Goal: Task Accomplishment & Management: Use online tool/utility

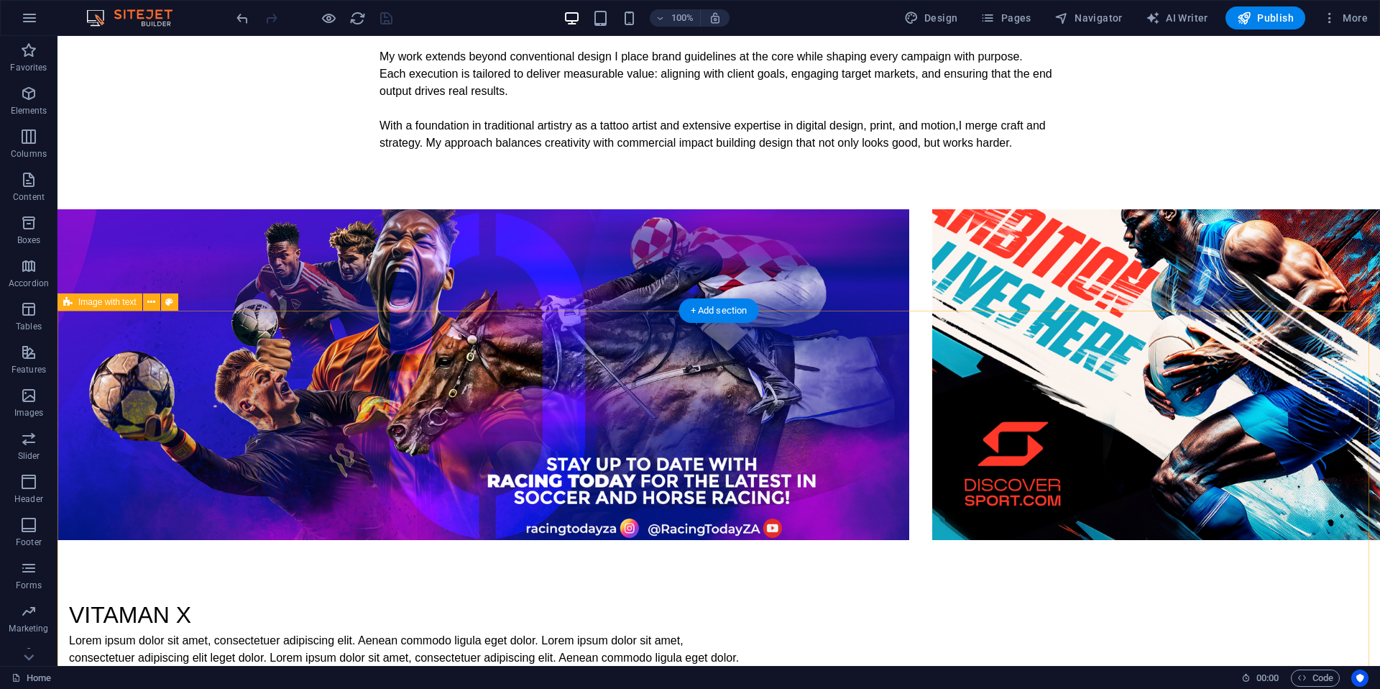
scroll to position [1156, 0]
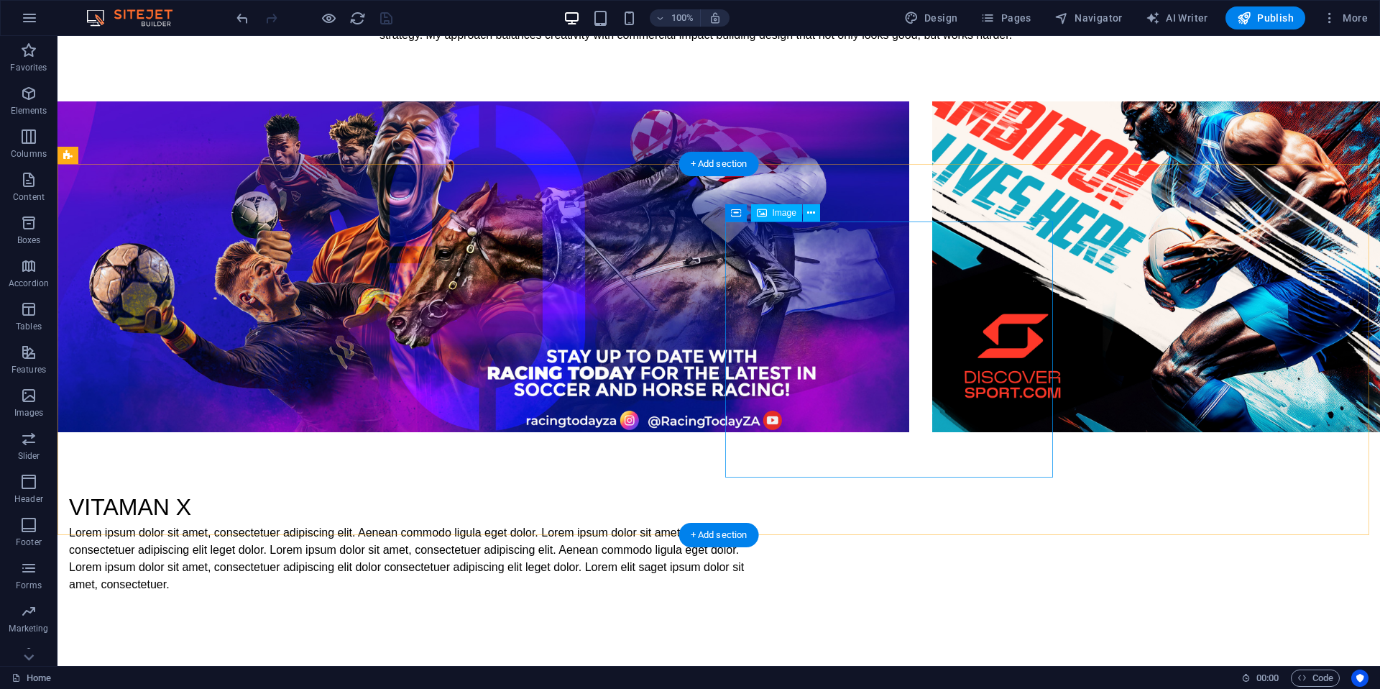
click at [782, 217] on span "Image" at bounding box center [785, 213] width 24 height 9
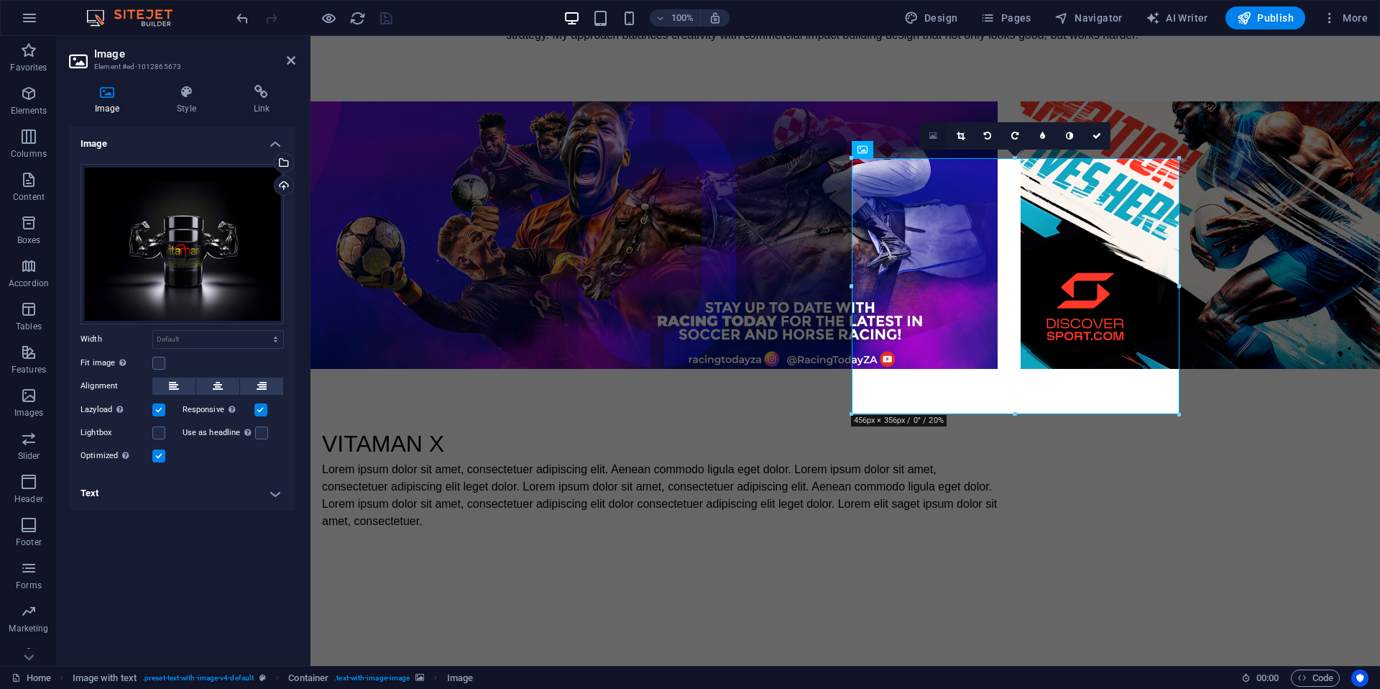
click at [935, 138] on icon at bounding box center [934, 136] width 8 height 10
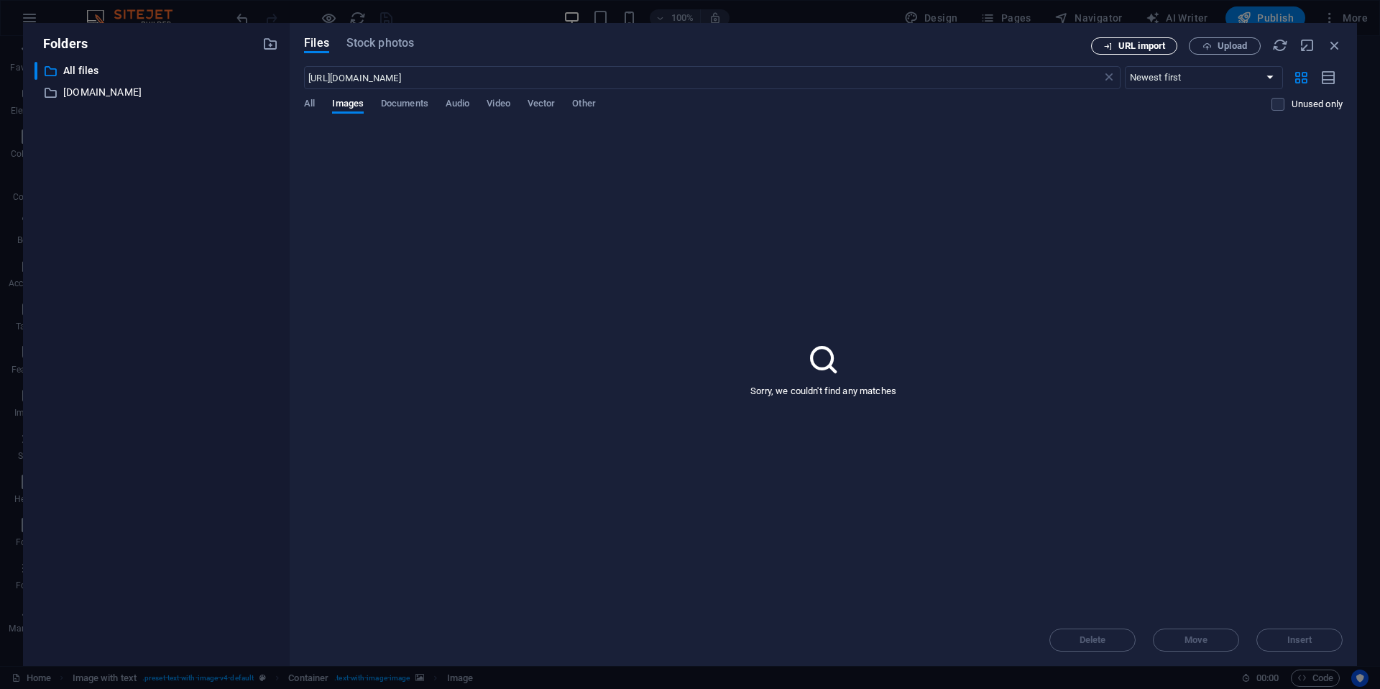
click at [1140, 48] on span "URL import" at bounding box center [1142, 46] width 47 height 9
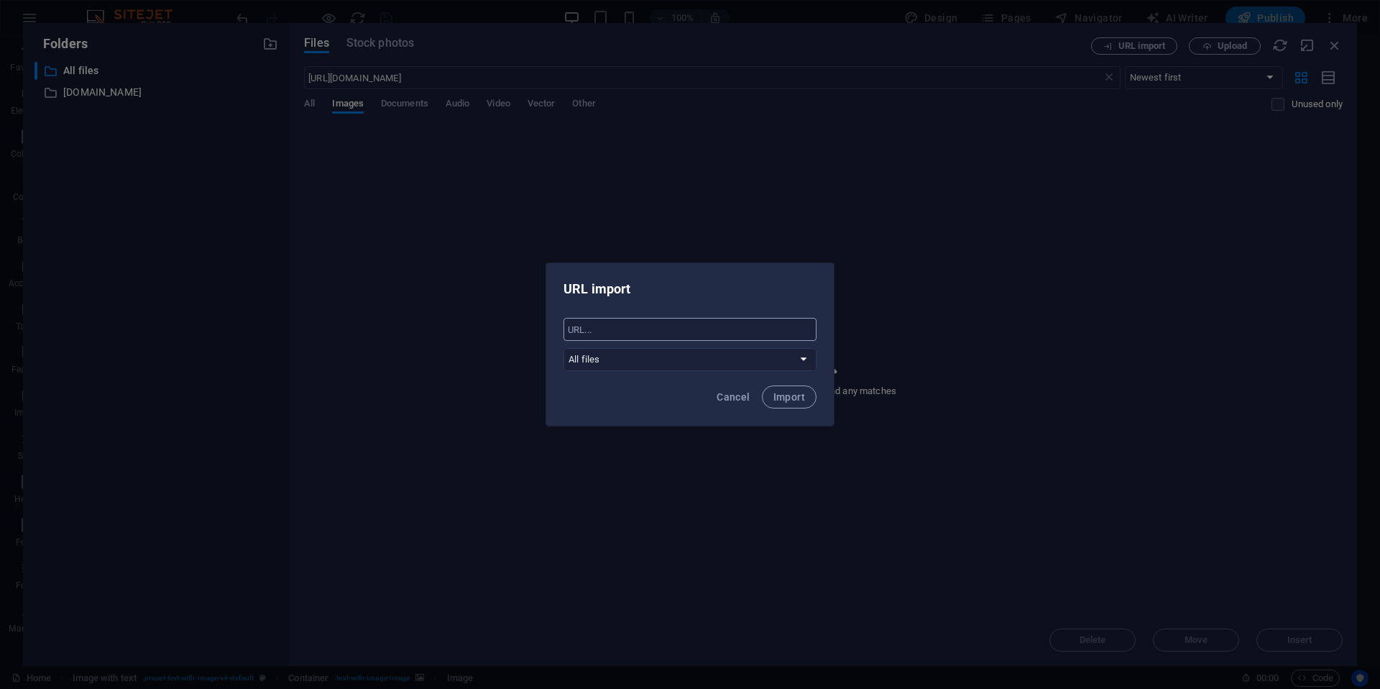
click at [678, 333] on input "text" at bounding box center [690, 329] width 253 height 23
paste input "[URL][DOMAIN_NAME]"
type input "[URL][DOMAIN_NAME]"
click at [802, 398] on span "Import" at bounding box center [790, 397] width 32 height 12
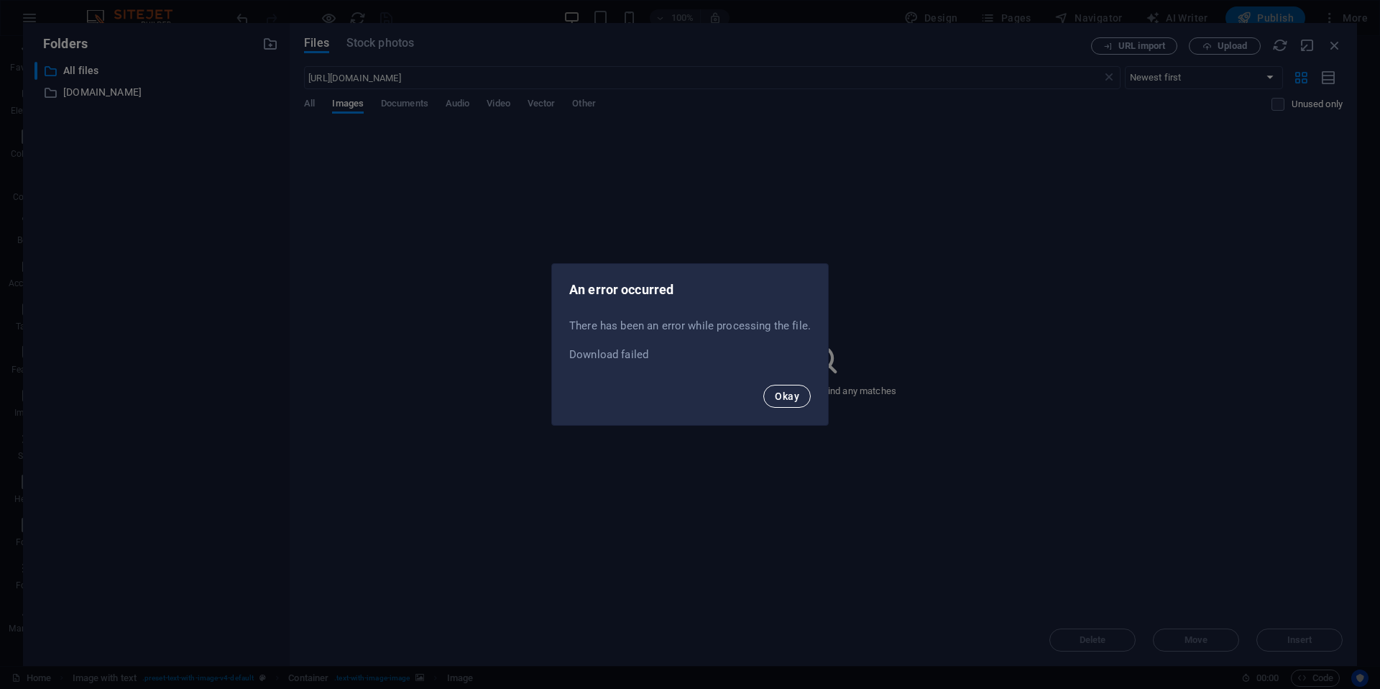
click at [793, 394] on span "Okay" at bounding box center [787, 396] width 24 height 12
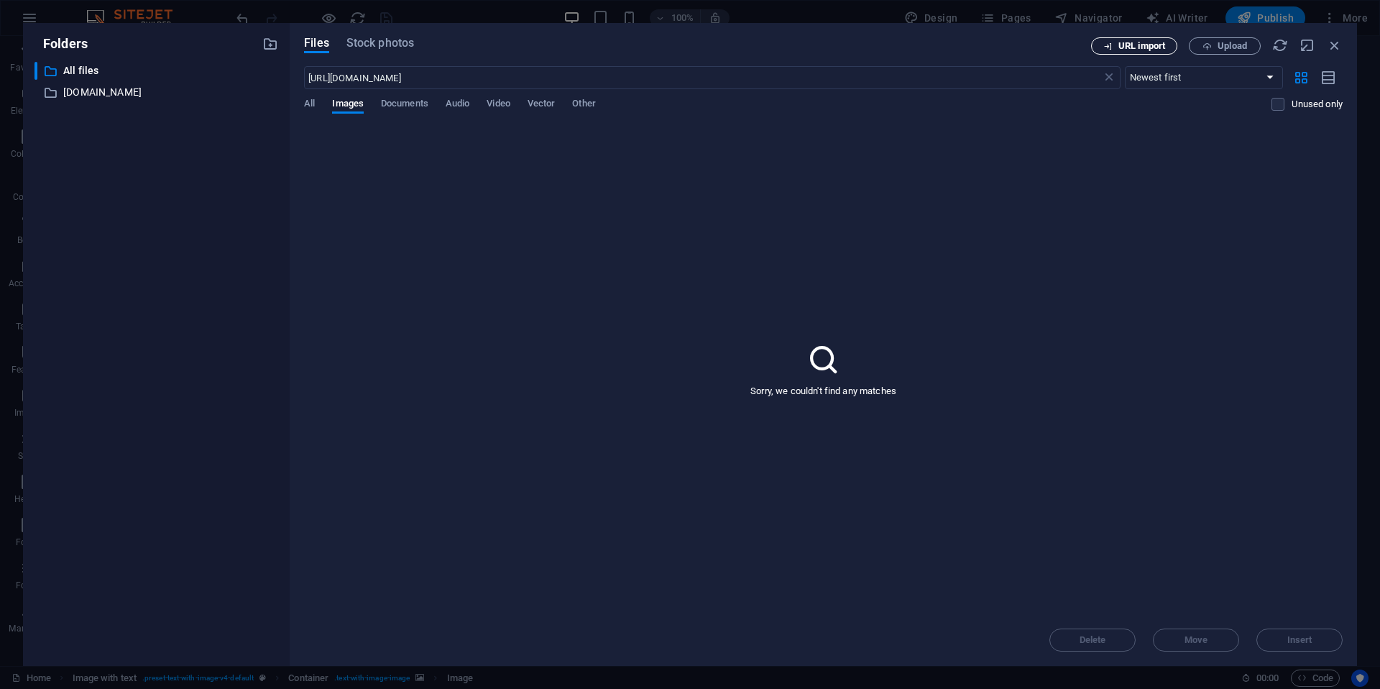
click at [1125, 47] on span "URL import" at bounding box center [1142, 46] width 47 height 9
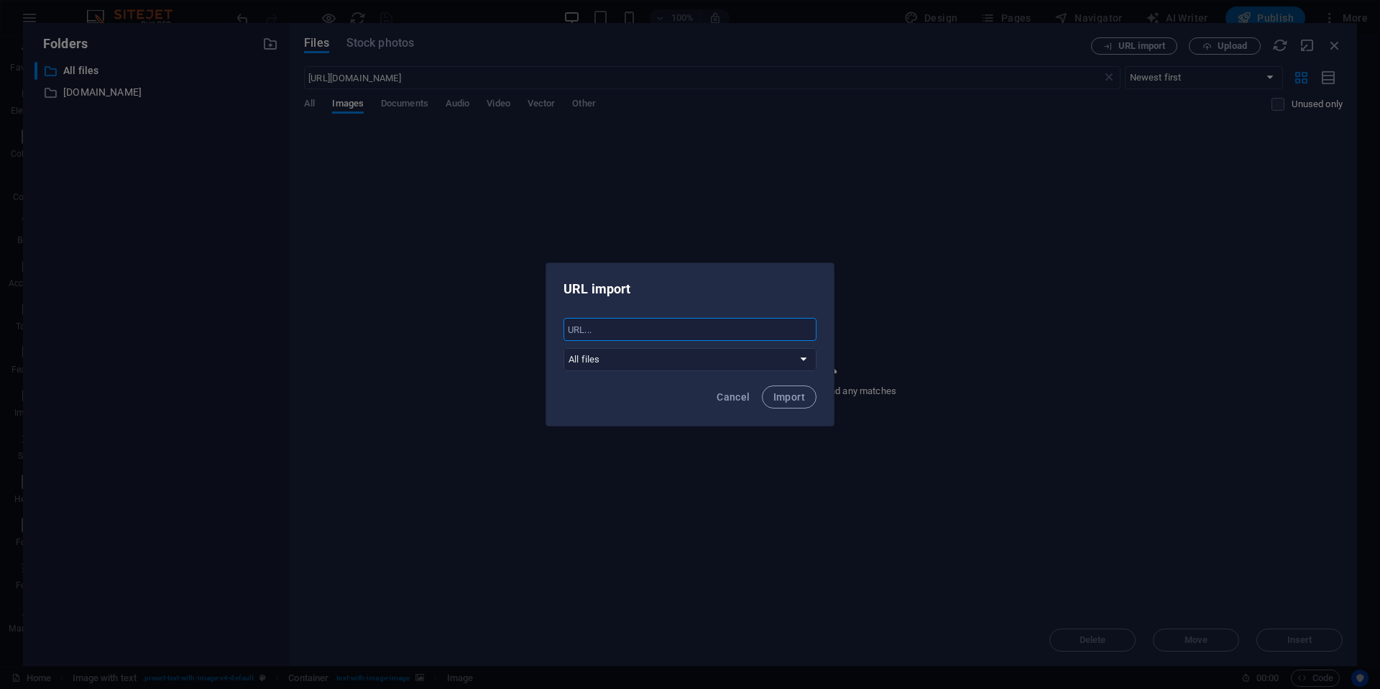
click at [636, 332] on input "text" at bounding box center [690, 329] width 253 height 23
paste input "[URL][DOMAIN_NAME]"
type input "[URL][DOMAIN_NAME]"
click at [797, 391] on span "Import" at bounding box center [790, 397] width 32 height 12
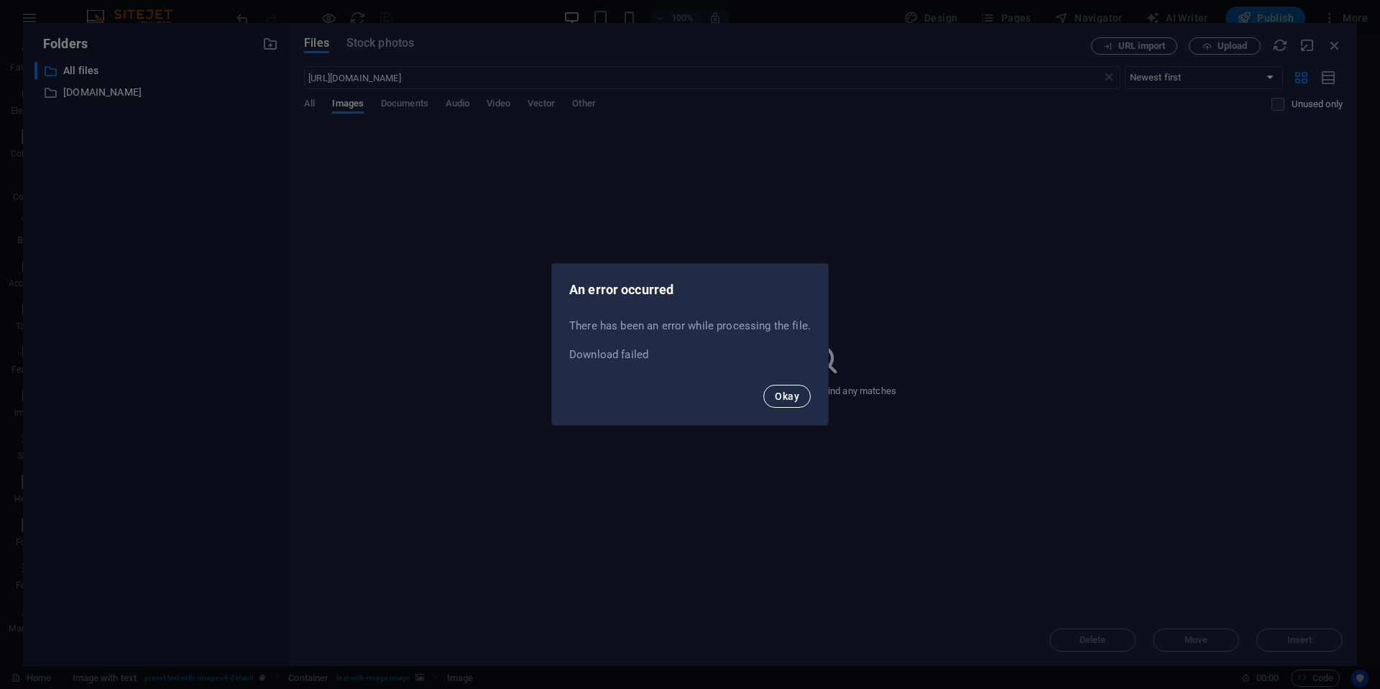
click at [766, 396] on button "Okay" at bounding box center [787, 396] width 47 height 23
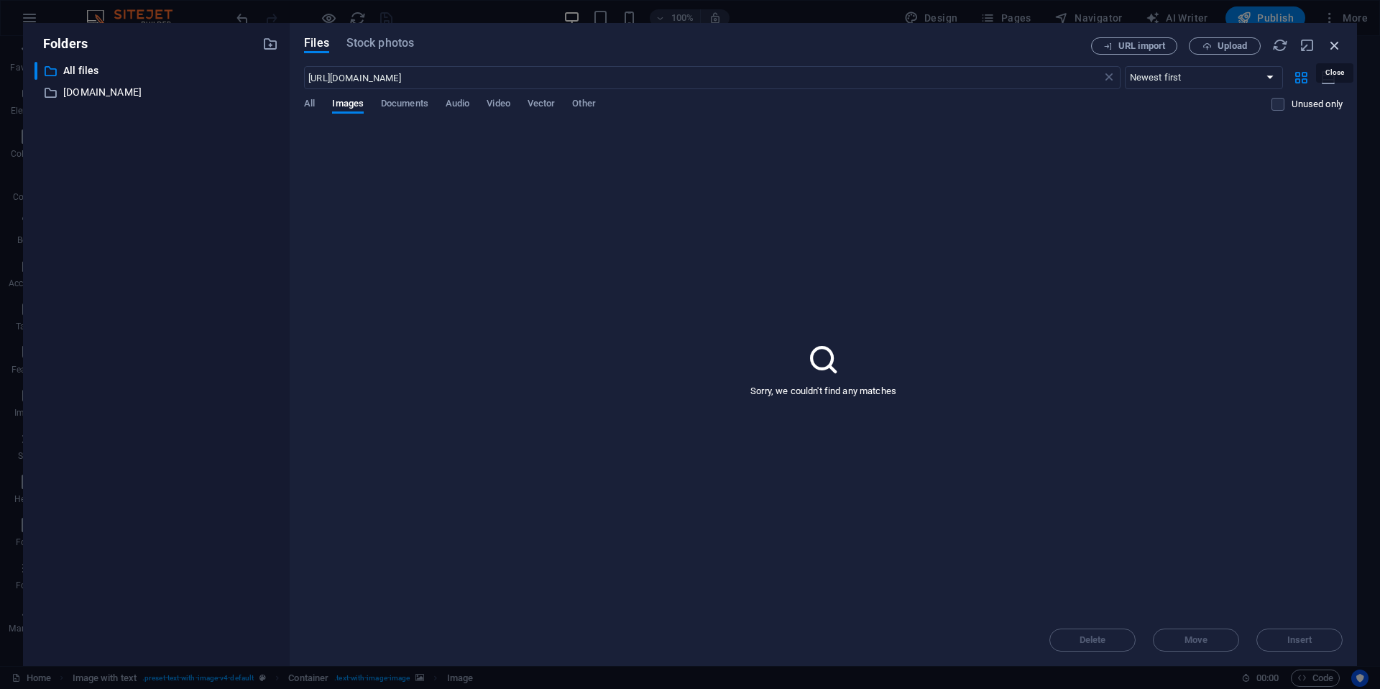
drag, startPoint x: 1334, startPoint y: 44, endPoint x: 984, endPoint y: 63, distance: 350.6
click at [1242, 44] on icon "button" at bounding box center [1335, 45] width 16 height 16
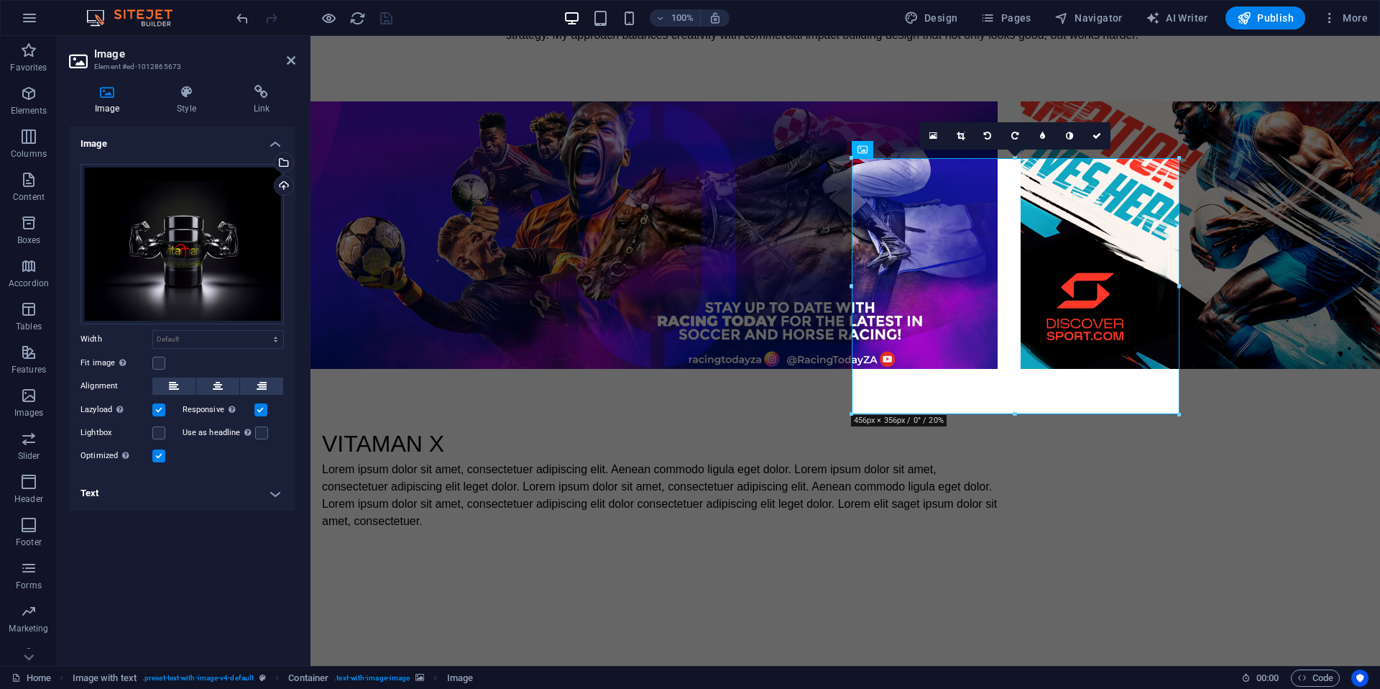
click at [190, 562] on div "Image Drag files here, click to choose files or select files from Files or our …" at bounding box center [182, 391] width 226 height 528
click at [208, 578] on div "Image Drag files here, click to choose files or select files from Files or our …" at bounding box center [182, 391] width 226 height 528
click at [149, 601] on div "Image Drag files here, click to choose files or select files from Files or our …" at bounding box center [182, 391] width 226 height 528
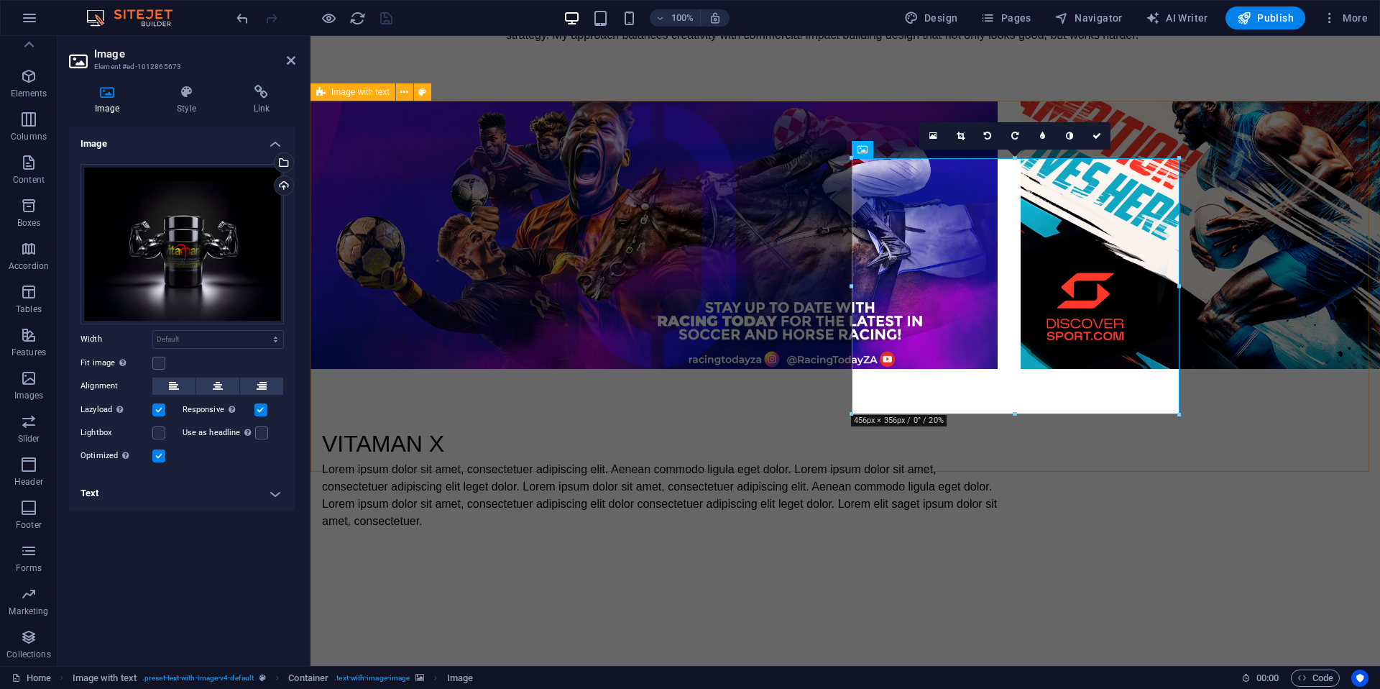
drag, startPoint x: 1329, startPoint y: 380, endPoint x: 1583, endPoint y: 381, distance: 253.1
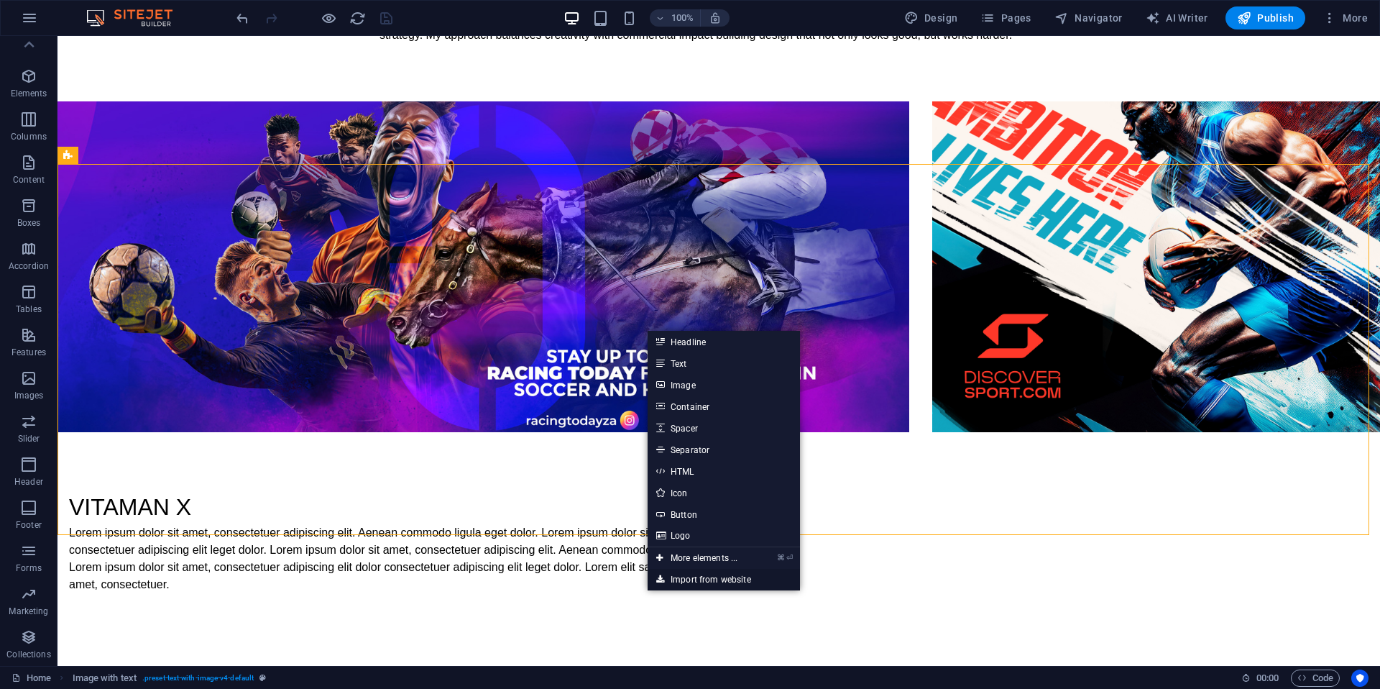
click at [728, 577] on link "Import from website" at bounding box center [724, 580] width 152 height 22
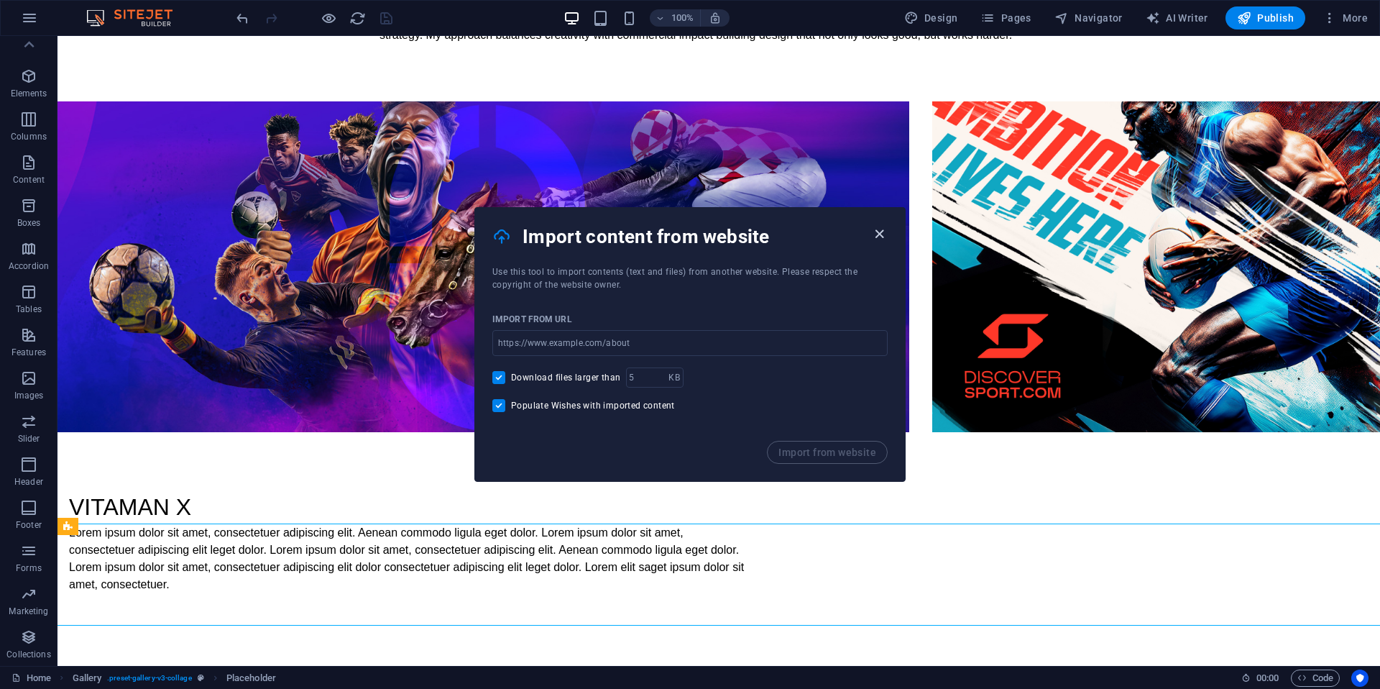
click at [884, 232] on icon "button" at bounding box center [879, 234] width 17 height 17
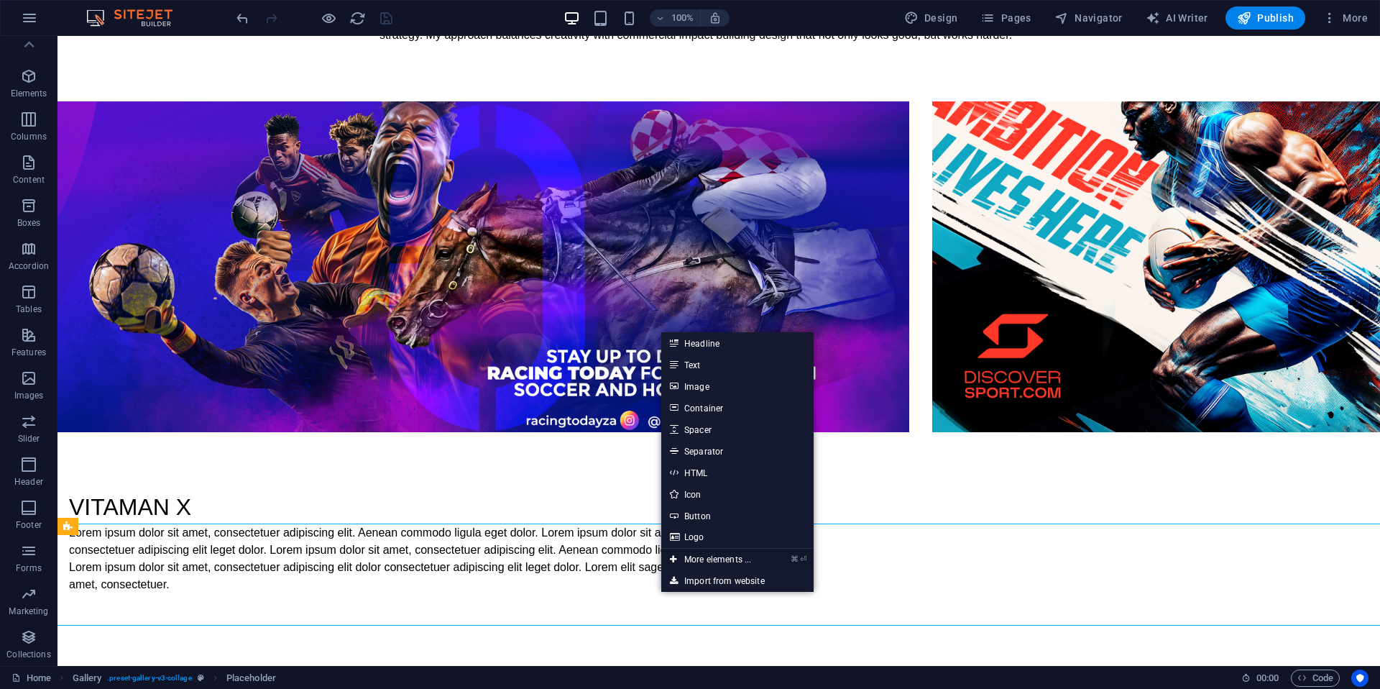
drag, startPoint x: 720, startPoint y: 558, endPoint x: 416, endPoint y: 522, distance: 307.0
click at [720, 558] on link "⌘ ⏎ More elements ..." at bounding box center [710, 560] width 99 height 22
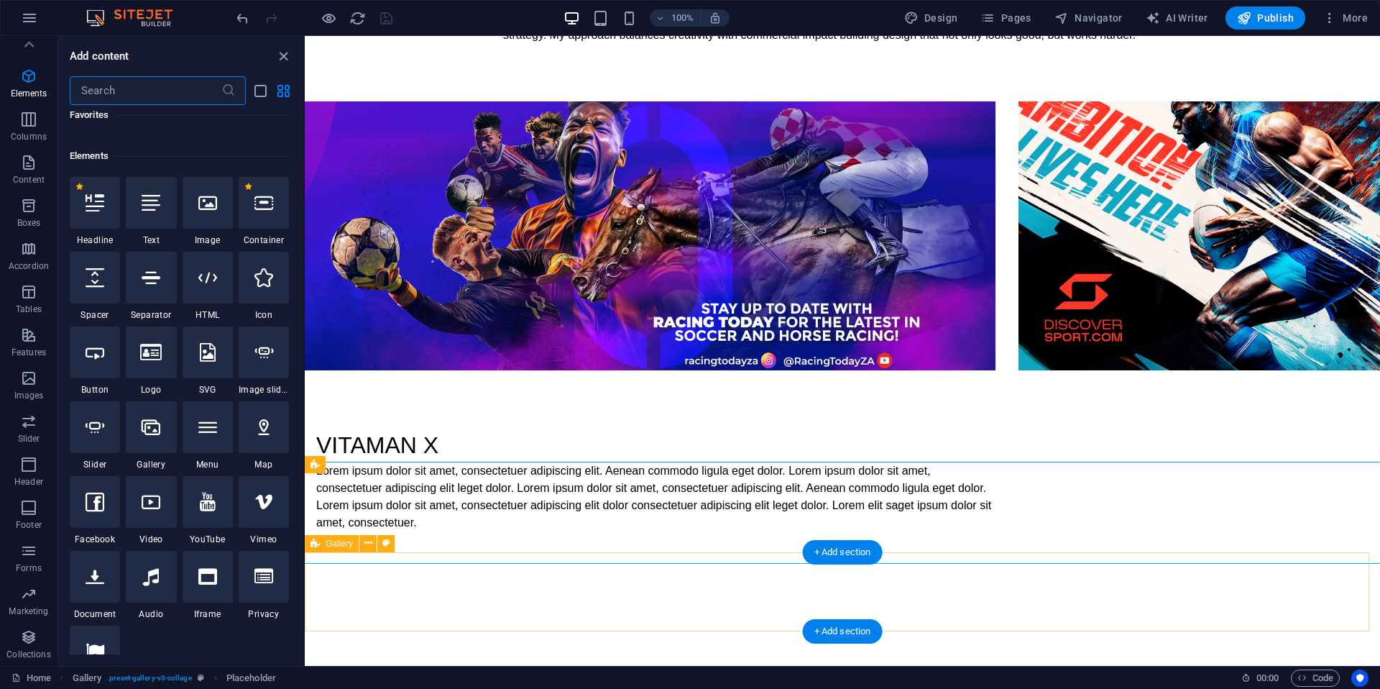
scroll to position [153, 0]
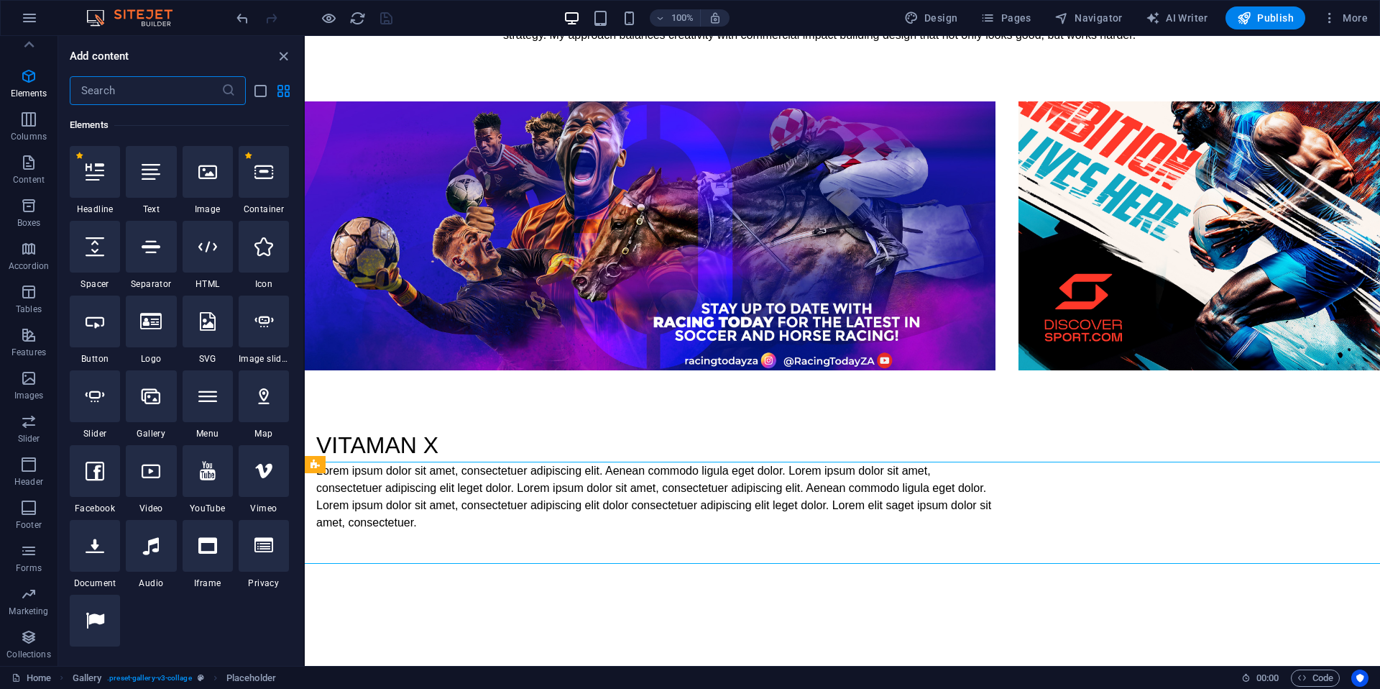
click at [152, 88] on input "text" at bounding box center [146, 90] width 152 height 29
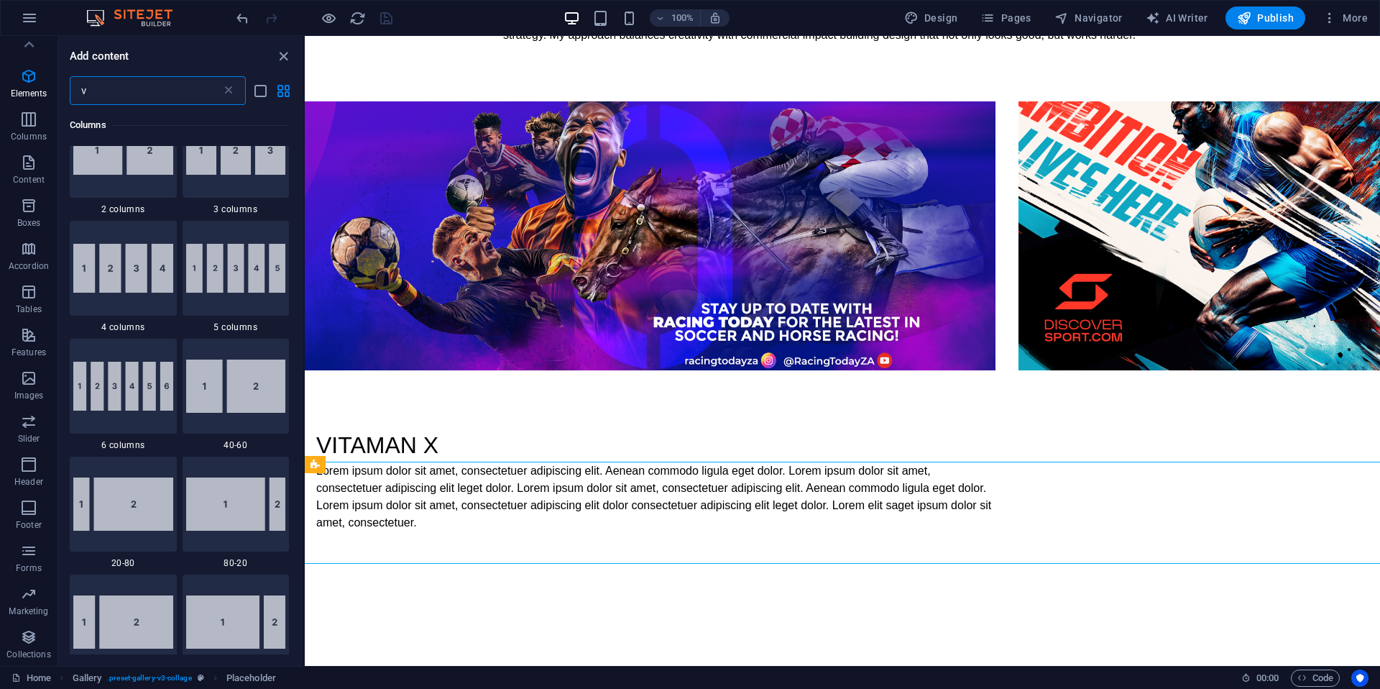
scroll to position [0, 0]
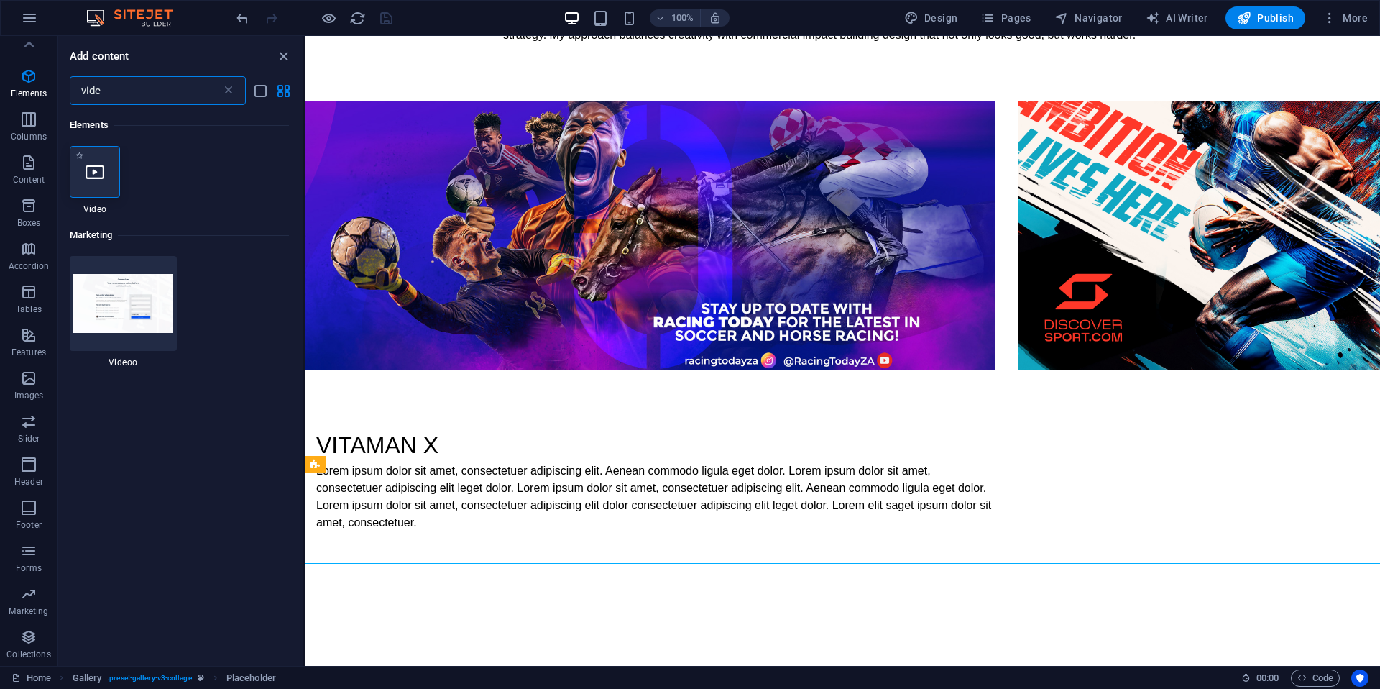
type input "vide"
click at [109, 161] on div at bounding box center [95, 172] width 50 height 52
select select "%"
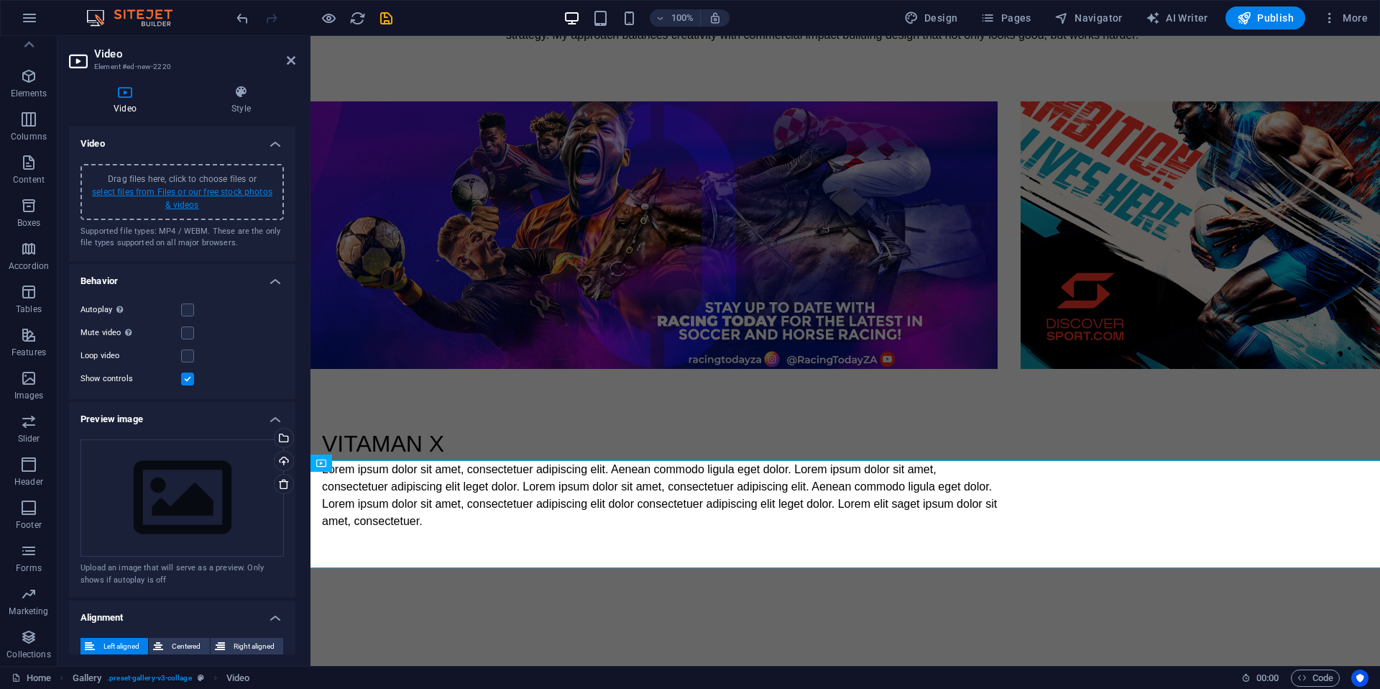
click at [201, 191] on link "select files from Files or our free stock photos & videos" at bounding box center [182, 198] width 180 height 23
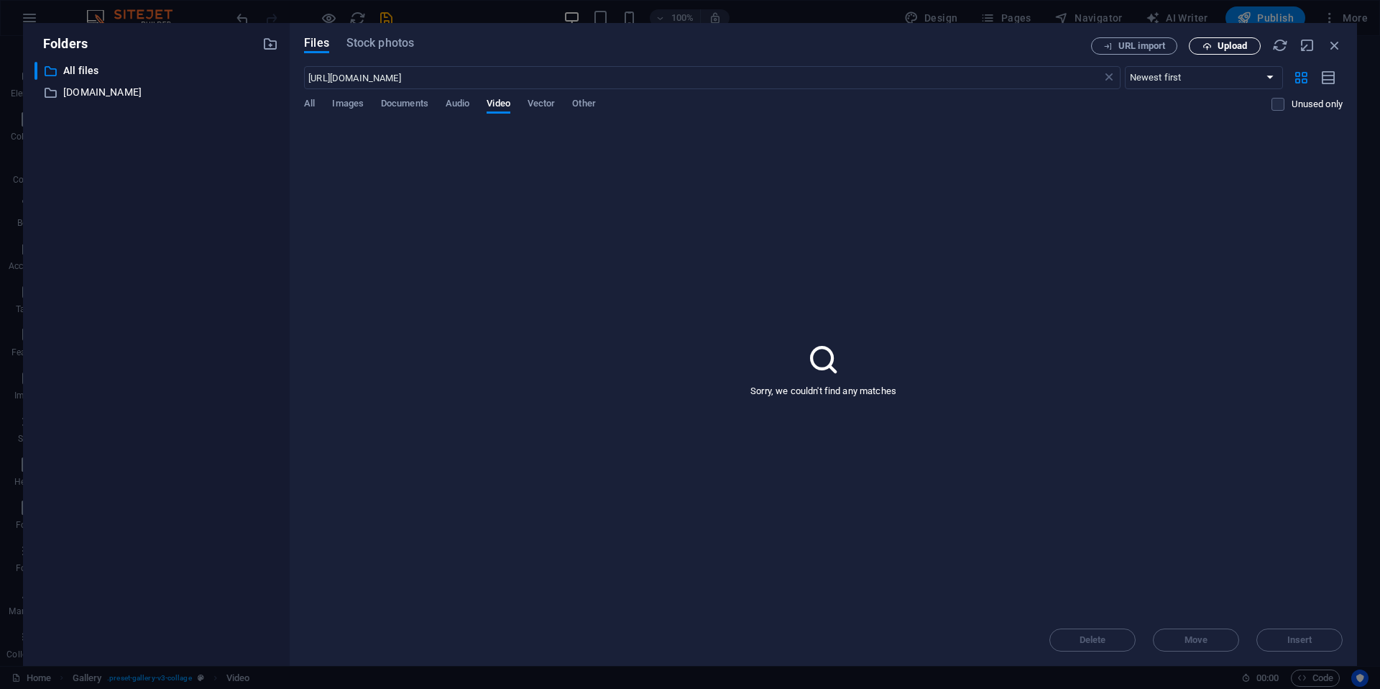
click at [1234, 45] on span "Upload" at bounding box center [1232, 46] width 29 height 9
click at [1242, 615] on icon "button" at bounding box center [1317, 615] width 17 height 16
click at [311, 105] on span "All" at bounding box center [309, 105] width 11 height 20
click at [346, 104] on span "Images" at bounding box center [348, 105] width 32 height 20
click at [308, 102] on span "All" at bounding box center [309, 105] width 11 height 20
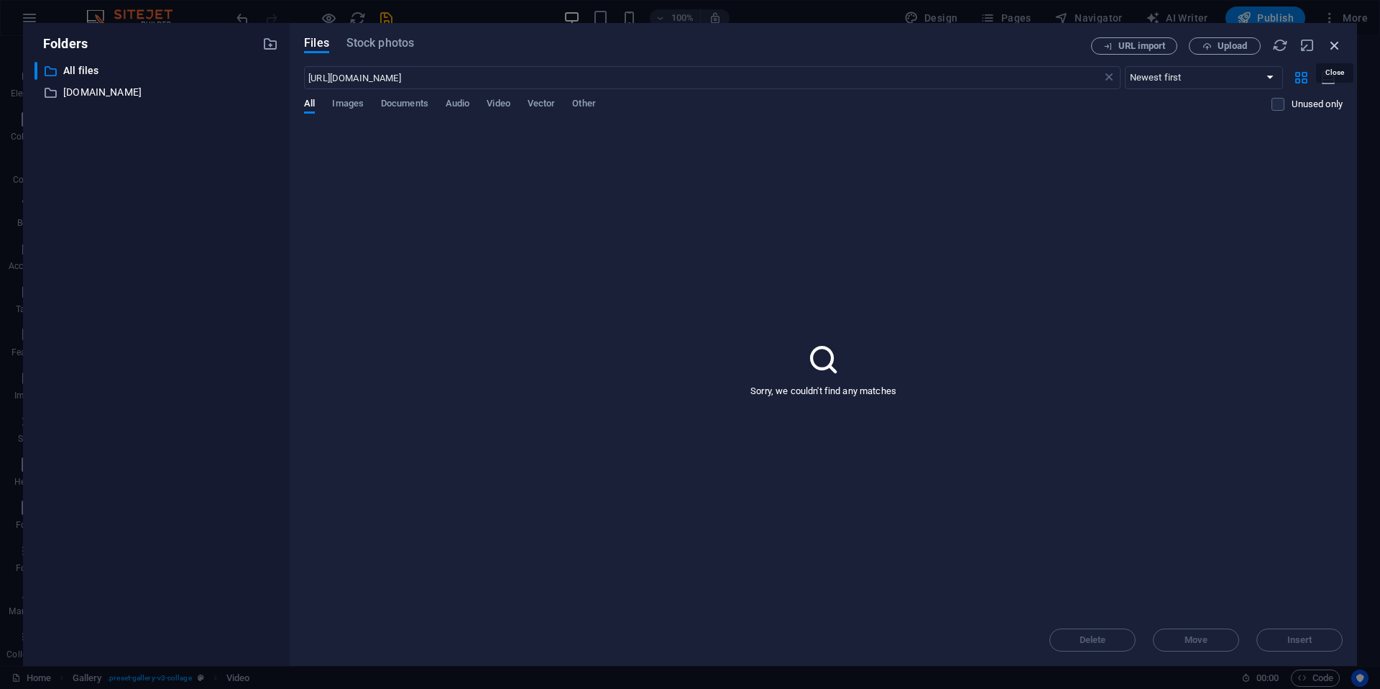
click at [1242, 42] on icon "button" at bounding box center [1335, 45] width 16 height 16
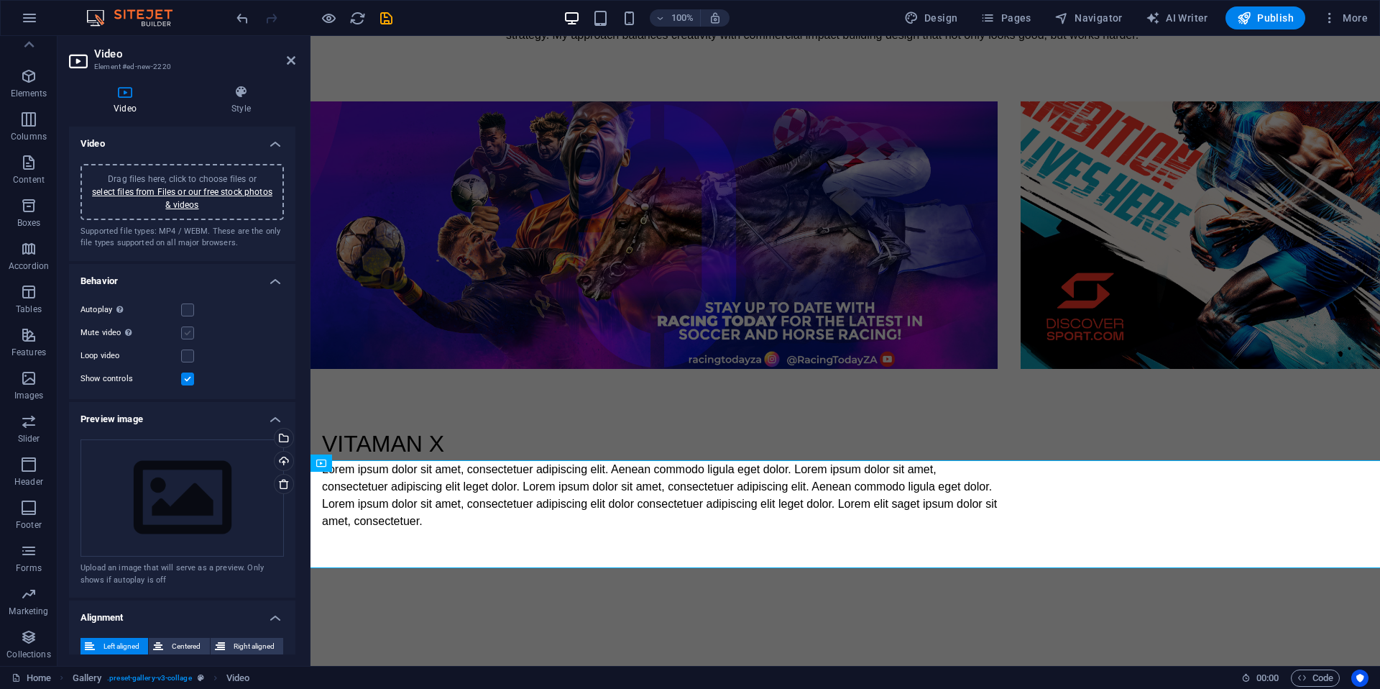
click at [189, 335] on label at bounding box center [187, 332] width 13 height 13
click at [0, 0] on input "Mute video Autoplay will be available if muted is checked" at bounding box center [0, 0] width 0 height 0
click at [181, 203] on link "select files from Files or our free stock photos & videos" at bounding box center [182, 198] width 180 height 23
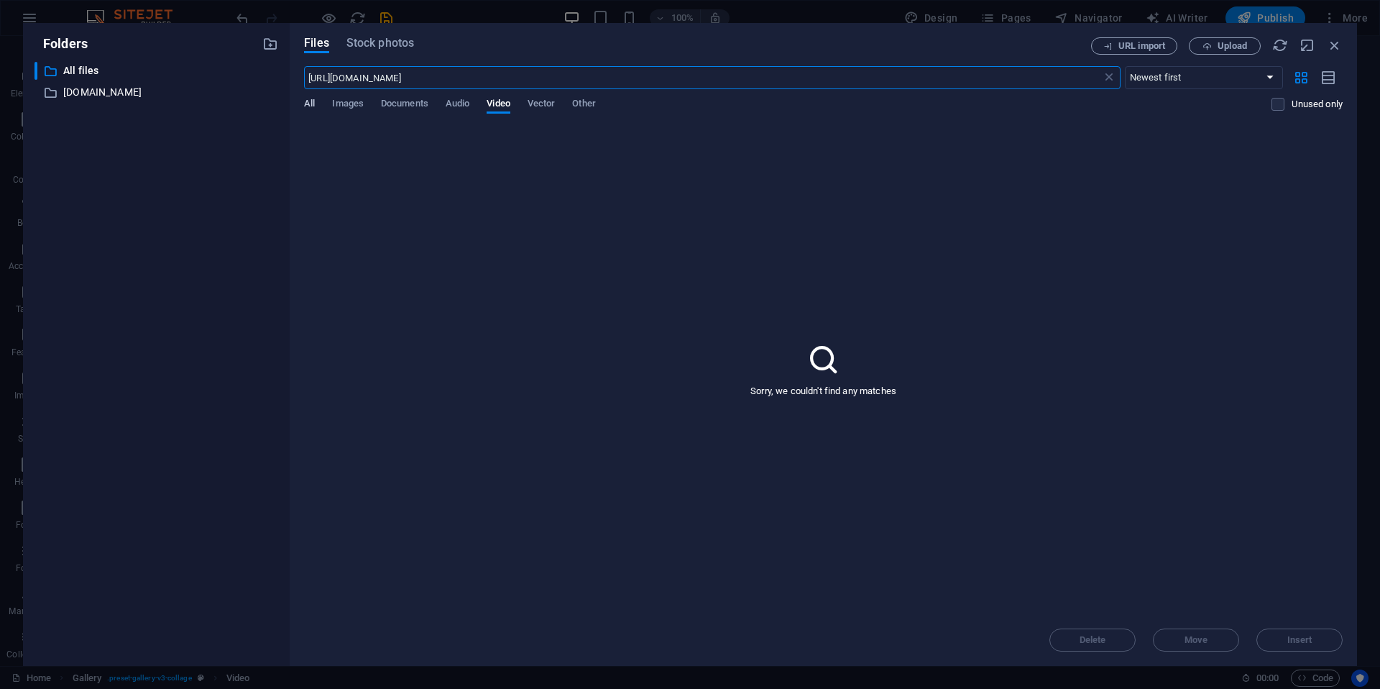
click at [315, 106] on span "All" at bounding box center [309, 105] width 11 height 20
click at [313, 105] on span "All" at bounding box center [309, 105] width 11 height 20
click at [349, 106] on span "Images" at bounding box center [348, 105] width 32 height 20
click at [398, 103] on span "Documents" at bounding box center [404, 105] width 47 height 20
click at [467, 105] on span "Audio" at bounding box center [458, 105] width 24 height 20
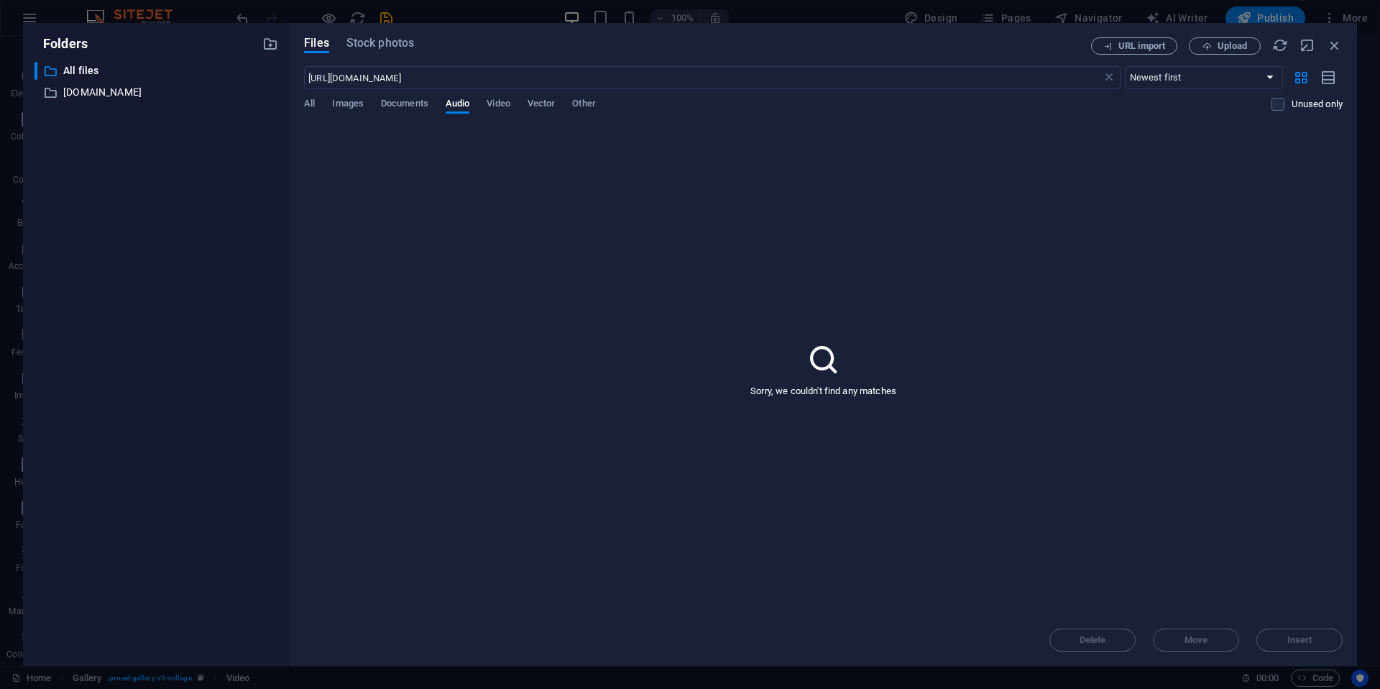
click at [513, 104] on div "All Images Documents Audio Video Vector Other" at bounding box center [788, 111] width 968 height 27
click at [498, 104] on span "Video" at bounding box center [498, 105] width 23 height 20
click at [544, 106] on span "Vector" at bounding box center [542, 105] width 28 height 20
click at [569, 104] on div "All Images Documents Audio Video Vector Other" at bounding box center [788, 111] width 968 height 27
click at [590, 104] on span "Other" at bounding box center [583, 105] width 23 height 20
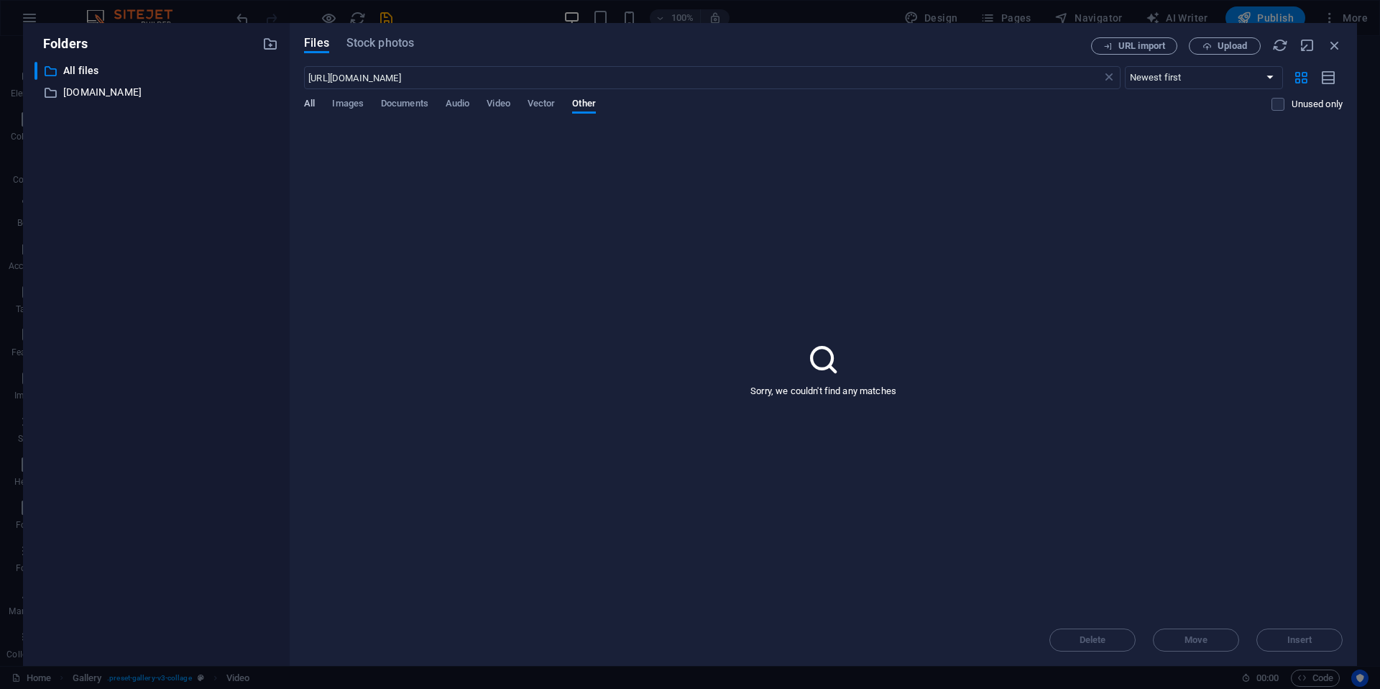
click at [313, 104] on span "All" at bounding box center [309, 105] width 11 height 20
click at [92, 93] on p "[DOMAIN_NAME]" at bounding box center [157, 92] width 188 height 17
click at [61, 91] on div "​ [DOMAIN_NAME] [DOMAIN_NAME]" at bounding box center [144, 92] width 218 height 18
click at [270, 94] on icon "button" at bounding box center [265, 93] width 15 height 14
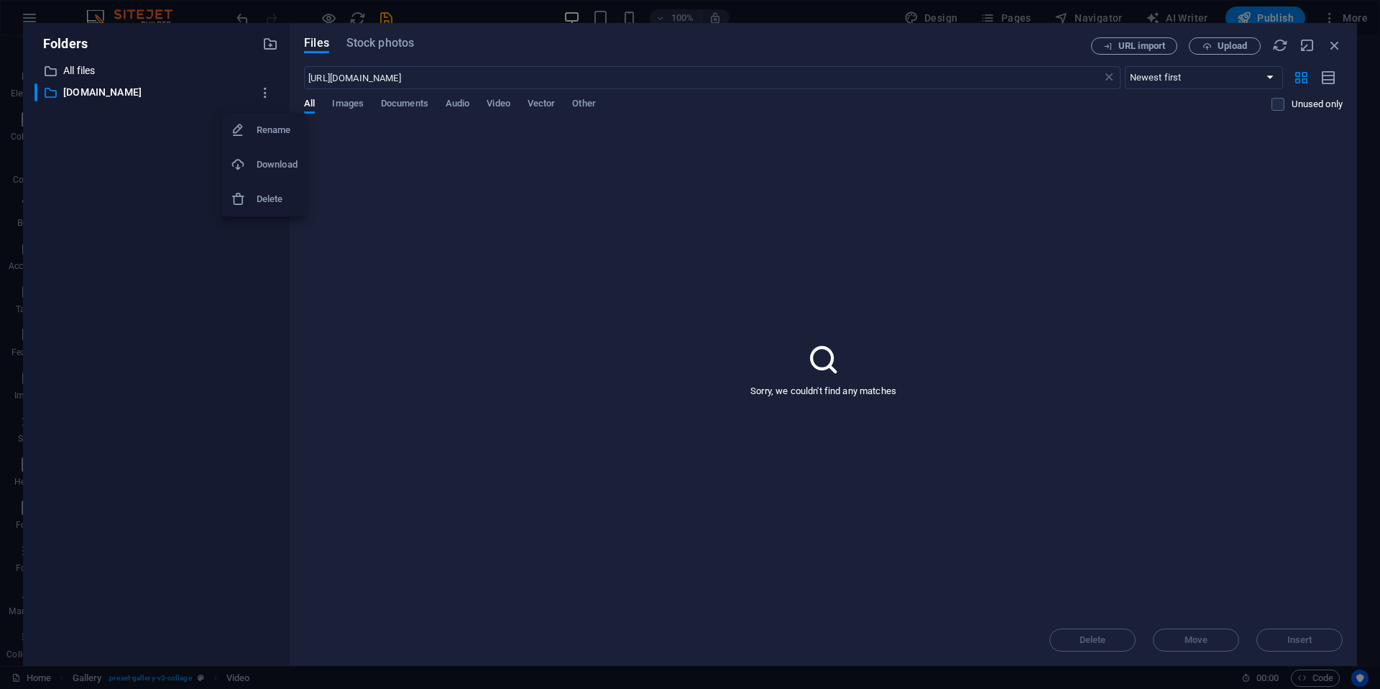
click at [104, 95] on div at bounding box center [690, 344] width 1380 height 689
click at [262, 93] on button "button" at bounding box center [265, 92] width 27 height 23
click at [262, 93] on div at bounding box center [690, 344] width 1380 height 689
click at [262, 93] on icon "button" at bounding box center [265, 93] width 15 height 14
click at [271, 159] on h6 "Download" at bounding box center [277, 164] width 41 height 17
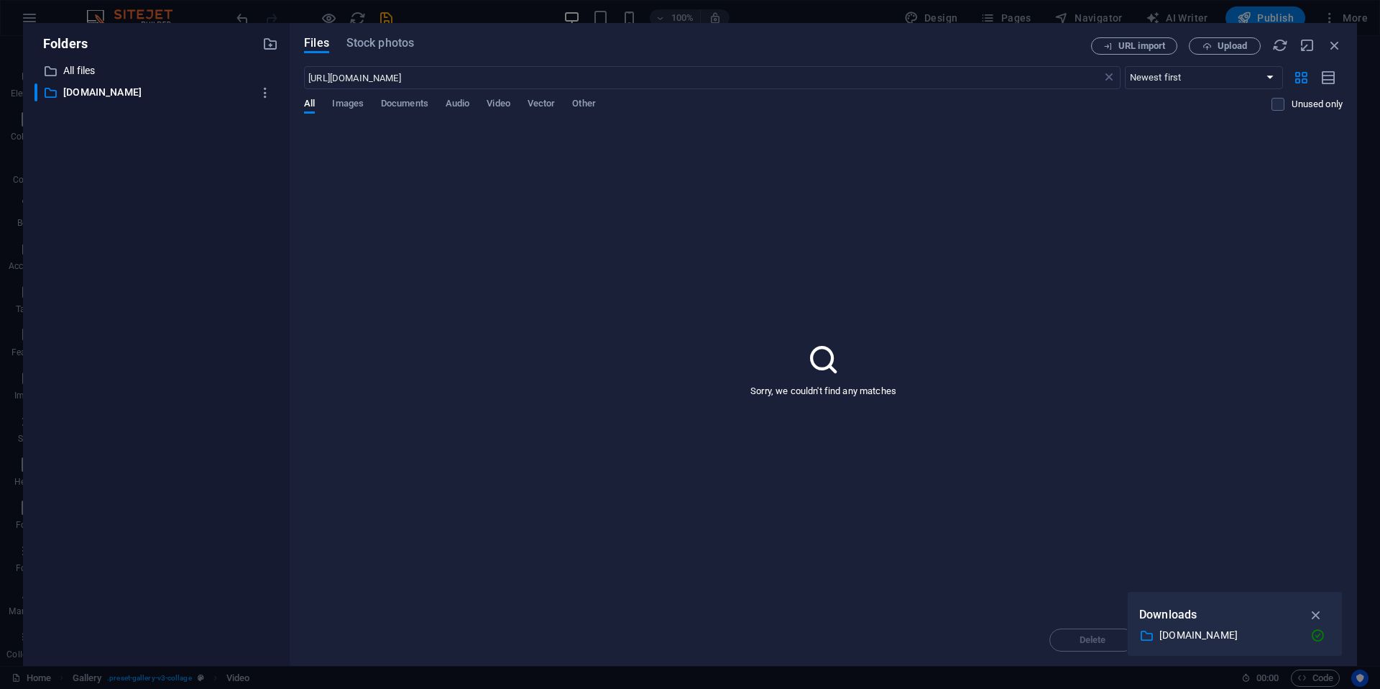
click at [491, 182] on div "Sorry, we couldn't find any matches" at bounding box center [823, 369] width 1039 height 489
click at [1242, 211] on div "Sorry, we couldn't find any matches" at bounding box center [823, 369] width 1039 height 489
click at [585, 214] on div "Sorry, we couldn't find any matches" at bounding box center [823, 369] width 1039 height 489
click at [363, 108] on span "Images" at bounding box center [348, 105] width 32 height 20
drag, startPoint x: 360, startPoint y: 105, endPoint x: 437, endPoint y: 103, distance: 77.0
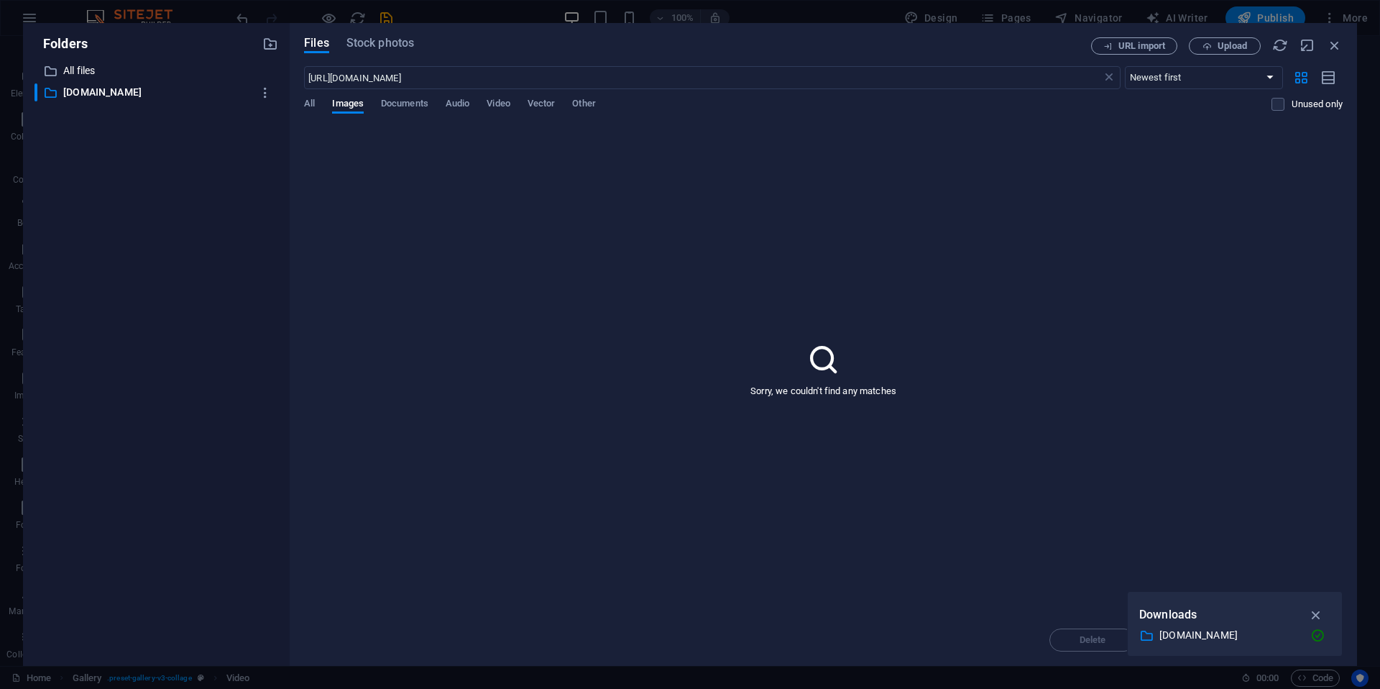
click at [360, 105] on span "Images" at bounding box center [348, 105] width 32 height 20
click at [441, 102] on div "All Images Documents Audio Video Vector Other" at bounding box center [788, 111] width 968 height 27
drag, startPoint x: 411, startPoint y: 106, endPoint x: 687, endPoint y: 186, distance: 287.9
click at [411, 107] on span "Documents" at bounding box center [404, 105] width 47 height 20
click at [1242, 47] on icon "button" at bounding box center [1335, 45] width 16 height 16
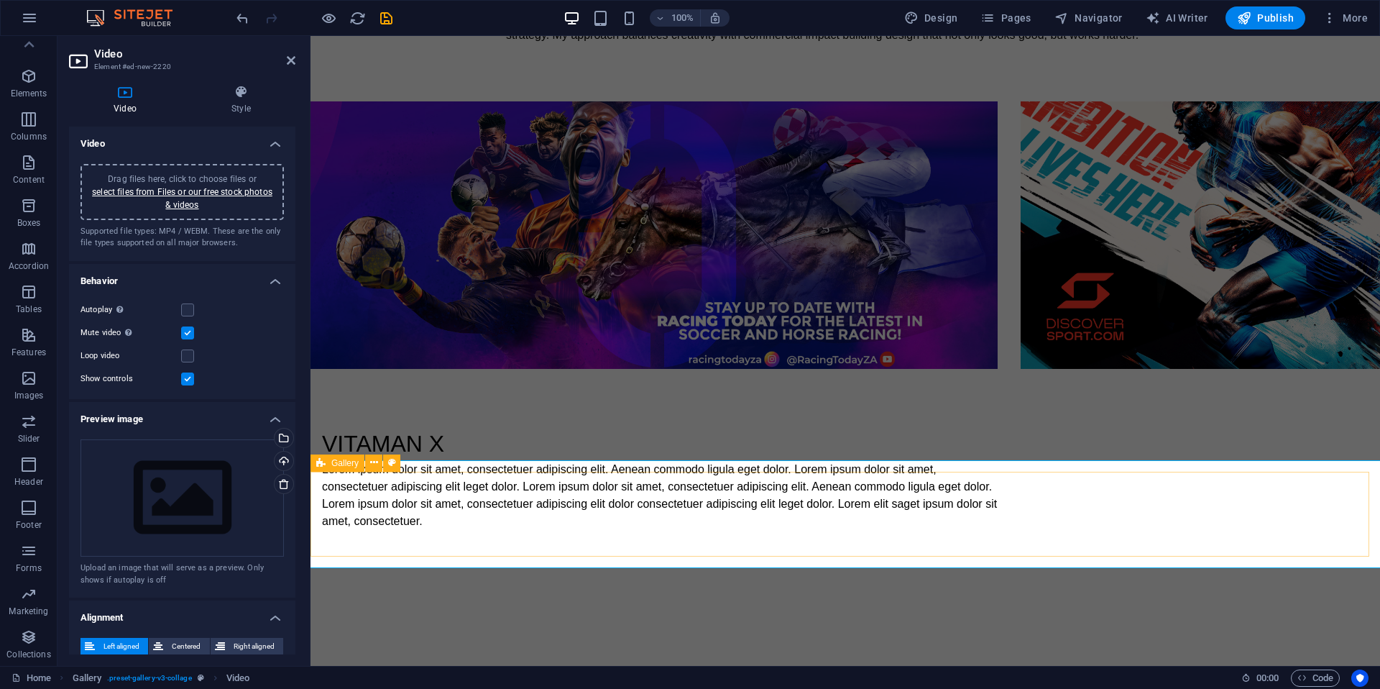
click at [347, 464] on span "Gallery" at bounding box center [344, 463] width 27 height 9
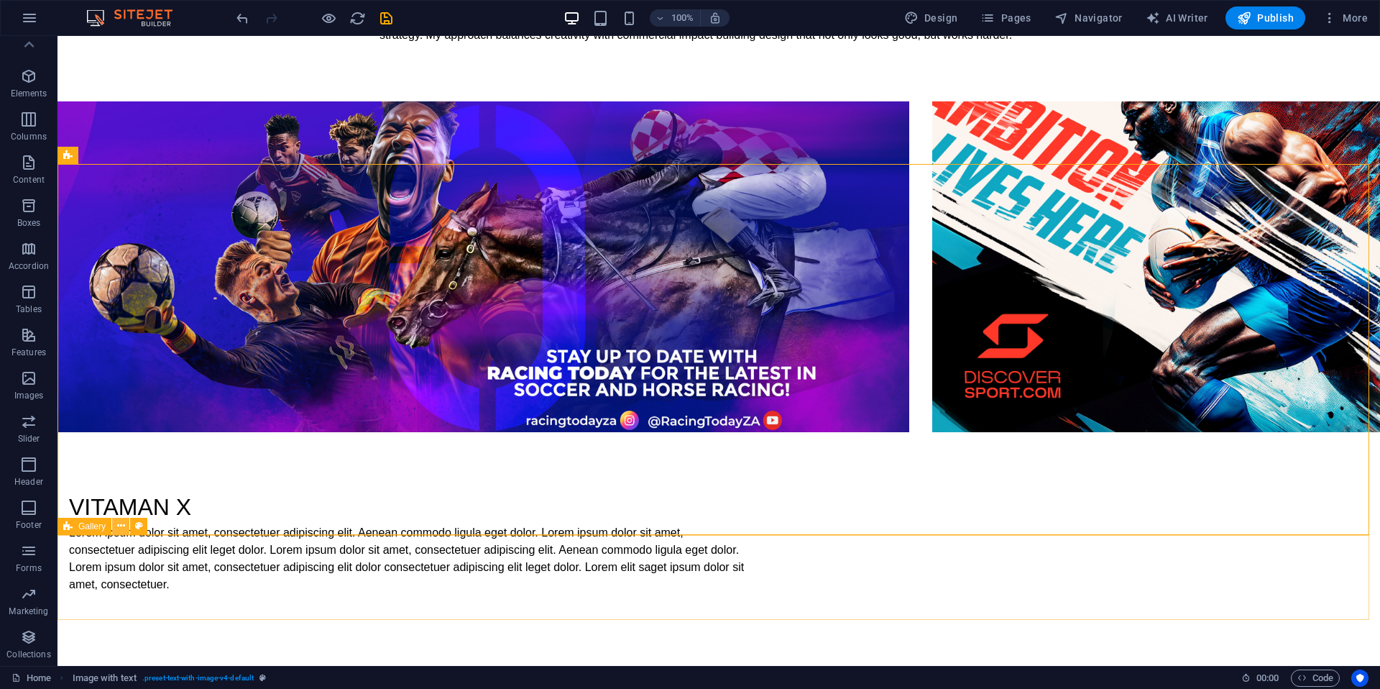
click at [120, 526] on icon at bounding box center [121, 525] width 8 height 15
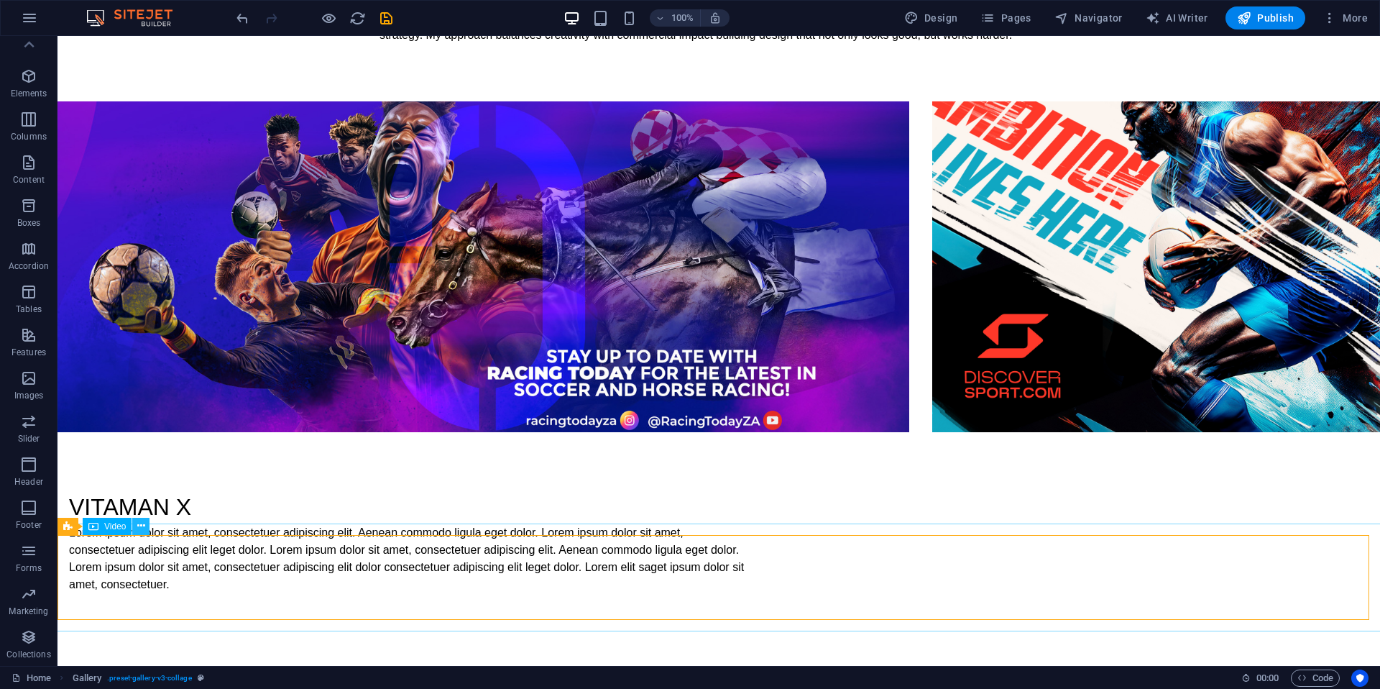
click at [145, 524] on icon at bounding box center [141, 525] width 8 height 15
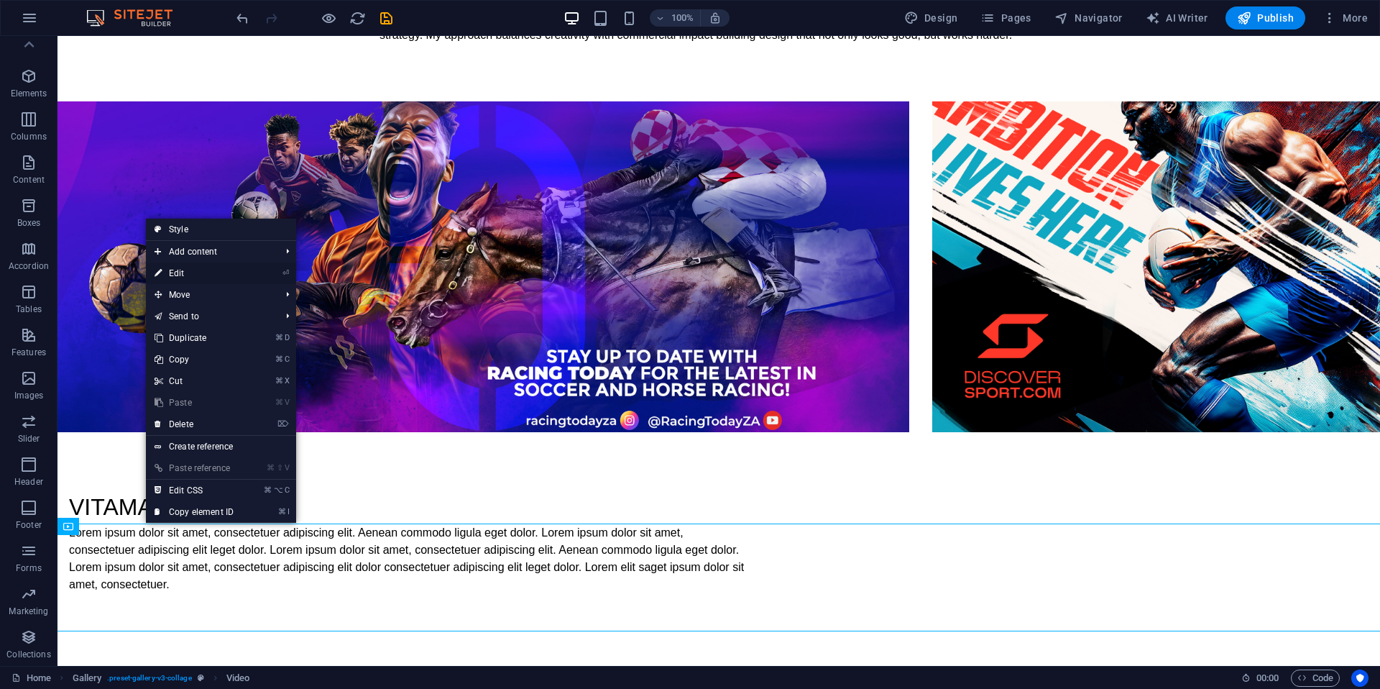
click at [192, 272] on link "⏎ Edit" at bounding box center [194, 273] width 96 height 22
select select "%"
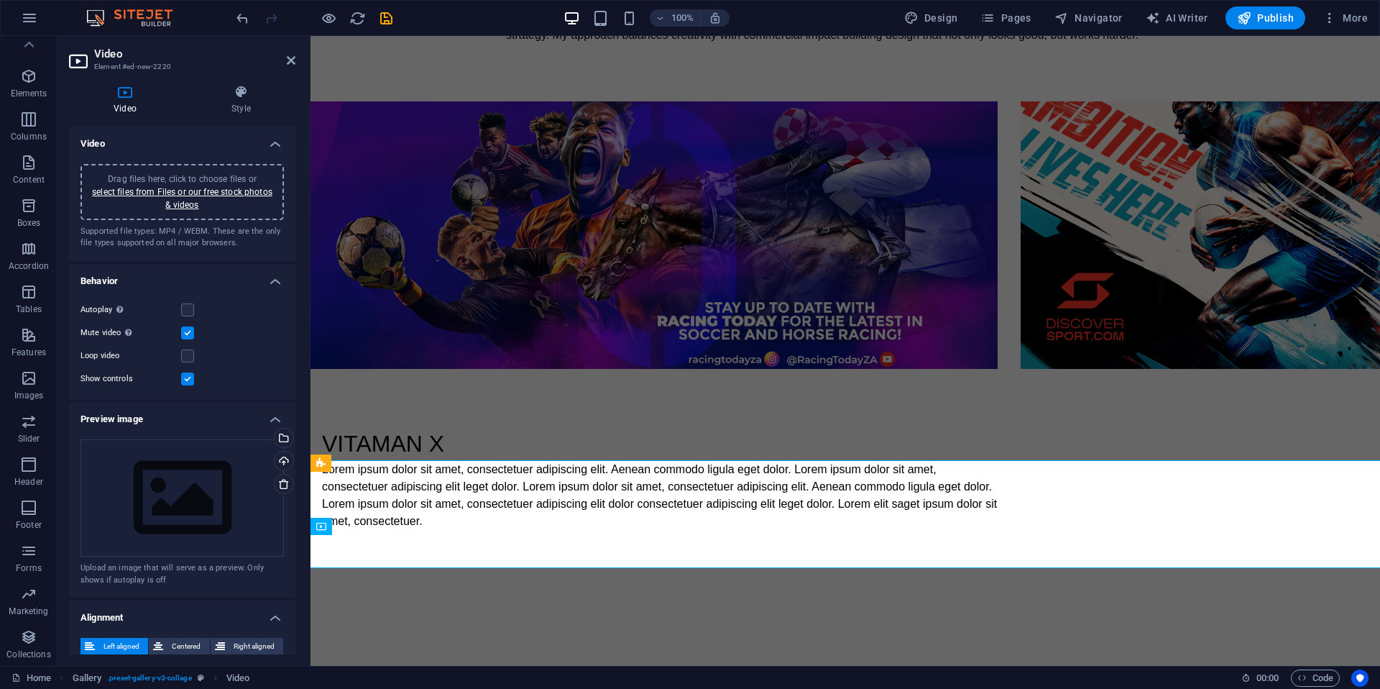
scroll to position [144, 0]
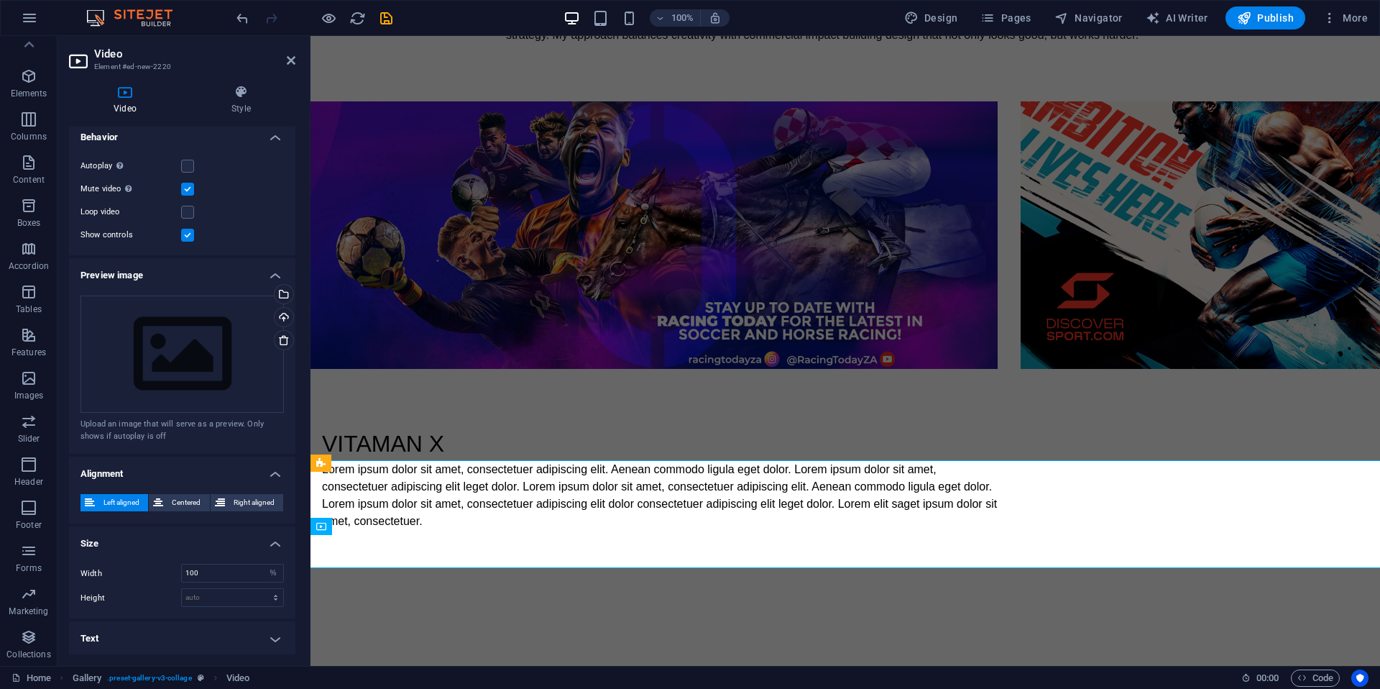
click at [273, 636] on h4 "Text" at bounding box center [182, 638] width 226 height 35
click at [273, 636] on h4 "Text" at bounding box center [182, 634] width 226 height 26
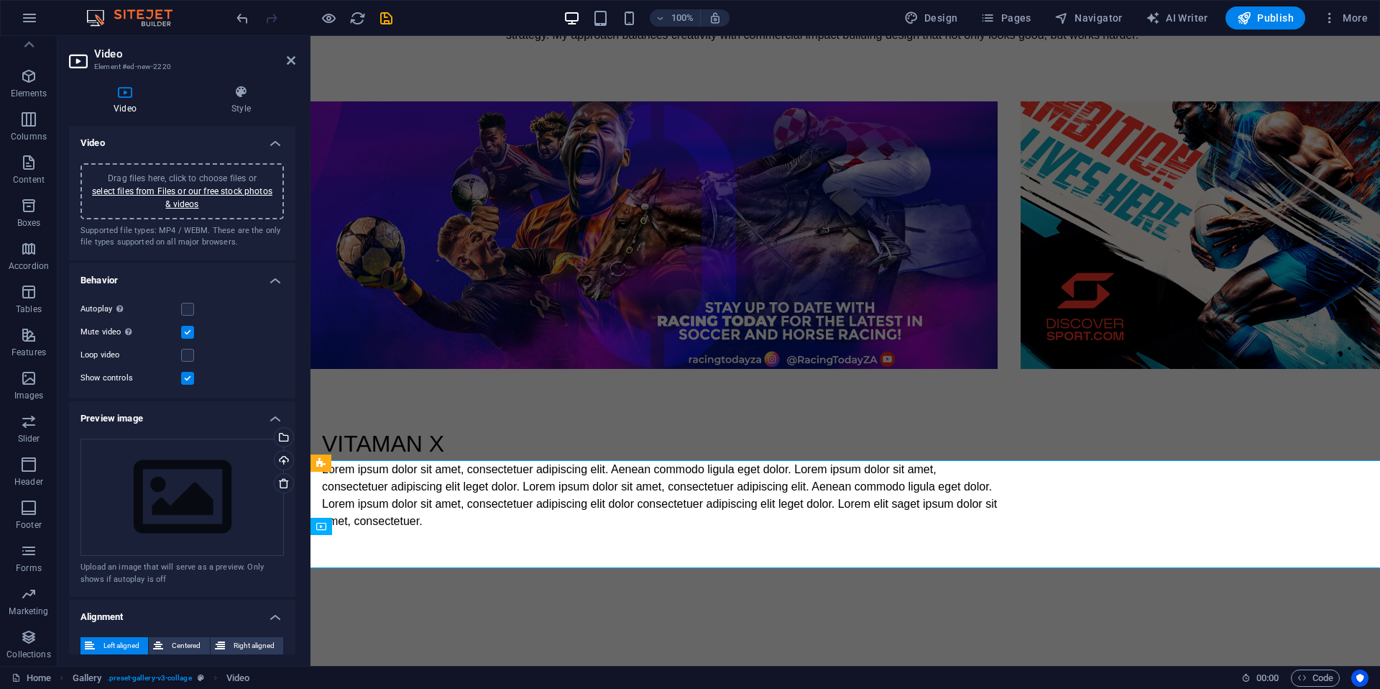
scroll to position [0, 0]
click at [233, 89] on icon at bounding box center [241, 92] width 109 height 14
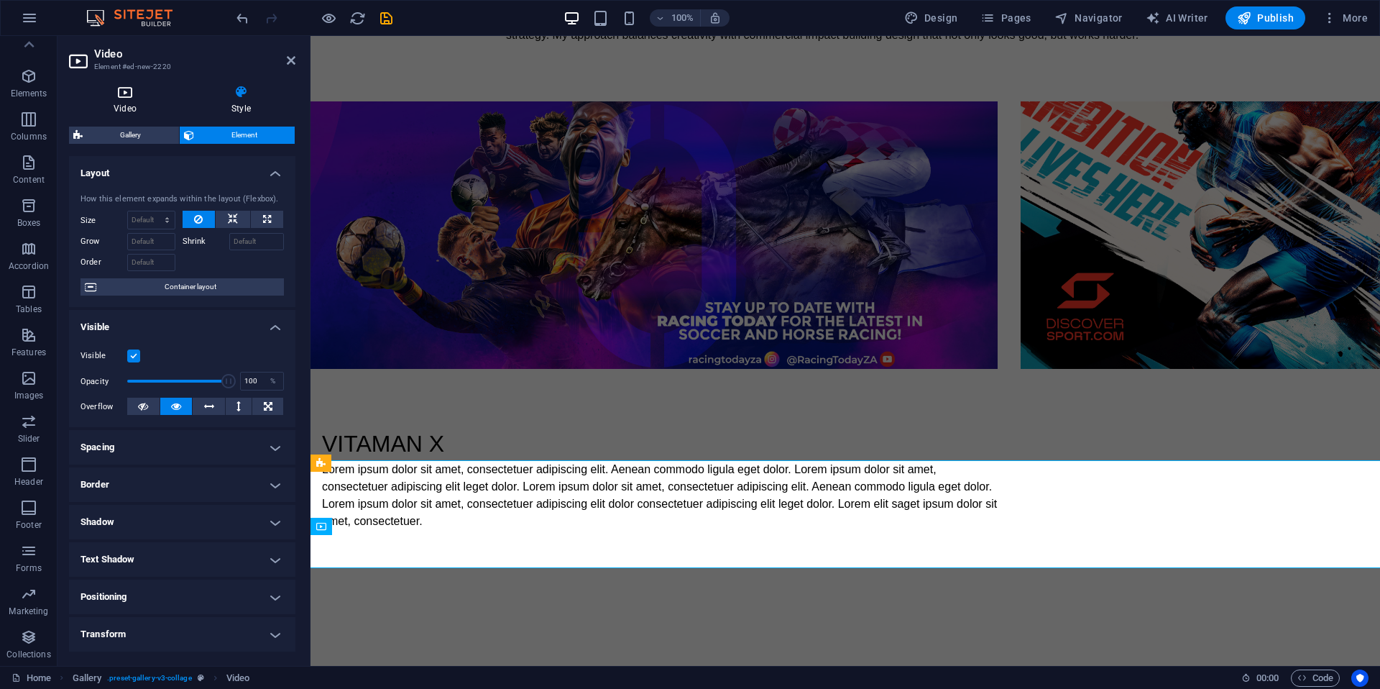
click at [132, 97] on icon at bounding box center [125, 92] width 112 height 14
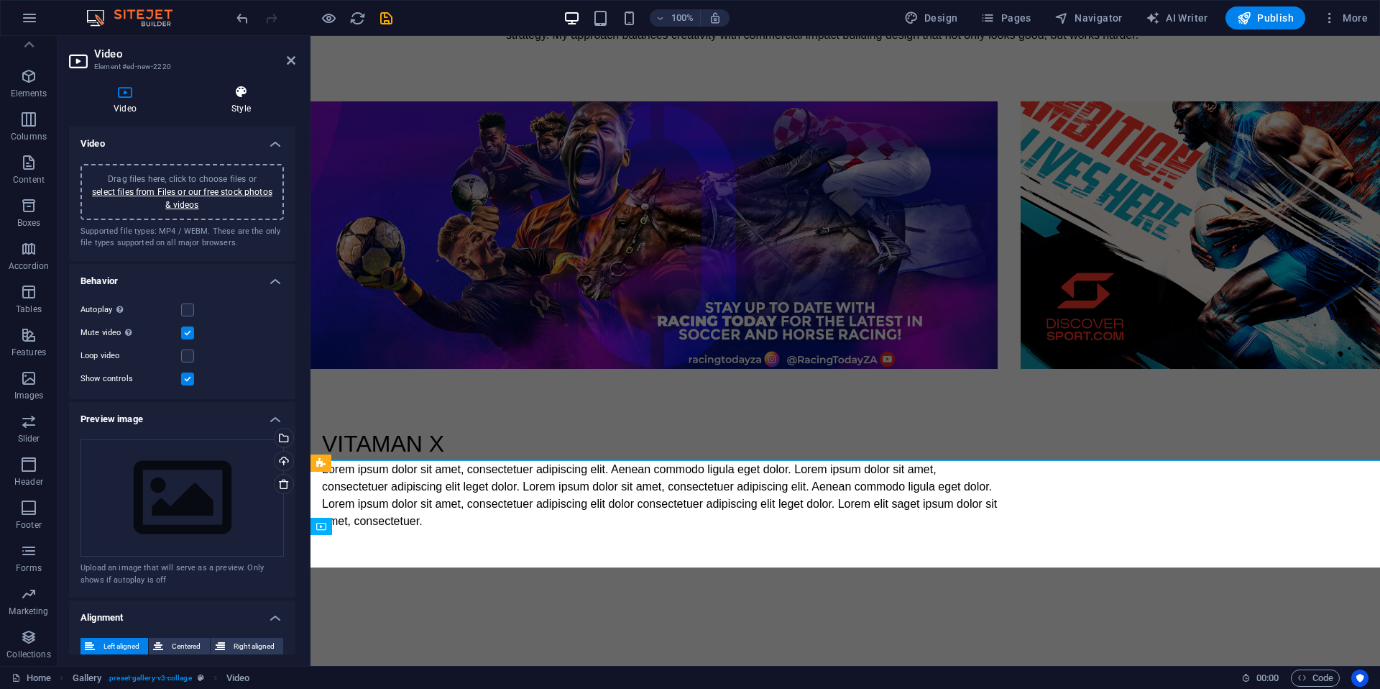
click at [229, 88] on icon at bounding box center [241, 92] width 109 height 14
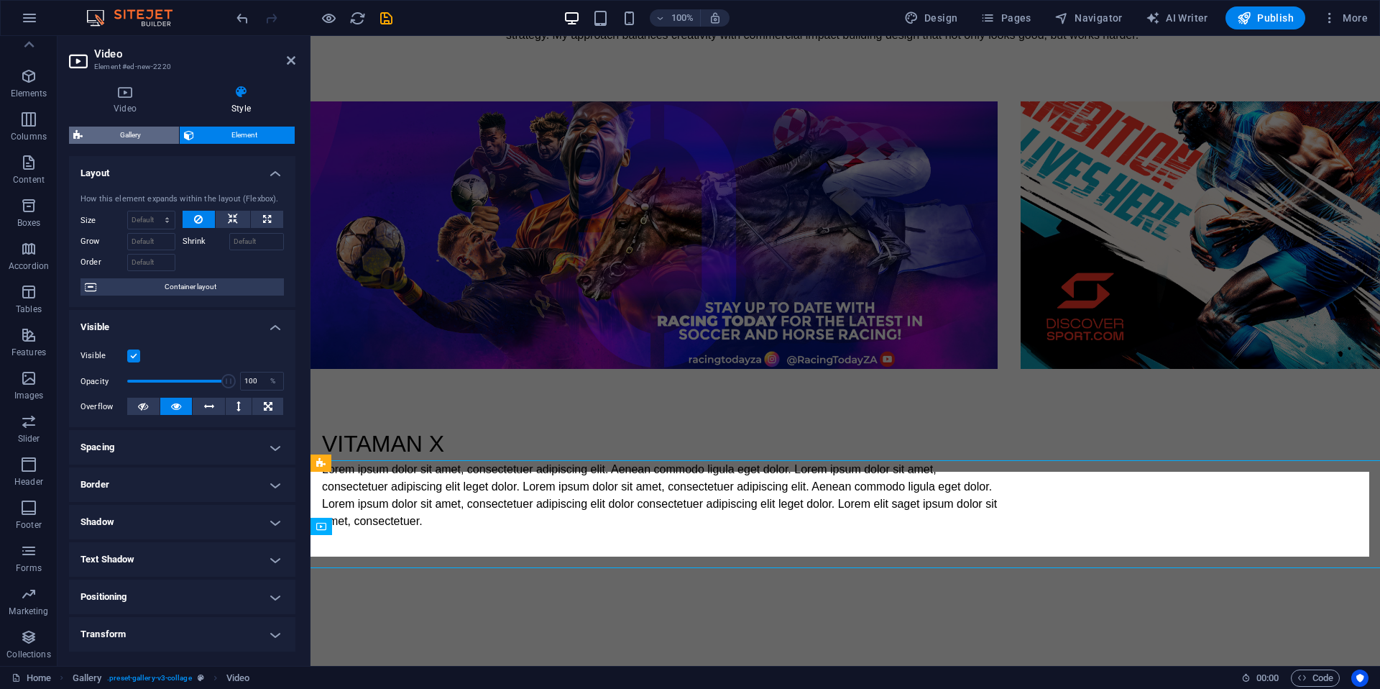
click at [110, 133] on span "Gallery" at bounding box center [131, 135] width 88 height 17
select select "rem"
select select "preset-gallery-v3-collage"
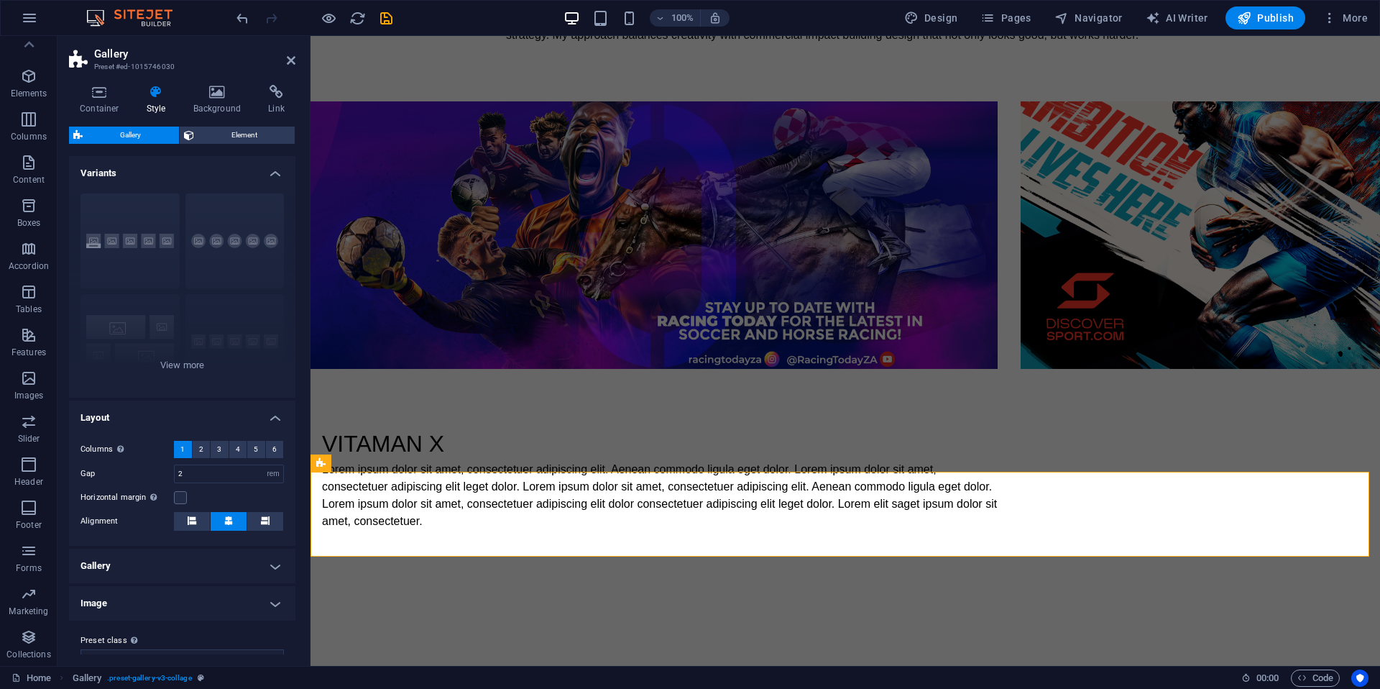
click at [158, 90] on icon at bounding box center [156, 92] width 41 height 14
click at [278, 91] on icon at bounding box center [276, 92] width 38 height 14
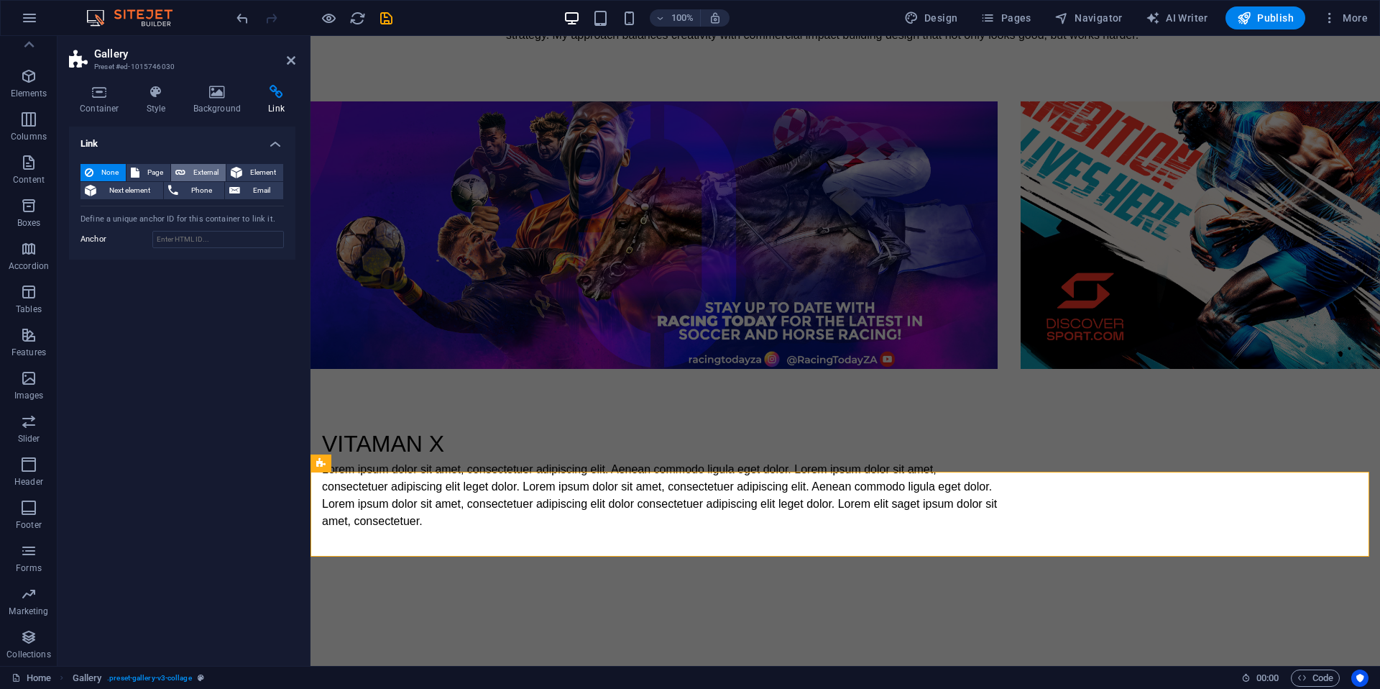
click at [210, 167] on span "External" at bounding box center [206, 172] width 32 height 17
select select "blank"
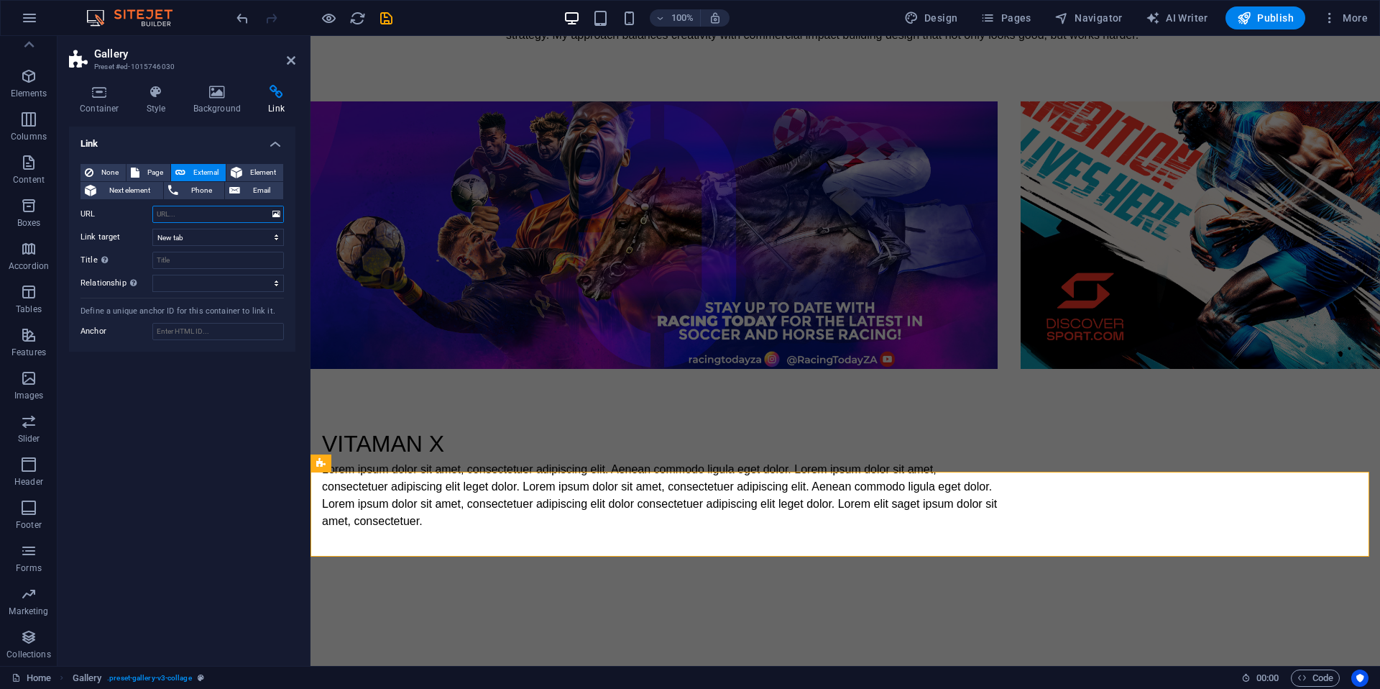
paste input "[URL][DOMAIN_NAME]"
type input "[URL][DOMAIN_NAME]"
click at [197, 234] on select "New tab Same tab Overlay" at bounding box center [218, 237] width 132 height 17
select select "overlay"
click at [152, 229] on select "New tab Same tab Overlay" at bounding box center [218, 237] width 132 height 17
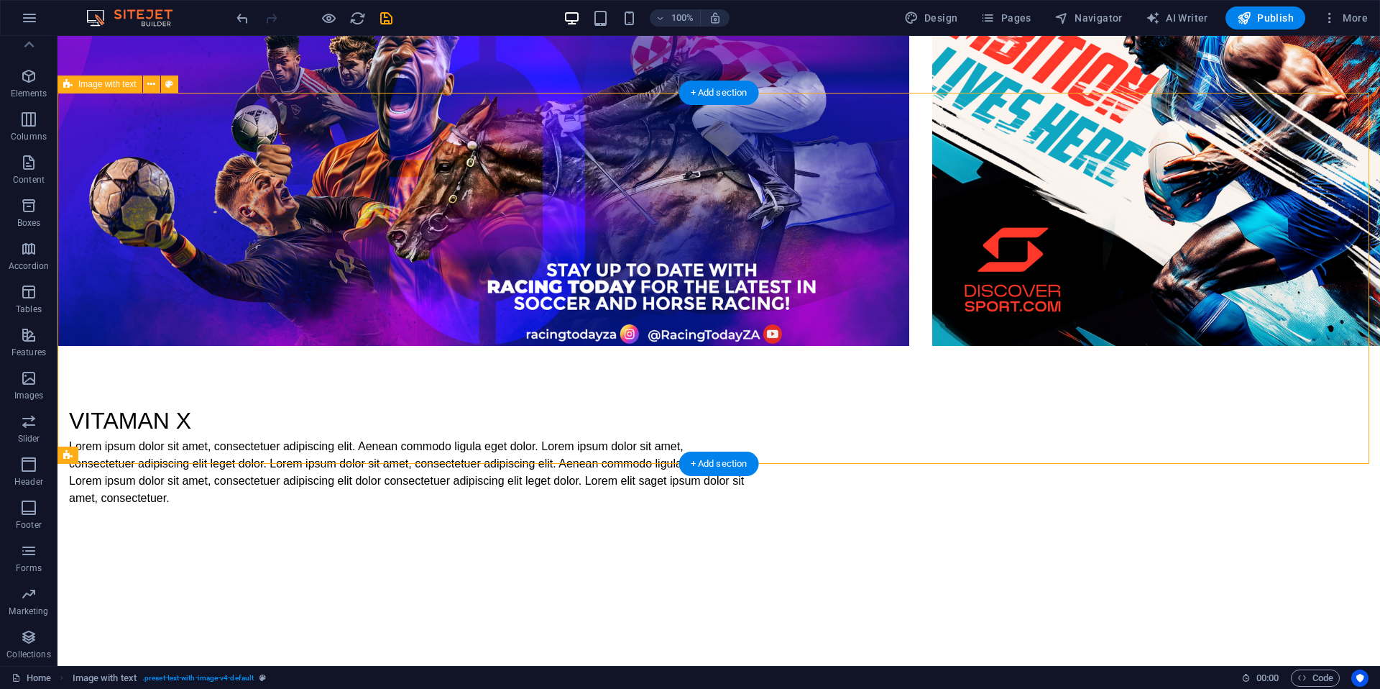
scroll to position [1288, 0]
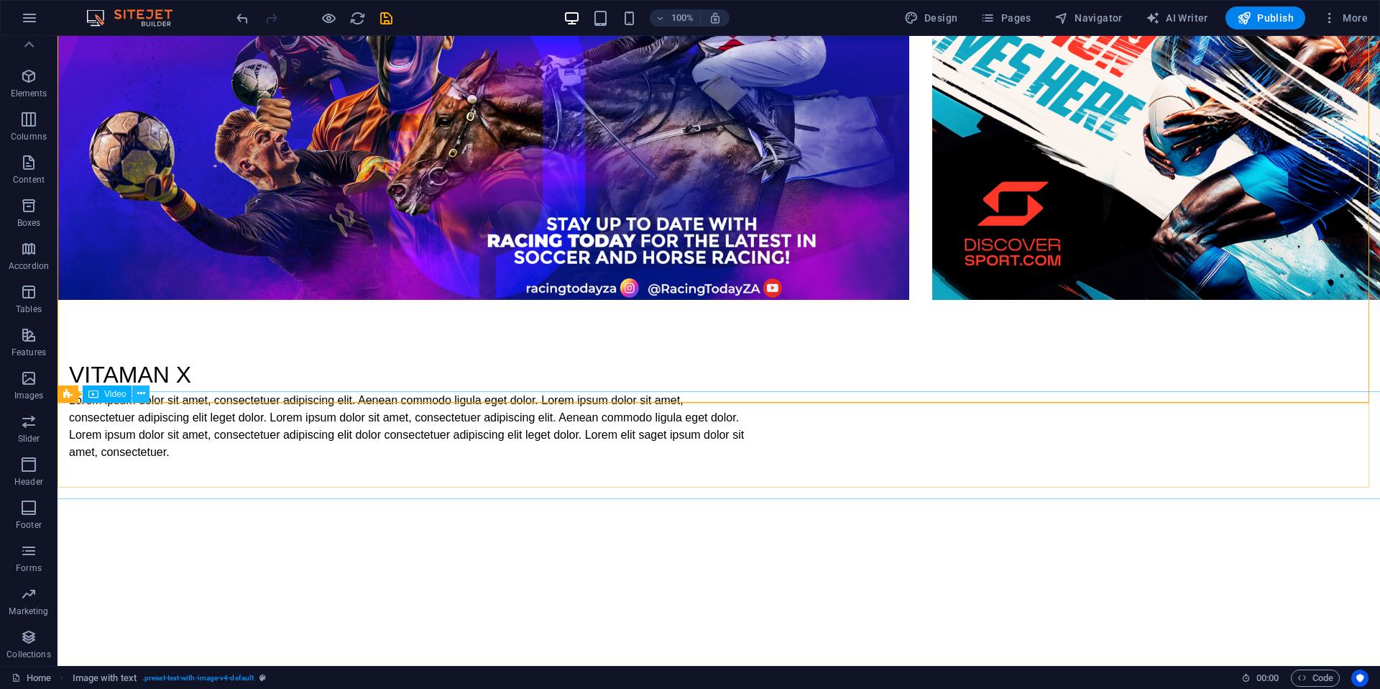
click at [142, 395] on icon at bounding box center [141, 393] width 8 height 15
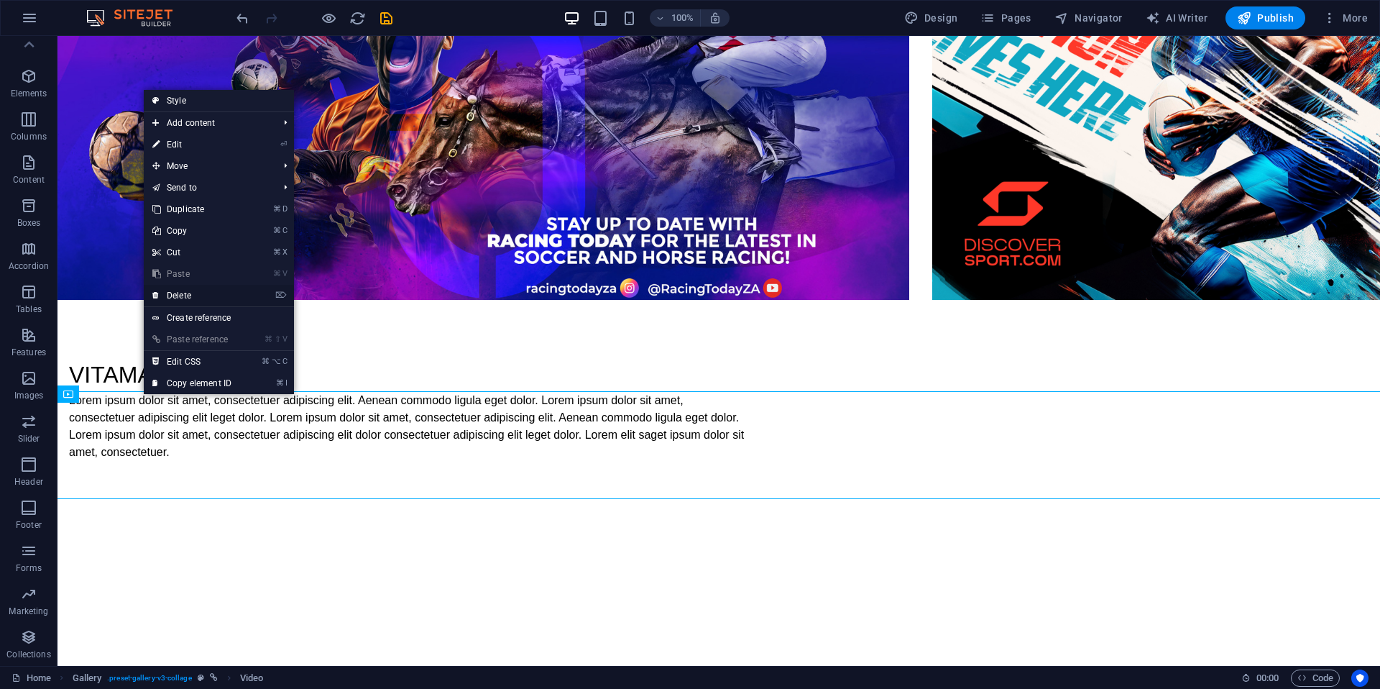
click at [193, 292] on link "⌦ Delete" at bounding box center [192, 296] width 96 height 22
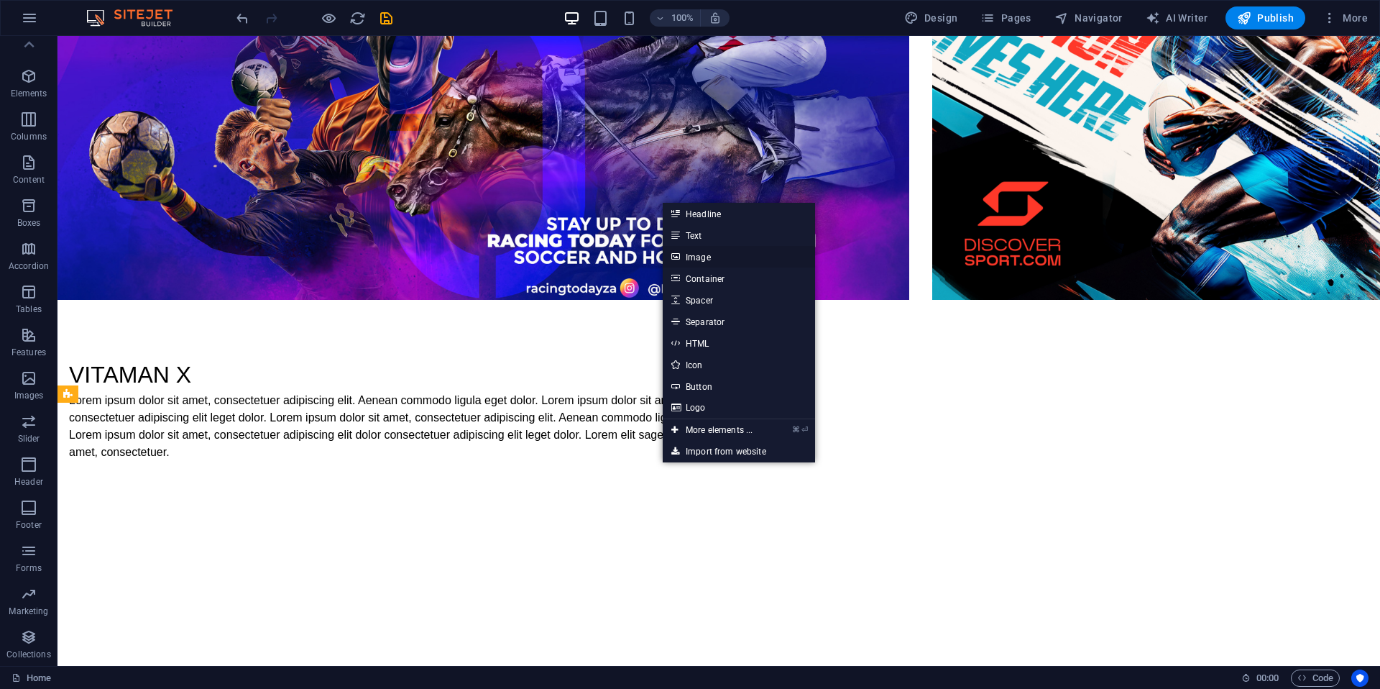
click at [705, 256] on link "Image" at bounding box center [739, 257] width 152 height 22
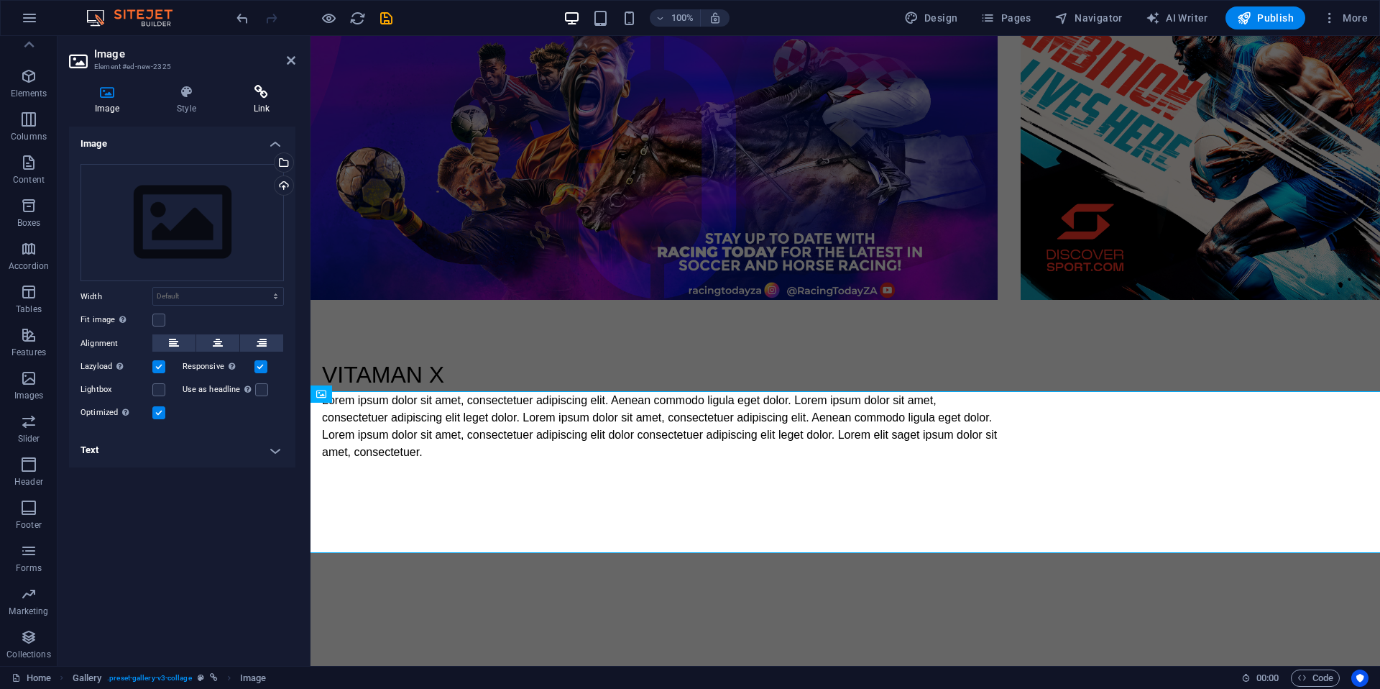
click at [265, 104] on h4 "Link" at bounding box center [262, 100] width 68 height 30
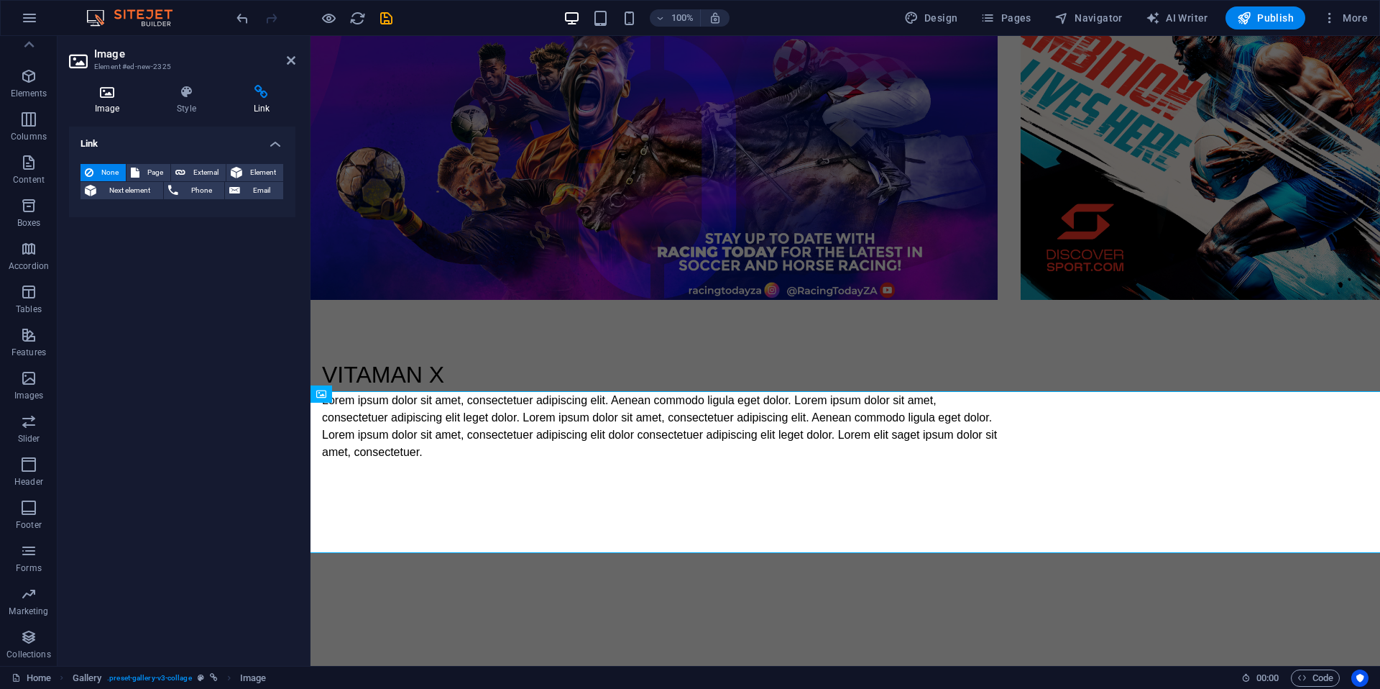
click at [106, 97] on icon at bounding box center [107, 92] width 76 height 14
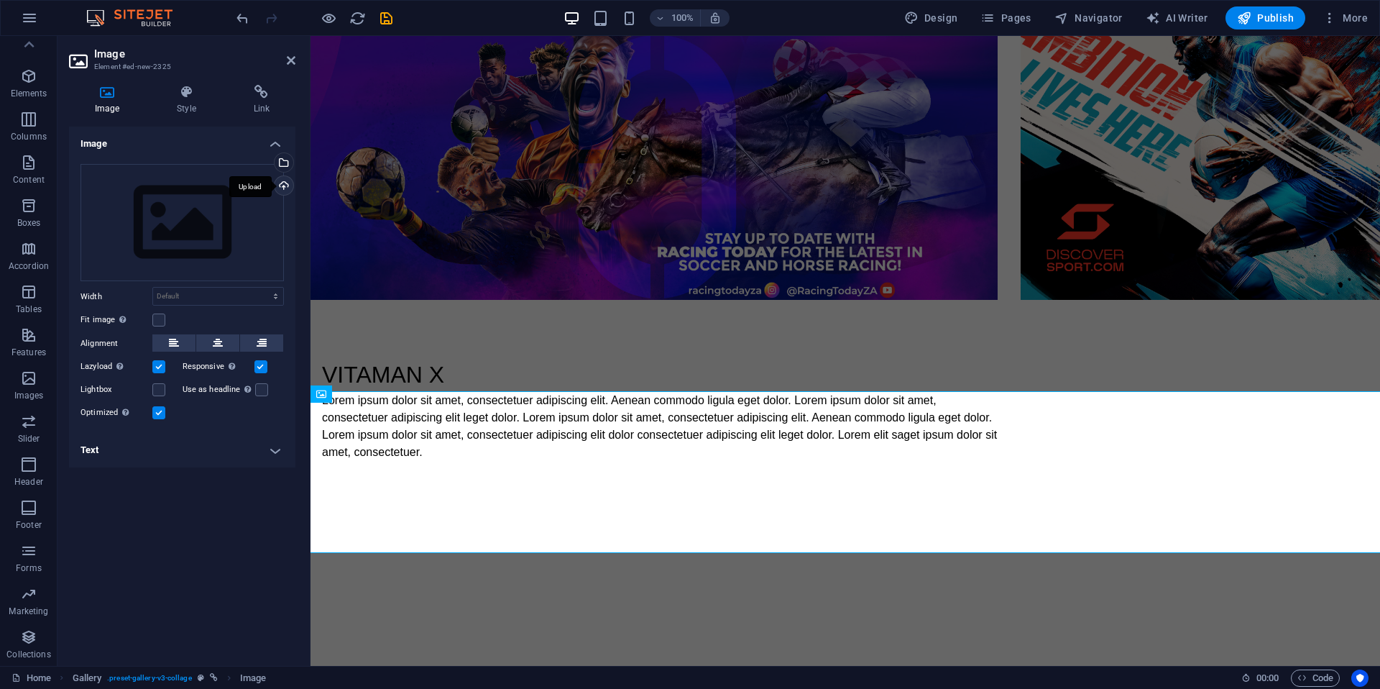
click at [281, 186] on div "Upload" at bounding box center [283, 187] width 22 height 22
drag, startPoint x: 288, startPoint y: 60, endPoint x: 331, endPoint y: 197, distance: 143.9
click at [288, 60] on icon at bounding box center [291, 61] width 9 height 12
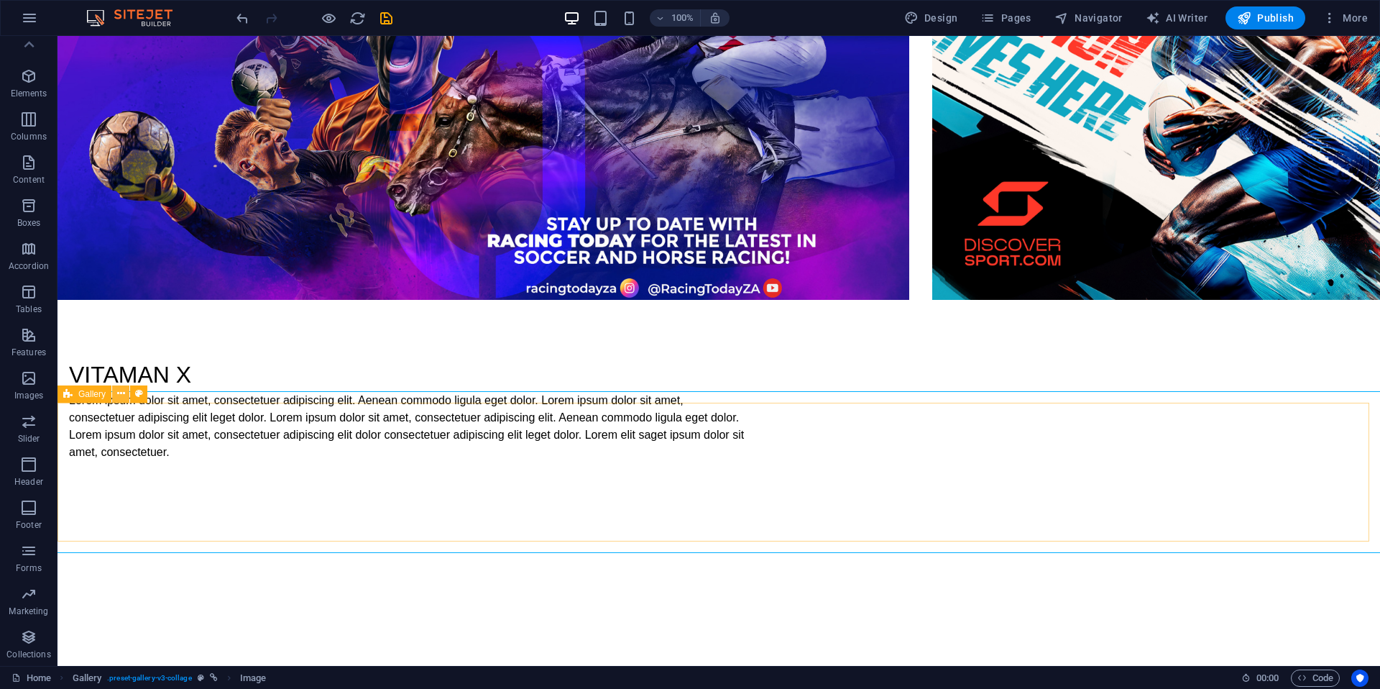
click at [125, 395] on button at bounding box center [120, 393] width 17 height 17
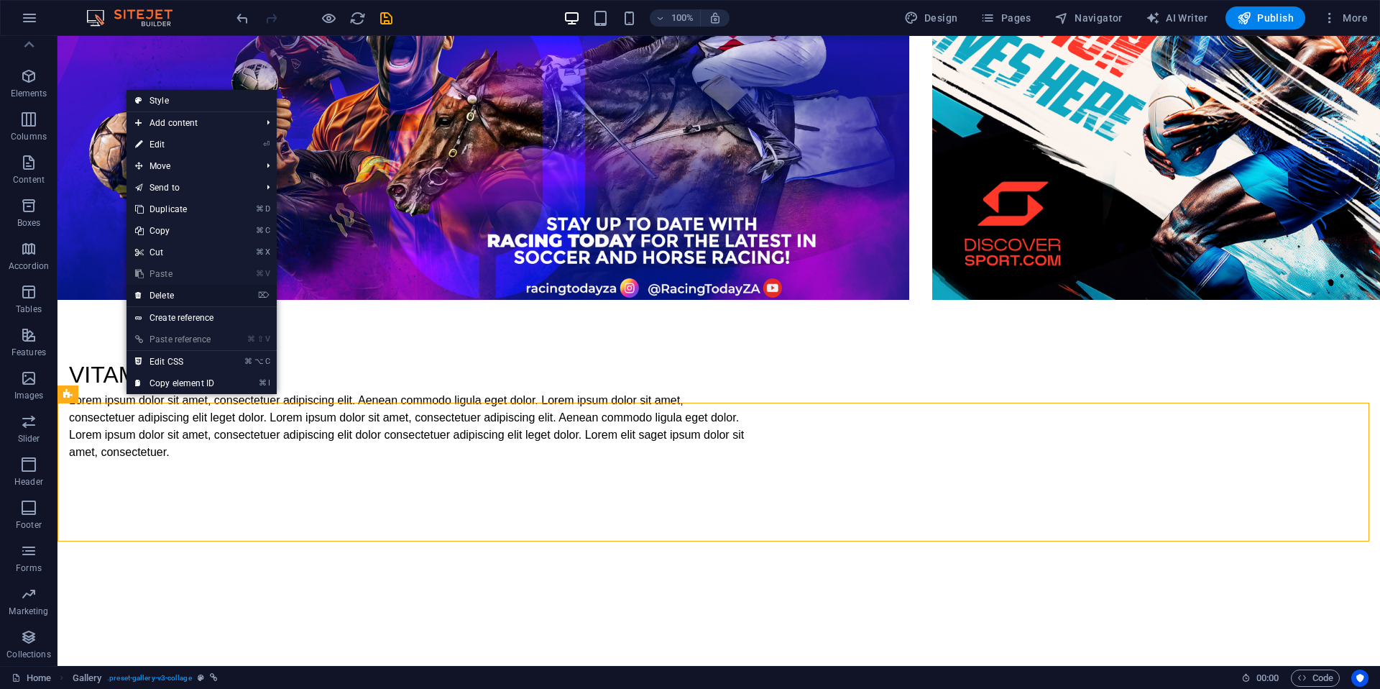
click at [189, 288] on link "⌦ Delete" at bounding box center [175, 296] width 96 height 22
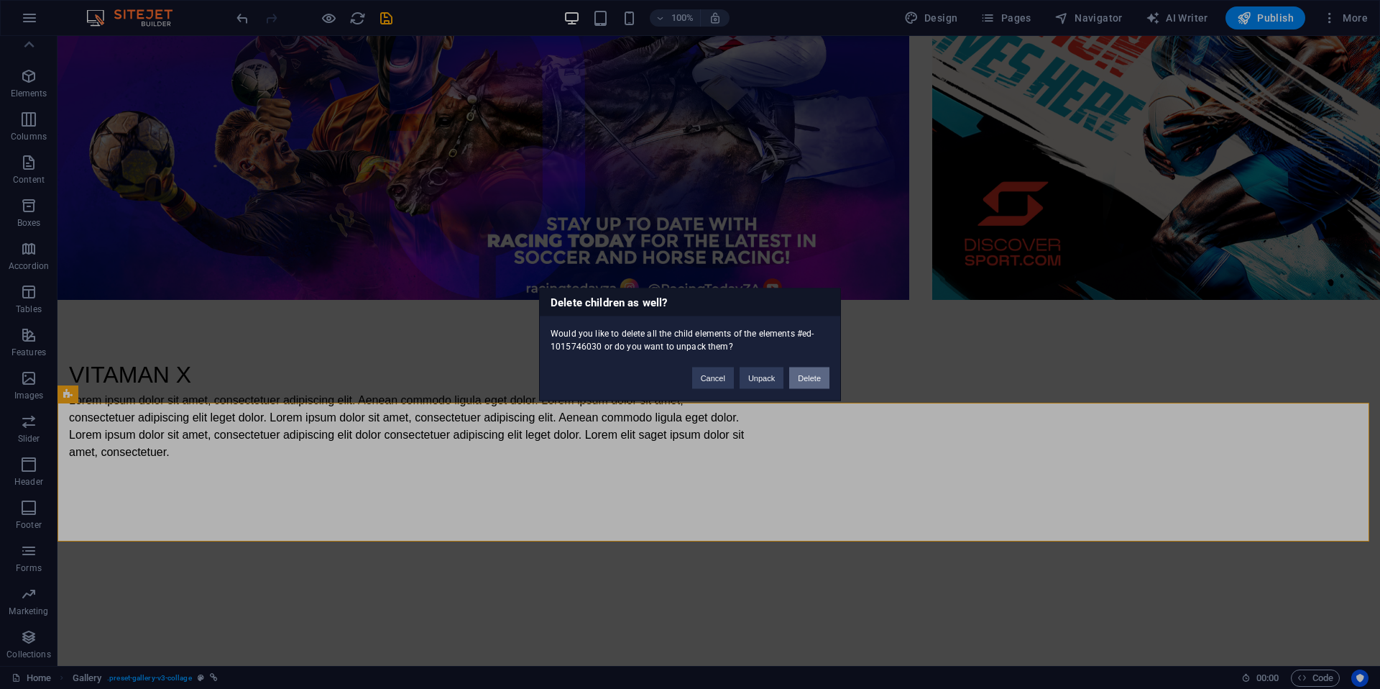
drag, startPoint x: 820, startPoint y: 383, endPoint x: 748, endPoint y: 346, distance: 81.0
click at [820, 383] on button "Delete" at bounding box center [809, 378] width 40 height 22
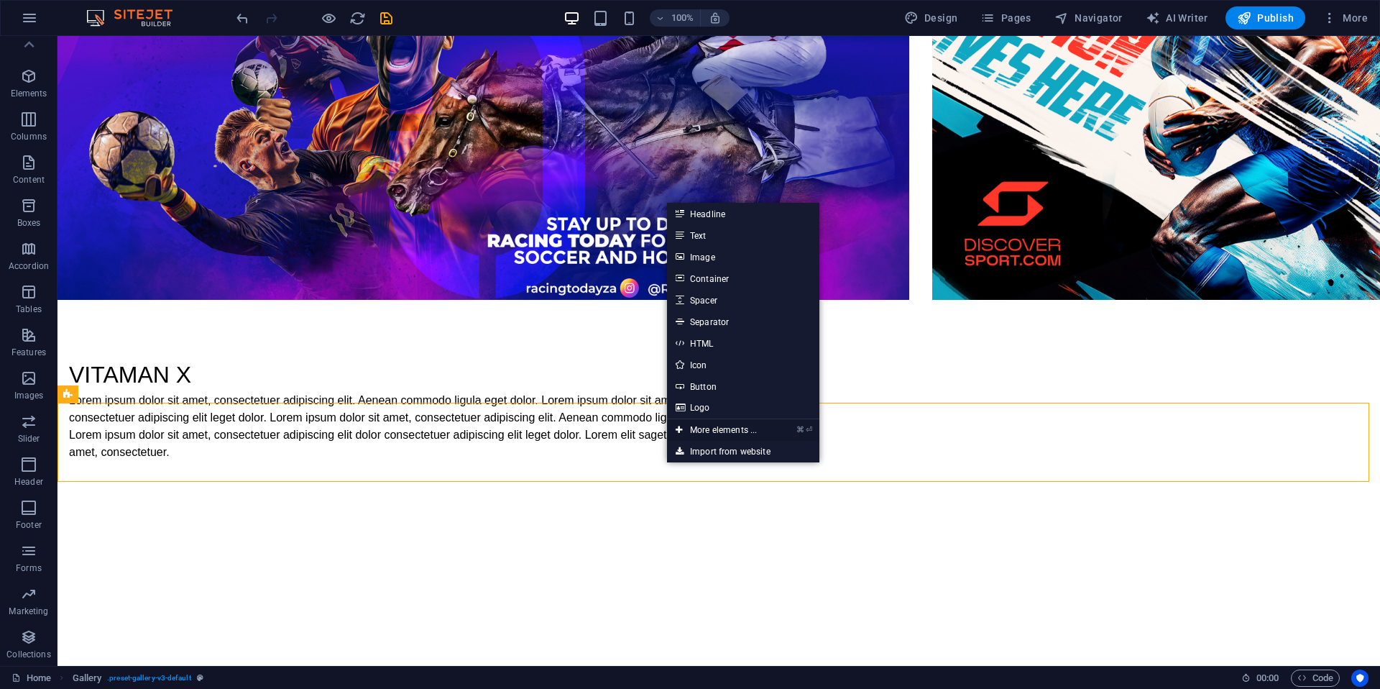
click at [725, 431] on link "⌘ ⏎ More elements ..." at bounding box center [716, 430] width 99 height 22
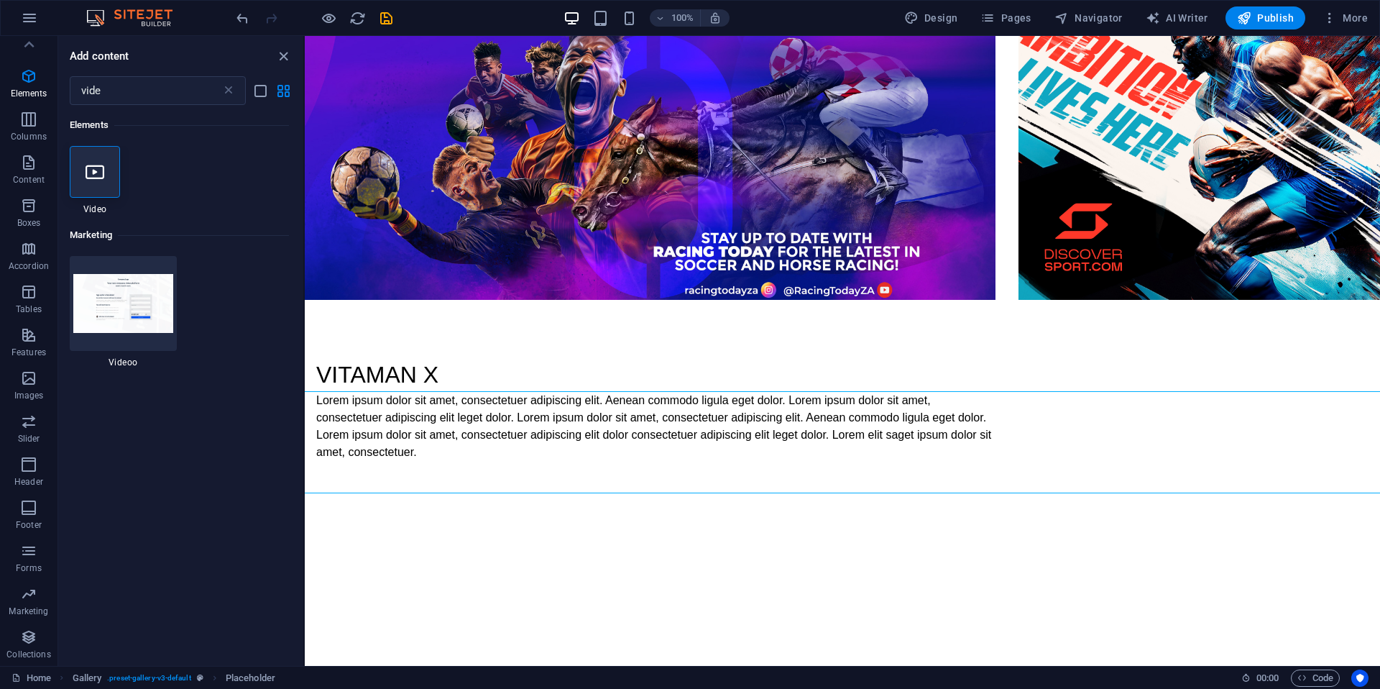
click at [91, 165] on icon at bounding box center [95, 171] width 19 height 19
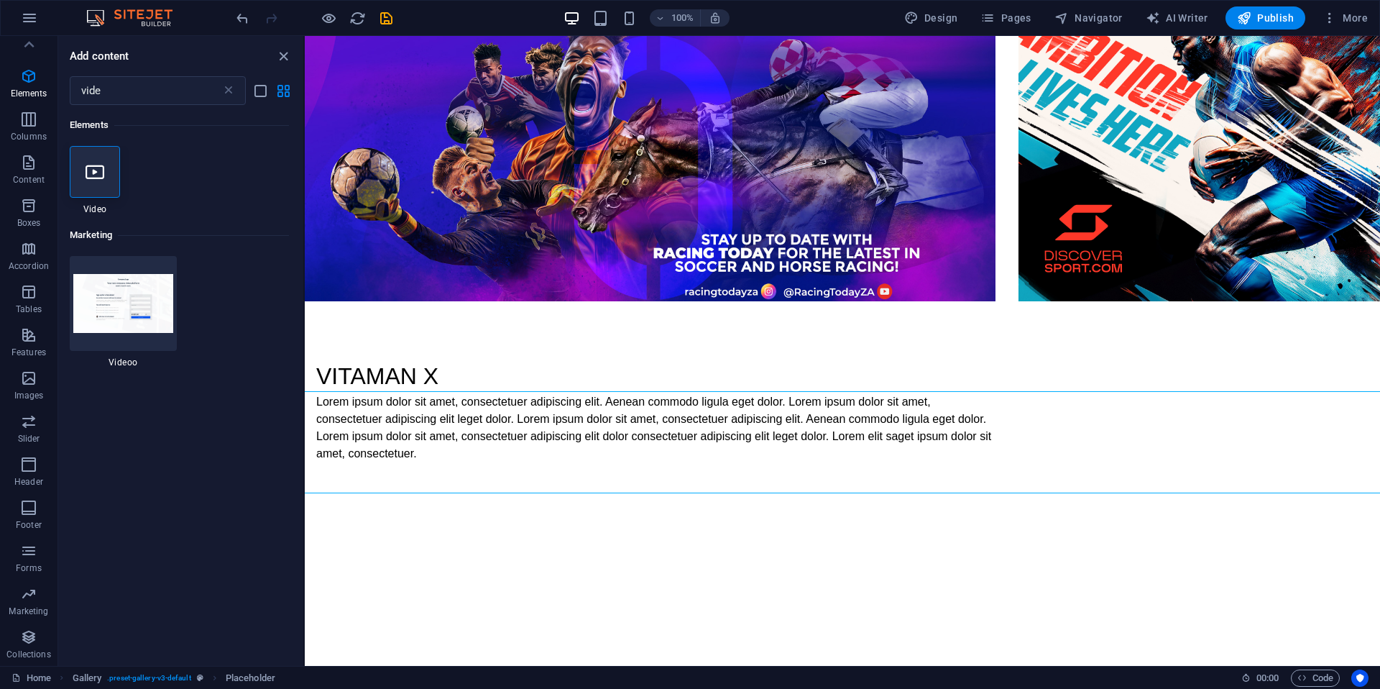
select select "%"
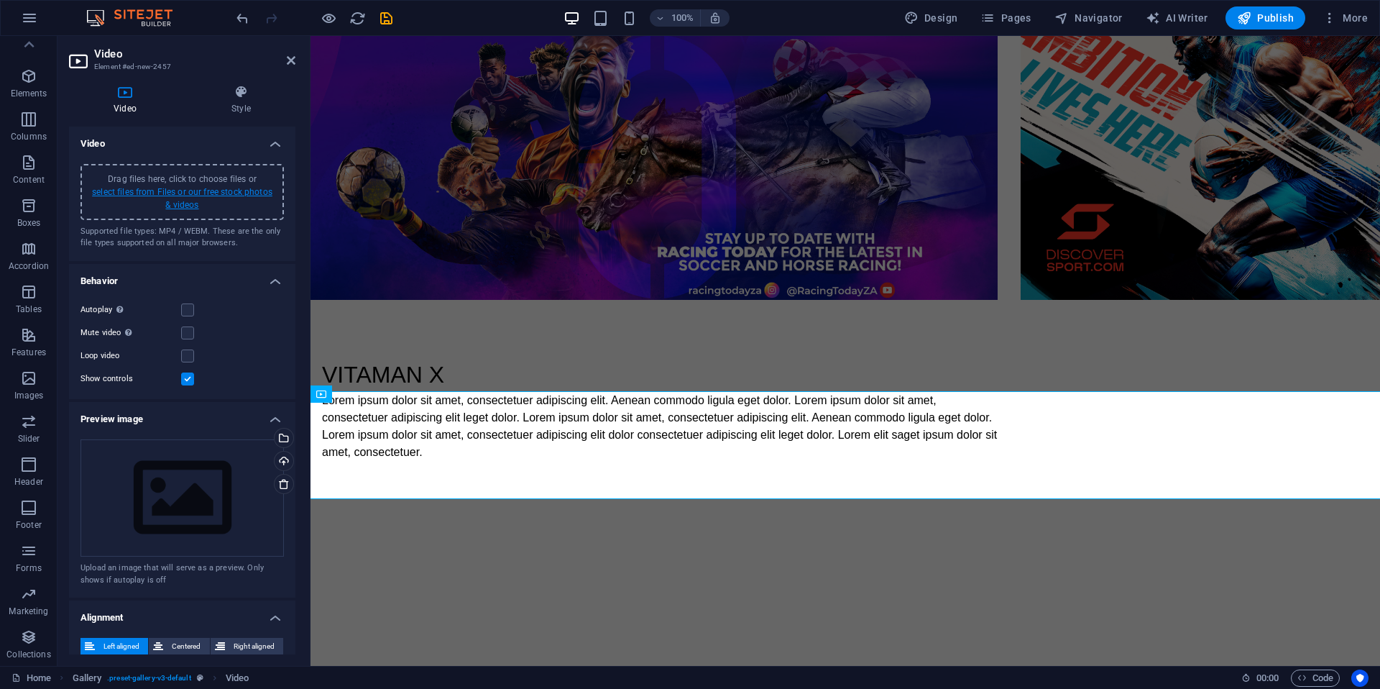
click at [176, 193] on link "select files from Files or our free stock photos & videos" at bounding box center [182, 198] width 180 height 23
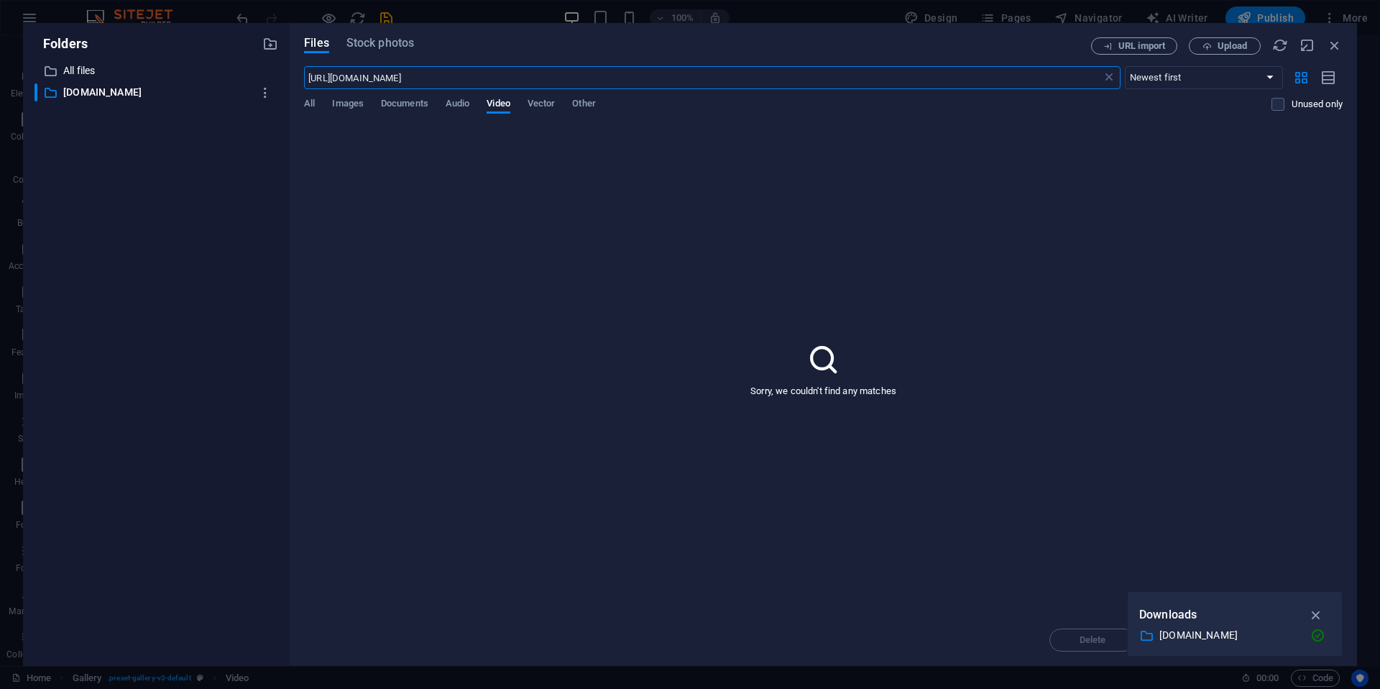
scroll to position [1137, 0]
click at [458, 100] on span "Audio" at bounding box center [458, 105] width 24 height 20
click at [420, 106] on span "Documents" at bounding box center [404, 105] width 47 height 20
click at [348, 101] on span "Images" at bounding box center [348, 105] width 32 height 20
click at [302, 99] on div "Files Stock photos URL import Upload [URL][DOMAIN_NAME] ​ Newest first Oldest f…" at bounding box center [824, 344] width 1068 height 643
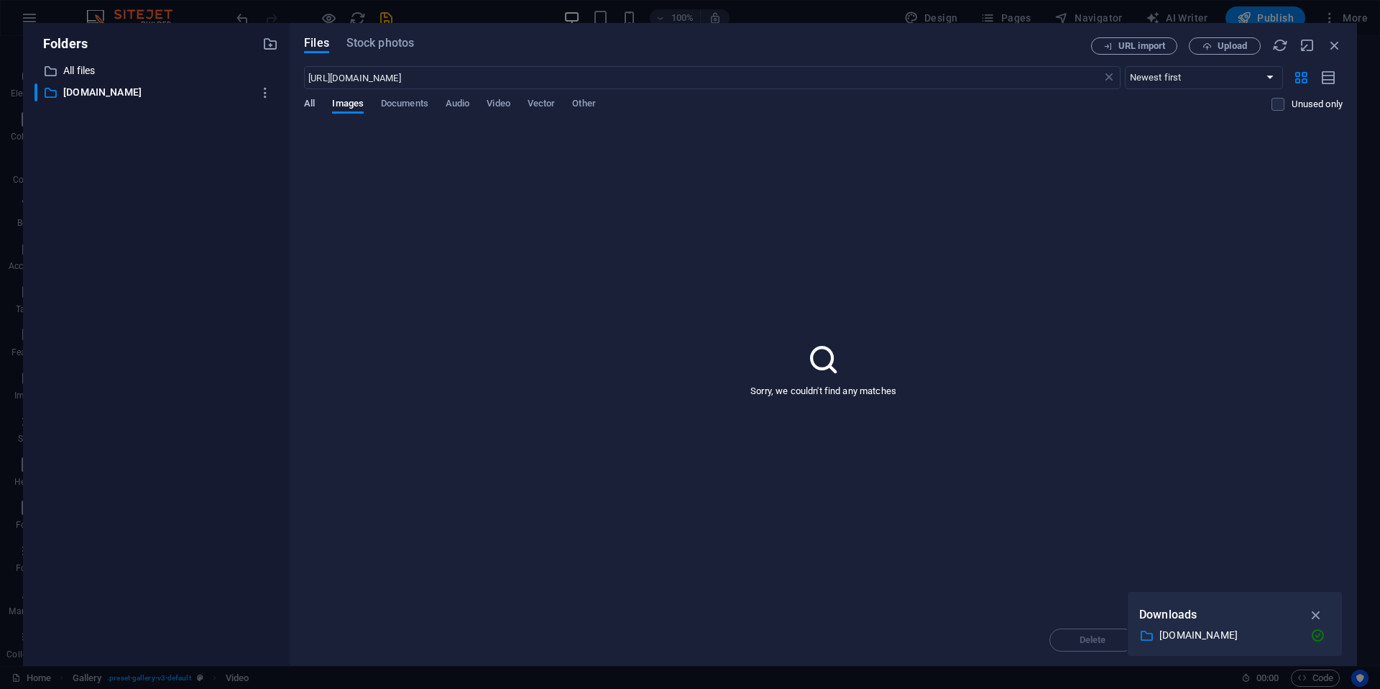
click at [308, 101] on span "All" at bounding box center [309, 105] width 11 height 20
click at [308, 102] on span "All" at bounding box center [309, 105] width 11 height 20
click at [308, 101] on span "All" at bounding box center [309, 105] width 11 height 20
click at [336, 104] on span "Images" at bounding box center [348, 105] width 32 height 20
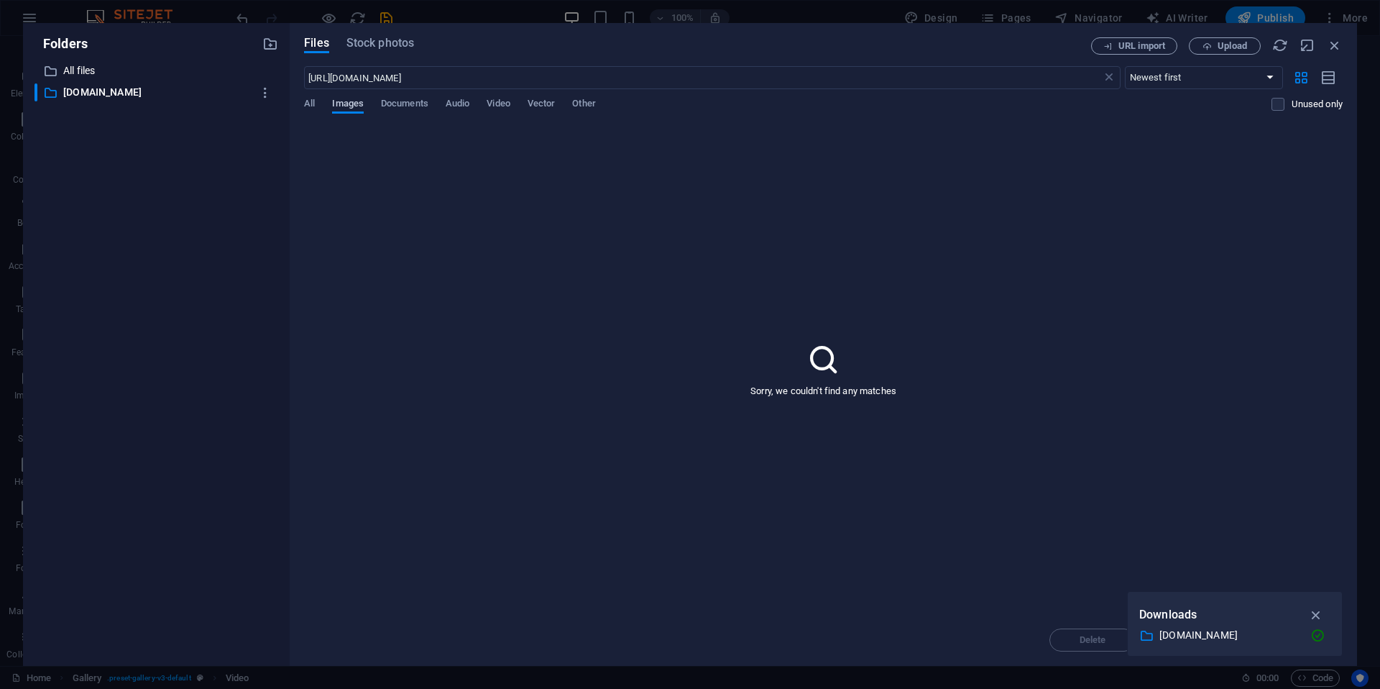
click at [336, 104] on span "Images" at bounding box center [348, 105] width 32 height 20
click at [338, 104] on span "Images" at bounding box center [348, 105] width 32 height 20
click at [1242, 45] on span "Upload" at bounding box center [1232, 46] width 29 height 9
click at [510, 101] on span "Video" at bounding box center [498, 105] width 23 height 20
click at [311, 104] on span "All" at bounding box center [309, 105] width 11 height 20
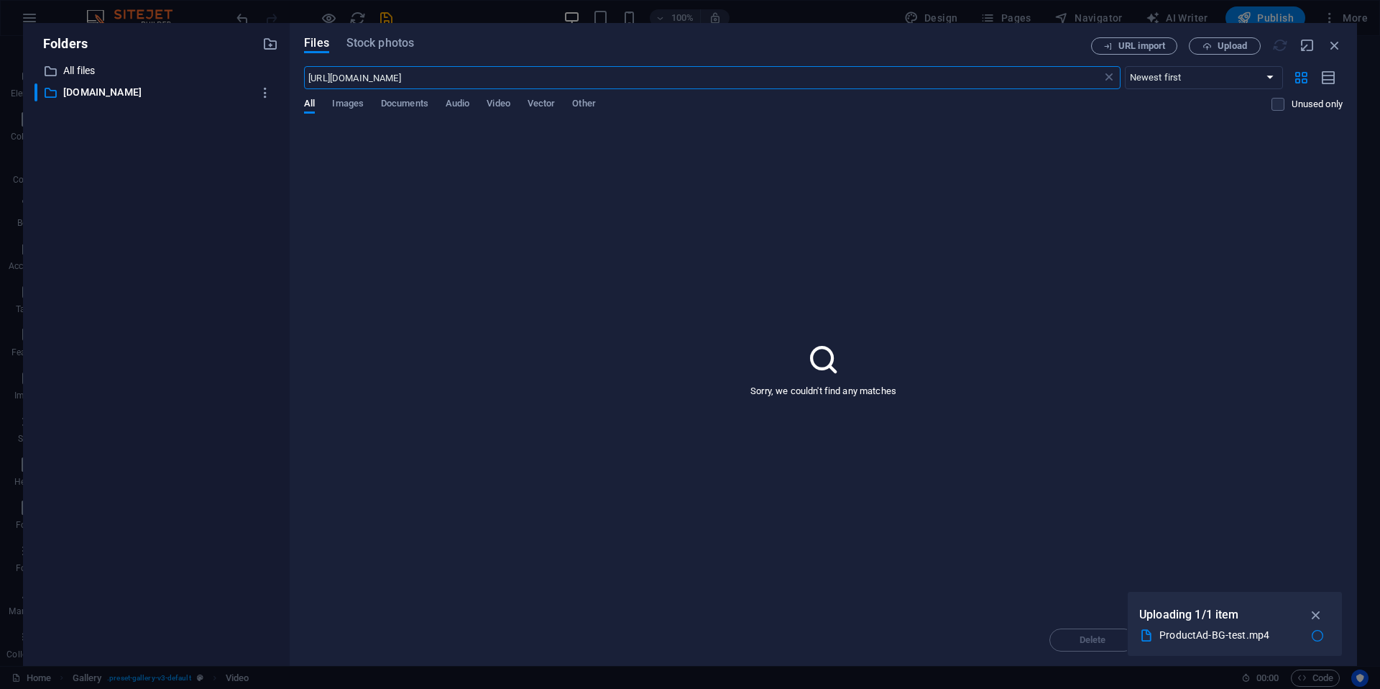
drag, startPoint x: 389, startPoint y: 65, endPoint x: 319, endPoint y: 58, distance: 70.8
click at [303, 55] on div "Files Stock photos URL import Upload [URL][DOMAIN_NAME] ​ Newest first Oldest f…" at bounding box center [824, 344] width 1068 height 643
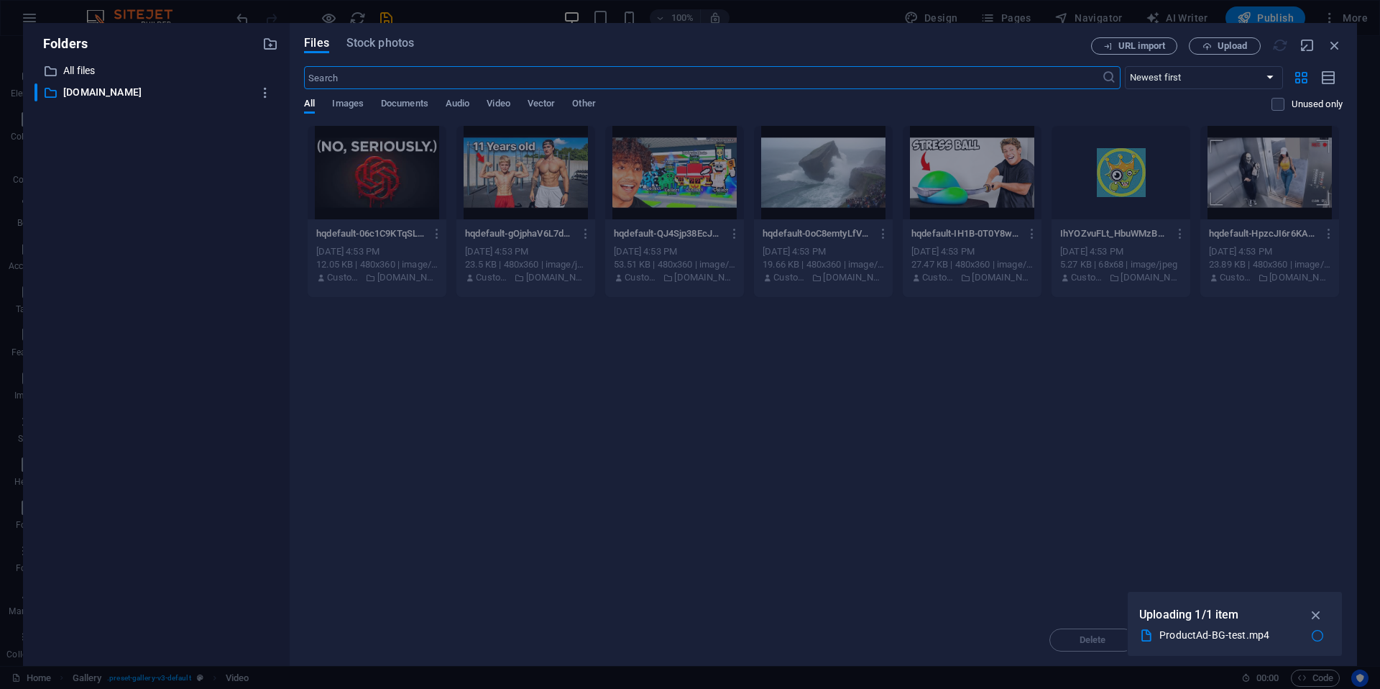
drag, startPoint x: 599, startPoint y: 426, endPoint x: 580, endPoint y: 394, distance: 37.7
click at [599, 426] on div "Drop files here to upload them instantly hqdefault-06c1C9KTqSLMJuAXANKYLQ.jpg h…" at bounding box center [823, 369] width 1039 height 489
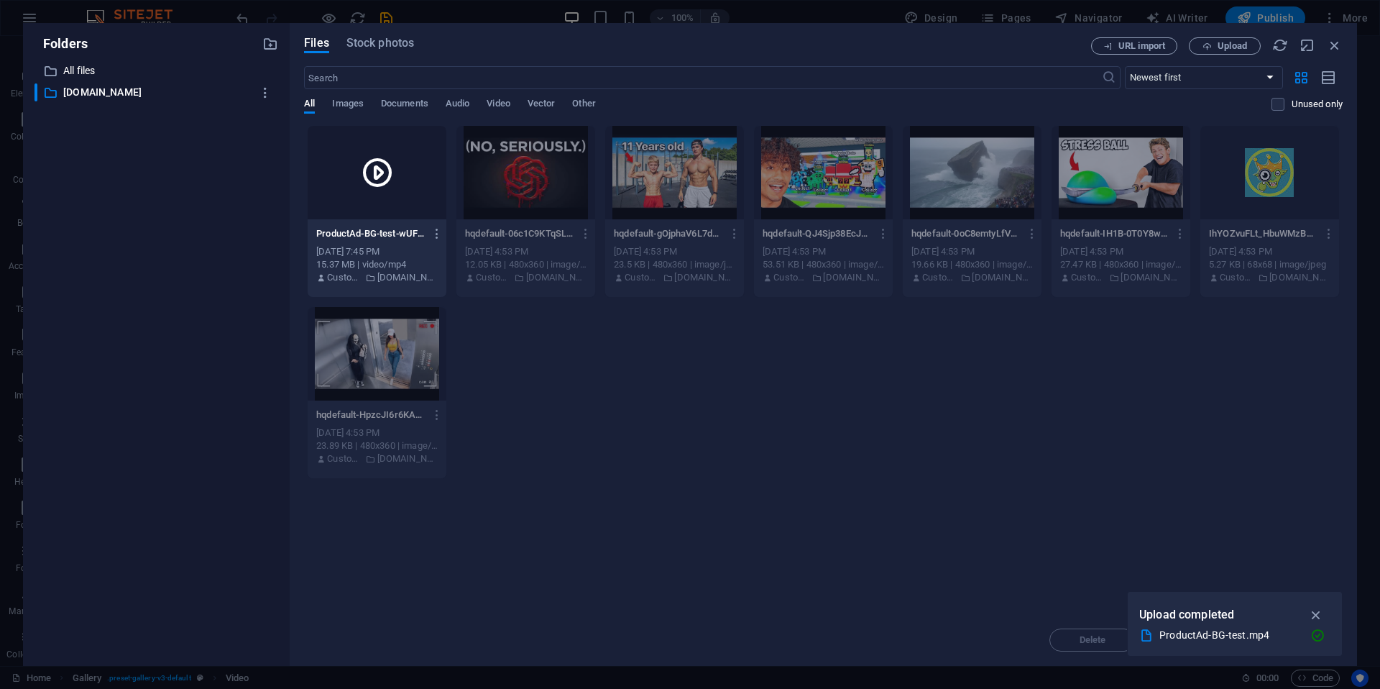
click at [382, 177] on icon at bounding box center [377, 172] width 35 height 35
click at [439, 234] on icon "button" at bounding box center [438, 233] width 14 height 13
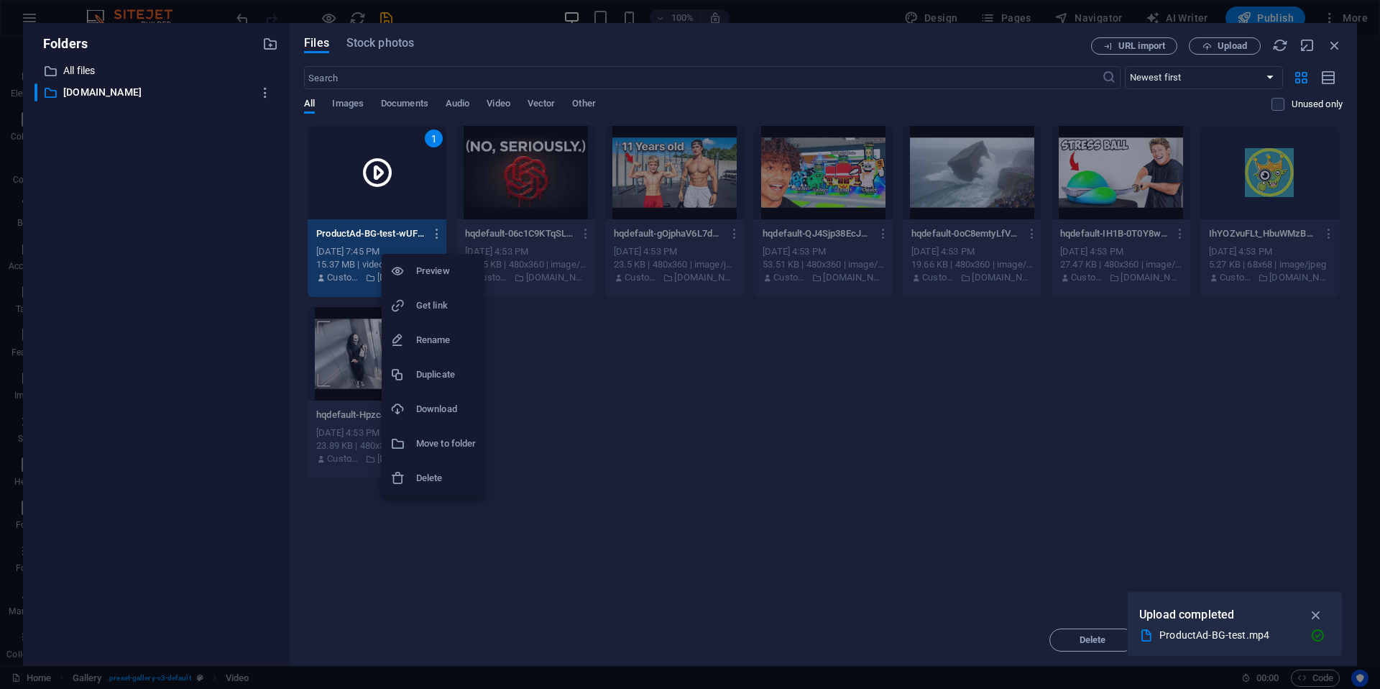
click at [440, 272] on h6 "Preview" at bounding box center [446, 270] width 60 height 17
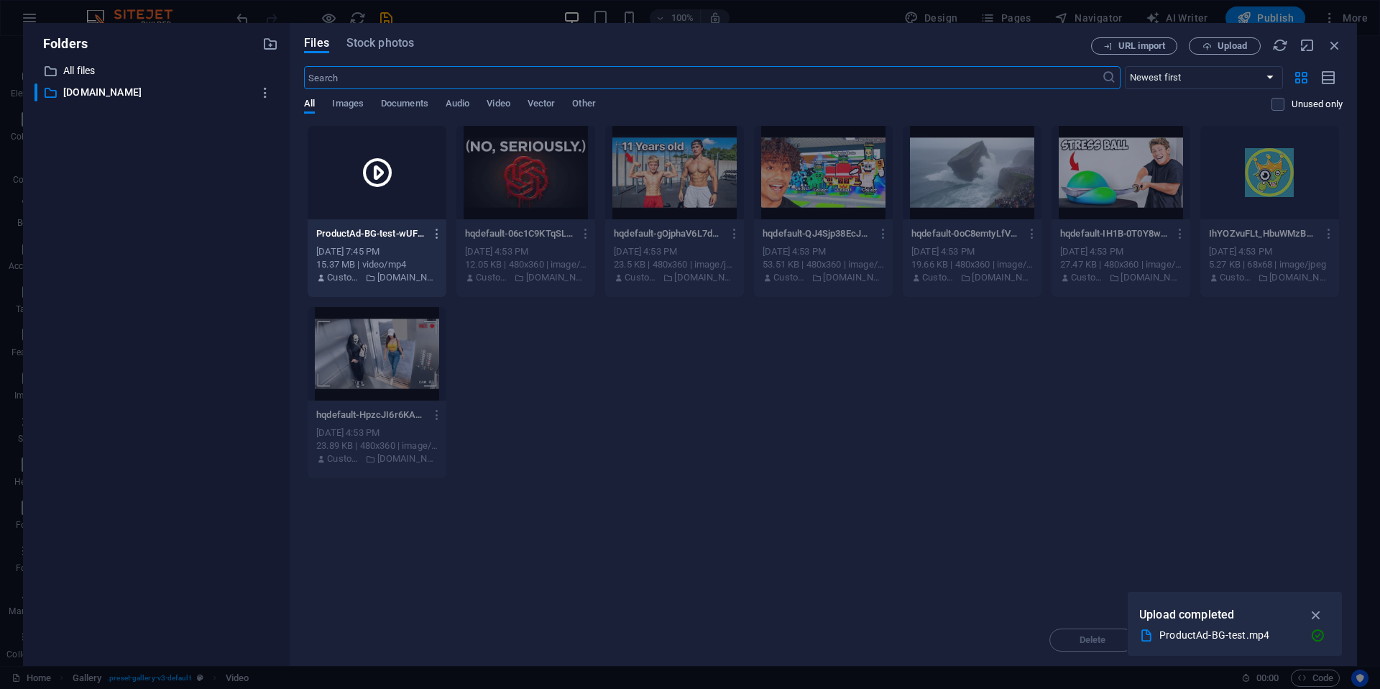
click at [543, 77] on input "text" at bounding box center [702, 77] width 797 height 23
paste input "[URL][DOMAIN_NAME]"
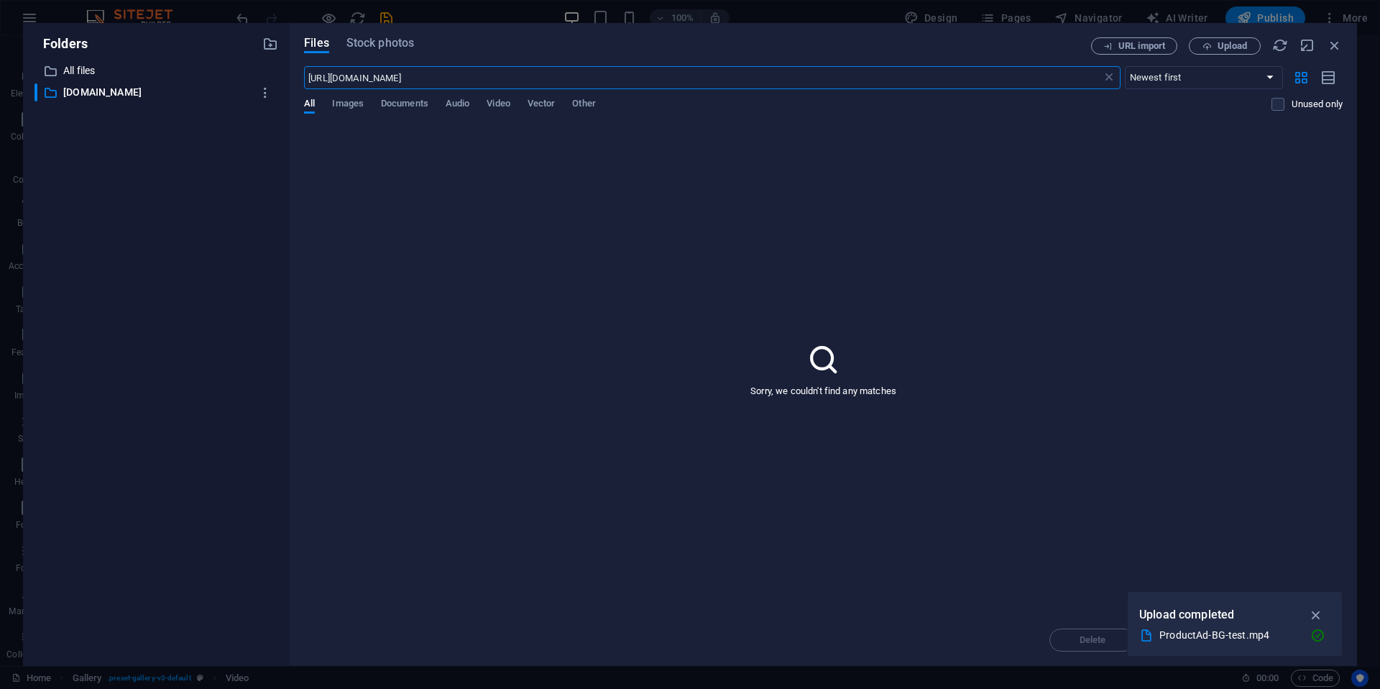
type input "[URL][DOMAIN_NAME]"
drag, startPoint x: 511, startPoint y: 79, endPoint x: 257, endPoint y: 64, distance: 254.3
click at [257, 64] on div "Folders ​ All files All files ​ [DOMAIN_NAME] [DOMAIN_NAME] Files Stock photos …" at bounding box center [690, 344] width 1334 height 643
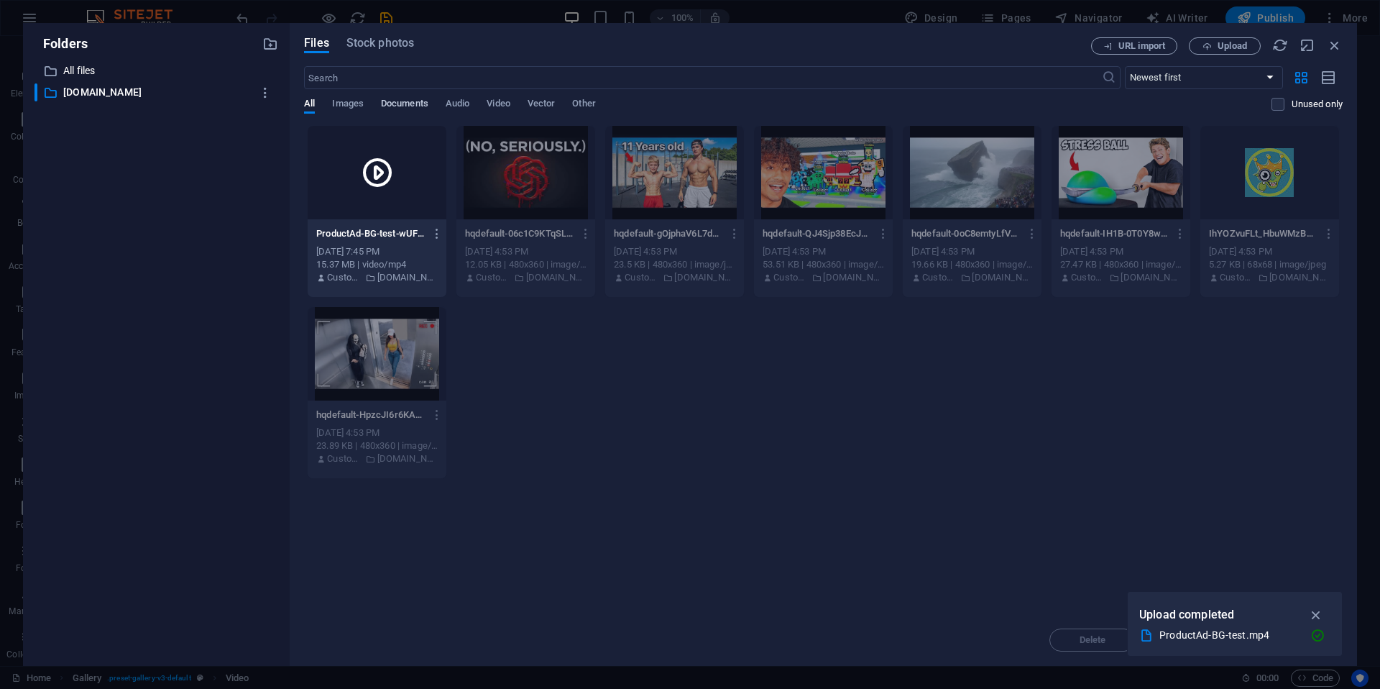
click at [412, 101] on span "Documents" at bounding box center [404, 105] width 47 height 20
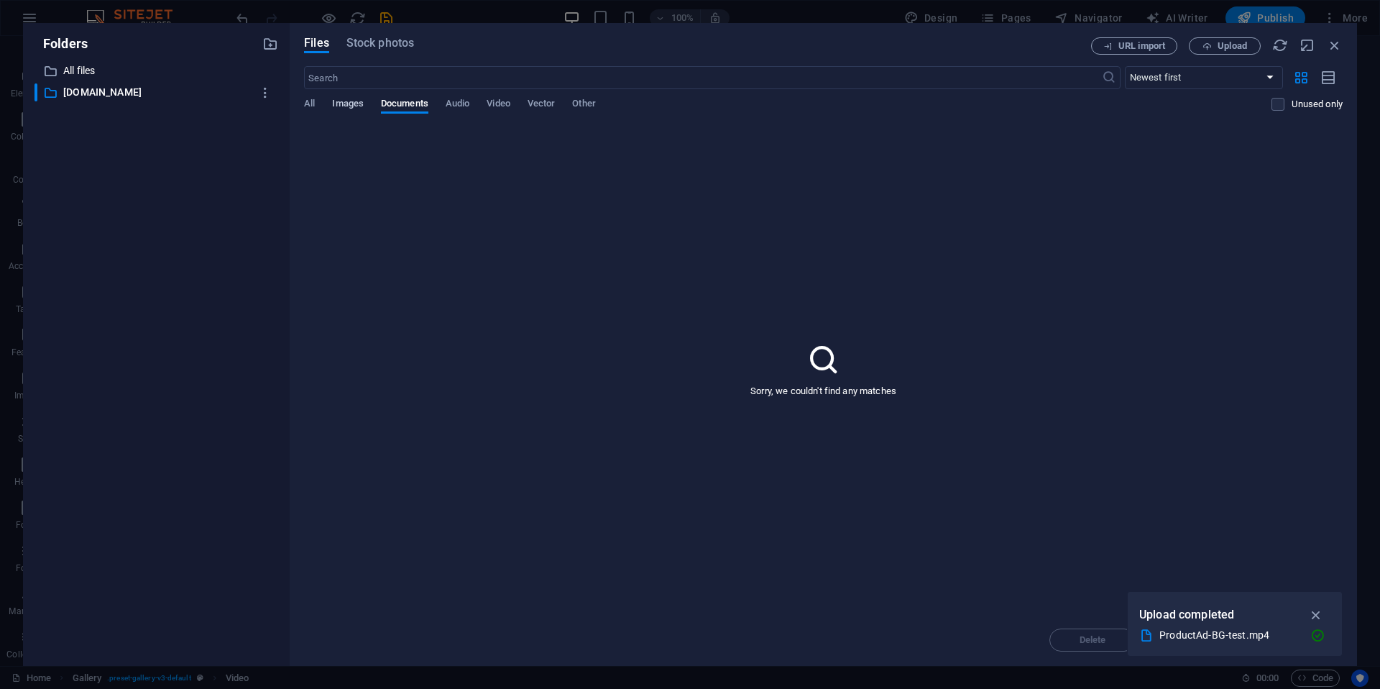
click at [349, 102] on span "Images" at bounding box center [348, 105] width 32 height 20
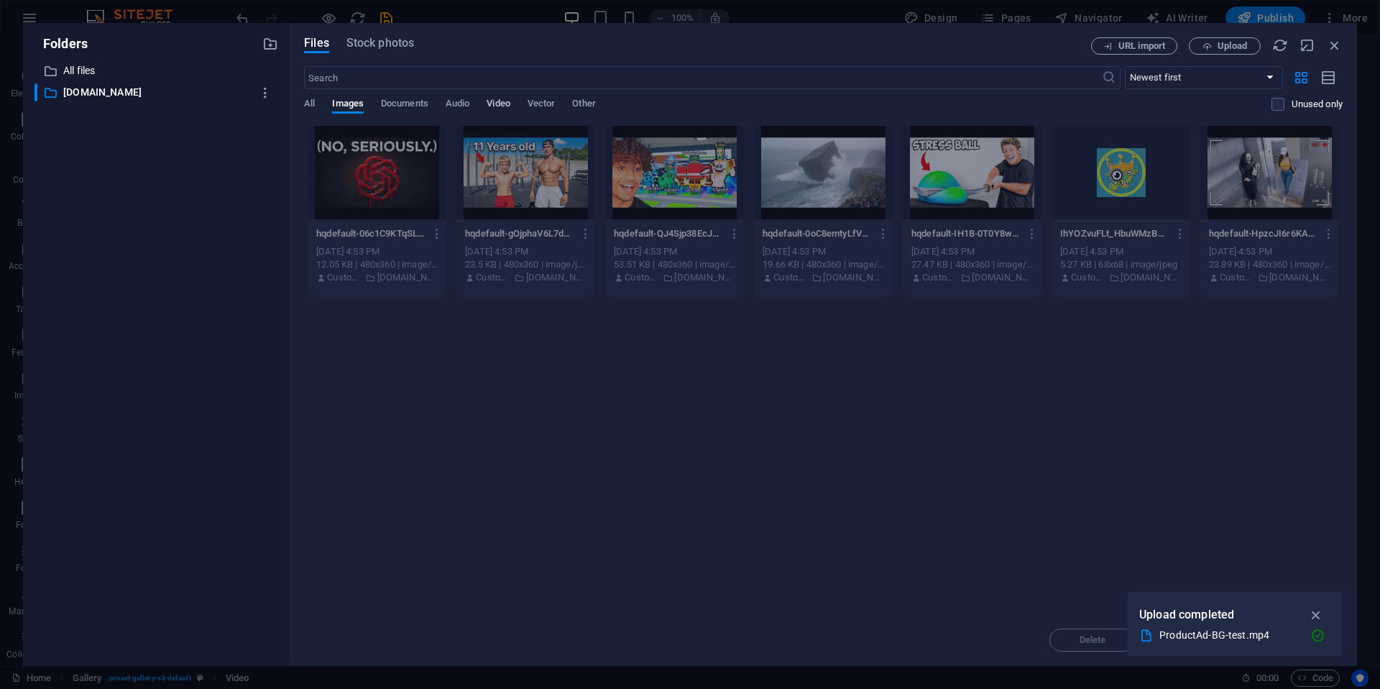
click at [510, 106] on span "Video" at bounding box center [498, 105] width 23 height 20
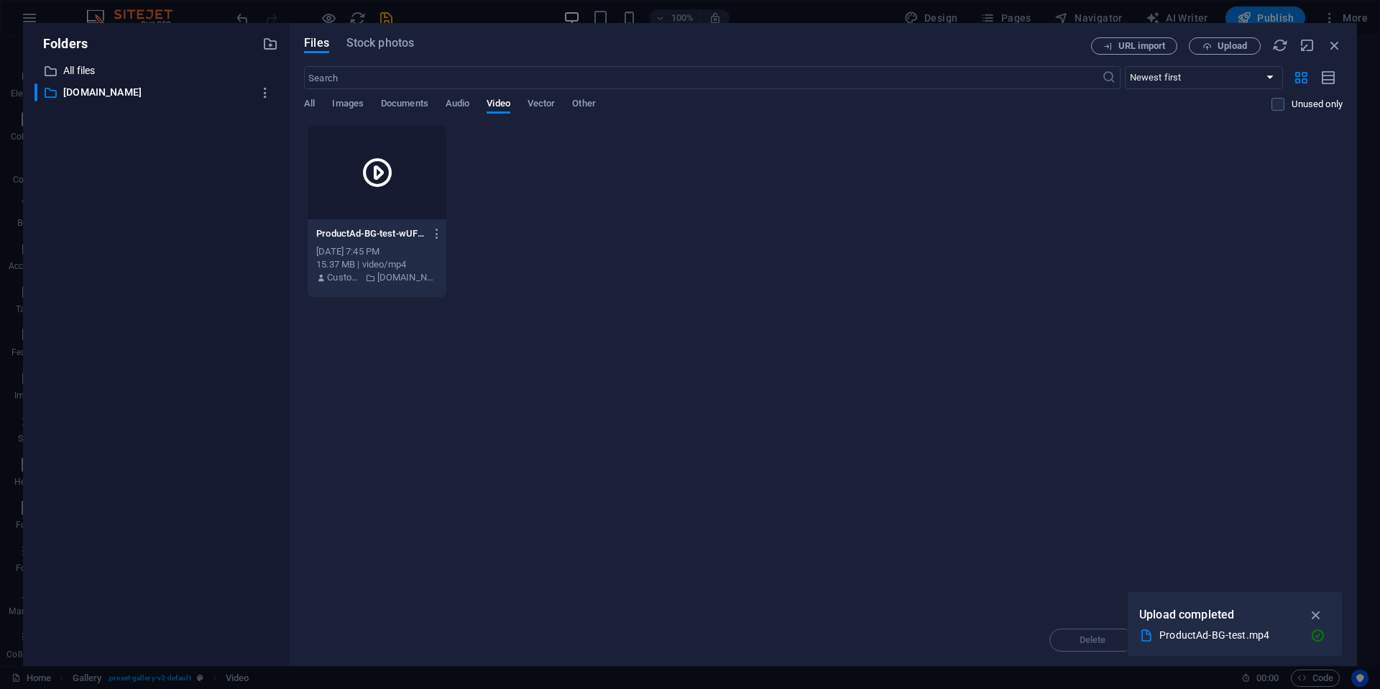
click at [386, 231] on p "ProductAd-BG-test-wUF9zfpDgyc9rYN46P9AQQ.mp4" at bounding box center [370, 233] width 108 height 13
click at [1242, 613] on icon "button" at bounding box center [1317, 615] width 17 height 16
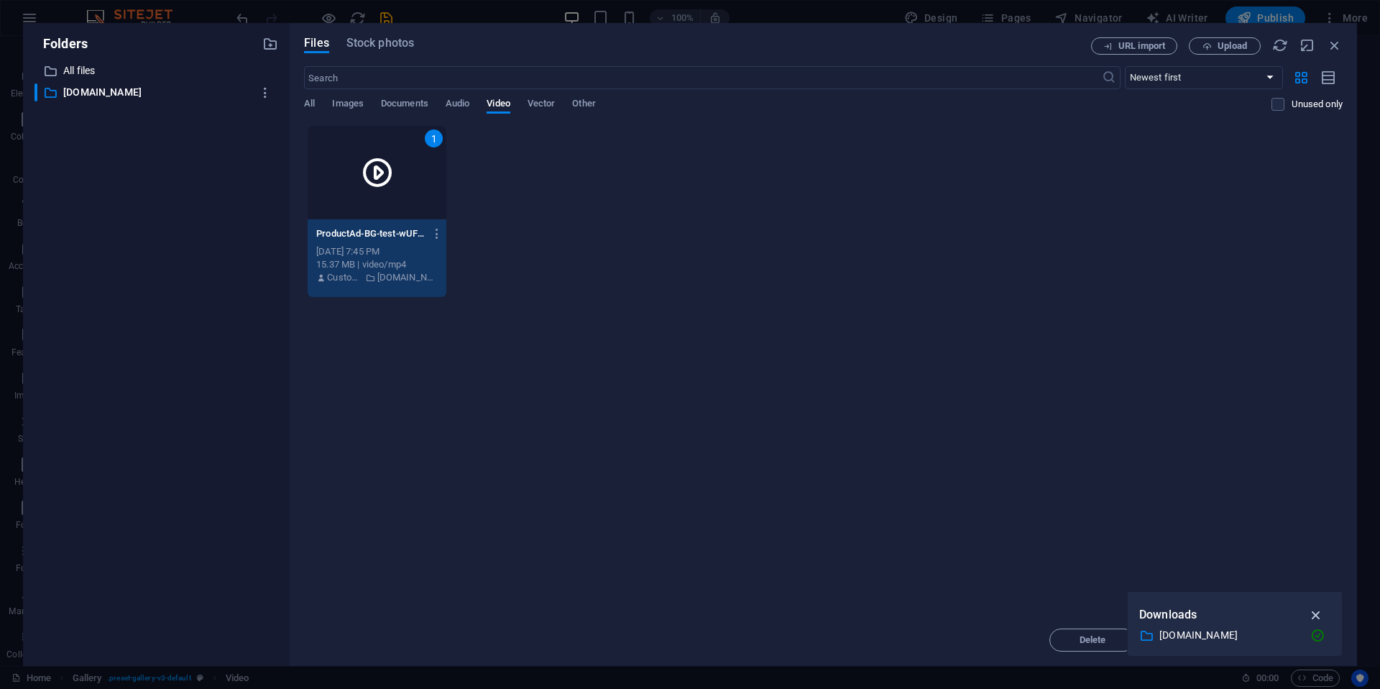
click at [1242, 617] on icon "button" at bounding box center [1317, 615] width 17 height 16
click at [1242, 641] on span "Insert" at bounding box center [1300, 640] width 25 height 9
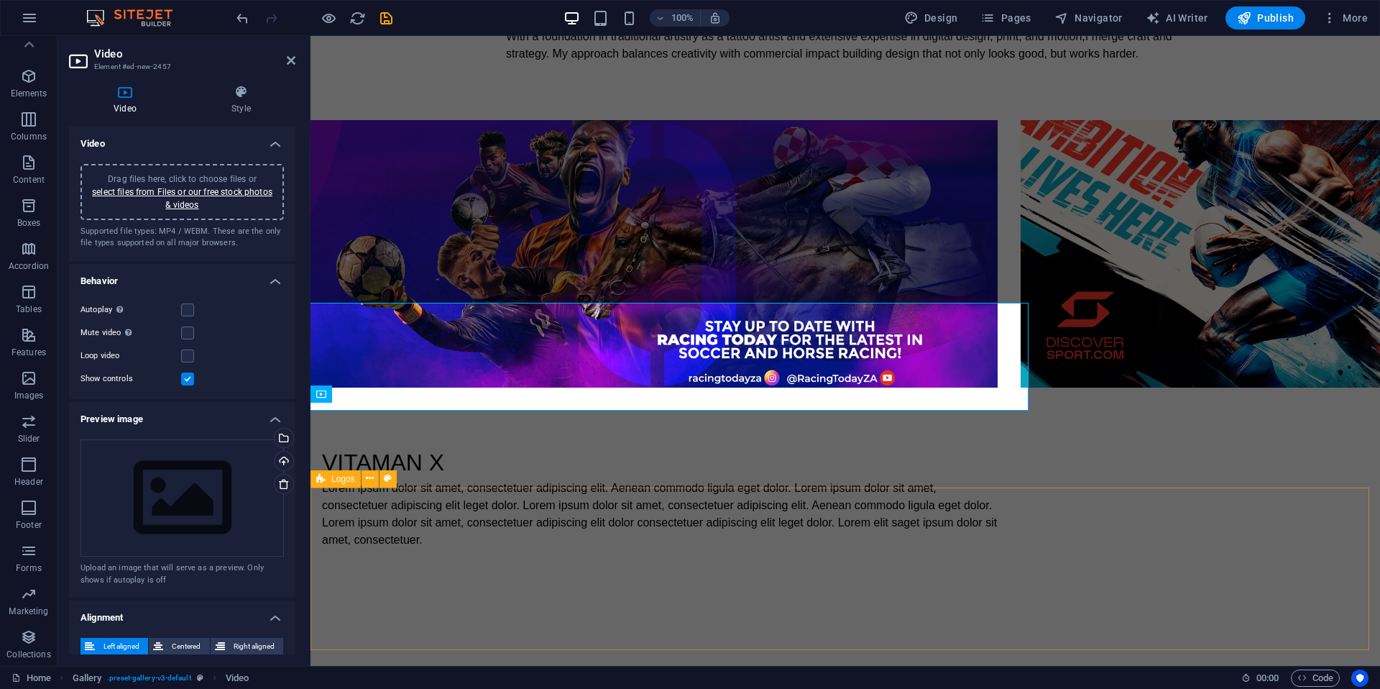
scroll to position [1225, 0]
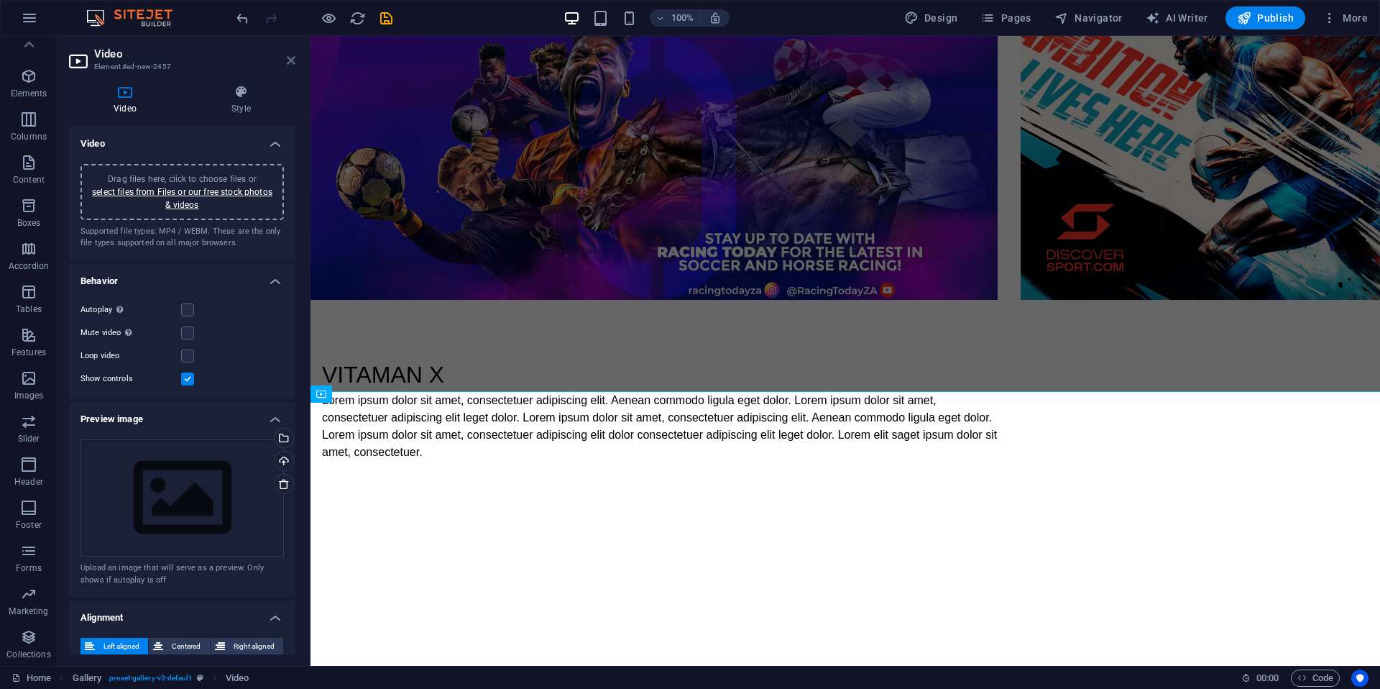
click at [293, 58] on icon at bounding box center [291, 61] width 9 height 12
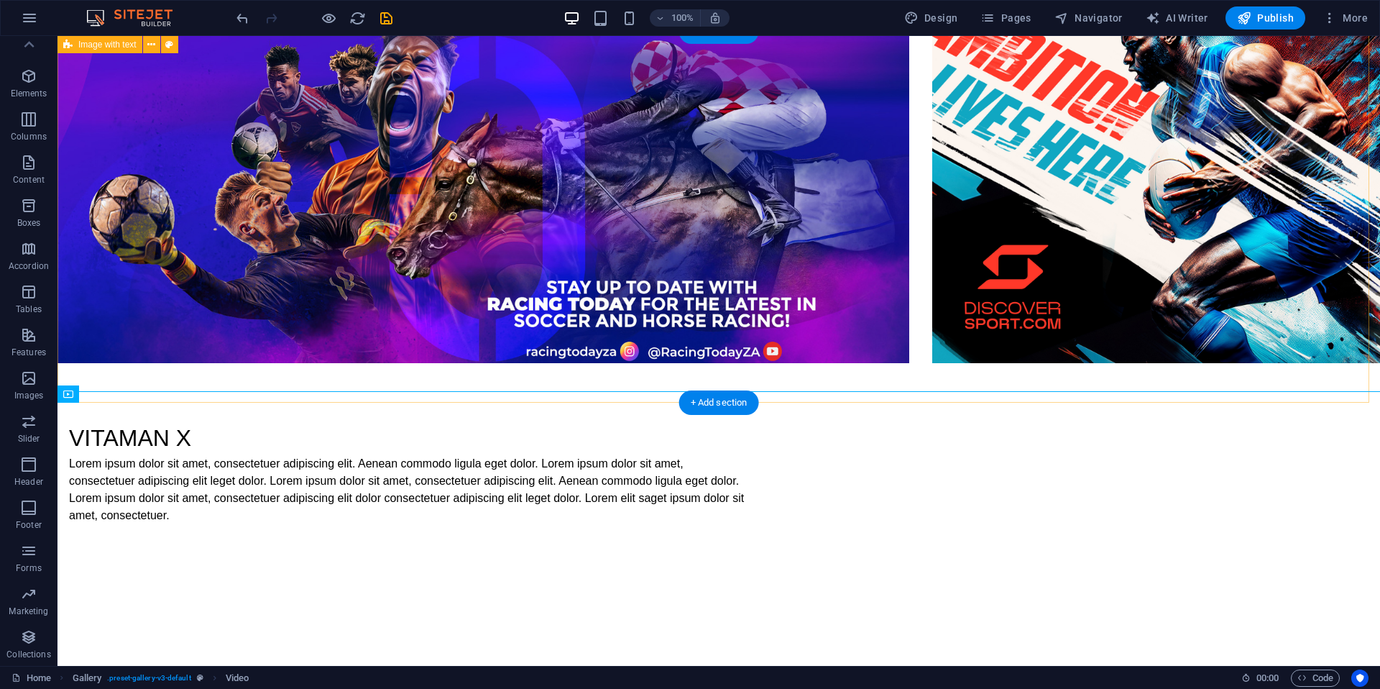
scroll to position [1288, 0]
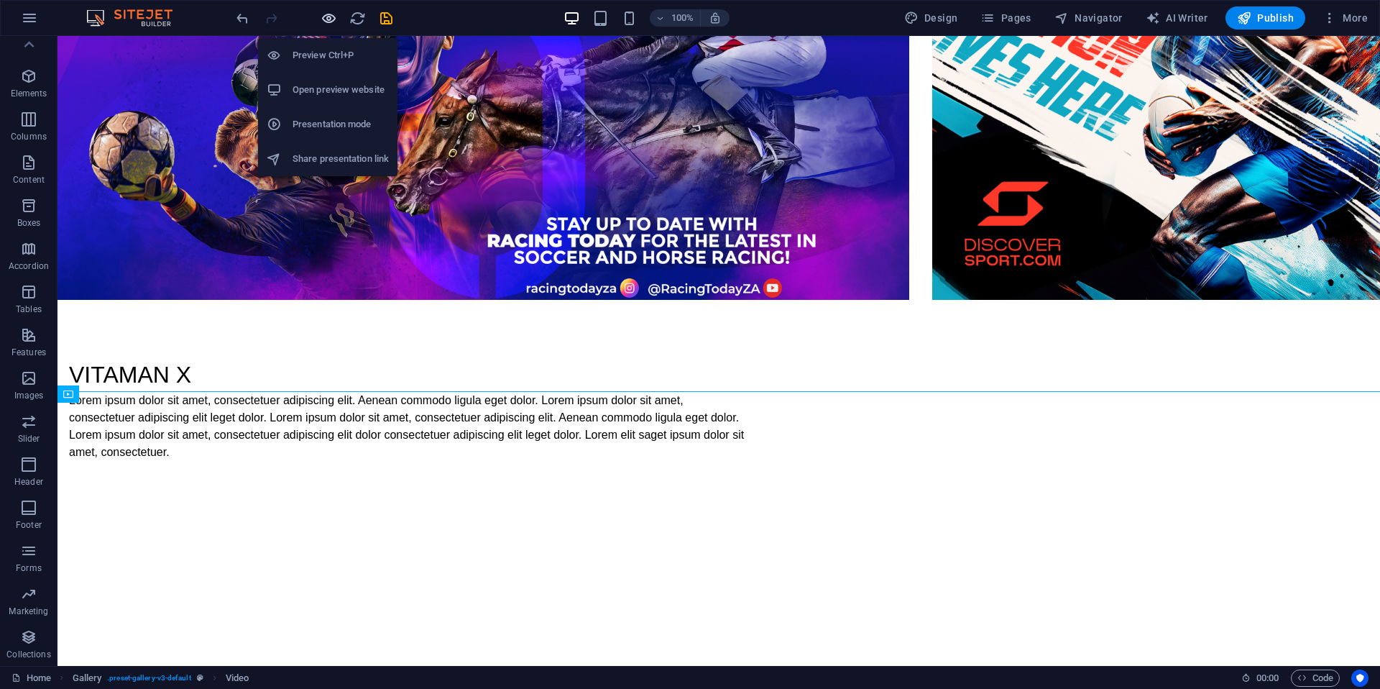
click at [331, 14] on icon "button" at bounding box center [329, 18] width 17 height 17
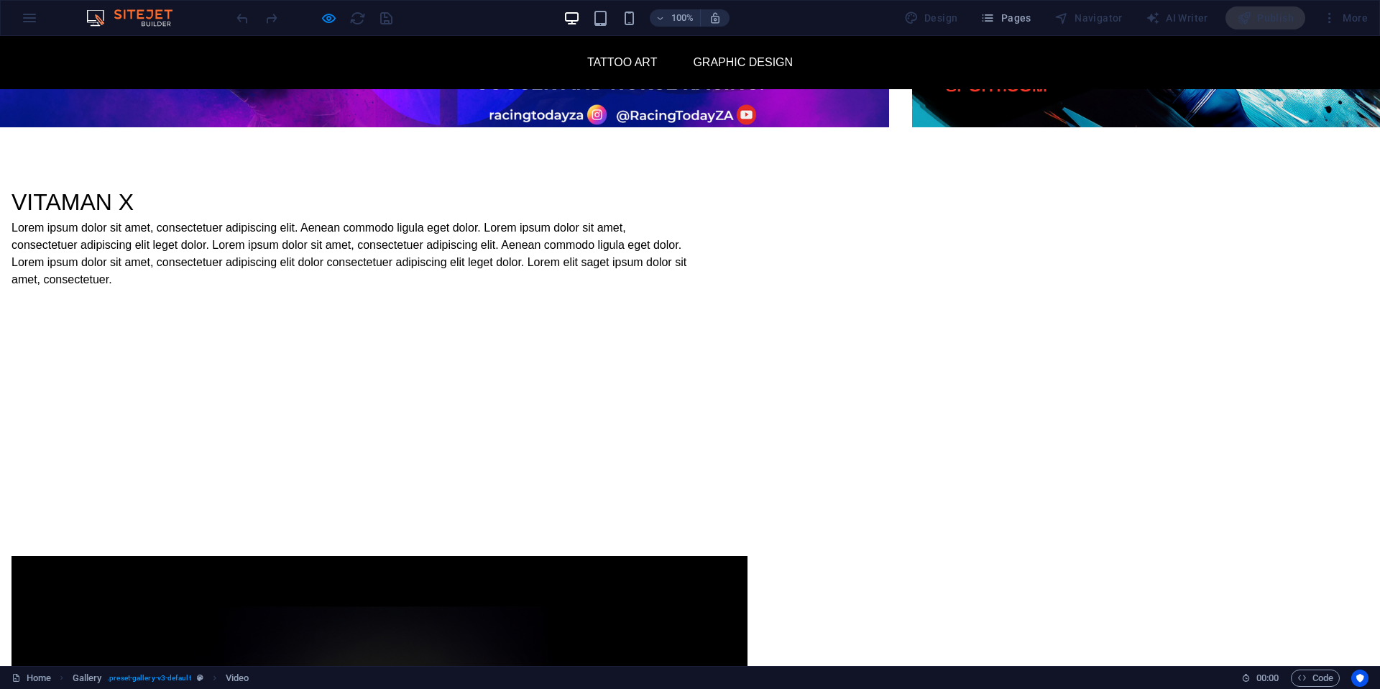
scroll to position [1406, 0]
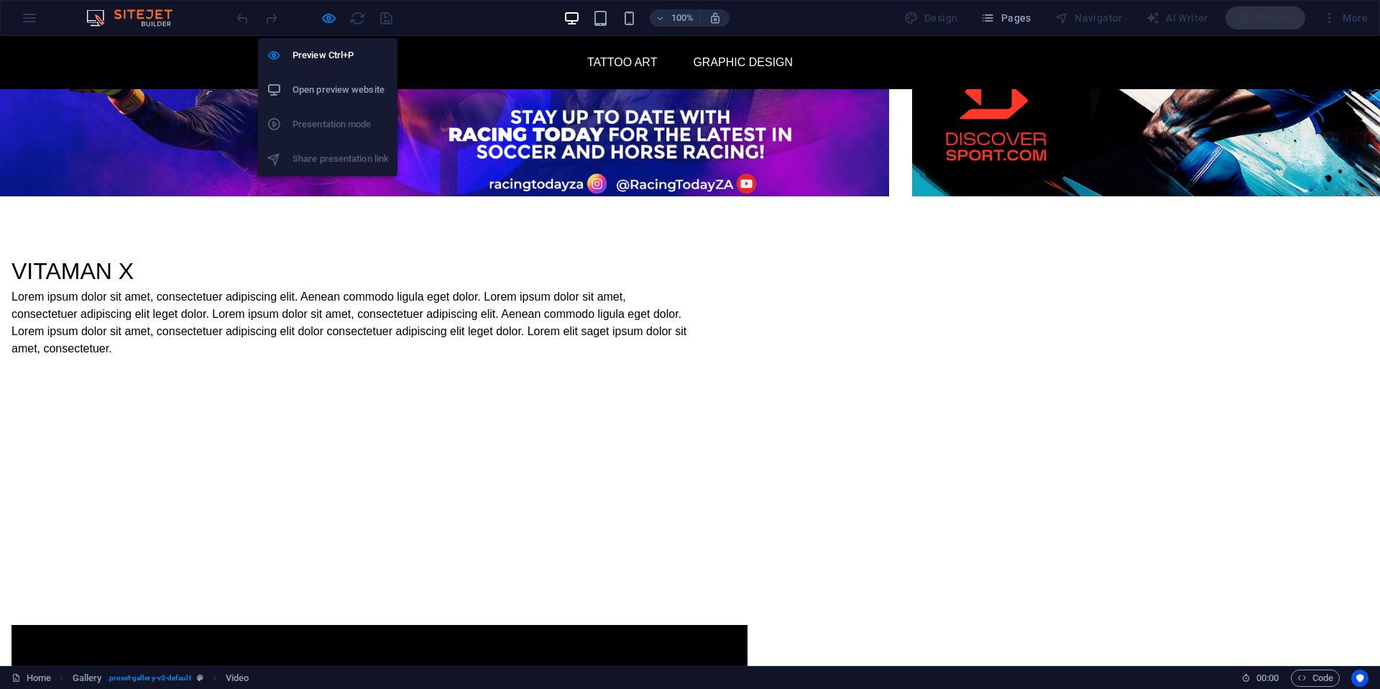
drag, startPoint x: 326, startPoint y: 19, endPoint x: 334, endPoint y: 32, distance: 14.2
click at [326, 19] on icon "button" at bounding box center [329, 18] width 17 height 17
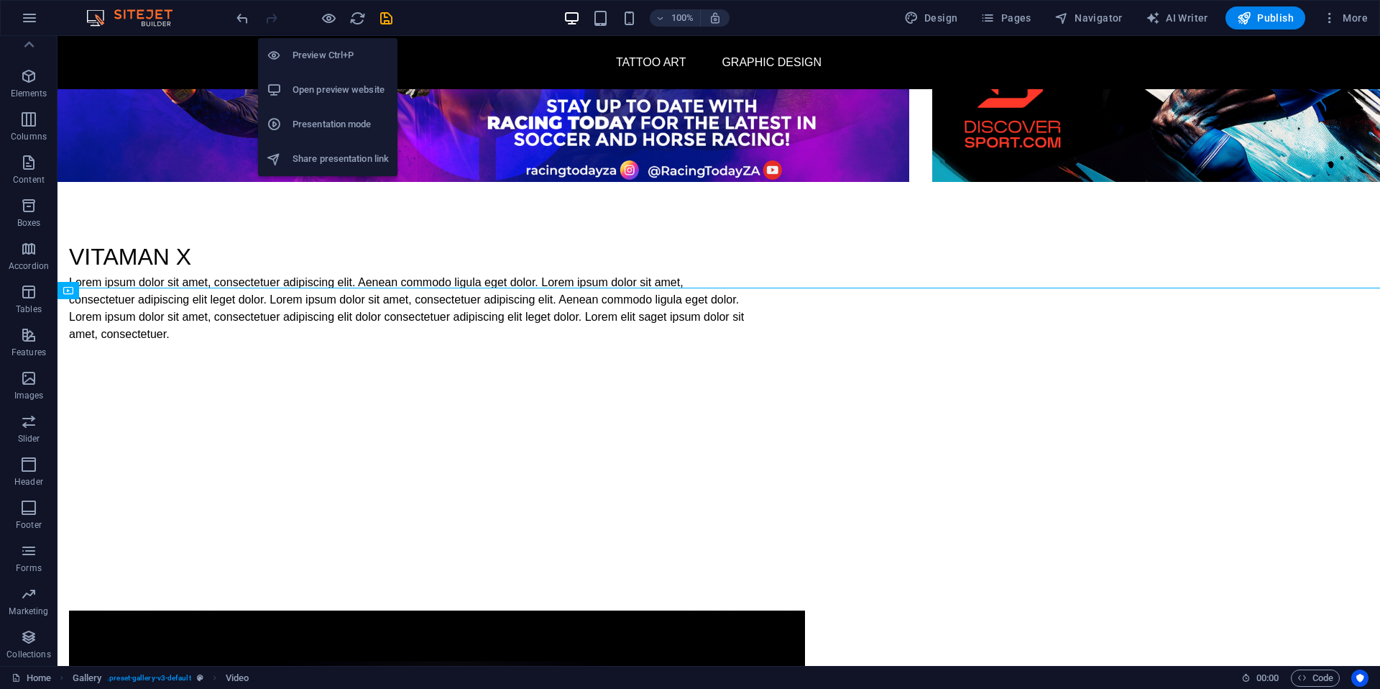
scroll to position [1392, 0]
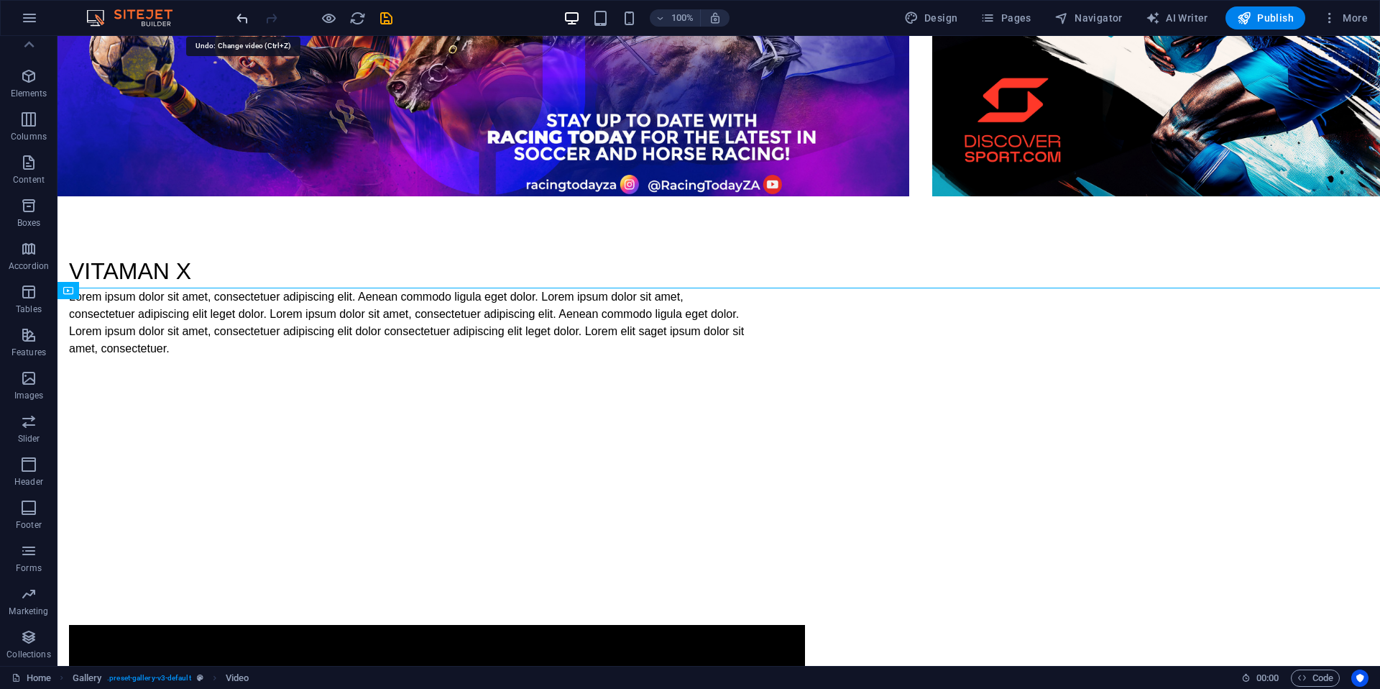
click at [245, 14] on icon "undo" at bounding box center [242, 18] width 17 height 17
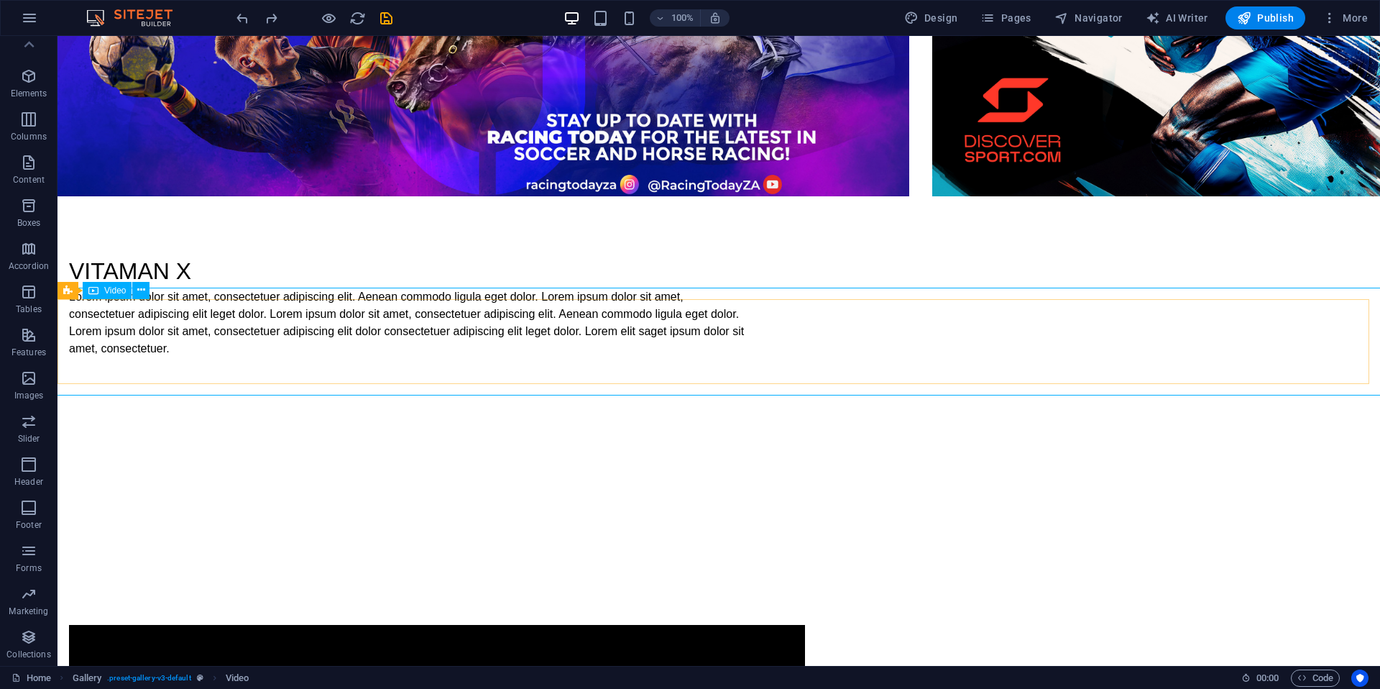
click at [114, 292] on span "Video" at bounding box center [115, 290] width 22 height 9
click at [137, 290] on icon at bounding box center [141, 290] width 8 height 15
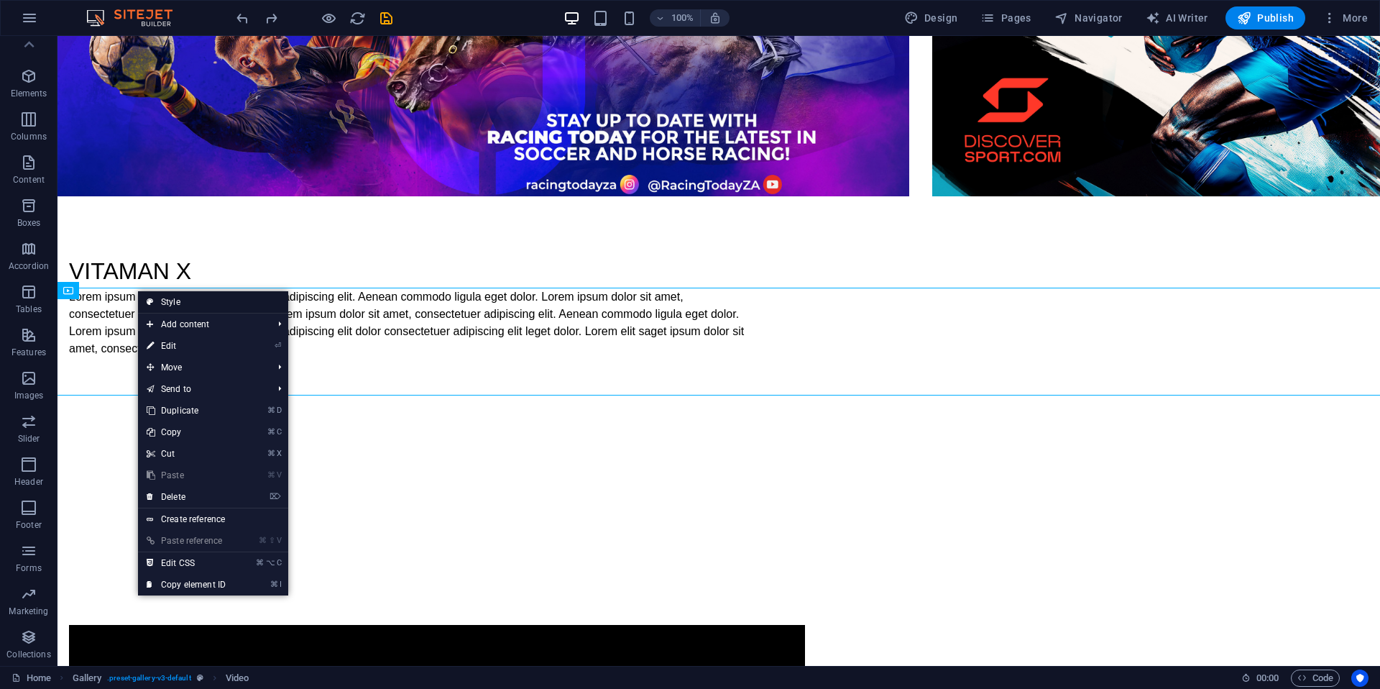
click at [160, 298] on link "Style" at bounding box center [213, 302] width 150 height 22
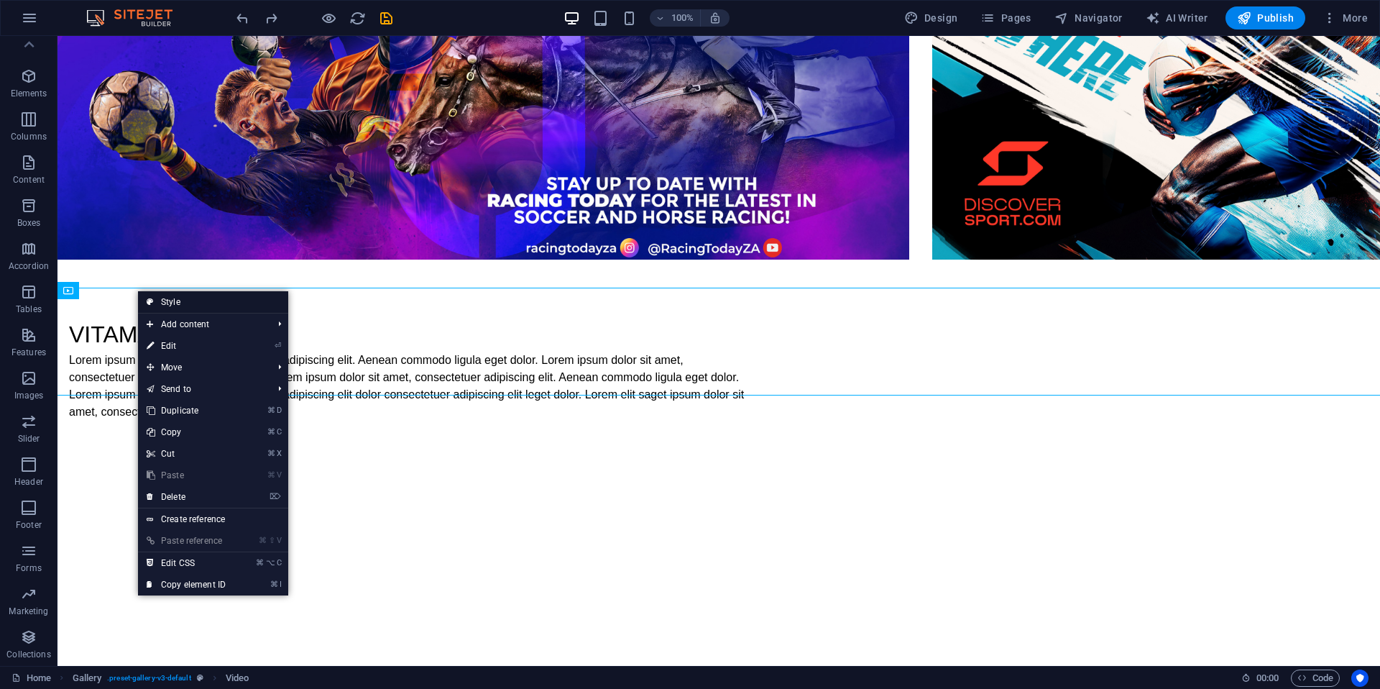
select select "rem"
select select "preset-gallery-v3-default"
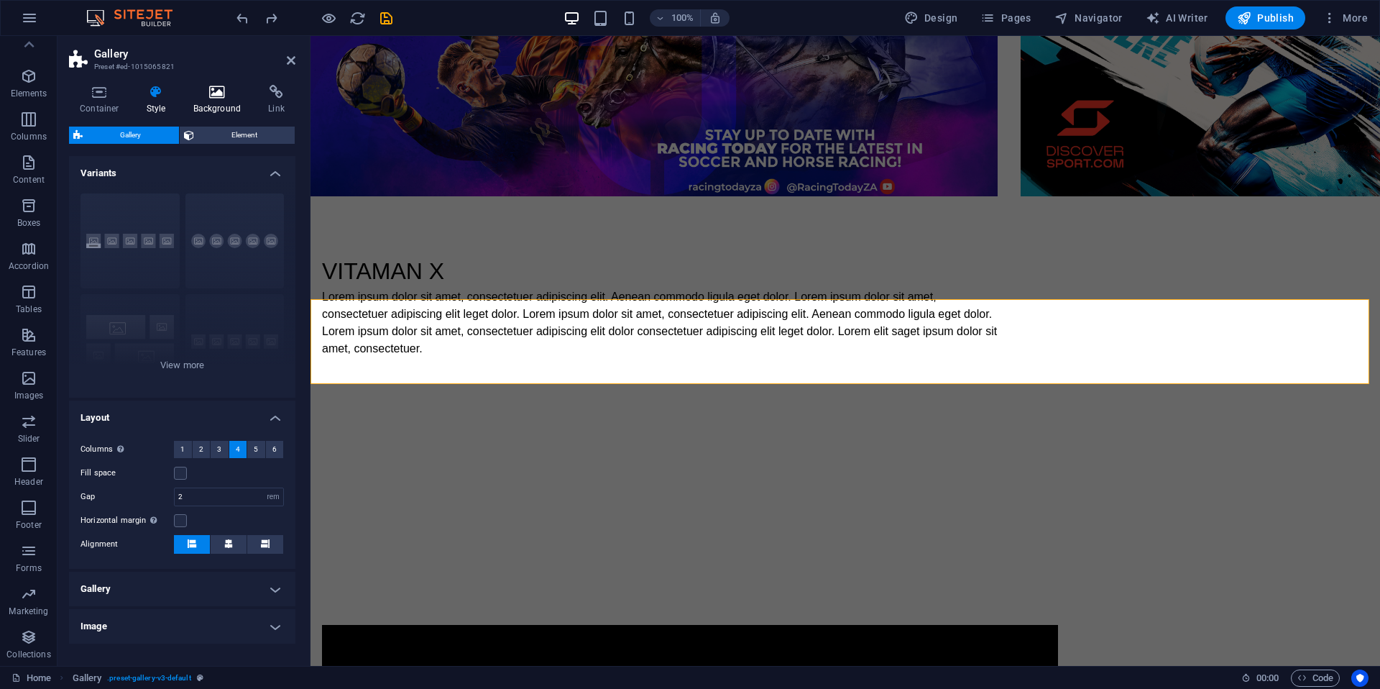
click at [203, 102] on h4 "Background" at bounding box center [220, 100] width 75 height 30
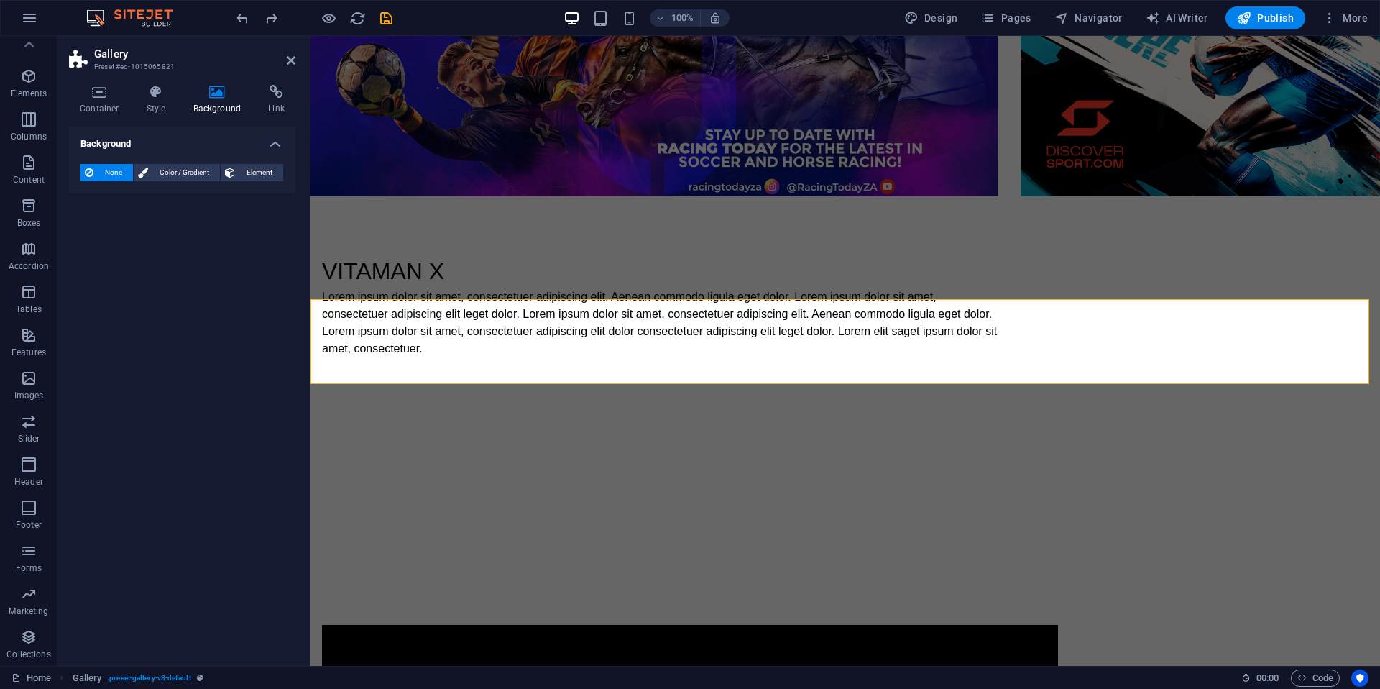
drag, startPoint x: 93, startPoint y: 96, endPoint x: 202, endPoint y: 105, distance: 109.0
click at [94, 96] on icon at bounding box center [99, 92] width 61 height 14
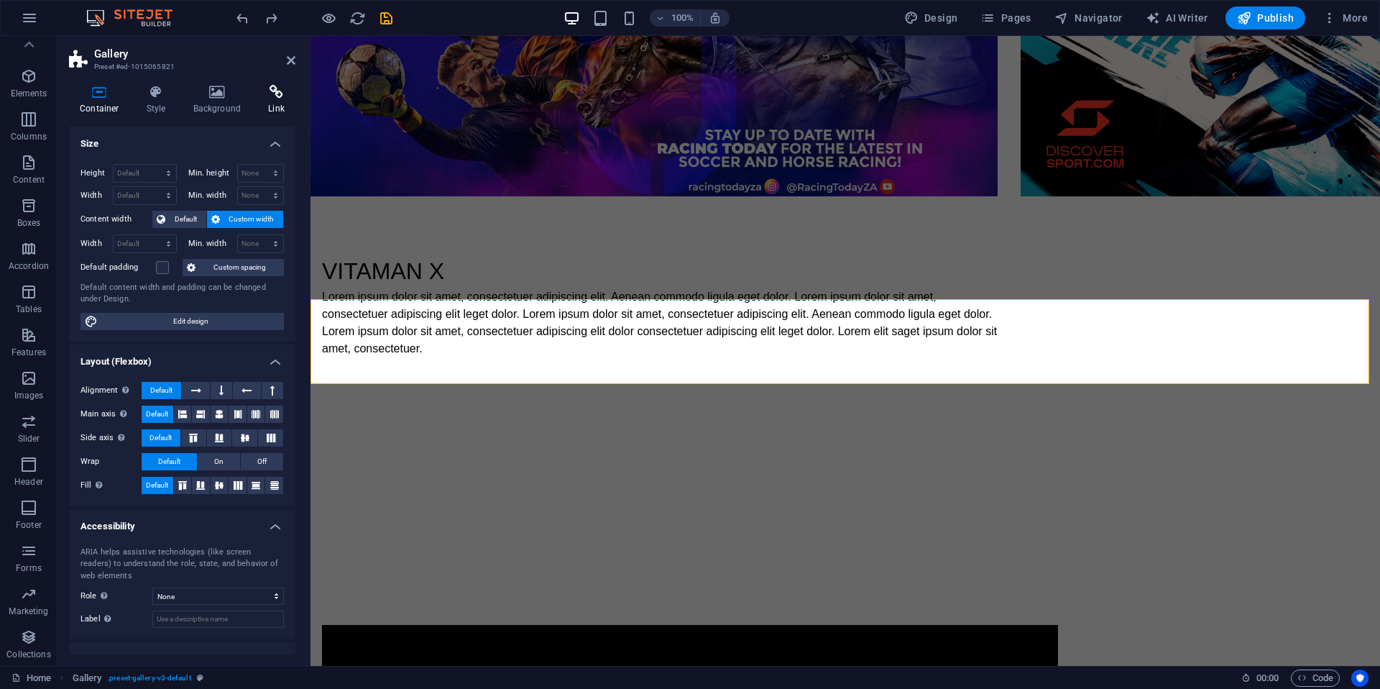
click at [272, 97] on icon at bounding box center [276, 92] width 38 height 14
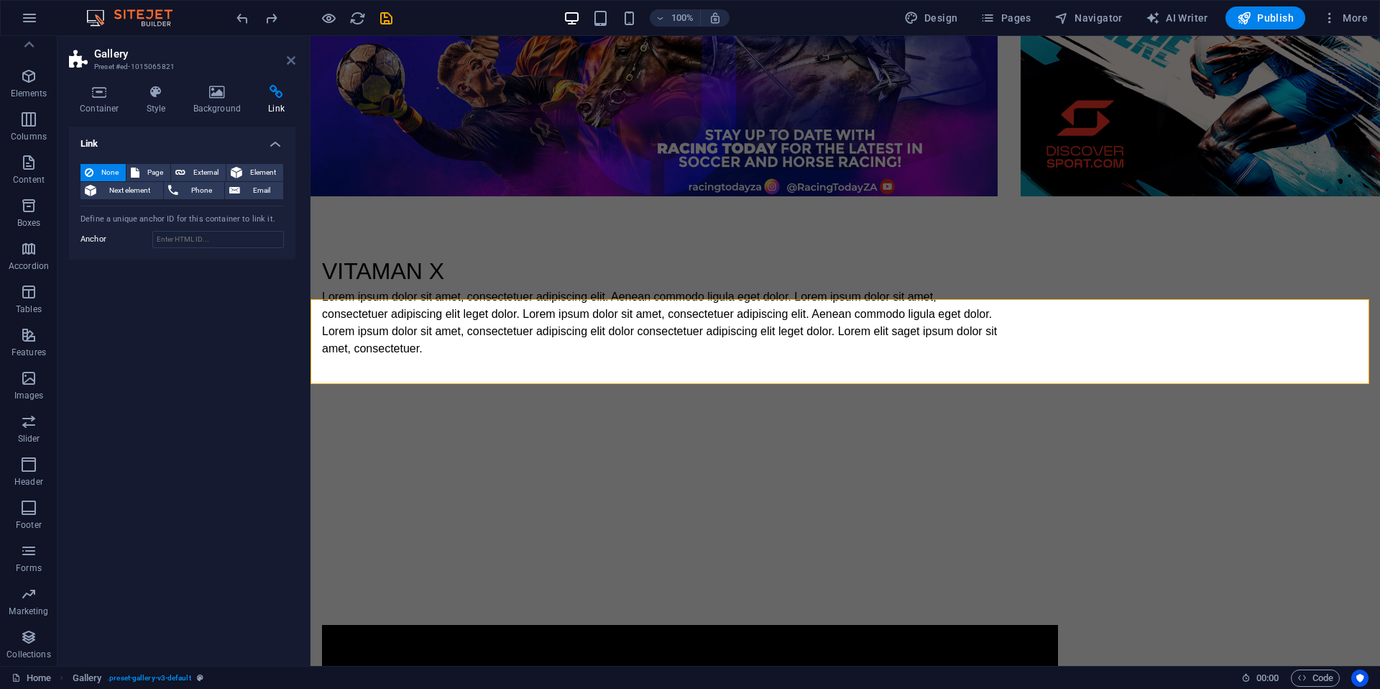
click at [290, 62] on icon at bounding box center [291, 61] width 9 height 12
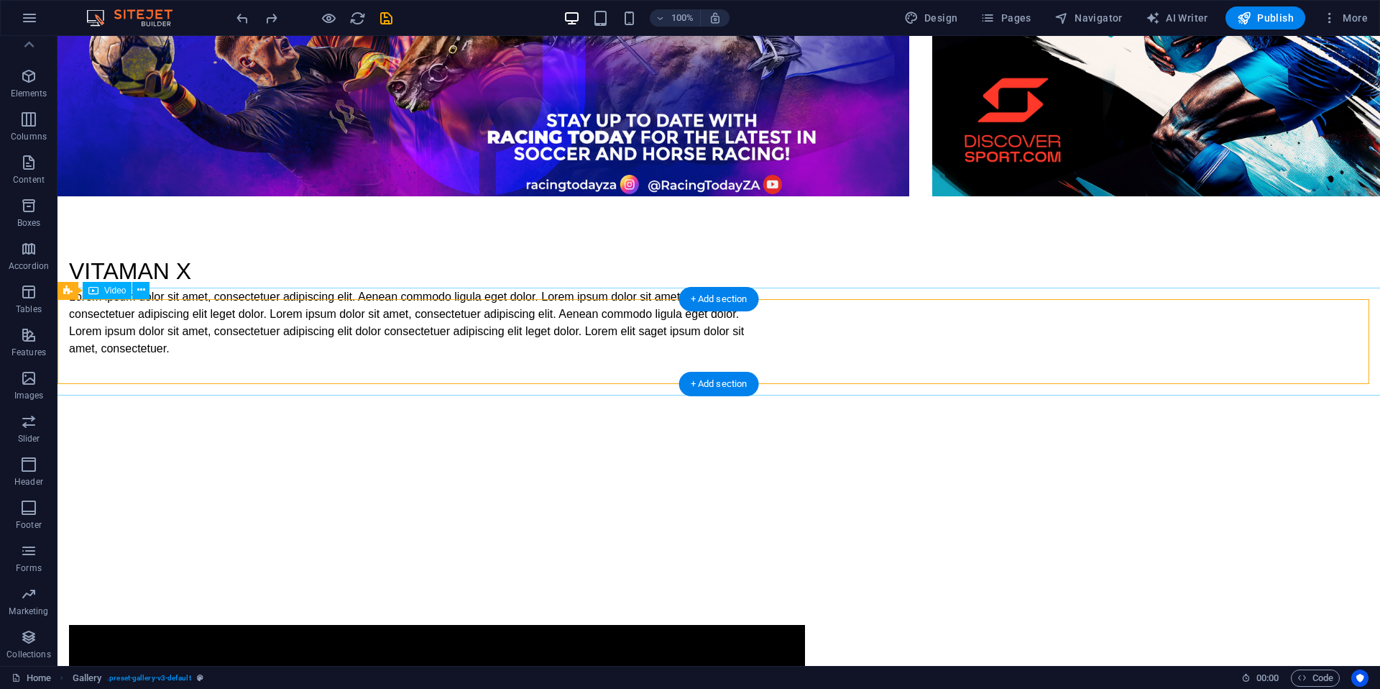
select select "%"
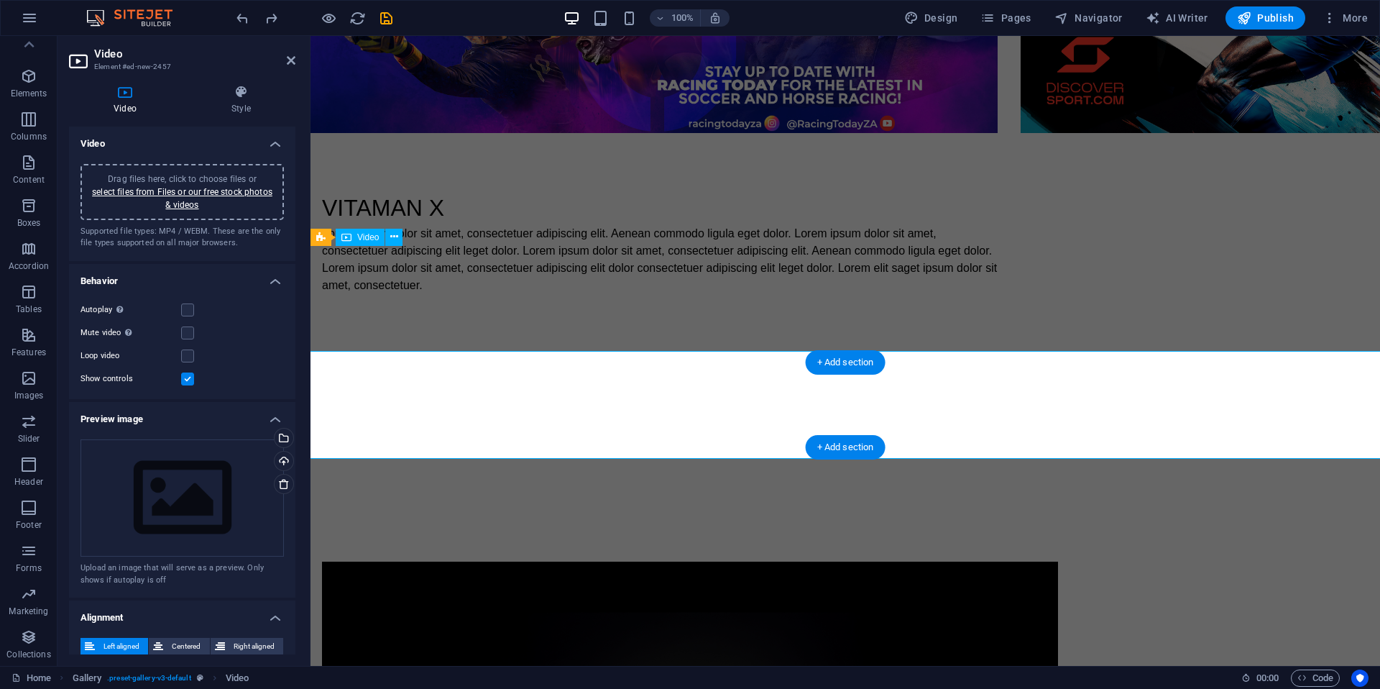
scroll to position [1329, 0]
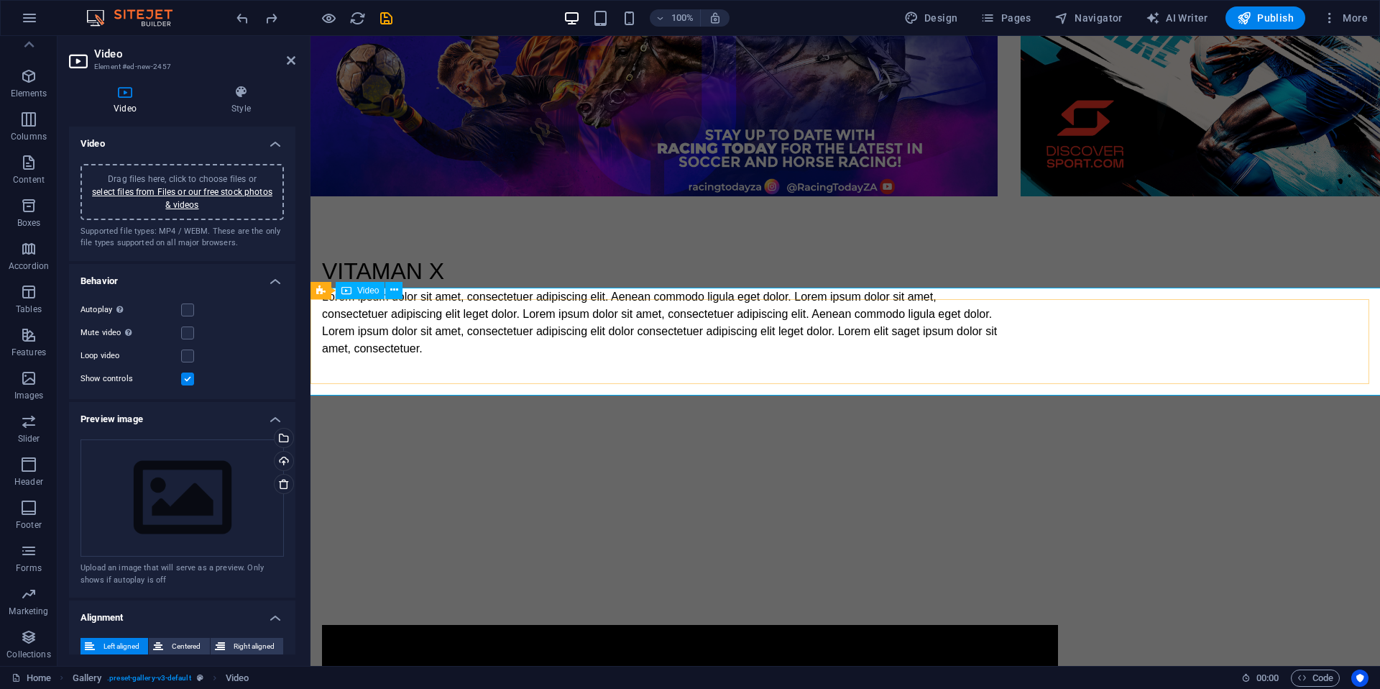
click at [347, 290] on icon at bounding box center [347, 290] width 10 height 17
click at [226, 195] on link "select files from Files or our free stock photos & videos" at bounding box center [182, 198] width 180 height 23
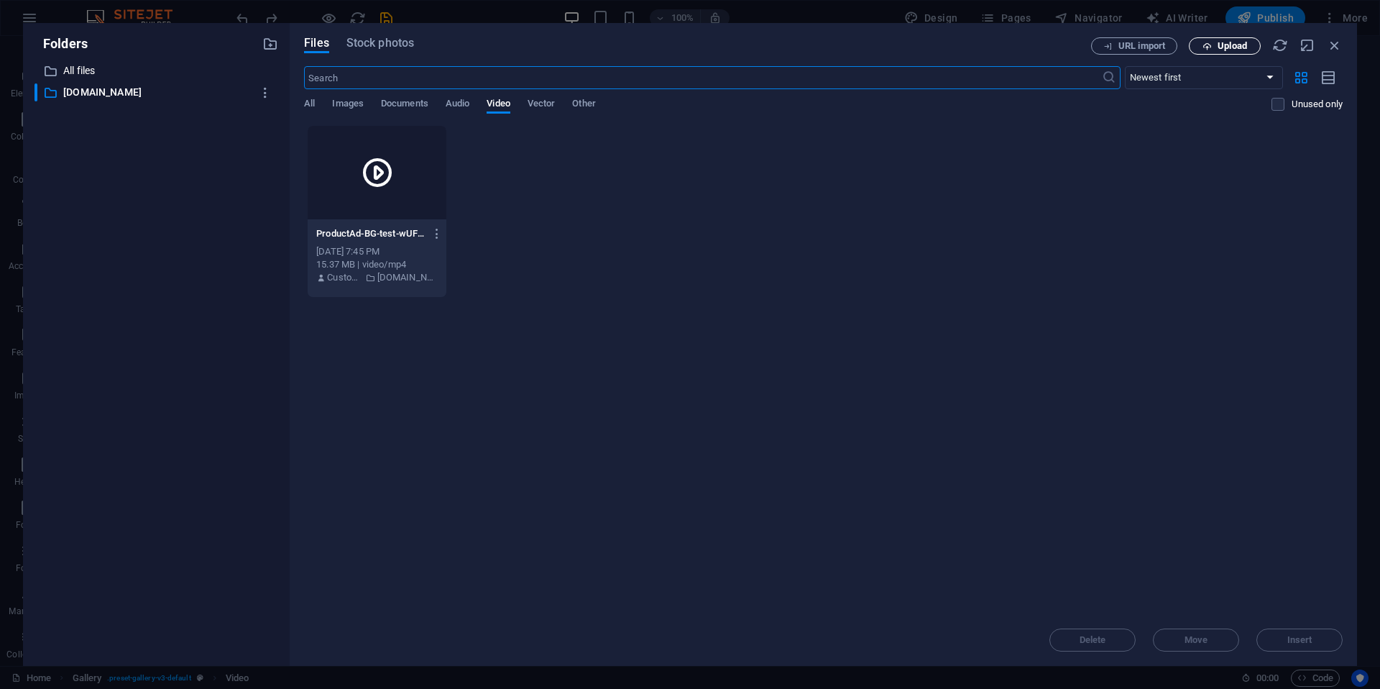
click at [1237, 44] on span "Upload" at bounding box center [1232, 46] width 29 height 9
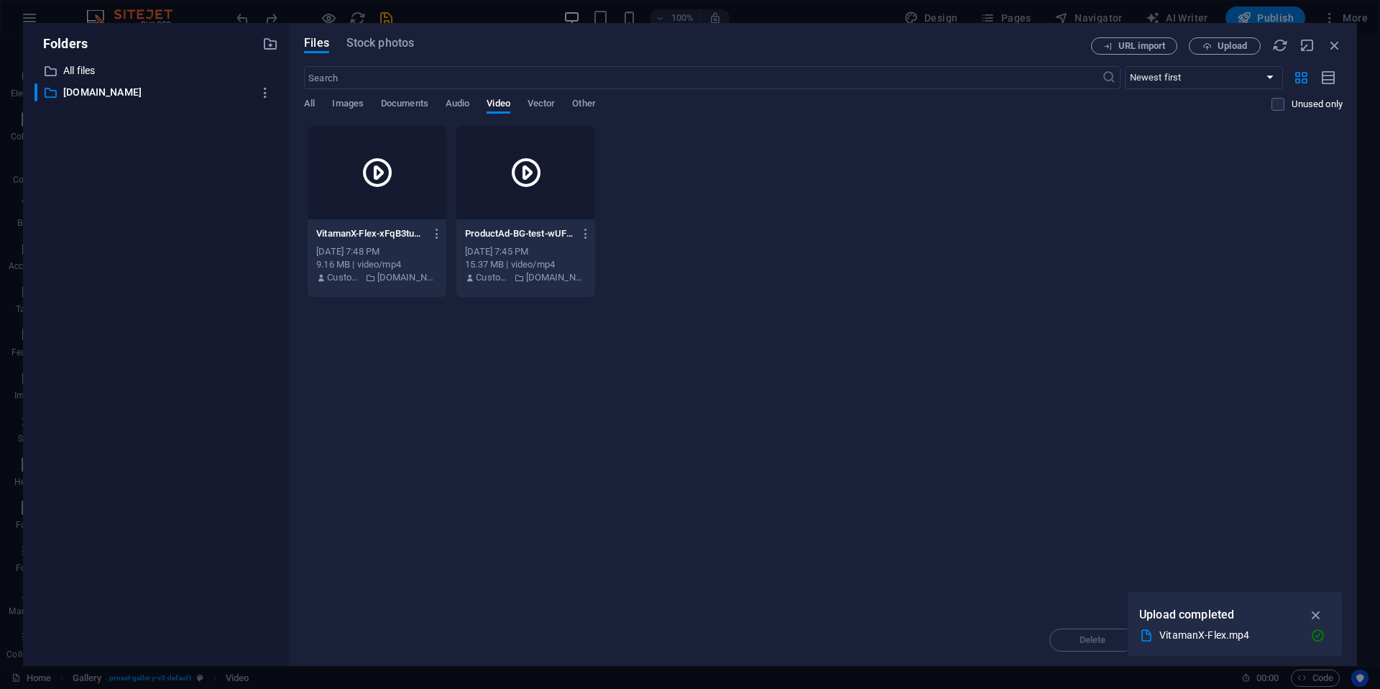
click at [393, 239] on p "VitamanX-Flex-xFqB3tusR787LfZLyLMq8A.mp4" at bounding box center [370, 233] width 108 height 13
click at [1242, 612] on icon "button" at bounding box center [1317, 615] width 17 height 16
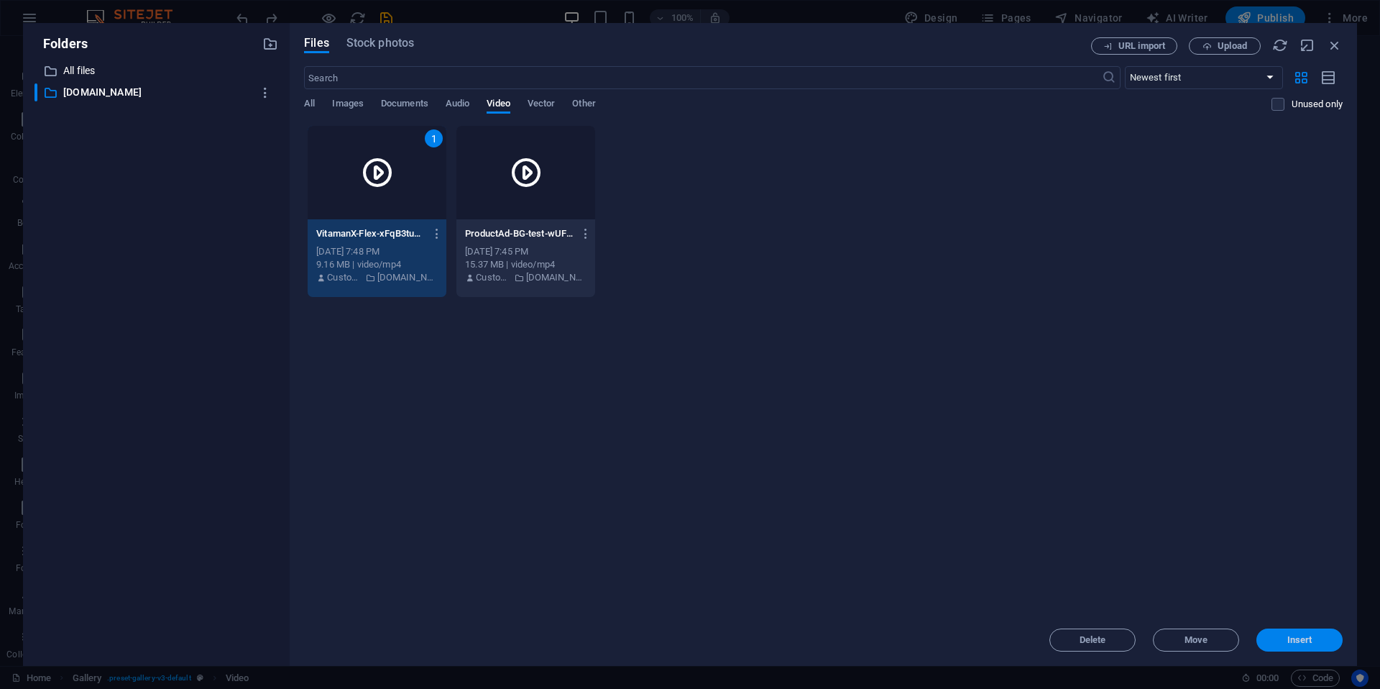
click at [1242, 641] on span "Insert" at bounding box center [1300, 640] width 75 height 9
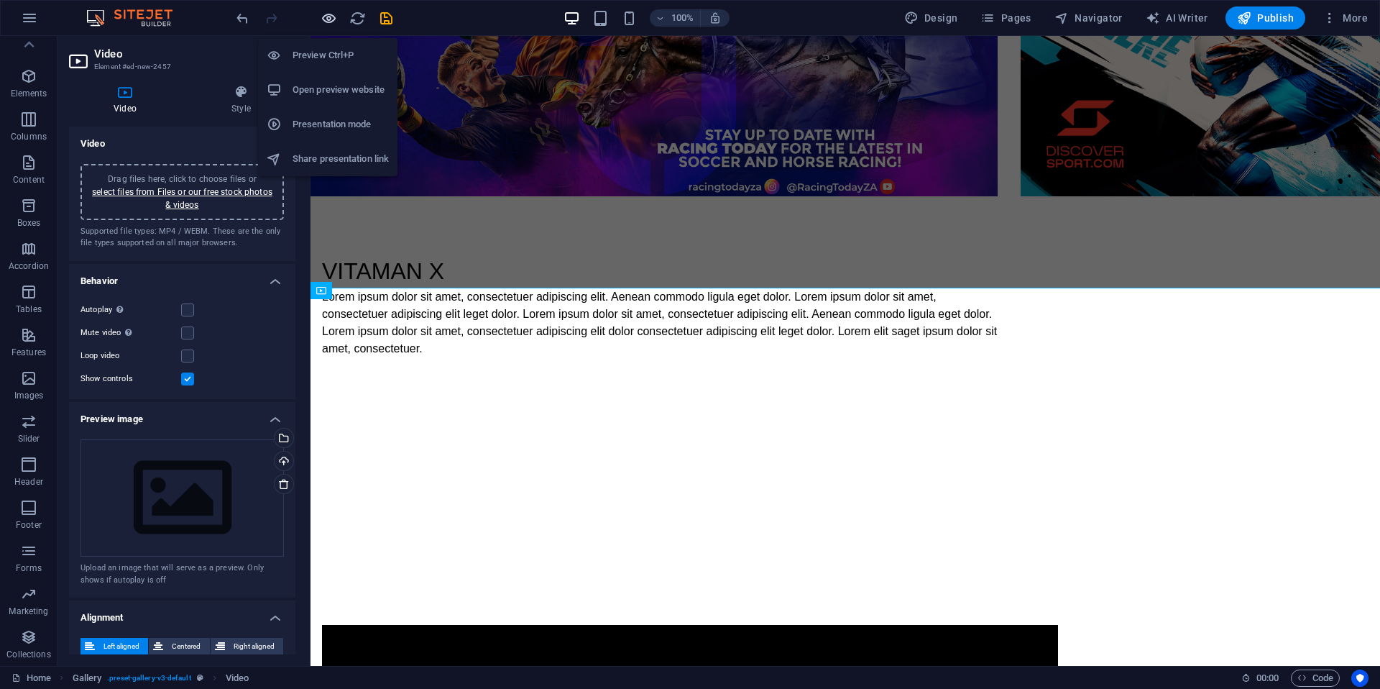
click at [324, 24] on icon "button" at bounding box center [329, 18] width 17 height 17
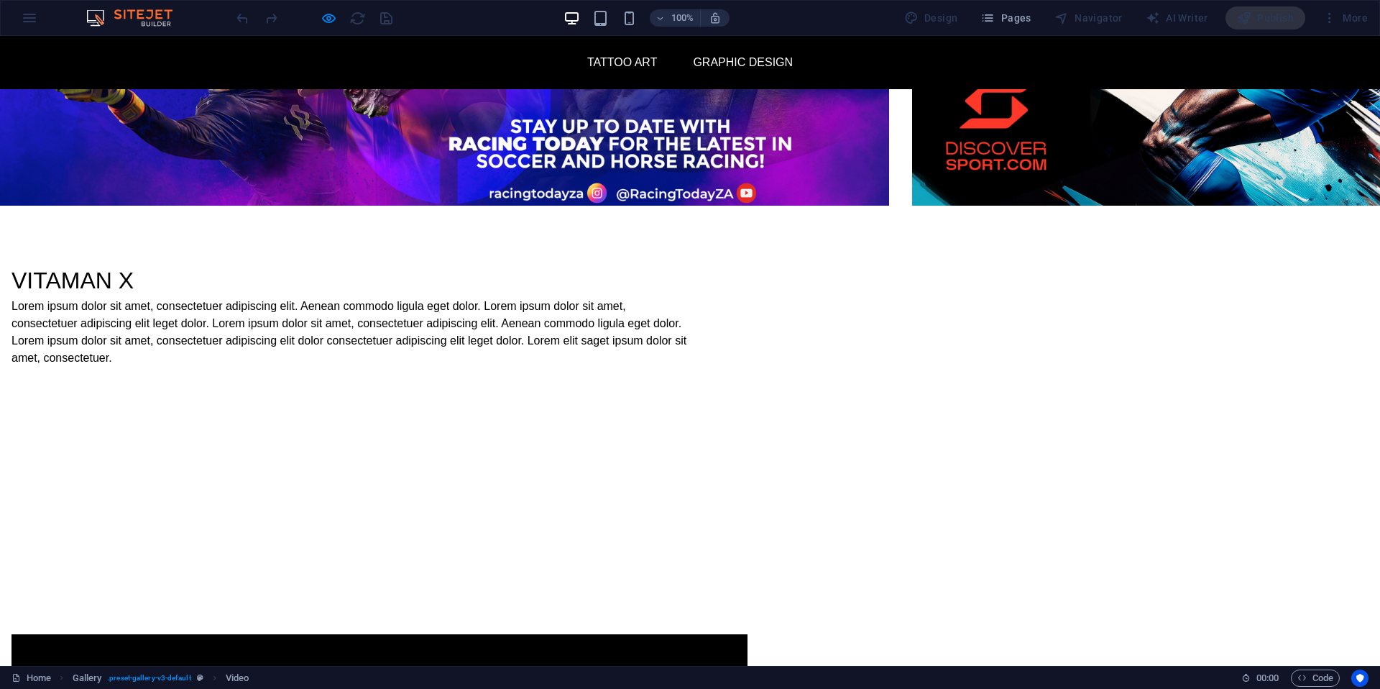
scroll to position [1356, 0]
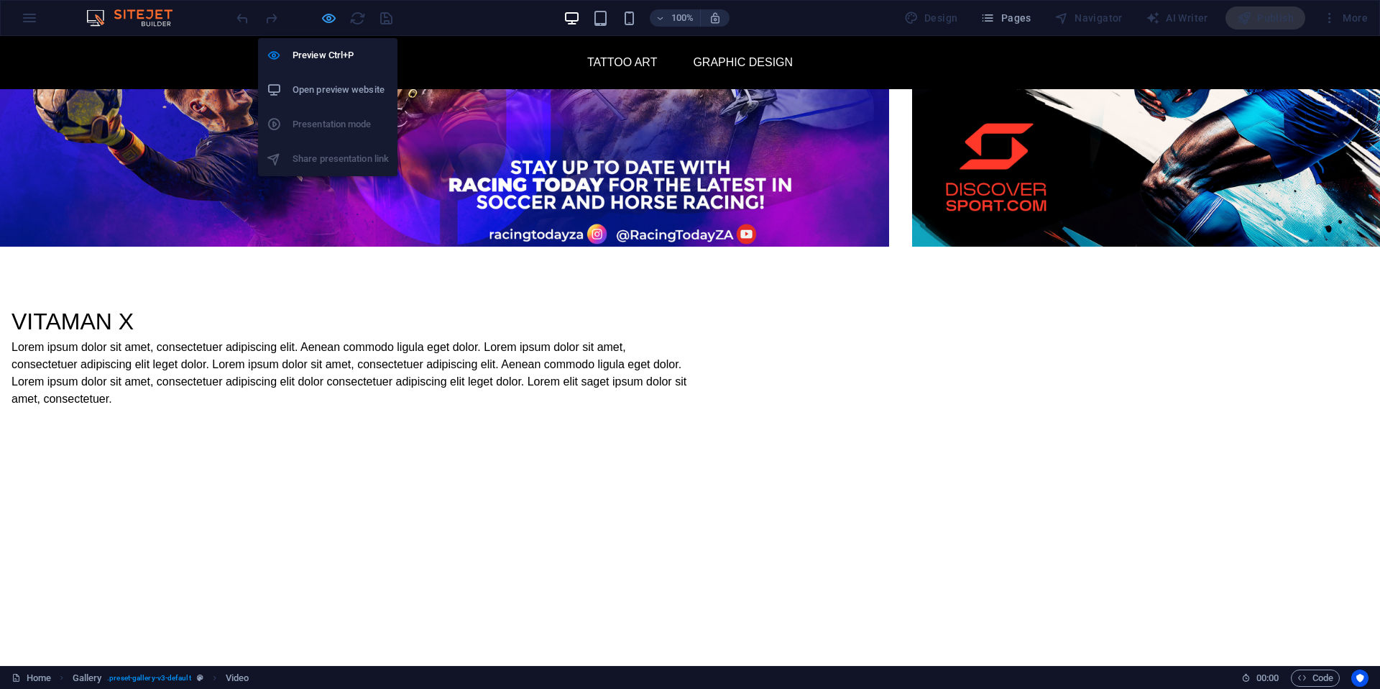
click at [326, 16] on icon "button" at bounding box center [329, 18] width 17 height 17
select select "%"
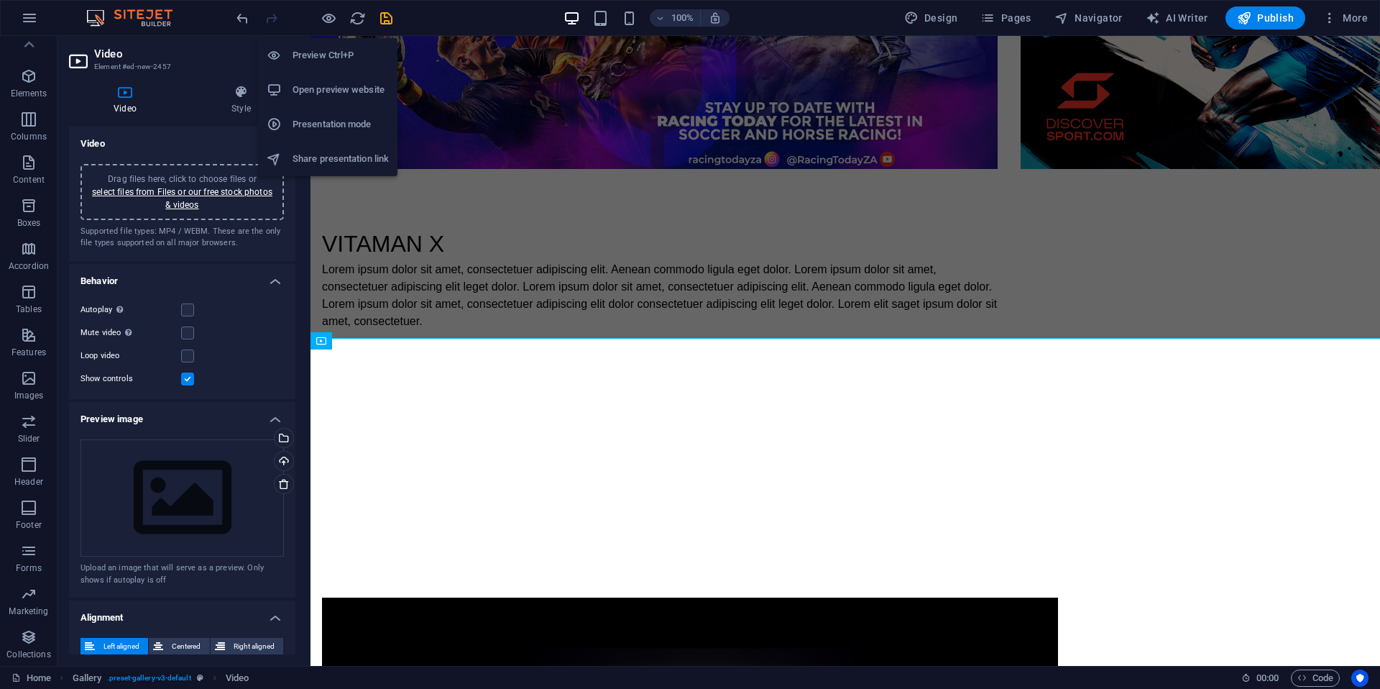
scroll to position [1278, 0]
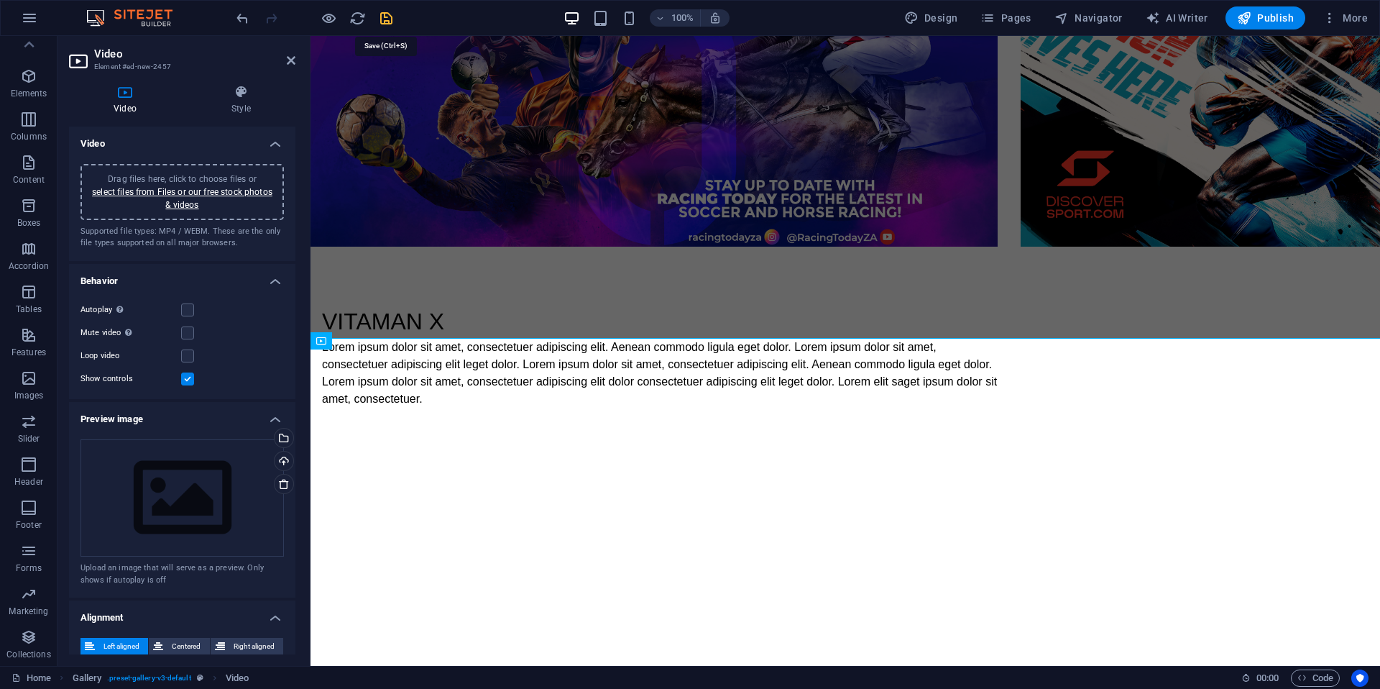
click at [390, 17] on icon "save" at bounding box center [386, 18] width 17 height 17
select select "%"
click at [295, 58] on icon at bounding box center [291, 61] width 9 height 12
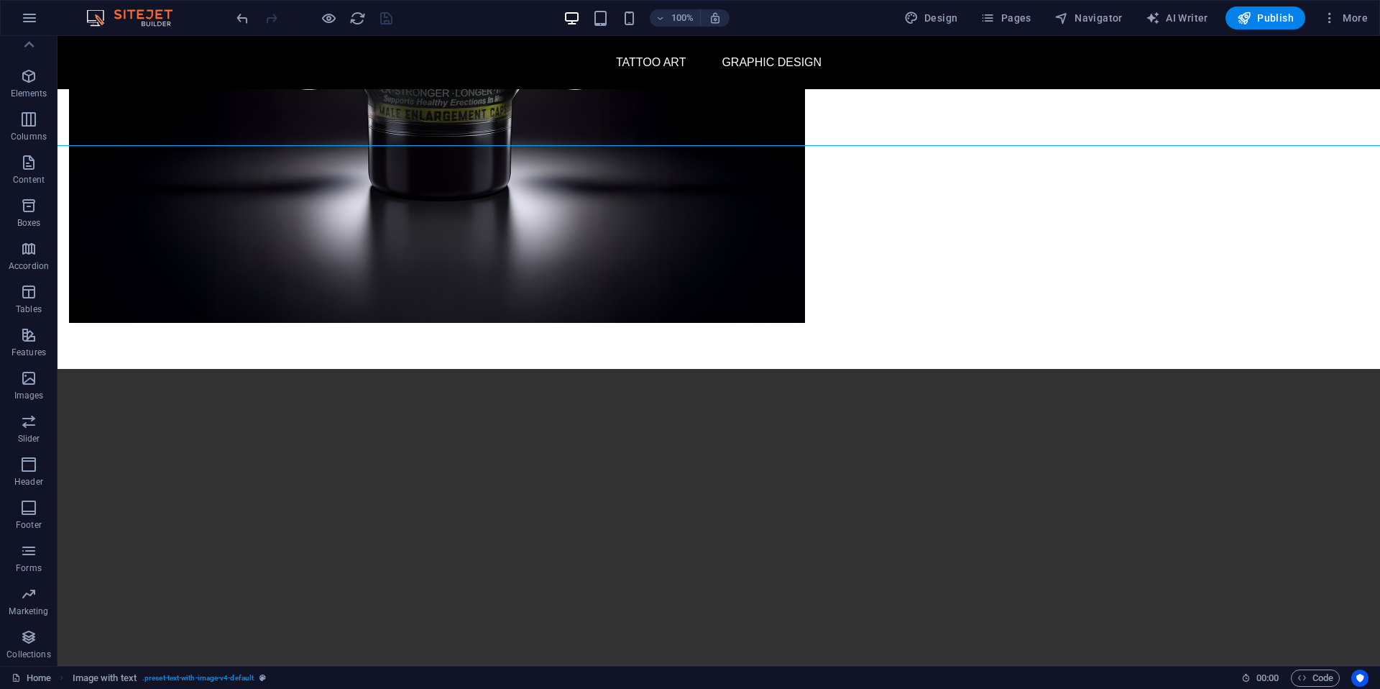
scroll to position [2232, 0]
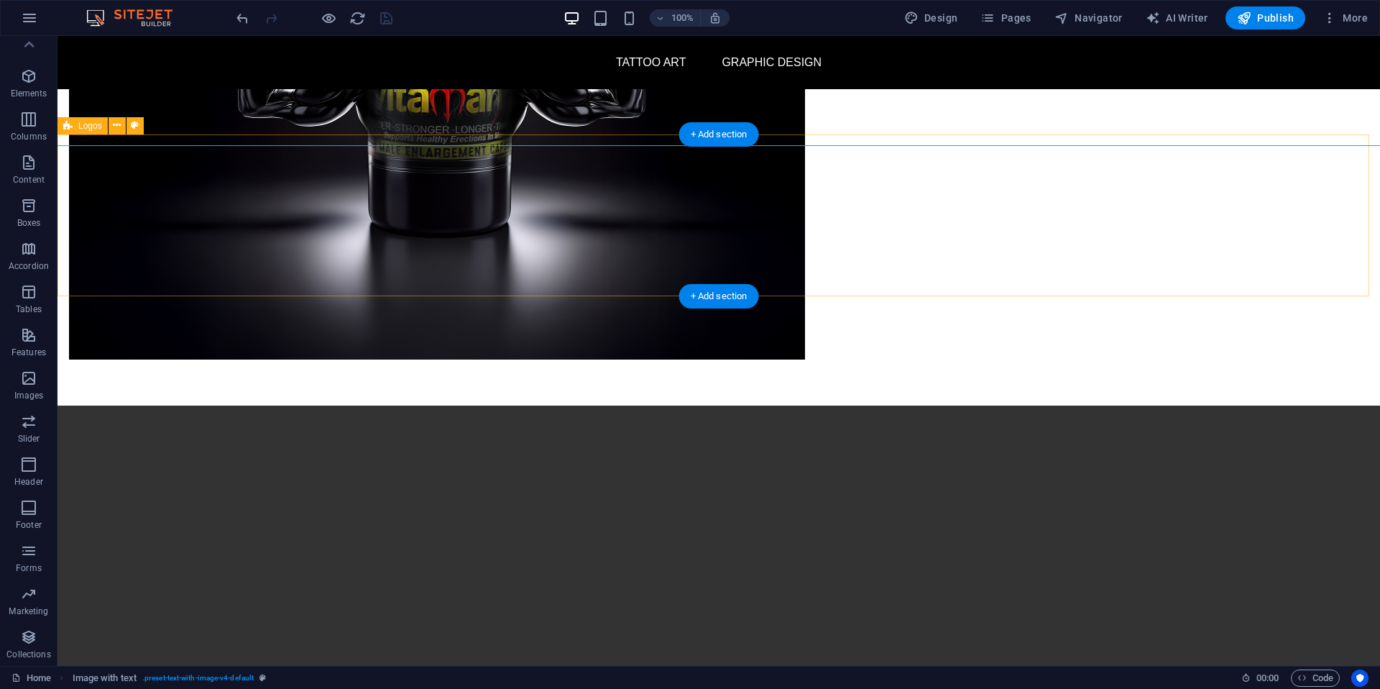
click at [121, 126] on icon at bounding box center [117, 125] width 8 height 15
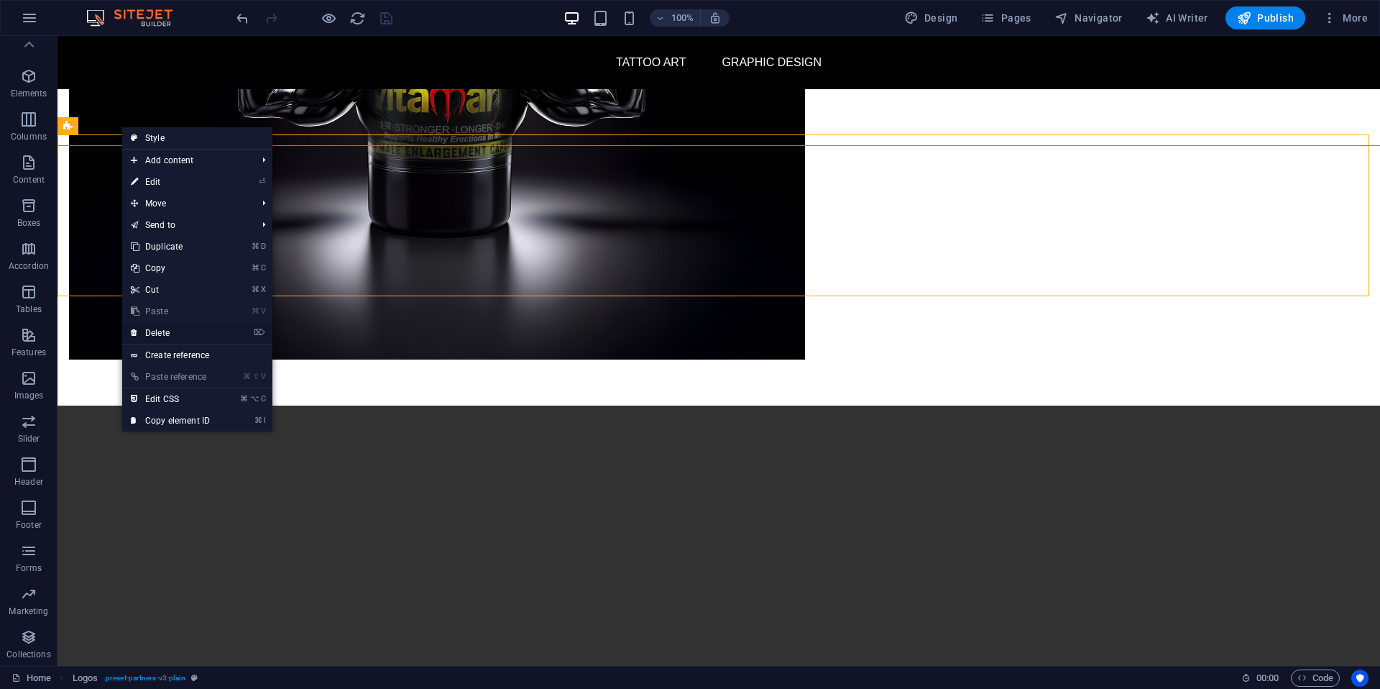
click at [181, 335] on link "⌦ Delete" at bounding box center [170, 333] width 96 height 22
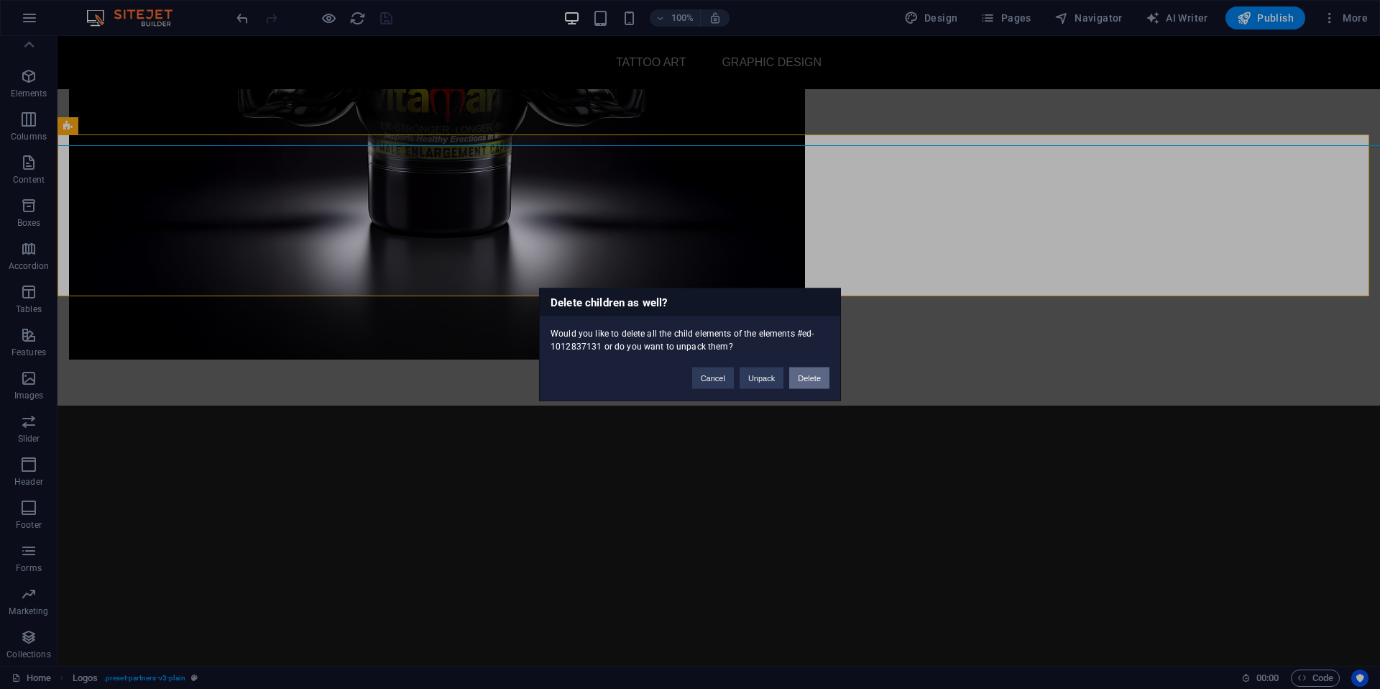
click at [818, 377] on button "Delete" at bounding box center [809, 378] width 40 height 22
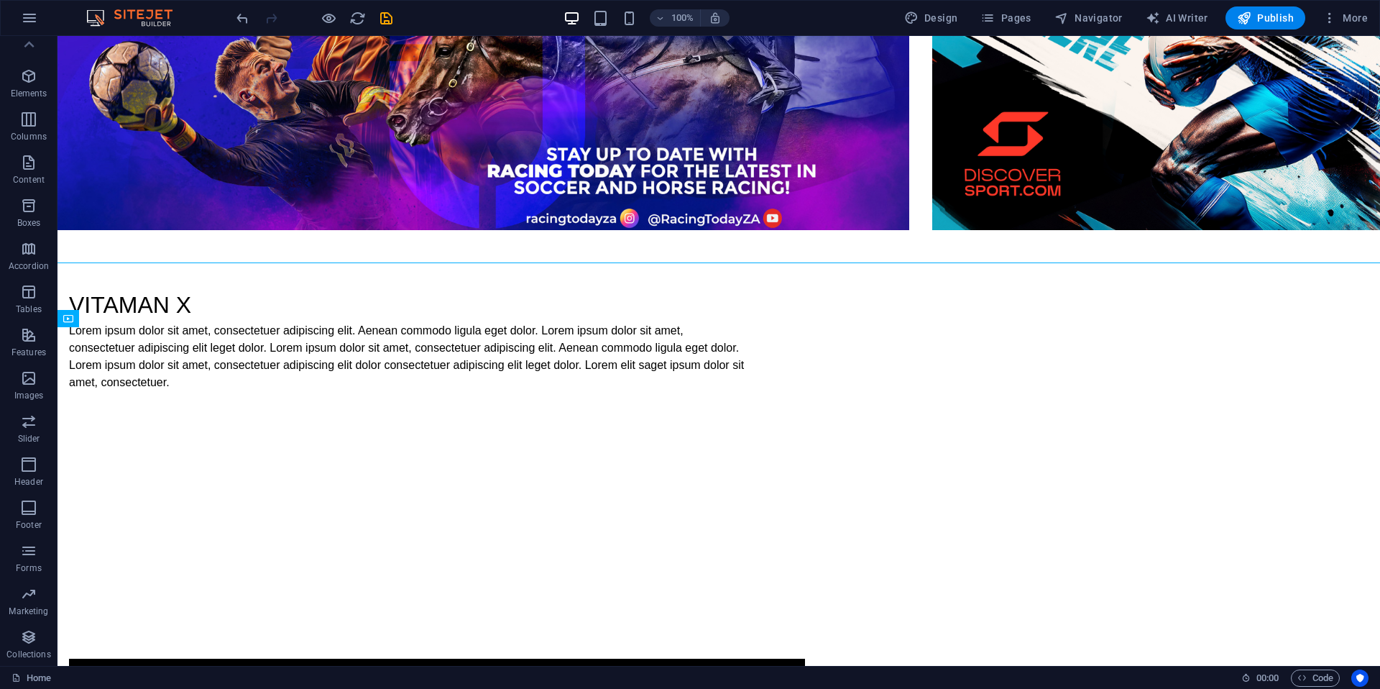
scroll to position [1364, 0]
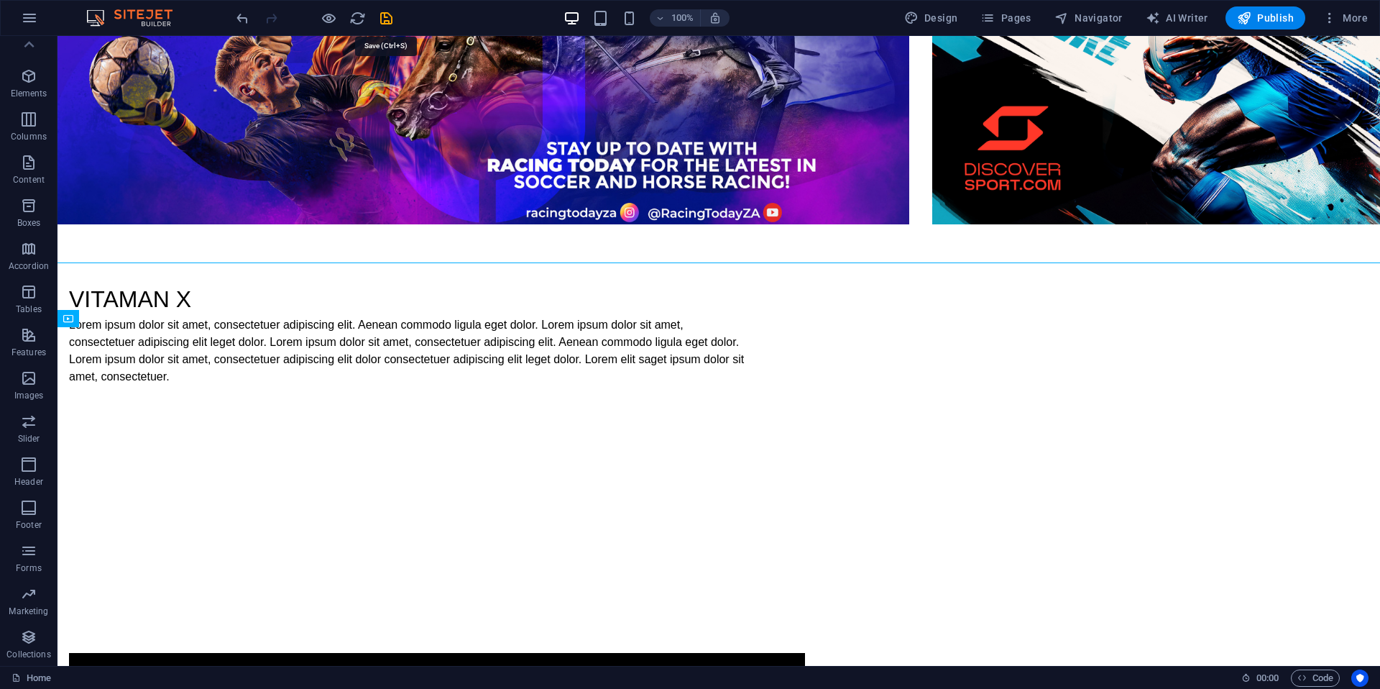
click at [388, 17] on icon "save" at bounding box center [386, 18] width 17 height 17
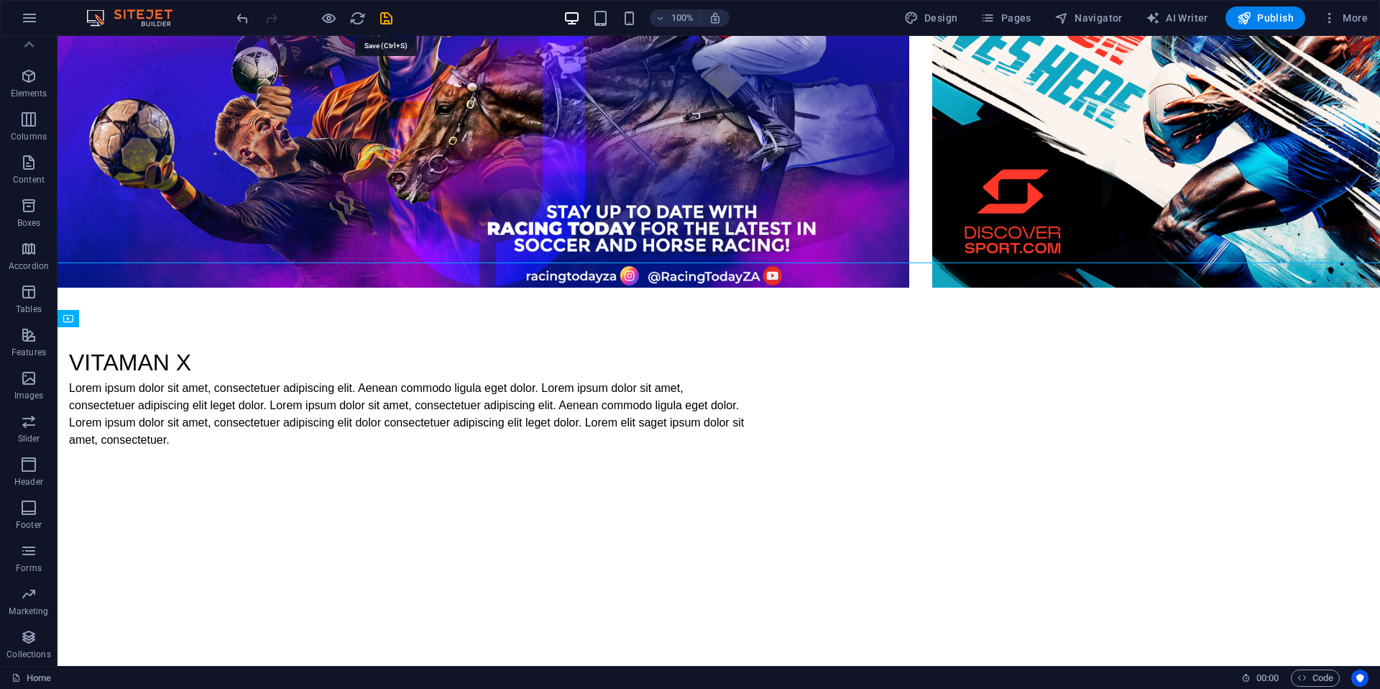
select select "%"
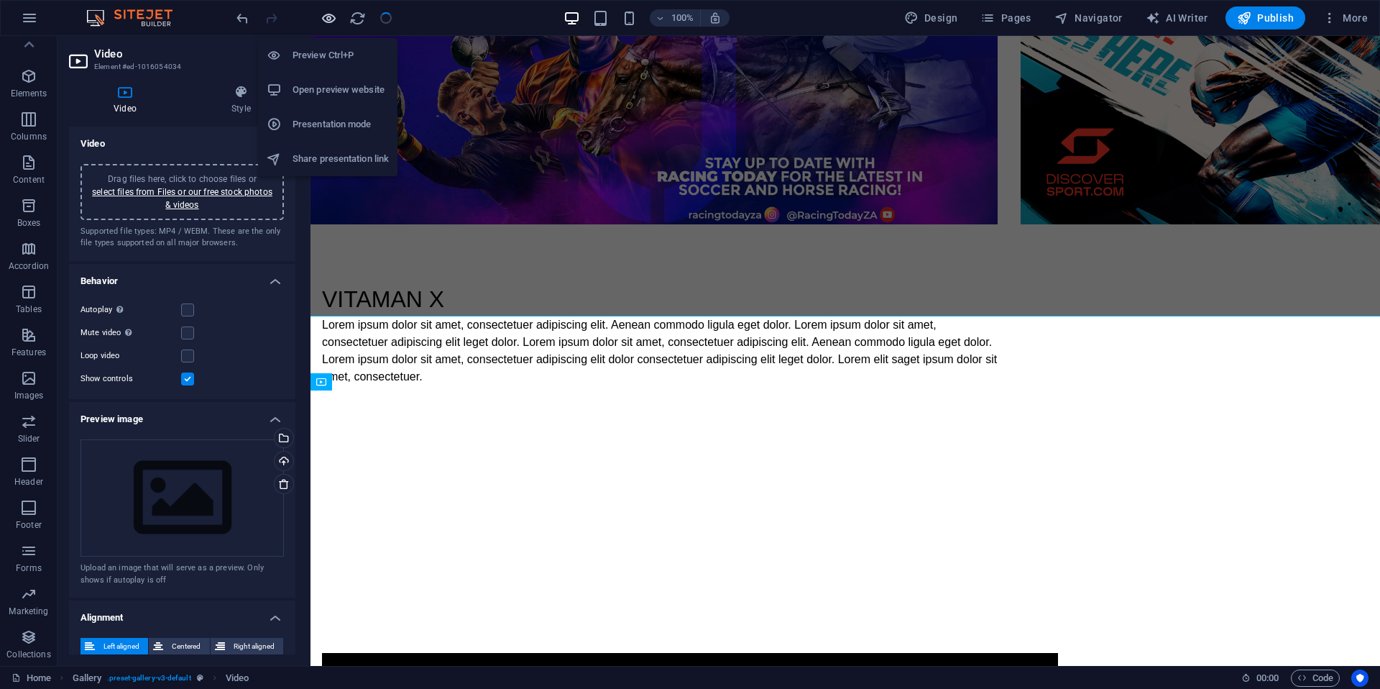
click at [329, 16] on icon "button" at bounding box center [329, 18] width 17 height 17
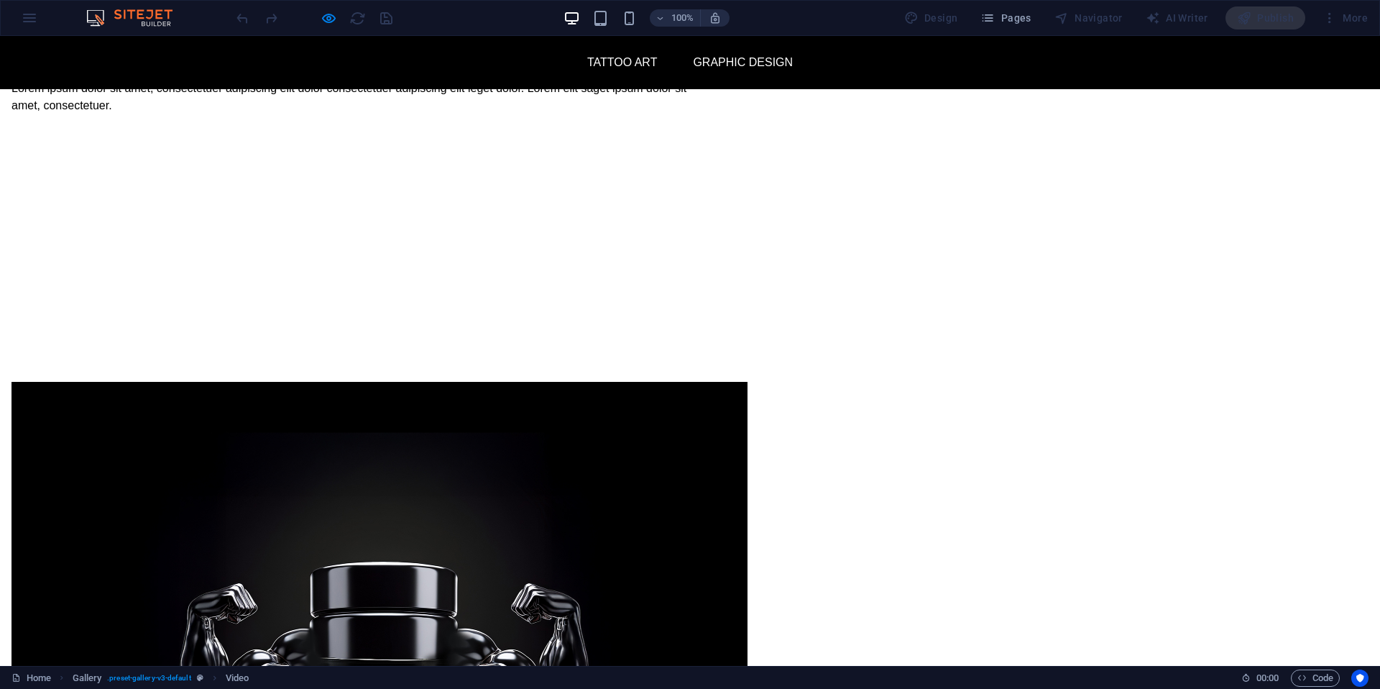
scroll to position [1134, 0]
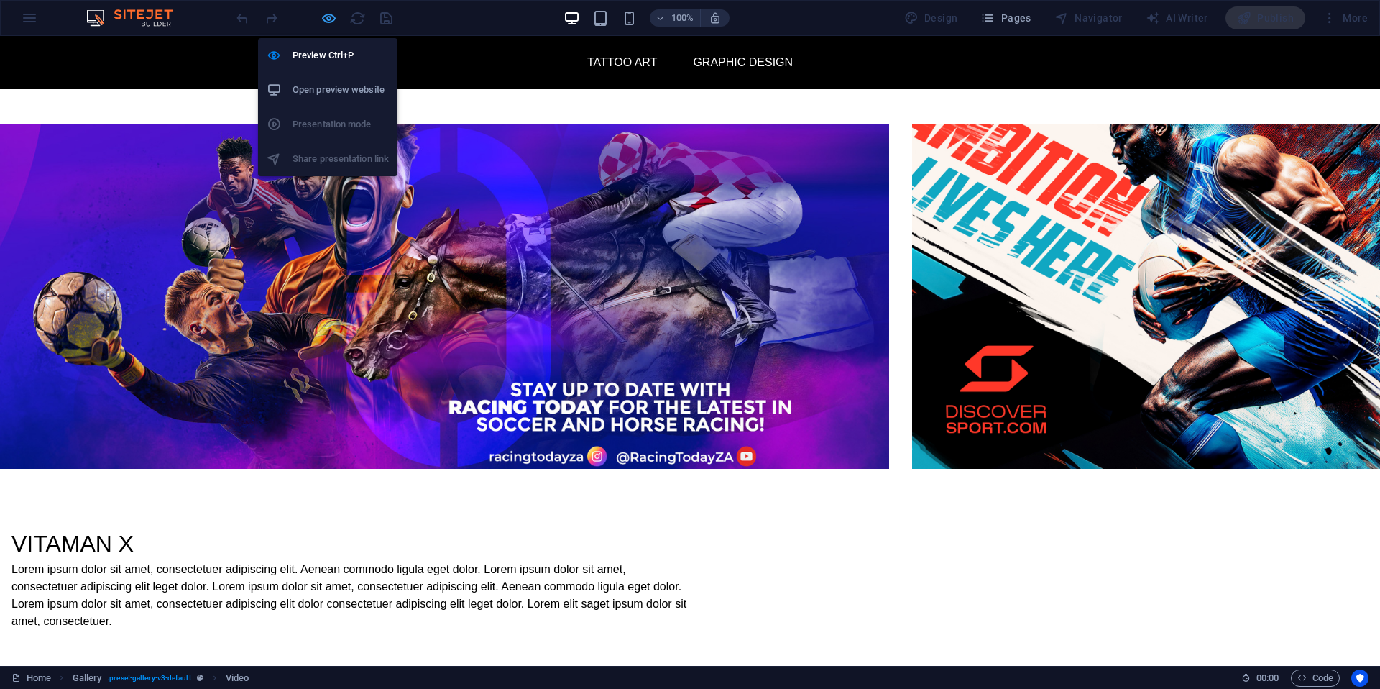
click at [331, 19] on icon "button" at bounding box center [329, 18] width 17 height 17
select select "%"
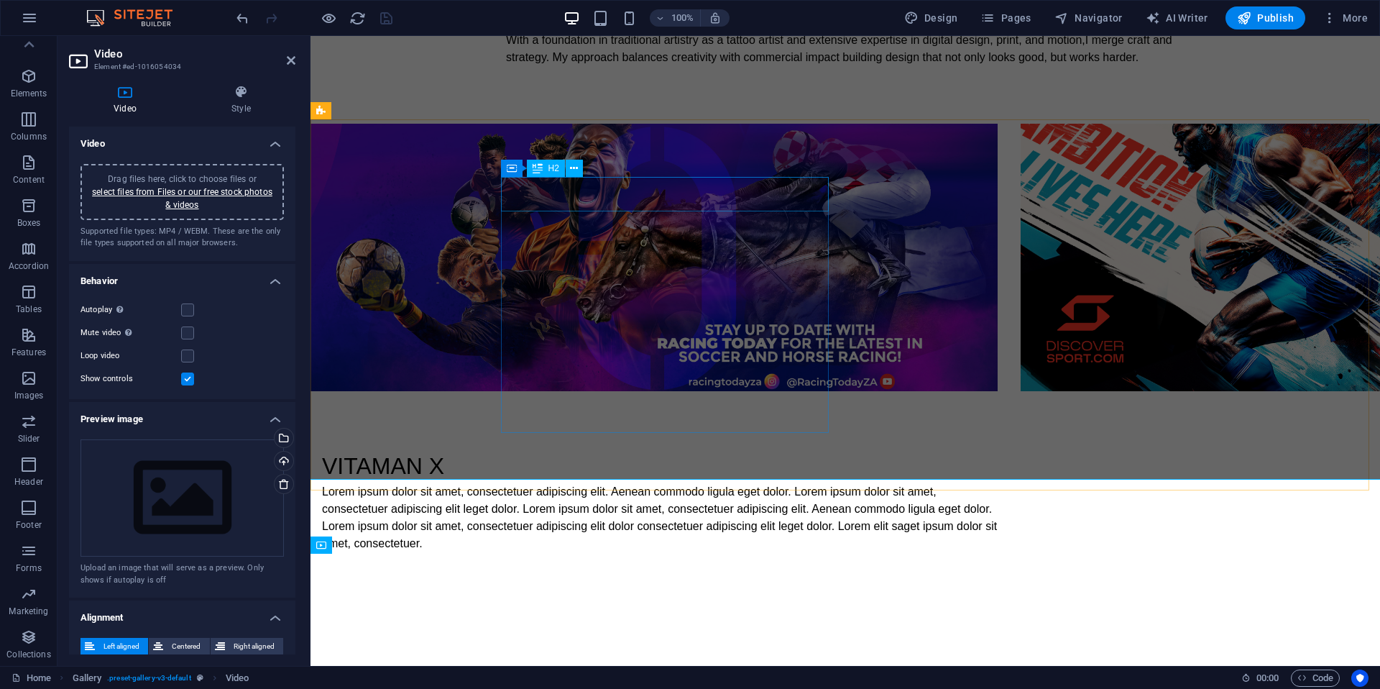
scroll to position [1271, 0]
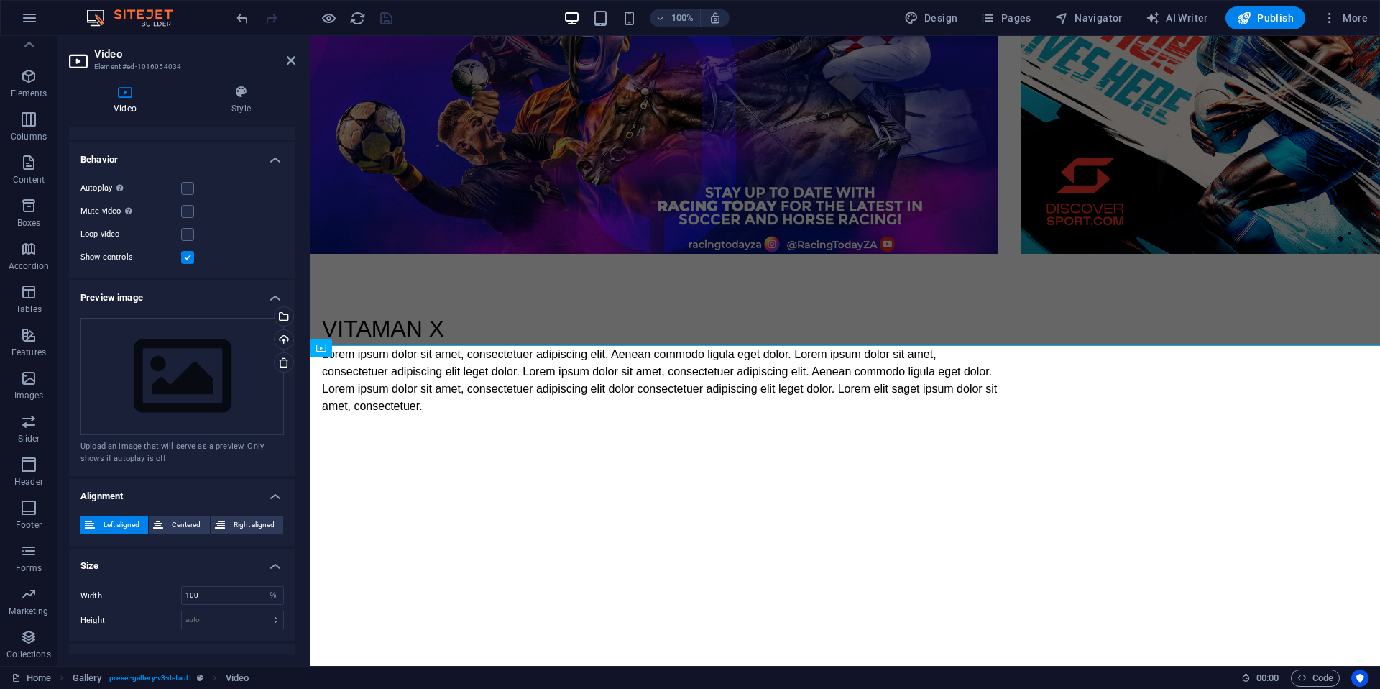
scroll to position [144, 0]
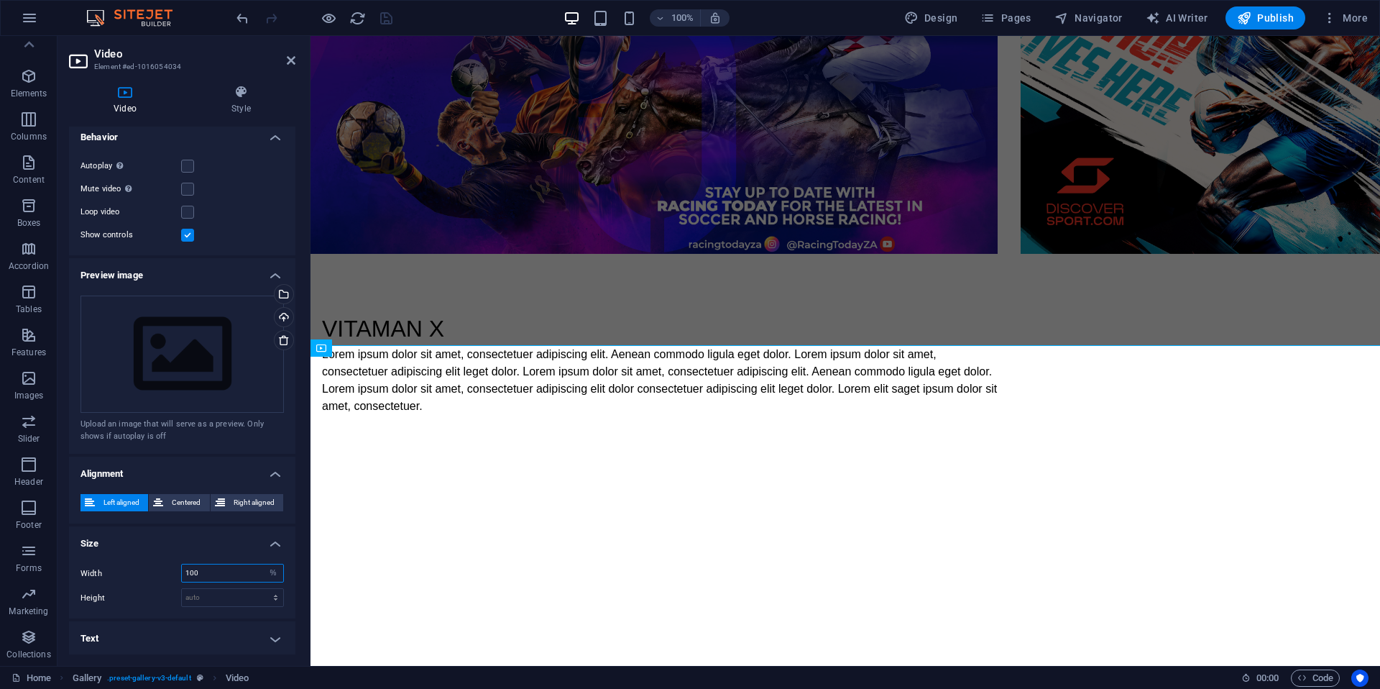
click at [199, 569] on input "100" at bounding box center [232, 572] width 101 height 17
drag, startPoint x: 201, startPoint y: 569, endPoint x: 167, endPoint y: 565, distance: 34.1
click at [167, 565] on div "Width 100 auto px %" at bounding box center [182, 573] width 203 height 19
type input "50"
click at [216, 549] on h4 "Size" at bounding box center [182, 539] width 226 height 26
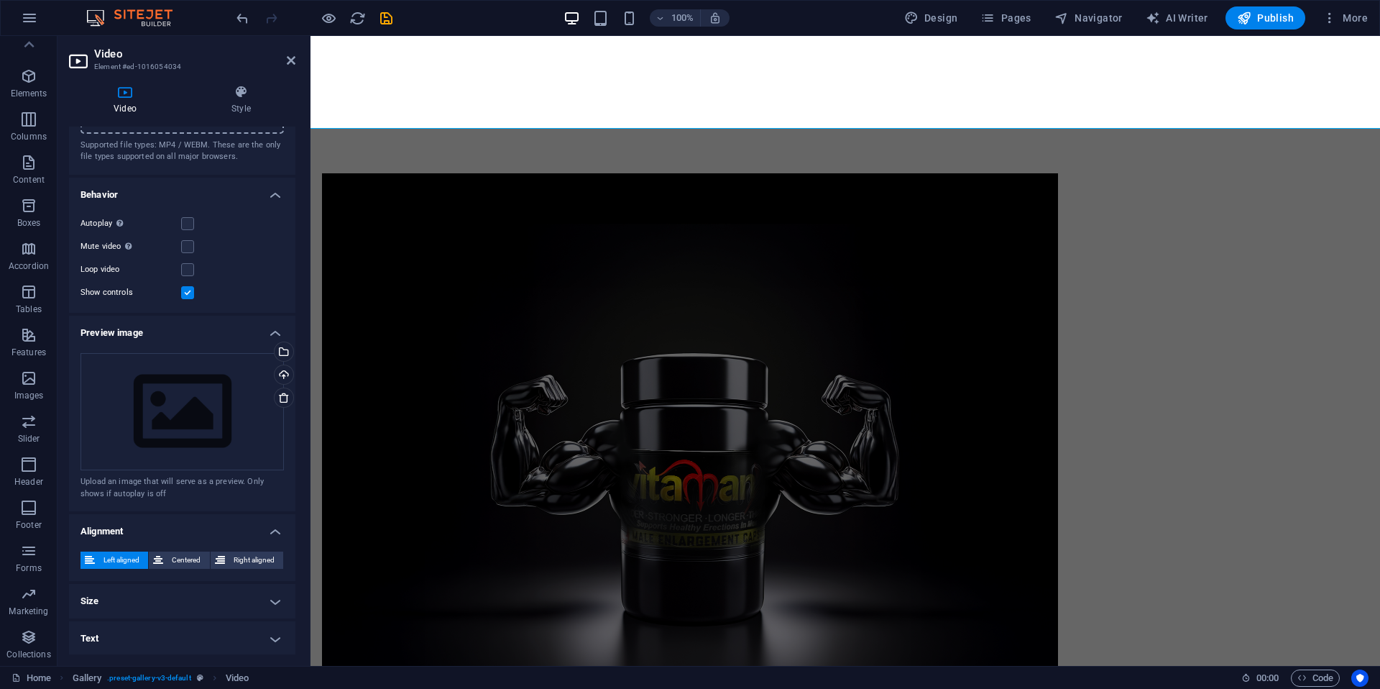
scroll to position [1486, 0]
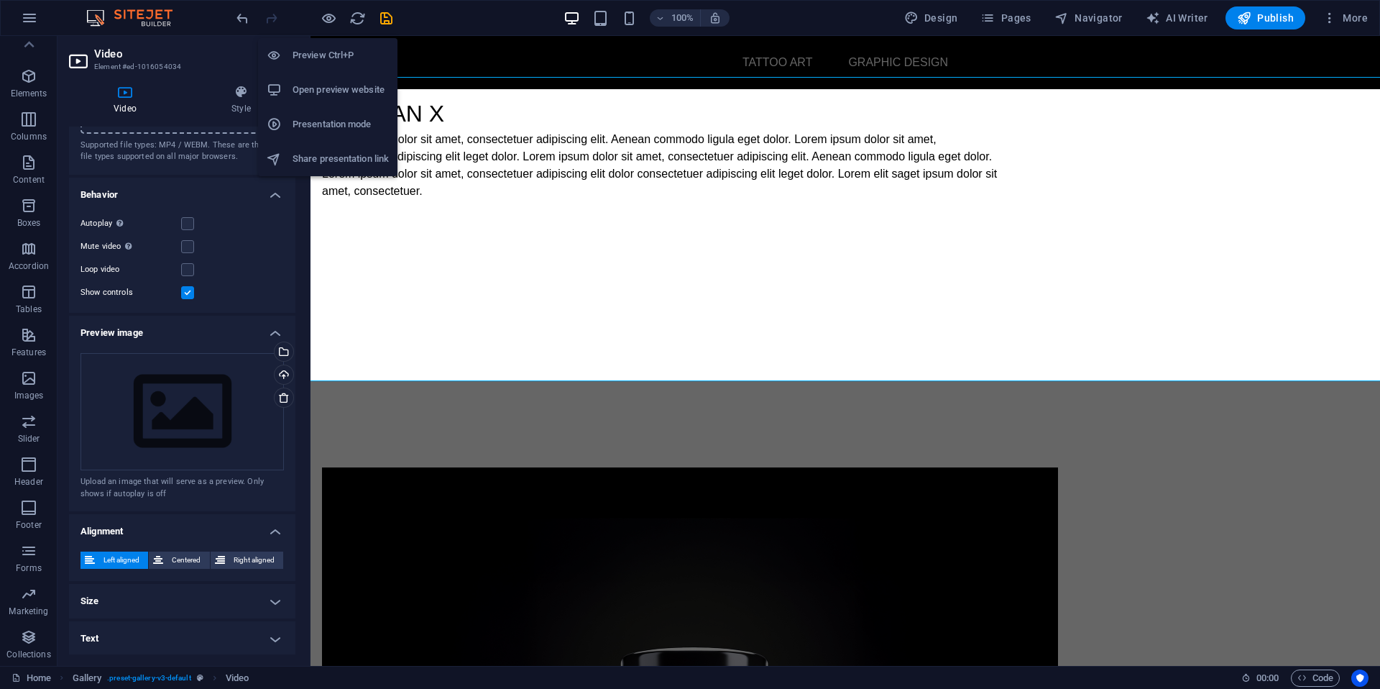
drag, startPoint x: 327, startPoint y: 14, endPoint x: 338, endPoint y: 18, distance: 11.4
click at [327, 14] on icon "button" at bounding box center [329, 18] width 17 height 17
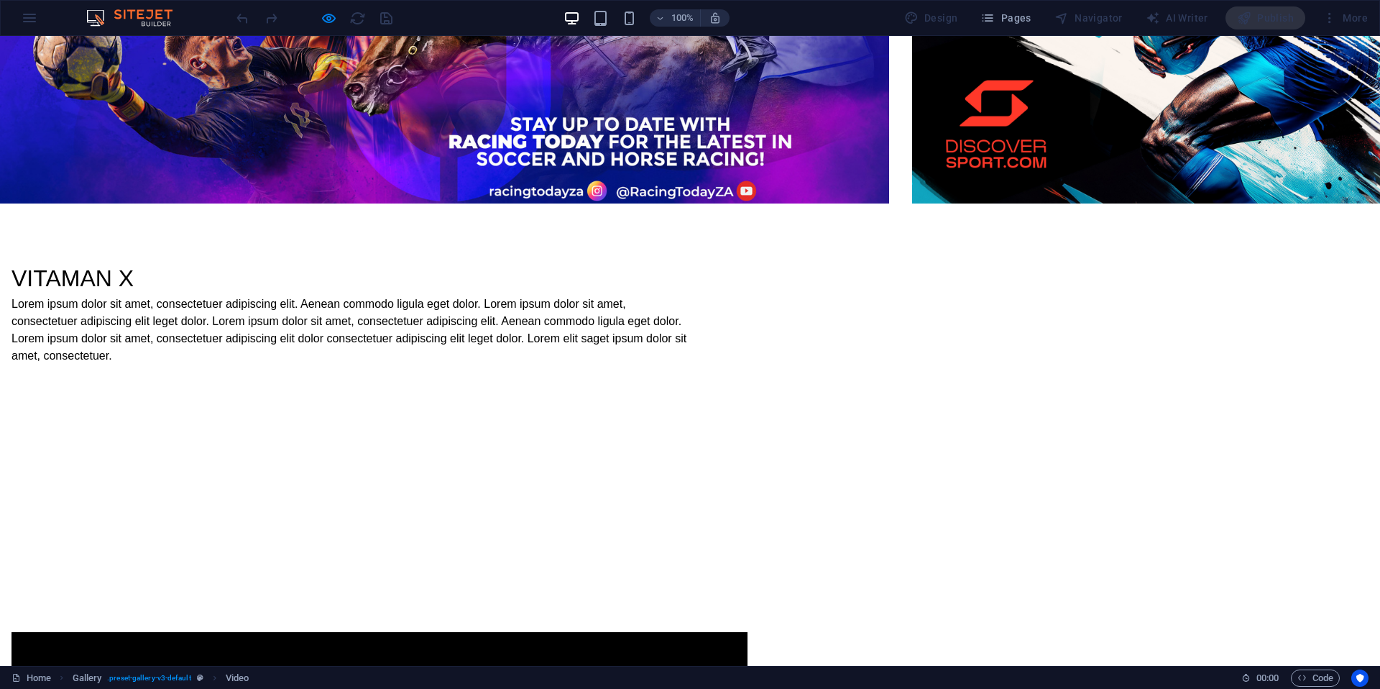
scroll to position [1462, 0]
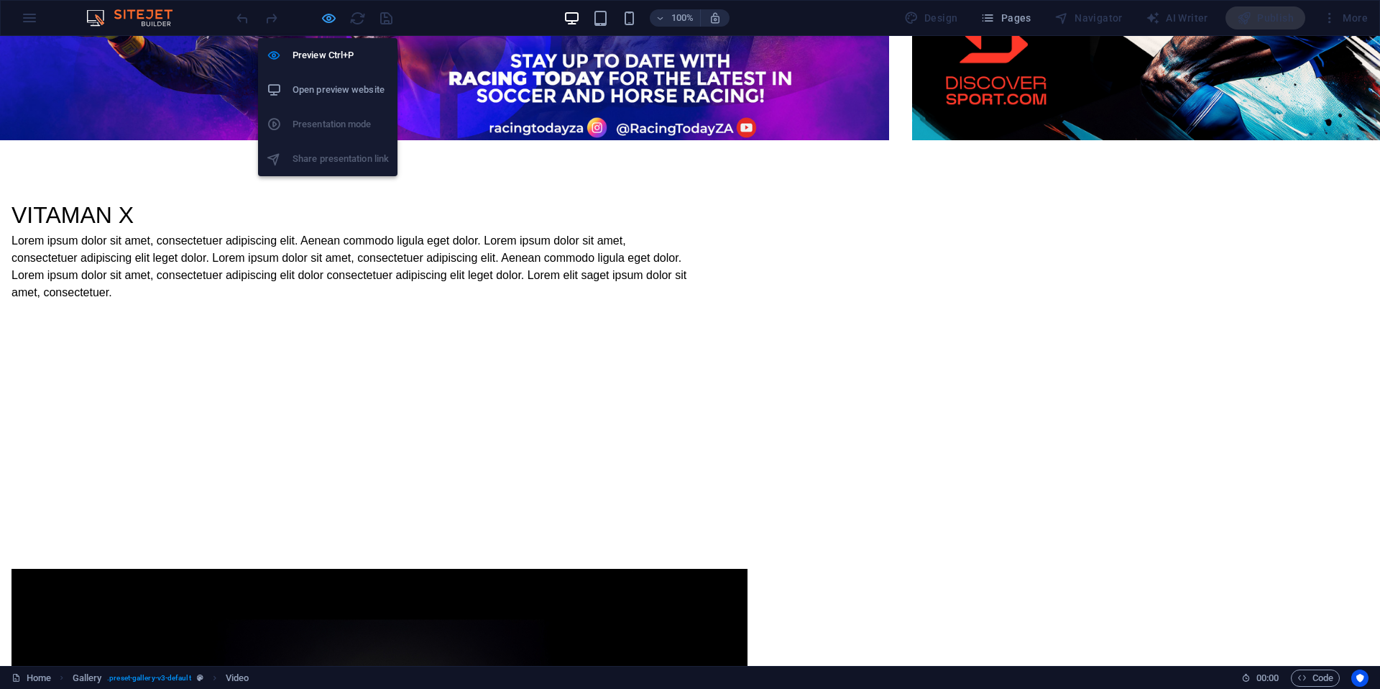
click at [328, 14] on icon "button" at bounding box center [329, 18] width 17 height 17
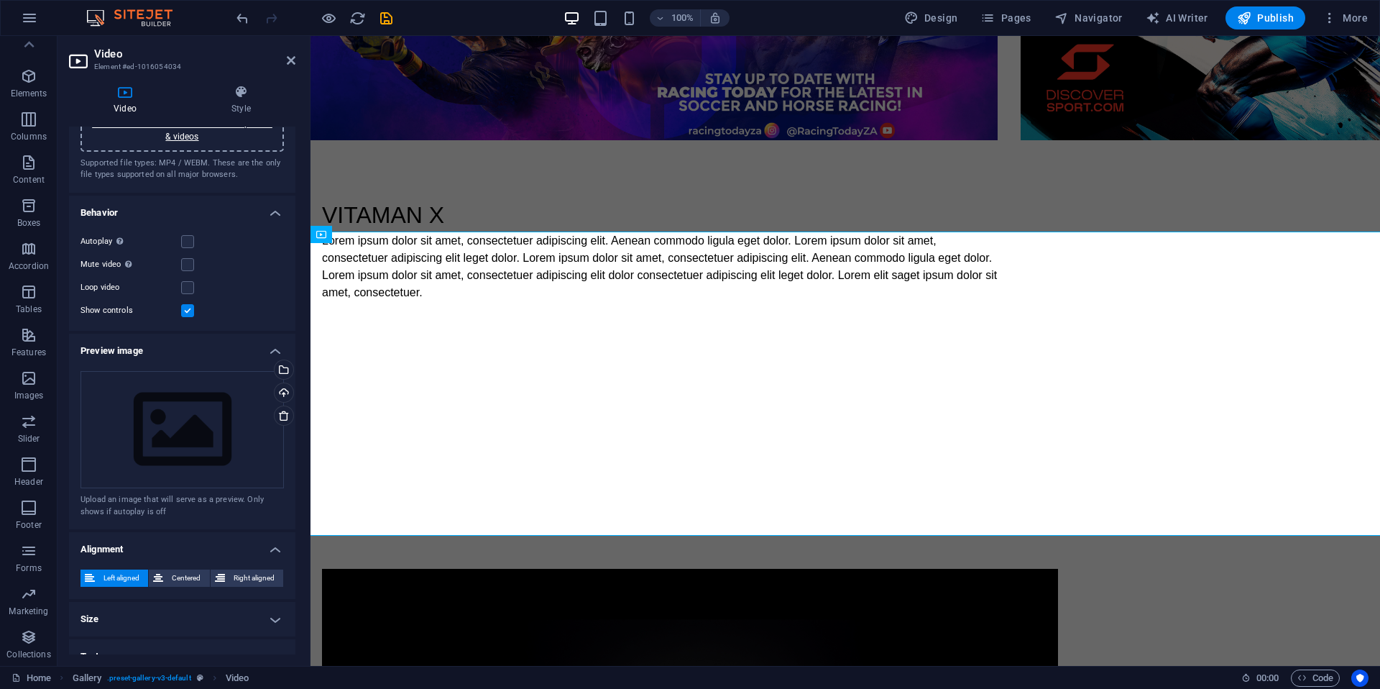
scroll to position [71, 0]
click at [197, 569] on span "Centered" at bounding box center [186, 575] width 37 height 17
click at [446, 141] on div "VITAMAN X Lorem ipsum dolor sit amet, consectetuer adipiscing elit. Aenean comm…" at bounding box center [846, 670] width 1070 height 1061
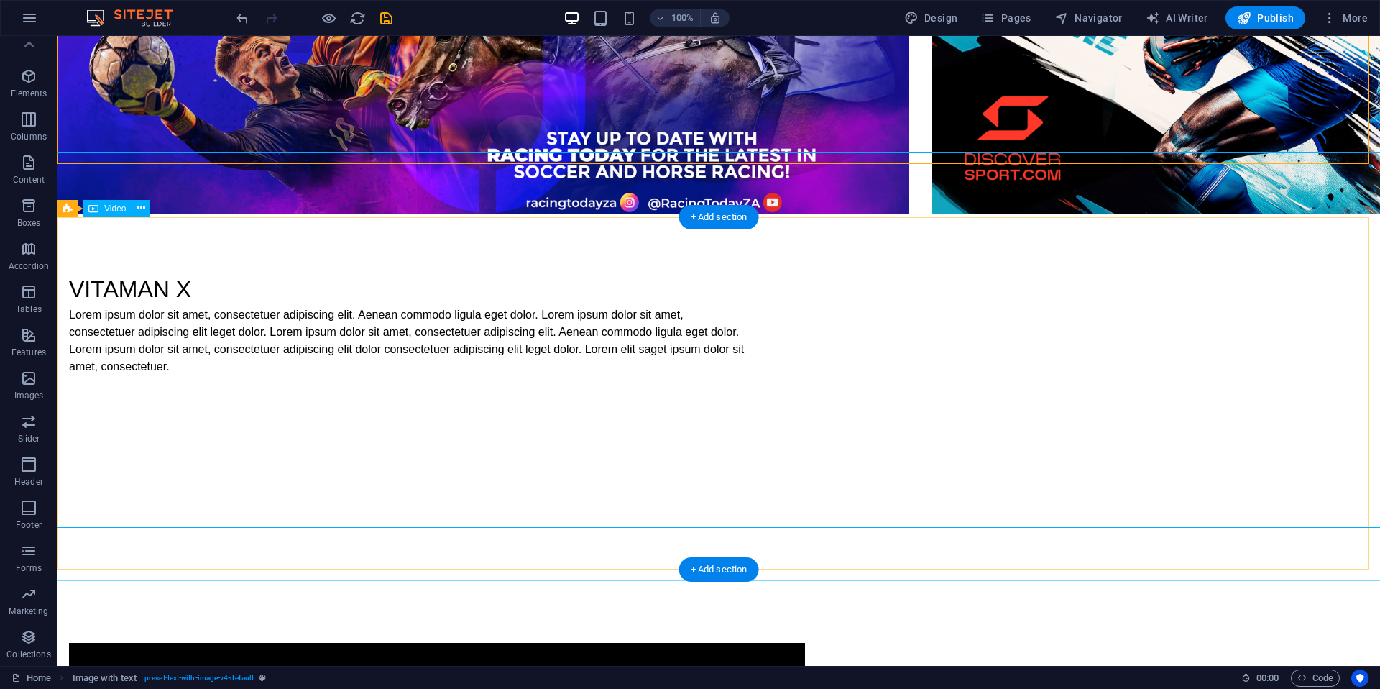
scroll to position [1474, 0]
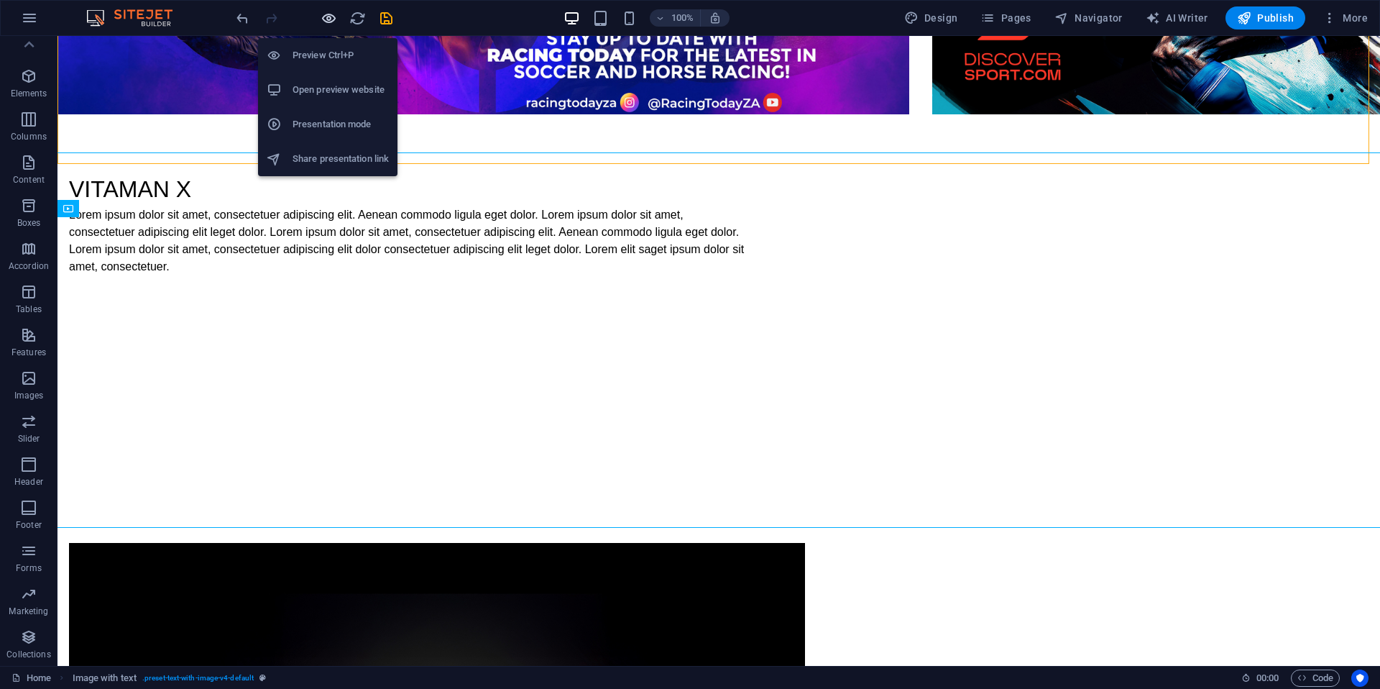
click at [325, 17] on icon "button" at bounding box center [329, 18] width 17 height 17
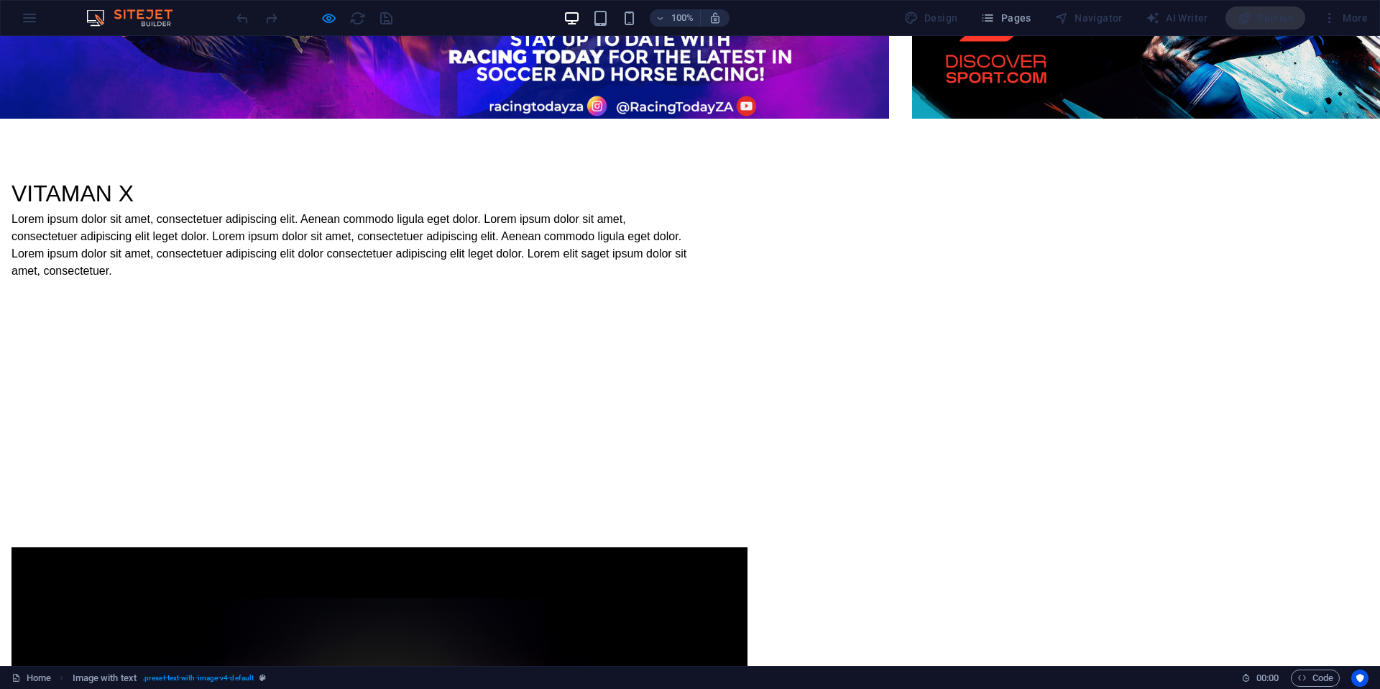
scroll to position [1803, 0]
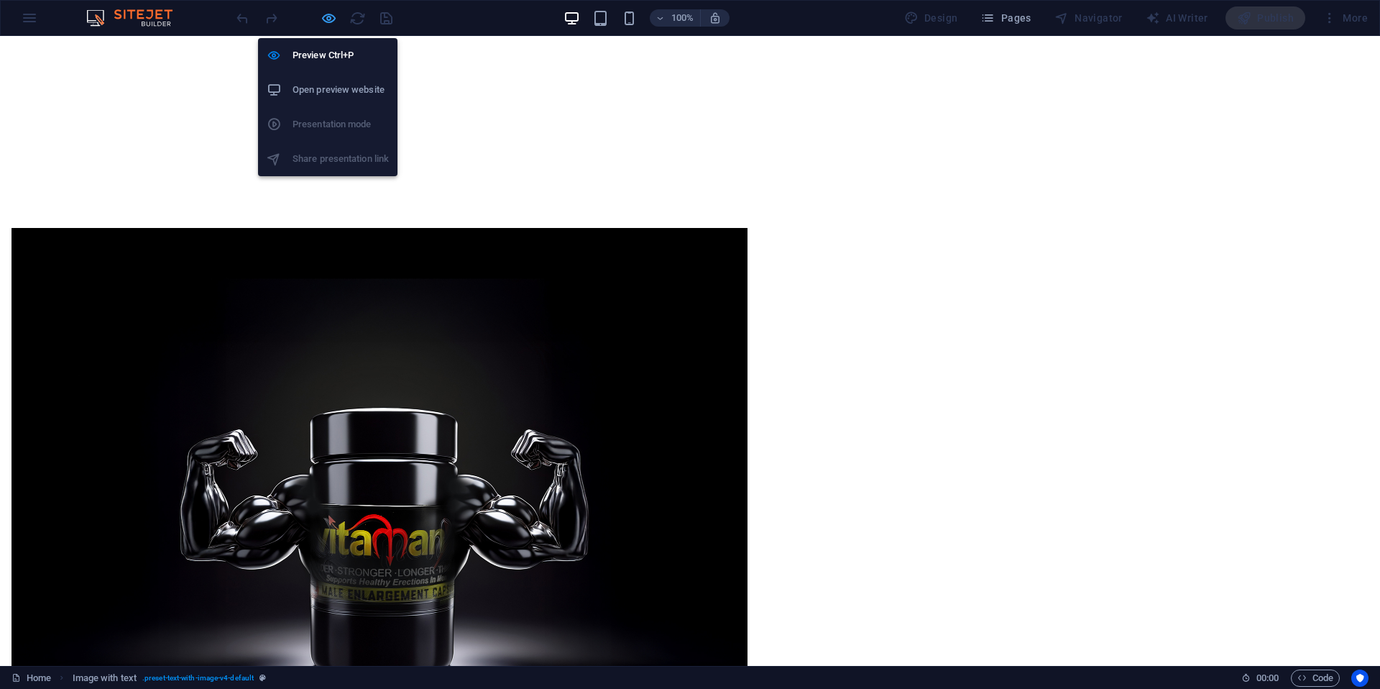
click at [322, 17] on icon "button" at bounding box center [329, 18] width 17 height 17
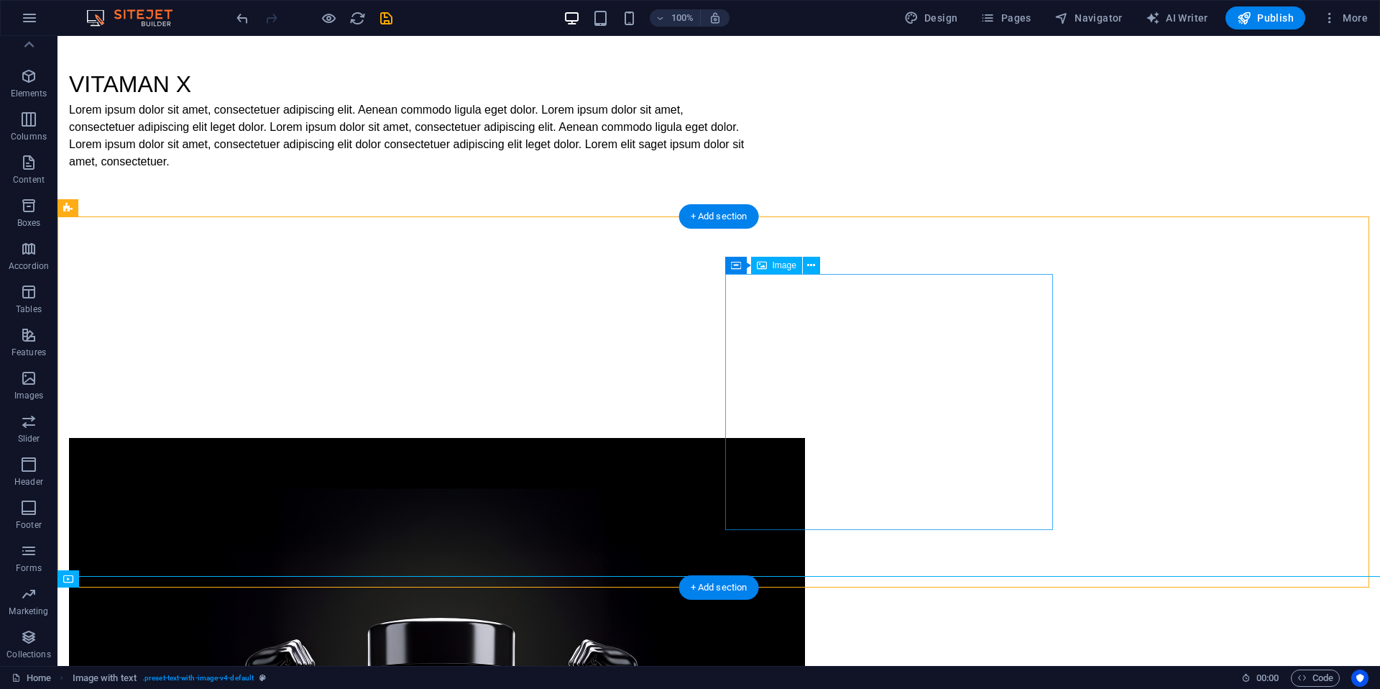
scroll to position [1813, 0]
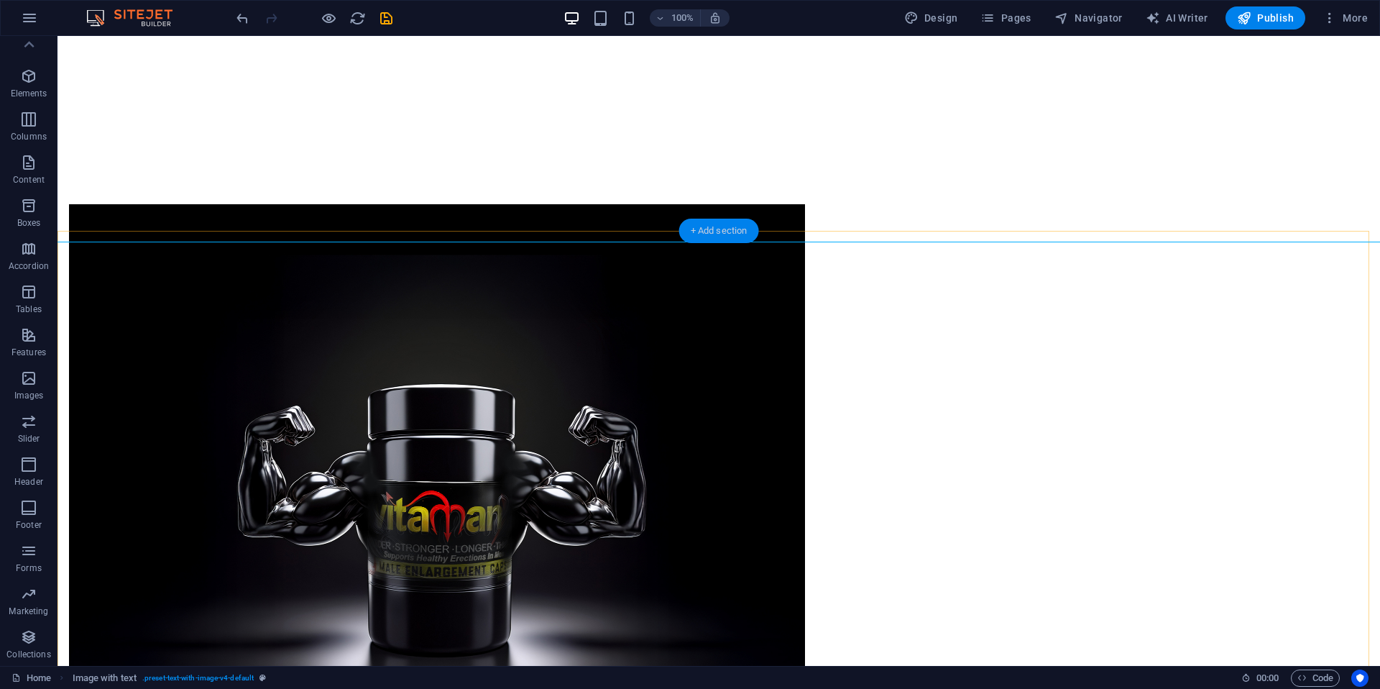
click at [728, 232] on div "+ Add section" at bounding box center [719, 231] width 80 height 24
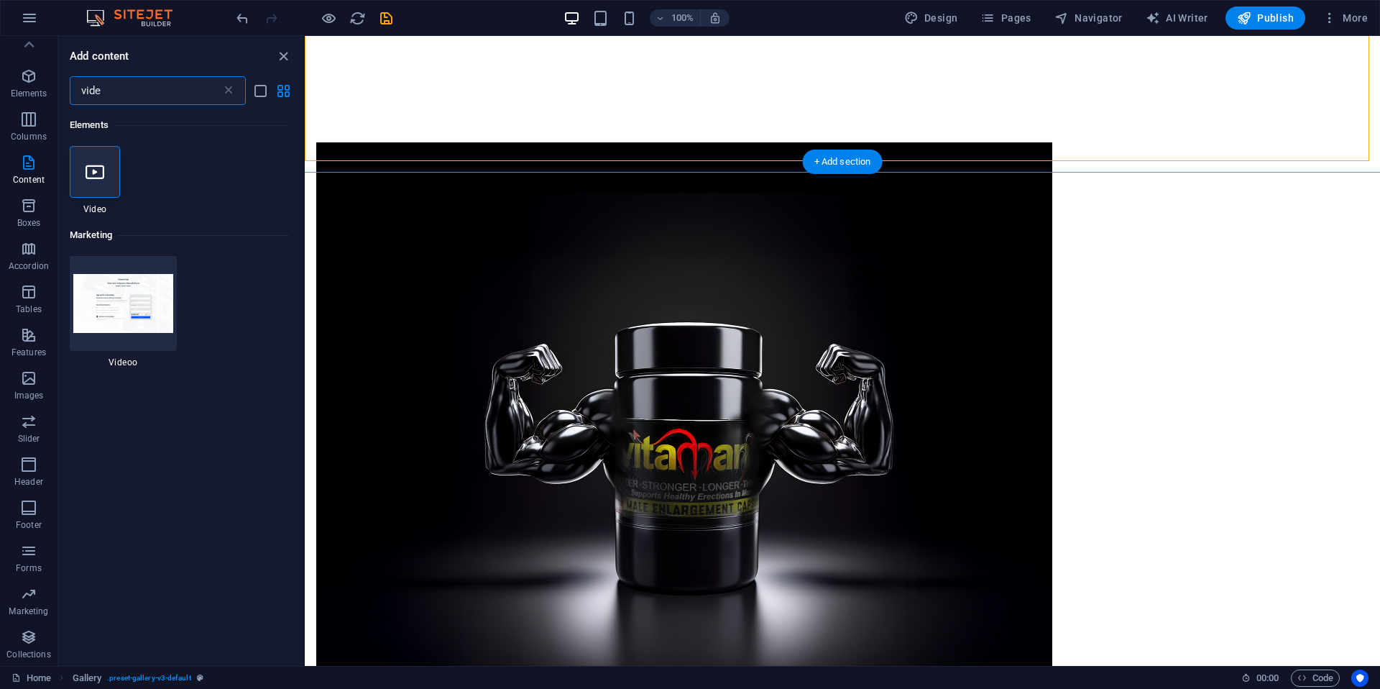
scroll to position [1751, 0]
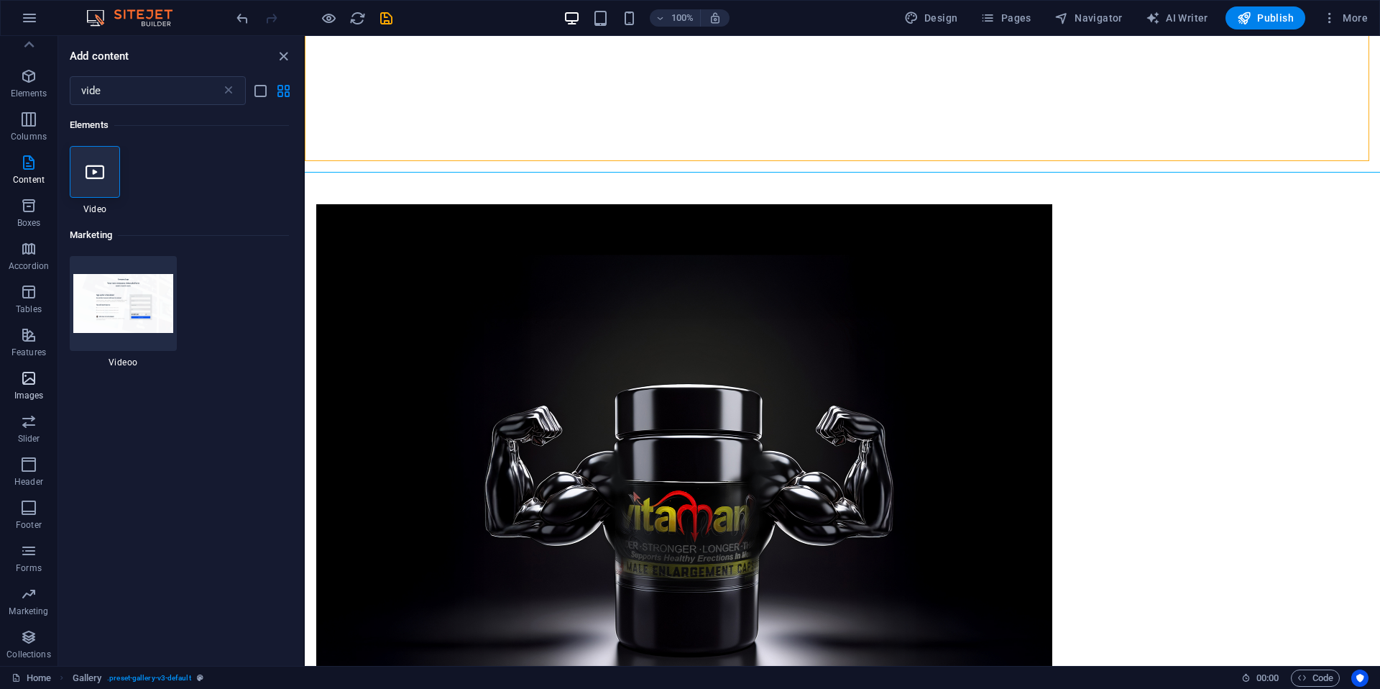
click at [30, 384] on icon "button" at bounding box center [28, 378] width 17 height 17
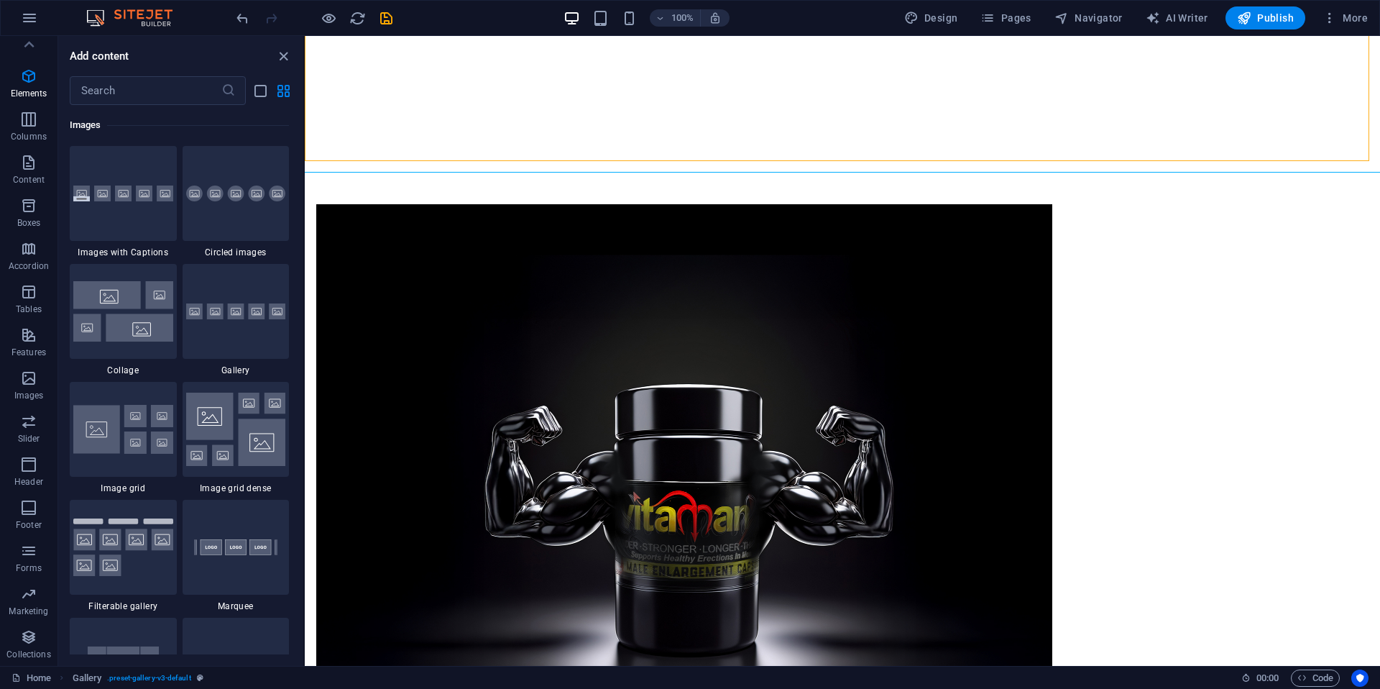
scroll to position [7291, 0]
click at [221, 287] on div at bounding box center [236, 311] width 107 height 95
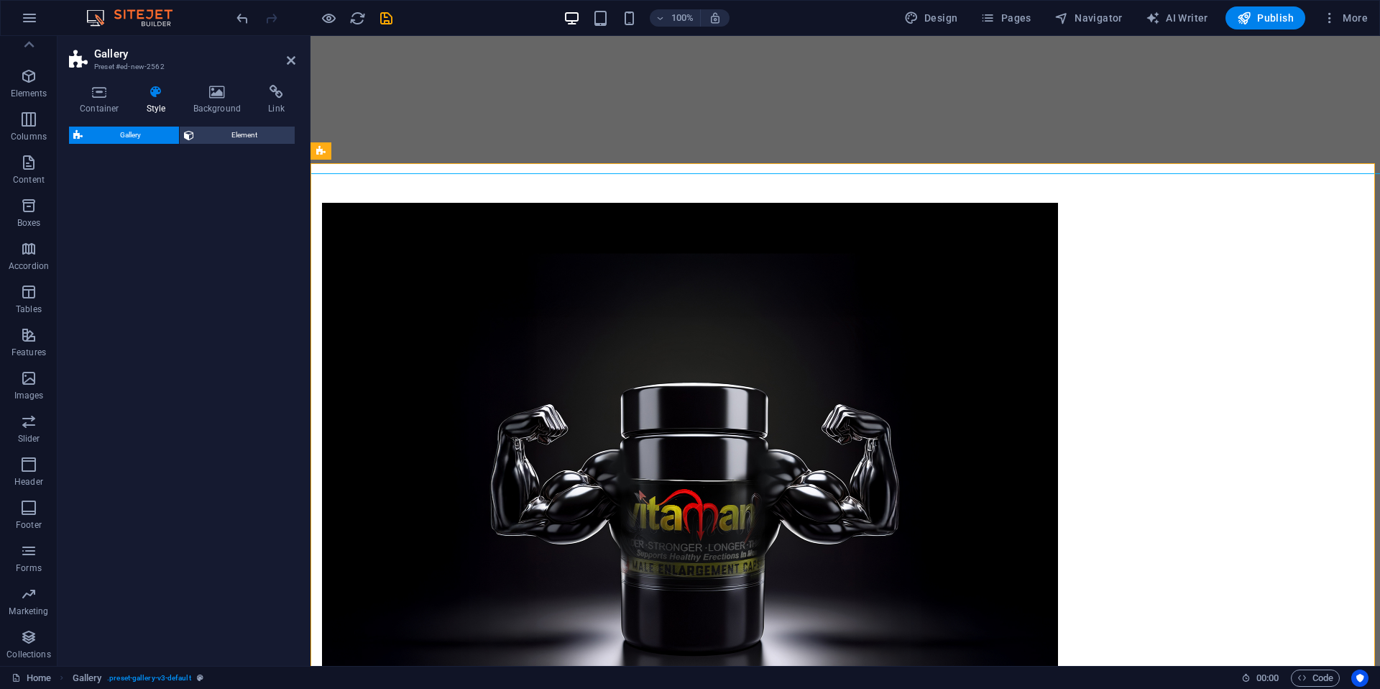
scroll to position [1749, 0]
select select "rem"
select select "preset-gallery-v3-default"
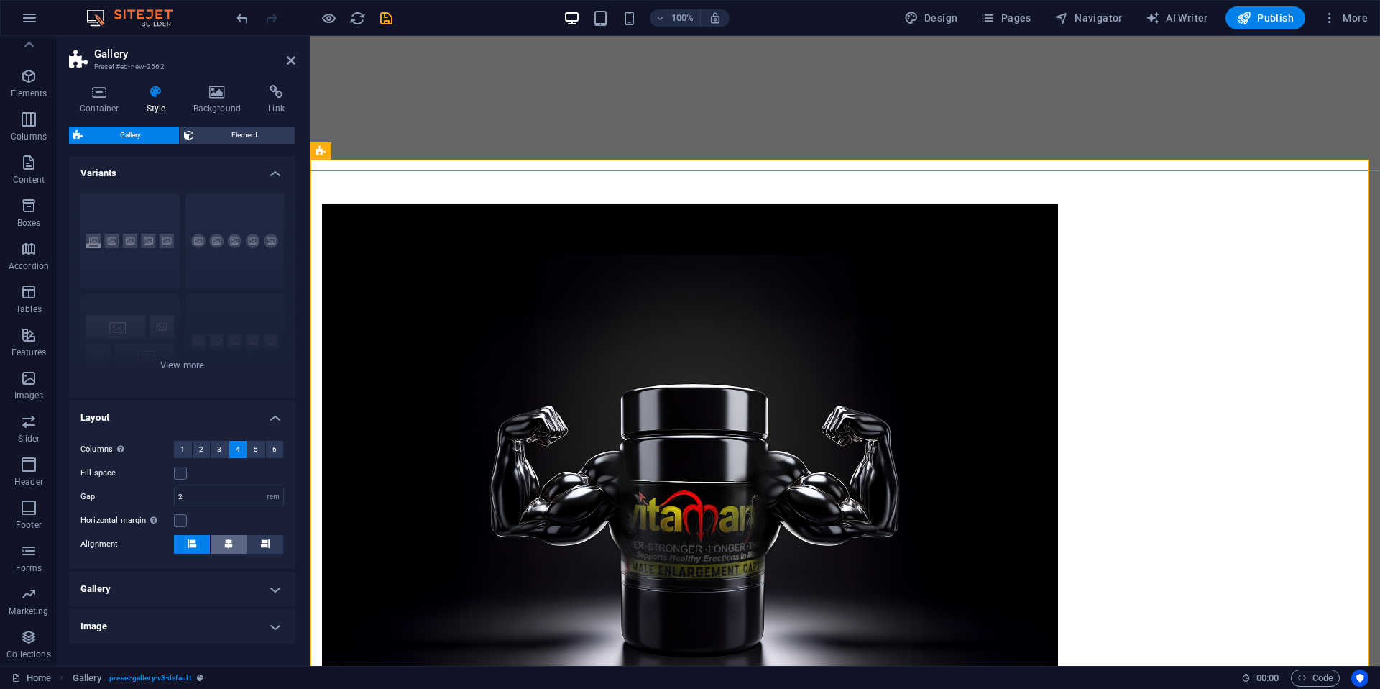
click at [225, 541] on icon at bounding box center [228, 543] width 9 height 9
click at [293, 60] on icon at bounding box center [291, 61] width 9 height 12
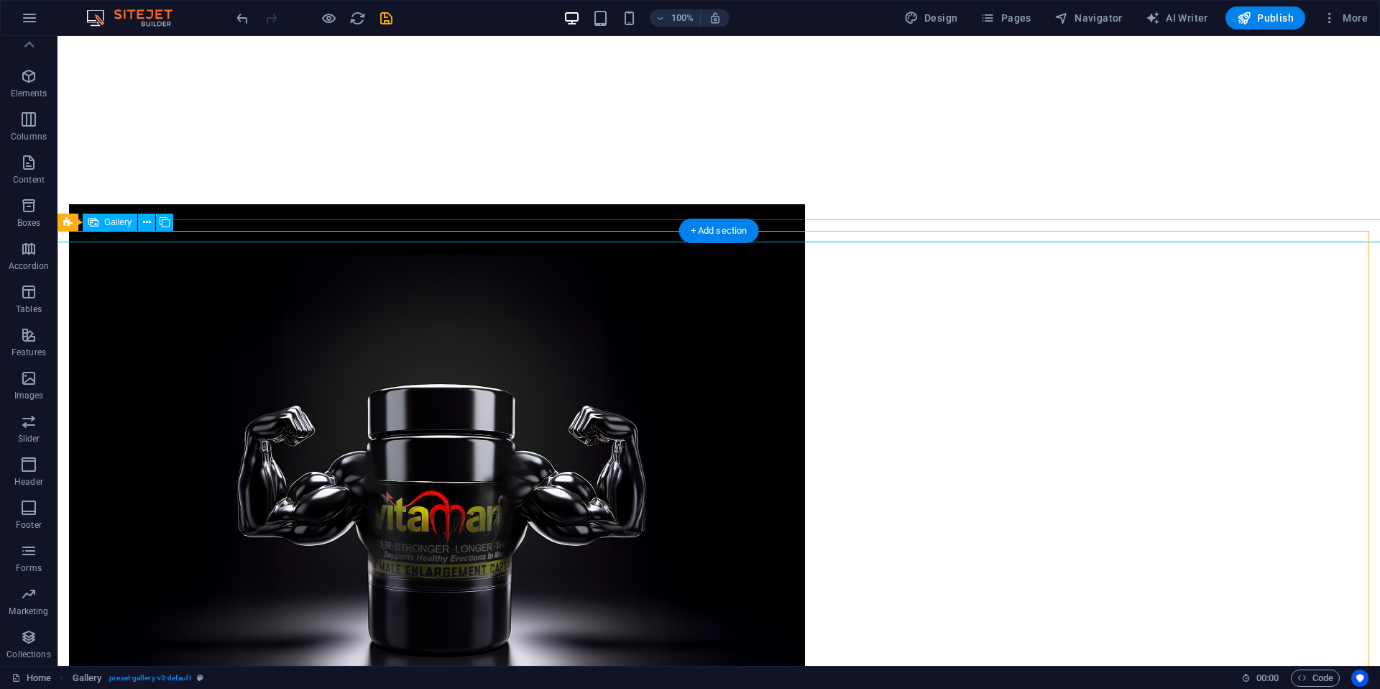
drag, startPoint x: 328, startPoint y: 587, endPoint x: 74, endPoint y: 587, distance: 253.8
select select "4"
select select "px"
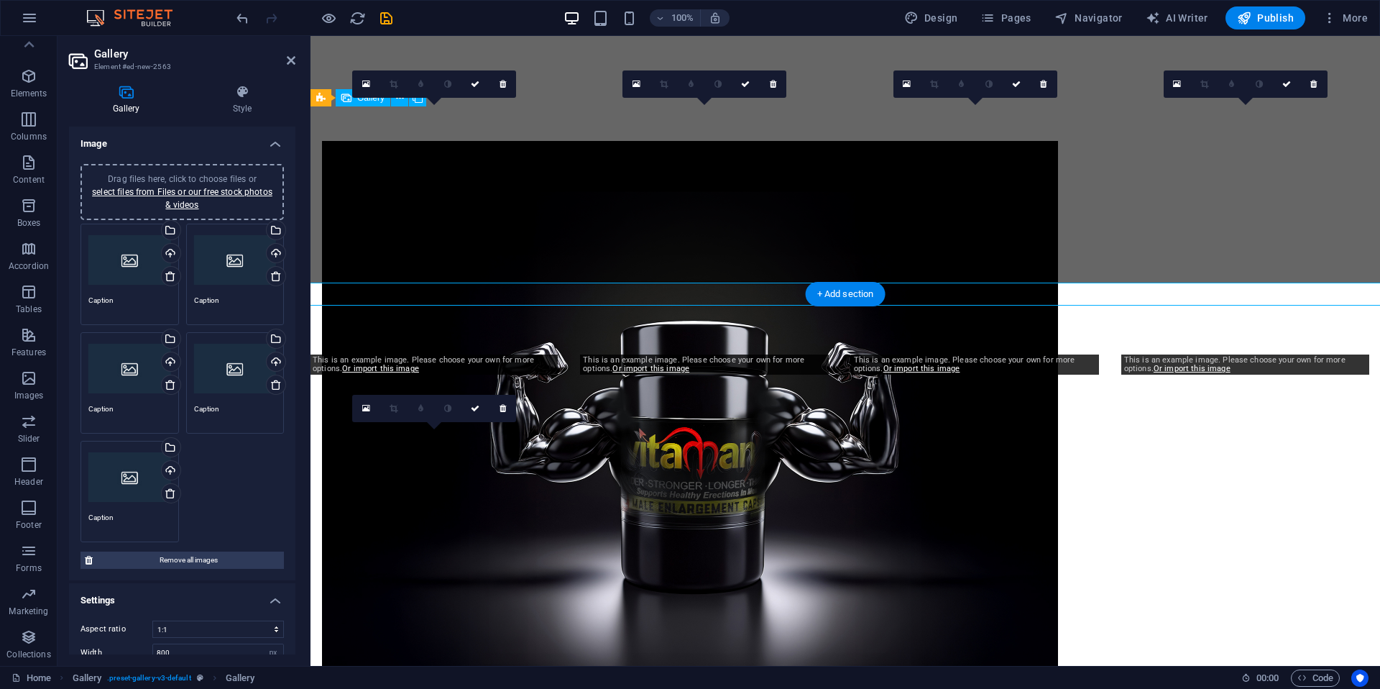
scroll to position [1749, 0]
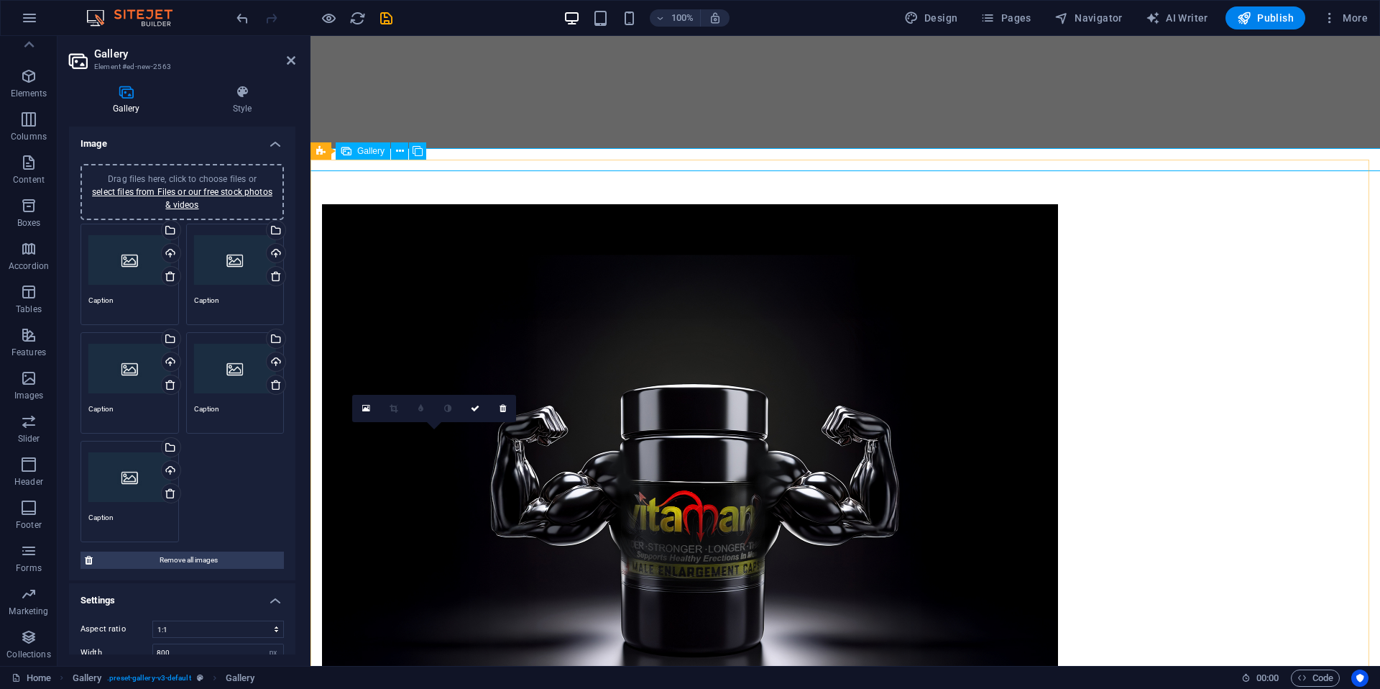
drag, startPoint x: 495, startPoint y: 445, endPoint x: 808, endPoint y: 467, distance: 314.3
click at [505, 410] on icon at bounding box center [503, 408] width 6 height 9
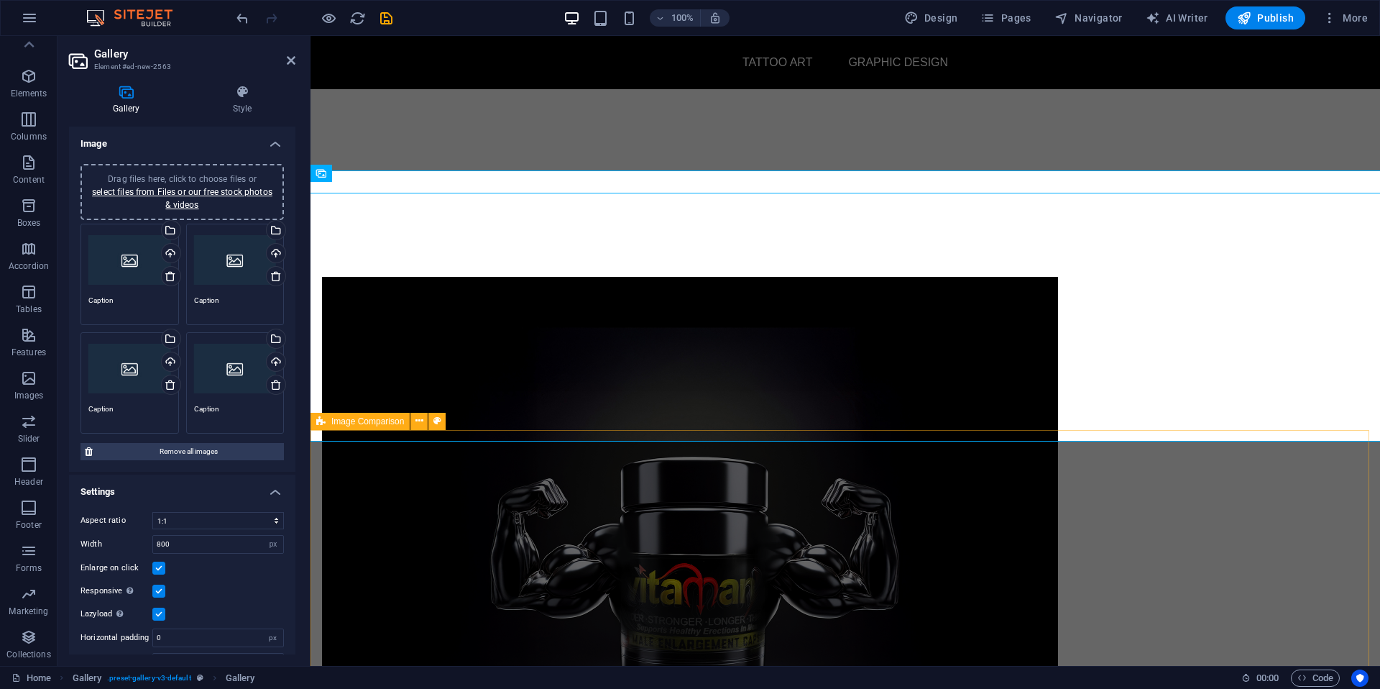
scroll to position [1661, 0]
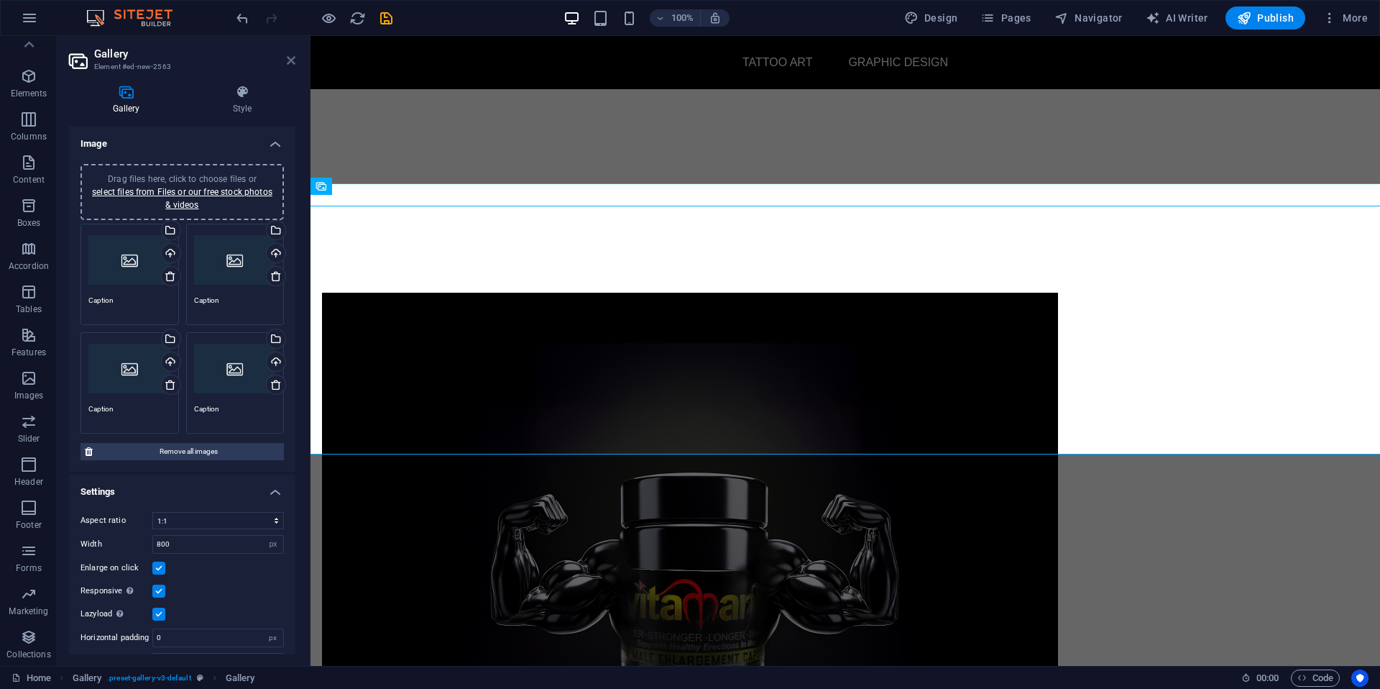
drag, startPoint x: 294, startPoint y: 58, endPoint x: 243, endPoint y: 24, distance: 60.8
click at [294, 58] on icon at bounding box center [291, 61] width 9 height 12
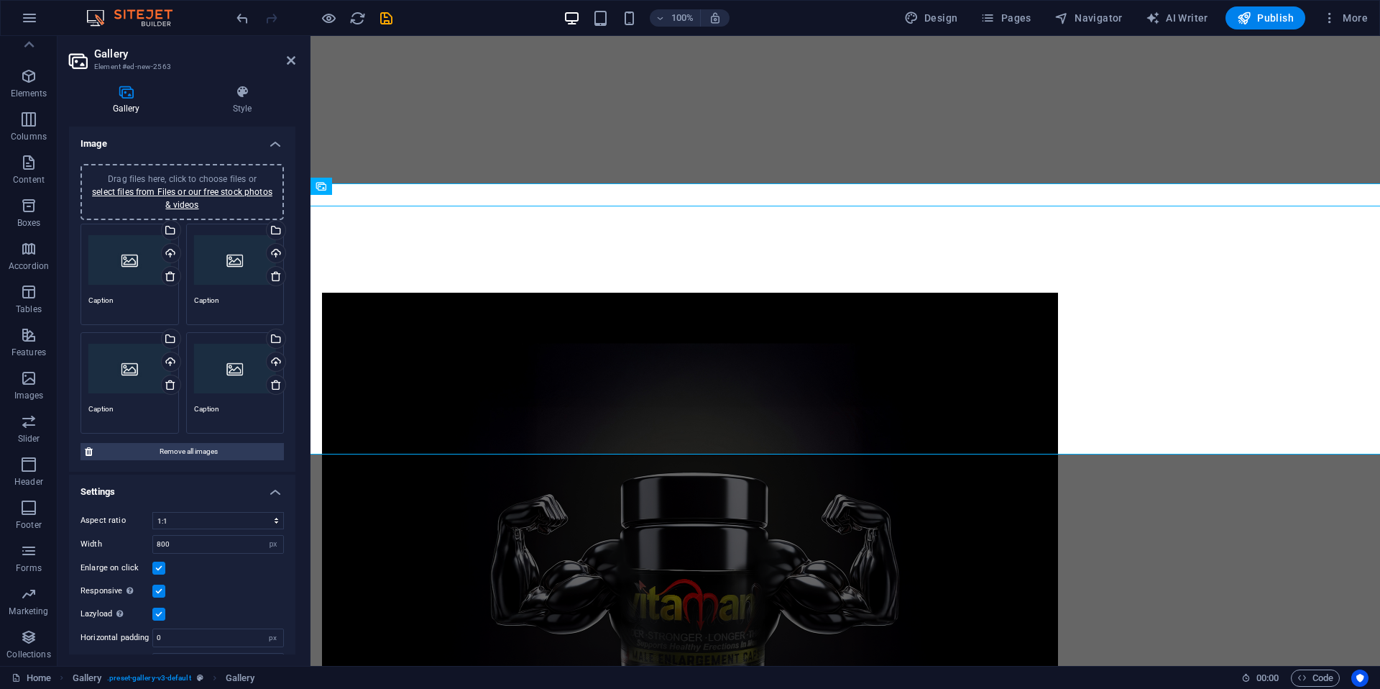
scroll to position [1724, 0]
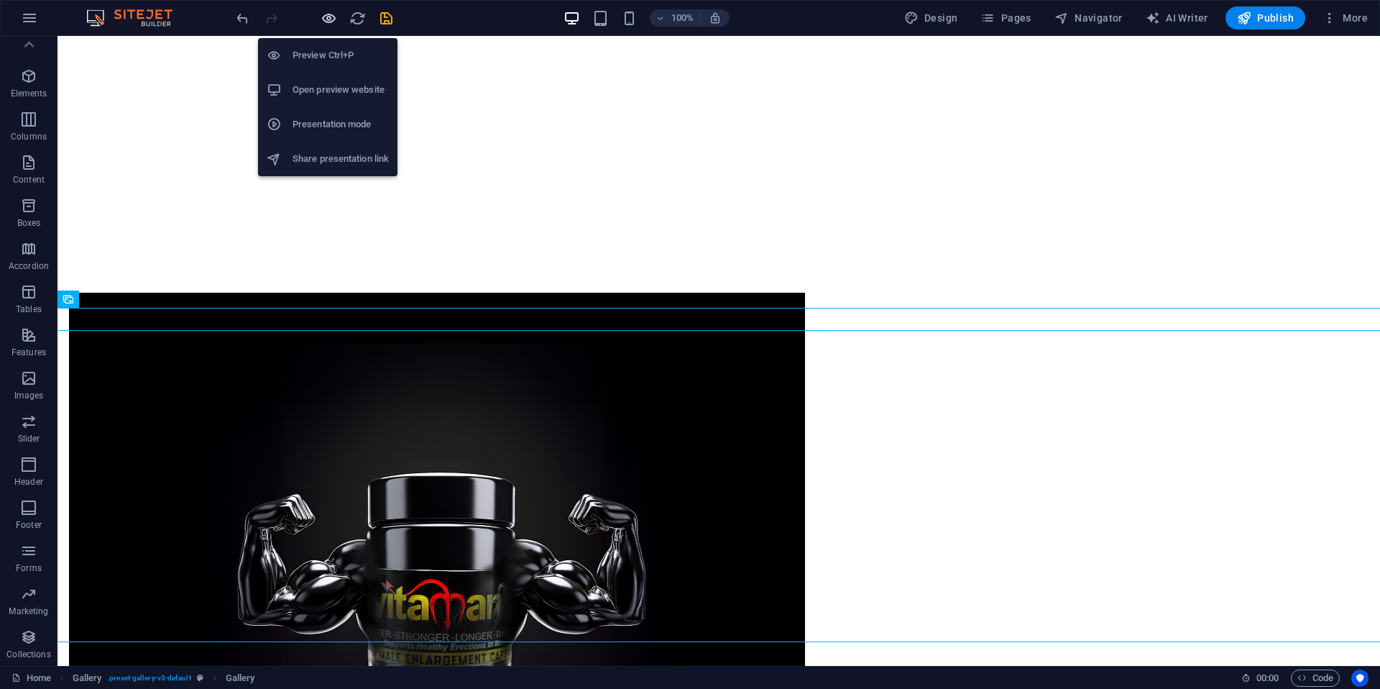
click at [329, 22] on icon "button" at bounding box center [329, 18] width 17 height 17
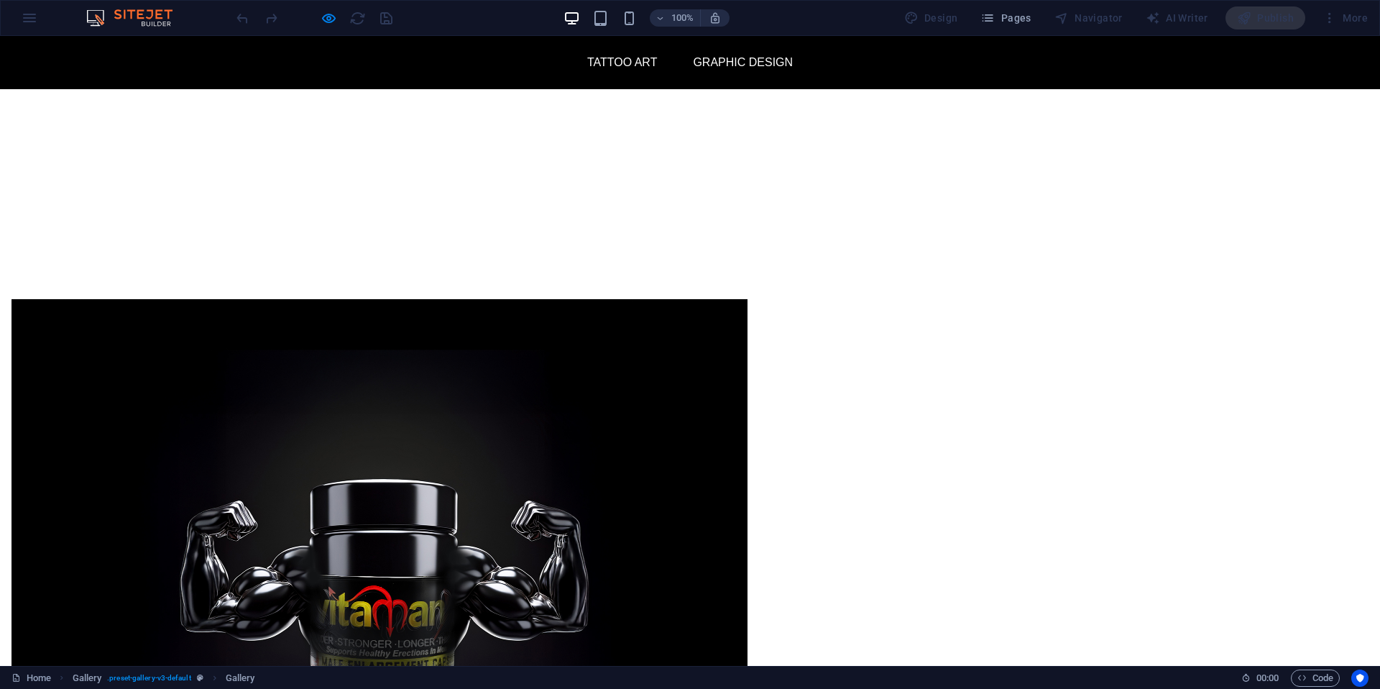
scroll to position [1704, 0]
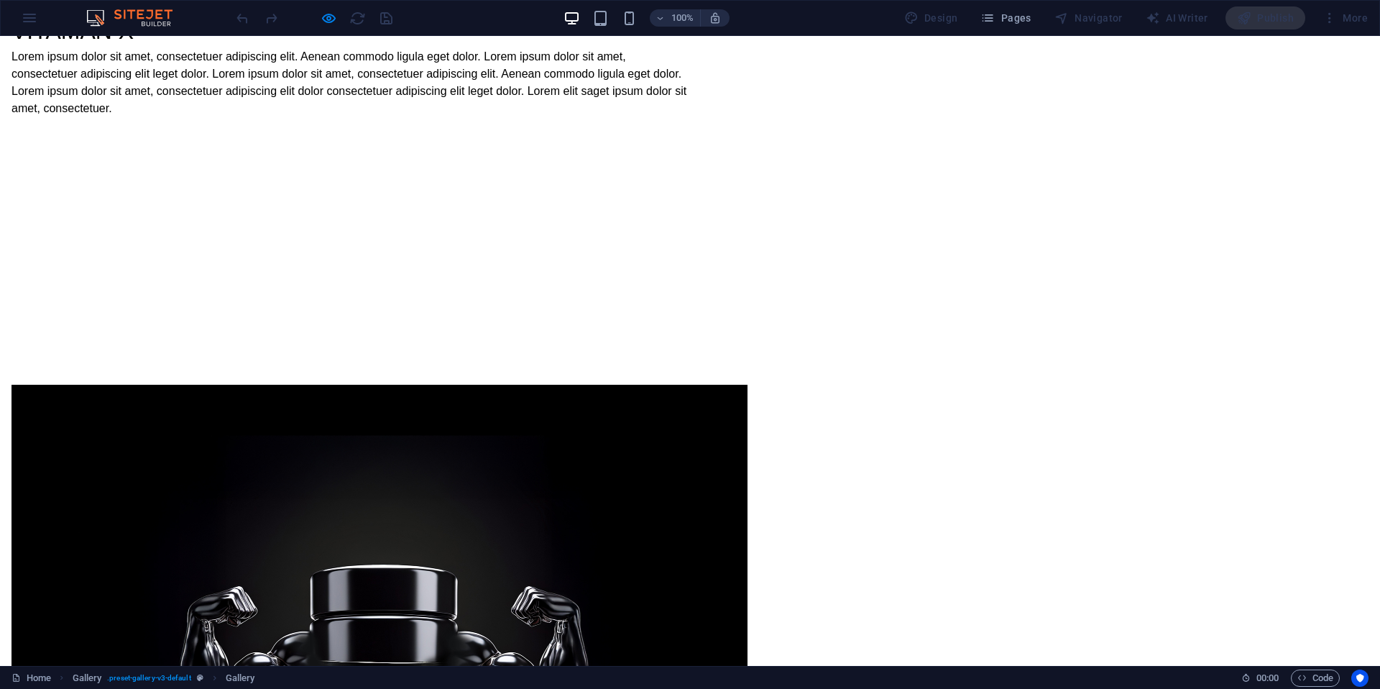
scroll to position [1715, 0]
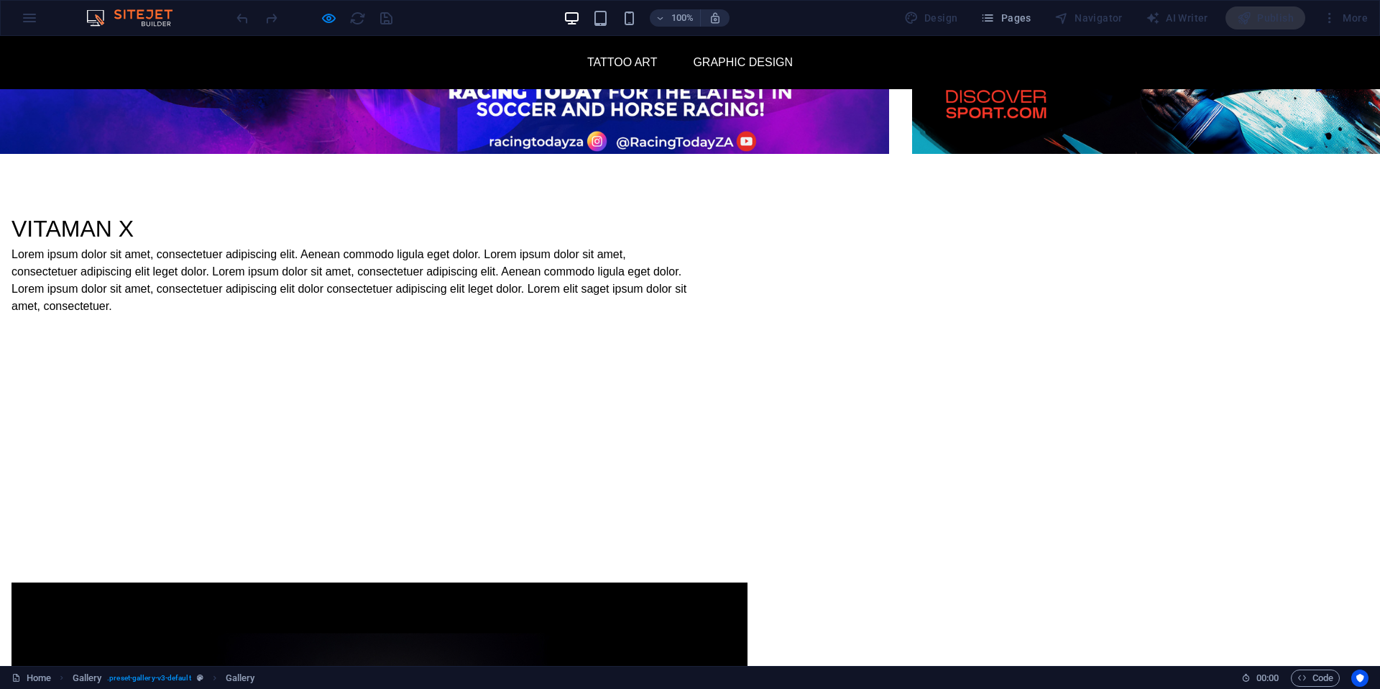
scroll to position [1323, 0]
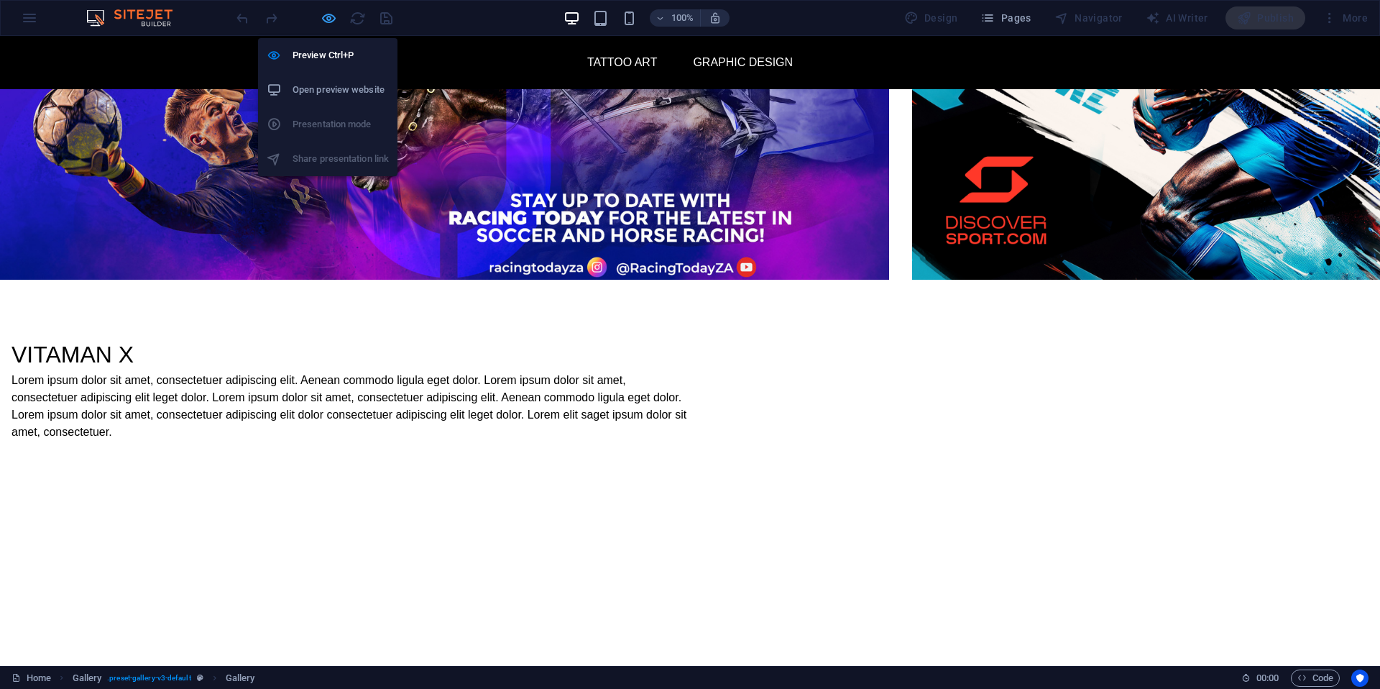
click at [330, 18] on icon "button" at bounding box center [329, 18] width 17 height 17
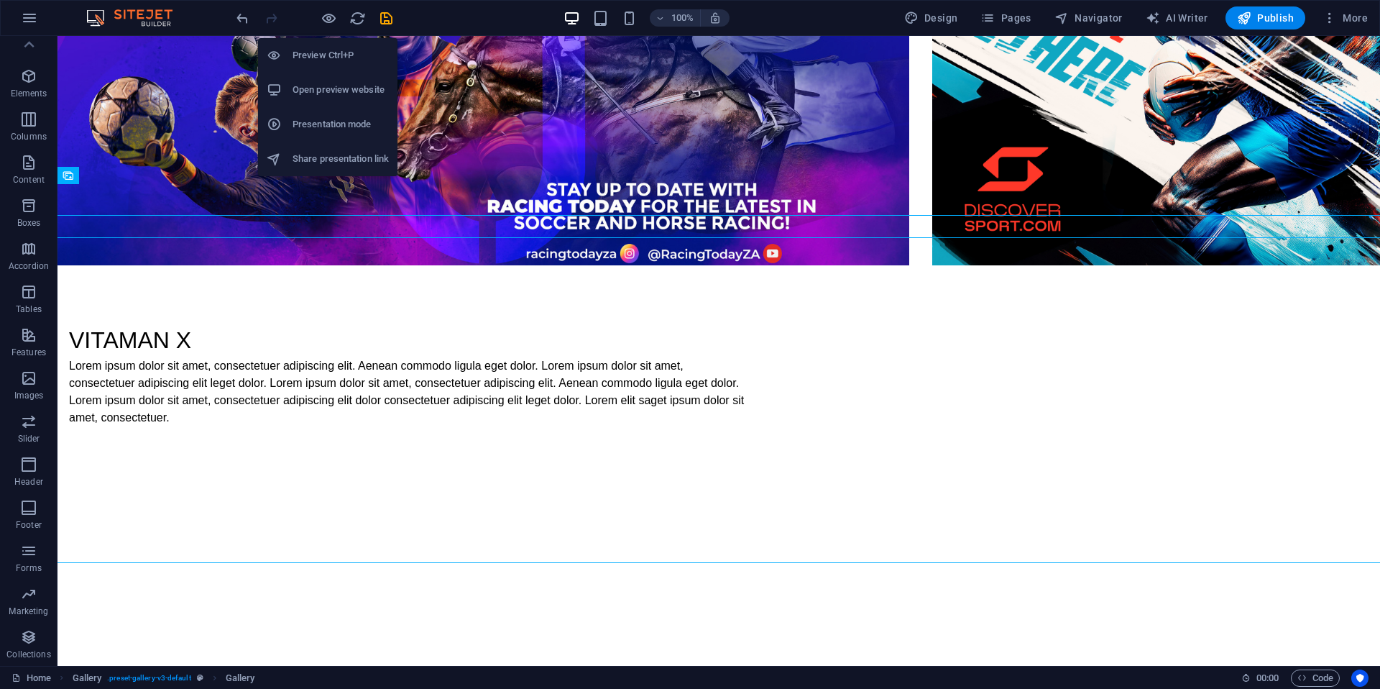
scroll to position [1795, 0]
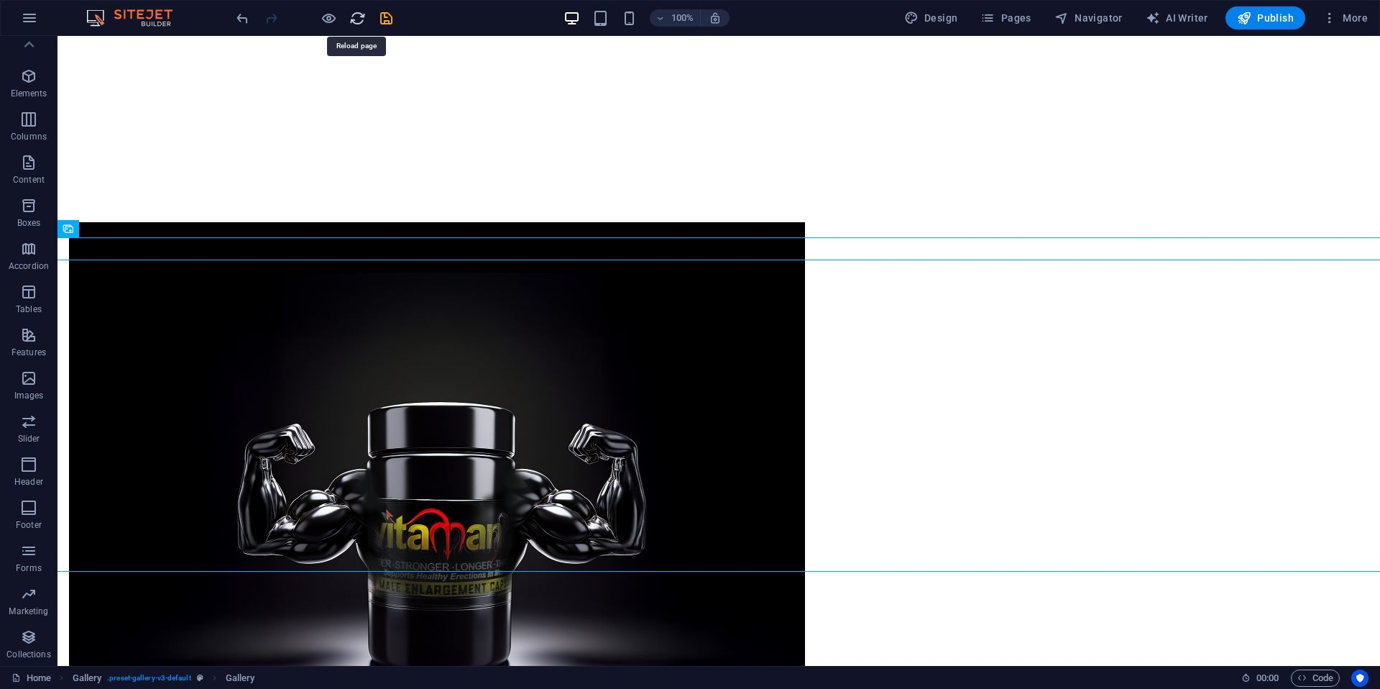
click at [357, 18] on icon "reload" at bounding box center [357, 18] width 17 height 17
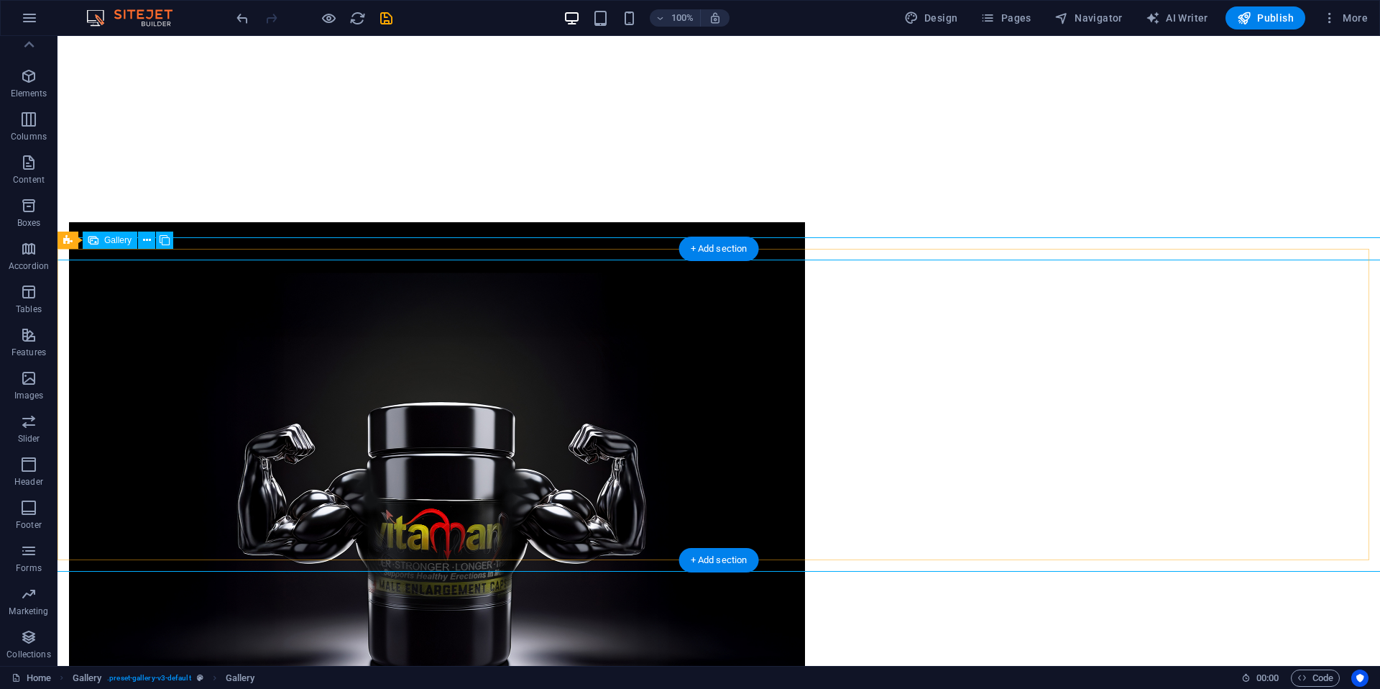
drag, startPoint x: 274, startPoint y: 285, endPoint x: 292, endPoint y: 282, distance: 18.3
drag, startPoint x: 294, startPoint y: 283, endPoint x: 300, endPoint y: 306, distance: 24.4
drag, startPoint x: 319, startPoint y: 267, endPoint x: 326, endPoint y: 355, distance: 88.7
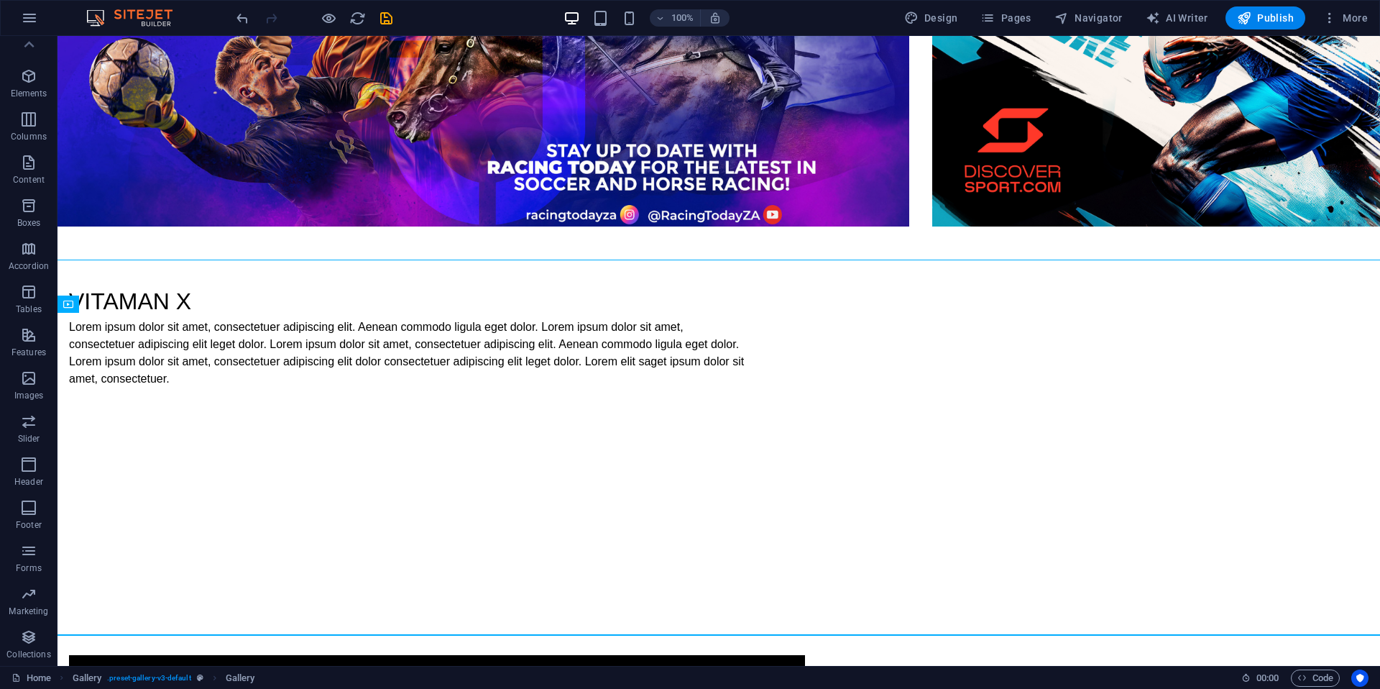
scroll to position [1756, 0]
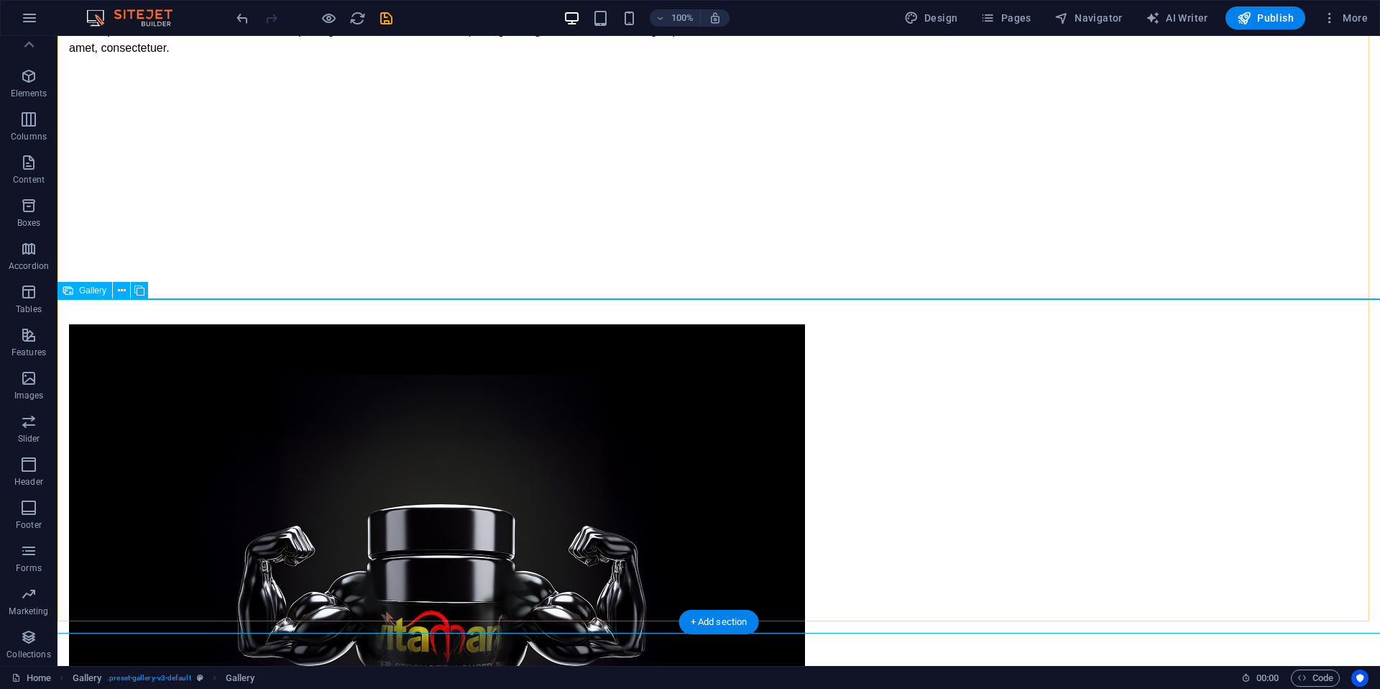
select select "4"
select select "px"
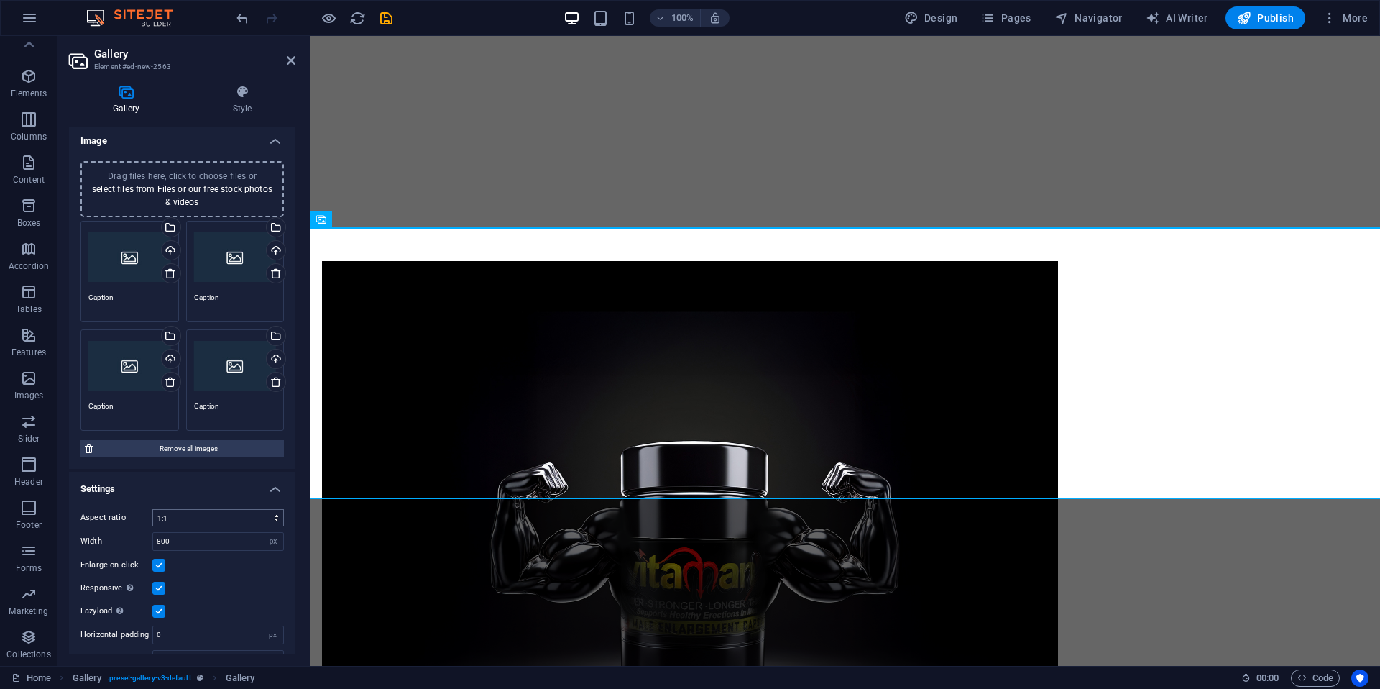
scroll to position [29, 0]
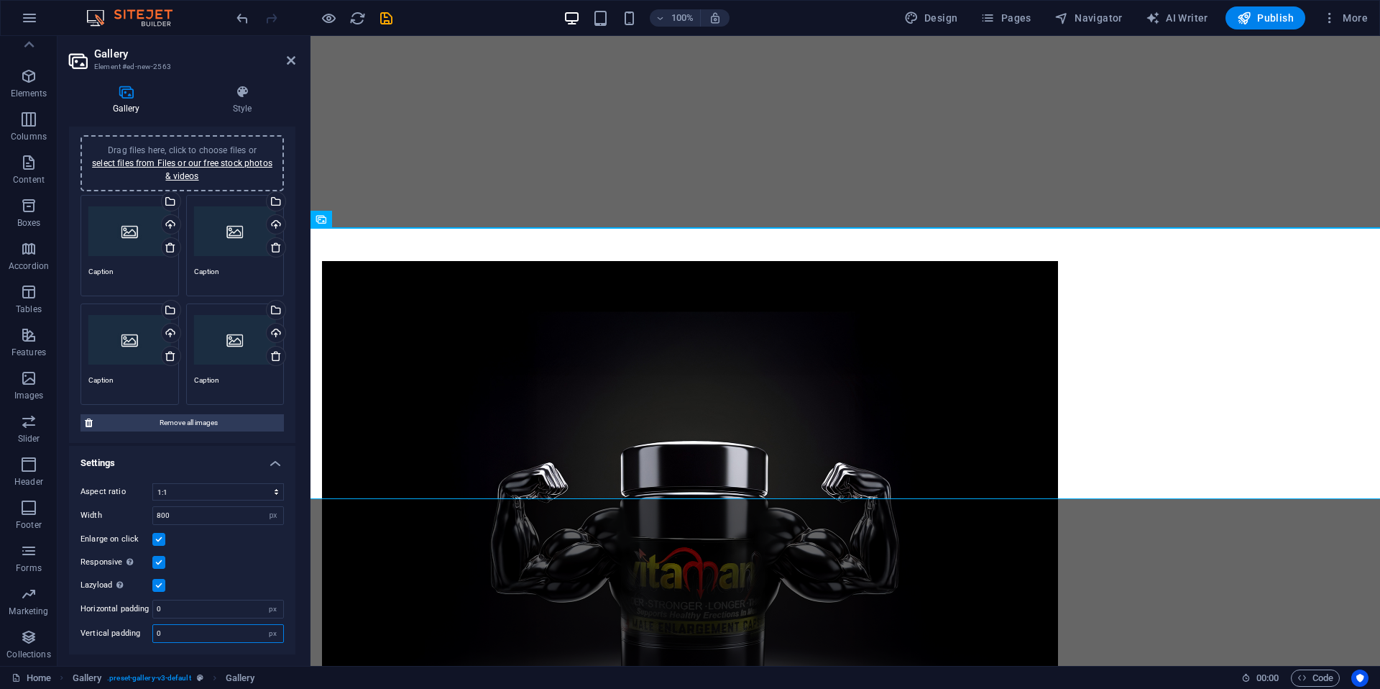
drag, startPoint x: 168, startPoint y: 632, endPoint x: 113, endPoint y: 634, distance: 54.7
click at [113, 634] on div "Vertical padding 0 px" at bounding box center [182, 633] width 203 height 19
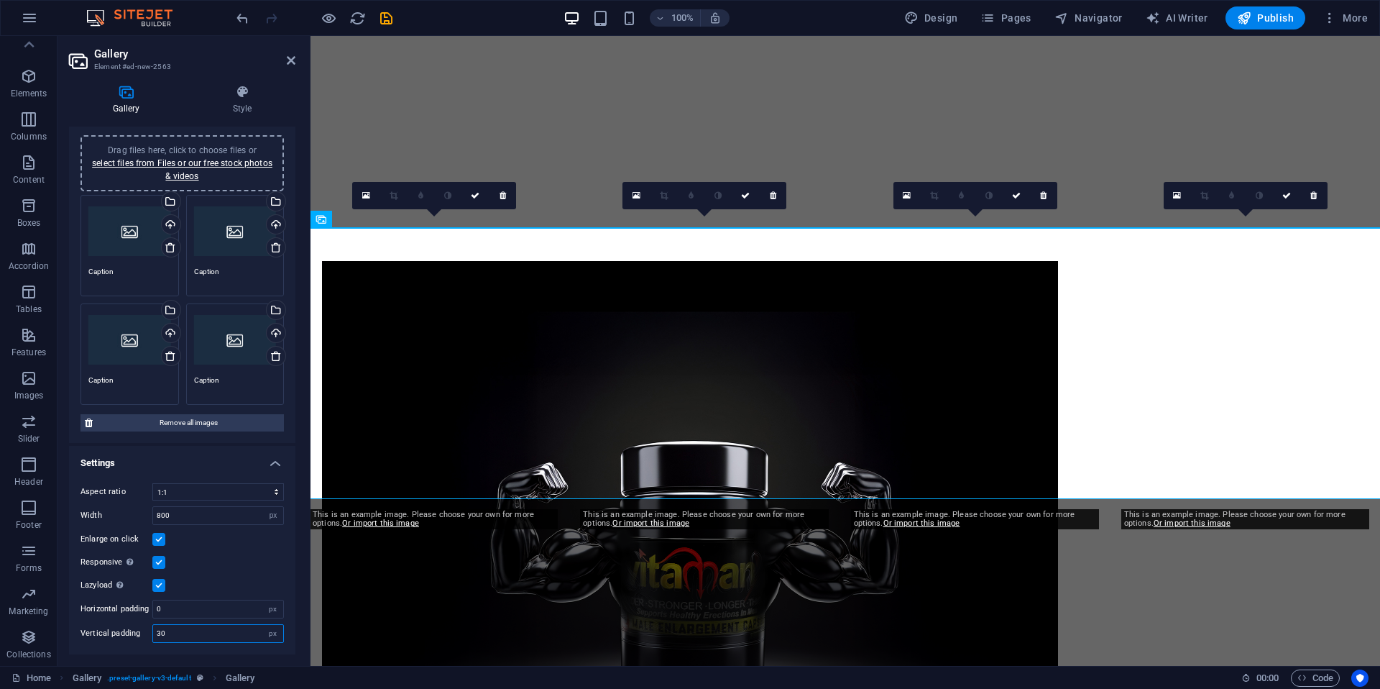
drag, startPoint x: 175, startPoint y: 636, endPoint x: 94, endPoint y: 636, distance: 80.5
click at [94, 636] on div "Vertical padding 30 px" at bounding box center [182, 633] width 203 height 19
type input "100"
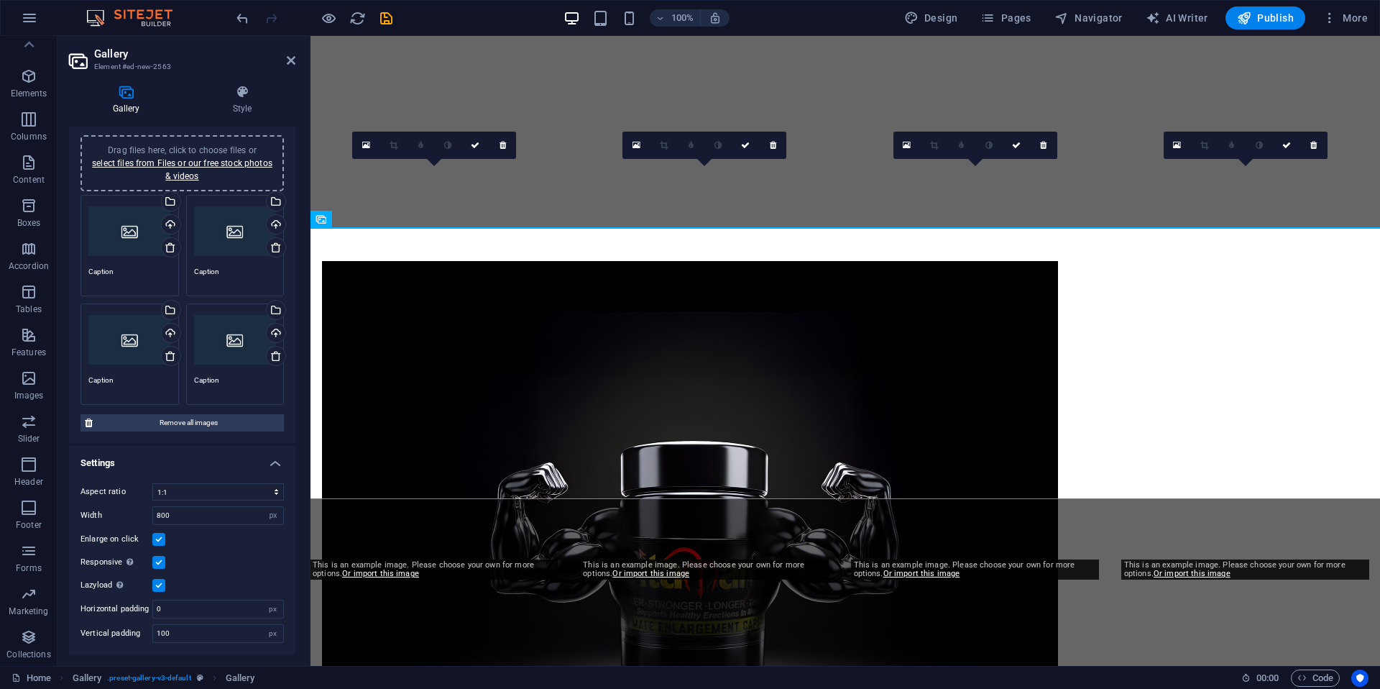
click at [216, 594] on div "Aspect ratio No fixed aspect ratio 16:9 16:10 4:3 1:1 1:2 2:1 Width 800 px % En…" at bounding box center [182, 563] width 226 height 183
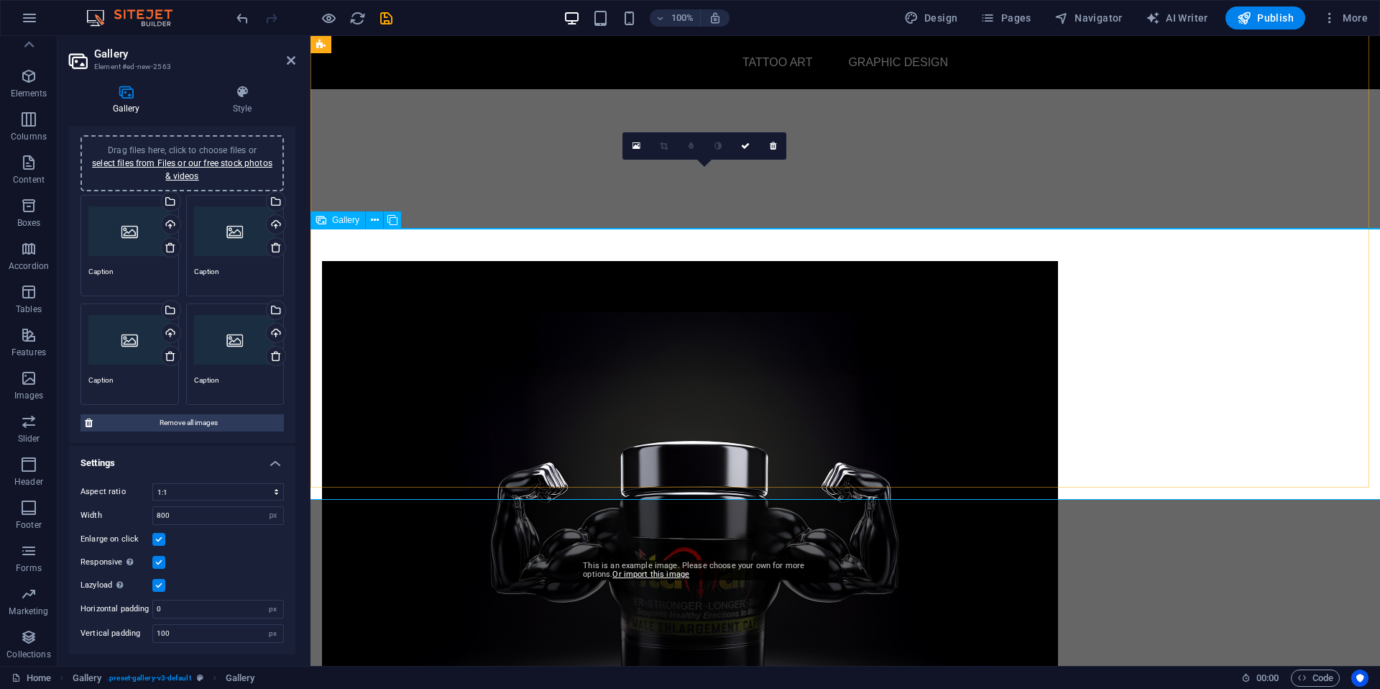
scroll to position [1663, 0]
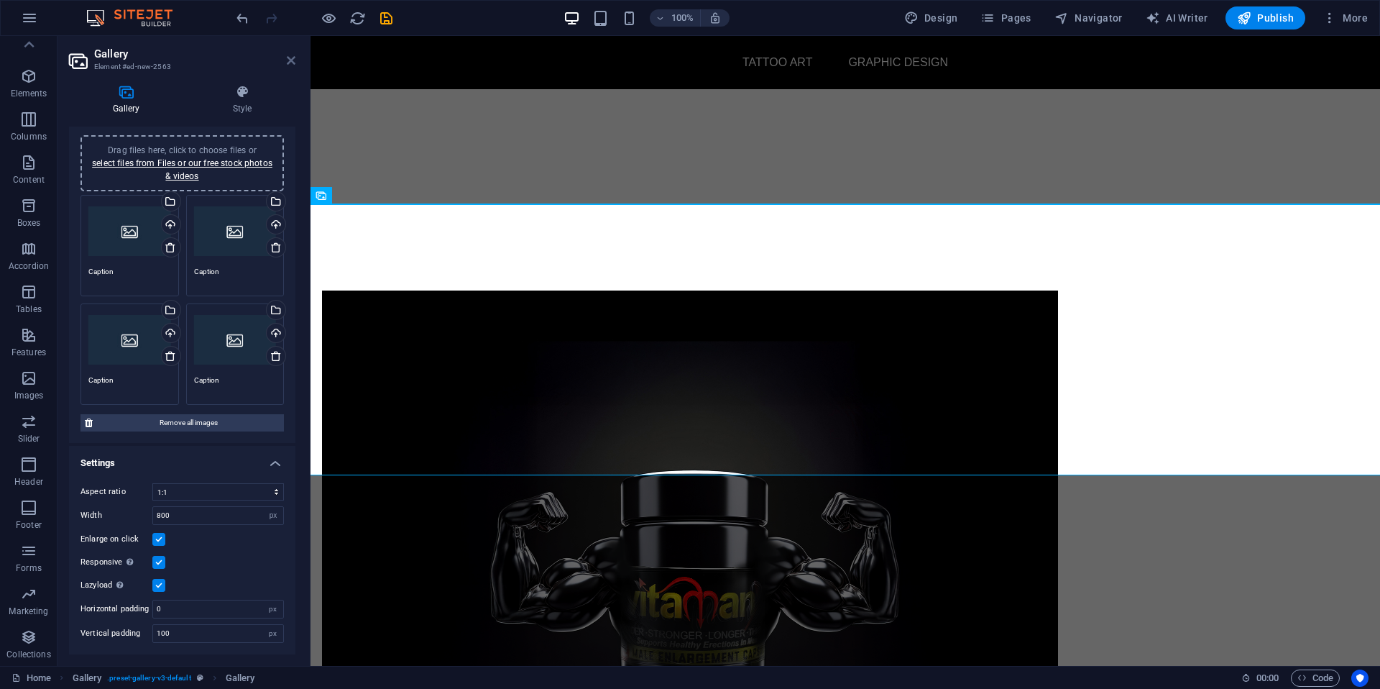
drag, startPoint x: 293, startPoint y: 61, endPoint x: 238, endPoint y: 26, distance: 65.0
click at [293, 61] on icon at bounding box center [291, 61] width 9 height 12
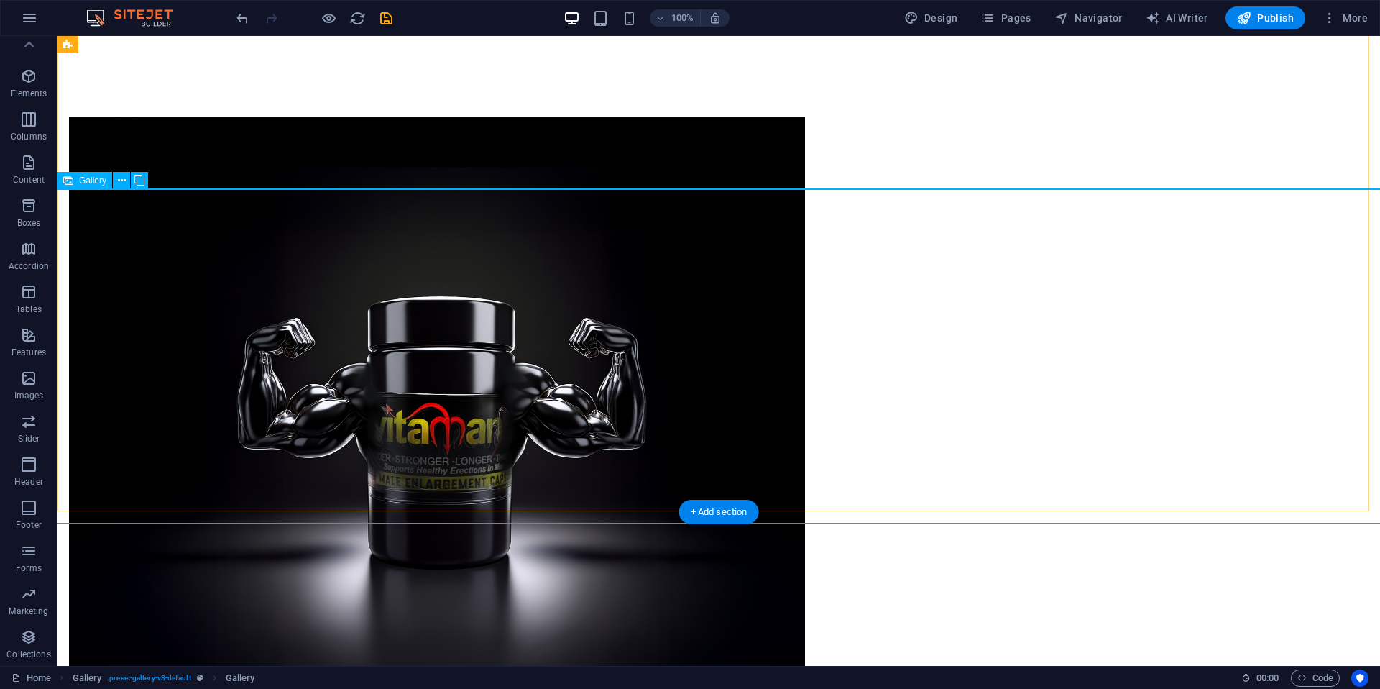
scroll to position [2175, 0]
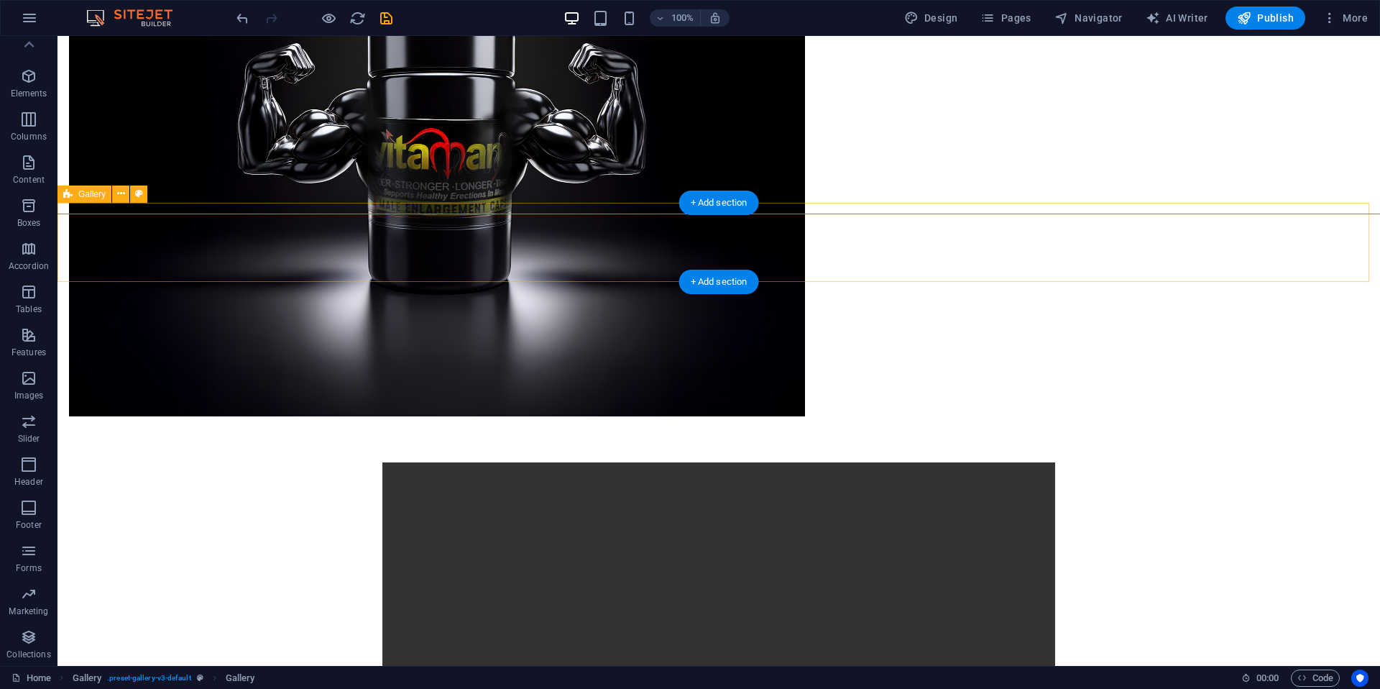
click at [119, 198] on icon at bounding box center [121, 193] width 8 height 15
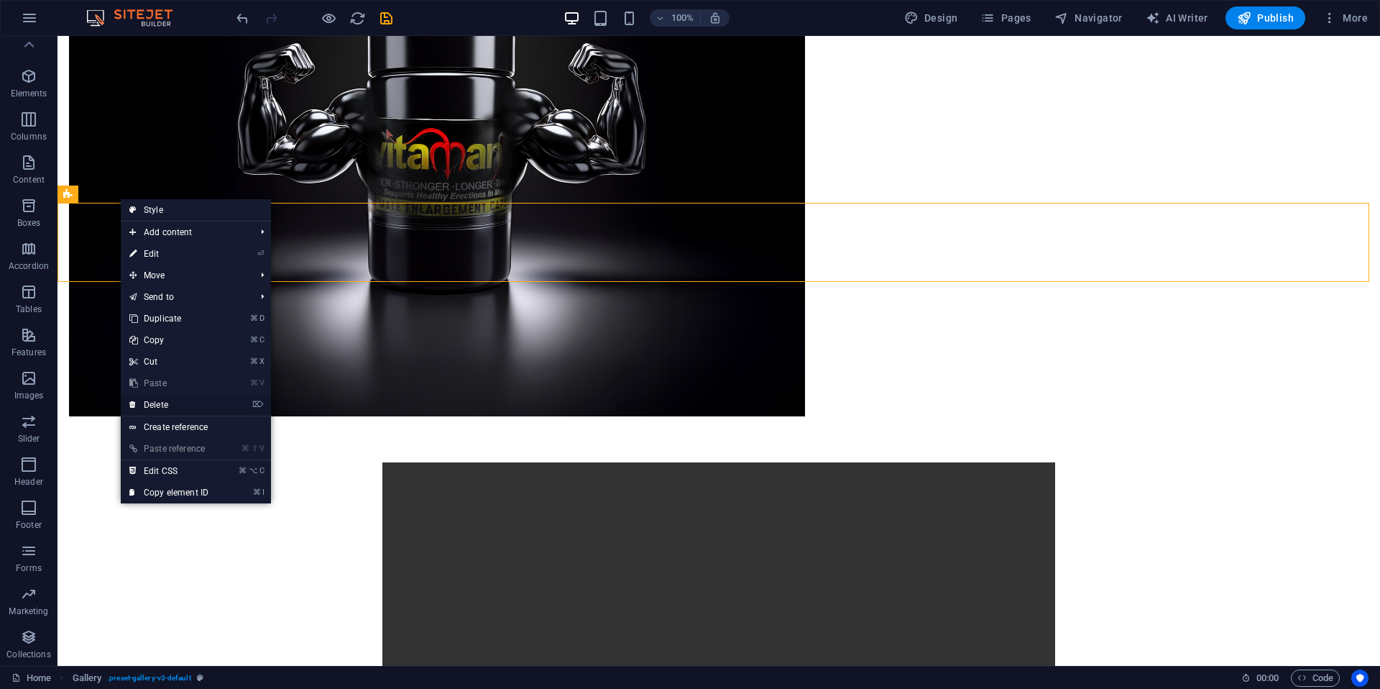
click at [178, 405] on link "⌦ Delete" at bounding box center [169, 405] width 96 height 22
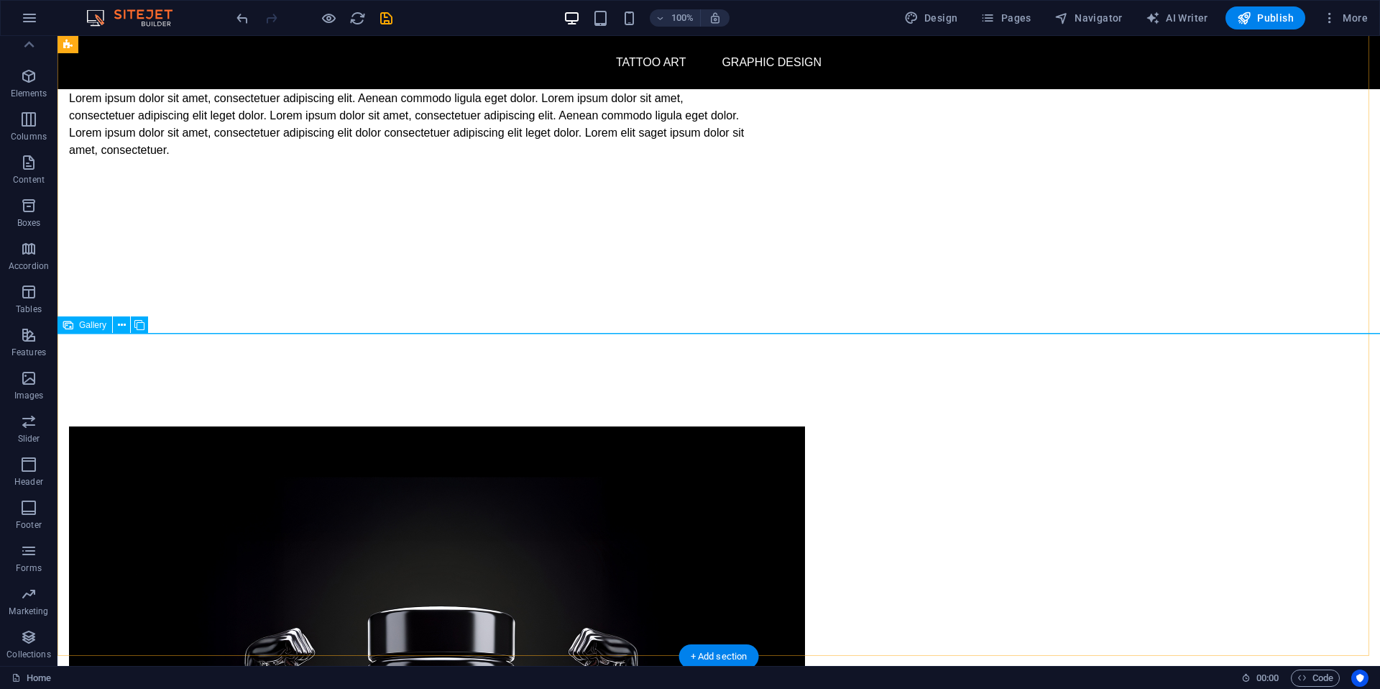
scroll to position [1590, 0]
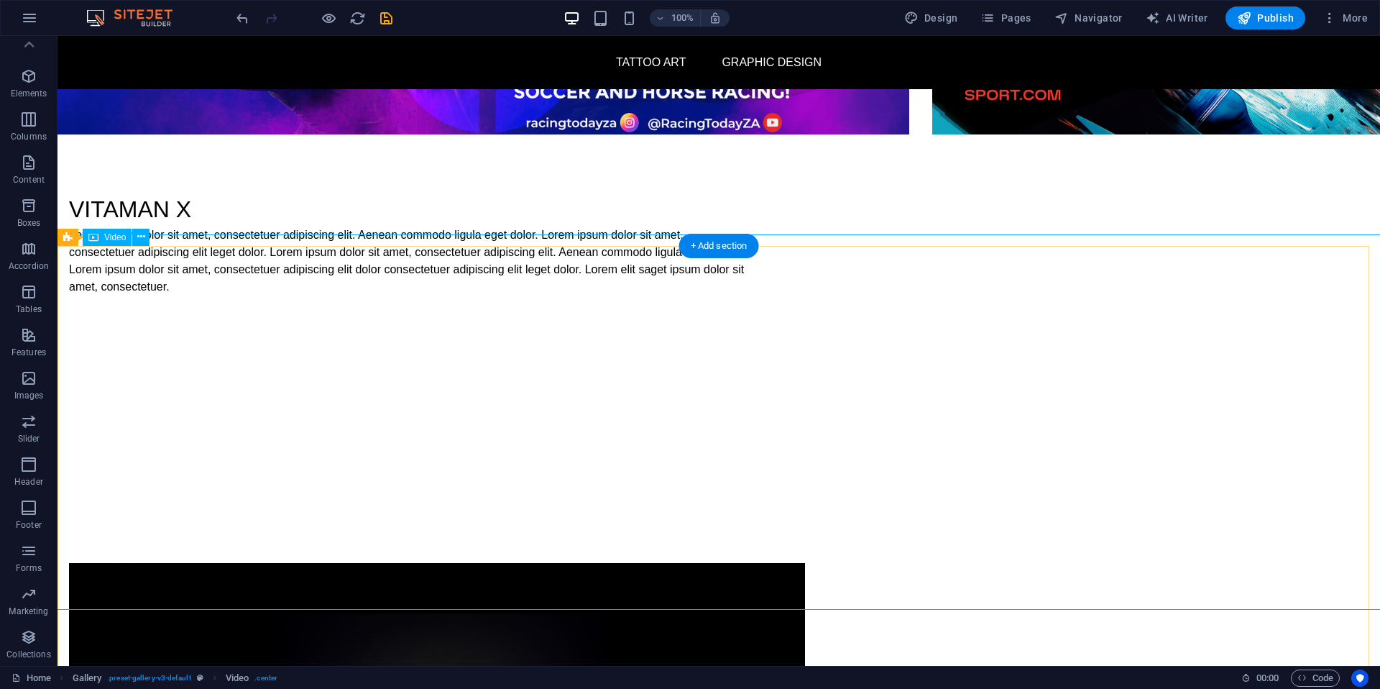
scroll to position [1388, 0]
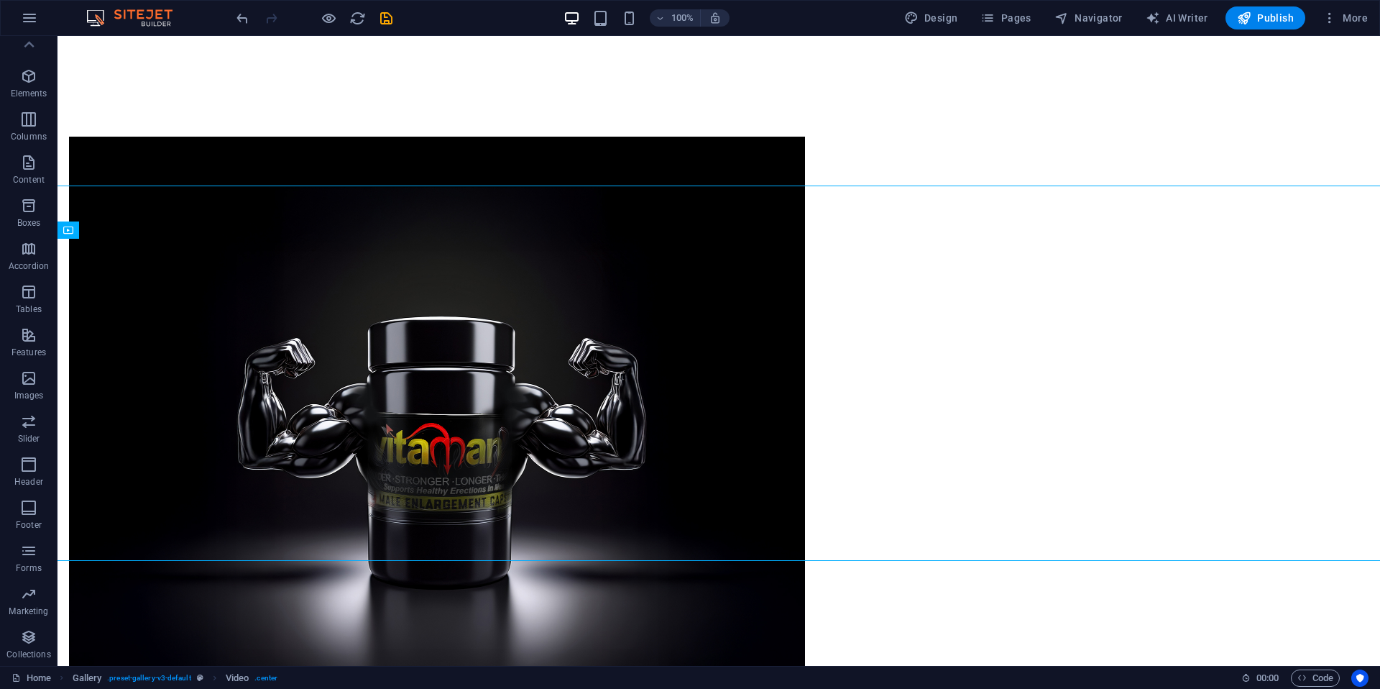
scroll to position [1910, 0]
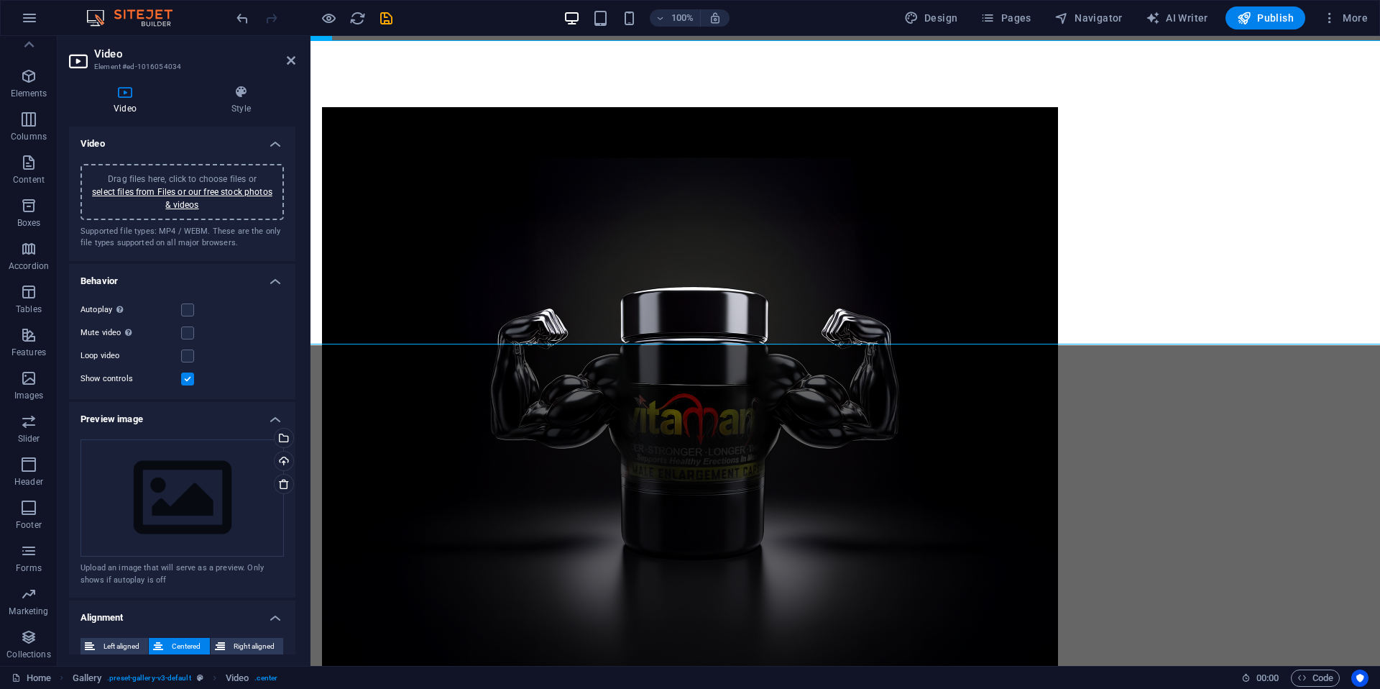
drag, startPoint x: 295, startPoint y: 369, endPoint x: 294, endPoint y: 439, distance: 70.5
click at [294, 443] on div "Video Drag files here, click to choose files or select files from Files or our …" at bounding box center [182, 391] width 226 height 528
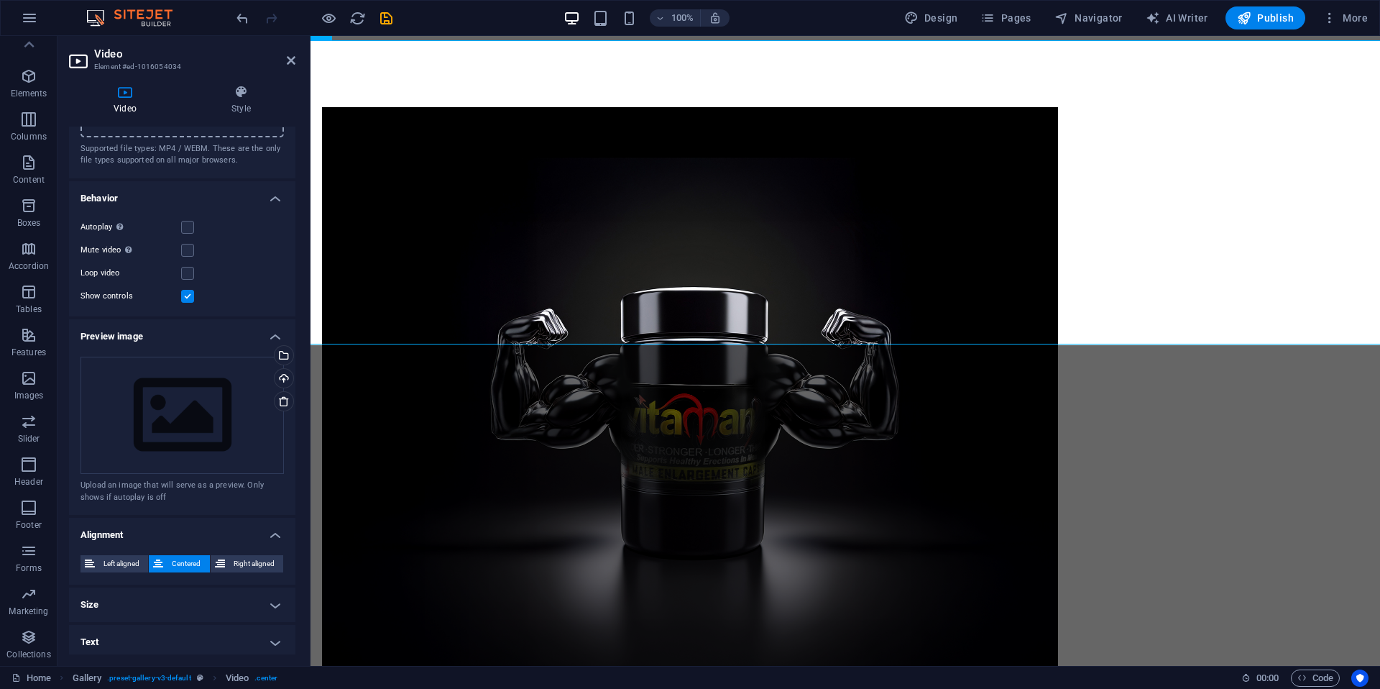
scroll to position [86, 0]
click at [239, 600] on h4 "Size" at bounding box center [182, 601] width 226 height 35
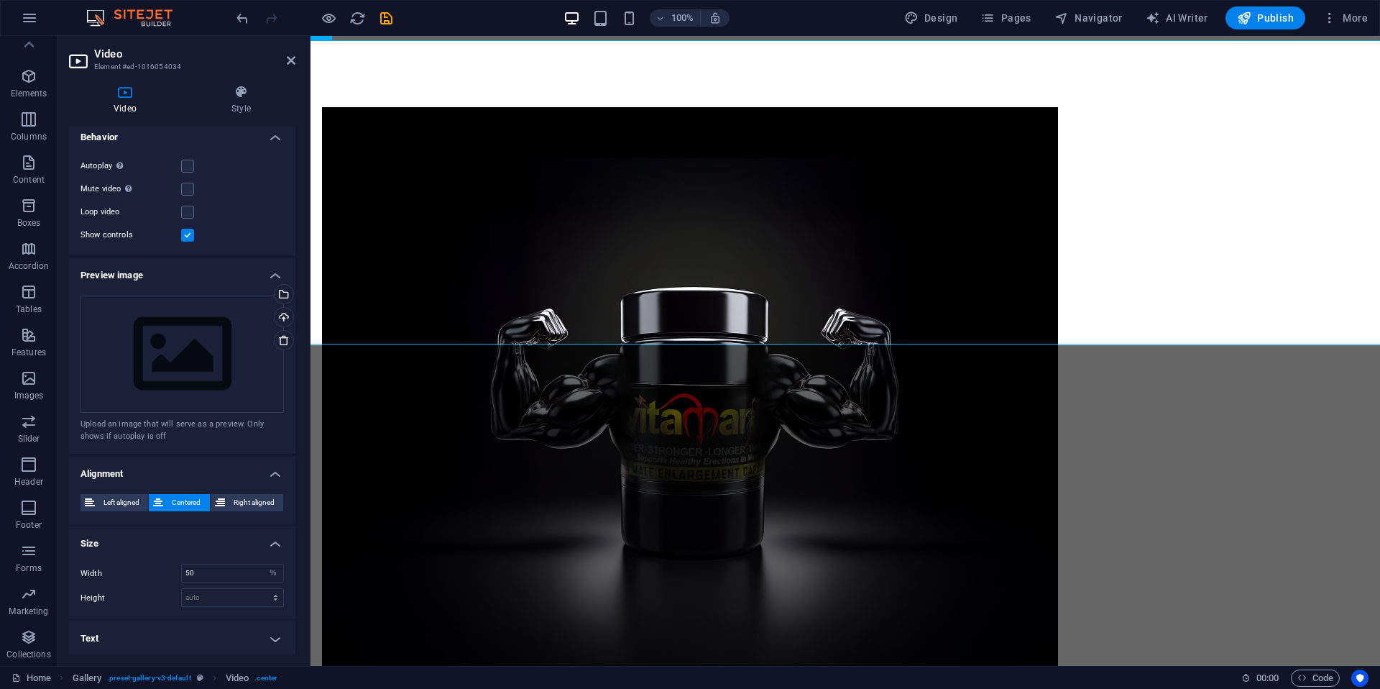
scroll to position [0, 0]
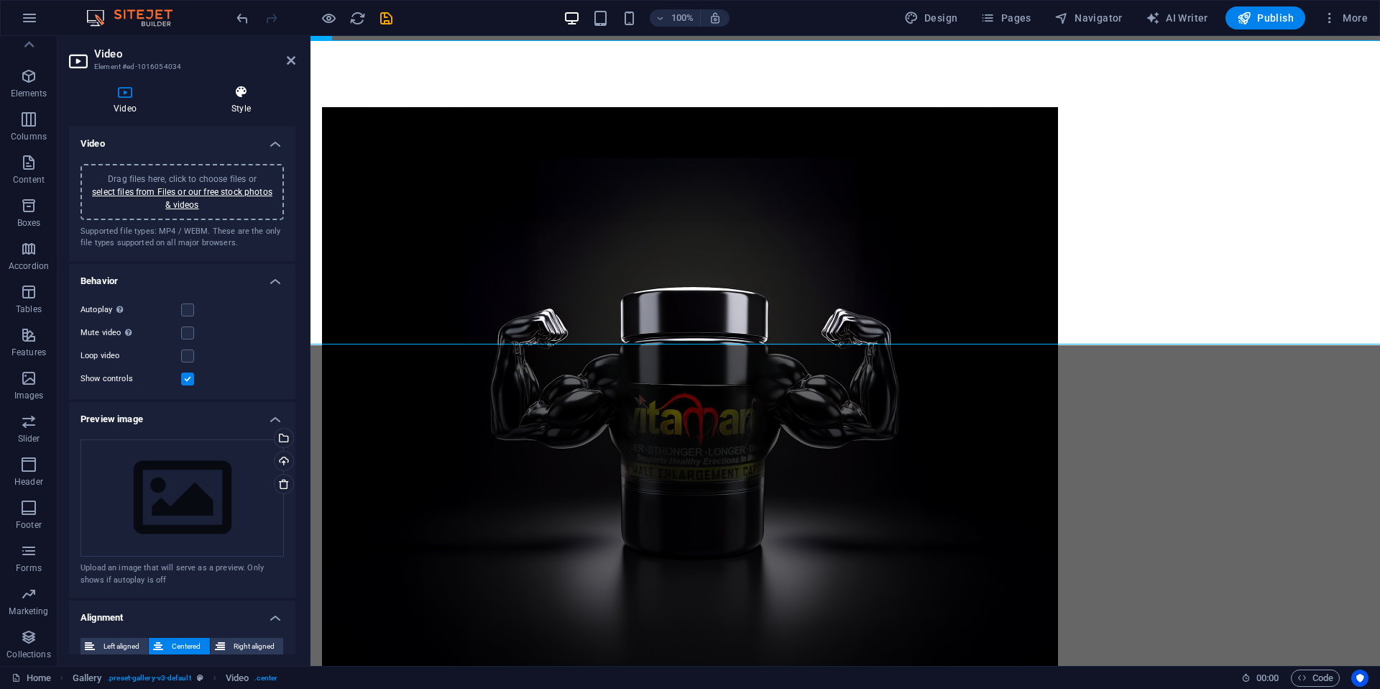
click at [235, 96] on icon at bounding box center [241, 92] width 109 height 14
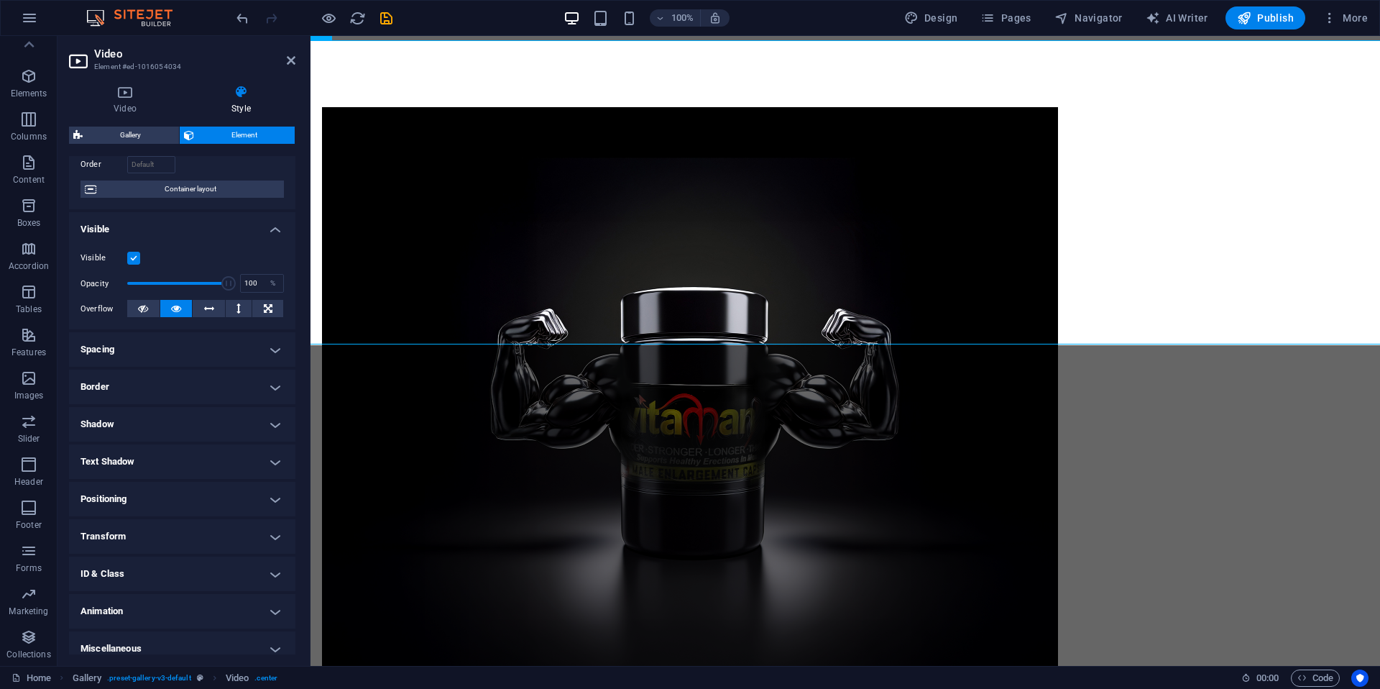
scroll to position [109, 0]
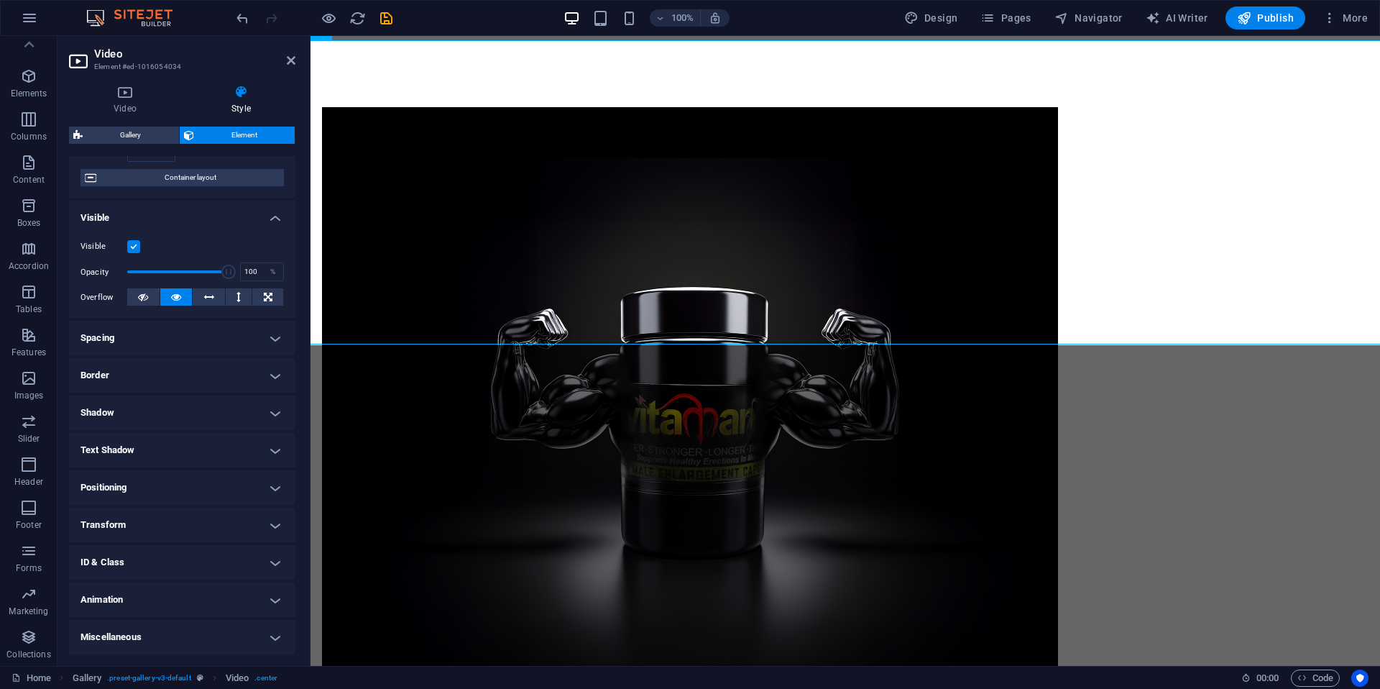
click at [201, 339] on h4 "Spacing" at bounding box center [182, 338] width 226 height 35
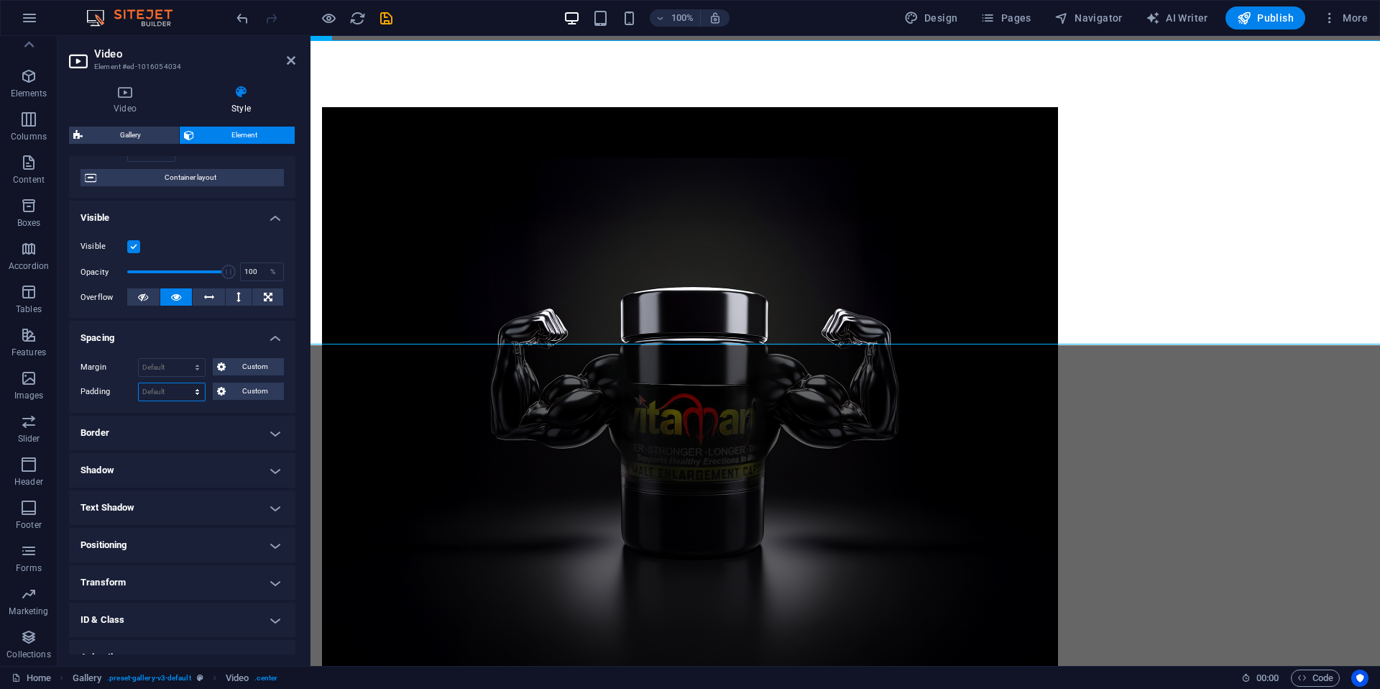
click at [163, 391] on select "Default px rem % vh vw Custom" at bounding box center [172, 391] width 66 height 17
select select "px"
click at [183, 383] on select "Default px rem % vh vw Custom" at bounding box center [172, 391] width 66 height 17
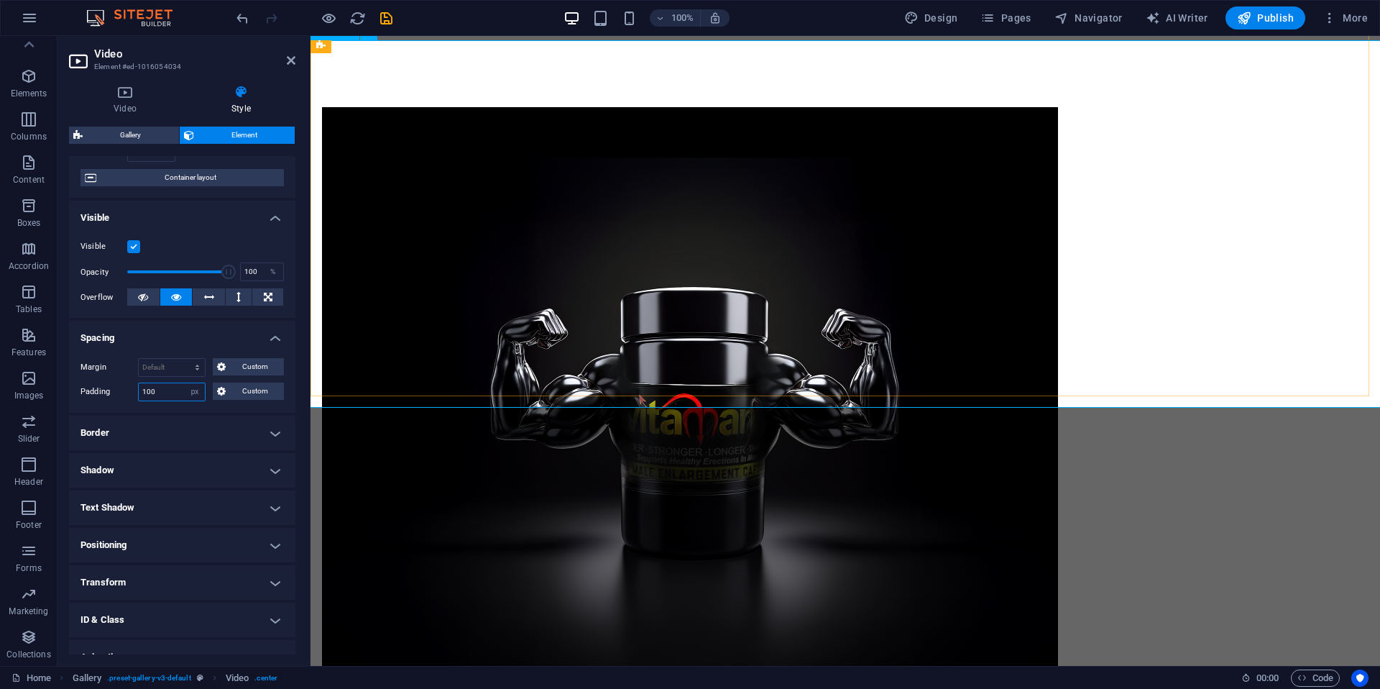
type input "100"
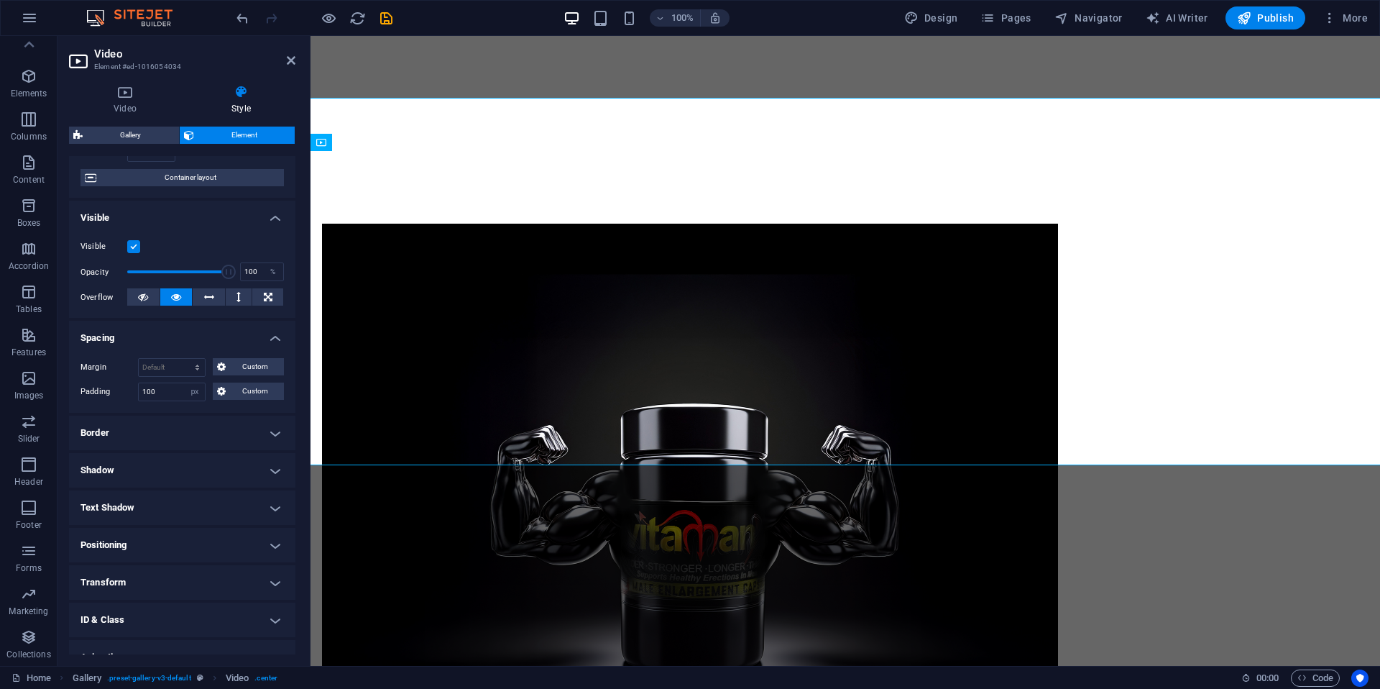
scroll to position [1736, 0]
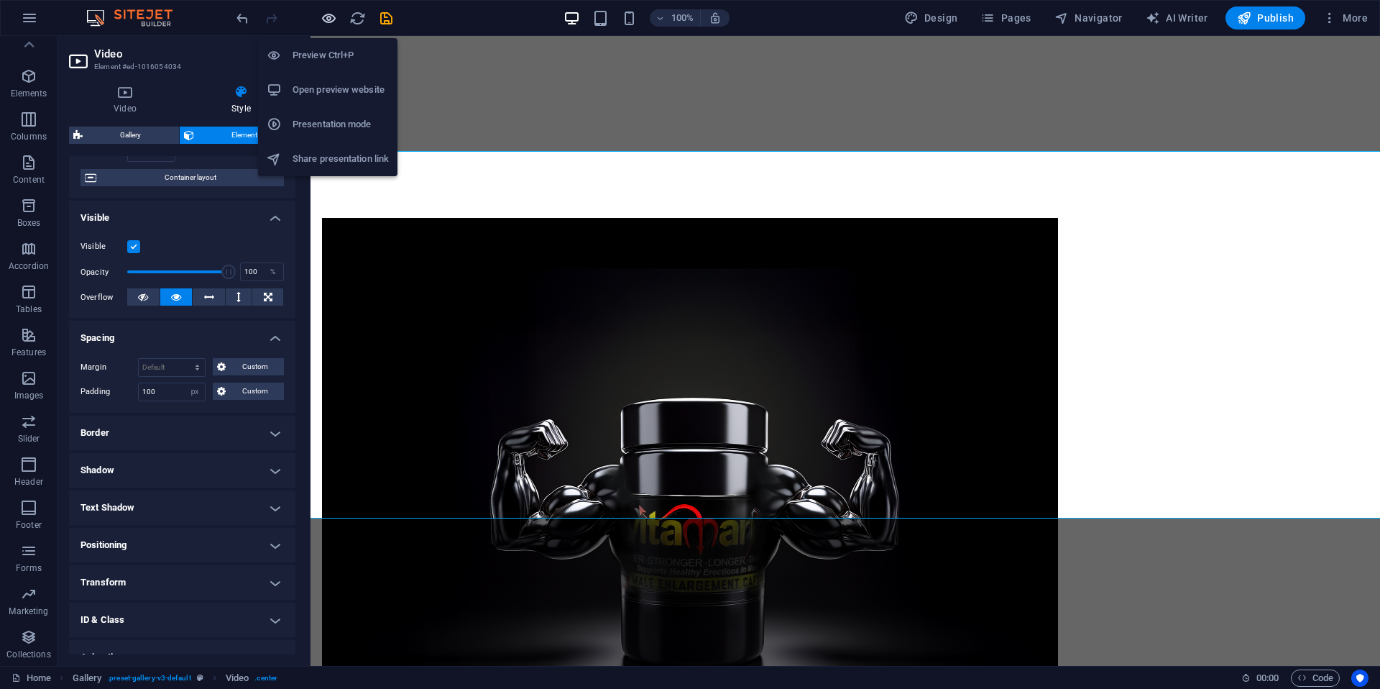
click at [331, 19] on icon "button" at bounding box center [329, 18] width 17 height 17
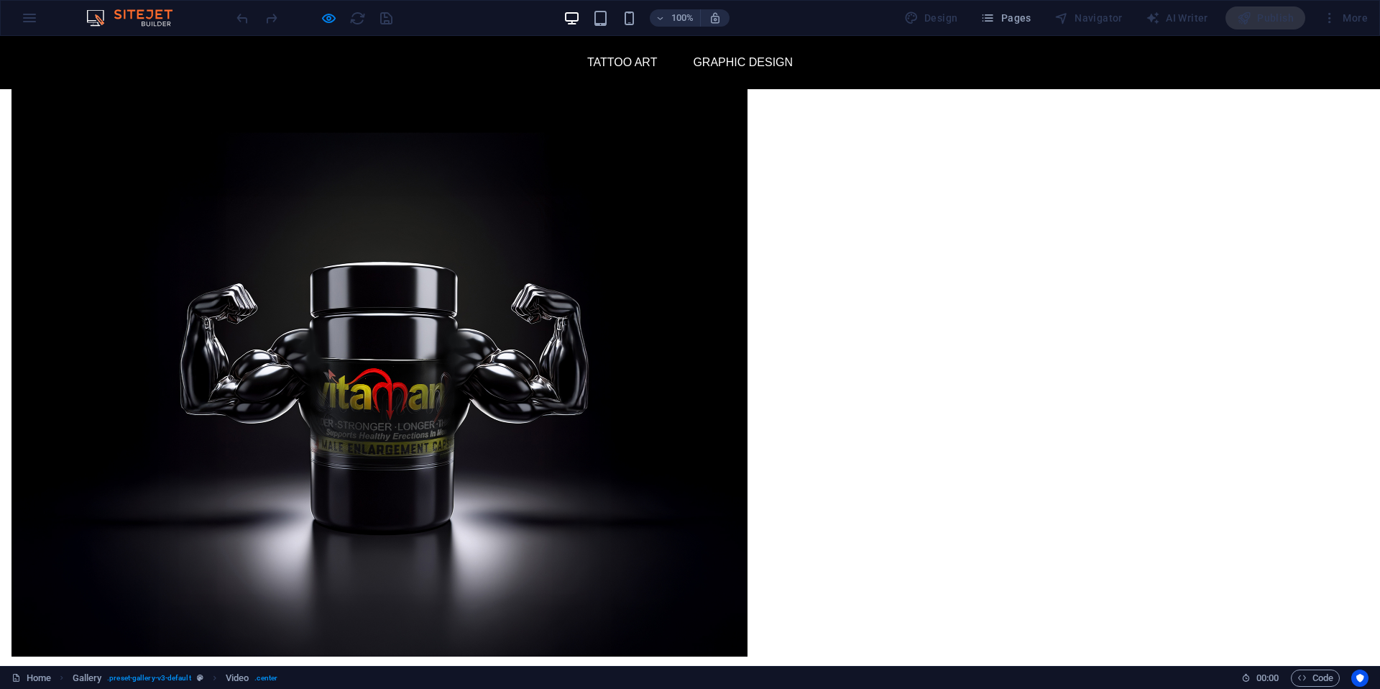
scroll to position [1854, 0]
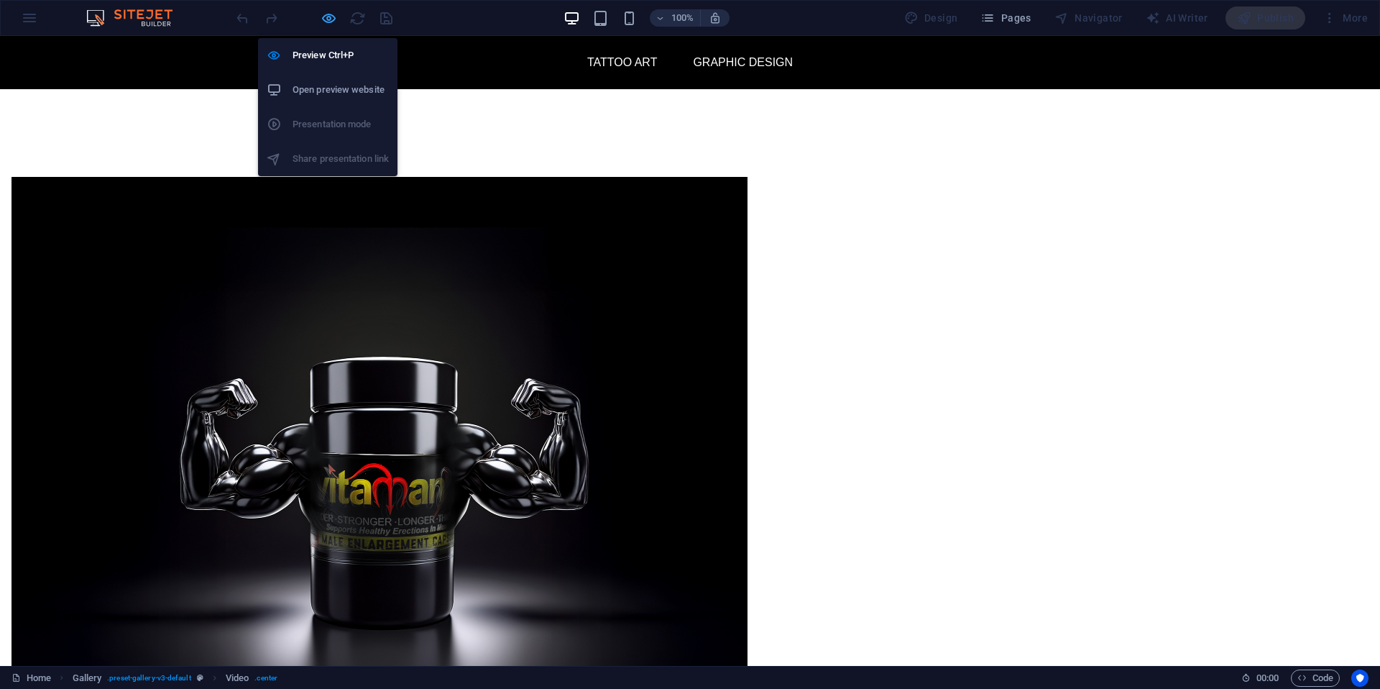
click at [327, 15] on icon "button" at bounding box center [329, 18] width 17 height 17
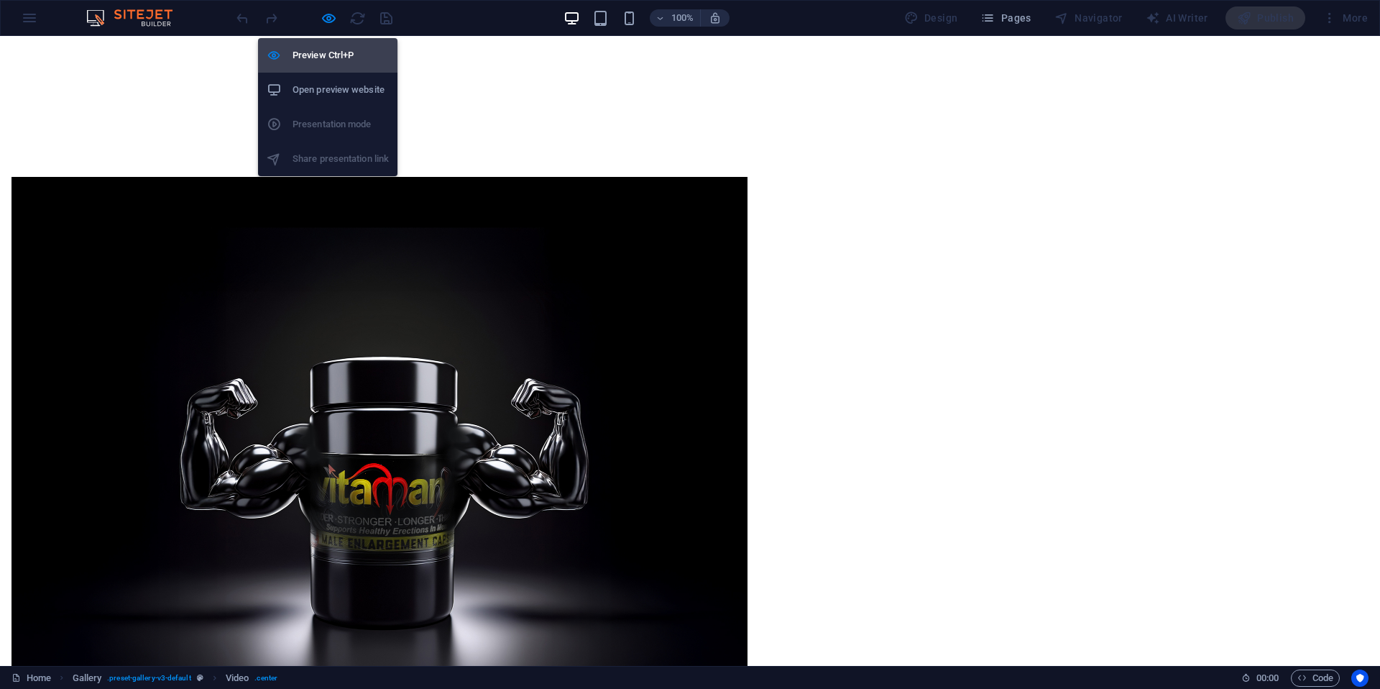
scroll to position [1777, 0]
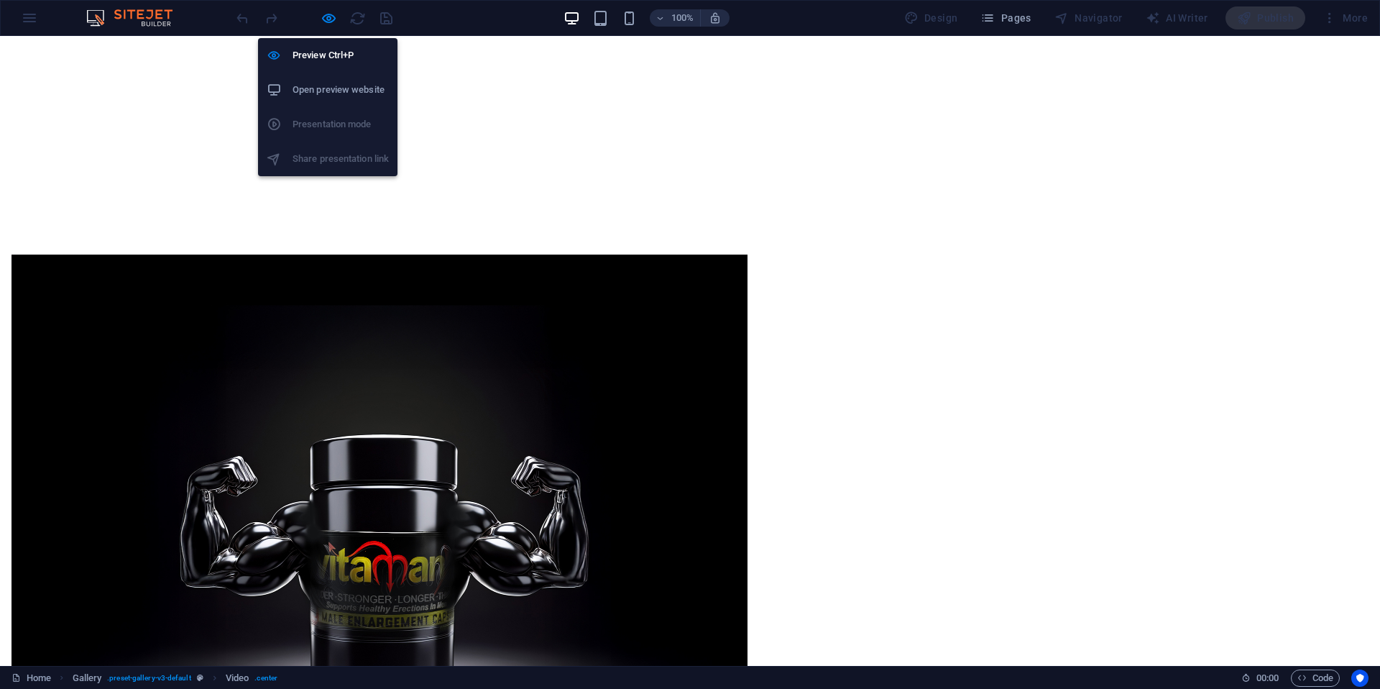
select select "px"
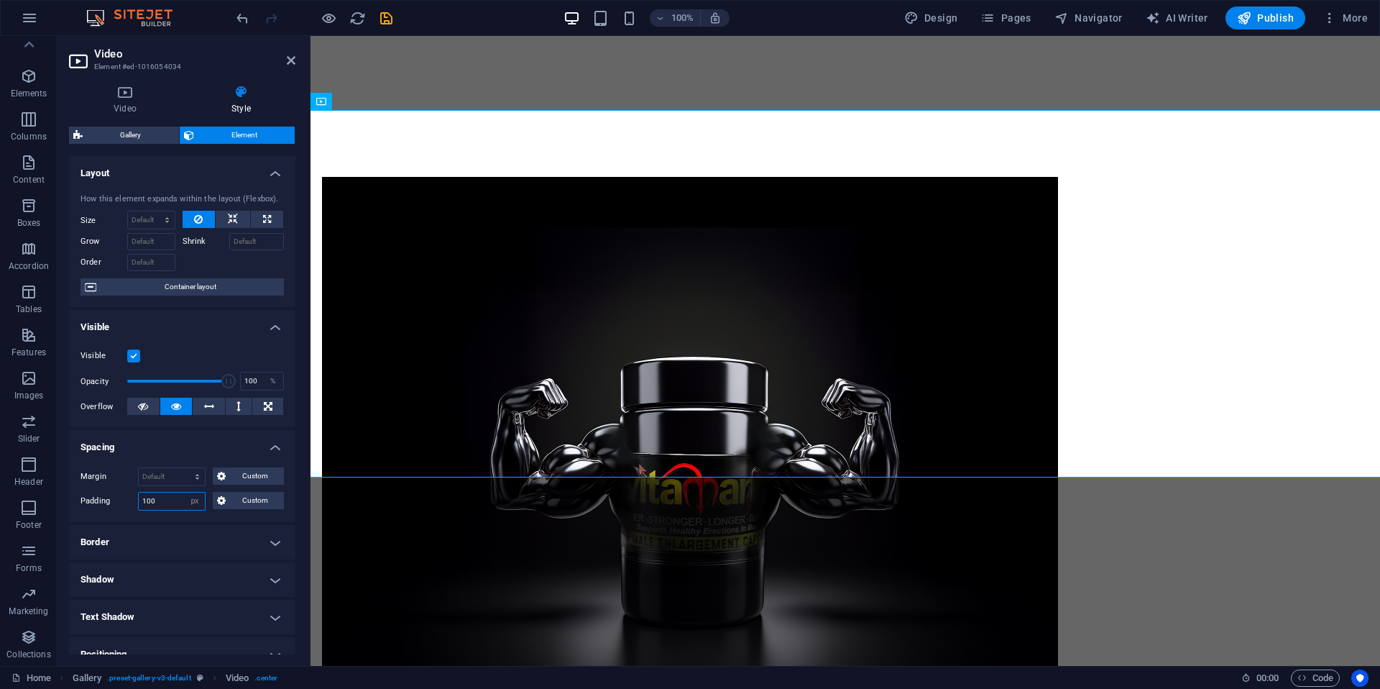
drag, startPoint x: 155, startPoint y: 502, endPoint x: 129, endPoint y: 500, distance: 26.7
click at [129, 500] on div "Padding 100 Default px rem % vh vw Custom Custom" at bounding box center [182, 501] width 203 height 19
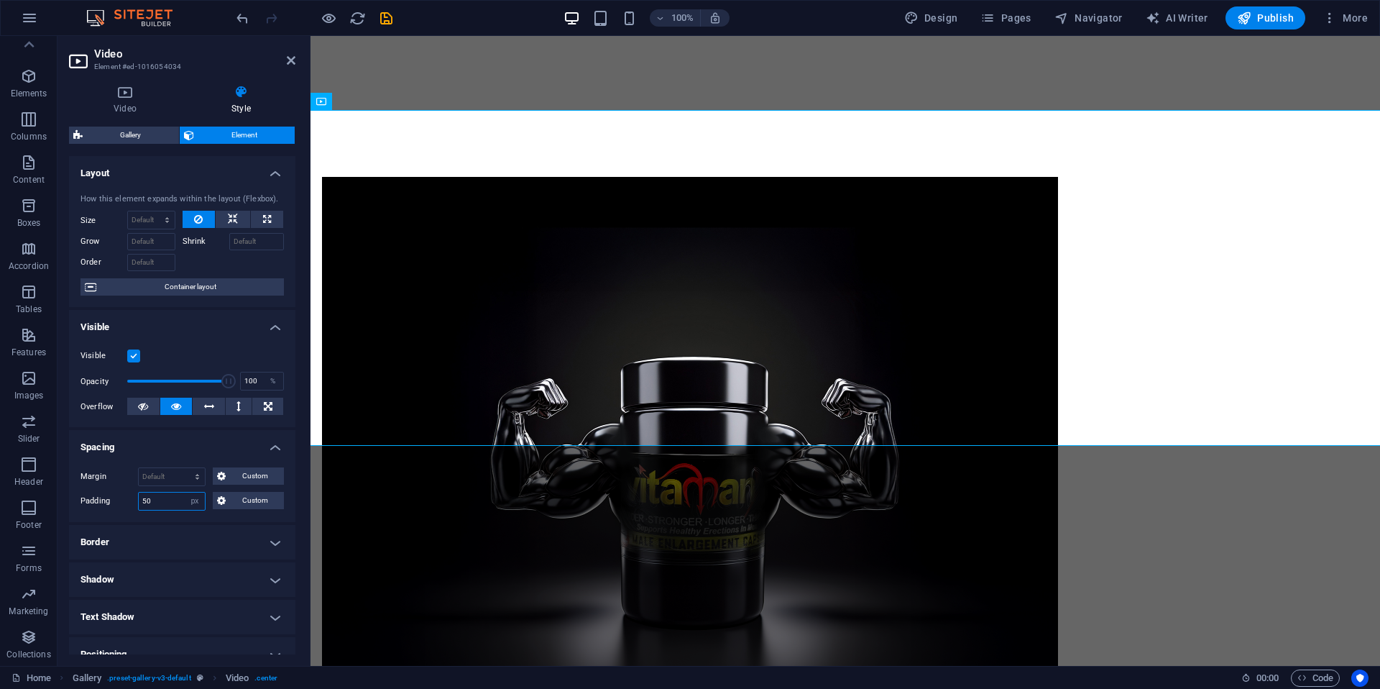
drag, startPoint x: 157, startPoint y: 501, endPoint x: 114, endPoint y: 502, distance: 42.4
click at [114, 502] on div "Padding 50 Default px rem % vh vw Custom Custom" at bounding box center [182, 501] width 203 height 19
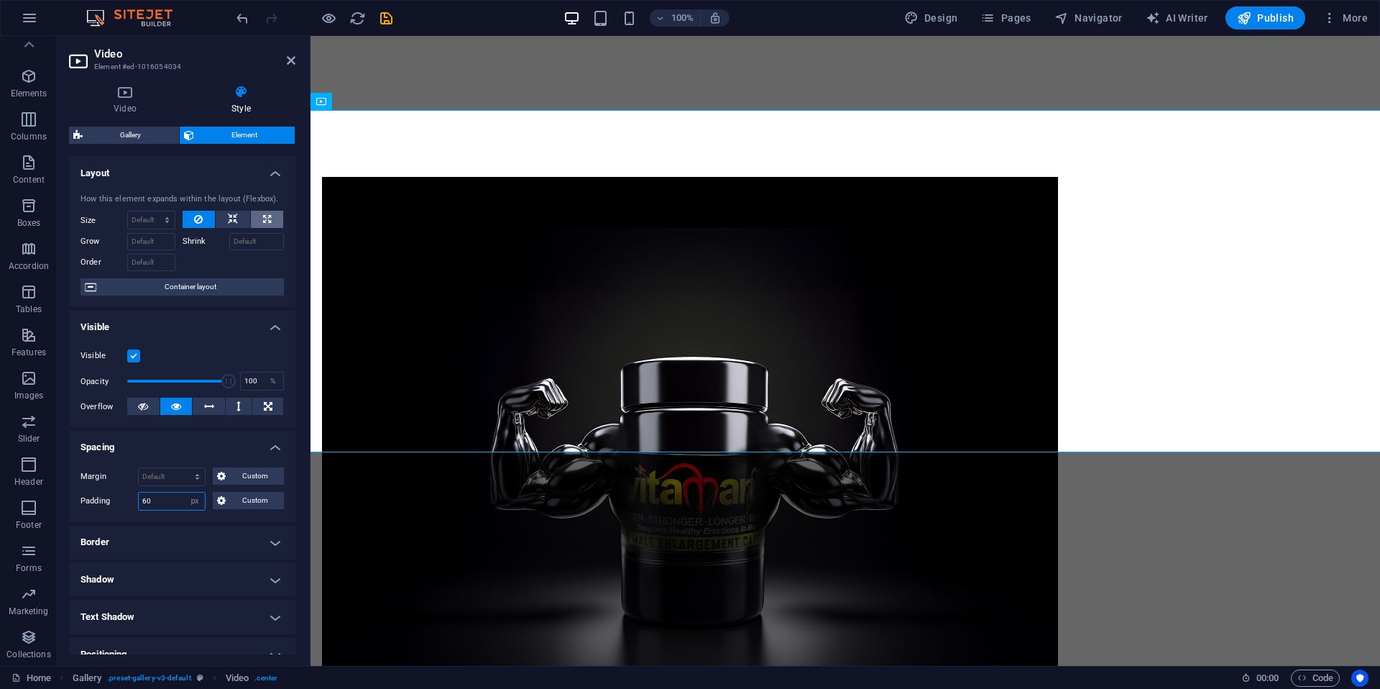
type input "60"
click at [263, 225] on icon at bounding box center [267, 219] width 8 height 17
type input "100"
select select "%"
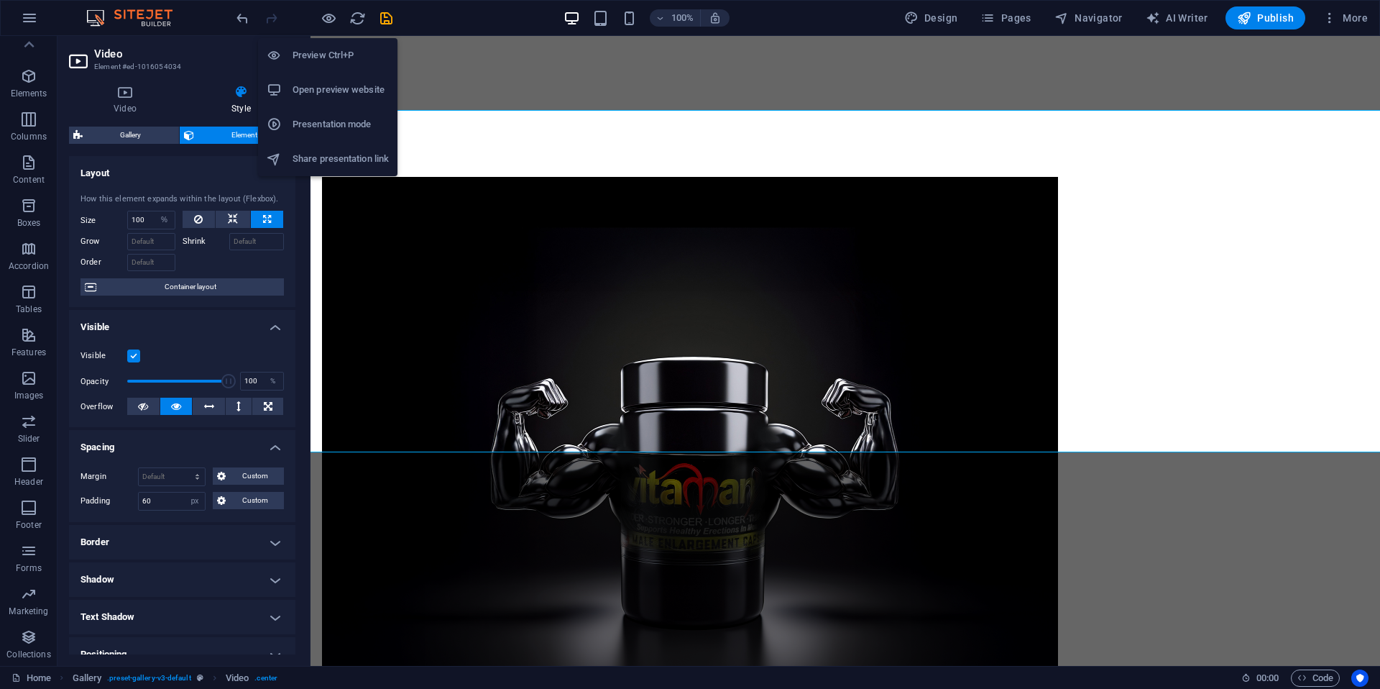
drag, startPoint x: 331, startPoint y: 18, endPoint x: 372, endPoint y: 38, distance: 46.3
click at [331, 18] on icon "button" at bounding box center [329, 18] width 17 height 17
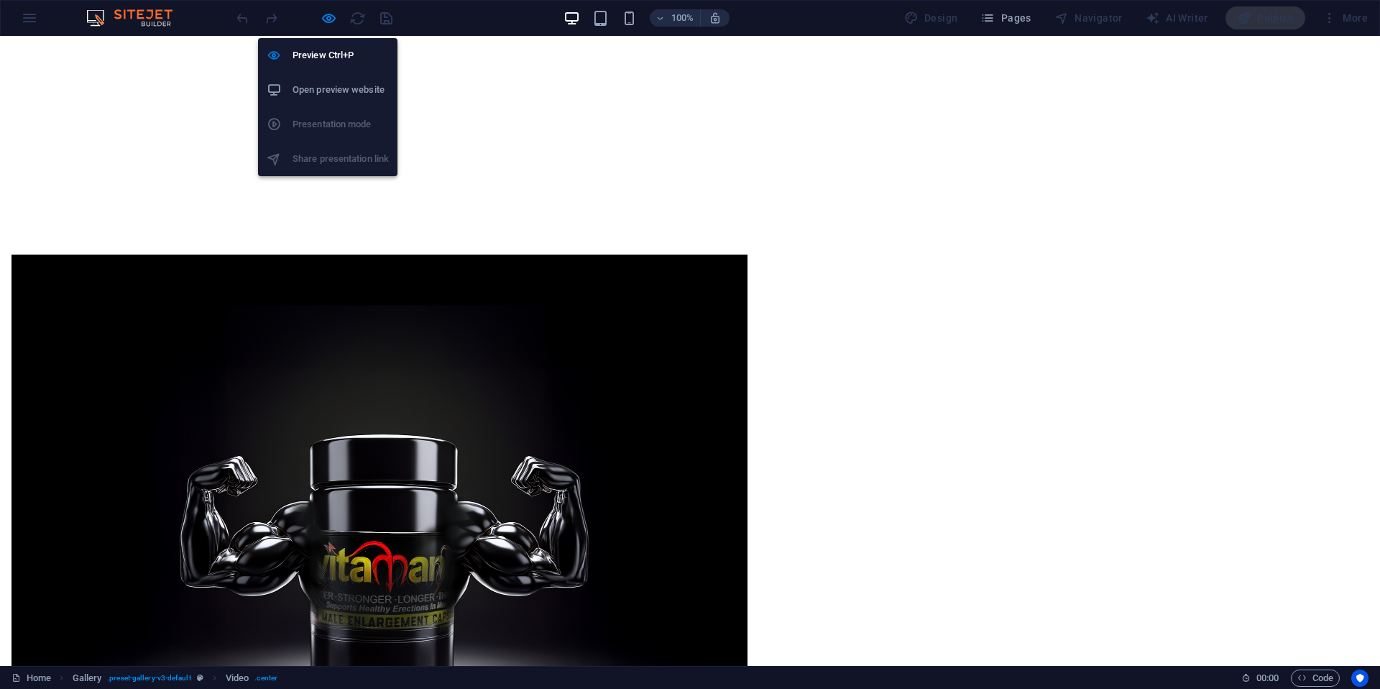
scroll to position [1854, 0]
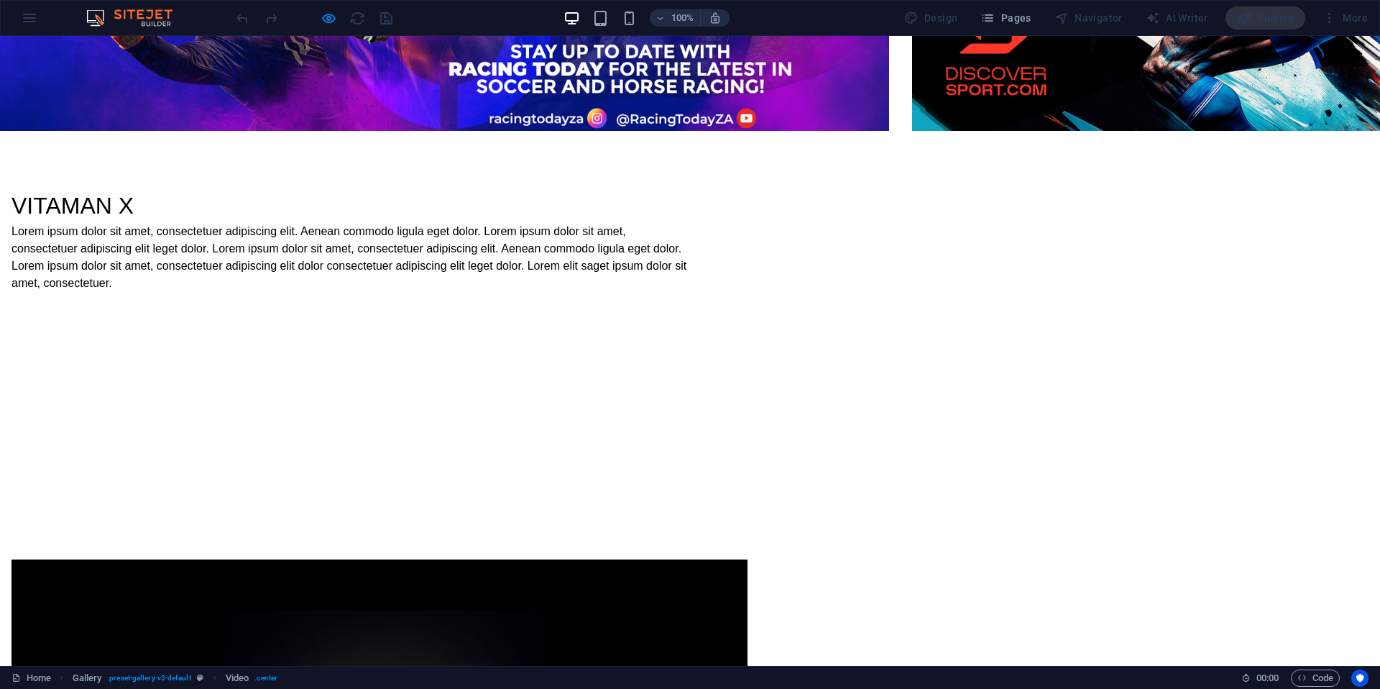
scroll to position [1503, 0]
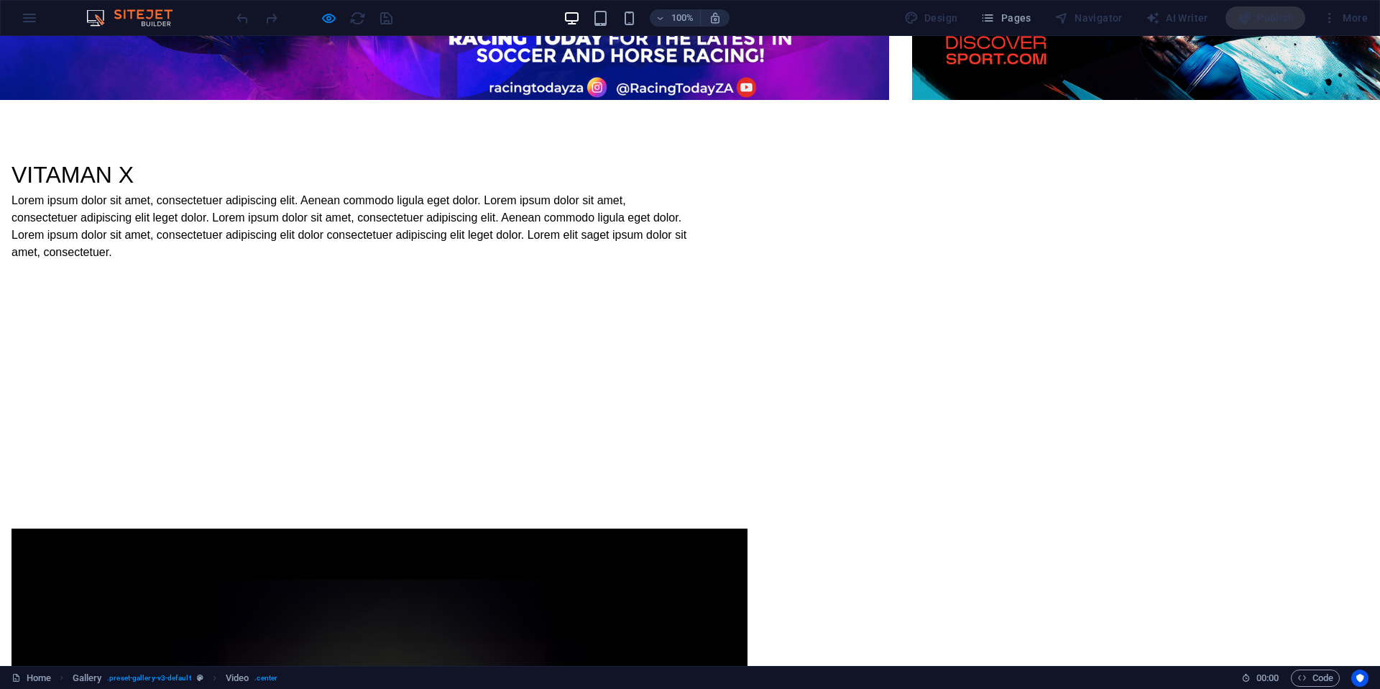
click at [1160, 184] on div "VITAMAN X Lorem ipsum dolor sit amet, consectetuer adipiscing elit. Aenean comm…" at bounding box center [690, 630] width 1380 height 1061
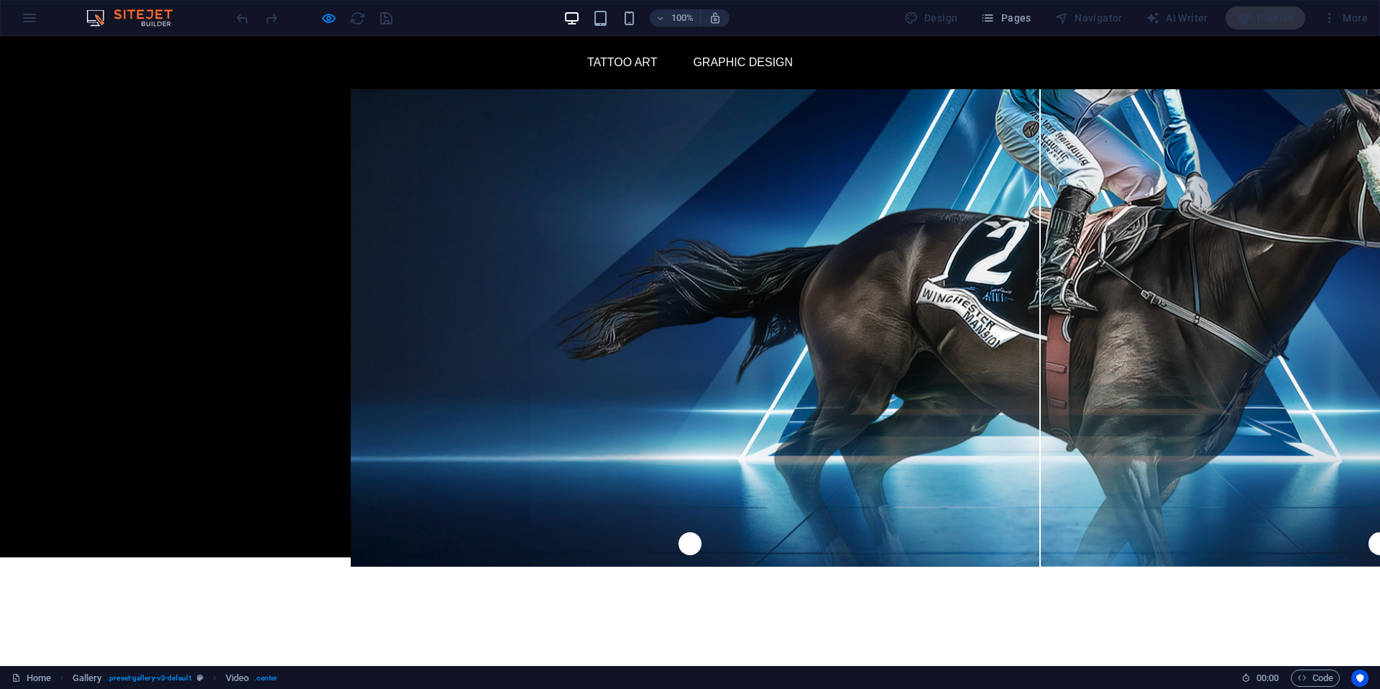
scroll to position [117, 0]
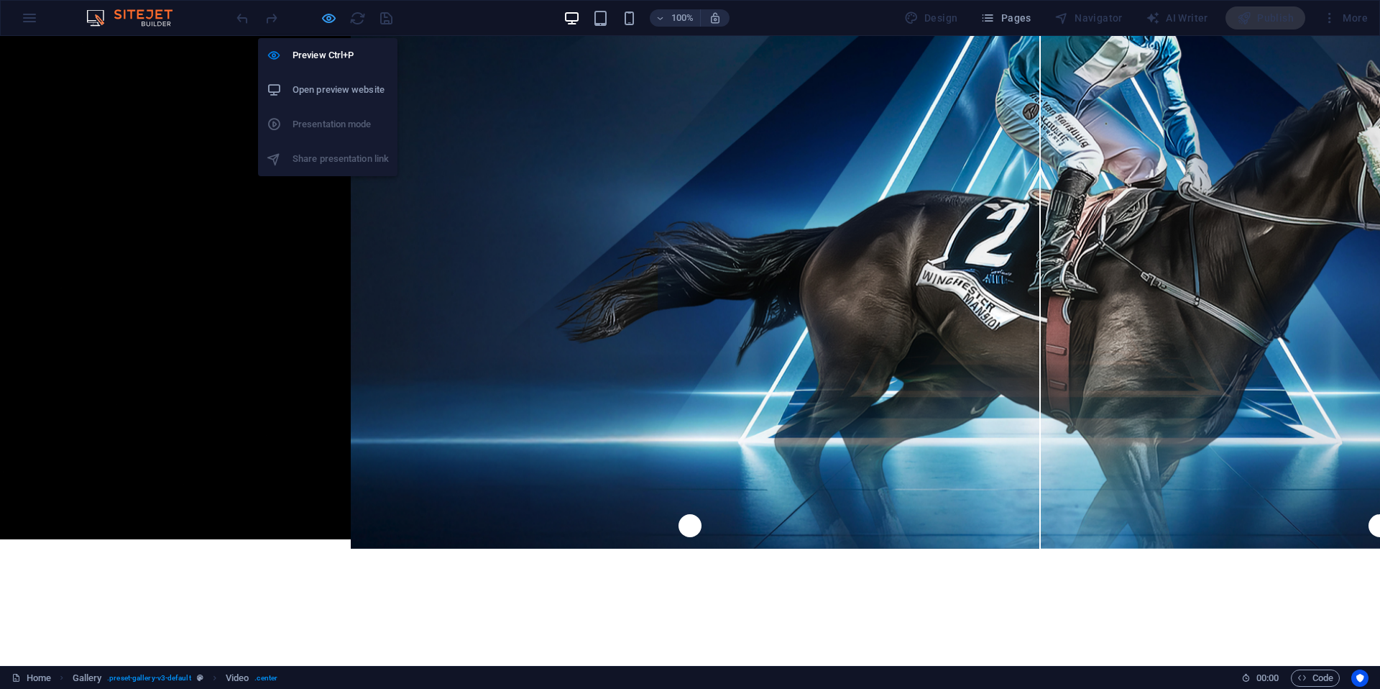
click at [324, 20] on icon "button" at bounding box center [329, 18] width 17 height 17
select select "%"
select select "px"
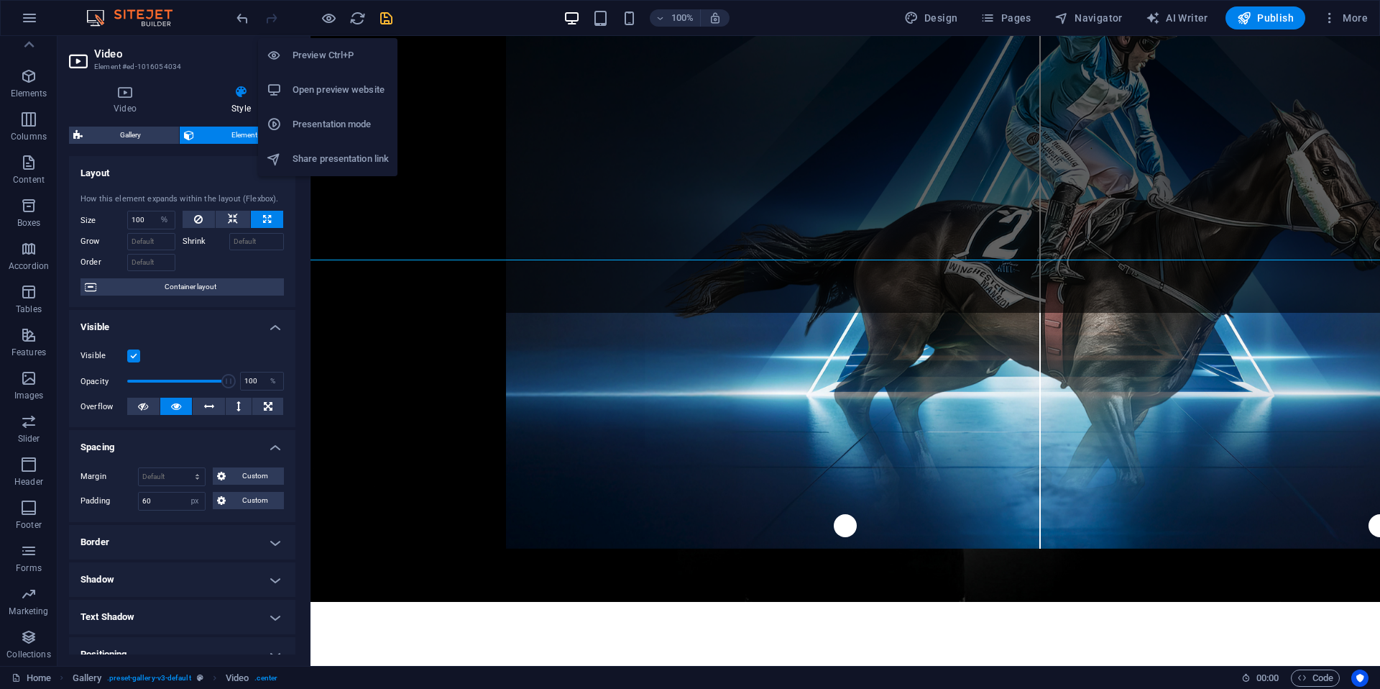
scroll to position [1729, 0]
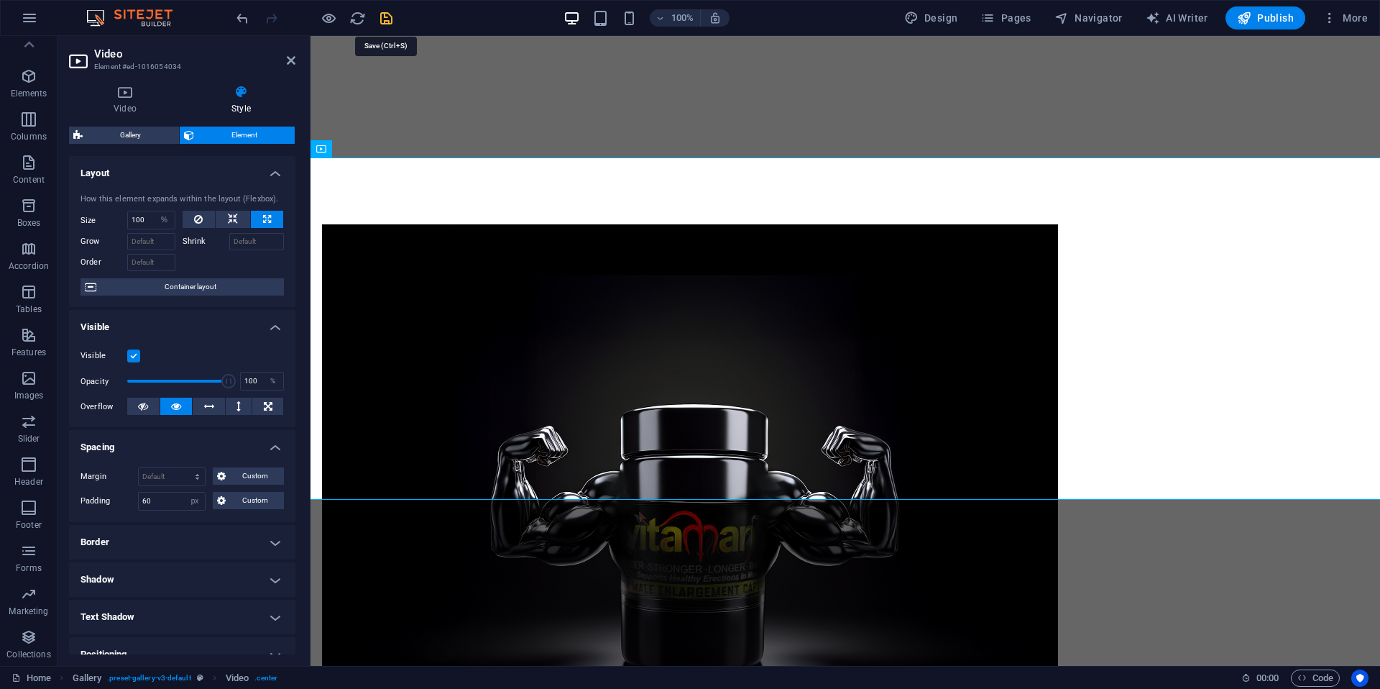
click at [386, 20] on icon "save" at bounding box center [386, 18] width 17 height 17
select select "%"
select select "px"
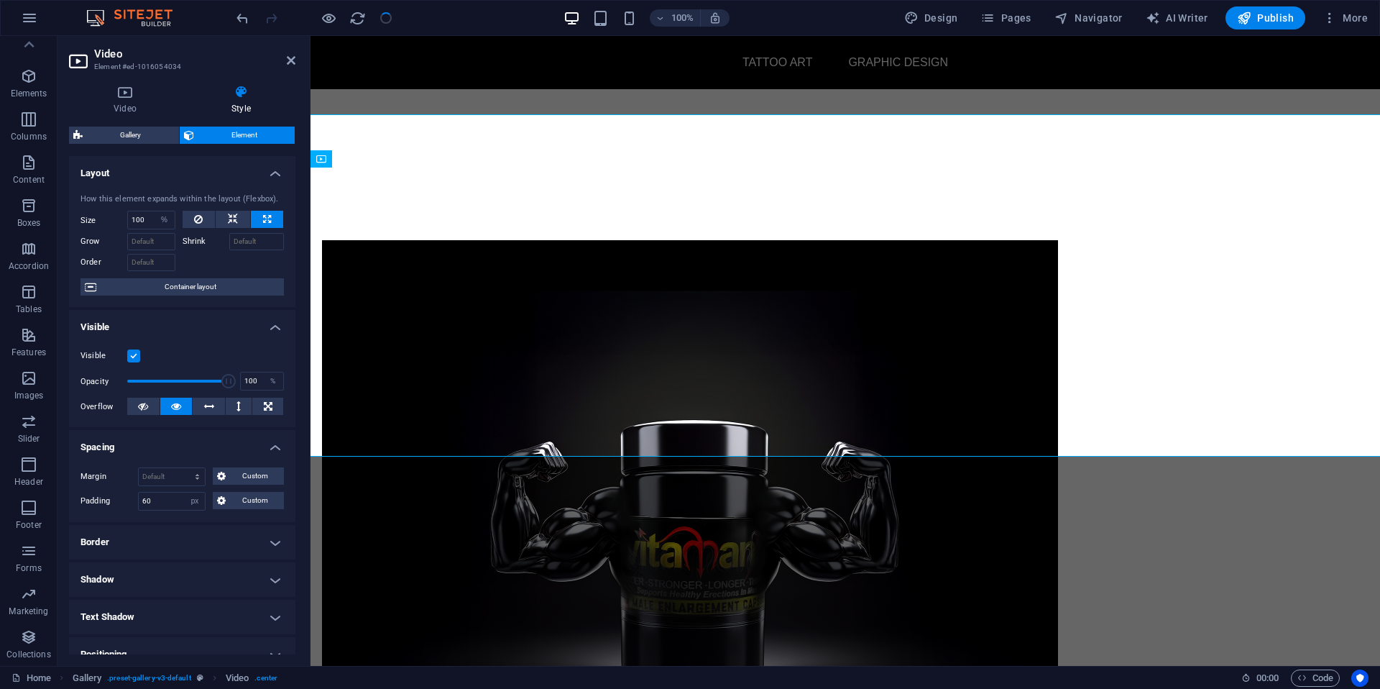
scroll to position [1708, 0]
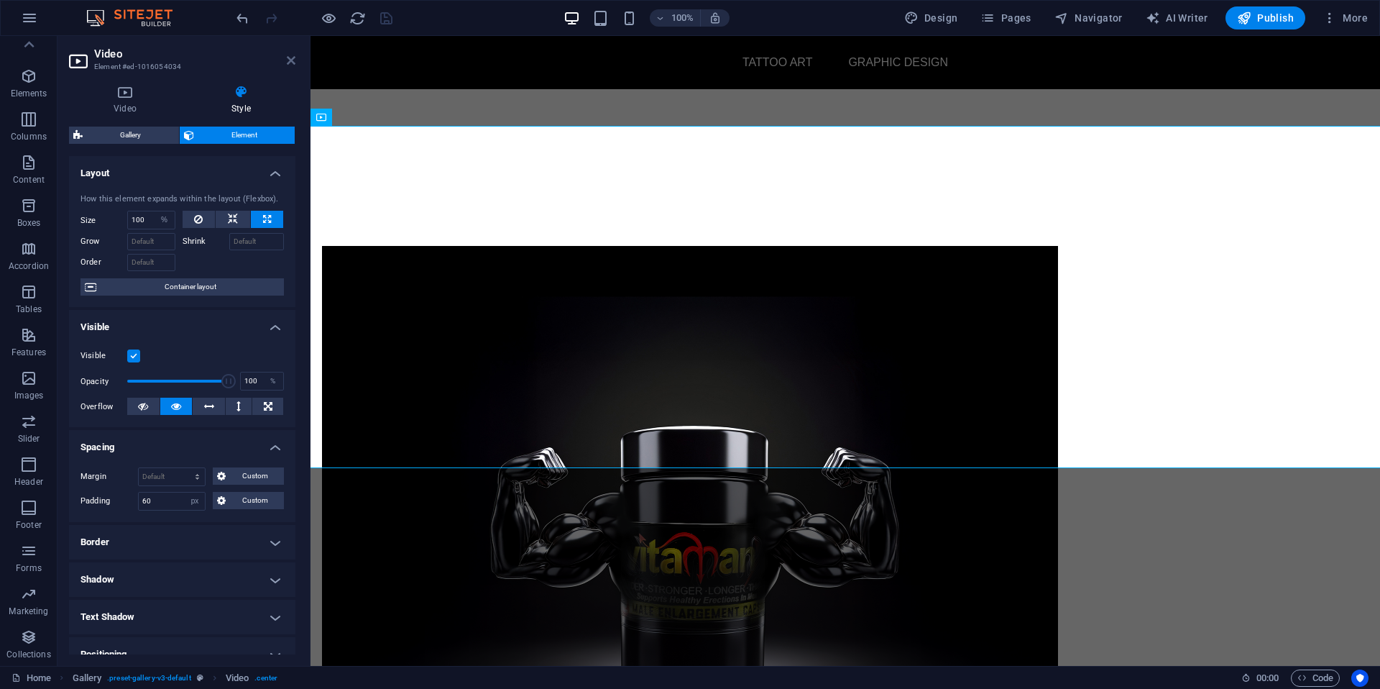
drag, startPoint x: 292, startPoint y: 59, endPoint x: 338, endPoint y: 38, distance: 50.5
click at [292, 59] on icon at bounding box center [291, 61] width 9 height 12
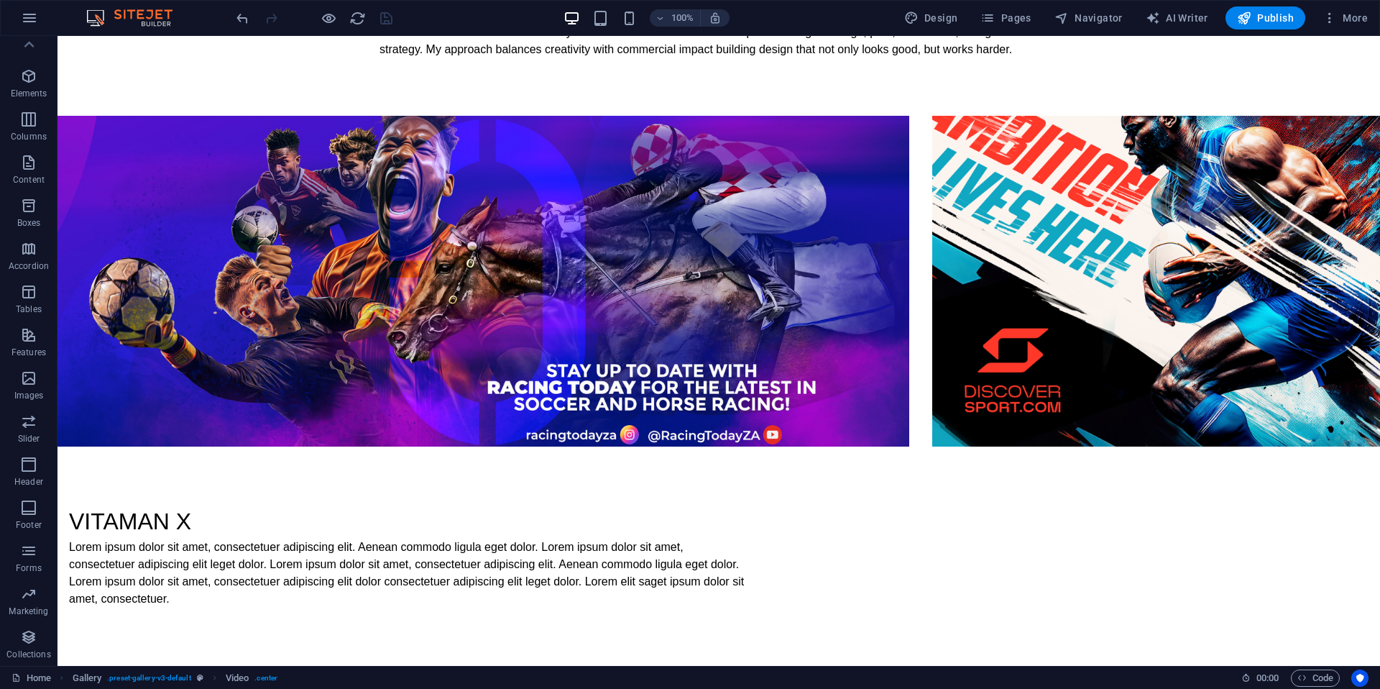
scroll to position [1178, 0]
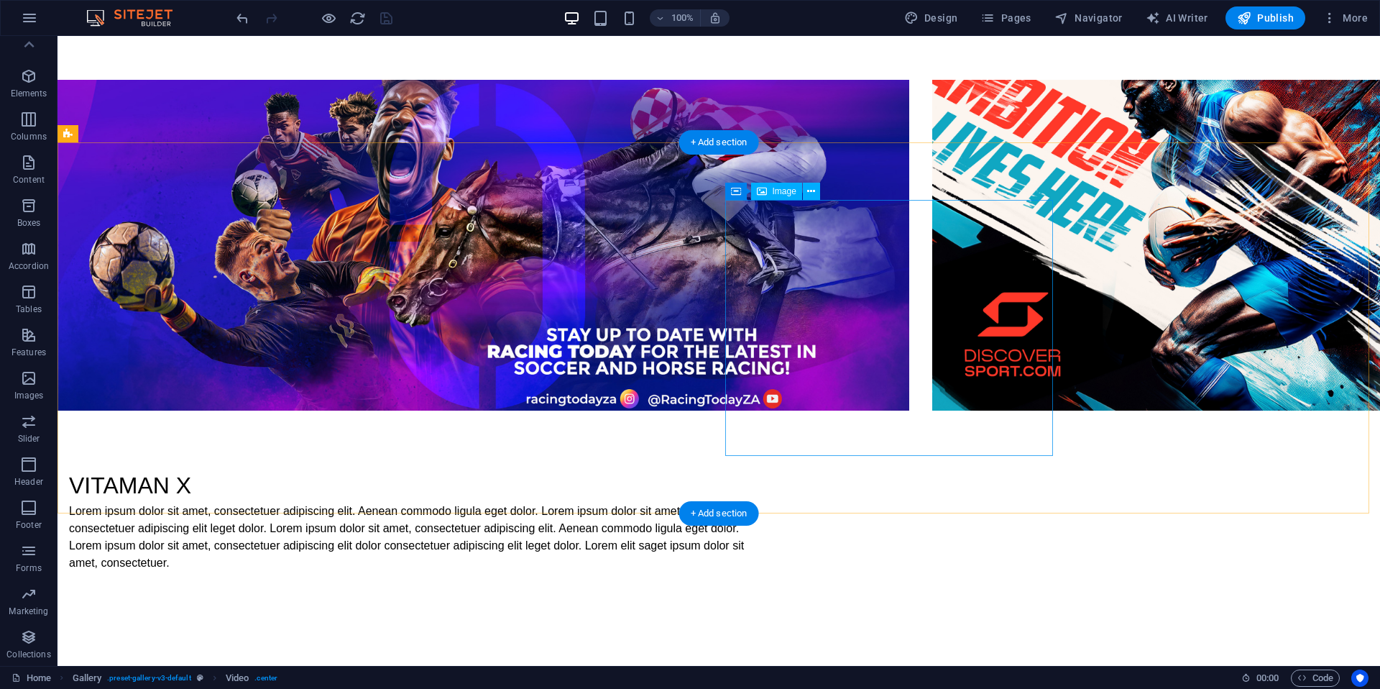
click at [815, 193] on icon at bounding box center [811, 191] width 8 height 15
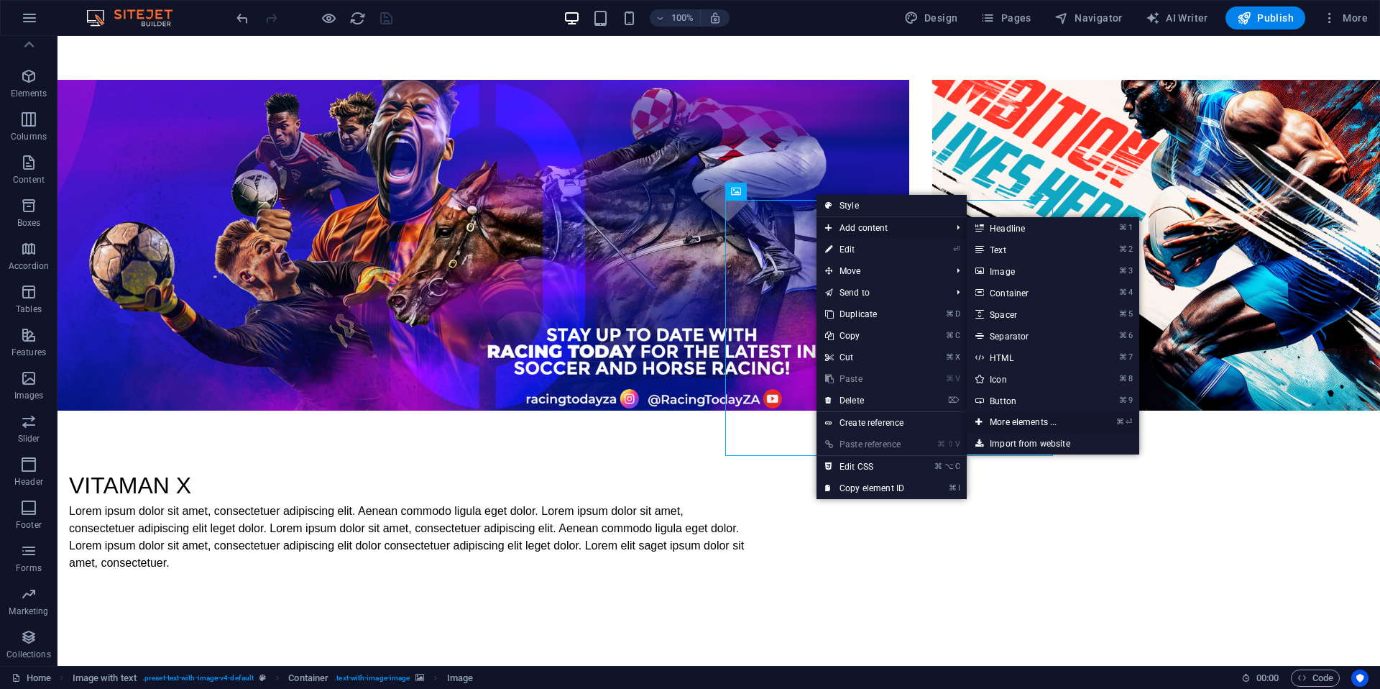
click at [1035, 420] on link "⌘ ⏎ More elements ..." at bounding box center [1026, 422] width 119 height 22
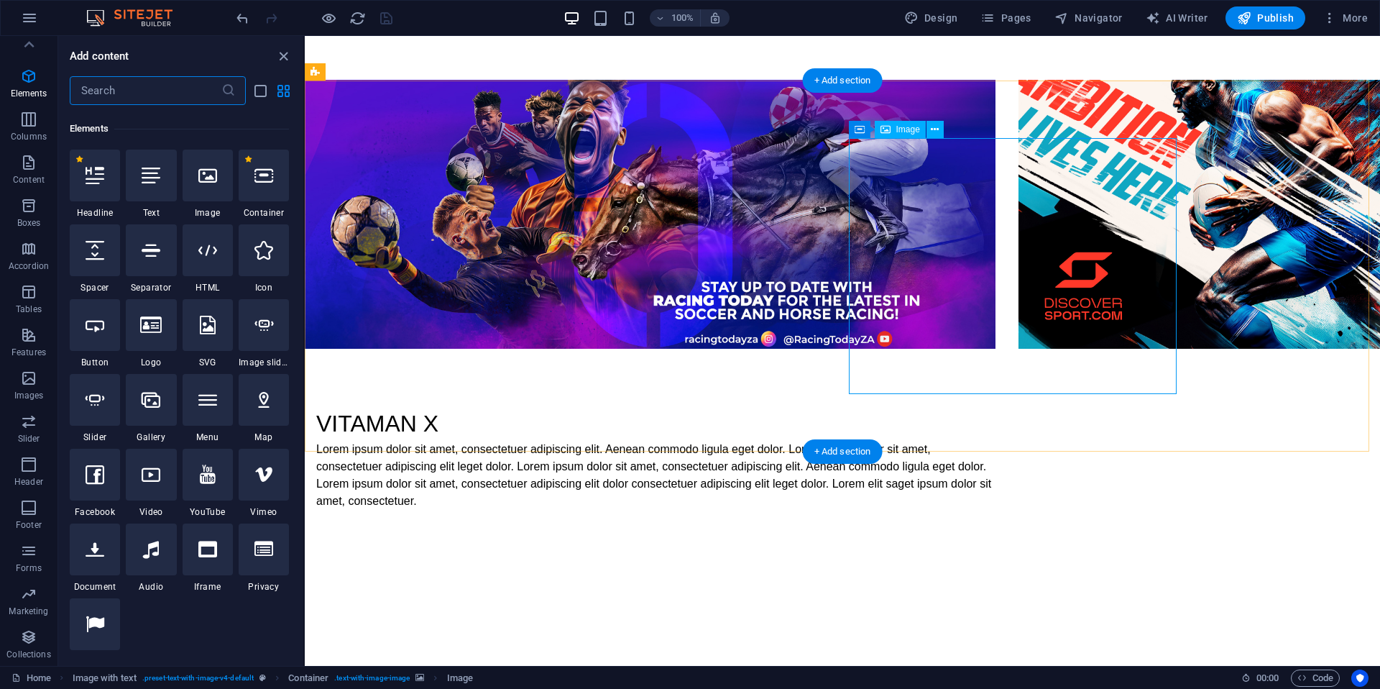
scroll to position [153, 0]
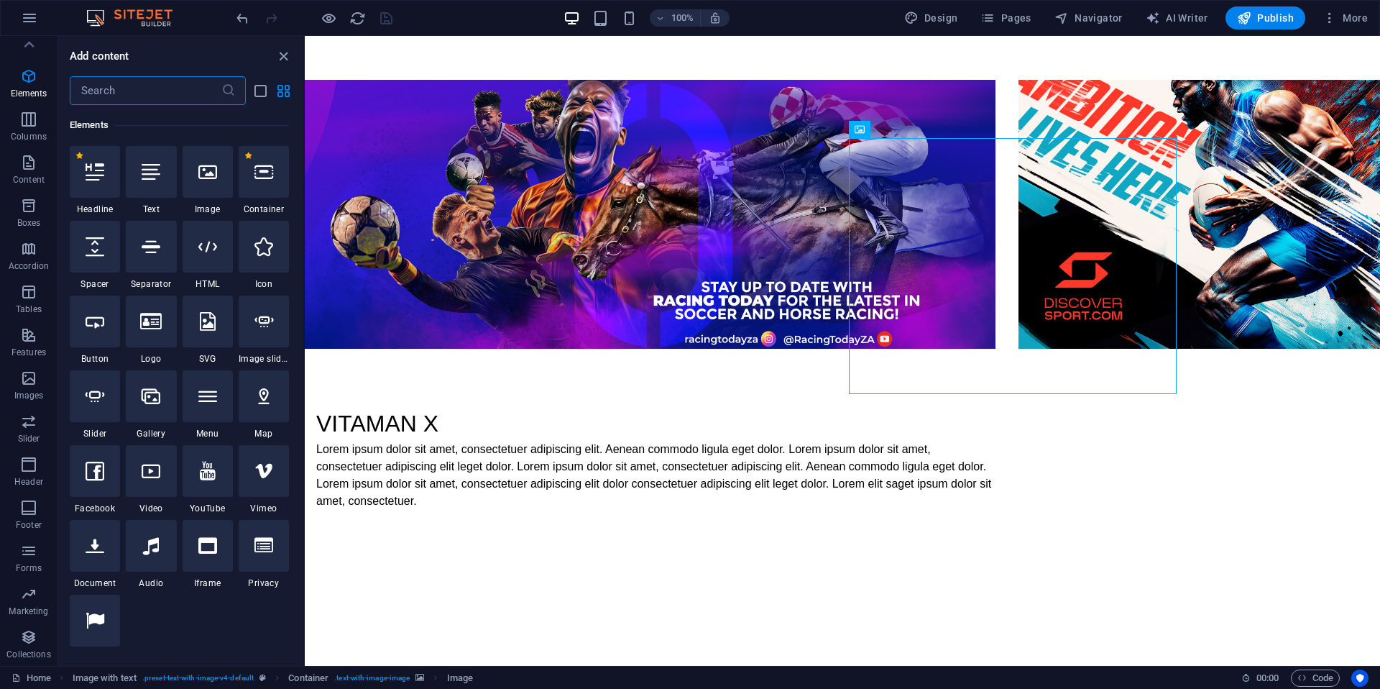
click at [146, 93] on input "text" at bounding box center [146, 90] width 152 height 29
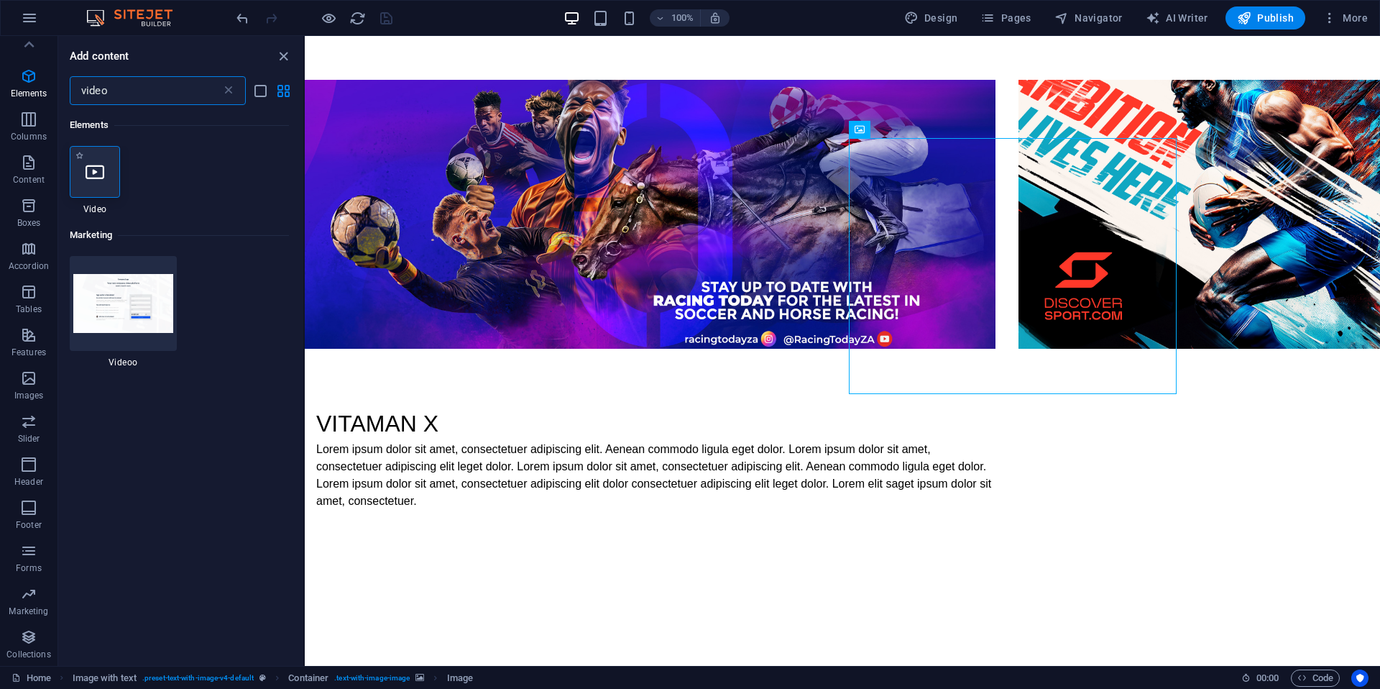
type input "video"
click at [81, 173] on div at bounding box center [95, 172] width 50 height 52
select select "%"
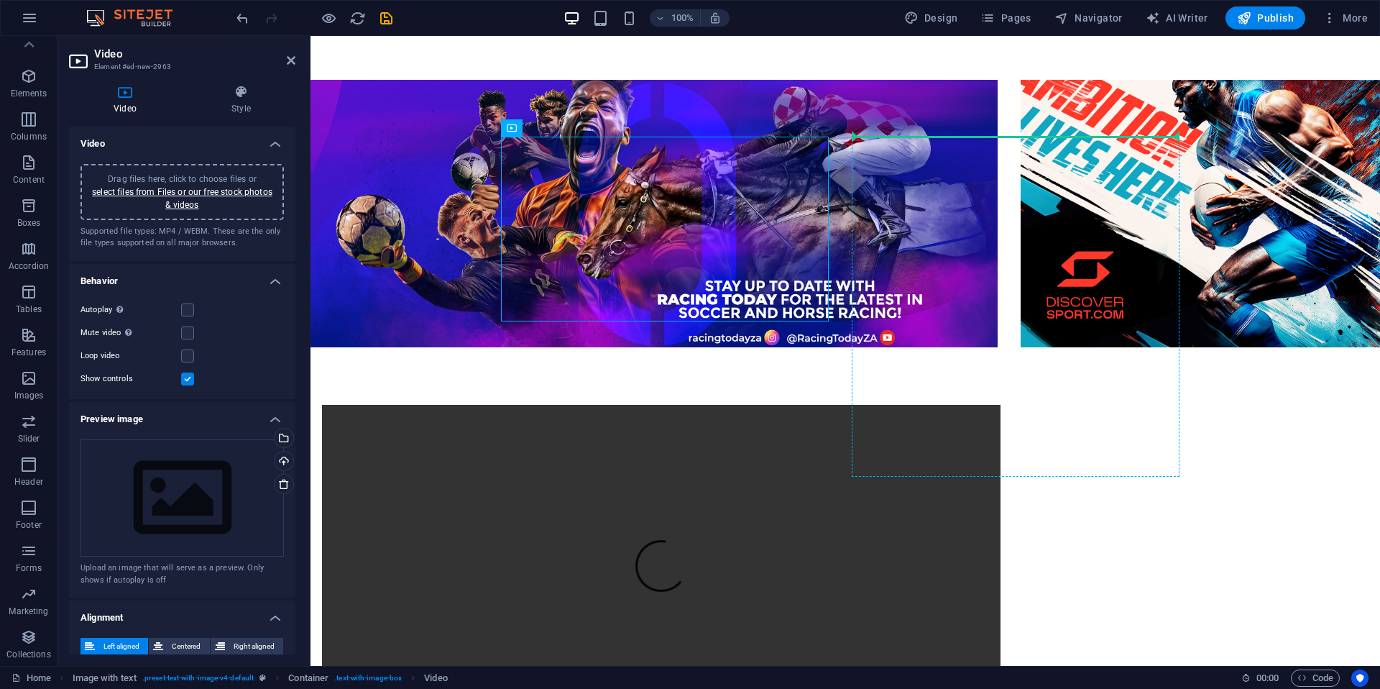
drag, startPoint x: 549, startPoint y: 191, endPoint x: 1035, endPoint y: 242, distance: 488.6
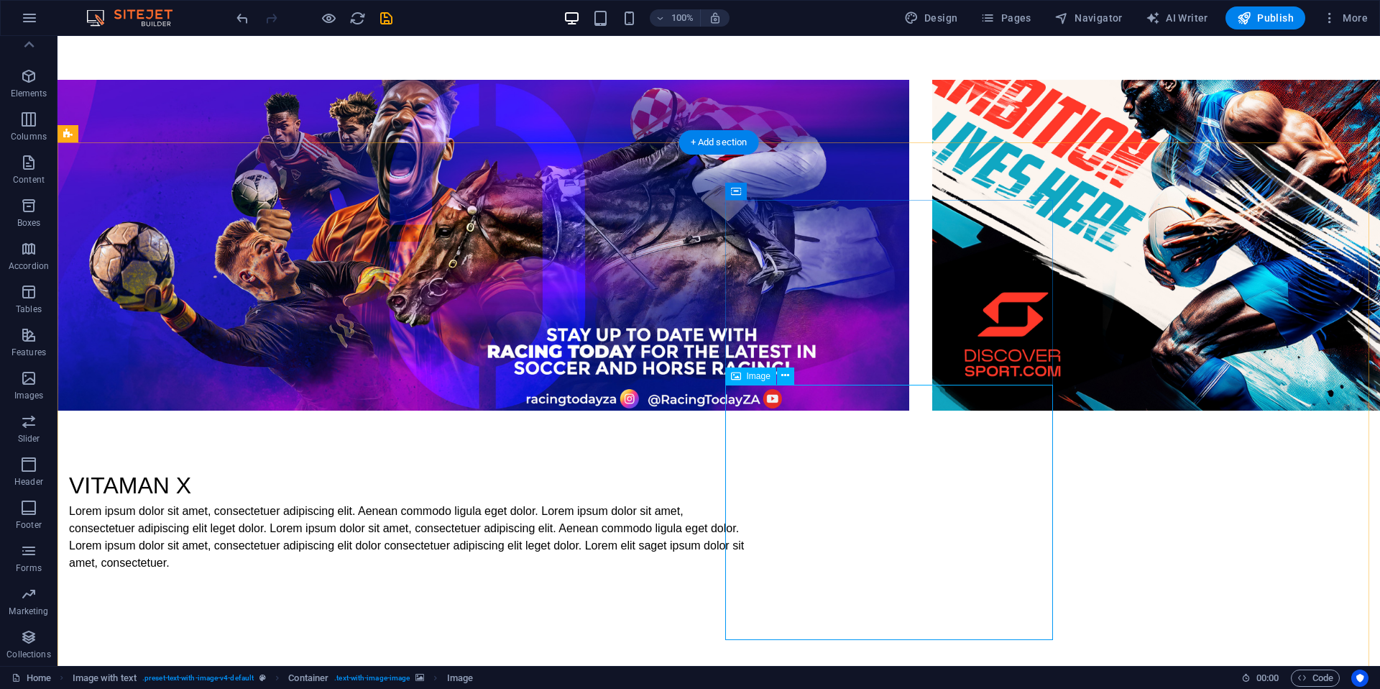
drag, startPoint x: 778, startPoint y: 432, endPoint x: 792, endPoint y: 386, distance: 48.0
click at [789, 376] on icon at bounding box center [786, 375] width 8 height 15
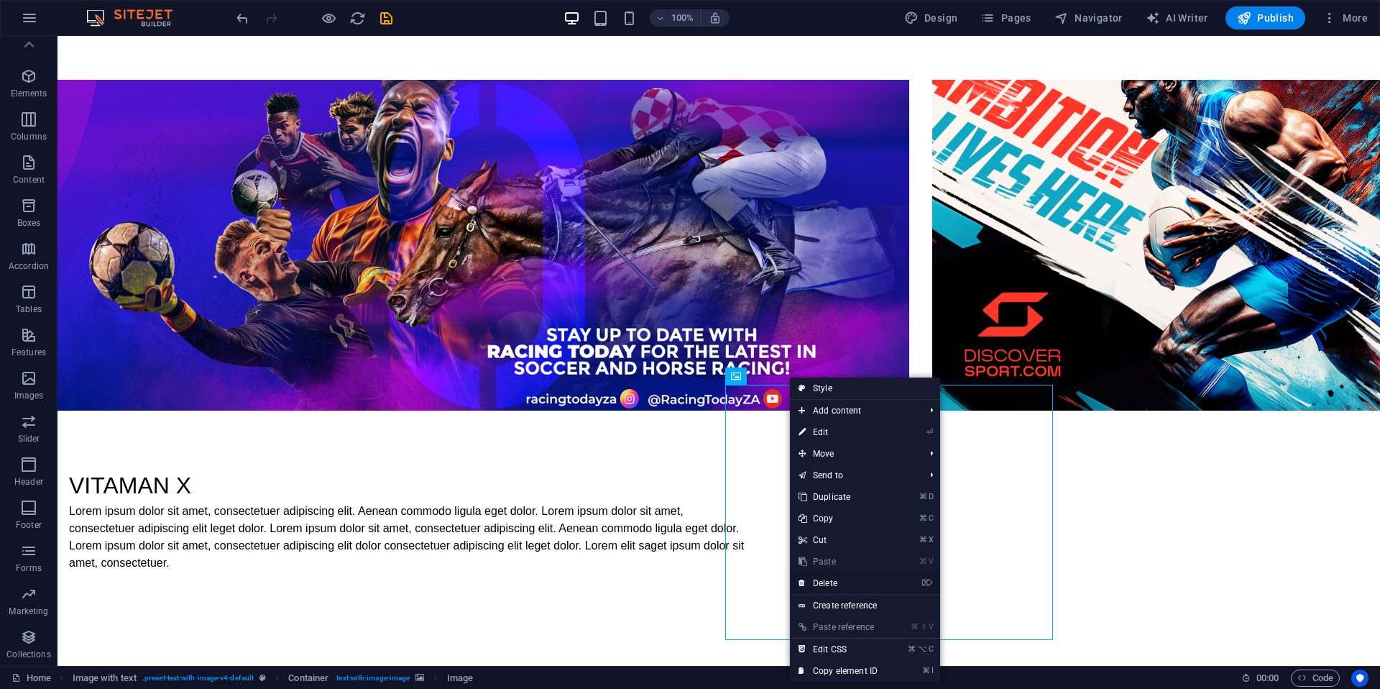
click at [841, 580] on link "⌦ Delete" at bounding box center [838, 583] width 96 height 22
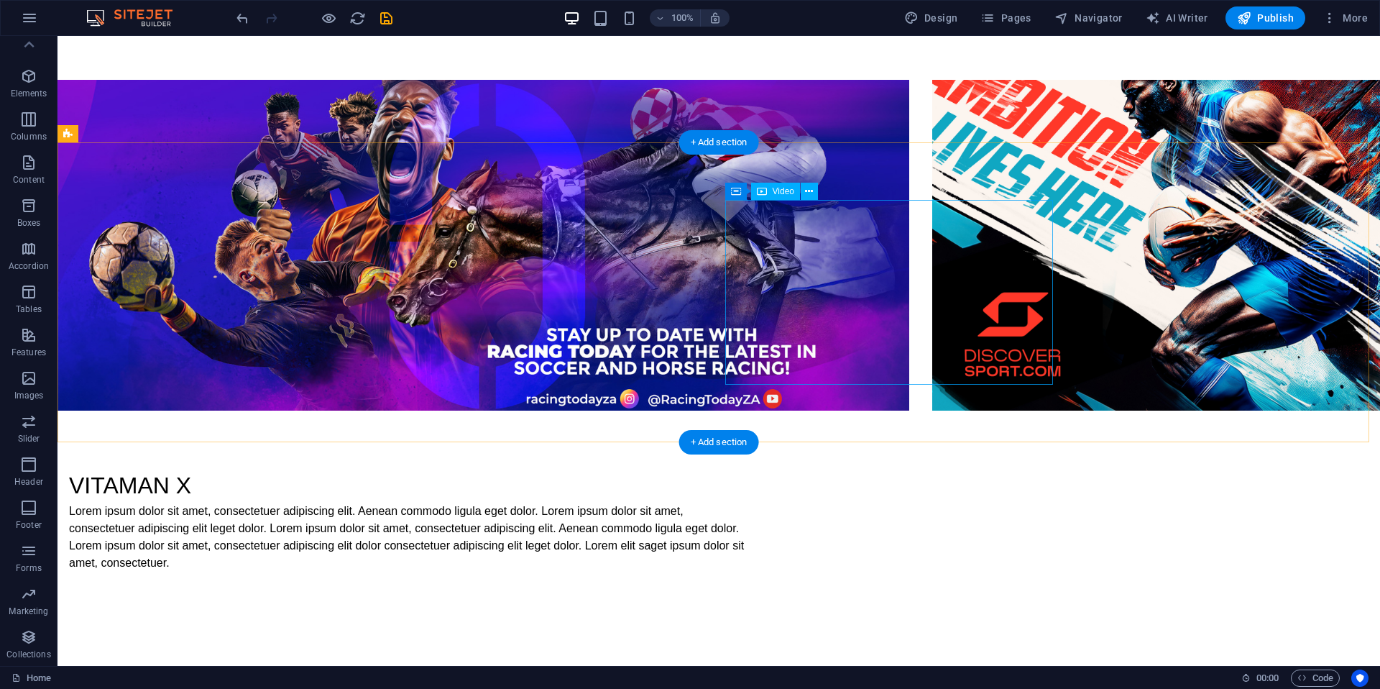
drag, startPoint x: 845, startPoint y: 271, endPoint x: 592, endPoint y: 271, distance: 253.1
select select "%"
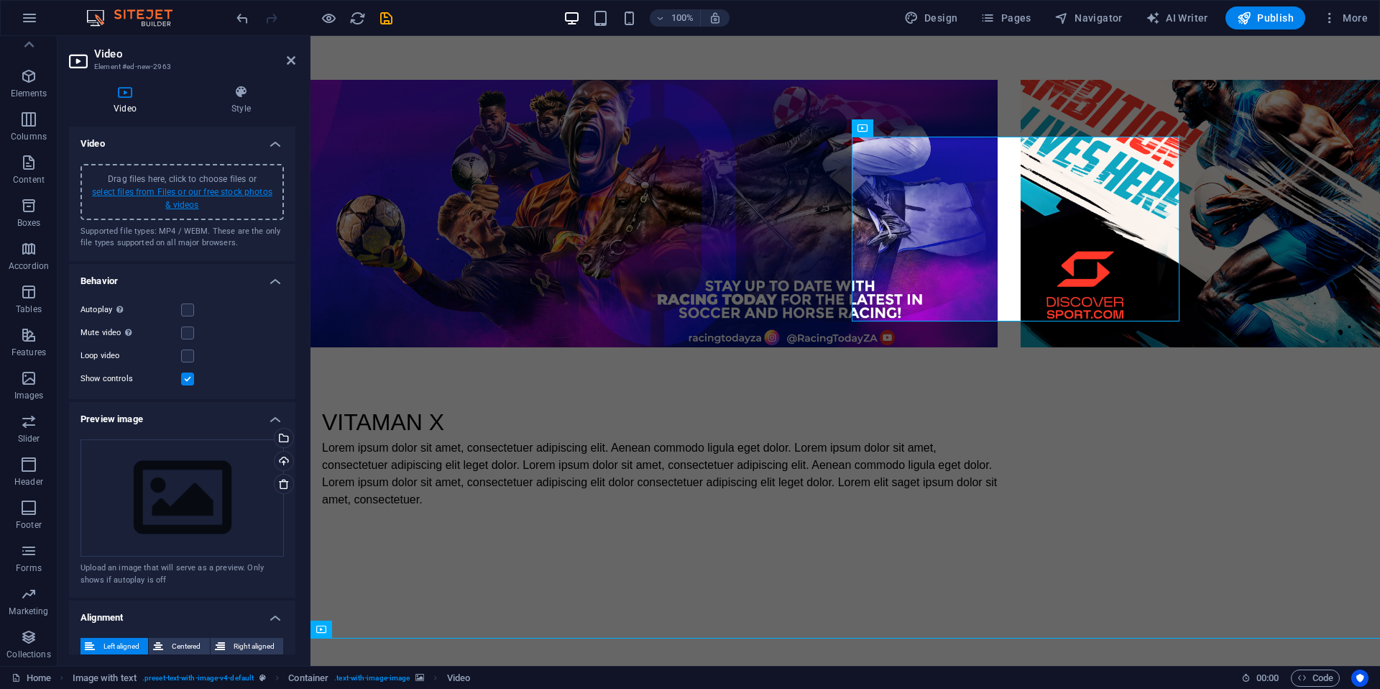
click at [175, 191] on link "select files from Files or our free stock photos & videos" at bounding box center [182, 198] width 180 height 23
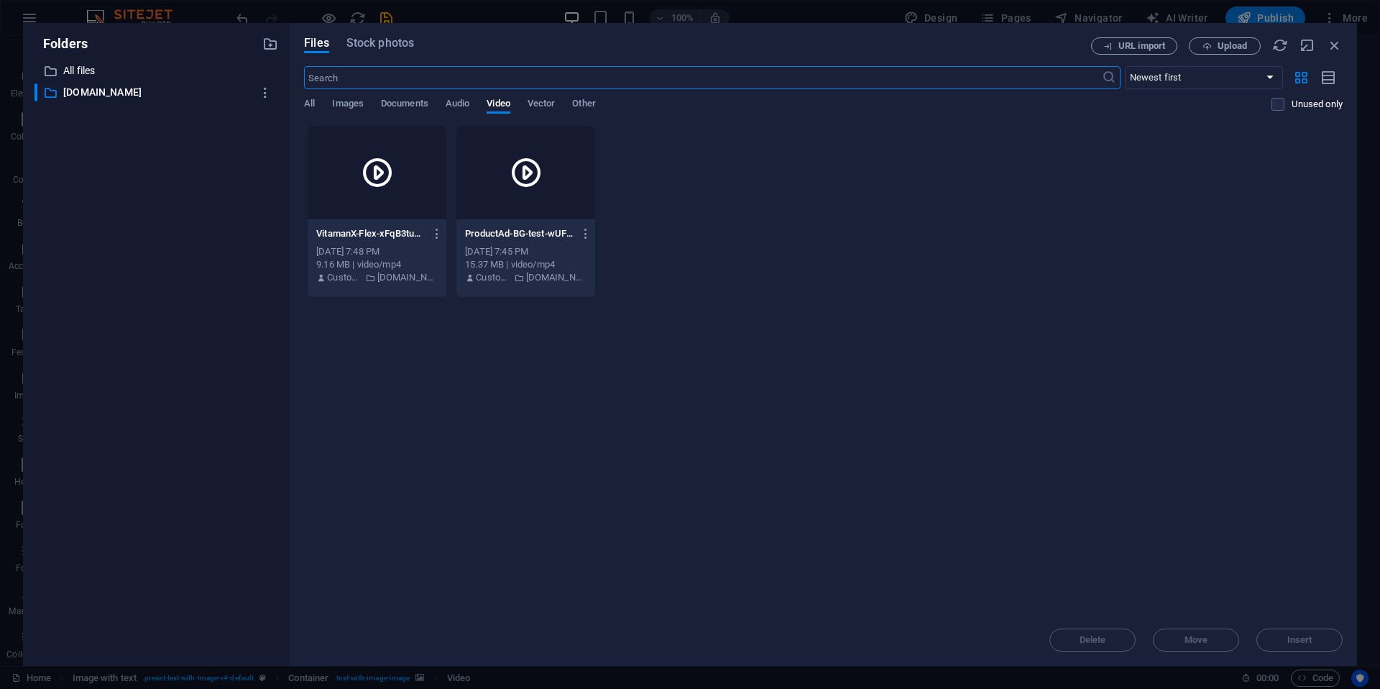
click at [402, 233] on p "VitamanX-Flex-xFqB3tusR787LfZLyLMq8A.mp4" at bounding box center [370, 233] width 108 height 13
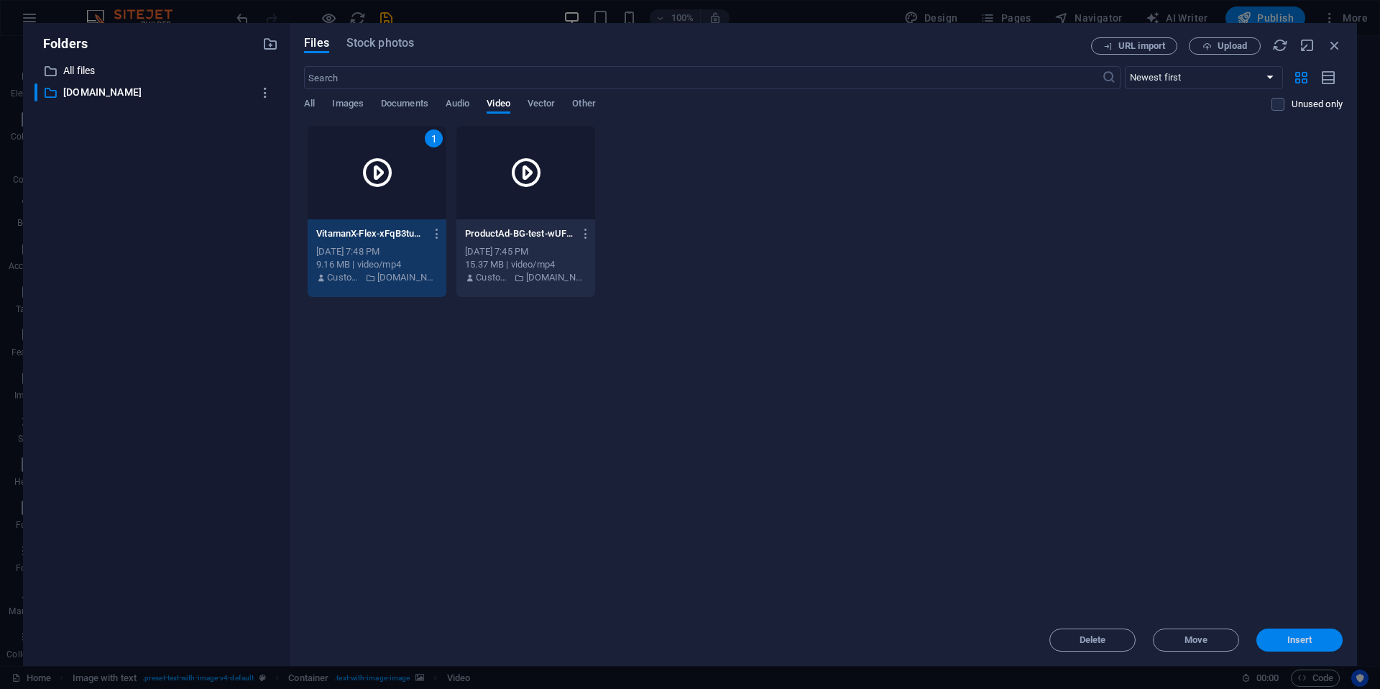
drag, startPoint x: 1310, startPoint y: 646, endPoint x: 999, endPoint y: 610, distance: 313.4
click at [1242, 646] on button "Insert" at bounding box center [1300, 639] width 86 height 23
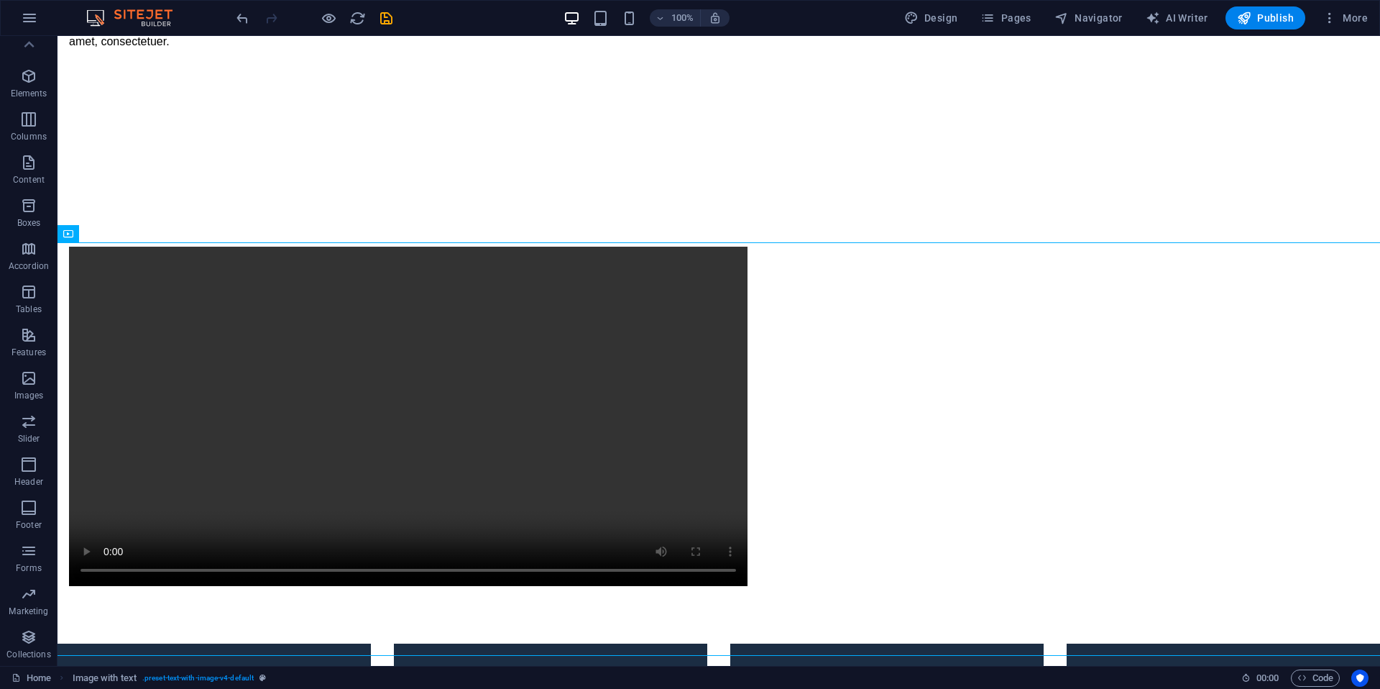
scroll to position [1700, 0]
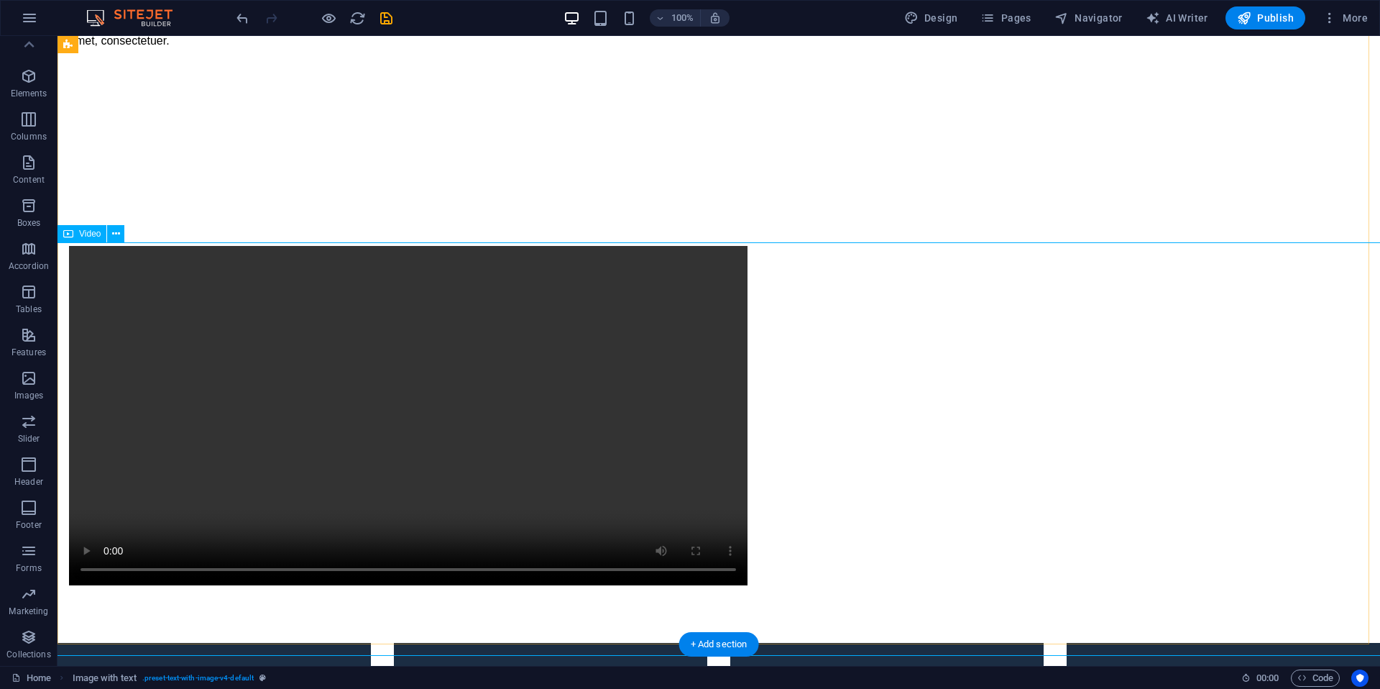
click at [114, 234] on icon at bounding box center [116, 233] width 8 height 15
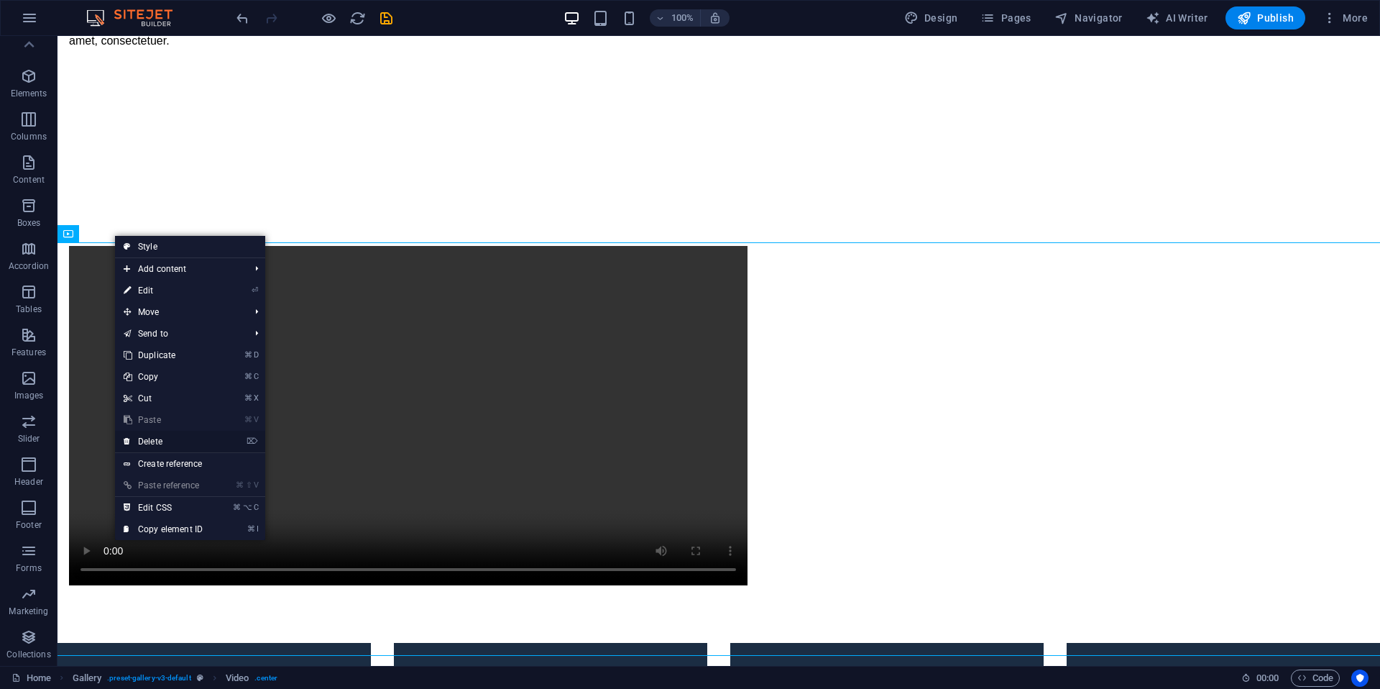
click at [157, 442] on link "⌦ Delete" at bounding box center [163, 442] width 96 height 22
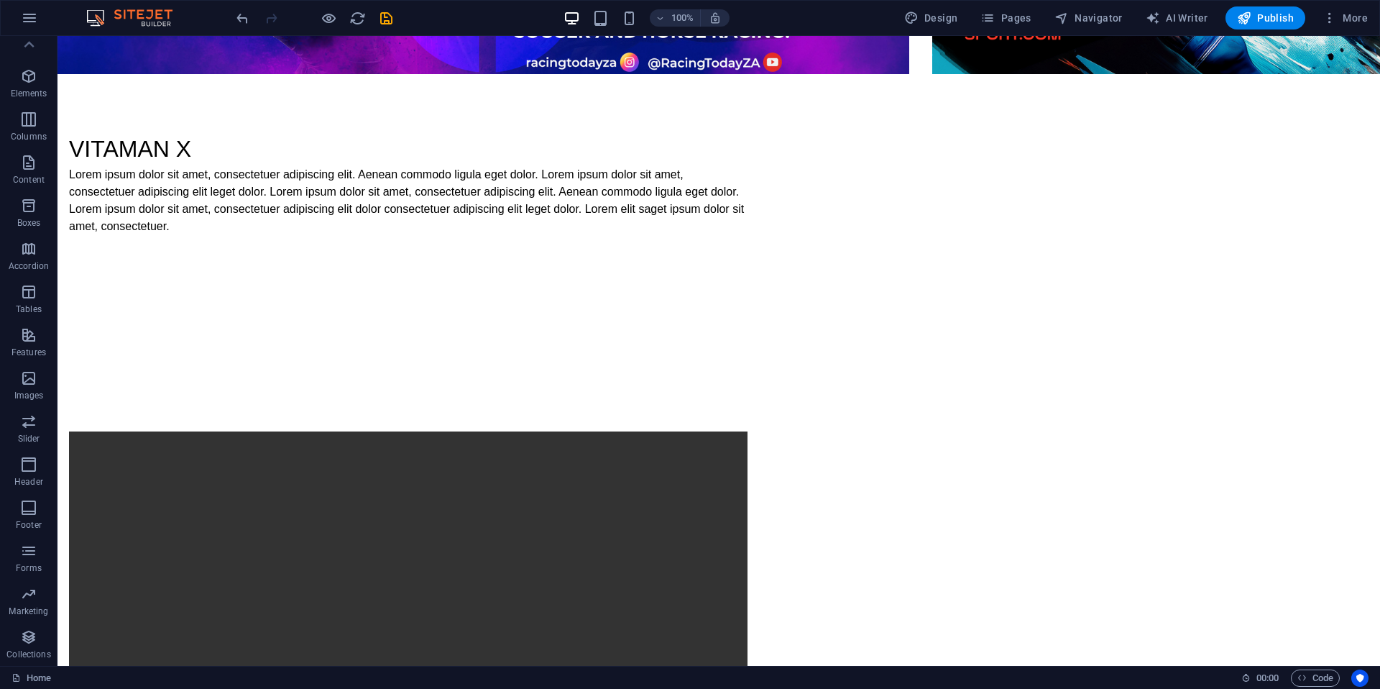
scroll to position [1519, 0]
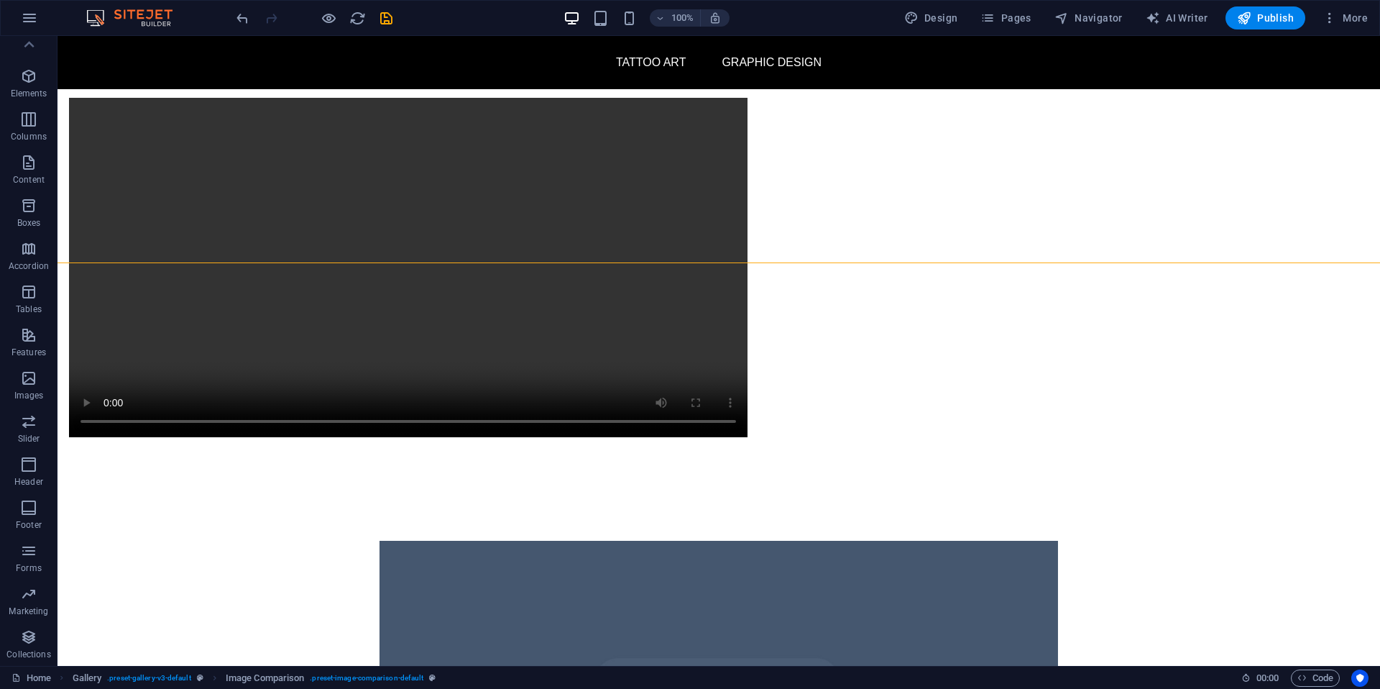
scroll to position [1969, 0]
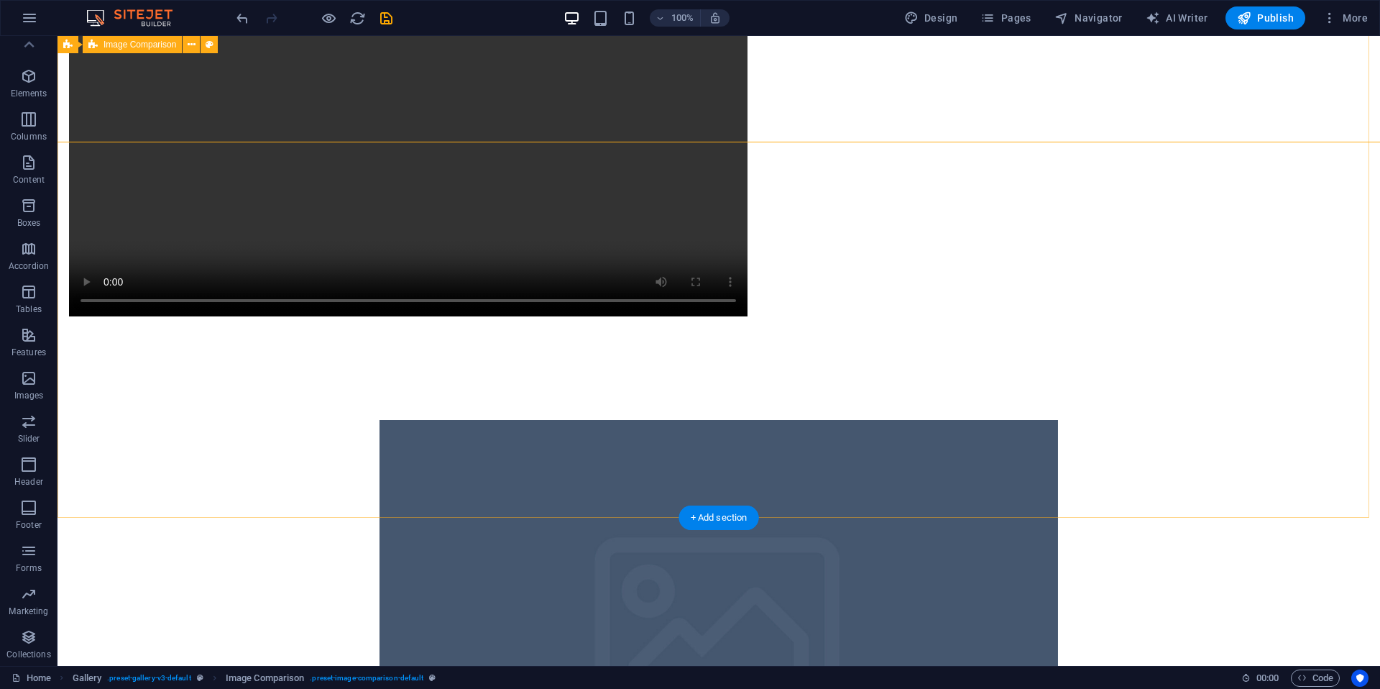
click at [1185, 362] on div at bounding box center [719, 640] width 1346 height 556
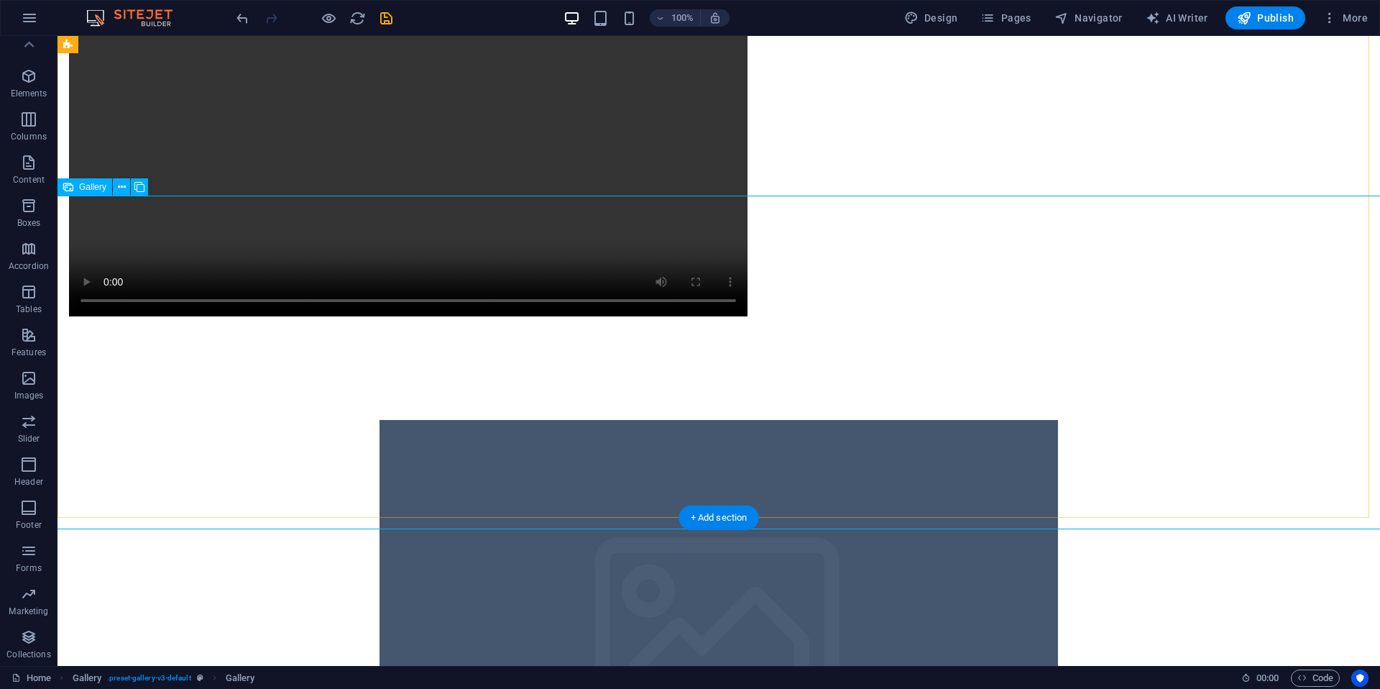
click at [122, 180] on icon at bounding box center [122, 187] width 8 height 15
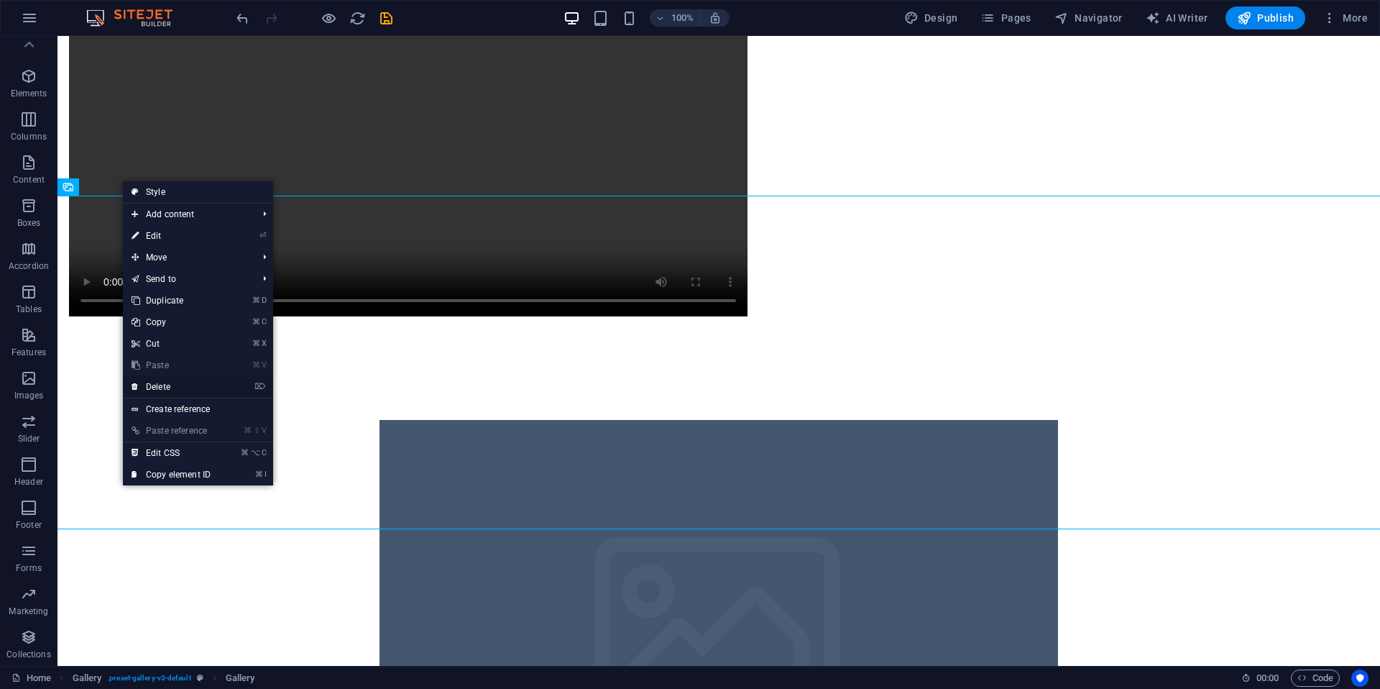
click at [178, 384] on link "⌦ Delete" at bounding box center [171, 387] width 96 height 22
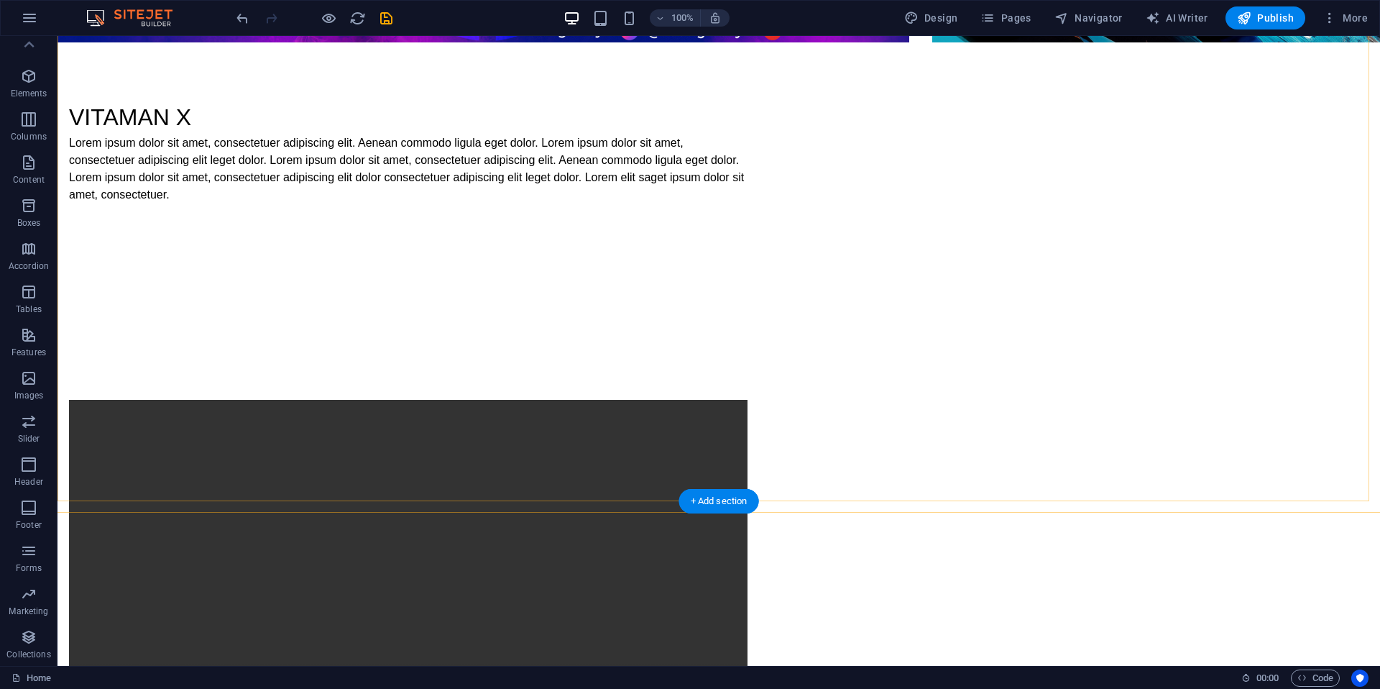
scroll to position [1632, 0]
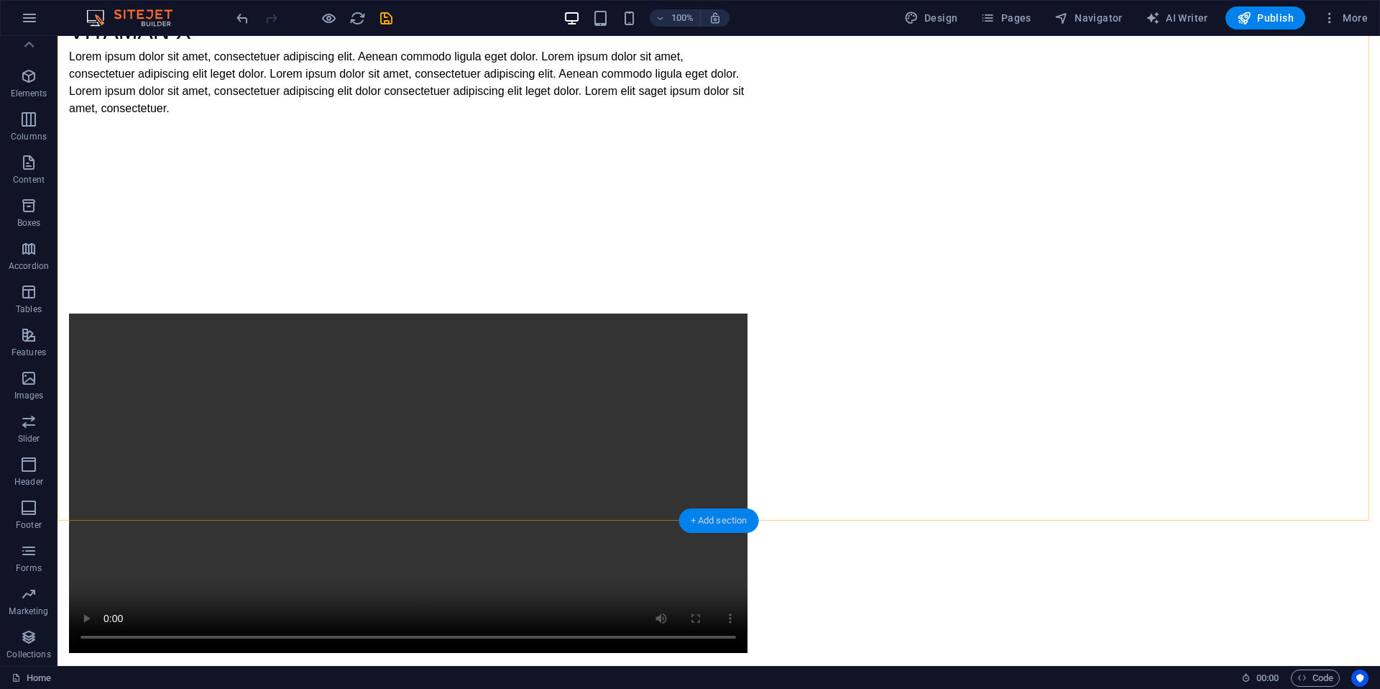
click at [725, 520] on div "+ Add section" at bounding box center [719, 520] width 80 height 24
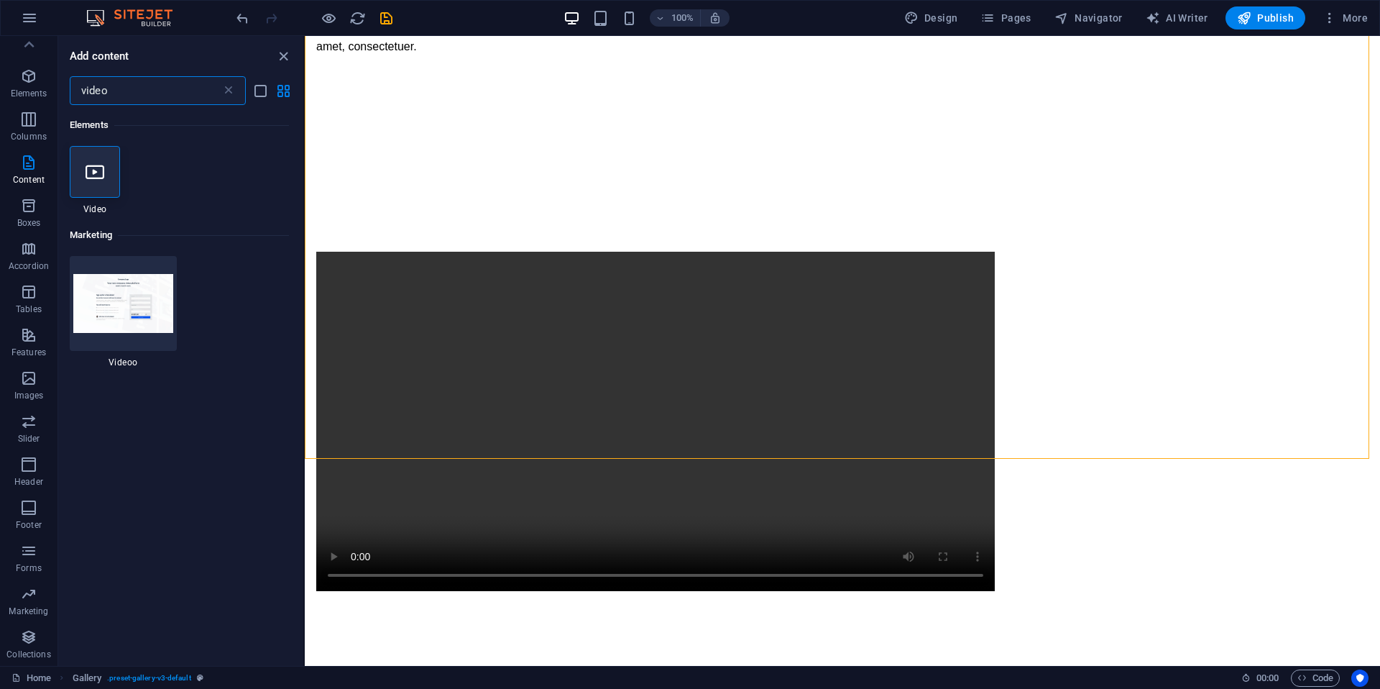
drag, startPoint x: 28, startPoint y: 380, endPoint x: 179, endPoint y: 365, distance: 151.7
click at [29, 380] on icon "button" at bounding box center [28, 378] width 17 height 17
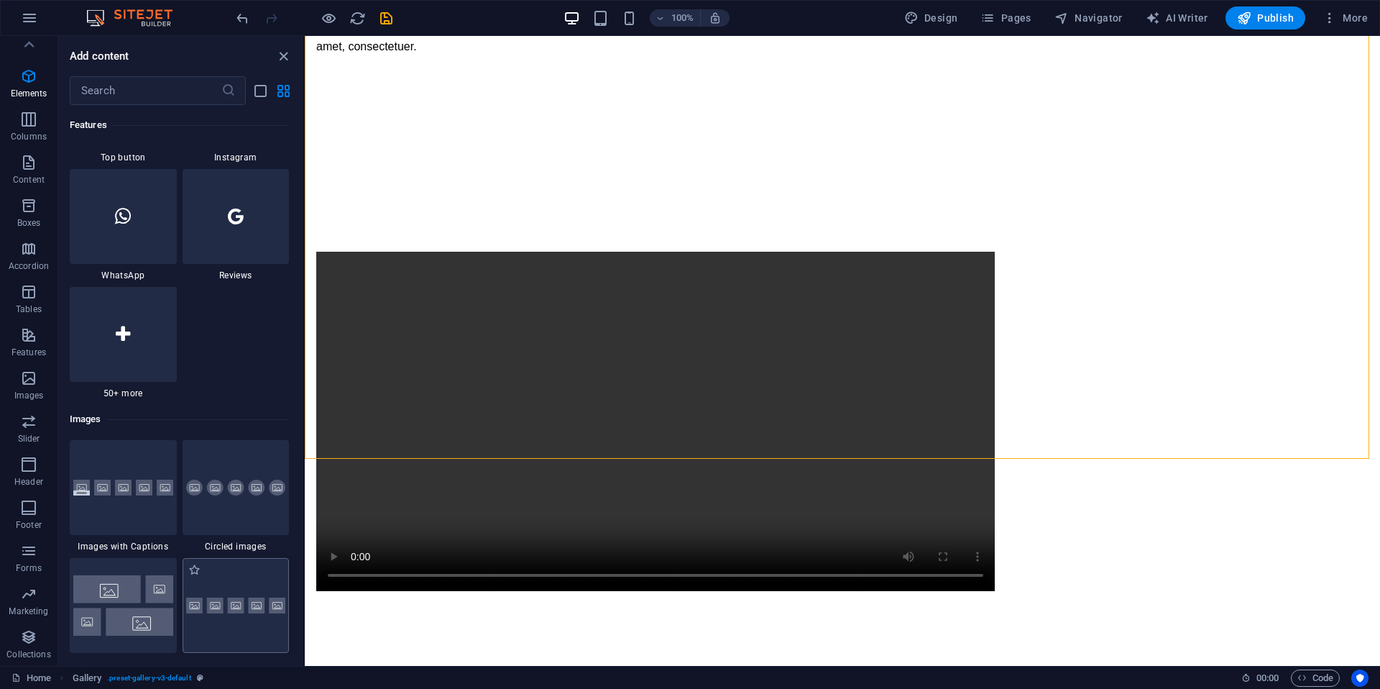
scroll to position [7291, 0]
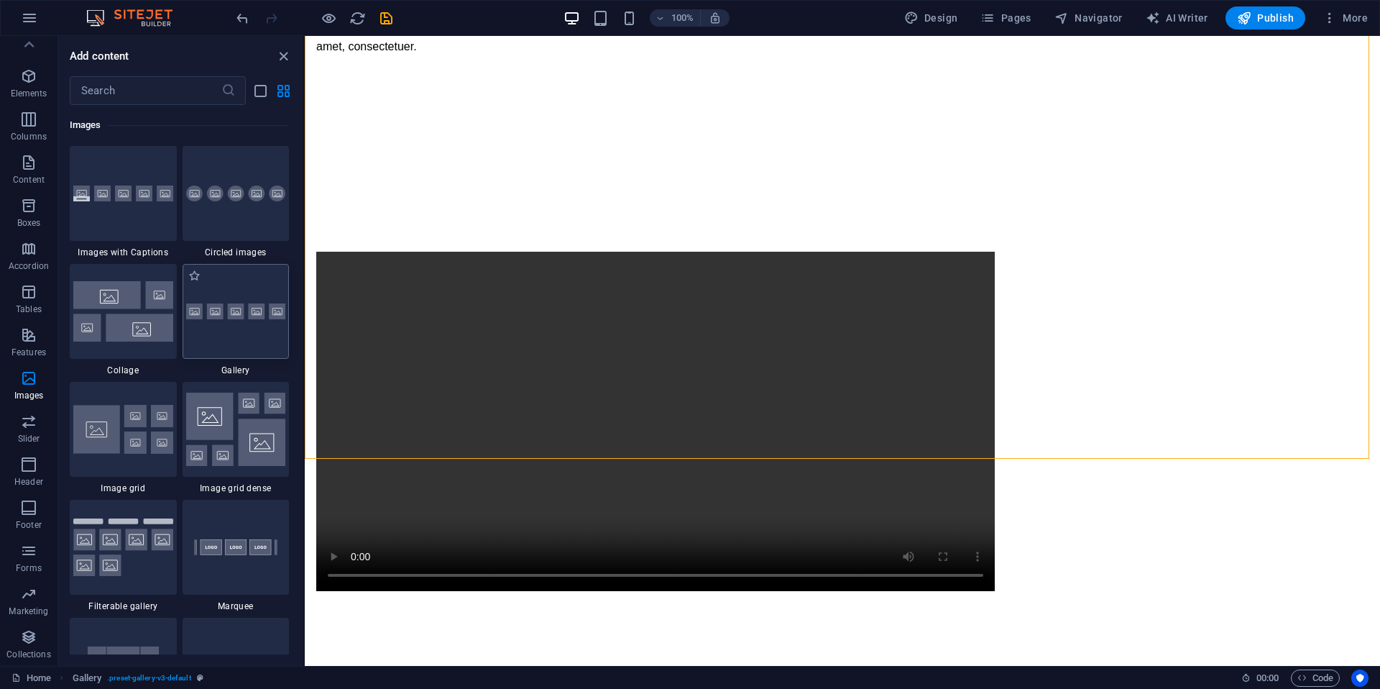
click at [253, 319] on img at bounding box center [236, 311] width 100 height 17
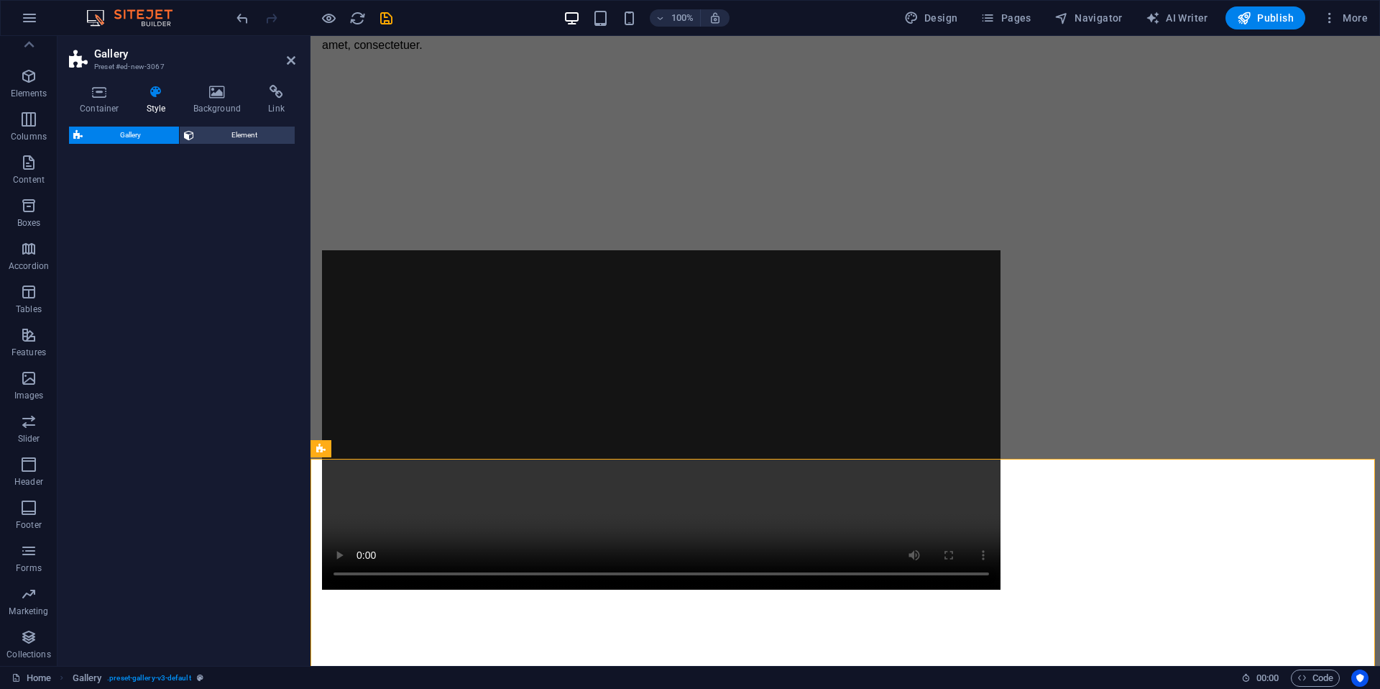
select select "rem"
select select "preset-gallery-v3-default"
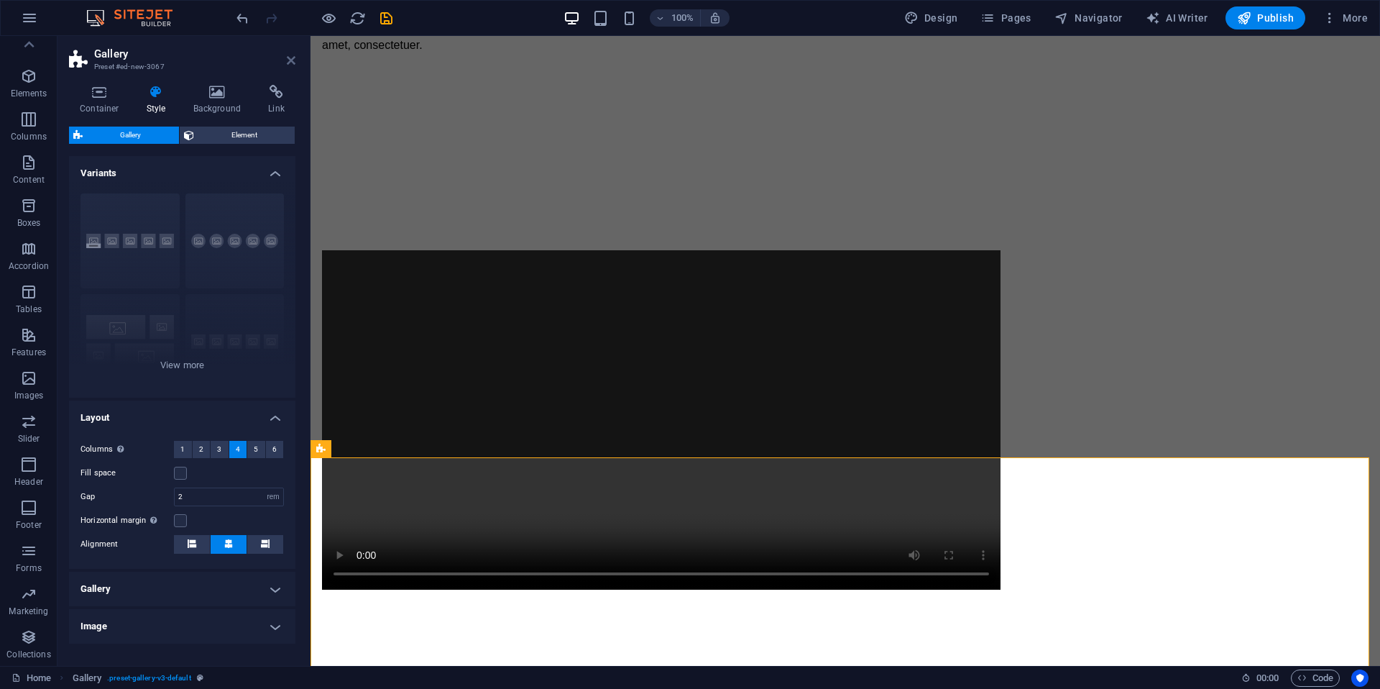
drag, startPoint x: 286, startPoint y: 58, endPoint x: 229, endPoint y: 22, distance: 67.8
click at [287, 58] on icon at bounding box center [291, 61] width 9 height 12
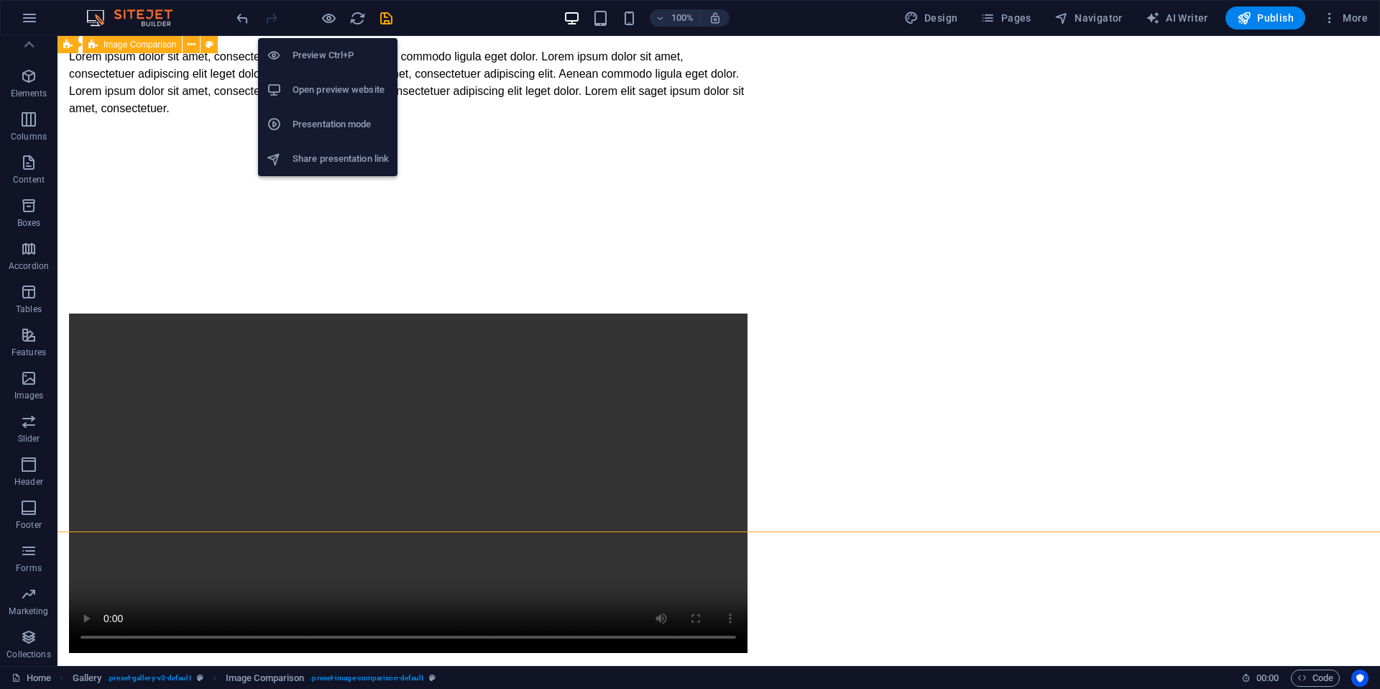
drag, startPoint x: 331, startPoint y: 17, endPoint x: 342, endPoint y: 19, distance: 10.3
click at [331, 17] on icon "button" at bounding box center [329, 18] width 17 height 17
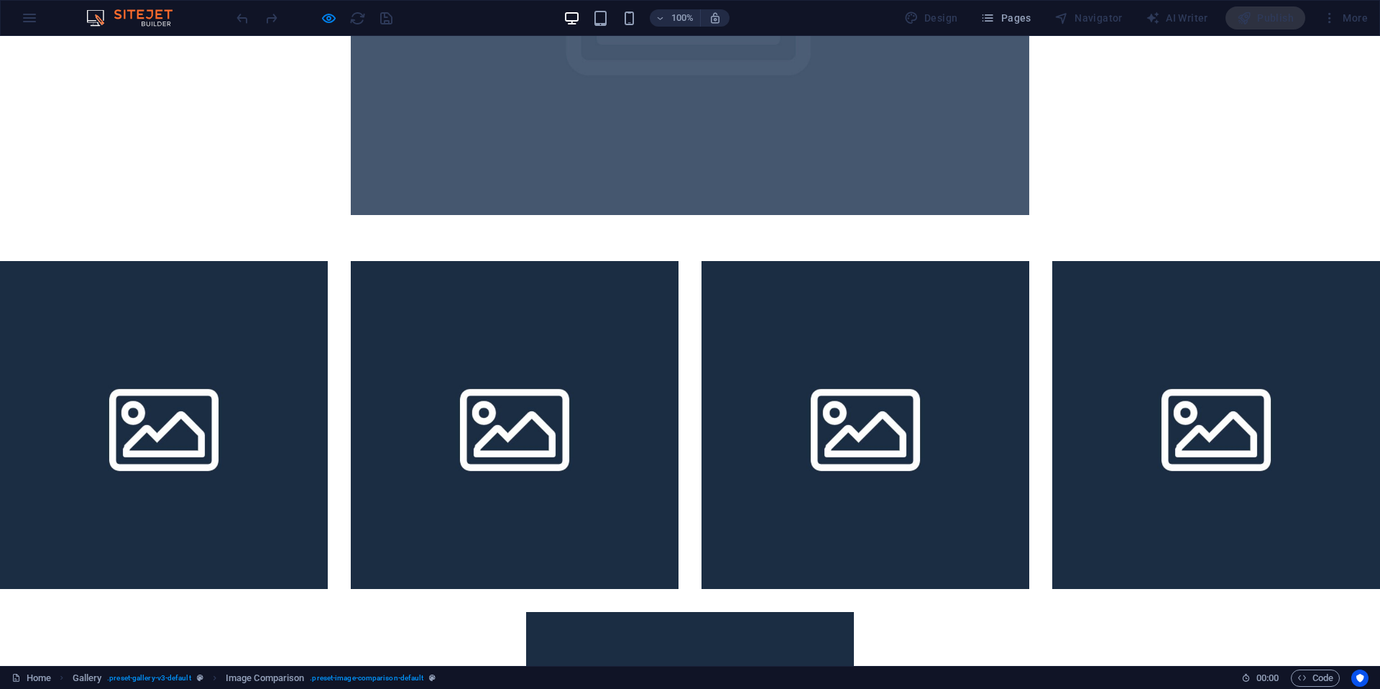
scroll to position [2376, 0]
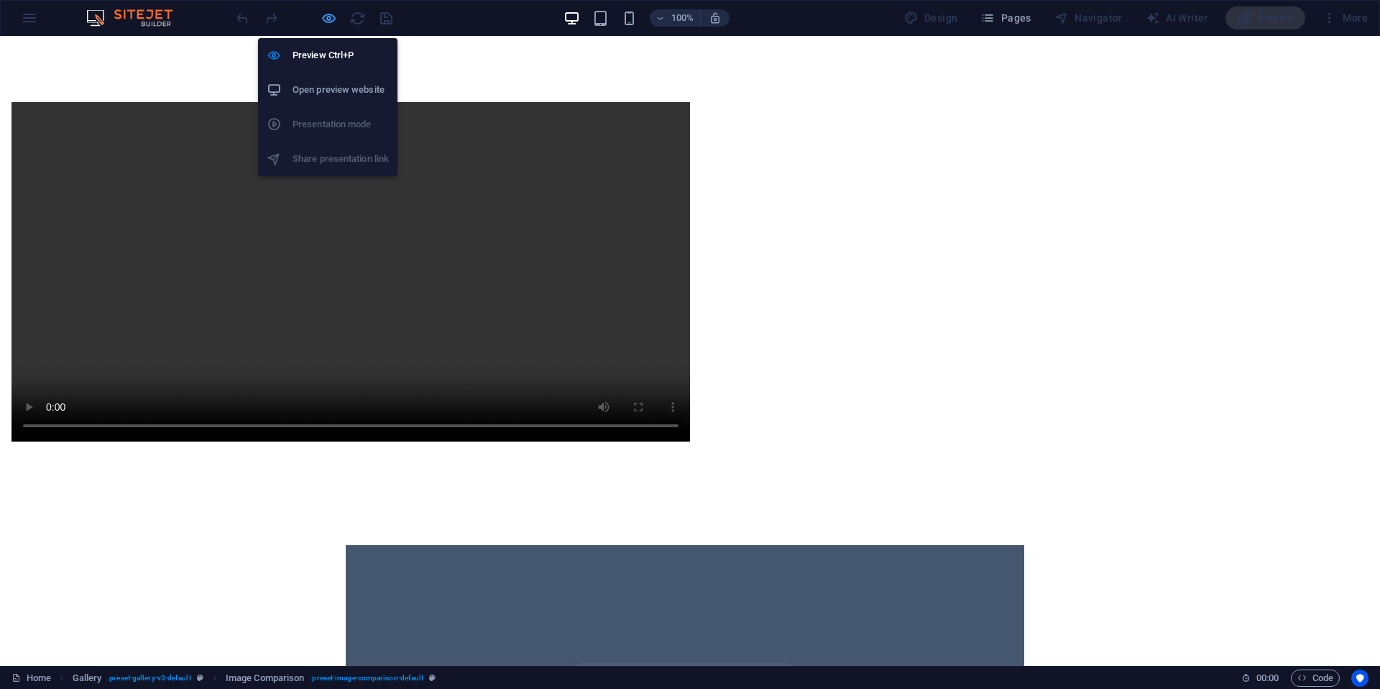
click at [329, 14] on icon "button" at bounding box center [329, 18] width 17 height 17
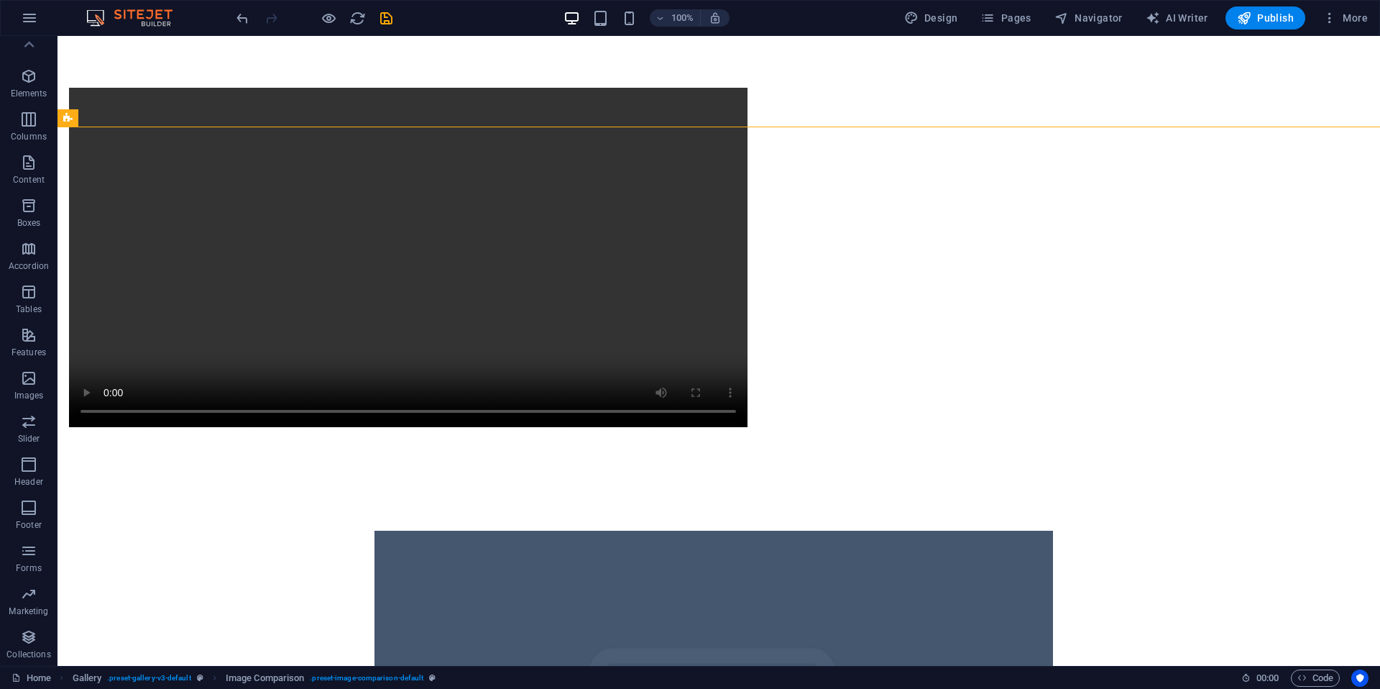
scroll to position [1482, 0]
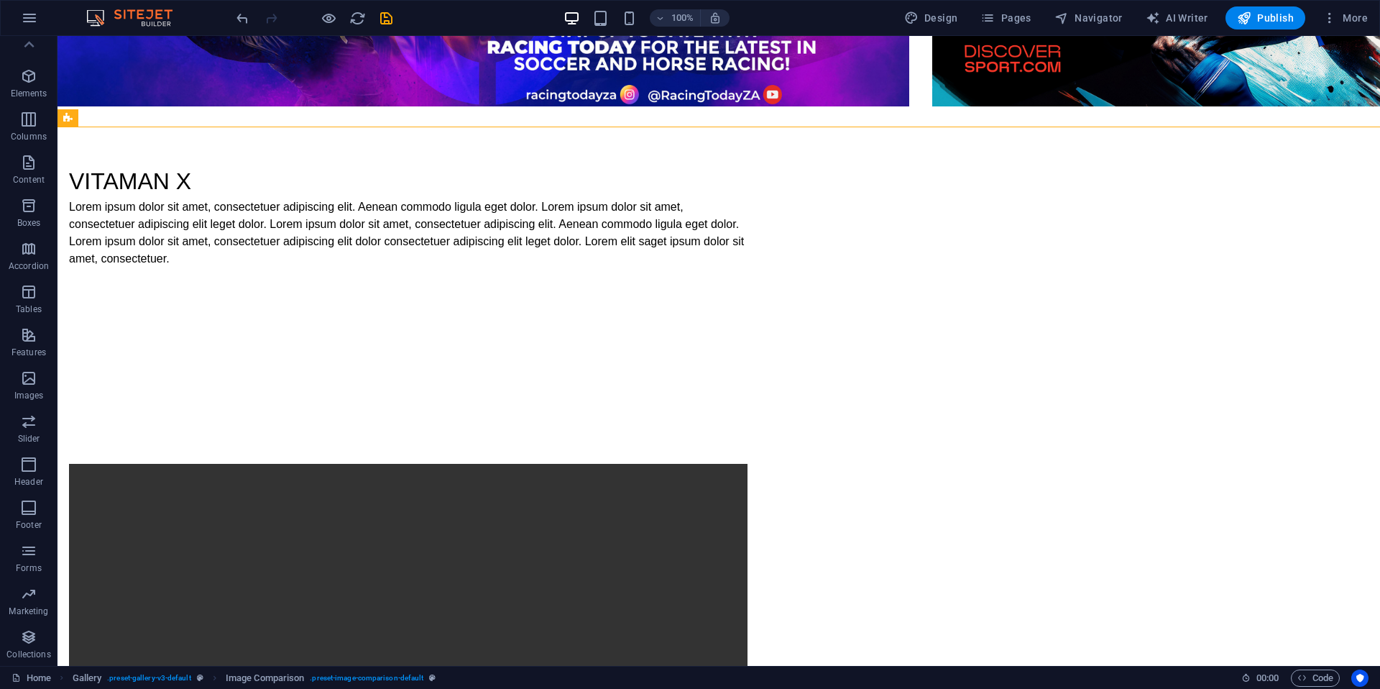
scroll to position [2291, 0]
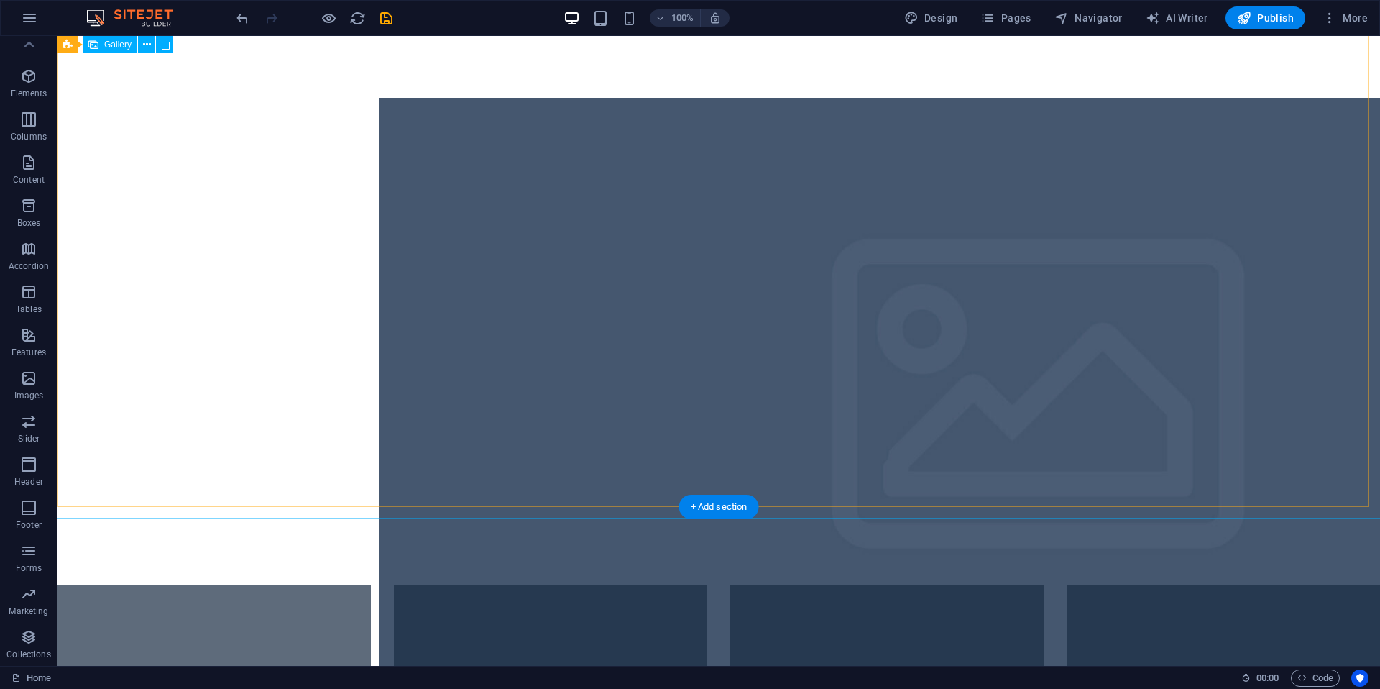
select select "4"
select select "px"
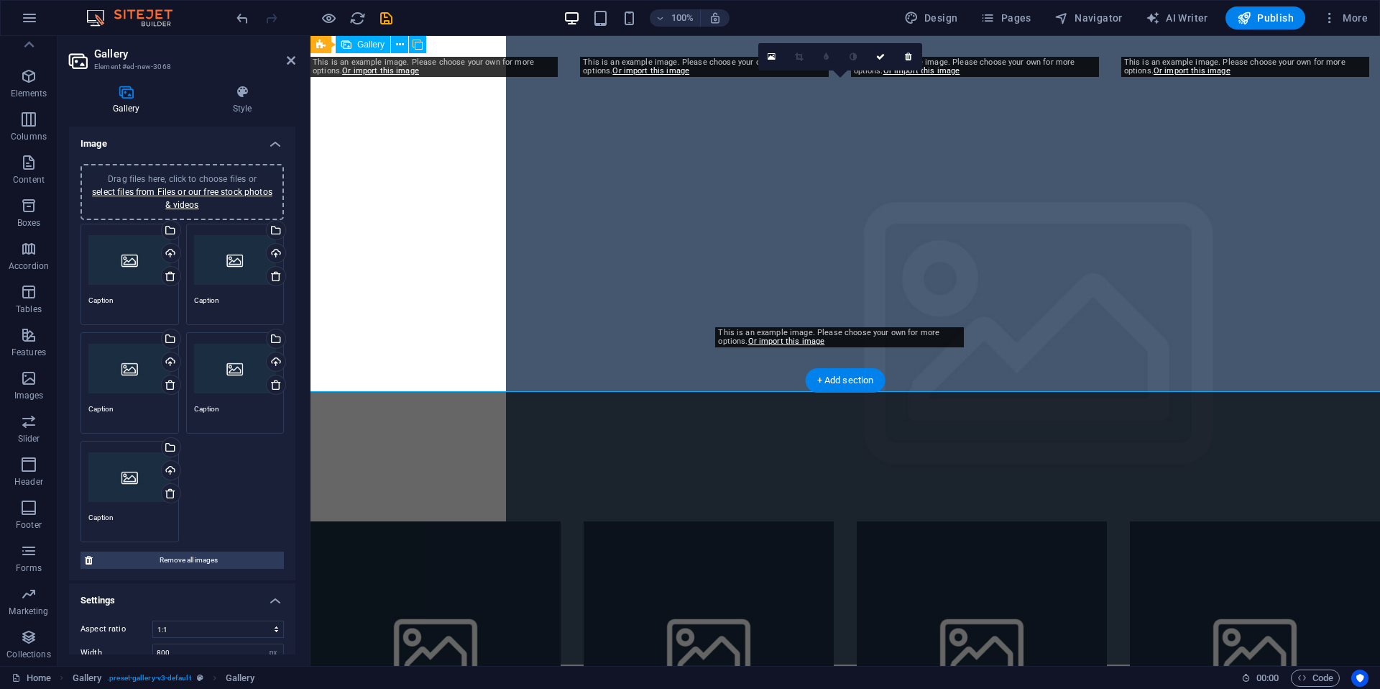
scroll to position [2227, 0]
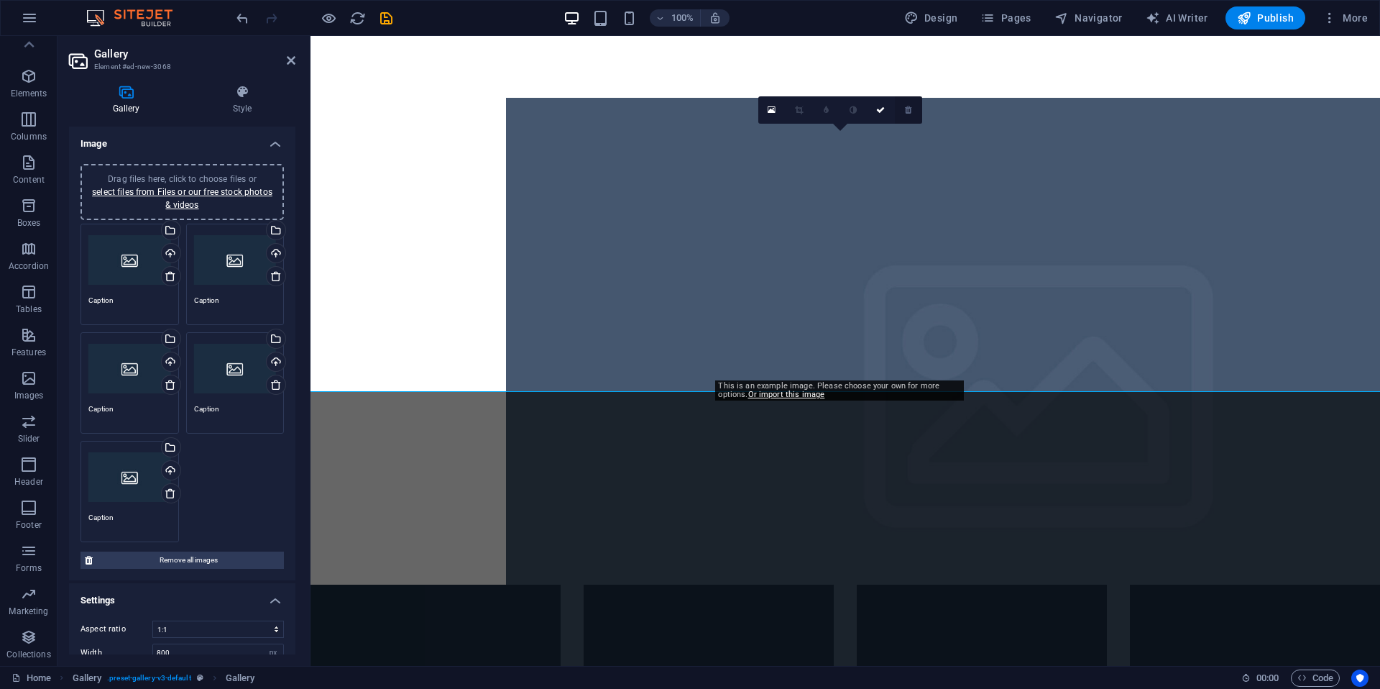
click at [907, 114] on link at bounding box center [908, 109] width 27 height 27
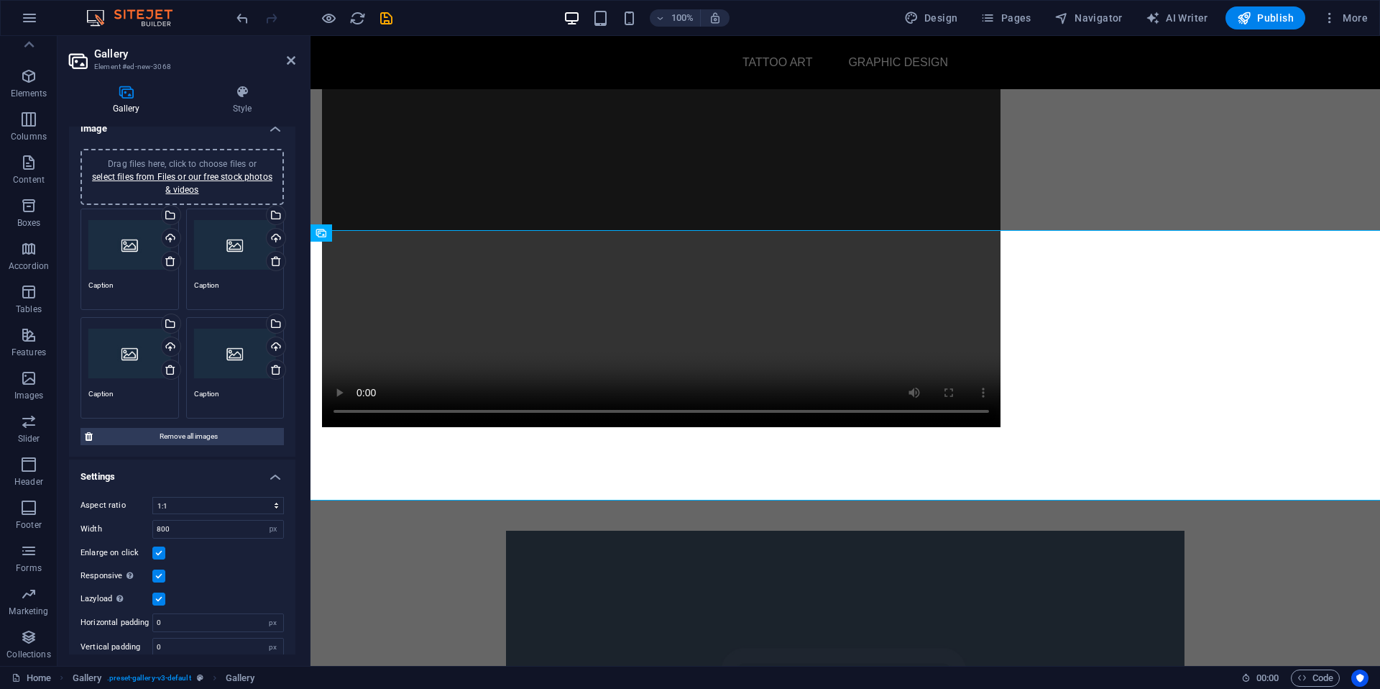
scroll to position [29, 0]
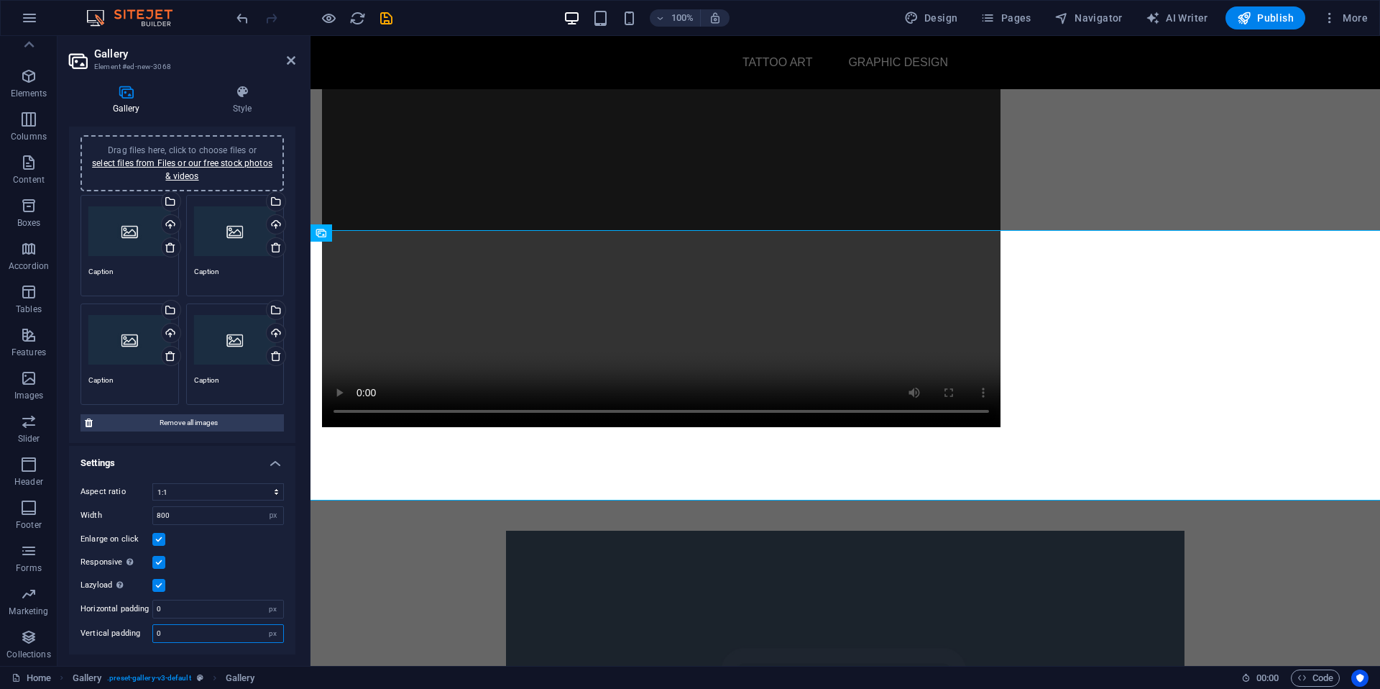
drag, startPoint x: 168, startPoint y: 636, endPoint x: 91, endPoint y: 635, distance: 76.9
click at [91, 635] on div "Vertical padding 0 px" at bounding box center [182, 633] width 203 height 19
type input "50"
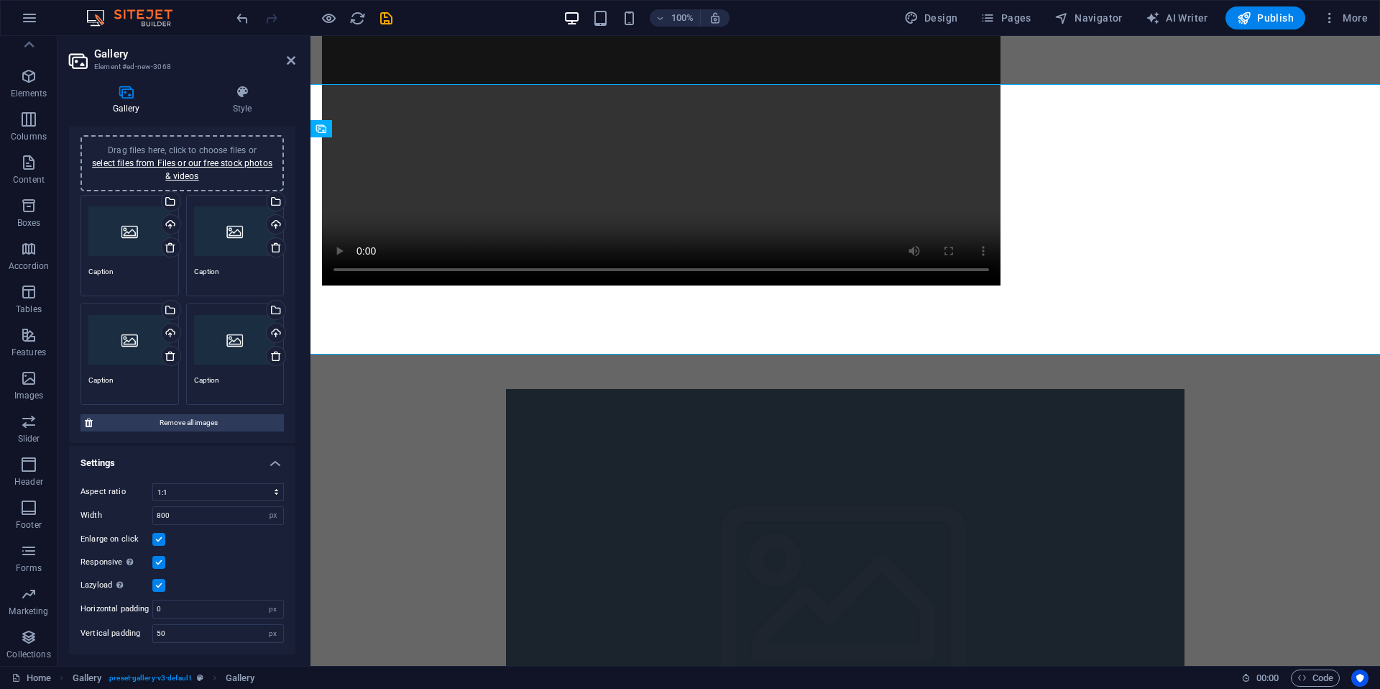
scroll to position [1941, 0]
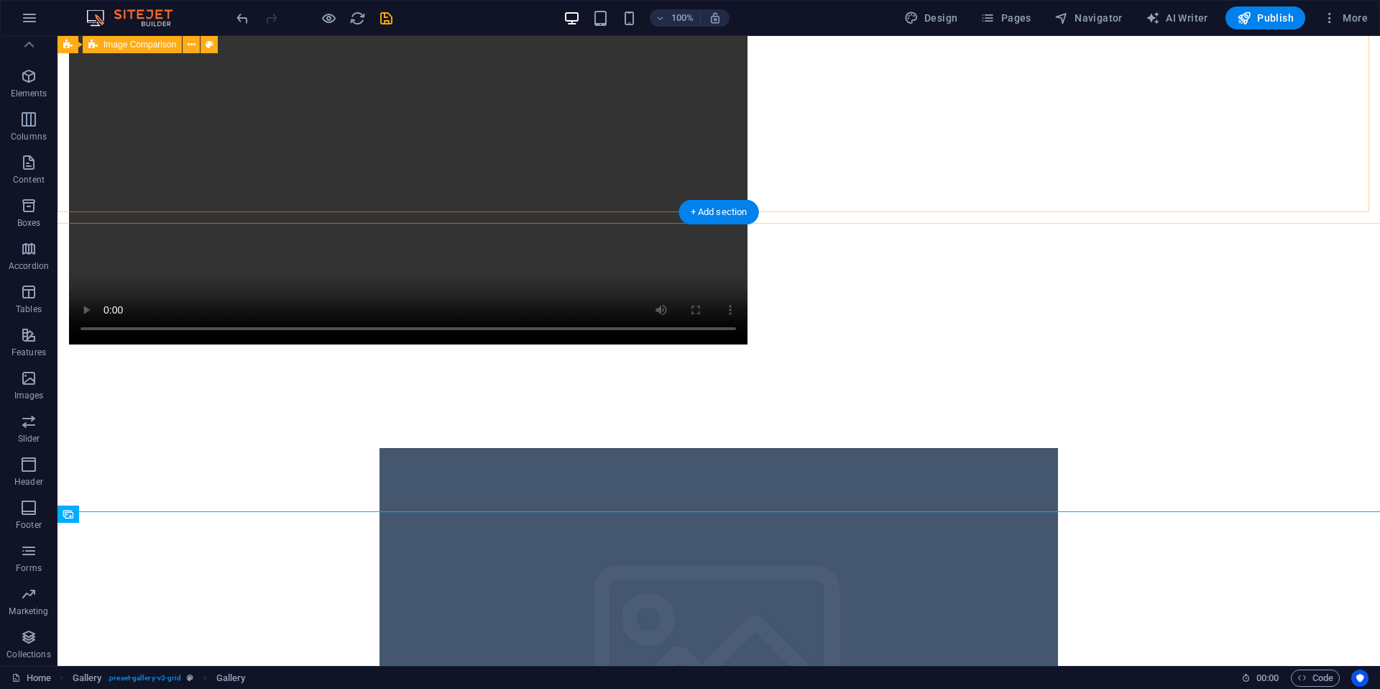
click at [1222, 390] on div at bounding box center [719, 668] width 1346 height 556
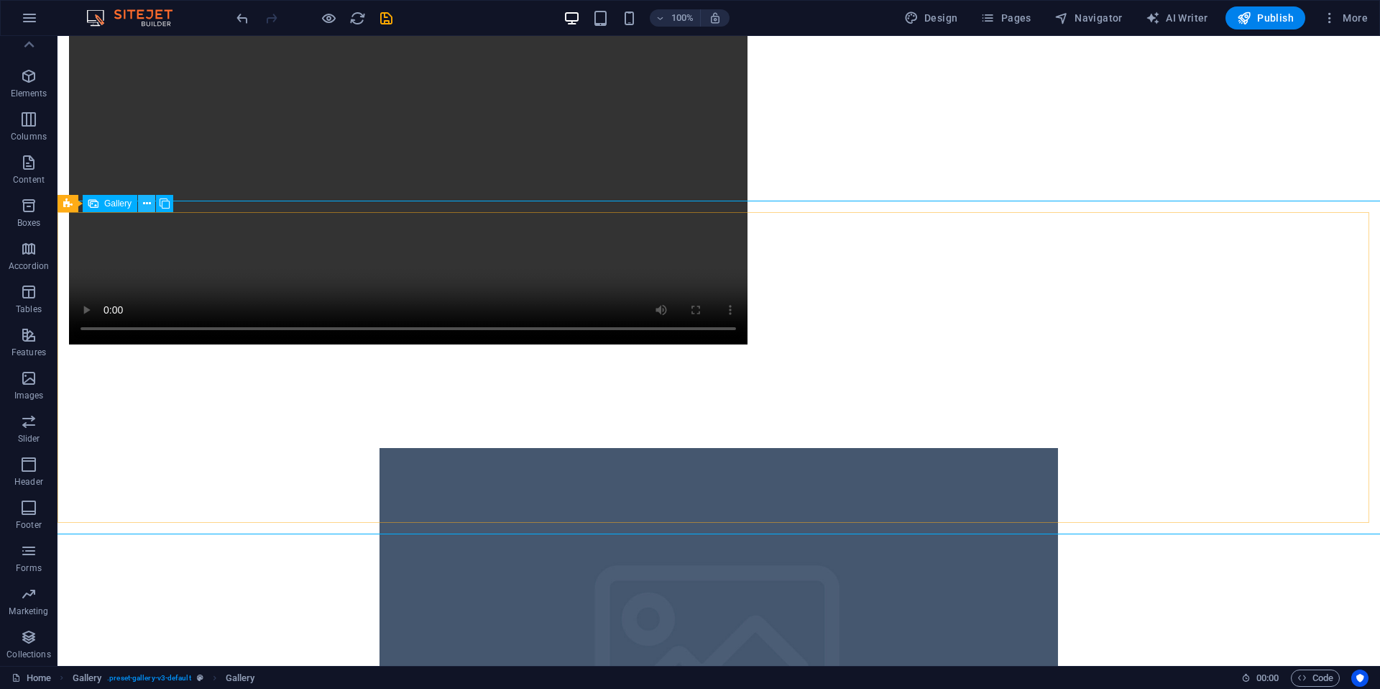
click at [148, 204] on icon at bounding box center [147, 203] width 8 height 15
click at [145, 203] on icon at bounding box center [147, 203] width 8 height 15
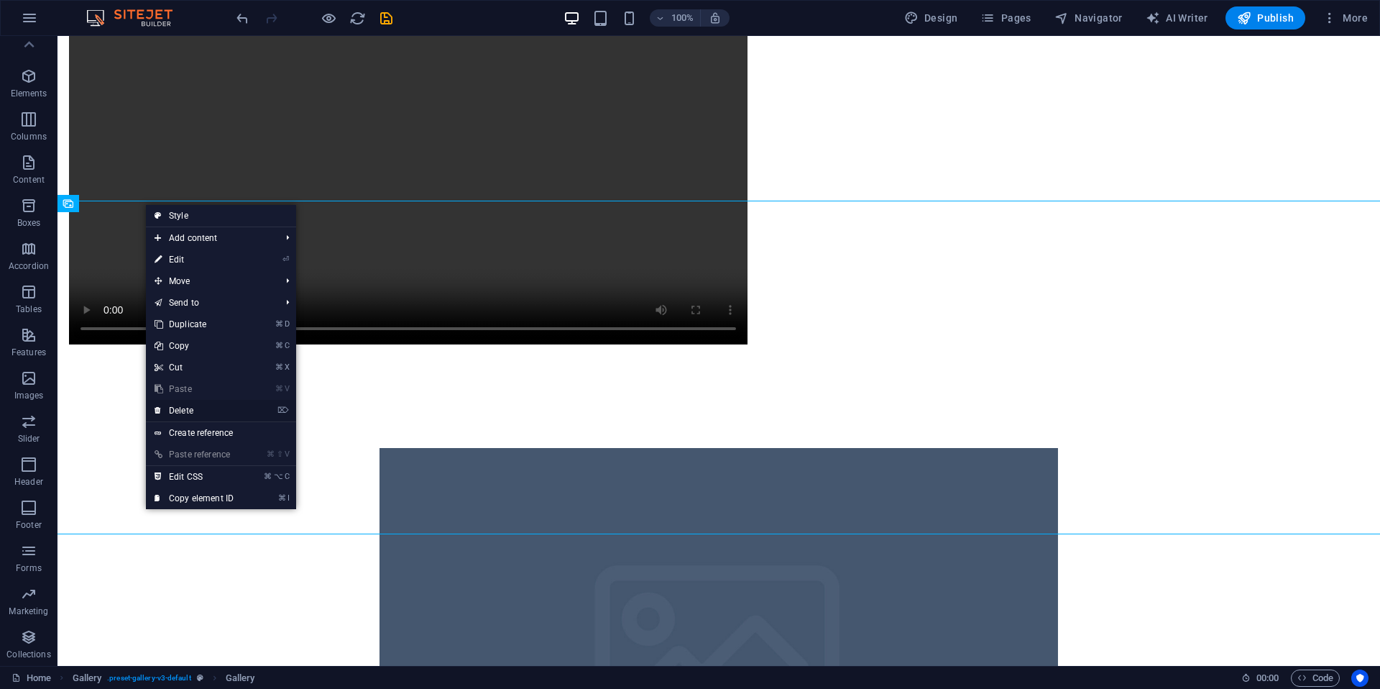
click at [188, 406] on link "⌦ Delete" at bounding box center [194, 411] width 96 height 22
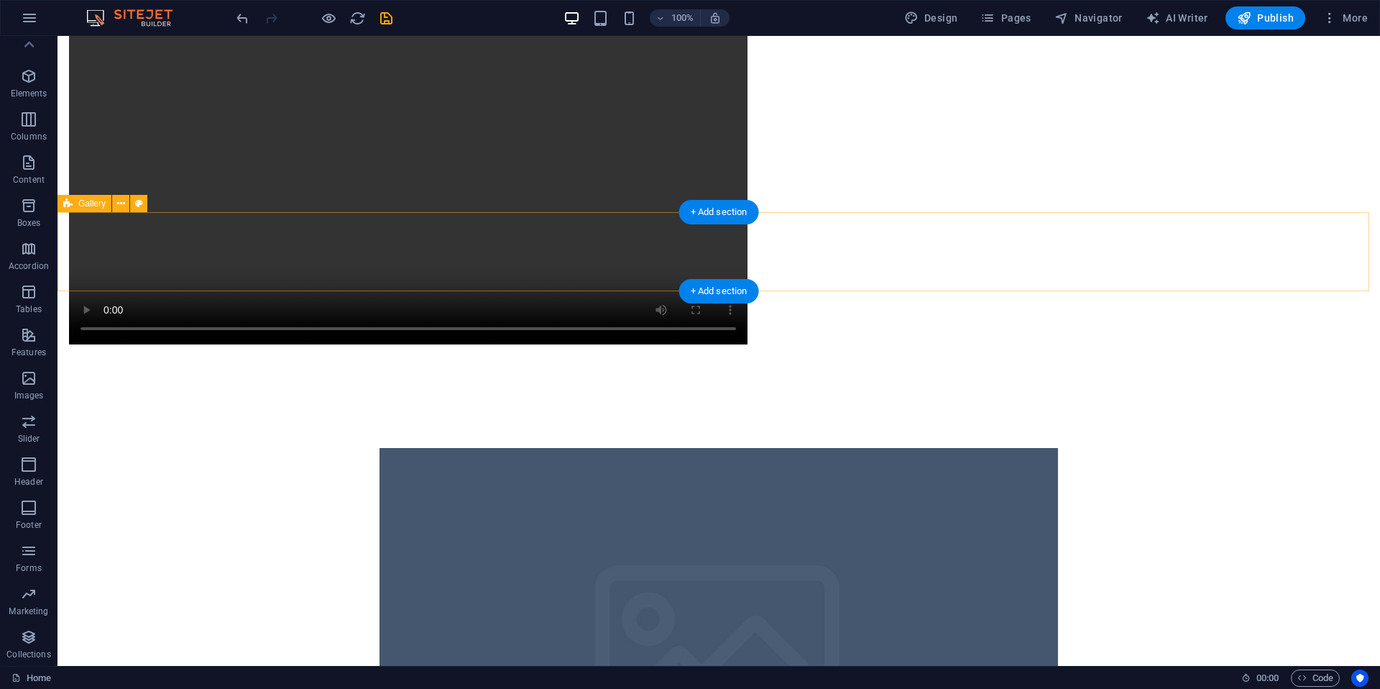
click at [122, 207] on icon at bounding box center [121, 203] width 8 height 15
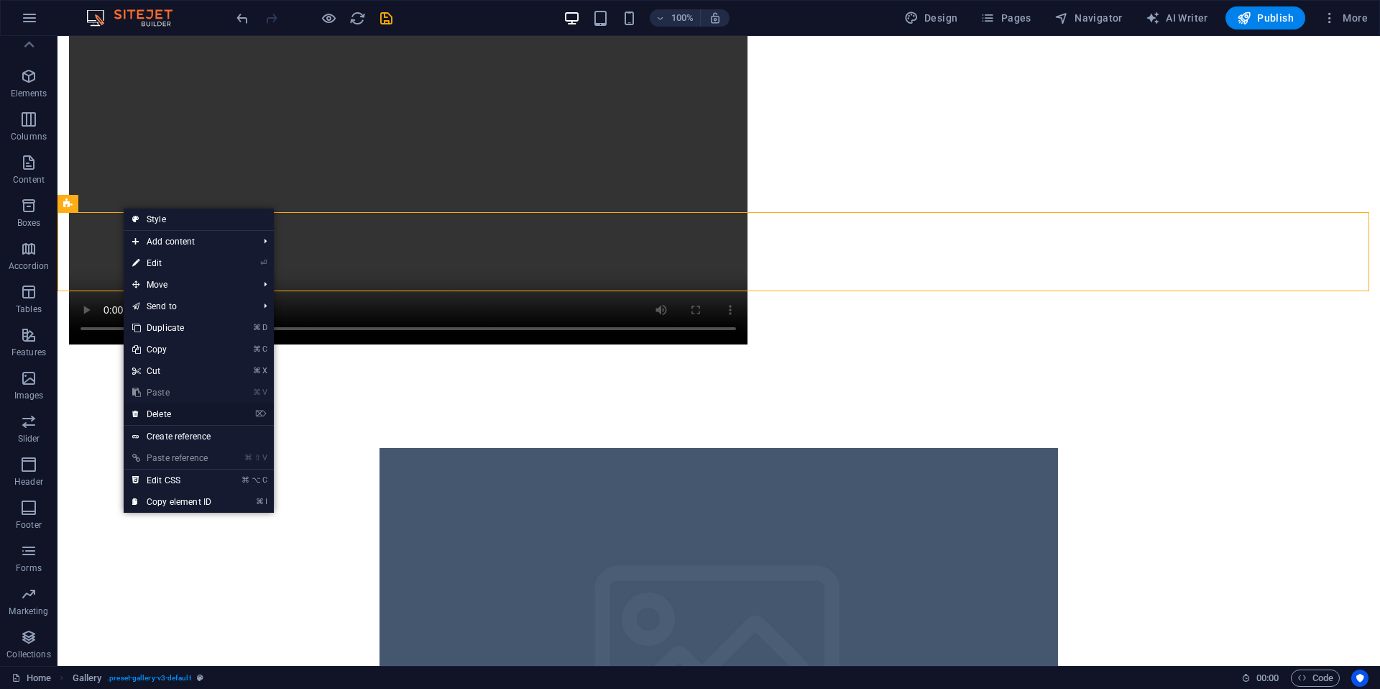
drag, startPoint x: 172, startPoint y: 412, endPoint x: 229, endPoint y: 359, distance: 77.3
click at [172, 412] on link "⌦ Delete" at bounding box center [172, 414] width 96 height 22
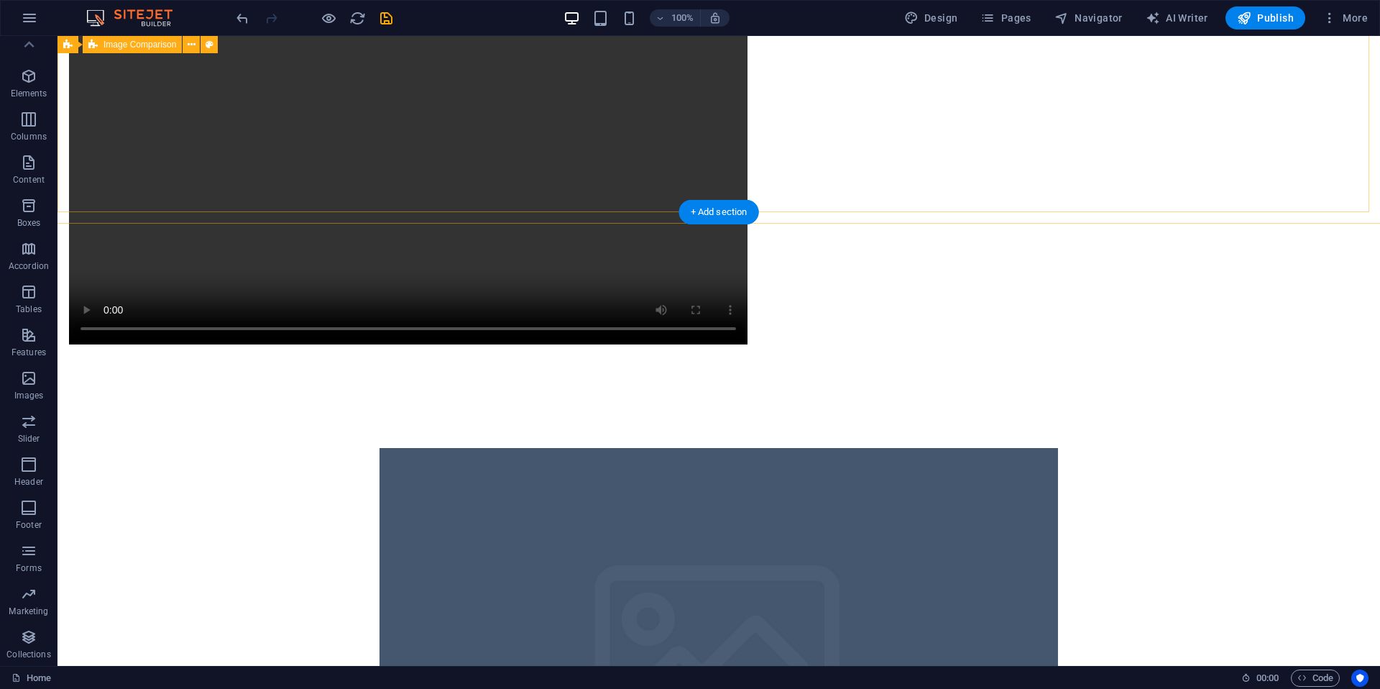
click at [1118, 390] on div at bounding box center [719, 668] width 1346 height 556
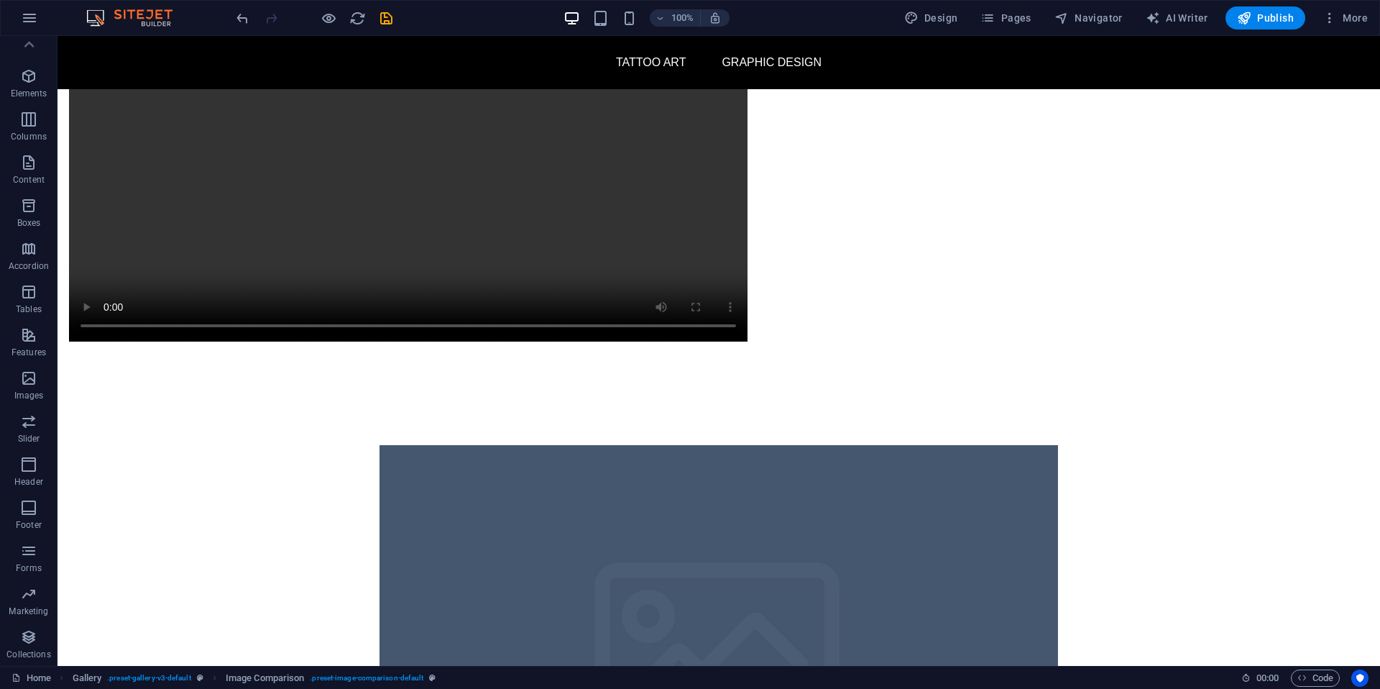
scroll to position [1825, 0]
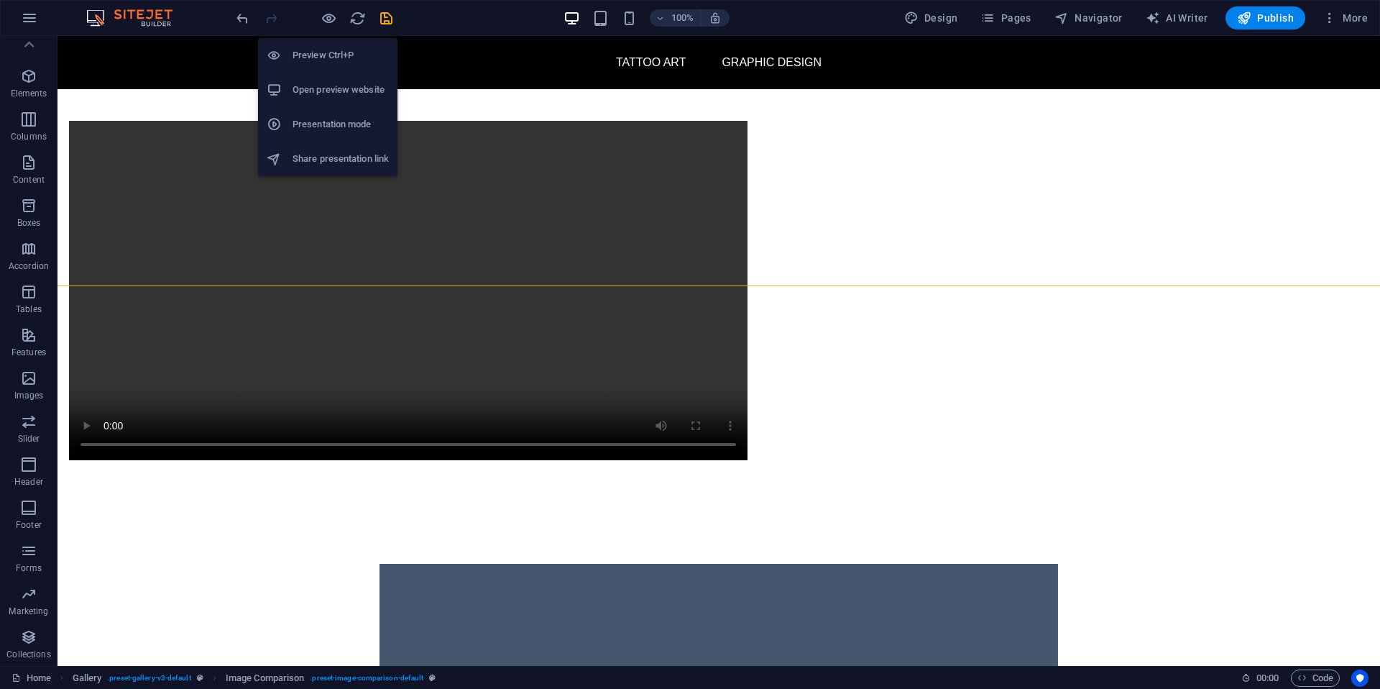
drag, startPoint x: 326, startPoint y: 19, endPoint x: 278, endPoint y: 2, distance: 51.2
click at [326, 19] on icon "button" at bounding box center [329, 18] width 17 height 17
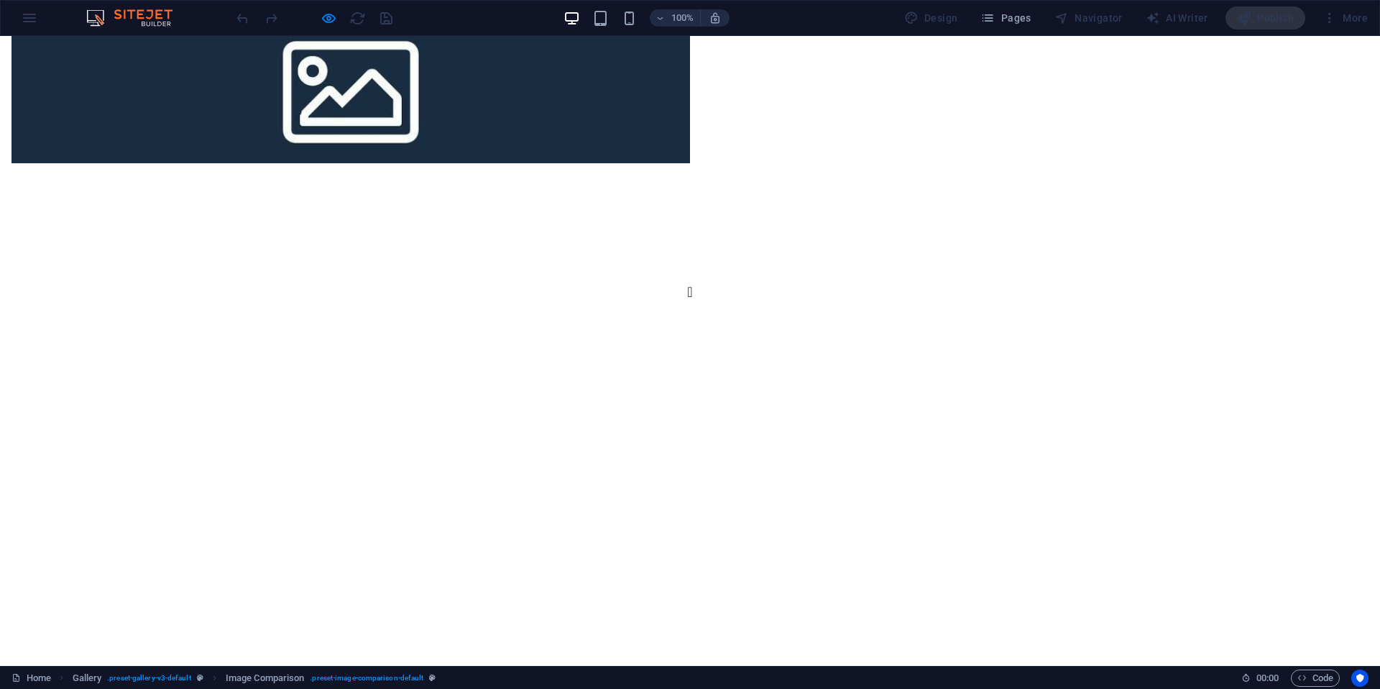
scroll to position [3781, 0]
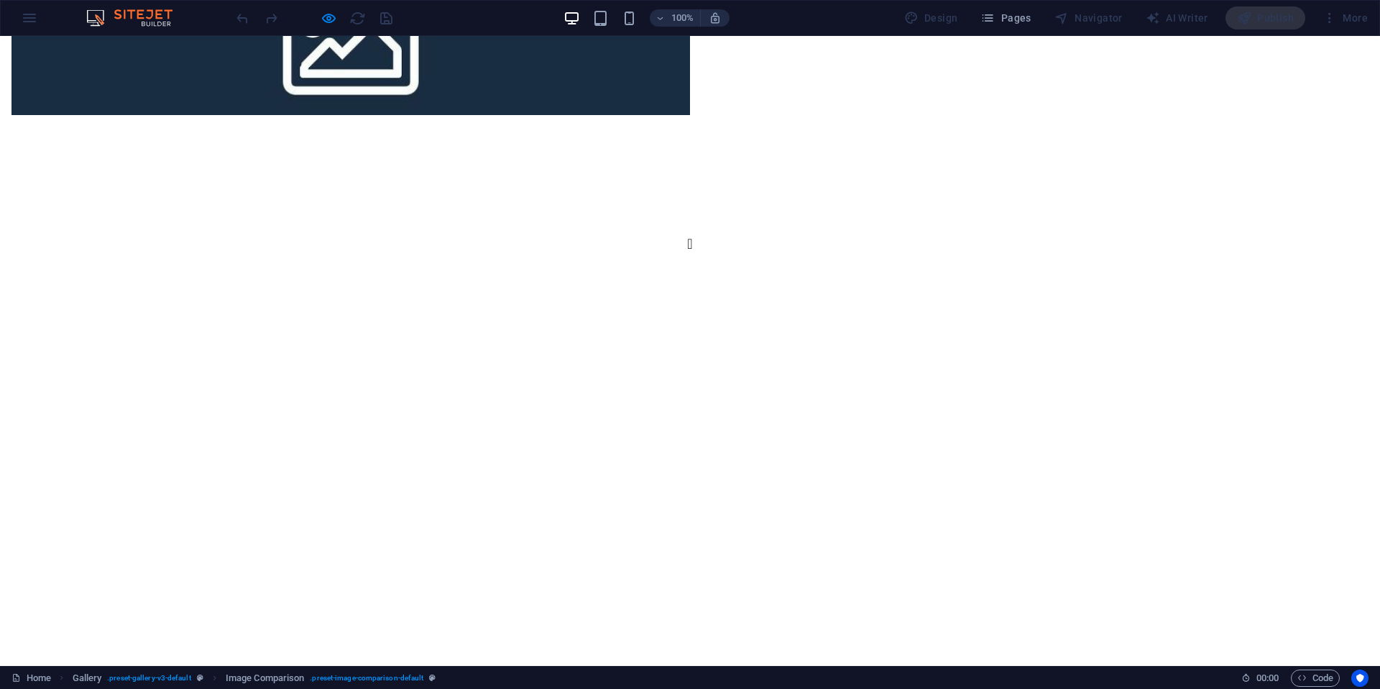
type input "100"
drag, startPoint x: 1009, startPoint y: 583, endPoint x: 1323, endPoint y: 491, distance: 327.4
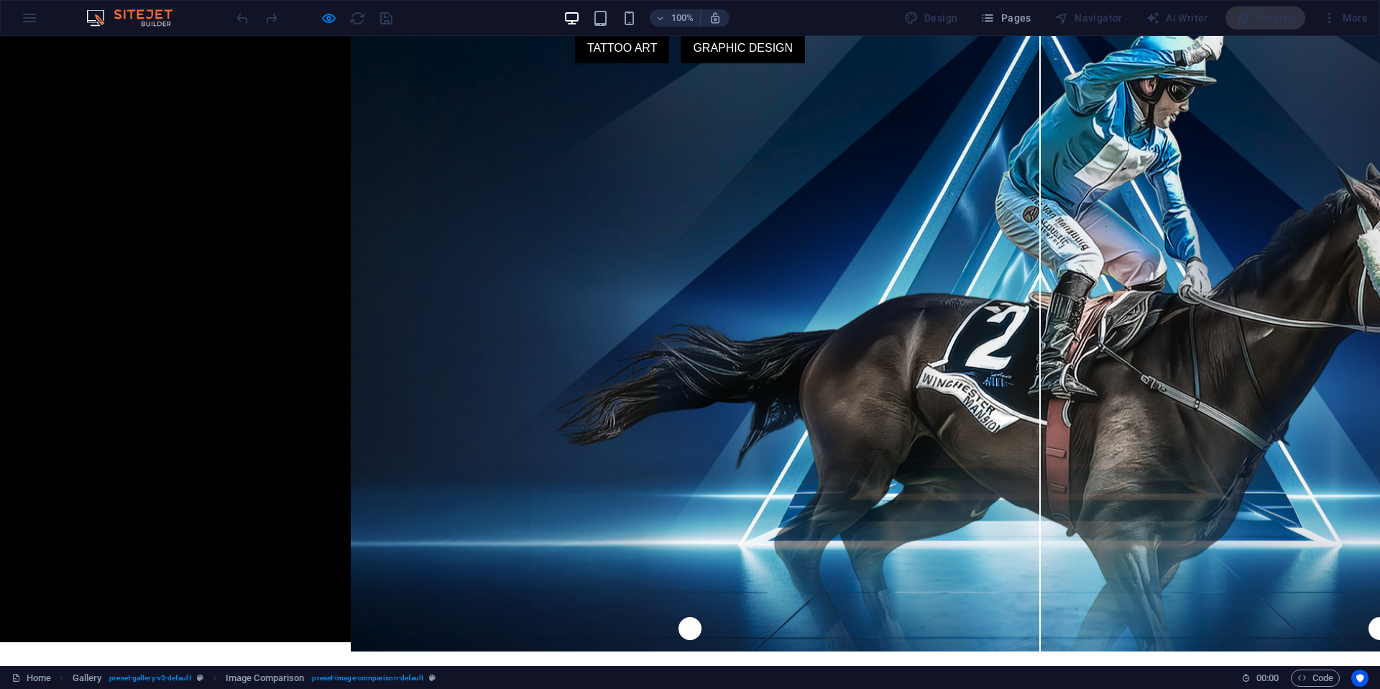
scroll to position [0, 0]
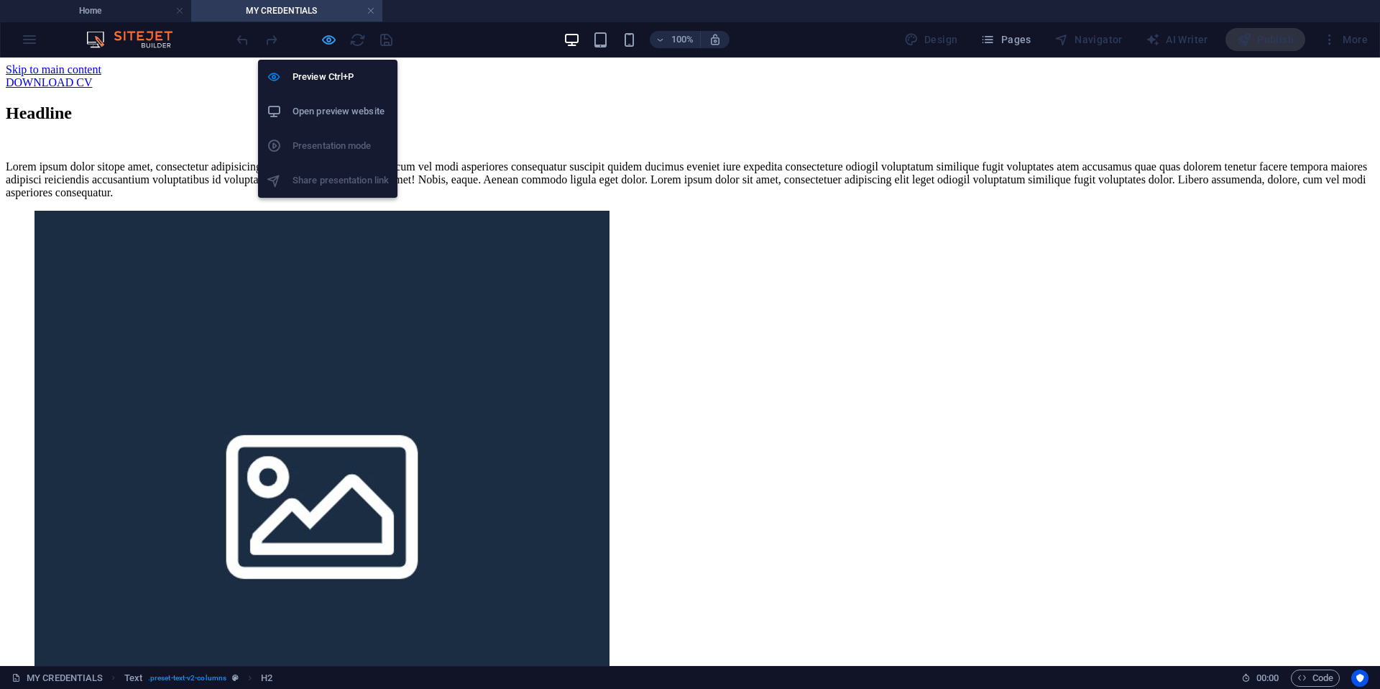
click at [329, 41] on icon "button" at bounding box center [329, 40] width 17 height 17
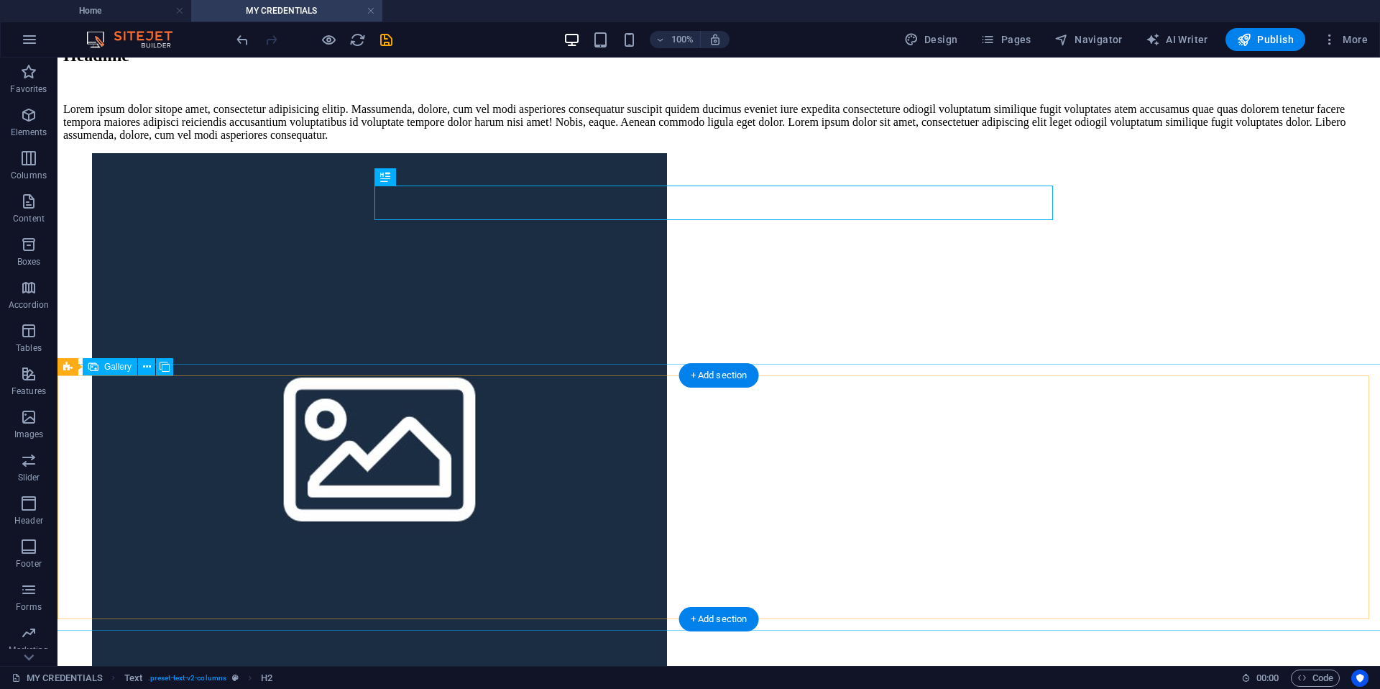
scroll to position [147, 0]
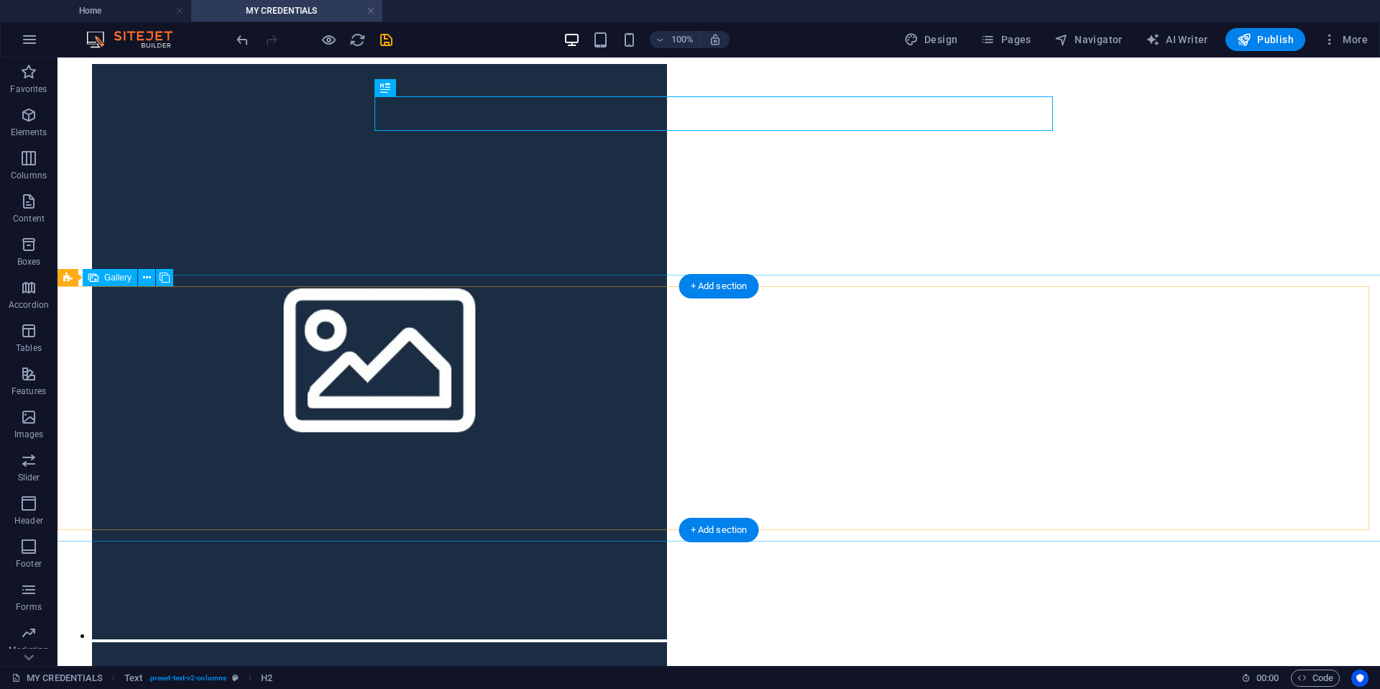
click at [238, 354] on li at bounding box center [379, 353] width 575 height 578
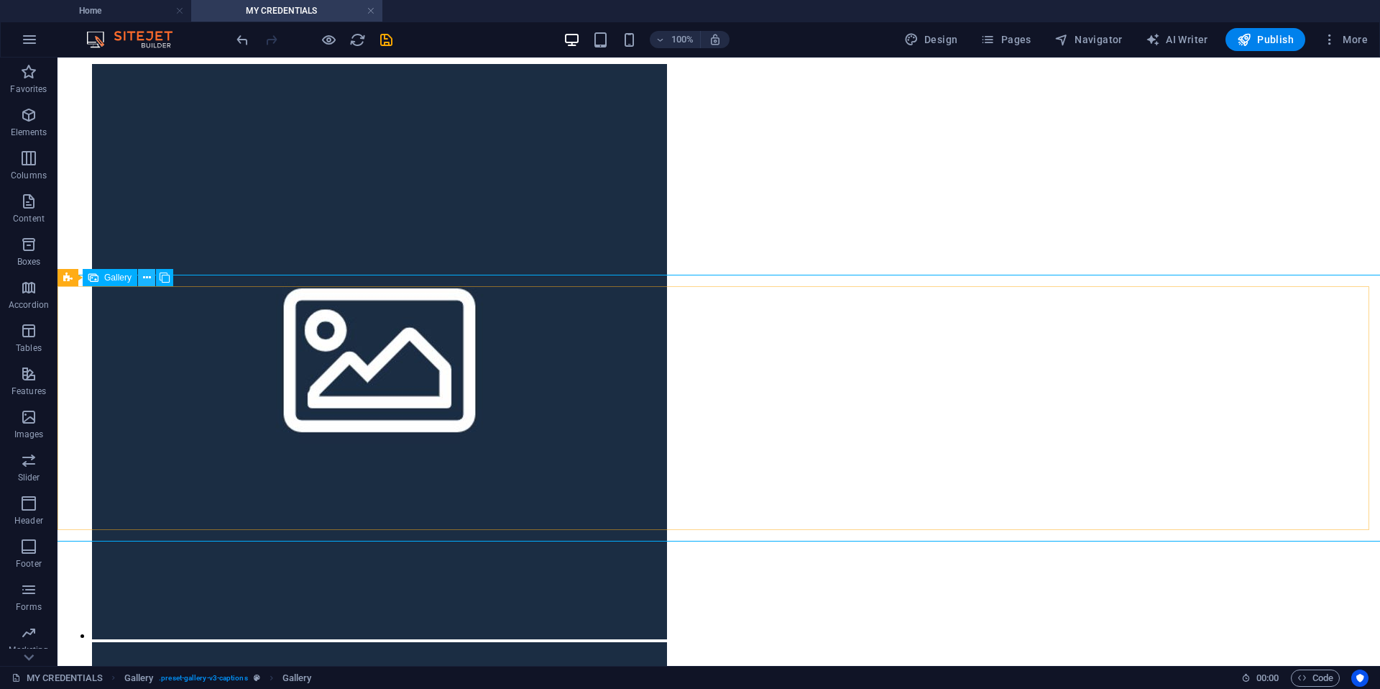
click at [150, 283] on icon at bounding box center [147, 277] width 8 height 15
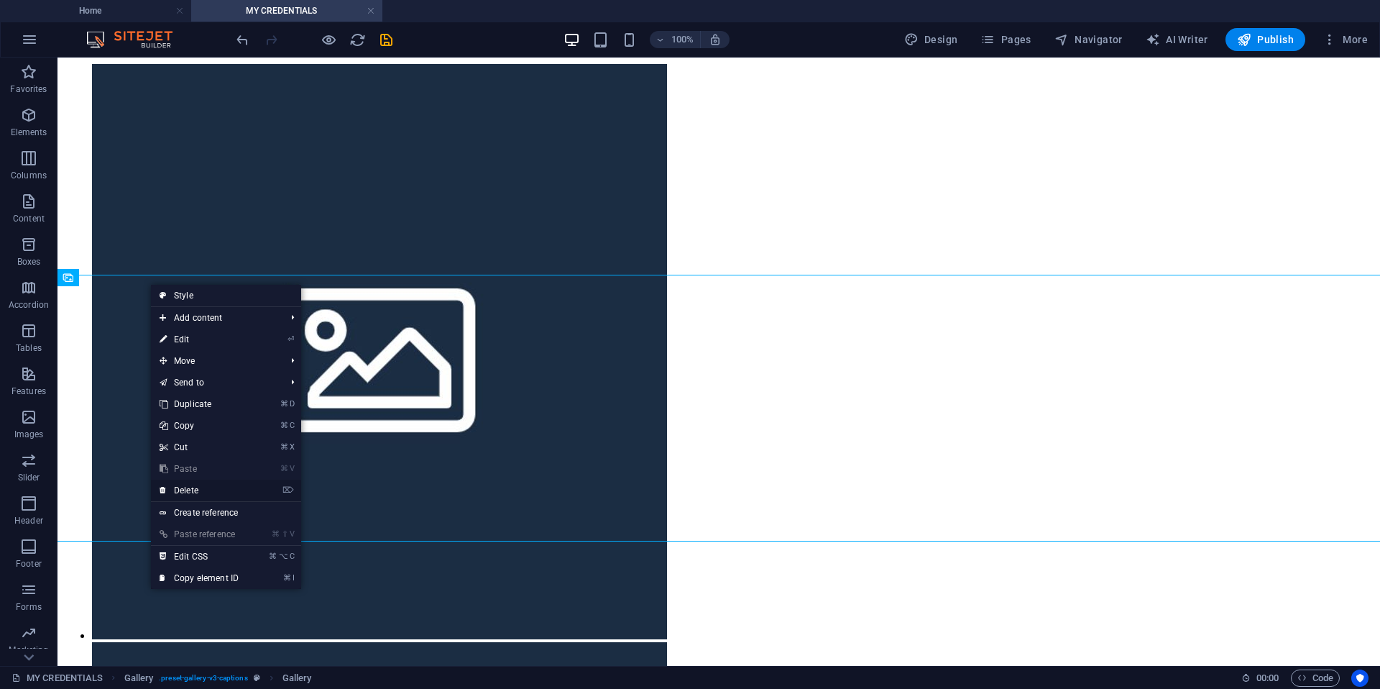
click at [196, 492] on link "⌦ Delete" at bounding box center [199, 491] width 96 height 22
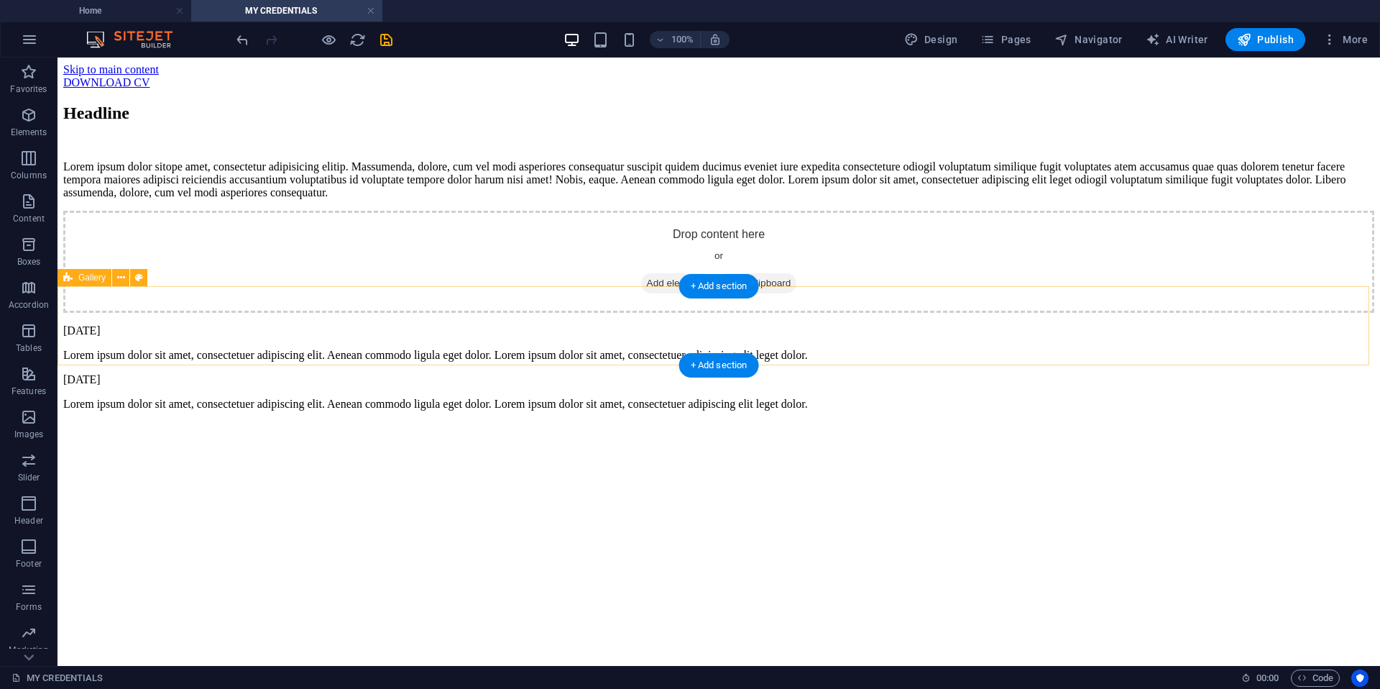
click at [665, 293] on span "Add elements" at bounding box center [676, 283] width 71 height 20
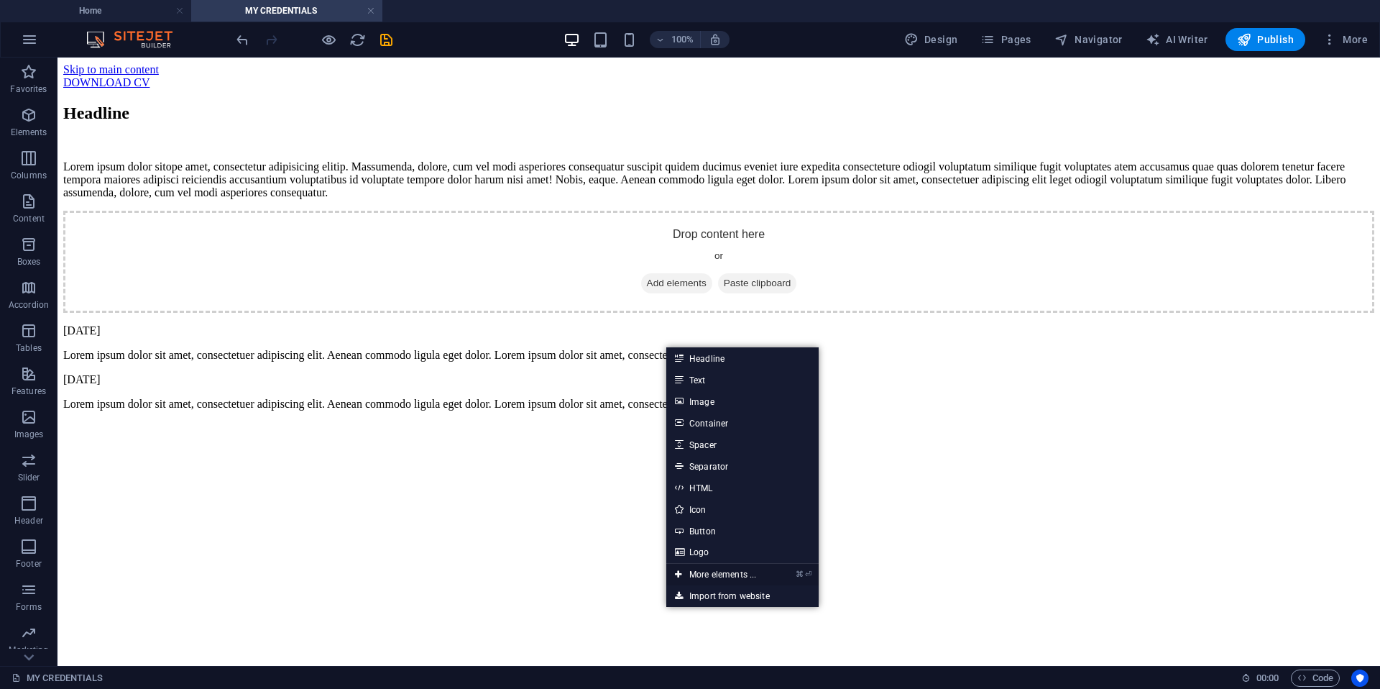
drag, startPoint x: 727, startPoint y: 578, endPoint x: 449, endPoint y: 516, distance: 285.2
click at [727, 578] on link "⌘ ⏎ More elements ..." at bounding box center [716, 575] width 99 height 22
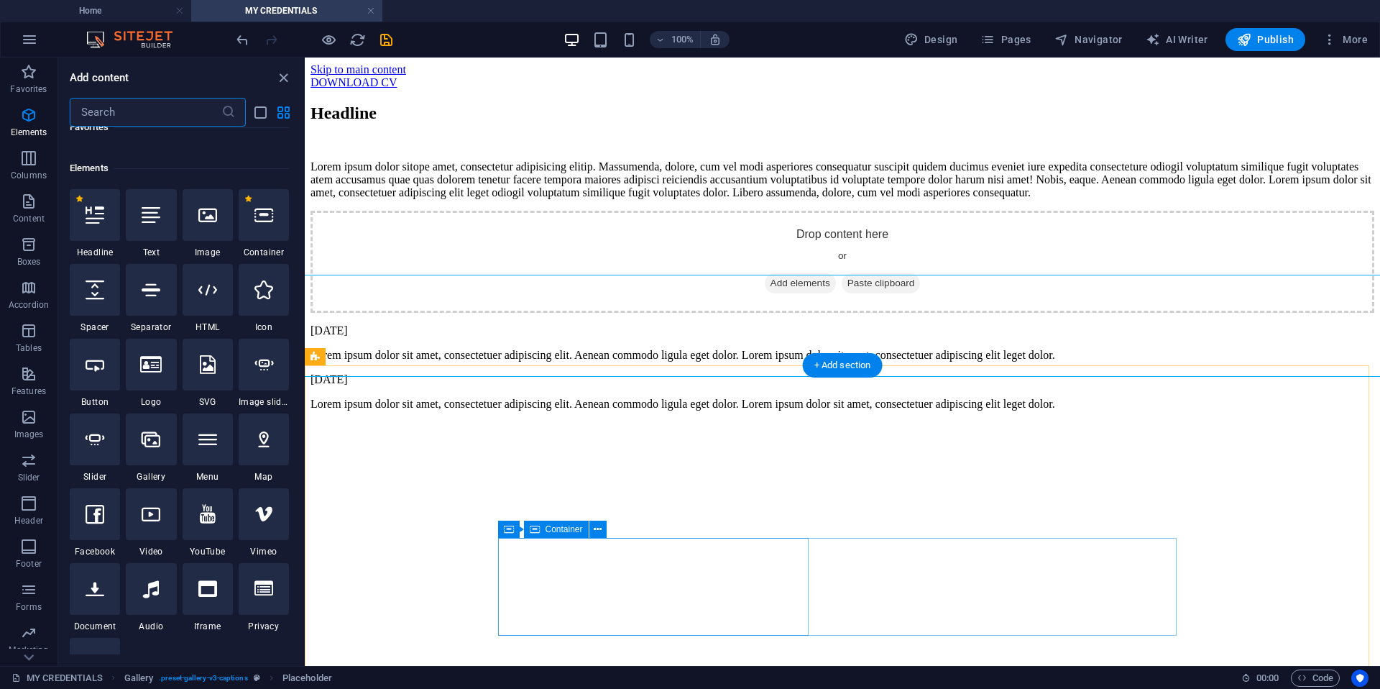
scroll to position [153, 0]
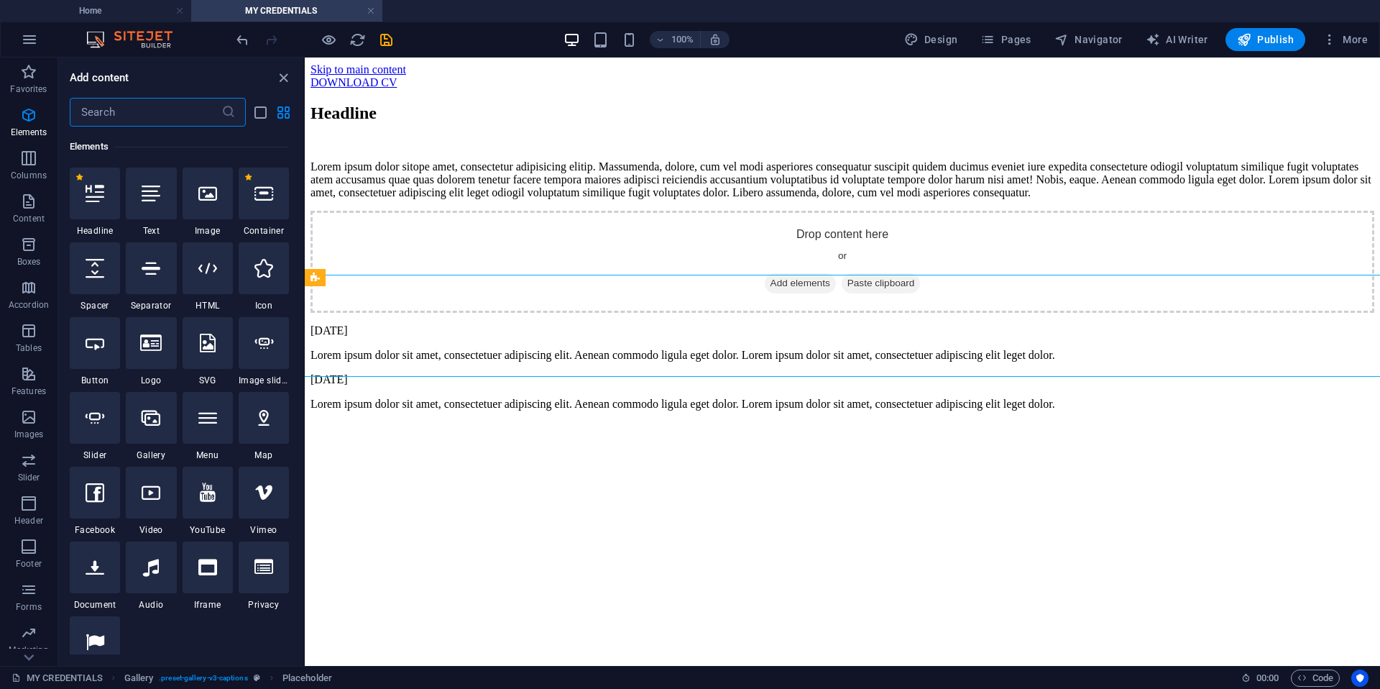
click at [142, 114] on input "text" at bounding box center [146, 112] width 152 height 29
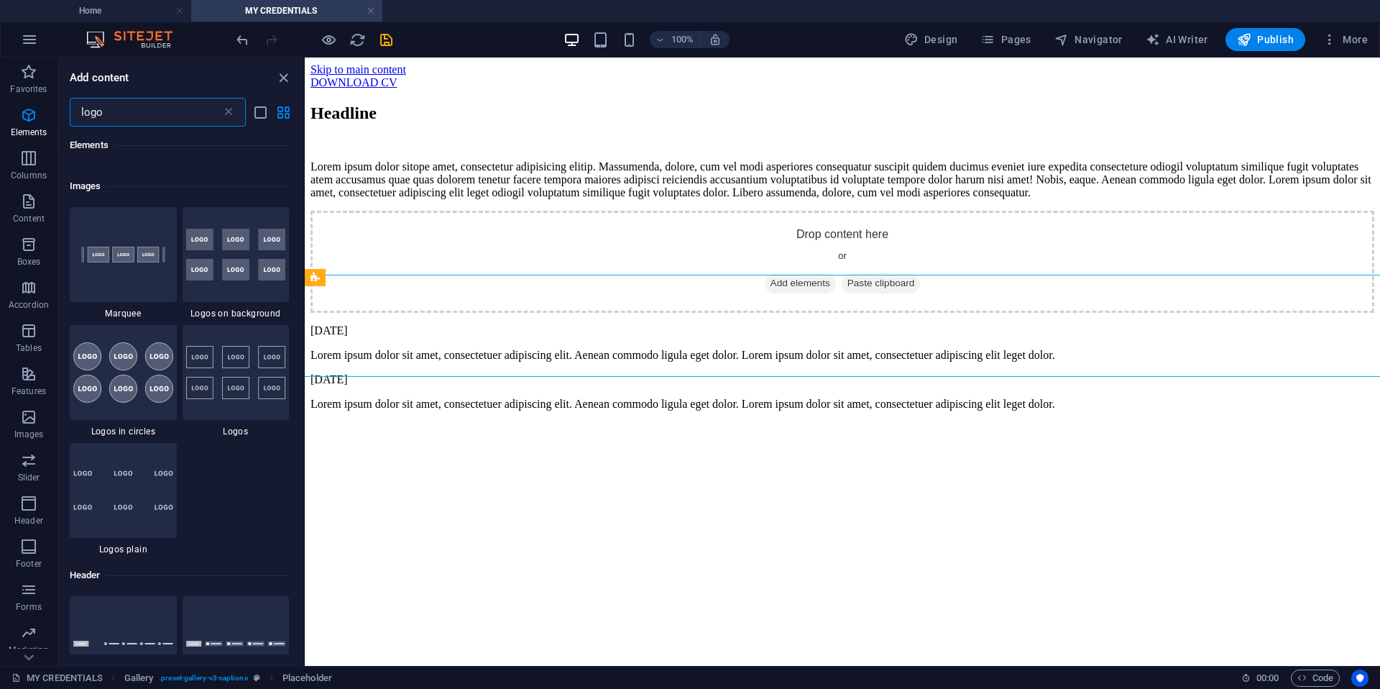
scroll to position [73, 0]
type input "logo"
click at [129, 493] on img at bounding box center [123, 488] width 100 height 42
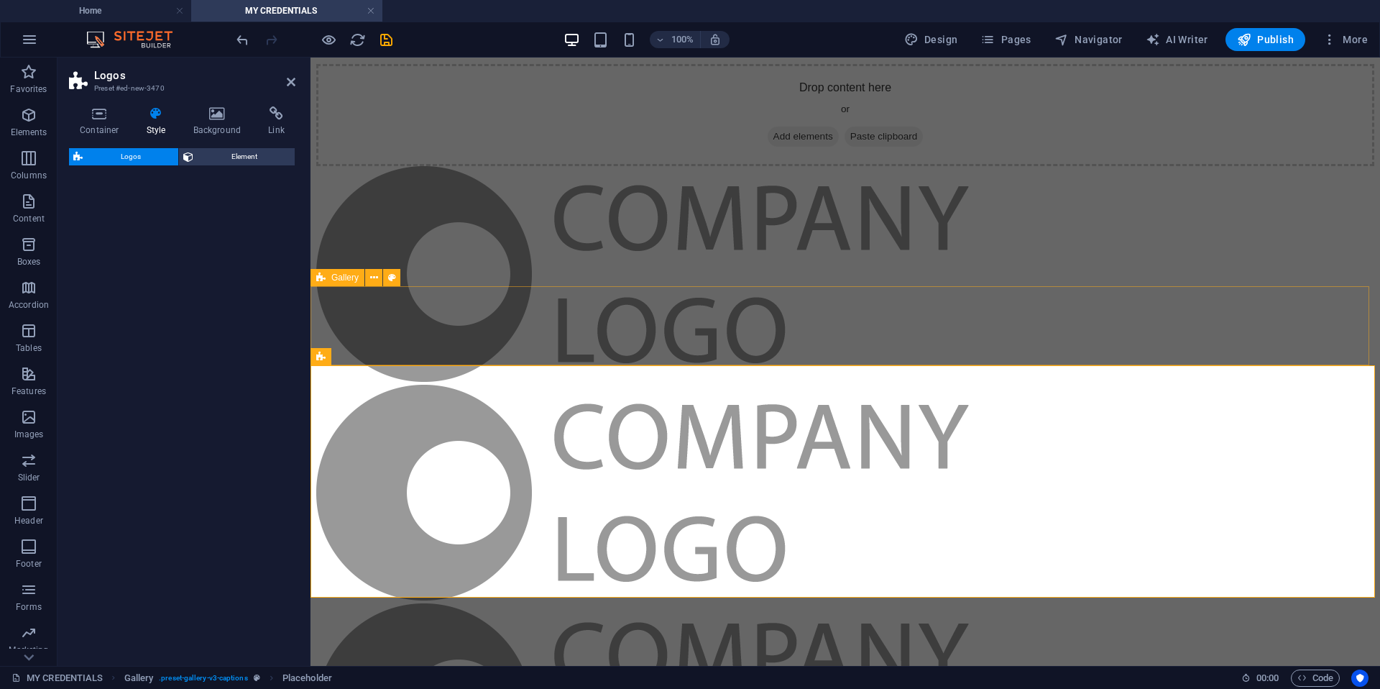
select select "rem"
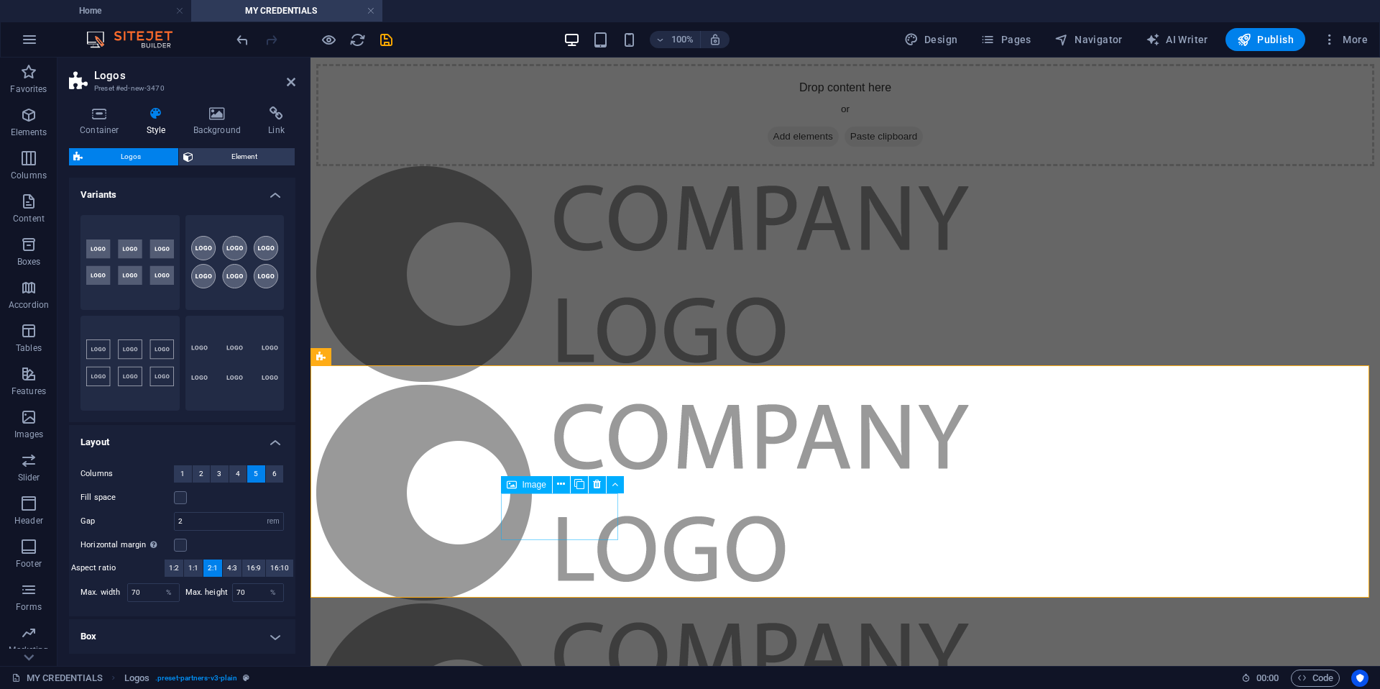
click at [598, 484] on icon at bounding box center [597, 484] width 8 height 15
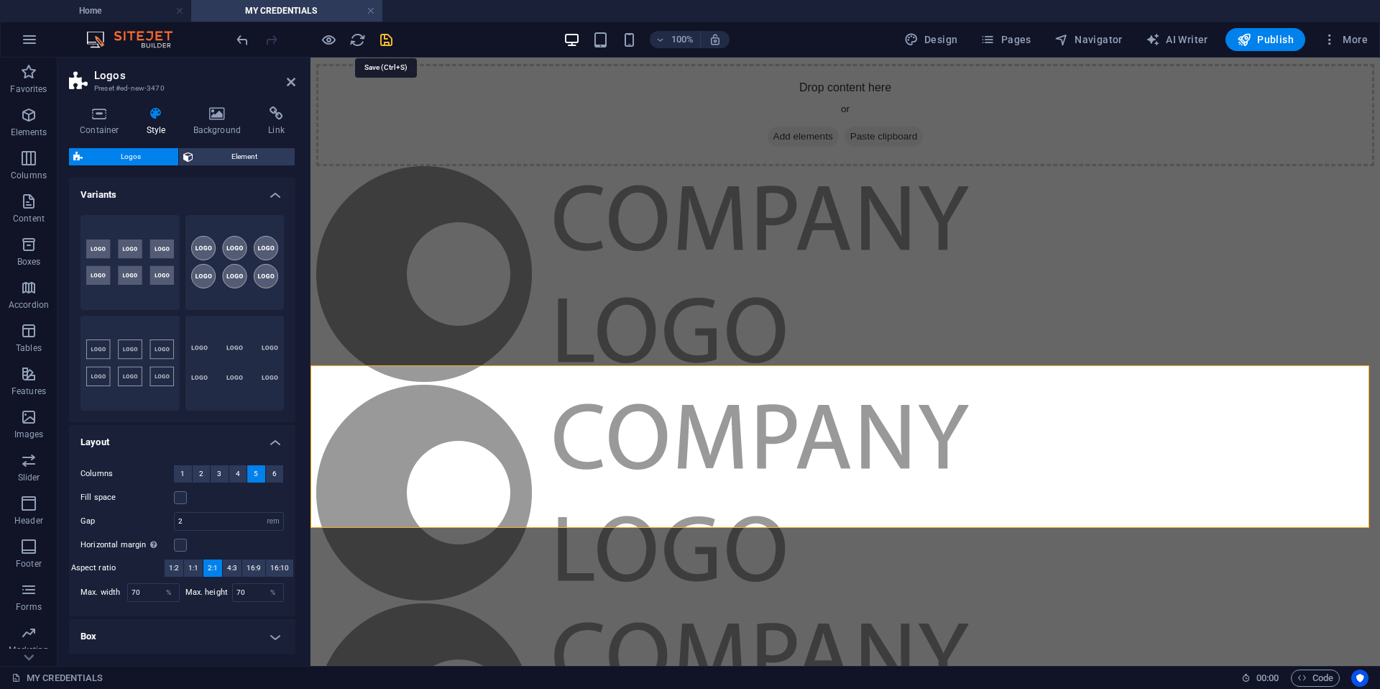
click at [381, 45] on icon "save" at bounding box center [386, 40] width 17 height 17
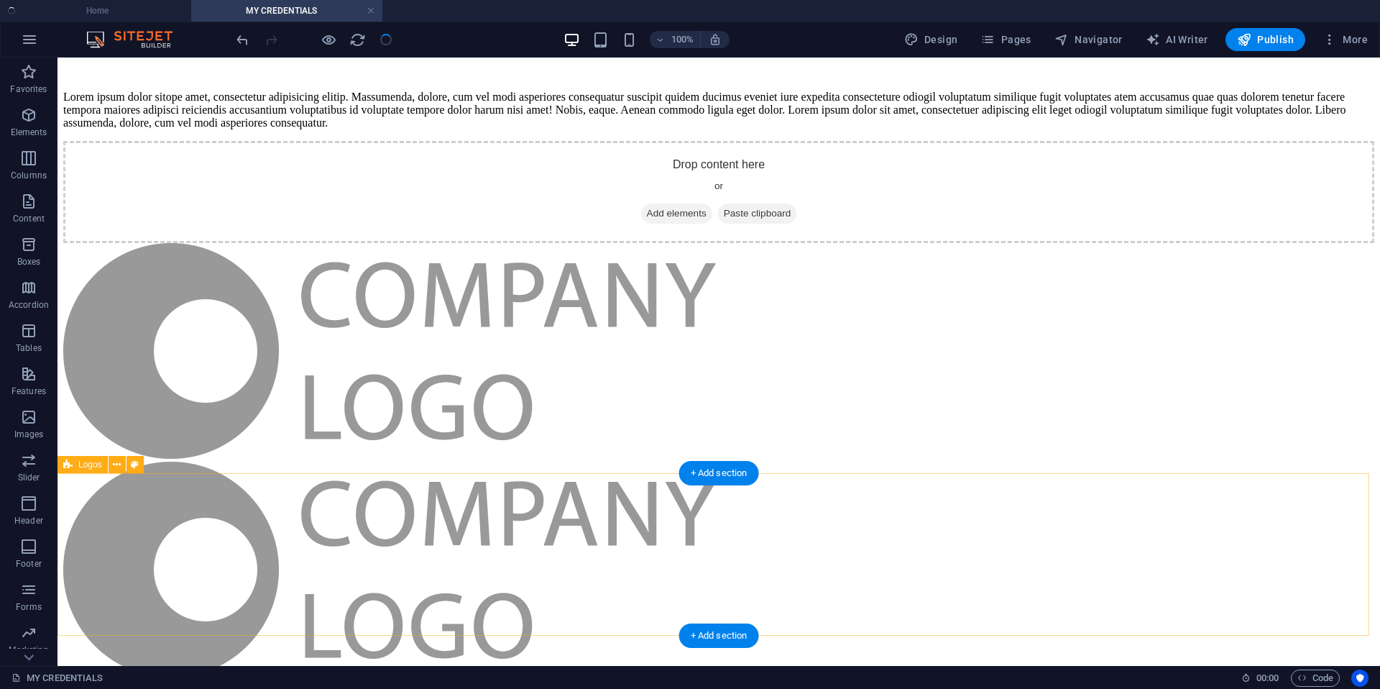
scroll to position [21, 0]
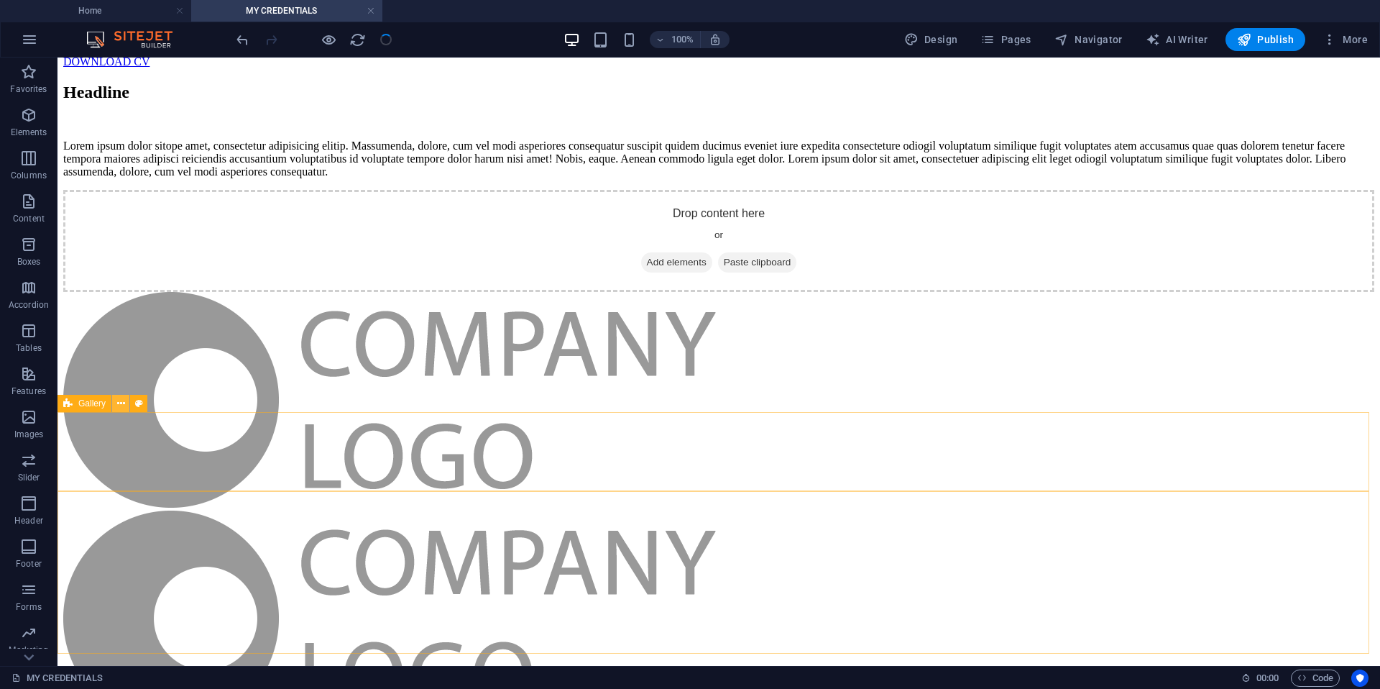
click at [119, 404] on icon at bounding box center [121, 403] width 8 height 15
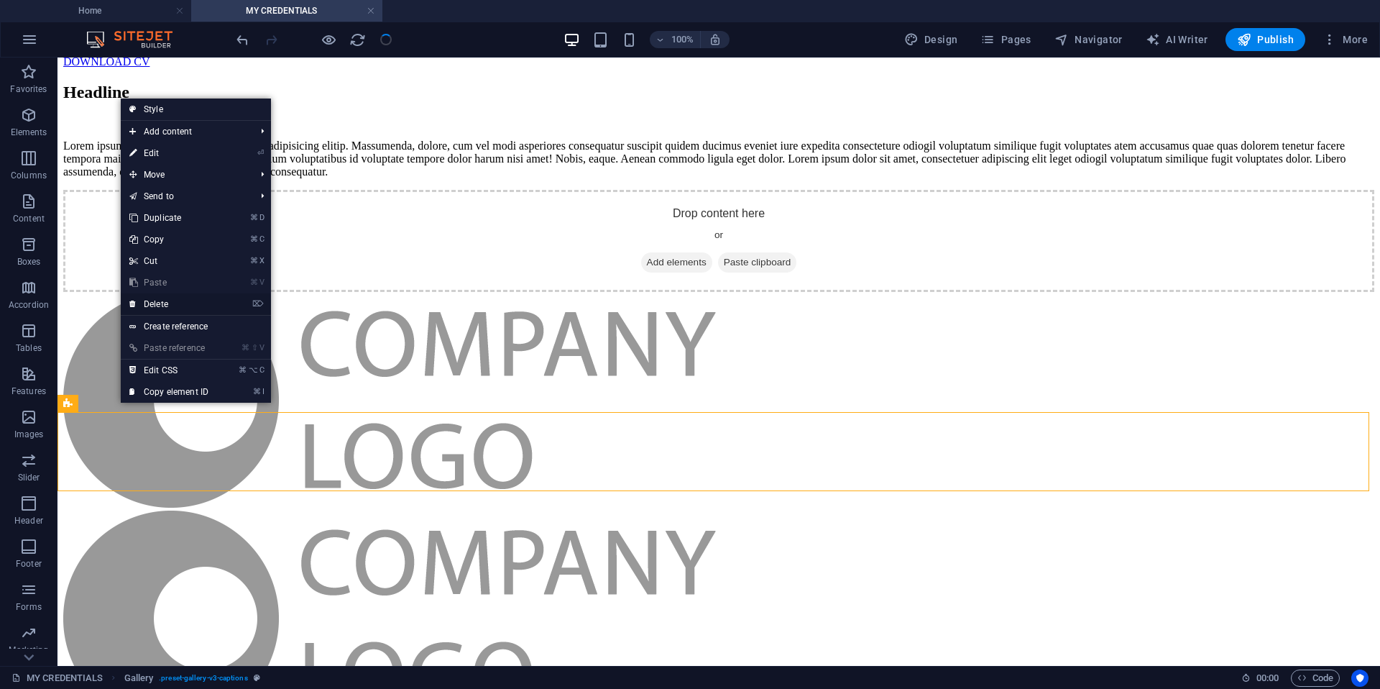
click at [162, 303] on link "⌦ Delete" at bounding box center [169, 304] width 96 height 22
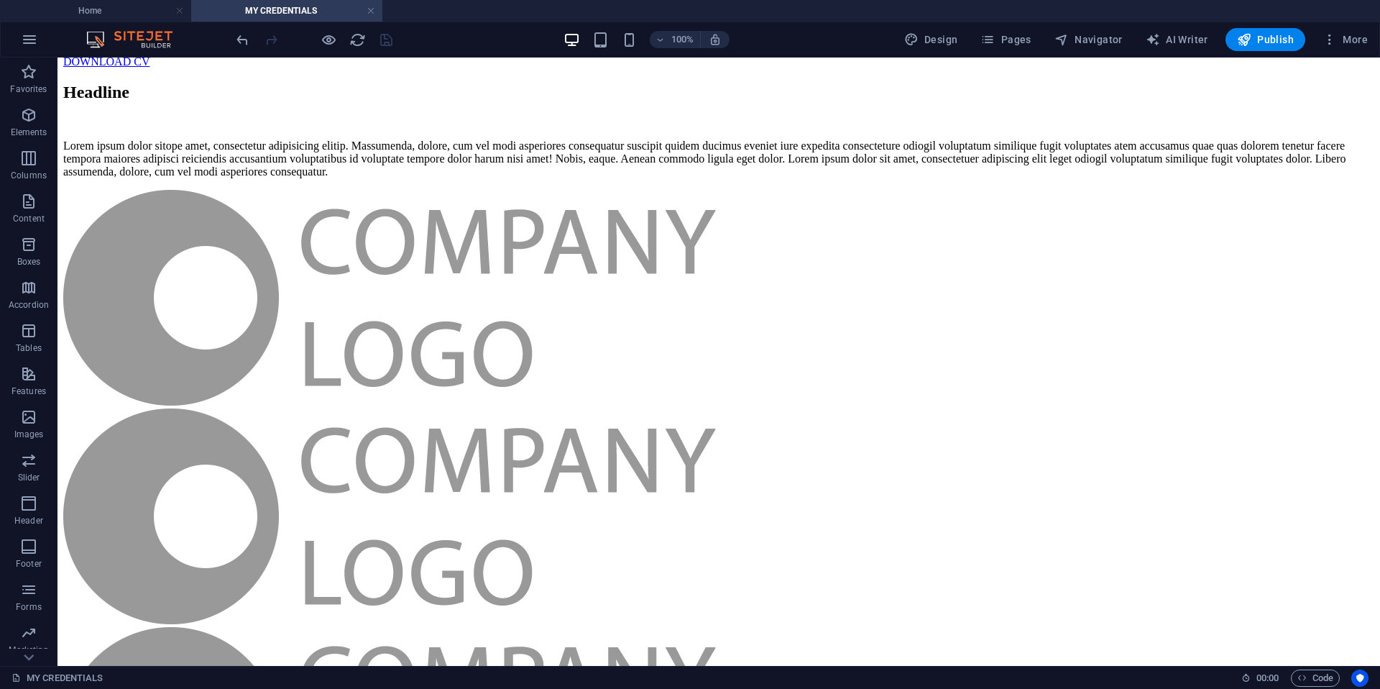
click at [669, 178] on div "Lorem ipsum dolor sitope amet, consectetur adipisicing elitip. Massumenda, dolo…" at bounding box center [718, 158] width 1311 height 39
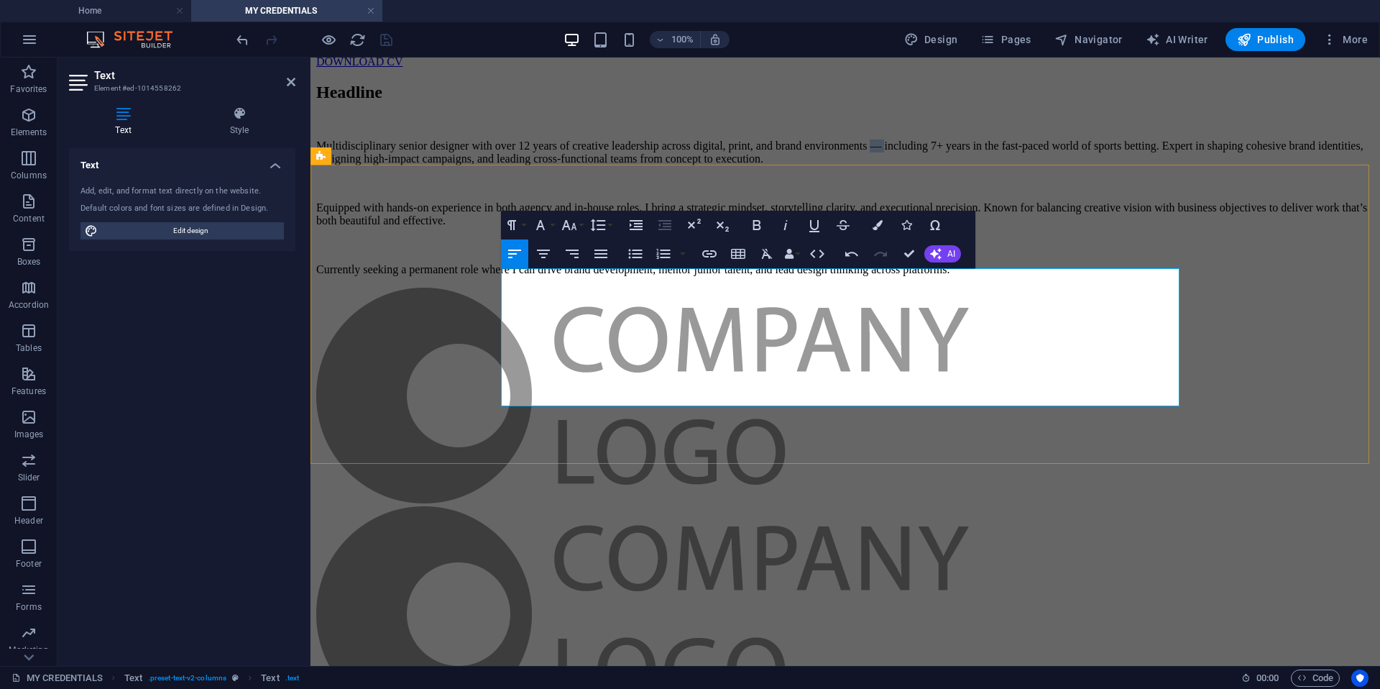
click at [780, 165] on p "Multidisciplinary senior designer with over 12 years of creative leadership acr…" at bounding box center [845, 152] width 1058 height 26
click at [1133, 276] on div "Headline Multidisciplinary senior designer with over 12 years of creative leade…" at bounding box center [845, 179] width 1058 height 193
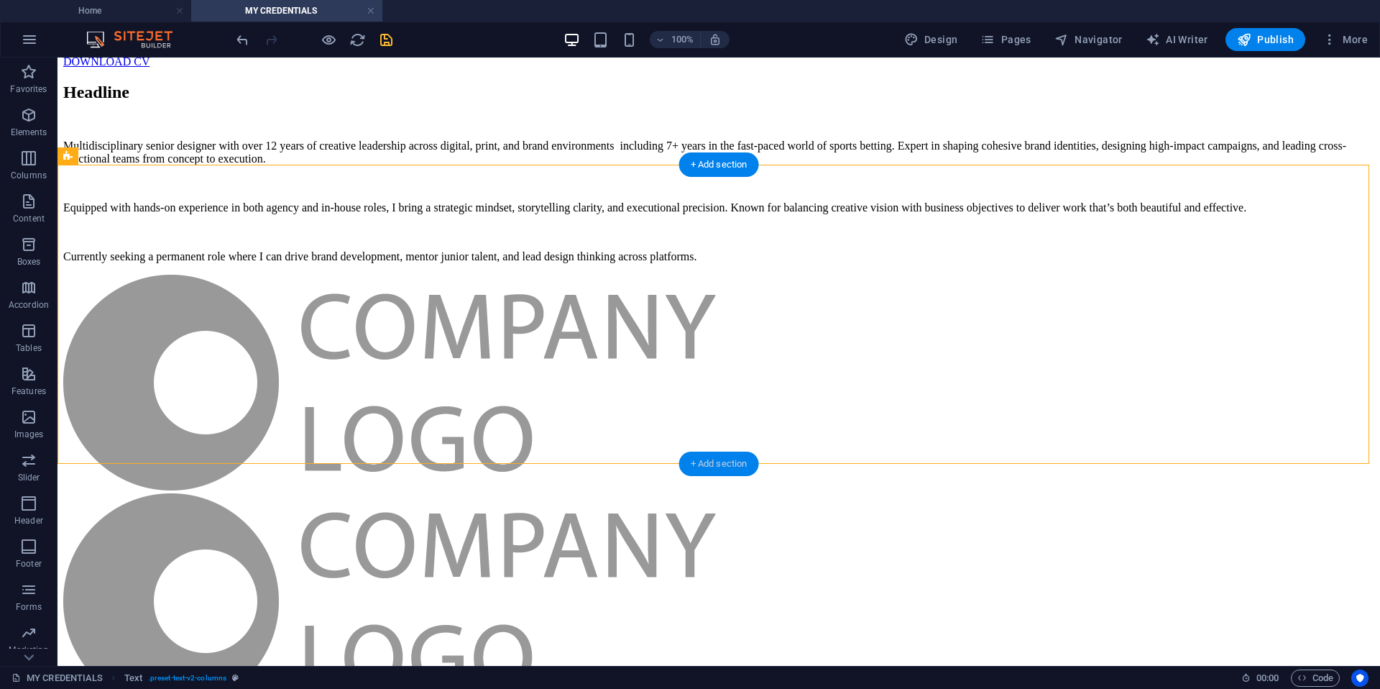
click at [748, 459] on div "+ Add section" at bounding box center [719, 464] width 80 height 24
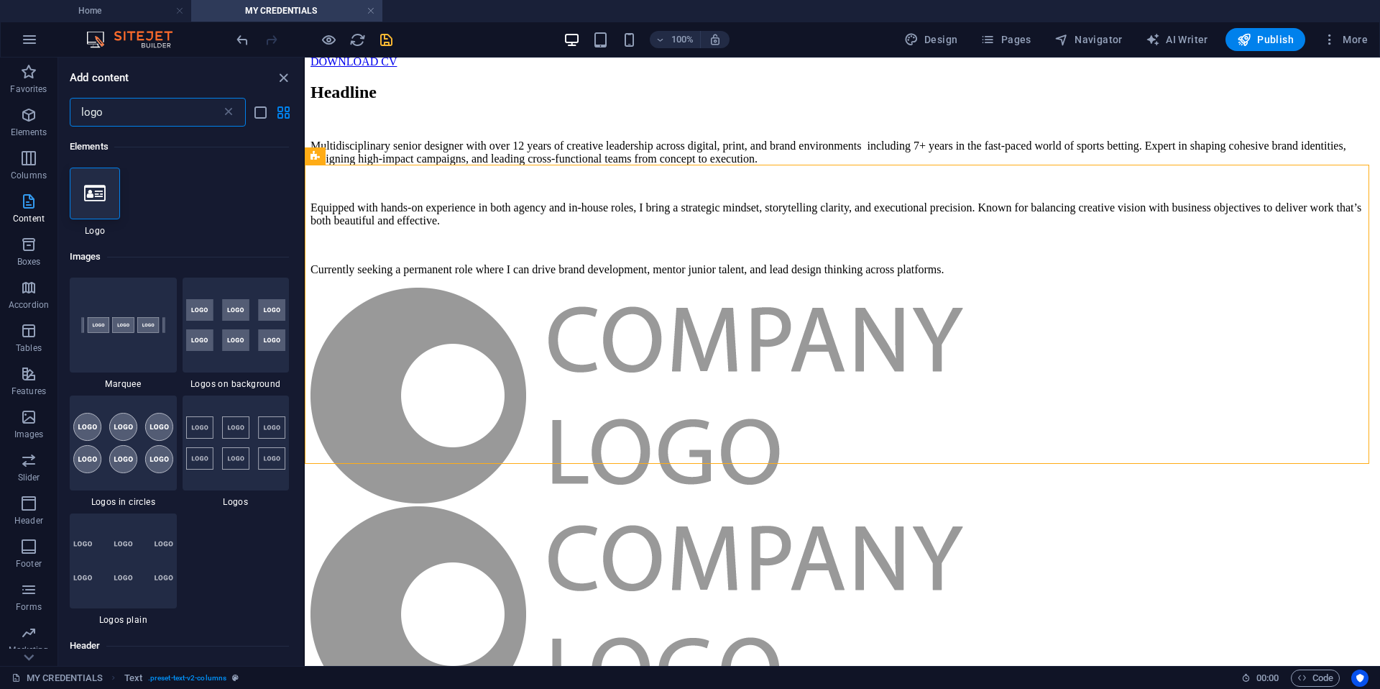
click at [25, 200] on icon "button" at bounding box center [28, 201] width 17 height 17
click at [37, 200] on icon "button" at bounding box center [28, 201] width 17 height 17
drag, startPoint x: 37, startPoint y: 200, endPoint x: 116, endPoint y: 147, distance: 94.9
click at [37, 200] on span "Content" at bounding box center [29, 210] width 58 height 35
click at [234, 113] on icon at bounding box center [228, 112] width 14 height 14
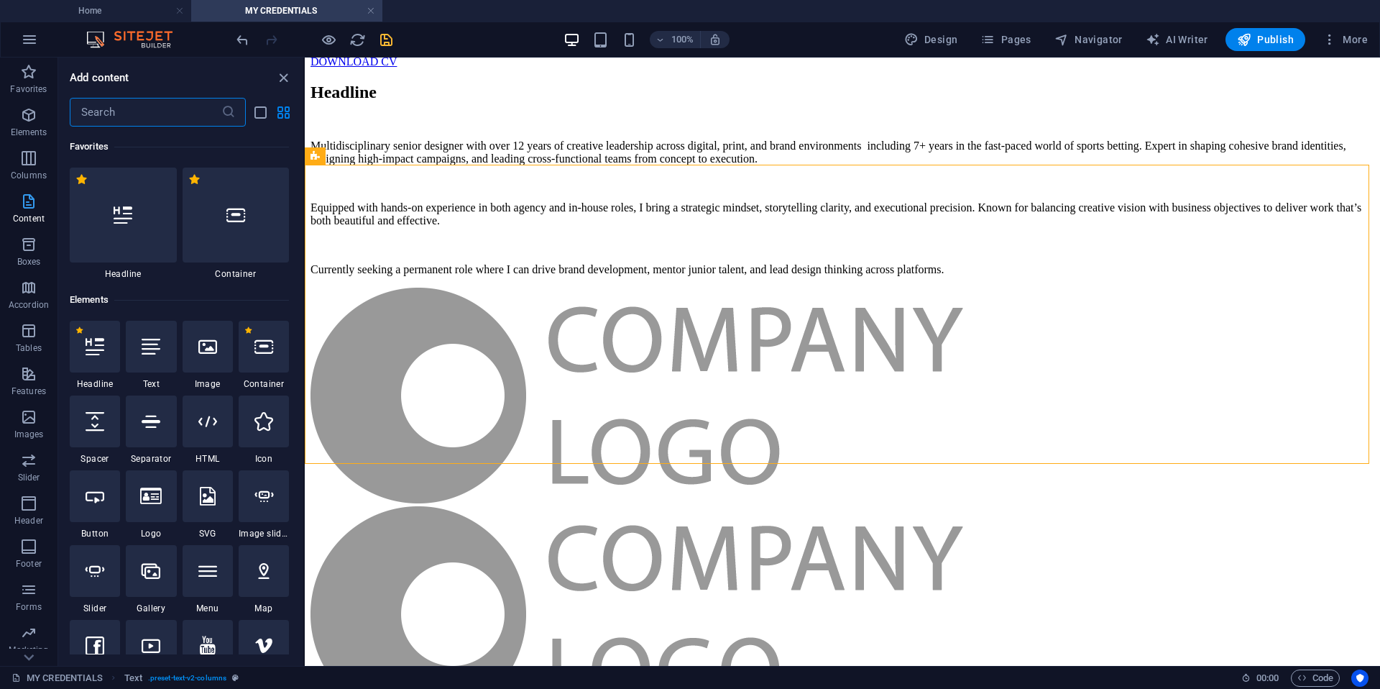
click at [25, 206] on icon "button" at bounding box center [28, 201] width 17 height 17
click at [160, 111] on input "text" at bounding box center [146, 112] width 152 height 29
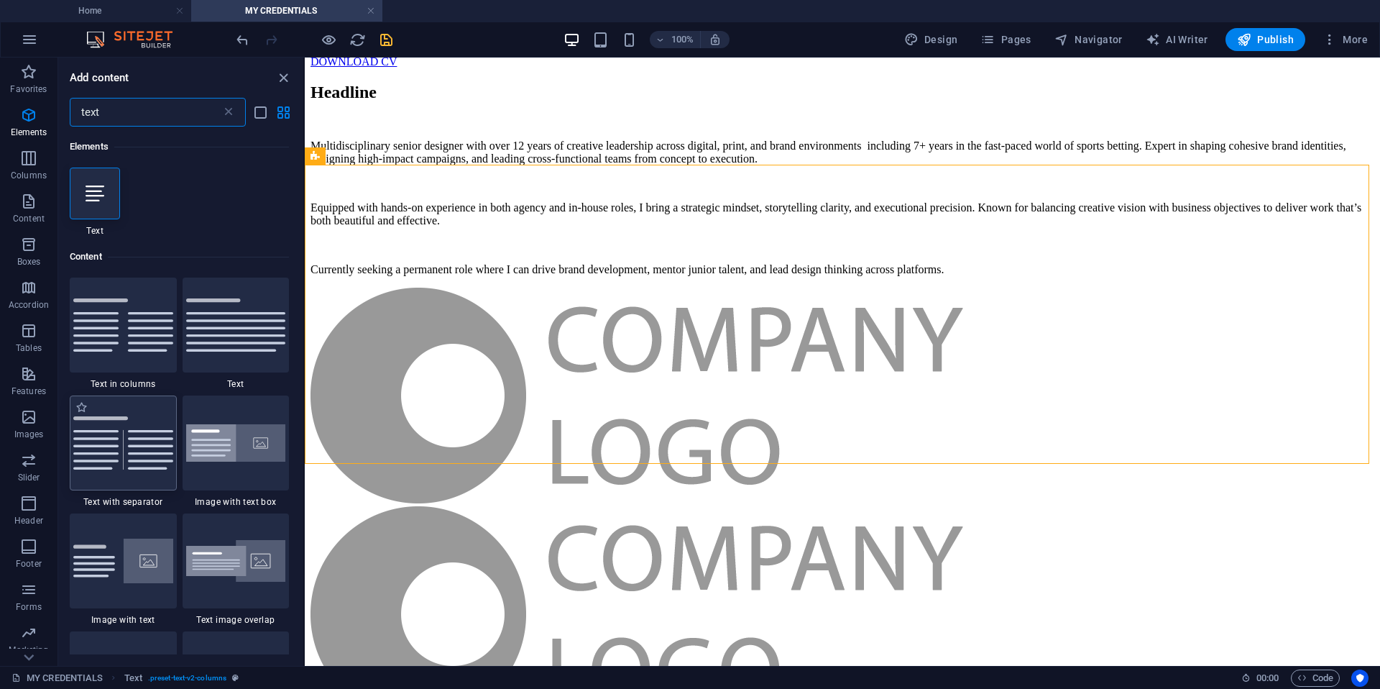
type input "text"
click at [122, 418] on img at bounding box center [123, 442] width 100 height 53
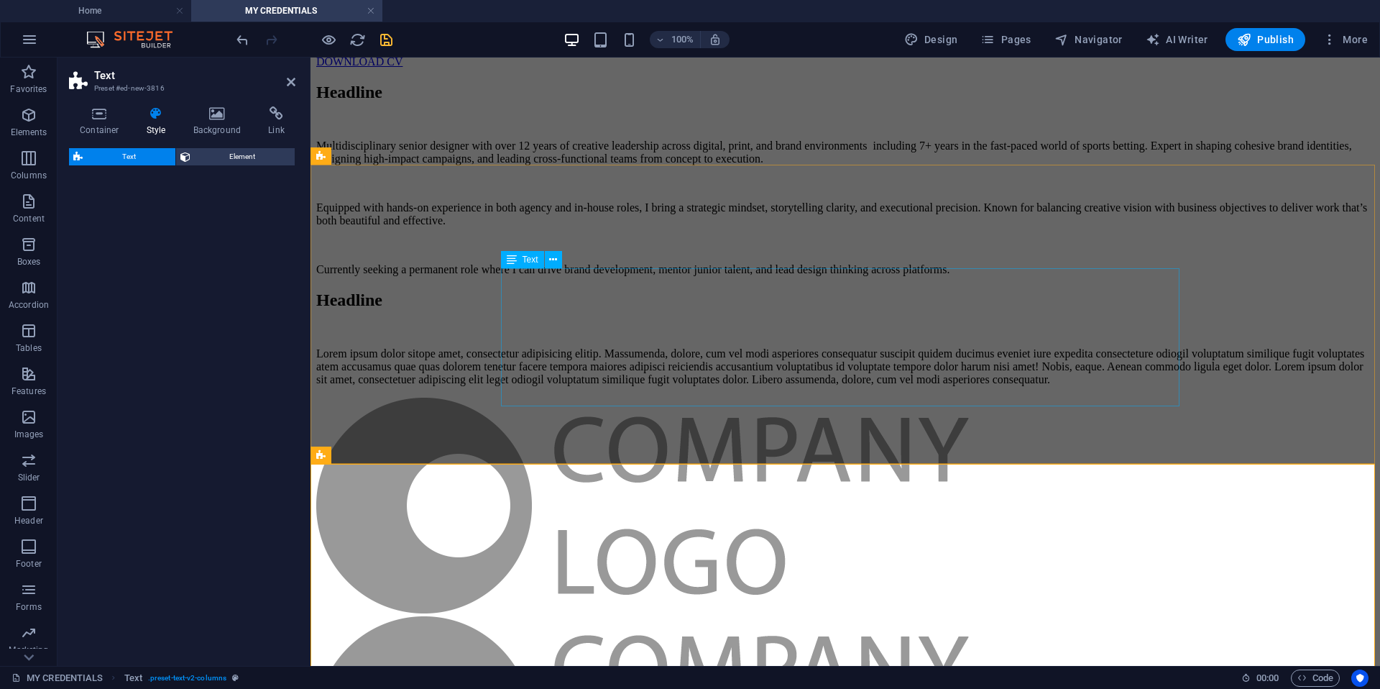
select select "rem"
select select "px"
select select "preset-text-v2-separator"
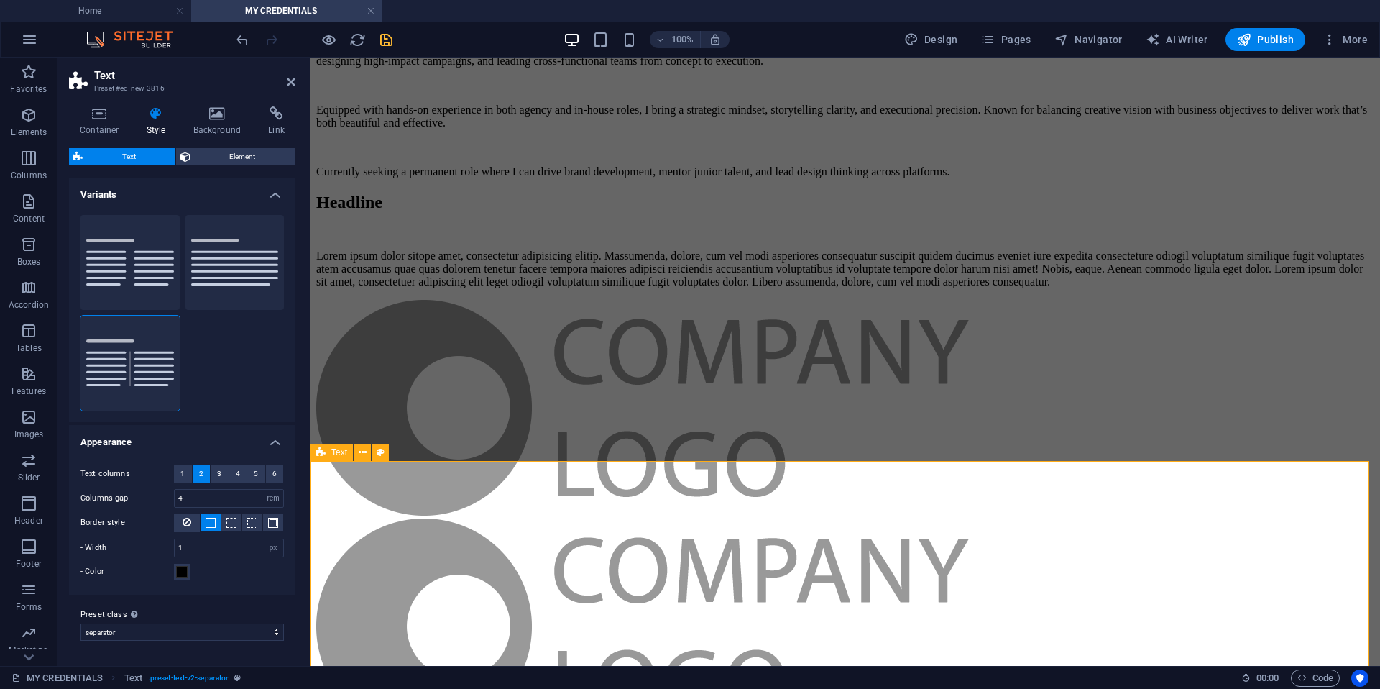
scroll to position [175, 0]
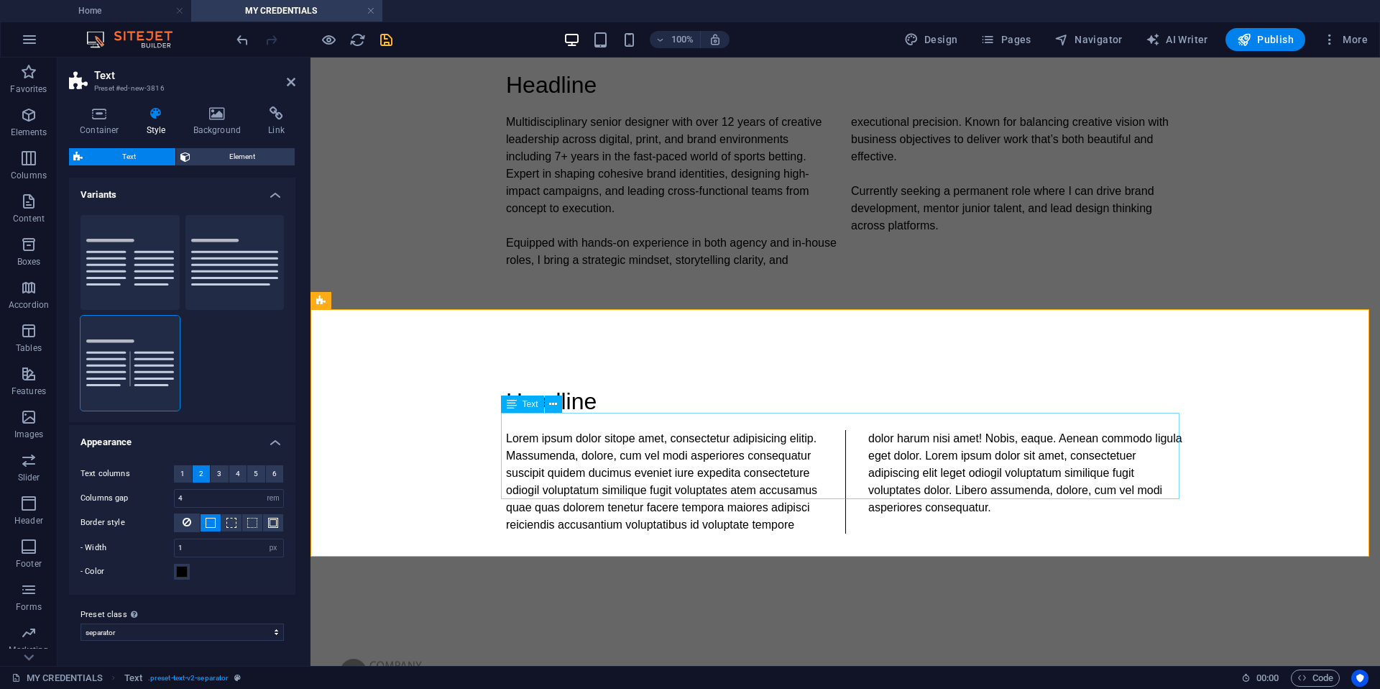
click at [646, 451] on div "Lorem ipsum dolor sitope amet, consectetur adipisicing elitip. Massumenda, dolo…" at bounding box center [845, 482] width 679 height 104
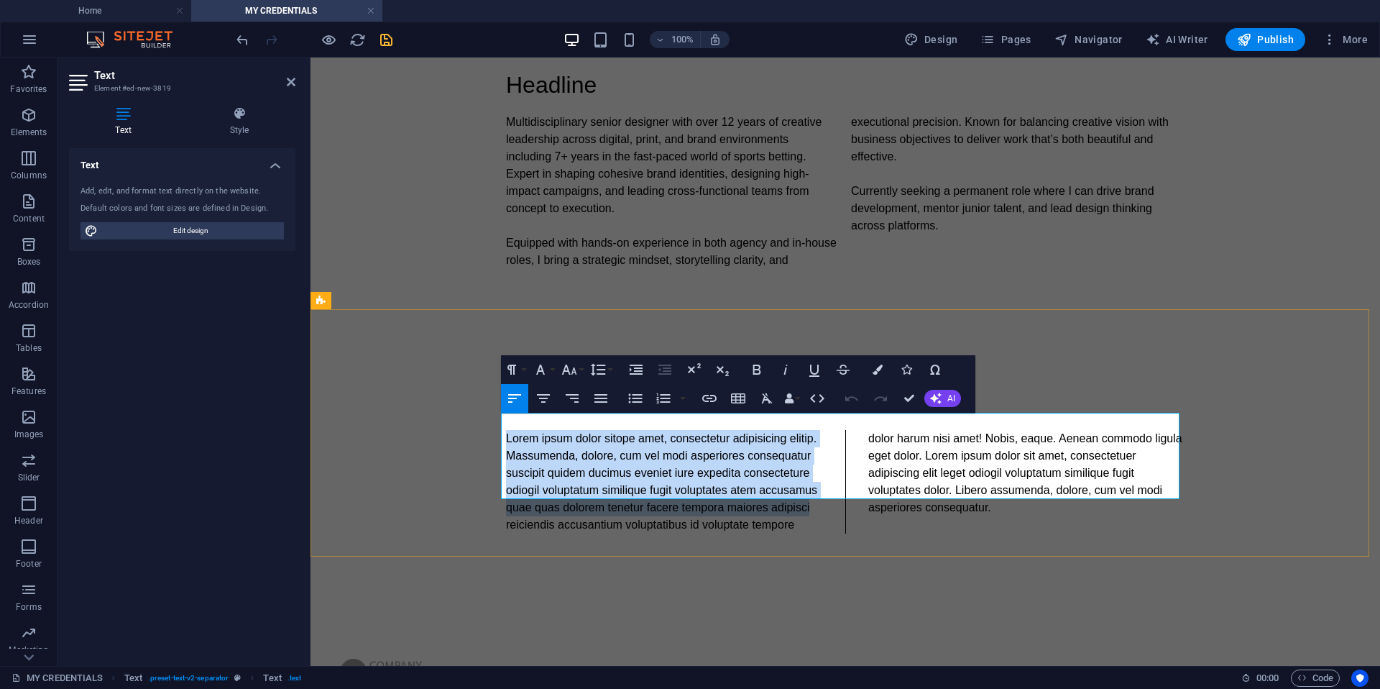
drag, startPoint x: 797, startPoint y: 490, endPoint x: 504, endPoint y: 422, distance: 300.3
click at [506, 430] on p "Lorem ipsum dolor sitope amet, consectetur adipisicing elitip. Massumenda, dolo…" at bounding box center [845, 482] width 679 height 104
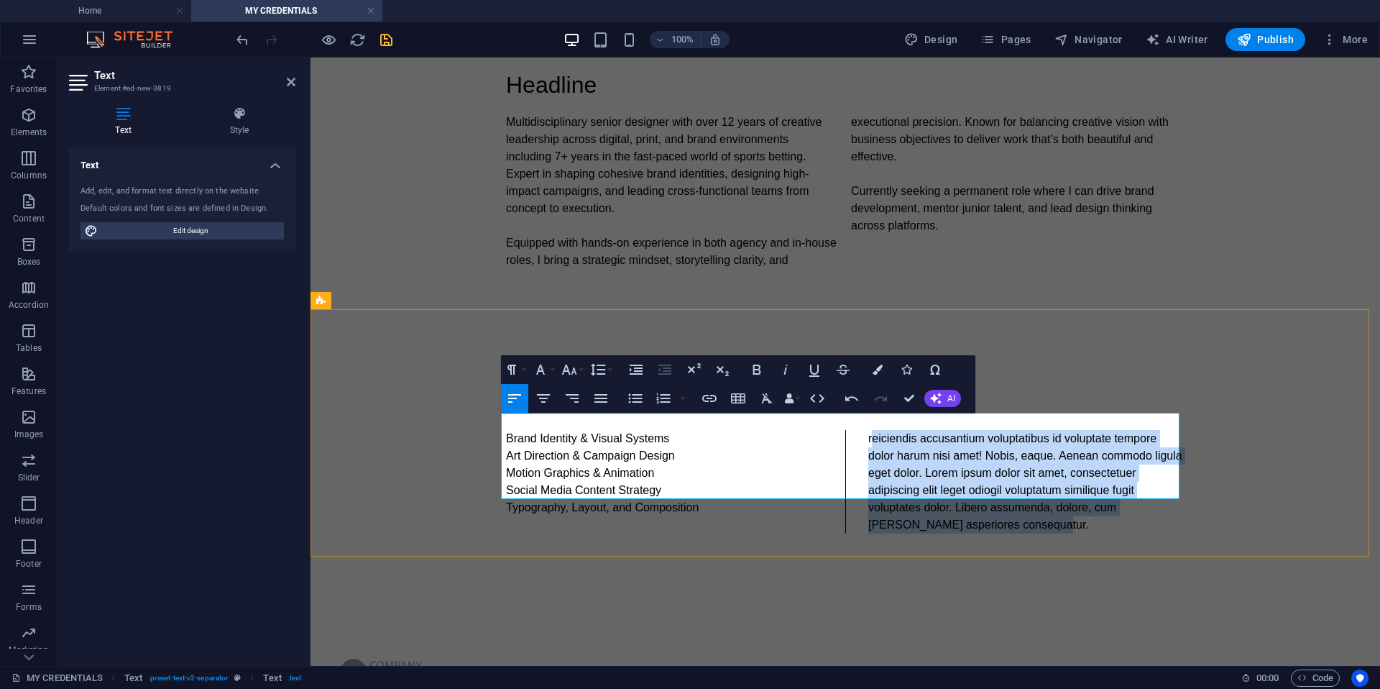
drag, startPoint x: 1153, startPoint y: 490, endPoint x: 864, endPoint y: 423, distance: 296.8
click at [869, 430] on p "reiciendis accusantium voluptatibus id voluptate tempore dolor harum nisi amet!…" at bounding box center [1027, 482] width 316 height 104
click at [630, 395] on icon "button" at bounding box center [635, 398] width 17 height 17
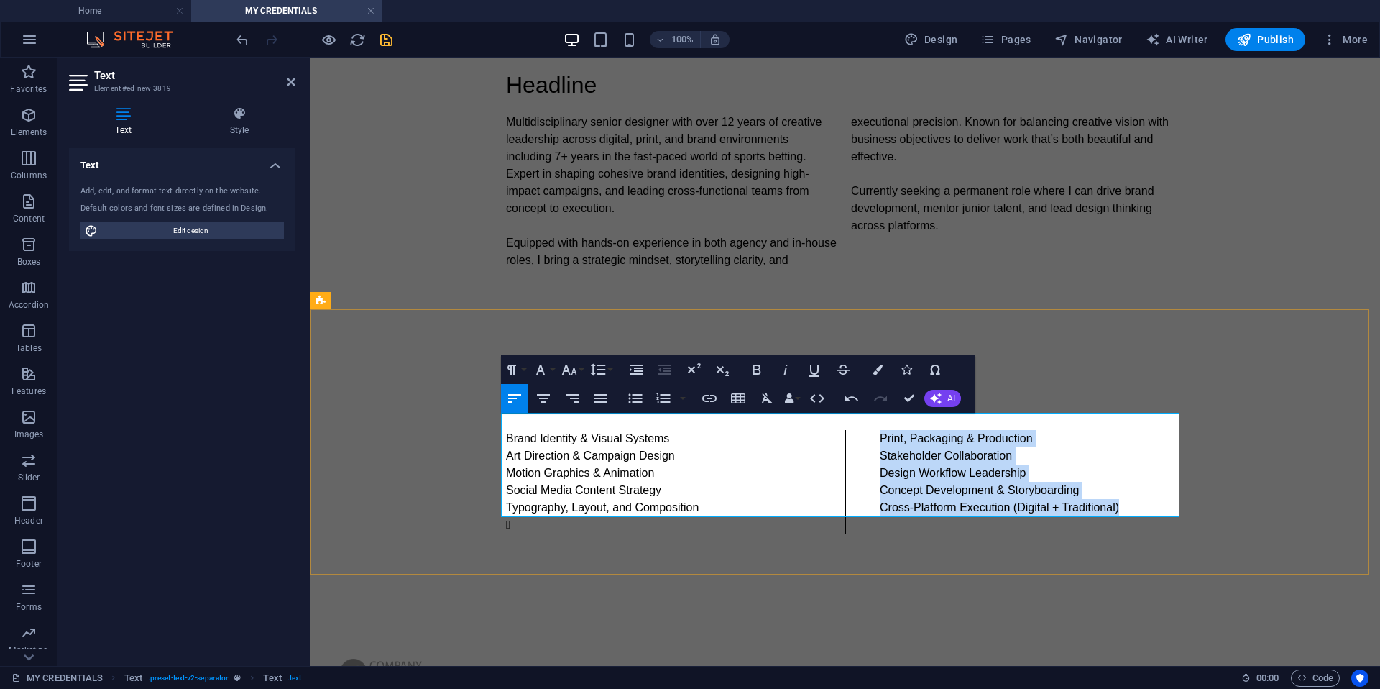
drag, startPoint x: 1109, startPoint y: 491, endPoint x: 868, endPoint y: 424, distance: 250.0
click at [868, 430] on ul "Print, Packaging & Production Stakeholder Collaboration Design Workflow Leaders…" at bounding box center [845, 482] width 679 height 104
click at [640, 399] on icon "button" at bounding box center [635, 398] width 17 height 17
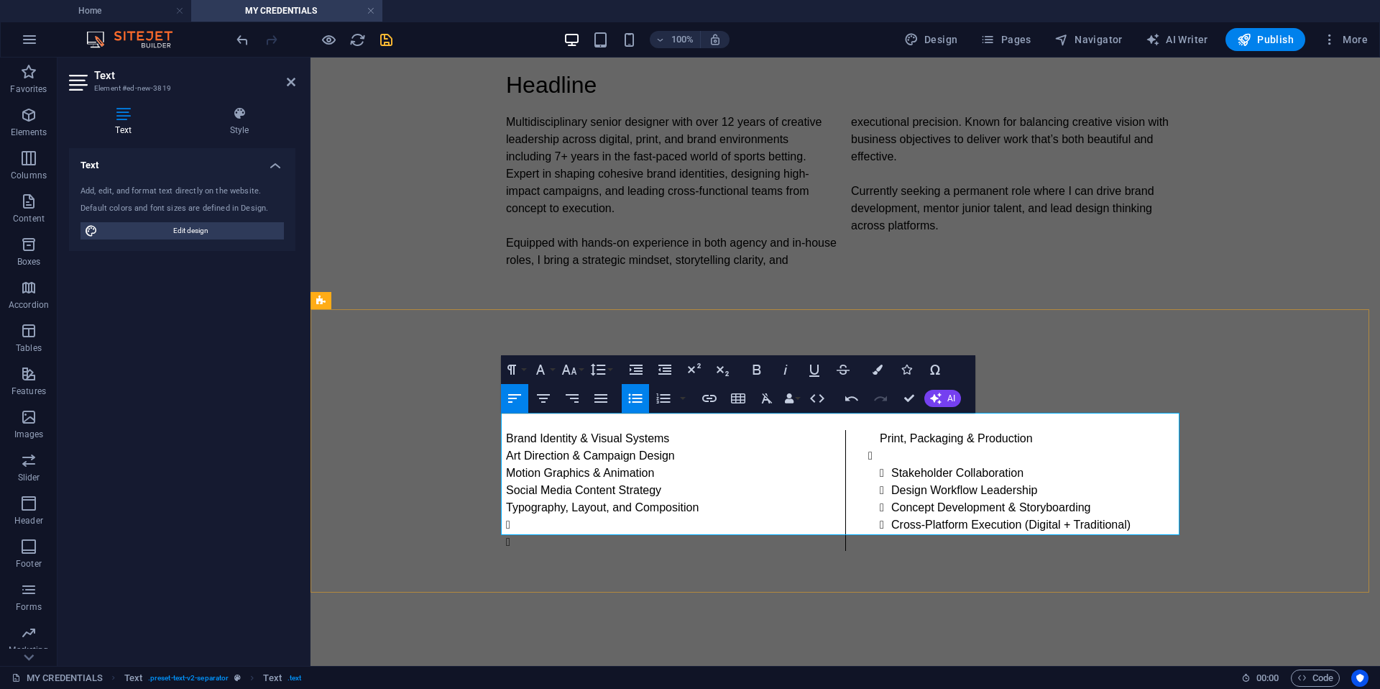
drag, startPoint x: 874, startPoint y: 437, endPoint x: 895, endPoint y: 440, distance: 21.0
click at [880, 447] on li "Stakeholder Collaboration Design Workflow Leadership Concept Development & Stor…" at bounding box center [1032, 490] width 305 height 86
click at [870, 430] on ul "Print, Packaging & Production Stakeholder Collaboration Design Workflow Leaders…" at bounding box center [845, 490] width 679 height 121
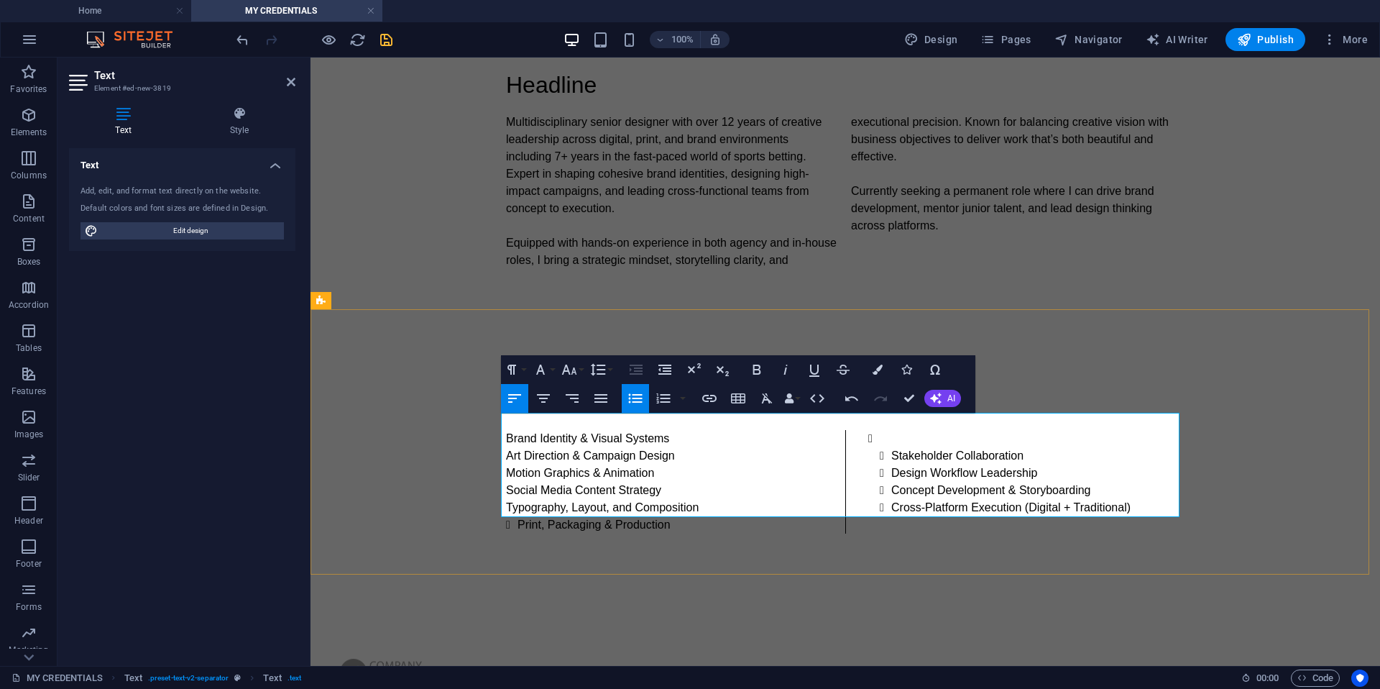
click at [880, 430] on li "Stakeholder Collaboration Design Workflow Leadership Concept Development & Stor…" at bounding box center [1032, 473] width 305 height 86
click at [890, 430] on li "Stakeholder Collaboration Design Workflow Leadership Concept Development & Stor…" at bounding box center [1032, 473] width 305 height 86
click at [692, 499] on p "Typography, Layout, and Composition" at bounding box center [664, 507] width 316 height 17
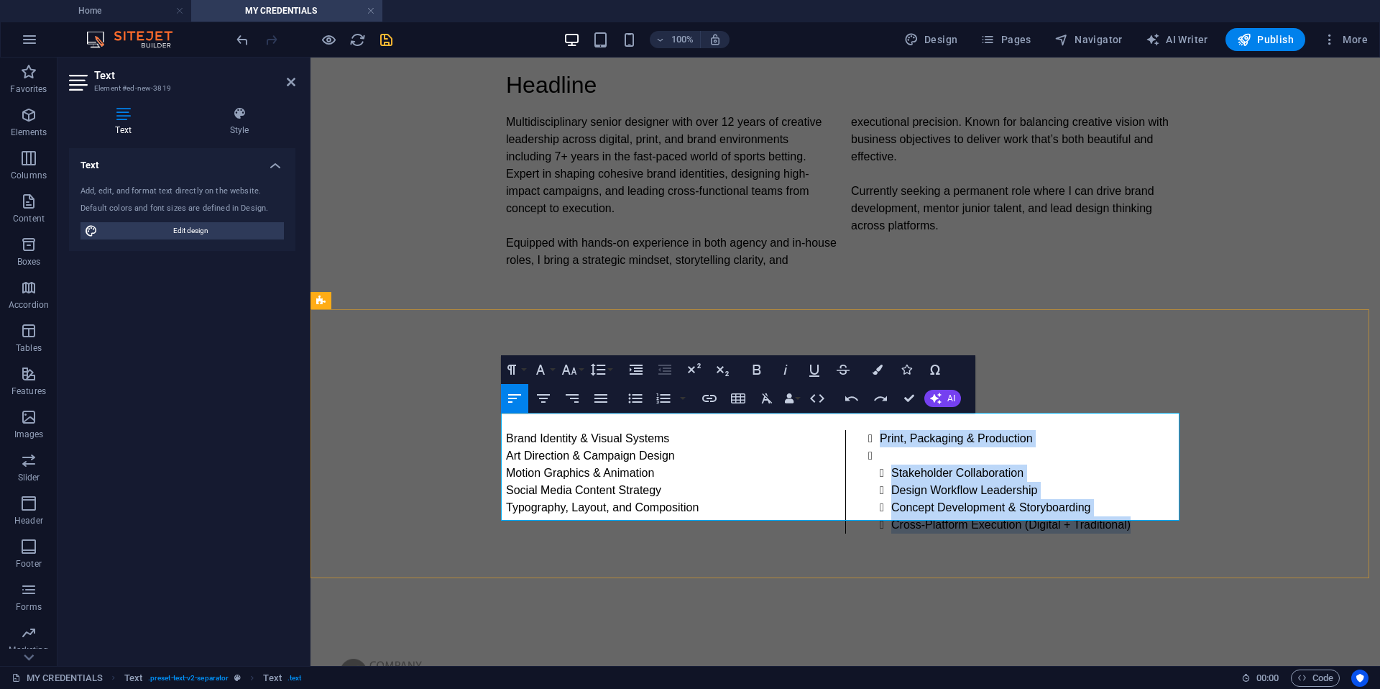
drag, startPoint x: 1129, startPoint y: 513, endPoint x: 851, endPoint y: 418, distance: 293.1
click at [851, 430] on div "Brand Identity & Visual Systems Art Direction & Campaign Design Motion Graphics…" at bounding box center [845, 482] width 679 height 104
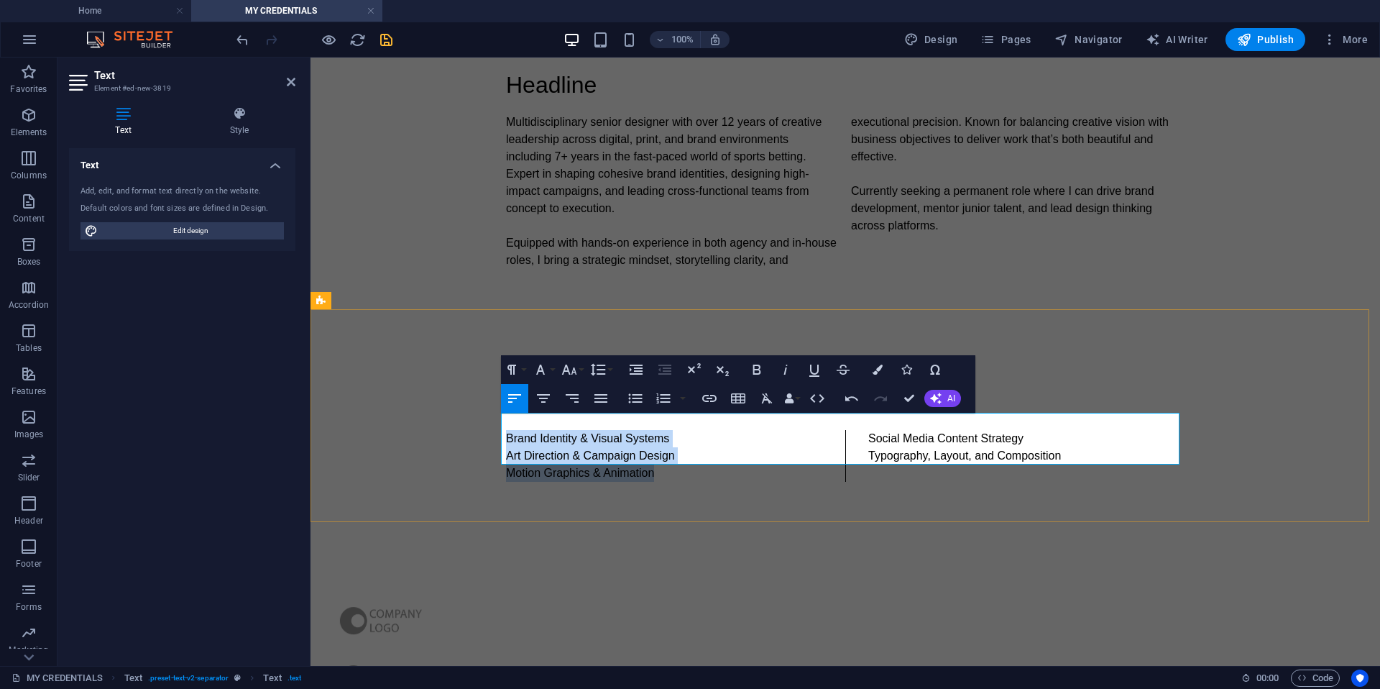
drag, startPoint x: 648, startPoint y: 457, endPoint x: 502, endPoint y: 426, distance: 149.3
click at [506, 430] on div "Brand Identity & Visual Systems Art Direction & Campaign Design Motion Graphics…" at bounding box center [845, 456] width 679 height 52
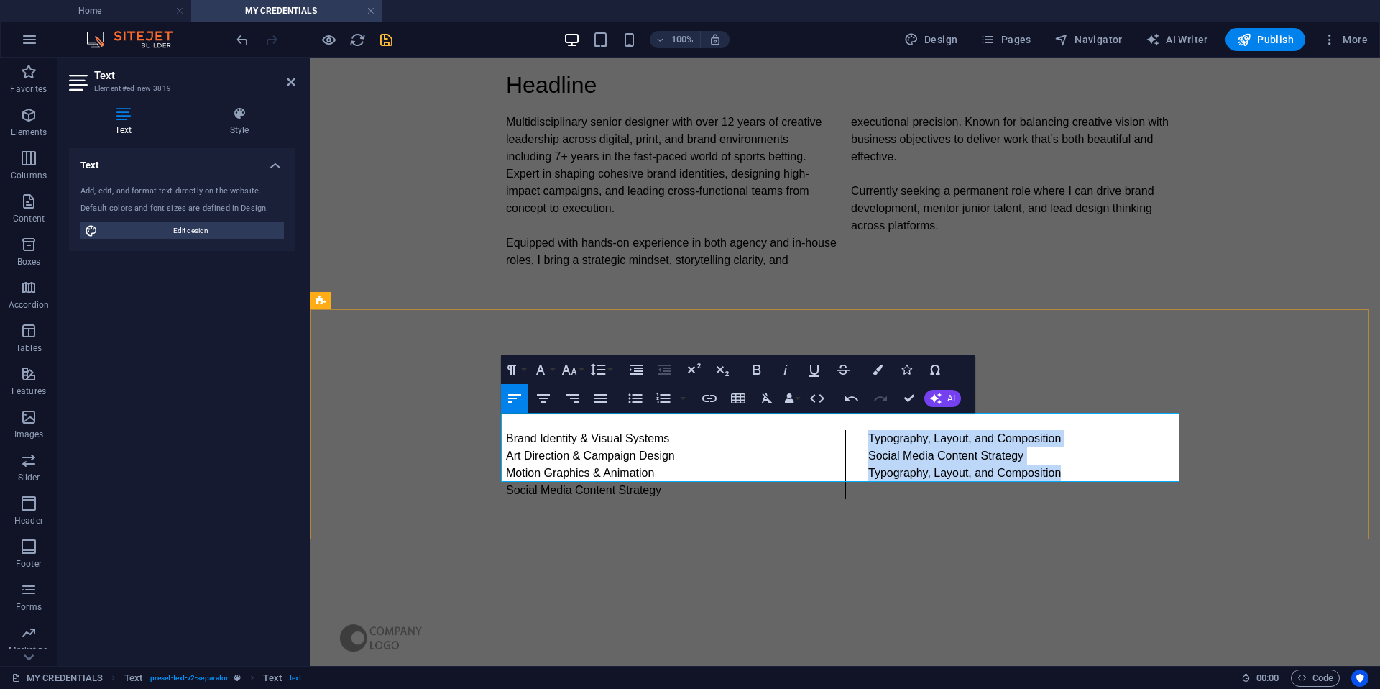
drag, startPoint x: 1055, startPoint y: 458, endPoint x: 858, endPoint y: 418, distance: 200.2
click at [858, 430] on div "Brand Identity & Visual Systems Art Direction & Campaign Design Motion Graphics…" at bounding box center [845, 464] width 679 height 69
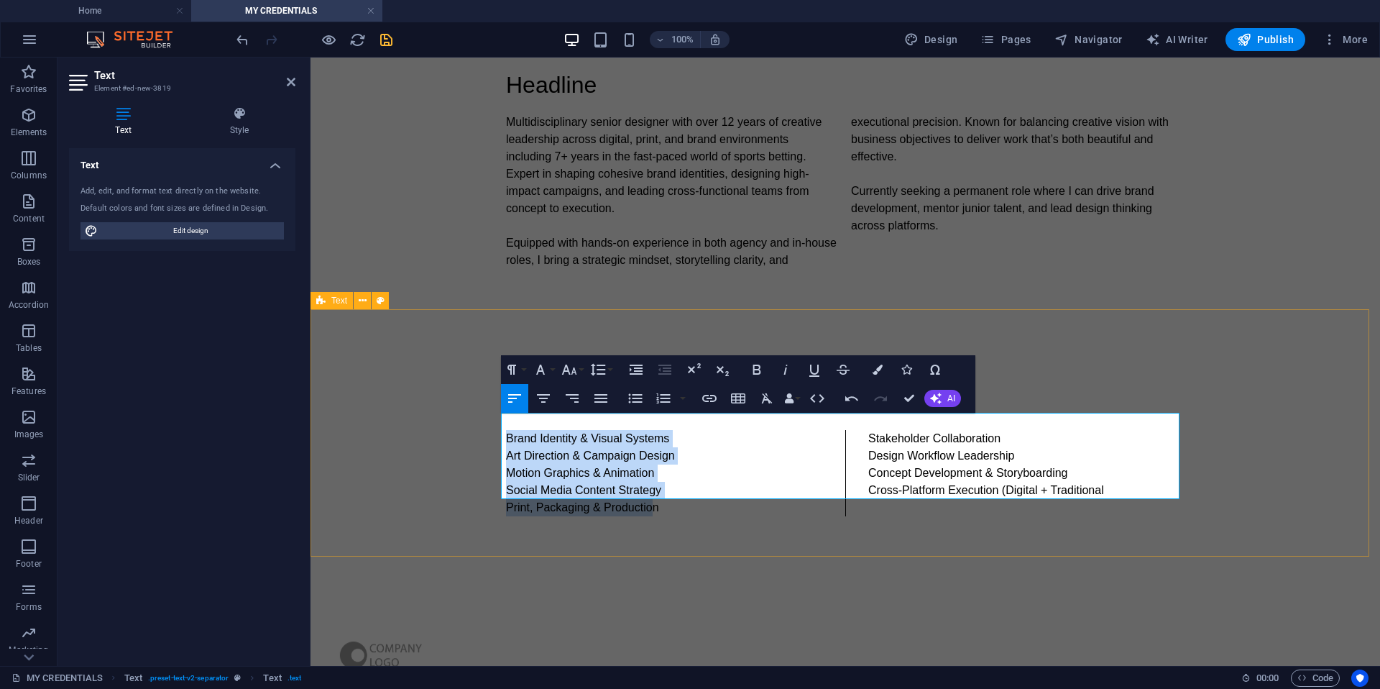
drag, startPoint x: 637, startPoint y: 489, endPoint x: 495, endPoint y: 416, distance: 160.1
click at [495, 416] on div "Headline Brand Identity & Visual Systems Art Direction & Campaign Design Motion…" at bounding box center [846, 449] width 1070 height 247
click at [631, 402] on icon "button" at bounding box center [635, 398] width 17 height 17
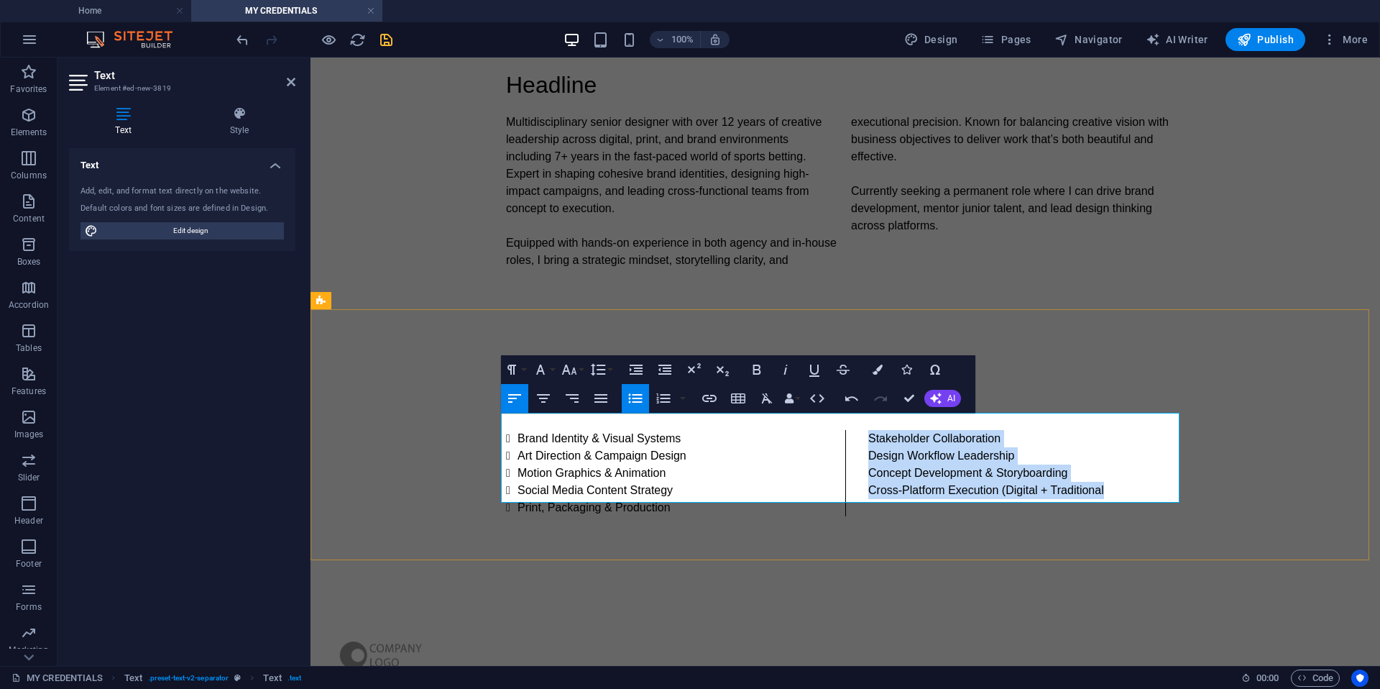
drag, startPoint x: 1092, startPoint y: 472, endPoint x: 865, endPoint y: 419, distance: 233.3
click at [865, 430] on div "Brand Identity & Visual Systems Art Direction & Campaign Design Motion Graphics…" at bounding box center [845, 473] width 679 height 86
click at [632, 401] on icon "button" at bounding box center [635, 398] width 14 height 9
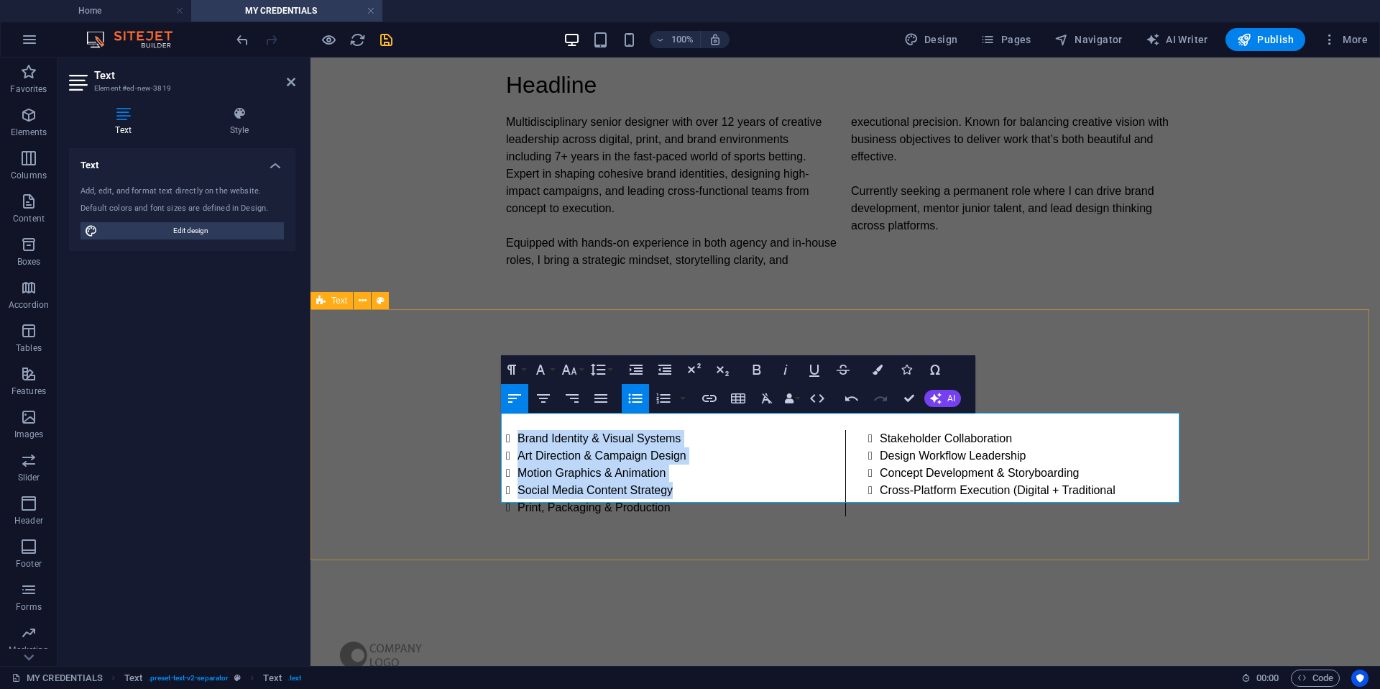
click at [1067, 333] on div "Headline Brand Identity & Visual Systems Art Direction & Campaign Design Motion…" at bounding box center [846, 449] width 1070 height 247
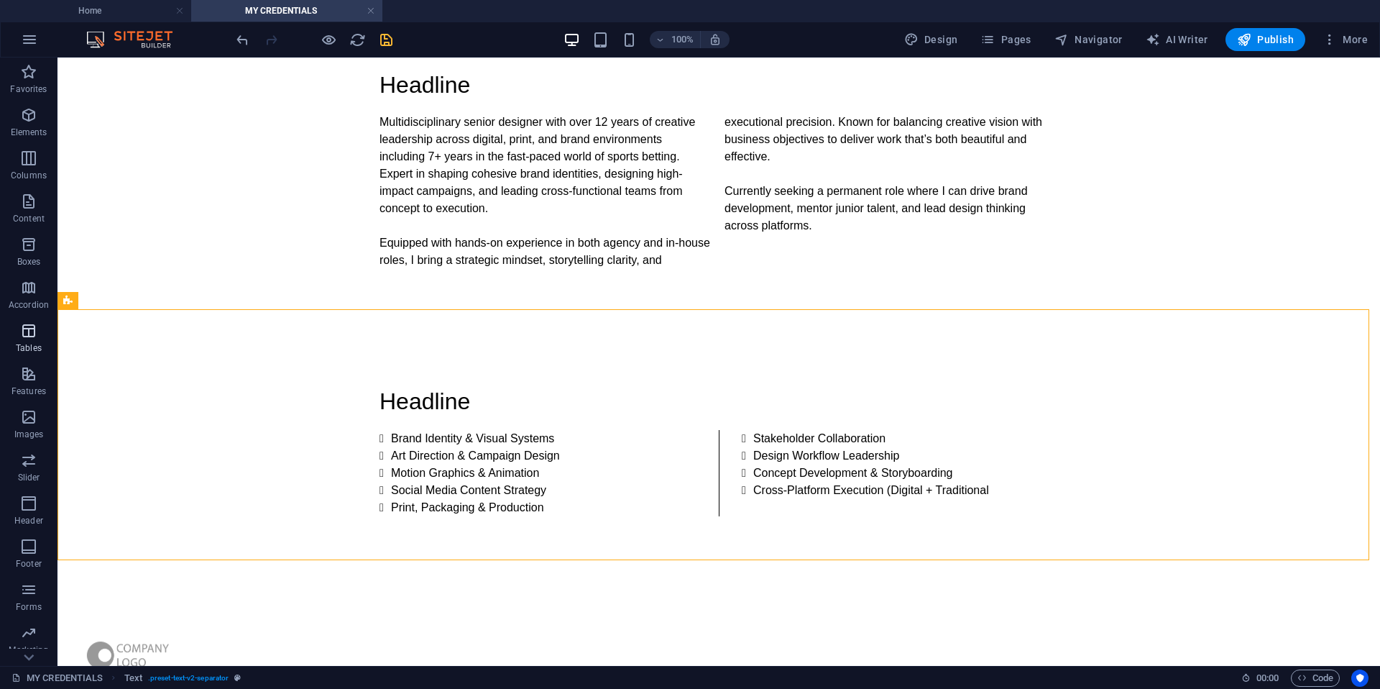
click at [449, 388] on div "Headline" at bounding box center [719, 401] width 679 height 35
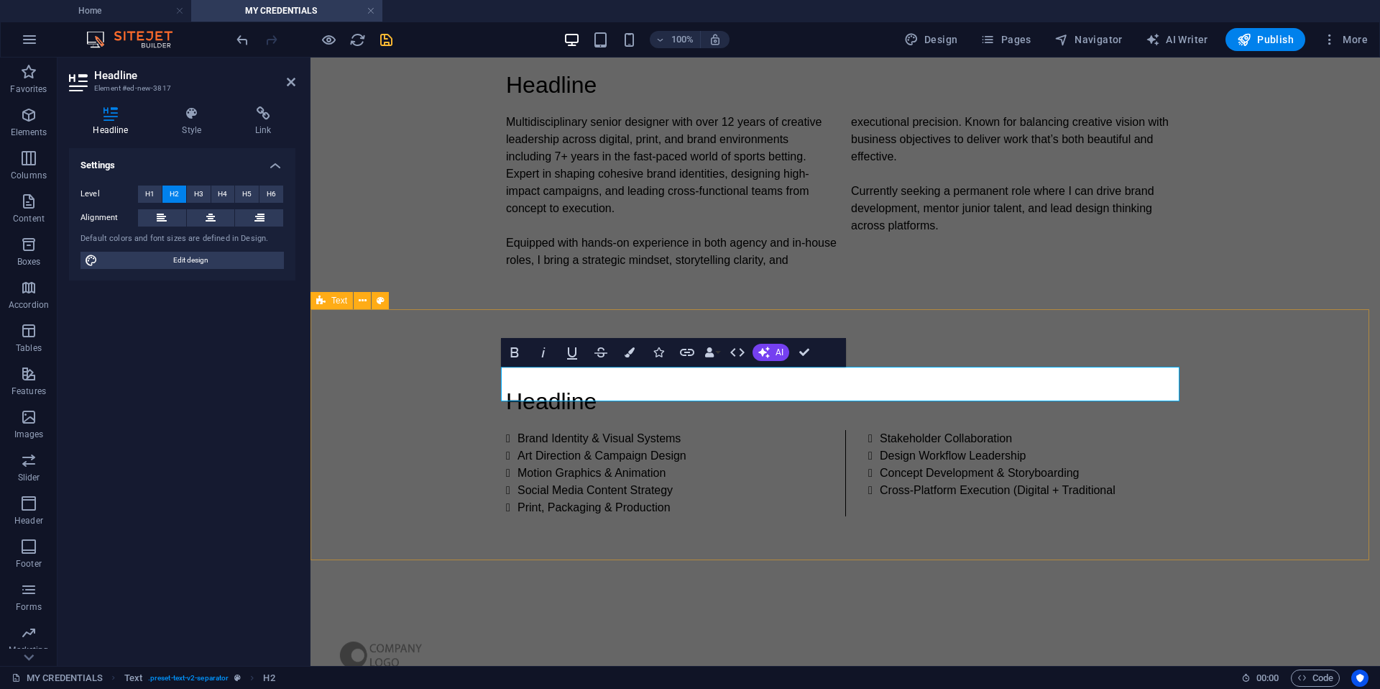
click at [449, 388] on div "Headline Brand Identity & Visual Systems Art Direction & Campaign Design Motion…" at bounding box center [846, 449] width 1070 height 247
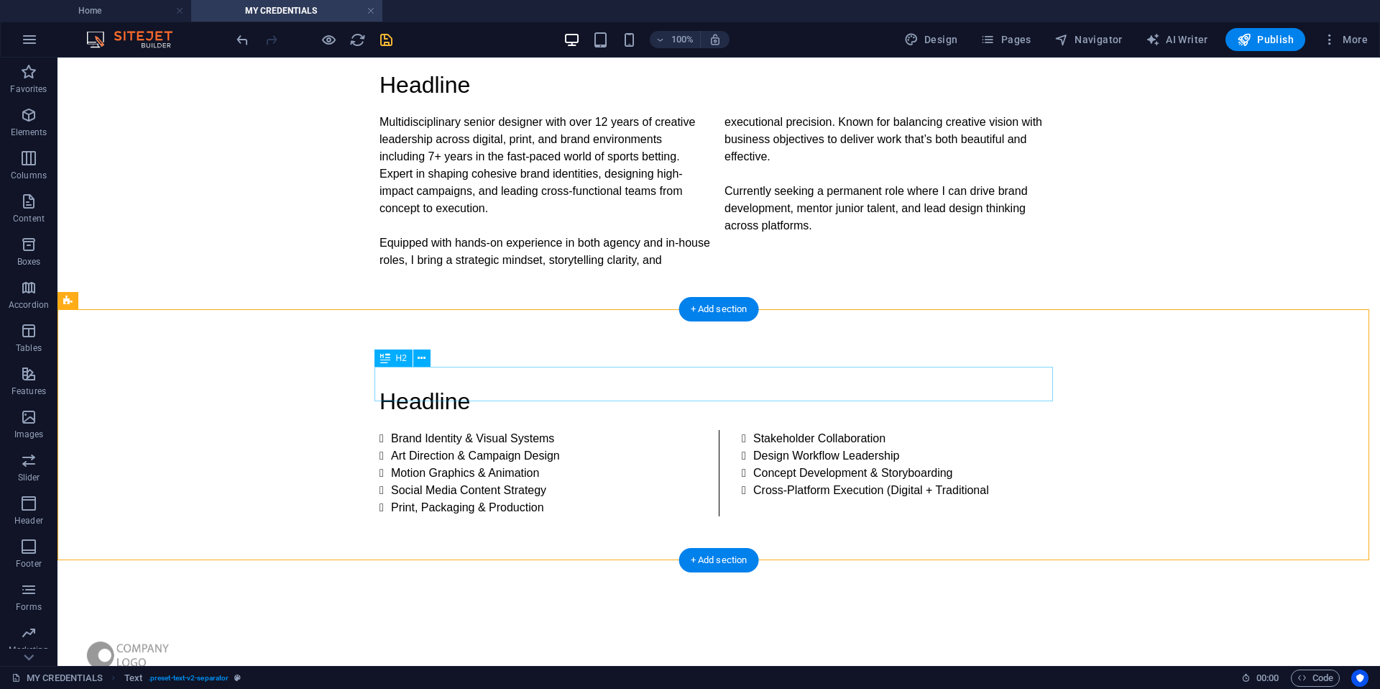
click at [462, 387] on div "Headline" at bounding box center [719, 401] width 679 height 35
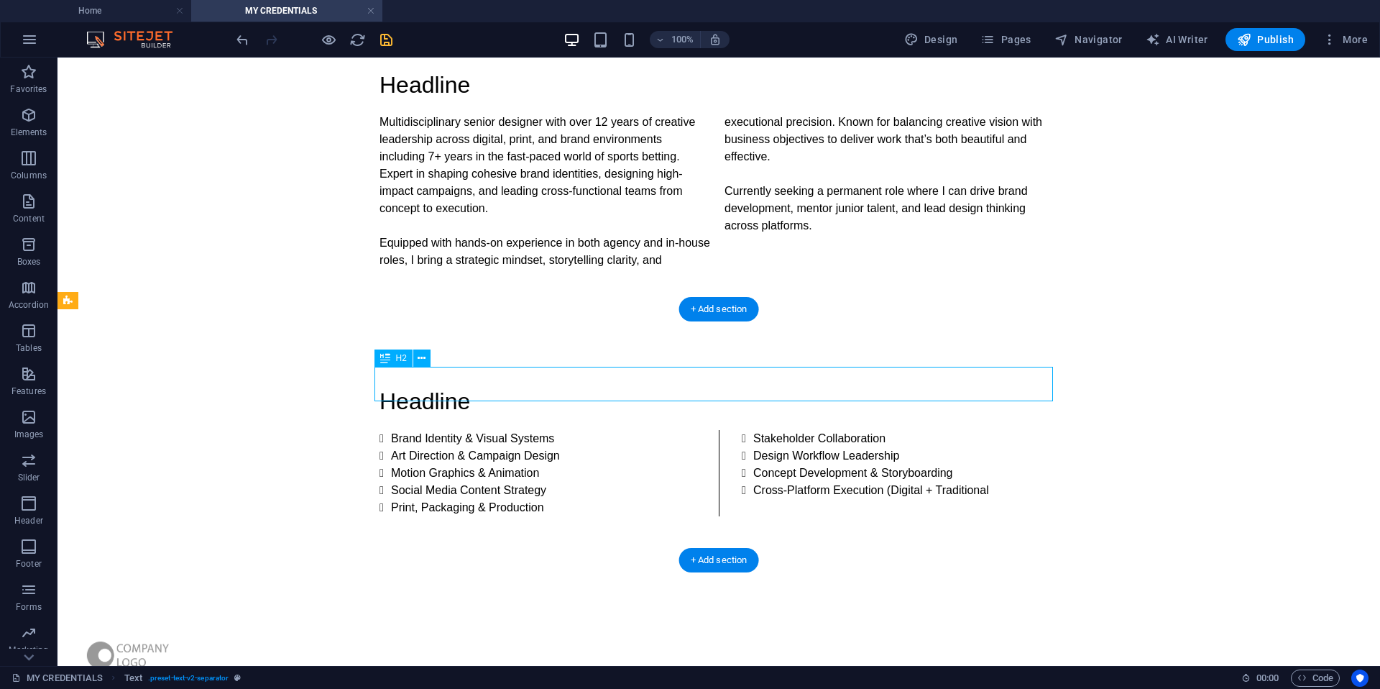
drag, startPoint x: 462, startPoint y: 387, endPoint x: 209, endPoint y: 387, distance: 253.1
click at [462, 387] on div "Headline" at bounding box center [719, 401] width 679 height 35
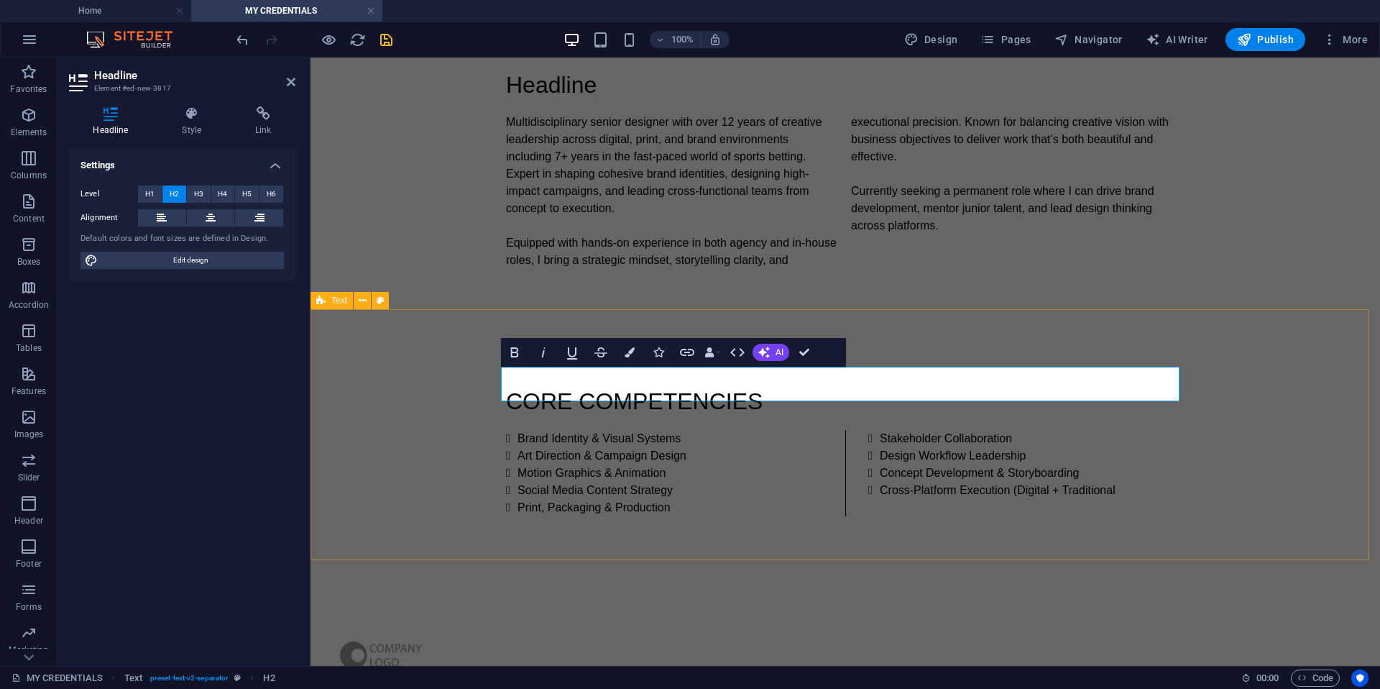
click at [377, 421] on div "CORE COMPETENCIES Brand Identity & Visual Systems Art Direction & Campaign Desi…" at bounding box center [846, 449] width 1070 height 247
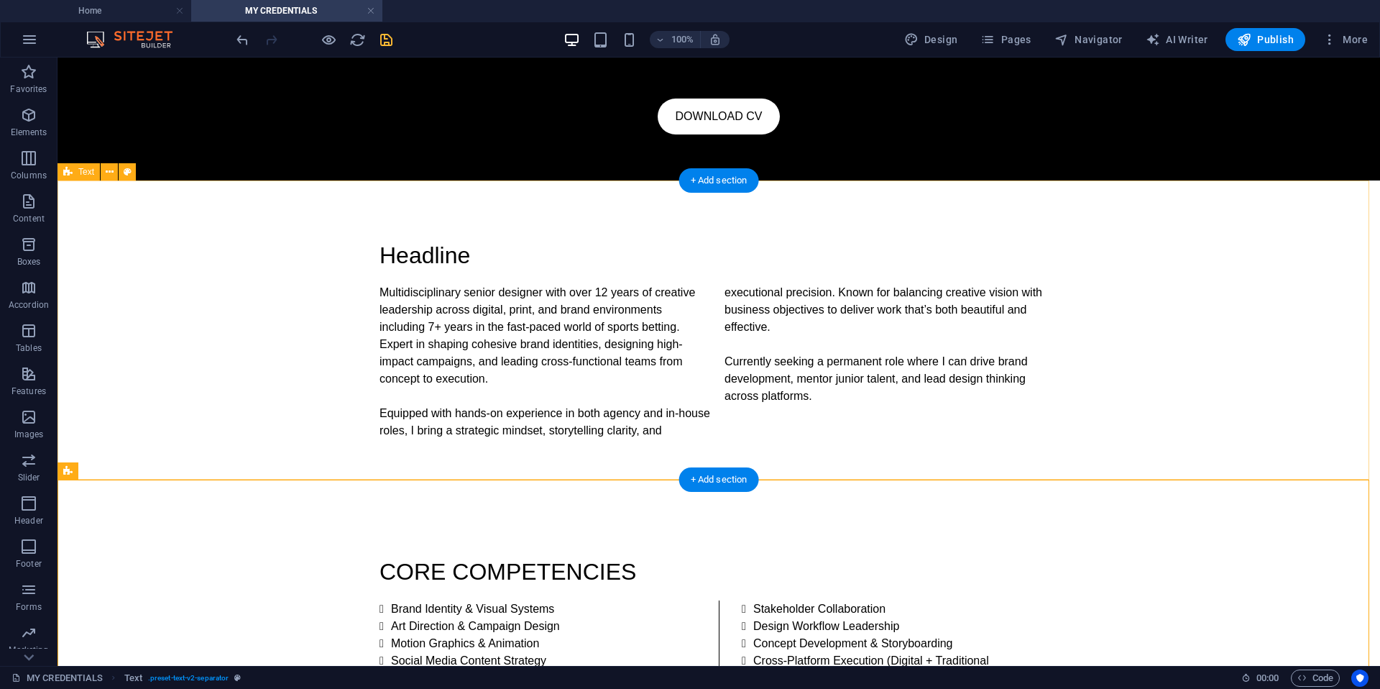
scroll to position [0, 0]
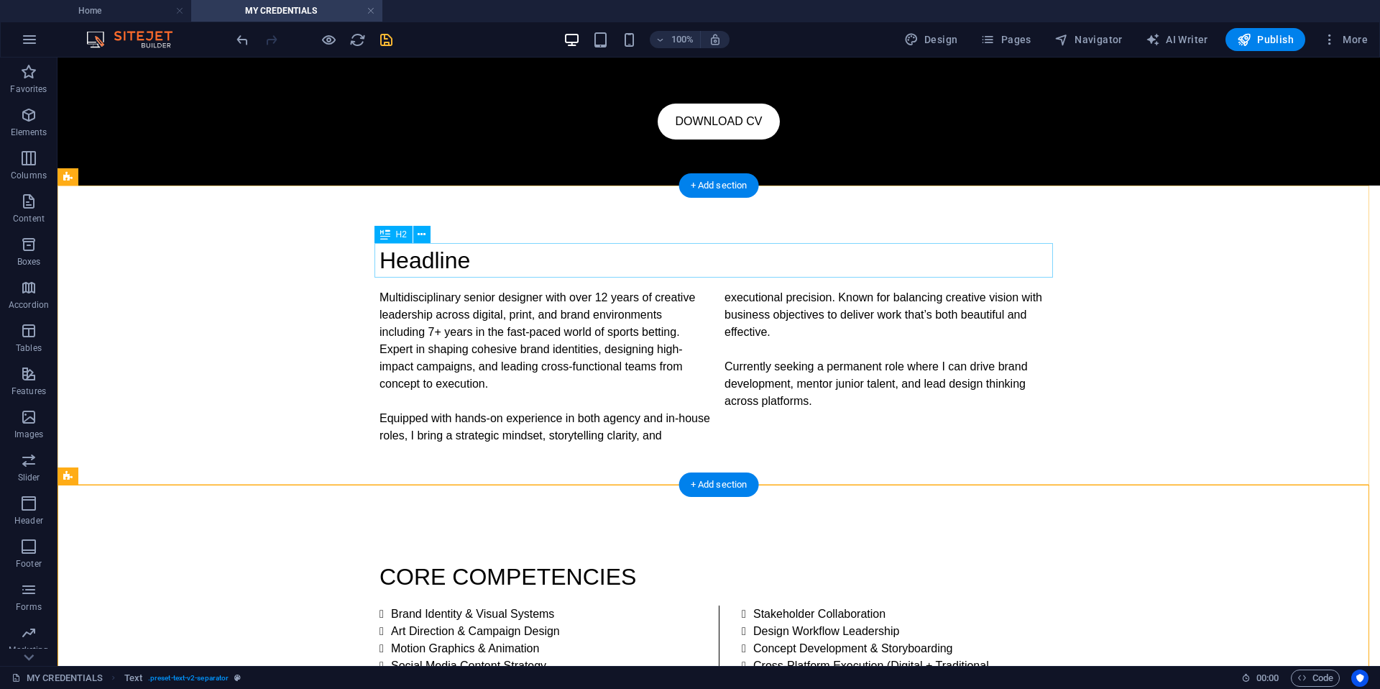
click at [444, 262] on div "Headline" at bounding box center [719, 260] width 679 height 35
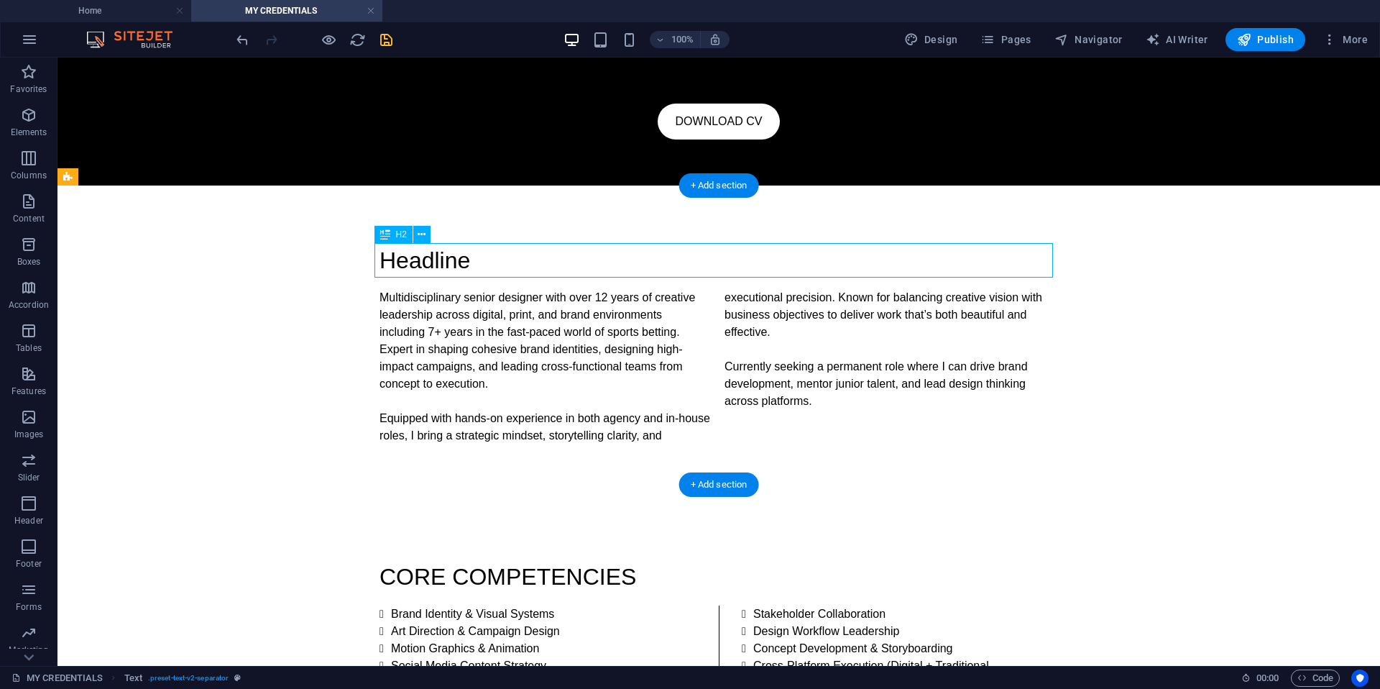
click at [444, 262] on div "Headline" at bounding box center [719, 260] width 679 height 35
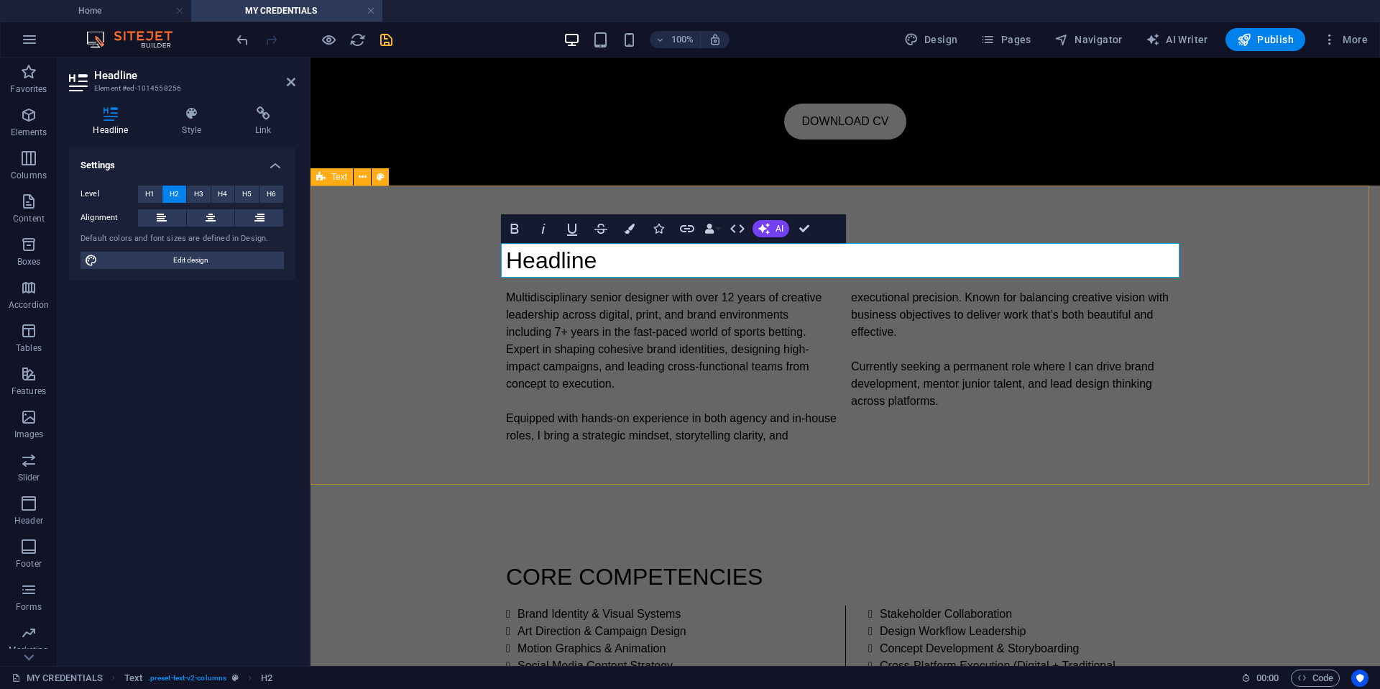
click at [444, 262] on div "Headline Multidisciplinary senior designer with over 12 years of creative leade…" at bounding box center [846, 344] width 1070 height 316
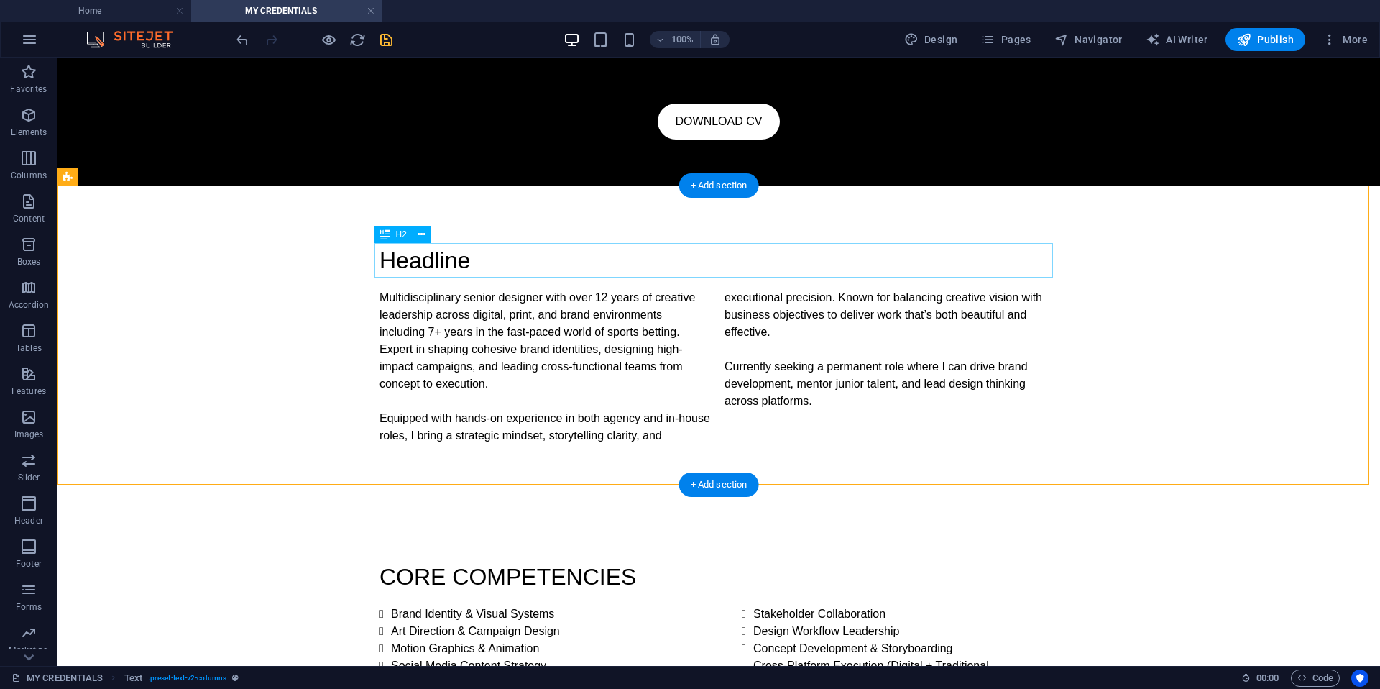
click at [457, 257] on div "Headline" at bounding box center [719, 260] width 679 height 35
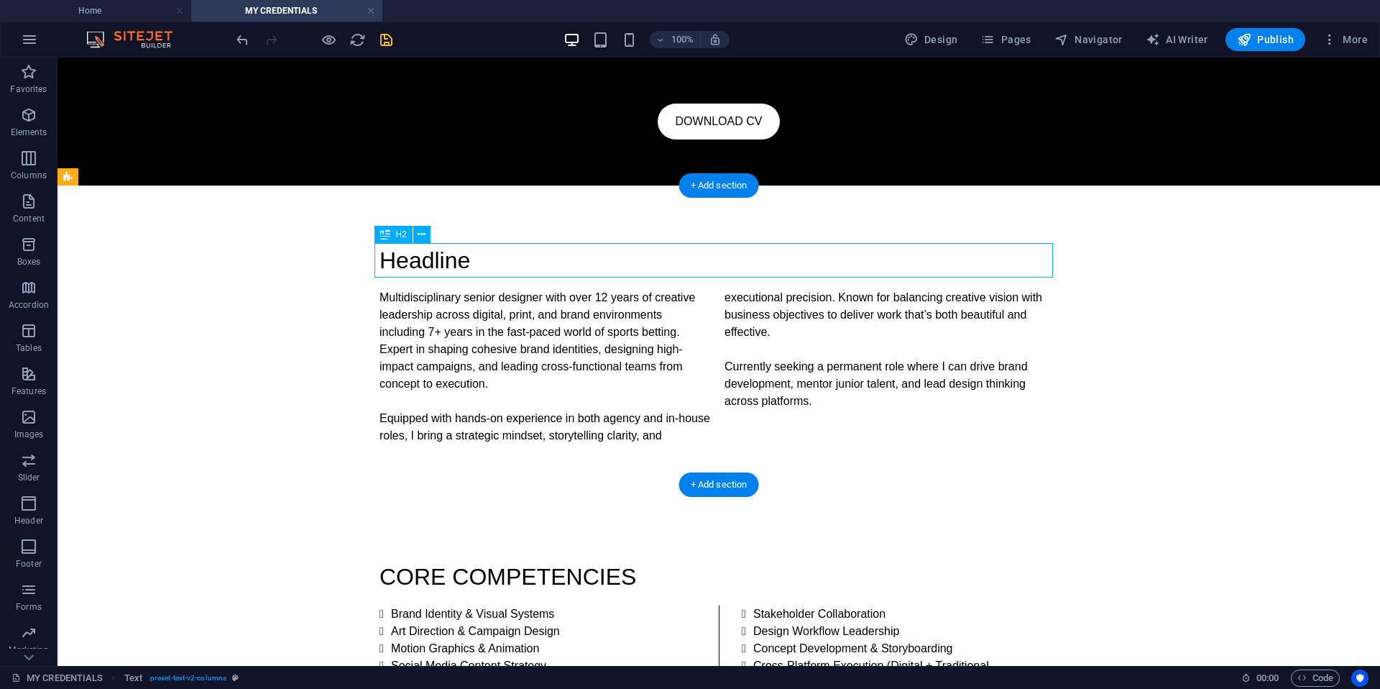
click at [457, 257] on div "Headline" at bounding box center [719, 260] width 679 height 35
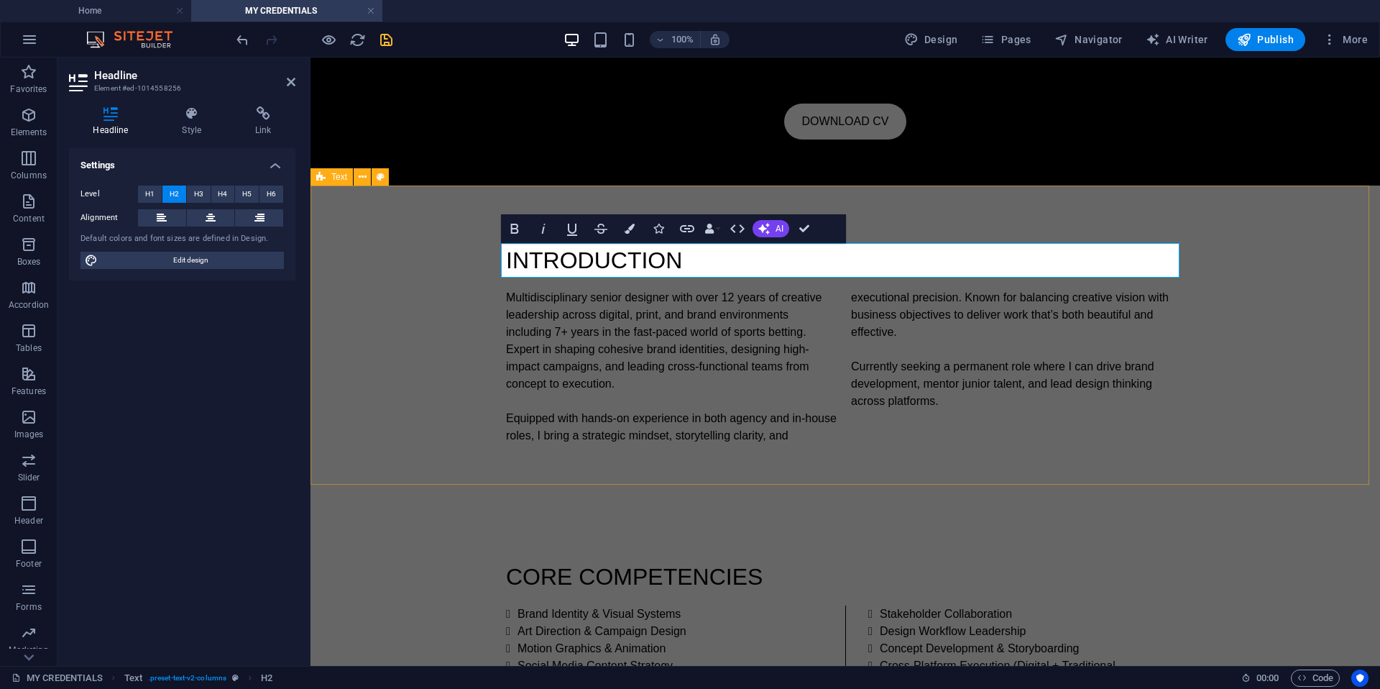
click at [441, 320] on div "INTRODUCTION Multidisciplinary senior designer with over 12 years of creative l…" at bounding box center [846, 344] width 1070 height 316
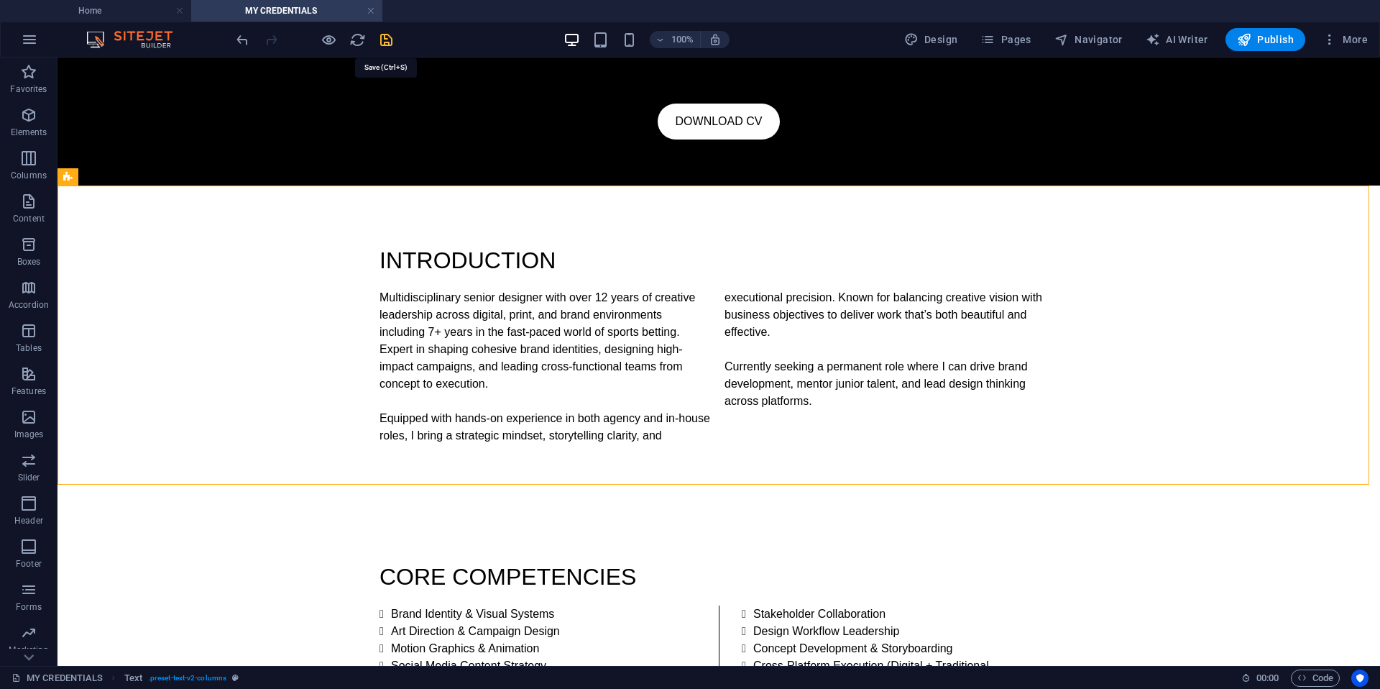
click at [387, 42] on icon "save" at bounding box center [386, 40] width 17 height 17
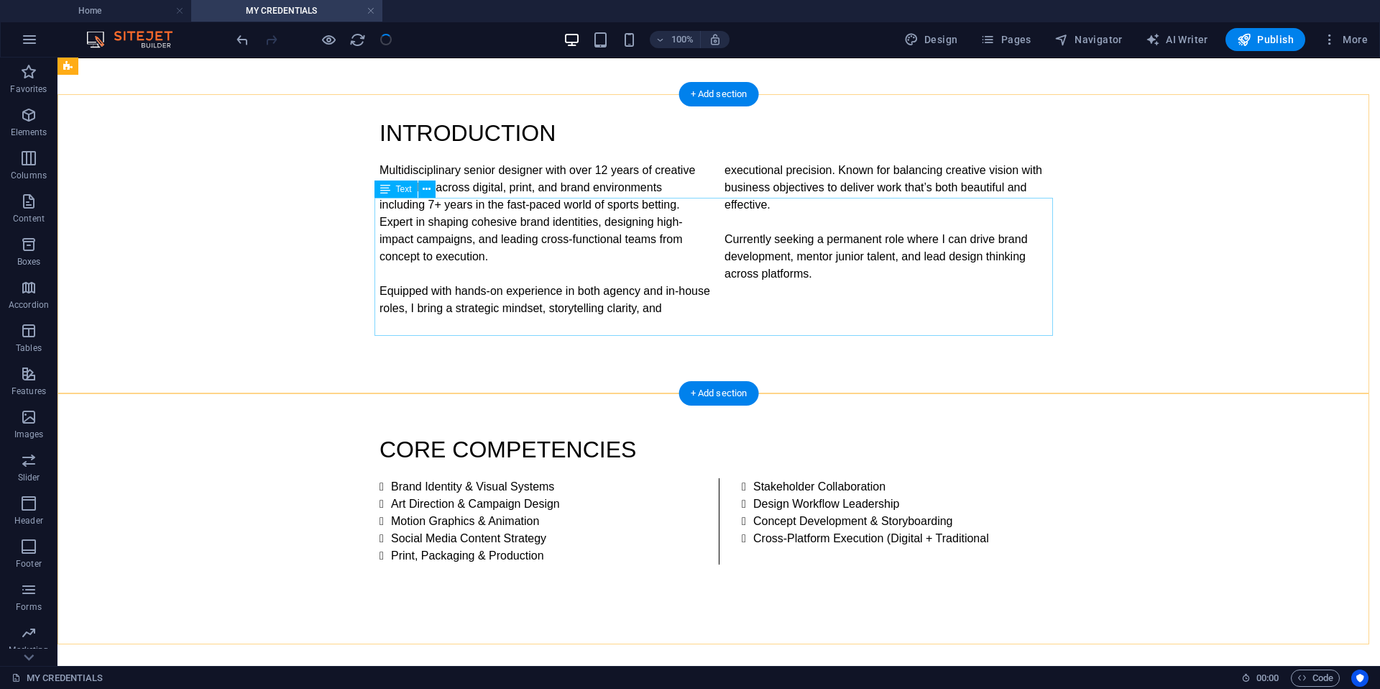
scroll to position [60, 0]
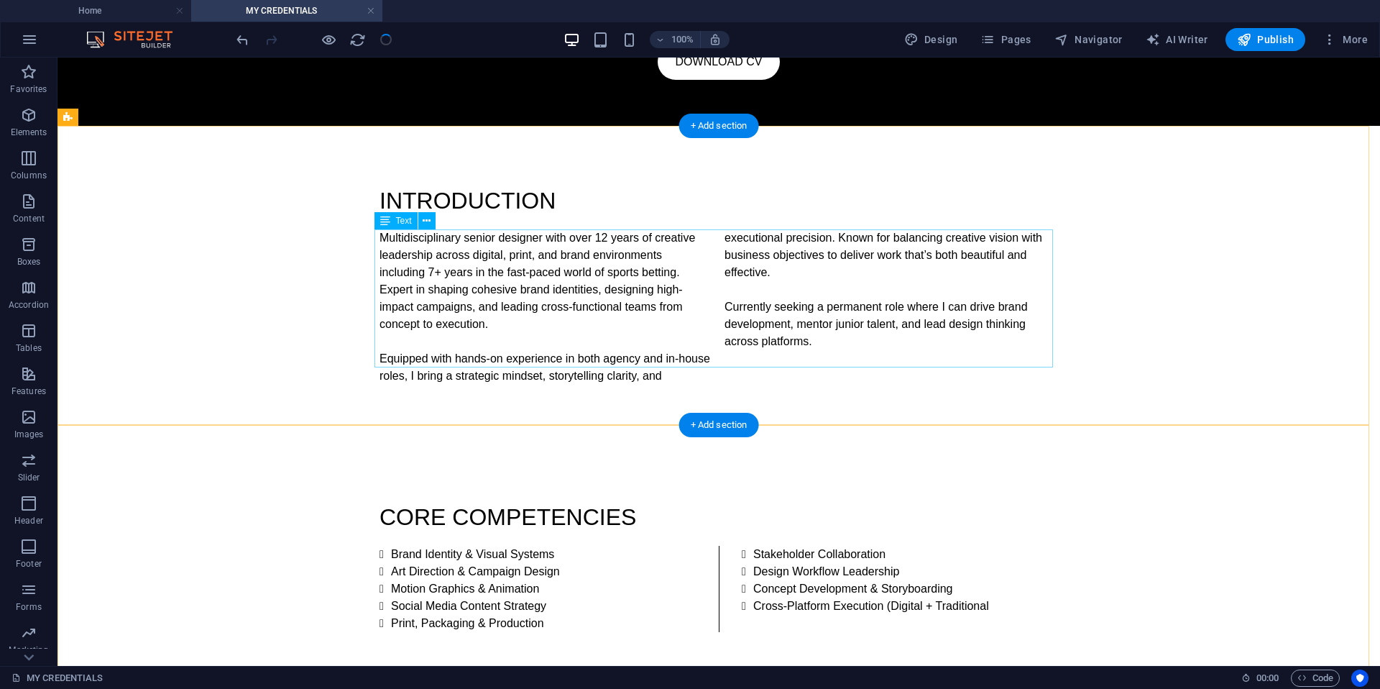
click at [714, 353] on div "Multidisciplinary senior designer with over 12 years of creative leadership acr…" at bounding box center [719, 306] width 679 height 155
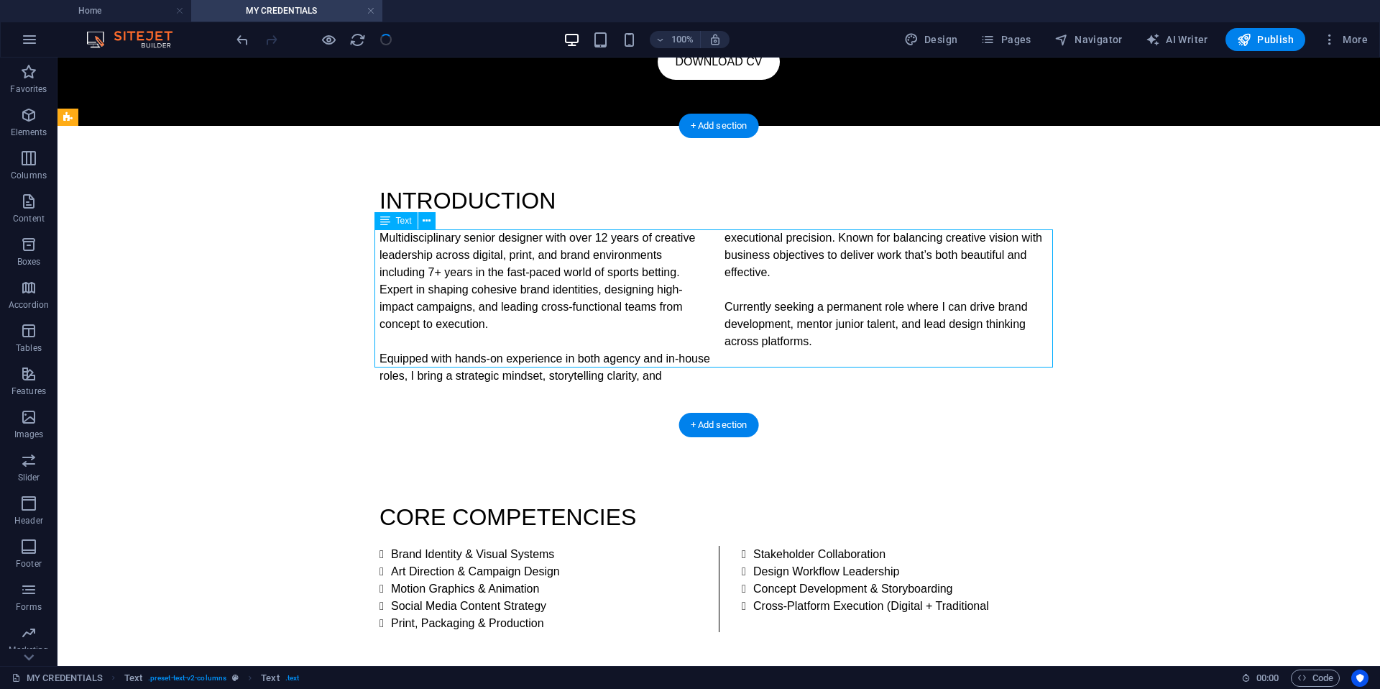
click at [710, 359] on div "Multidisciplinary senior designer with over 12 years of creative leadership acr…" at bounding box center [719, 306] width 679 height 155
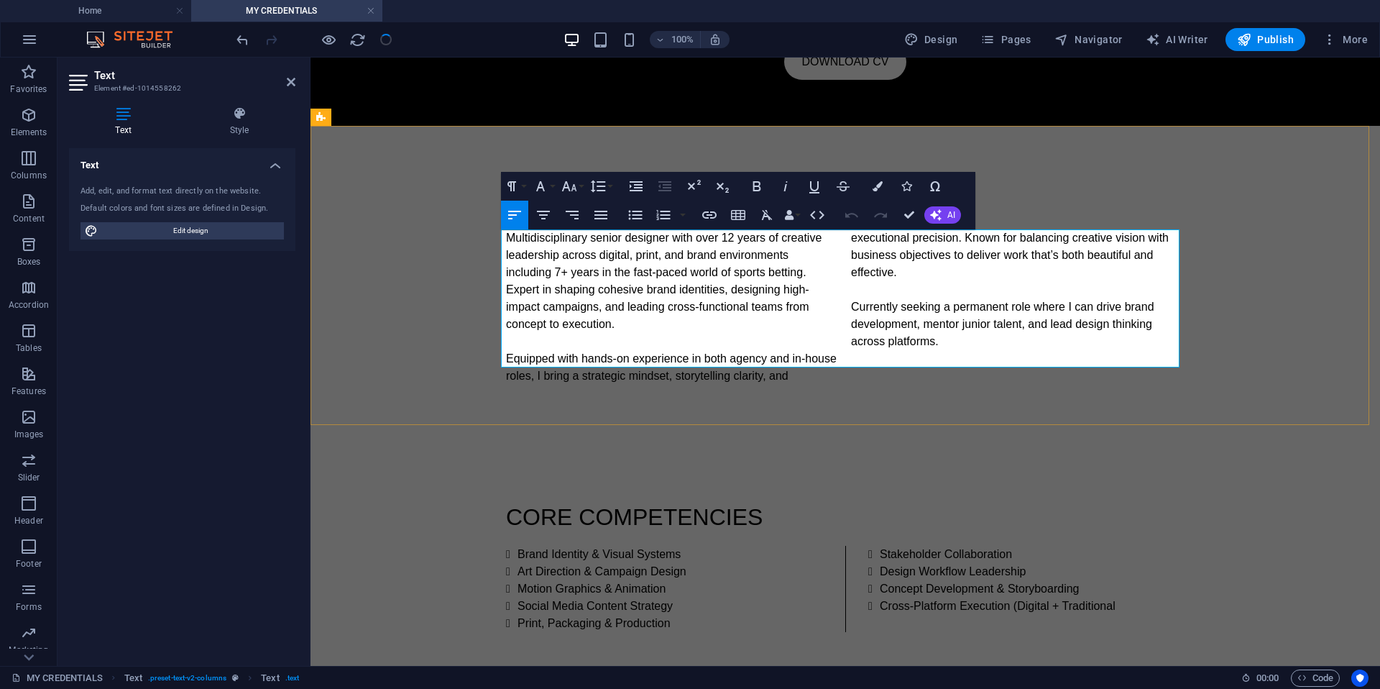
click at [828, 360] on p "Equipped with hands-on experience in both agency and in-house roles, I bring a …" at bounding box center [845, 306] width 679 height 155
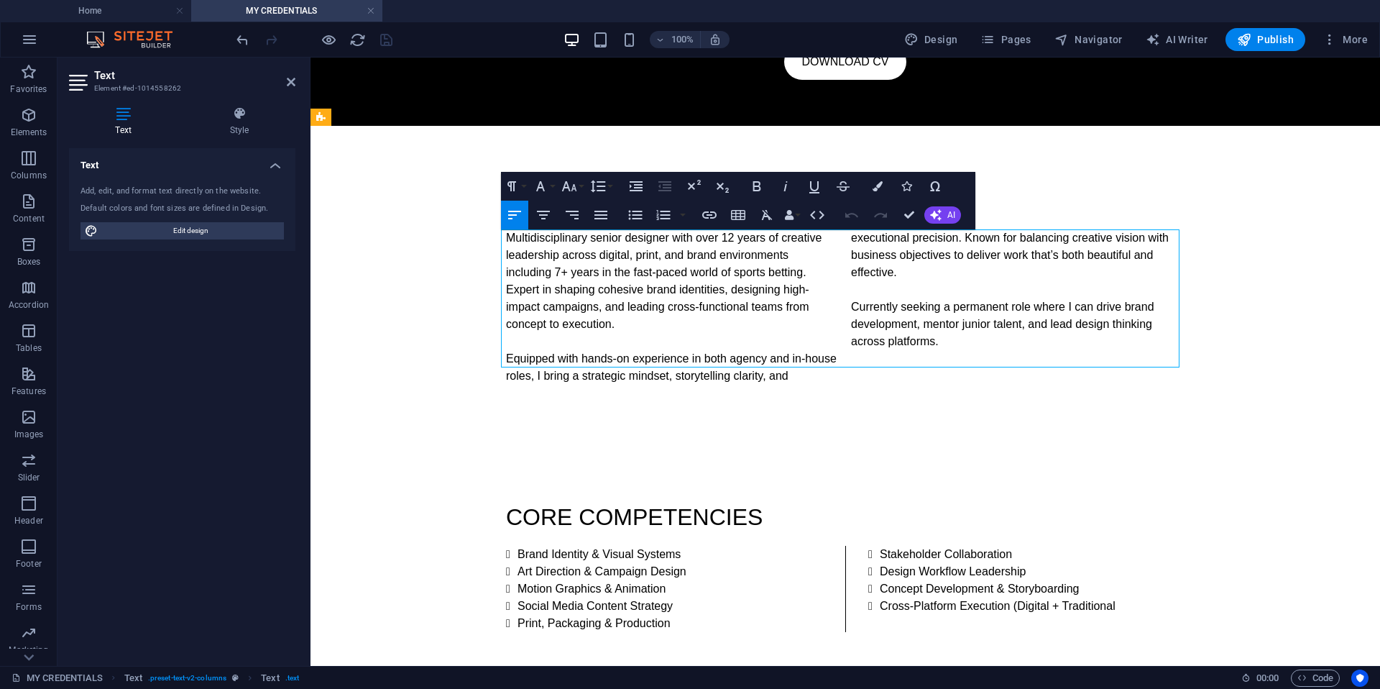
drag, startPoint x: 785, startPoint y: 349, endPoint x: 765, endPoint y: 356, distance: 21.1
click at [550, 282] on div "Multidisciplinary senior designer with over 12 years of creative leadership acr…" at bounding box center [845, 306] width 679 height 155
click at [833, 357] on p "Equipped with hands-on experience in both agency and in-house roles, I bring a …" at bounding box center [845, 306] width 679 height 155
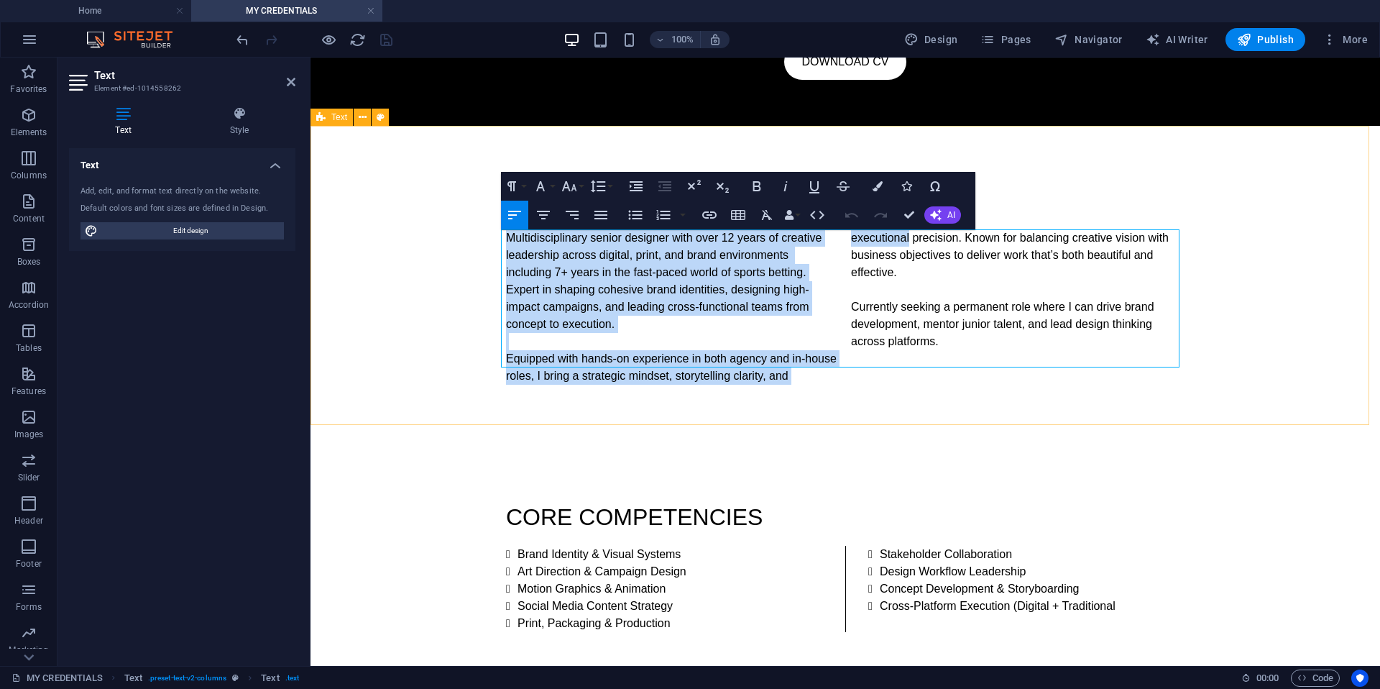
drag, startPoint x: 834, startPoint y: 357, endPoint x: 475, endPoint y: 234, distance: 379.3
click at [475, 234] on div "INTRODUCTION Multidisciplinary senior designer with over 12 years of creative l…" at bounding box center [846, 284] width 1070 height 316
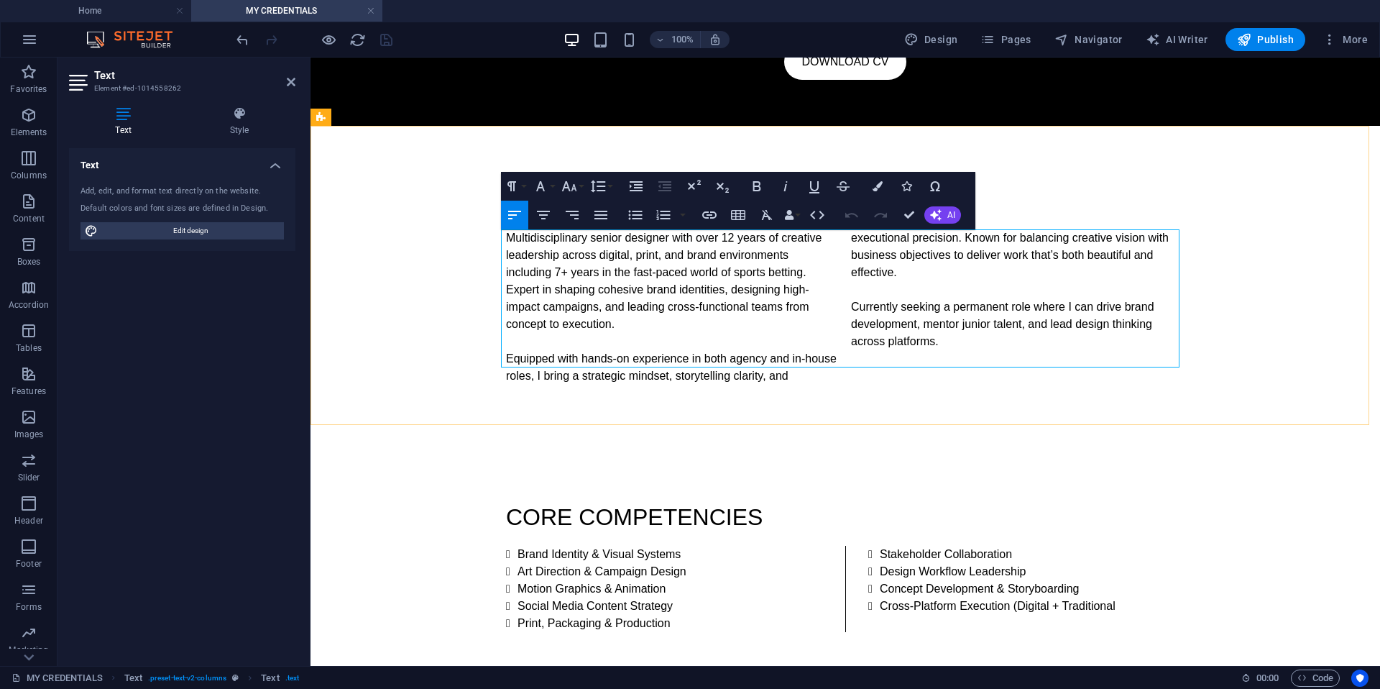
click at [940, 320] on p "Currently seeking a permanent role where I can drive brand development, mentor …" at bounding box center [1018, 324] width 334 height 52
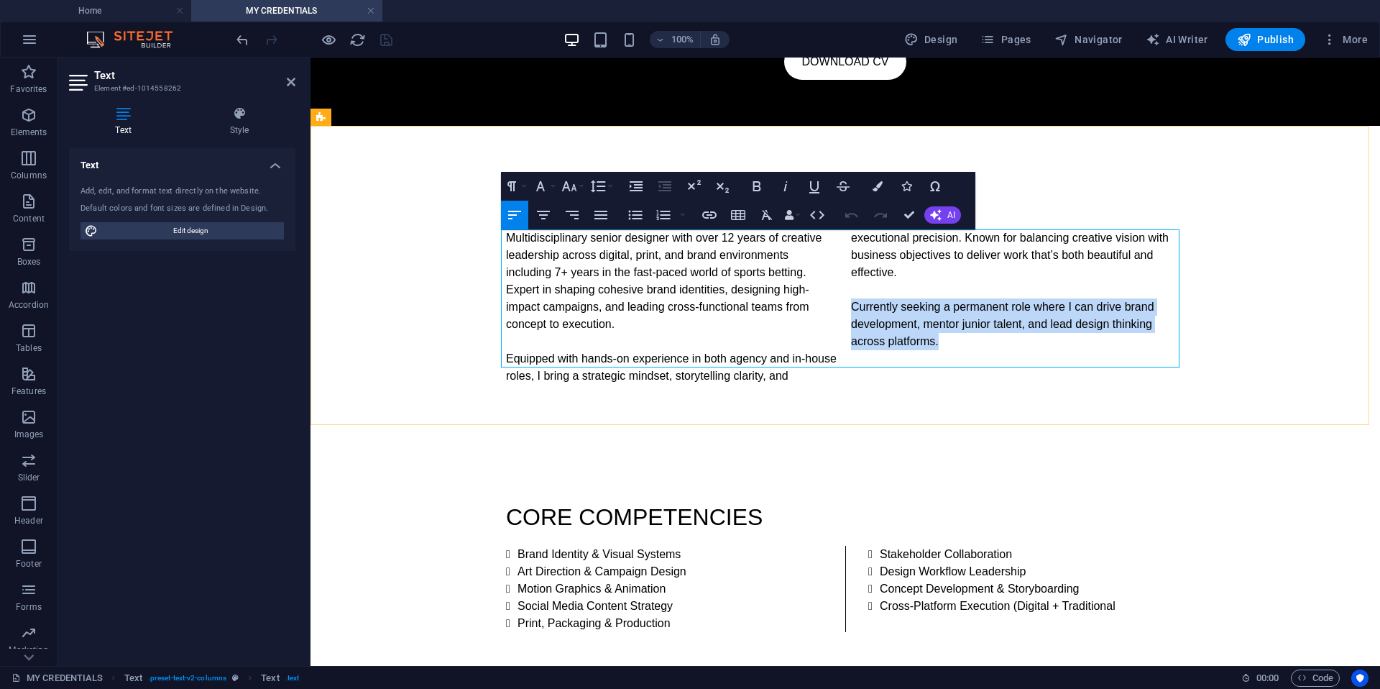
click at [940, 320] on p "Currently seeking a permanent role where I can drive brand development, mentor …" at bounding box center [1018, 324] width 334 height 52
click at [940, 321] on p "Currently seeking a permanent role where I can drive brand development, mentor …" at bounding box center [1018, 324] width 334 height 52
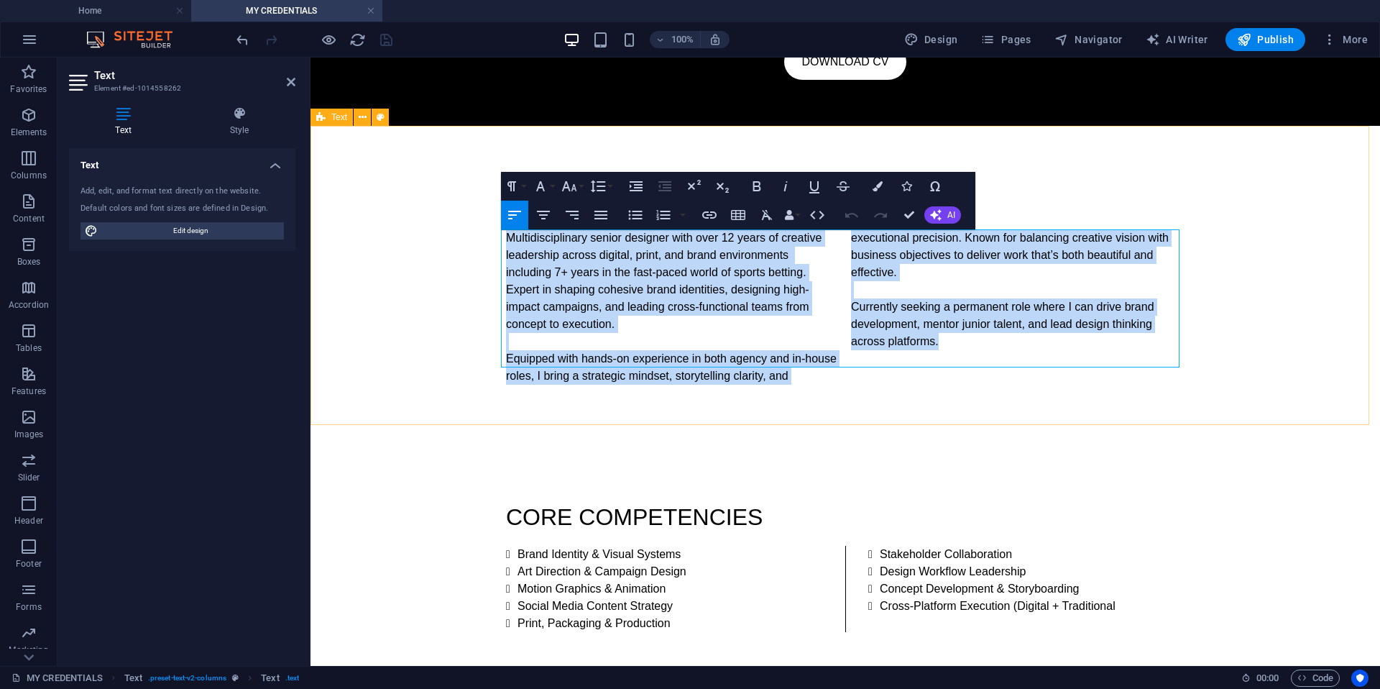
drag, startPoint x: 936, startPoint y: 327, endPoint x: 395, endPoint y: 211, distance: 553.8
click at [395, 211] on div "INTRODUCTION Multidisciplinary senior designer with over 12 years of creative l…" at bounding box center [846, 284] width 1070 height 316
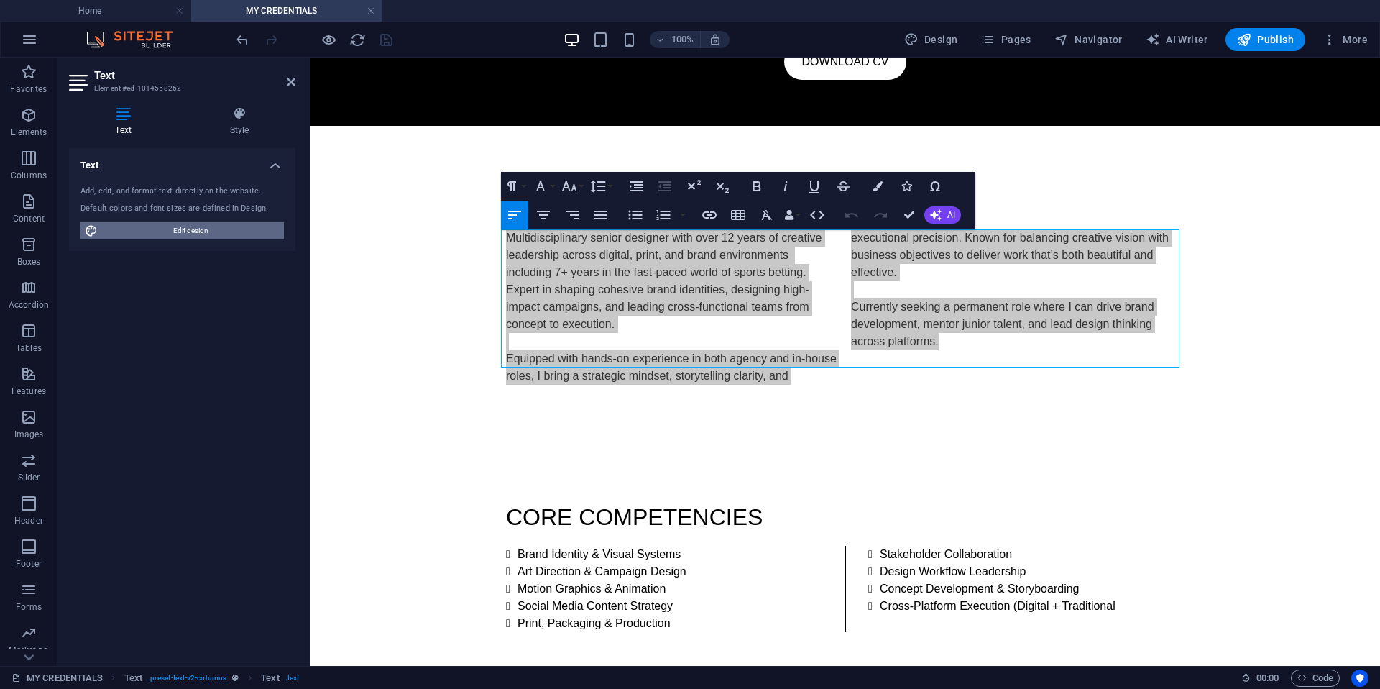
drag, startPoint x: 191, startPoint y: 229, endPoint x: 245, endPoint y: 260, distance: 62.4
click at [191, 229] on span "Edit design" at bounding box center [191, 230] width 178 height 17
select select "px"
select select "300"
select select "px"
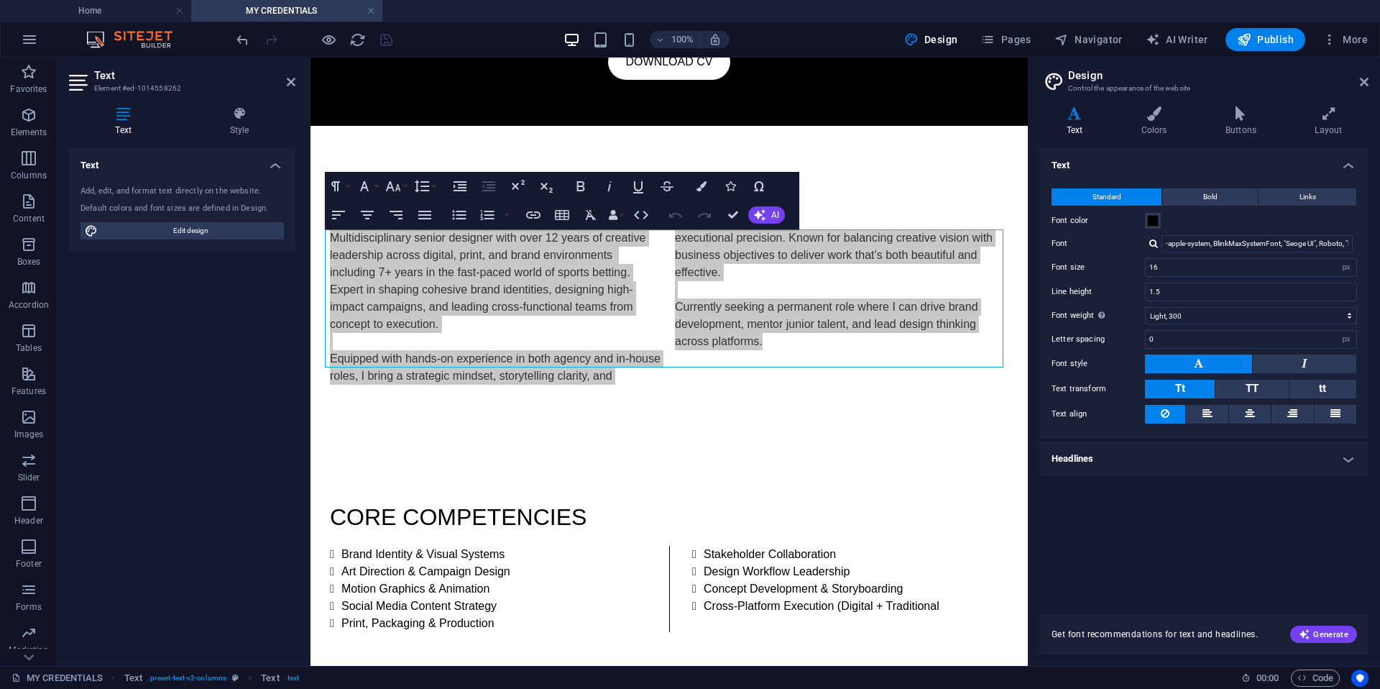
click at [120, 117] on icon at bounding box center [123, 113] width 109 height 14
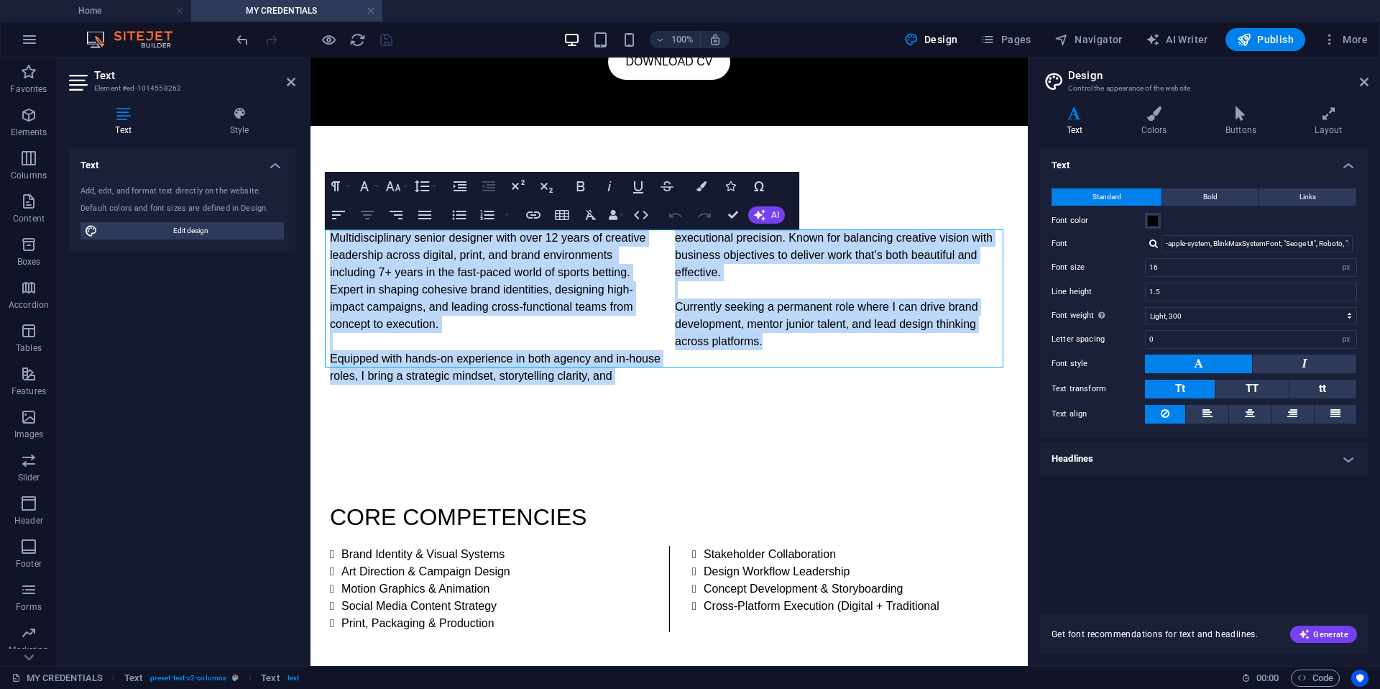
click at [362, 216] on icon "button" at bounding box center [367, 214] width 17 height 17
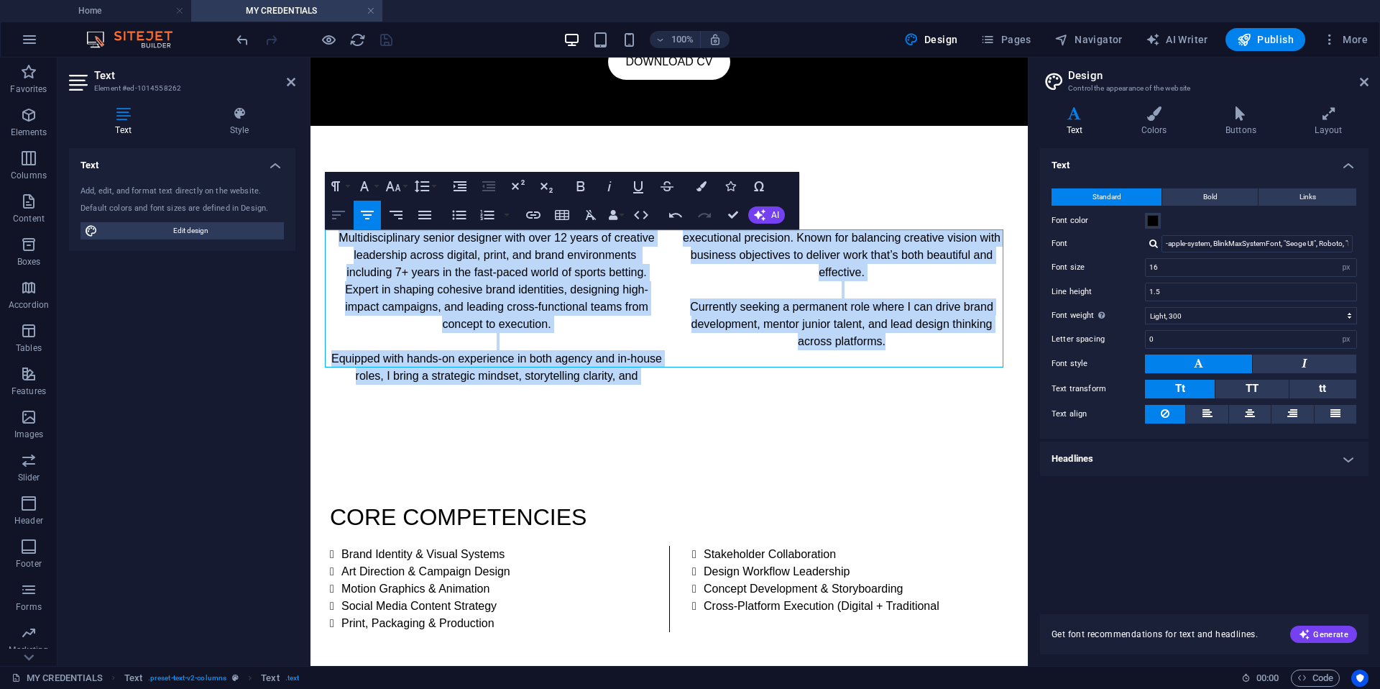
click at [332, 214] on icon "button" at bounding box center [338, 215] width 13 height 9
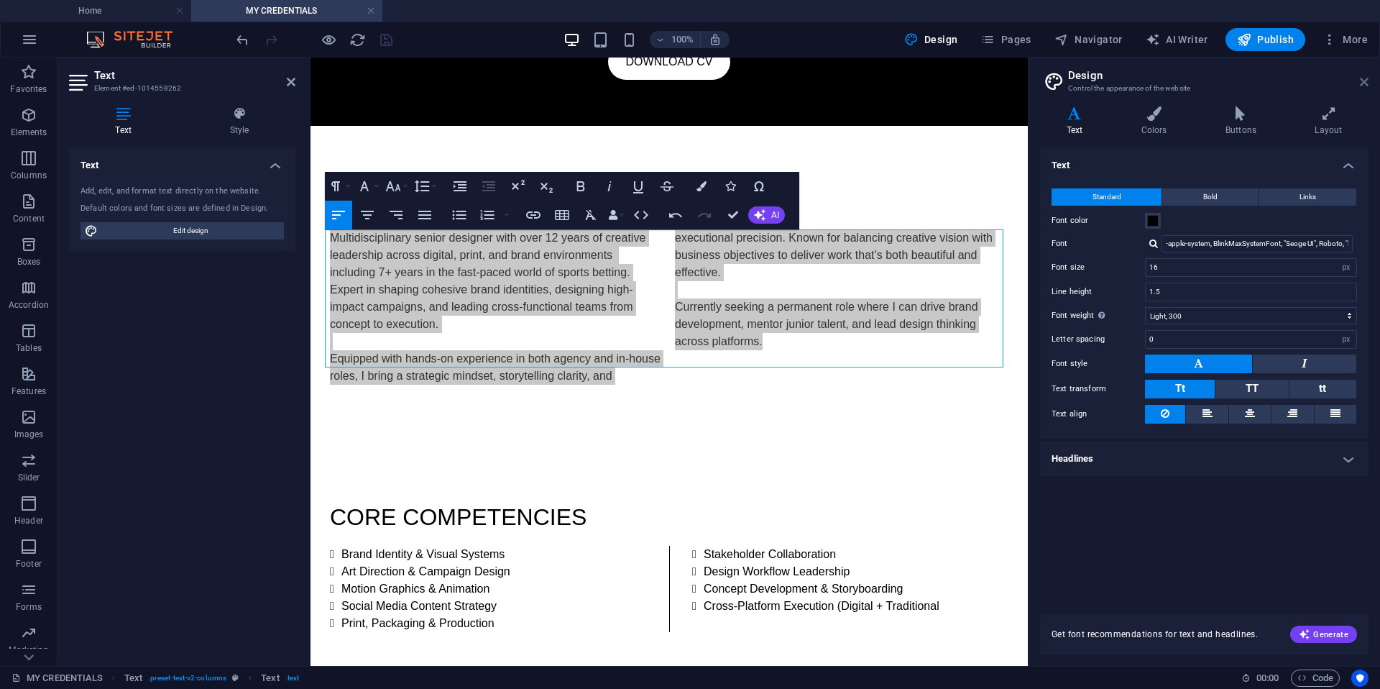
click at [1242, 81] on icon at bounding box center [1364, 82] width 9 height 12
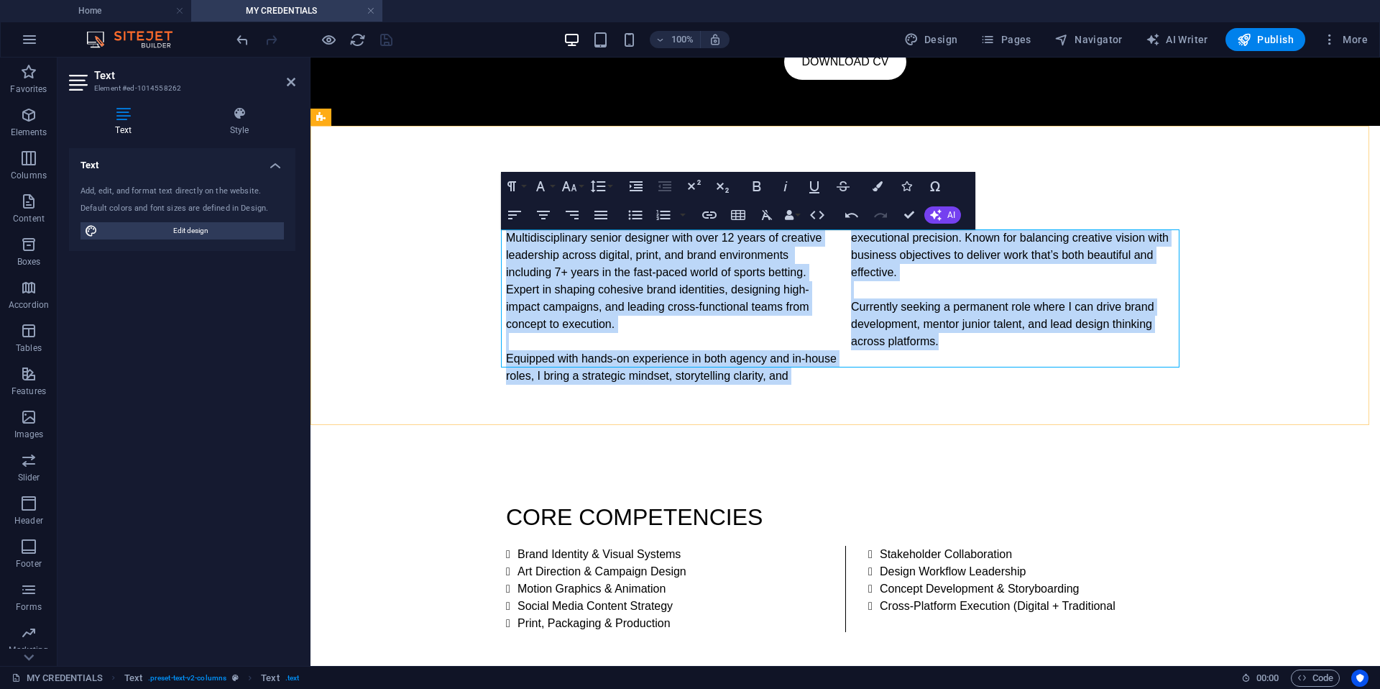
click at [676, 301] on p "Multidisciplinary senior designer with over 12 years of creative leadership acr…" at bounding box center [673, 281] width 334 height 104
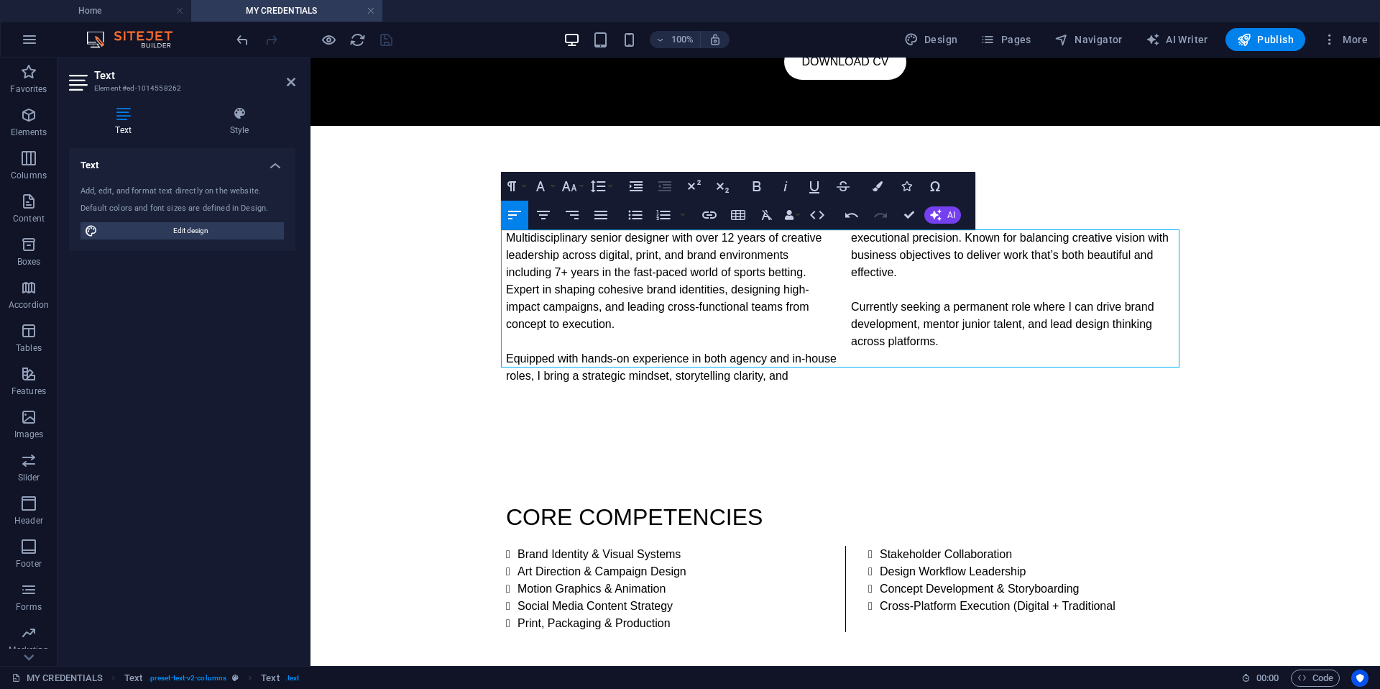
click at [506, 220] on icon "button" at bounding box center [514, 214] width 17 height 17
click at [506, 221] on icon "button" at bounding box center [514, 214] width 17 height 17
click at [536, 252] on p "Multidisciplinary senior designer with over 12 years of creative leadership acr…" at bounding box center [673, 281] width 334 height 104
click at [467, 281] on div "INTRODUCTION Multidisciplinary senior designer with over 12 years of creative l…" at bounding box center [846, 284] width 1070 height 316
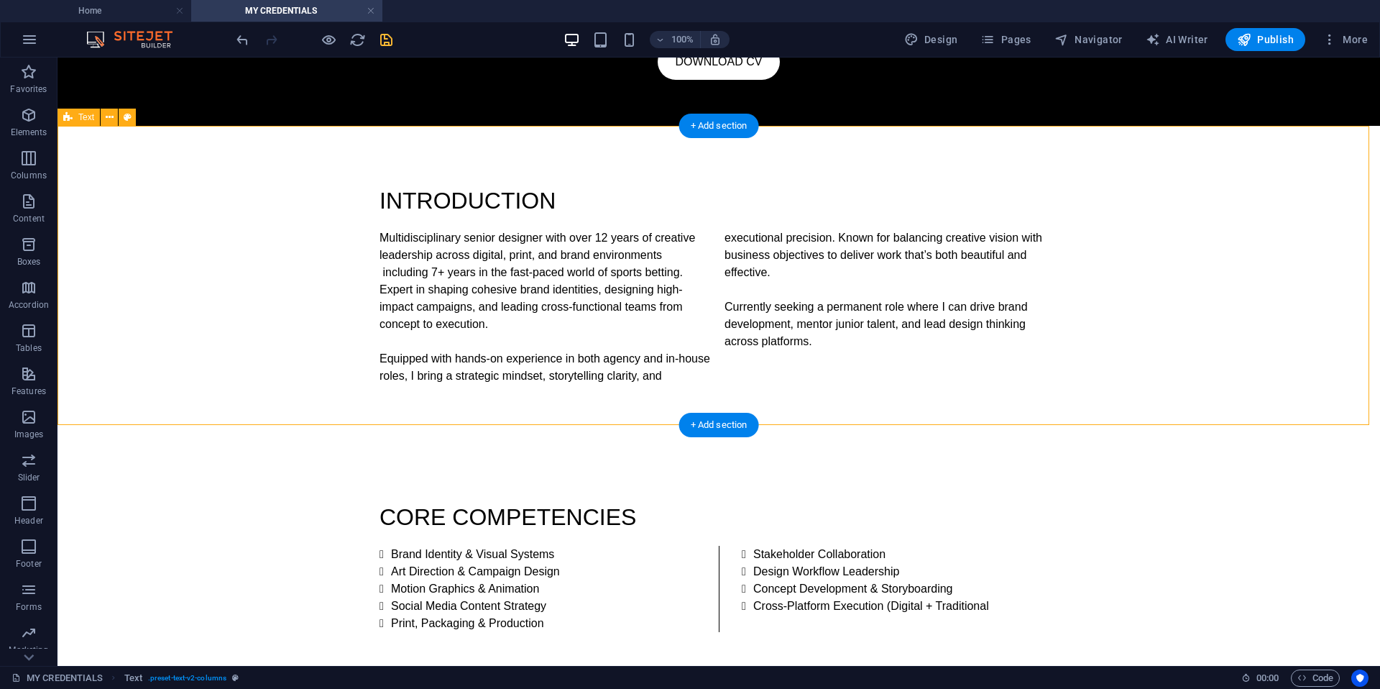
click at [1242, 287] on div "INTRODUCTION Multidisciplinary senior designer with over 12 years of creative l…" at bounding box center [719, 284] width 1323 height 316
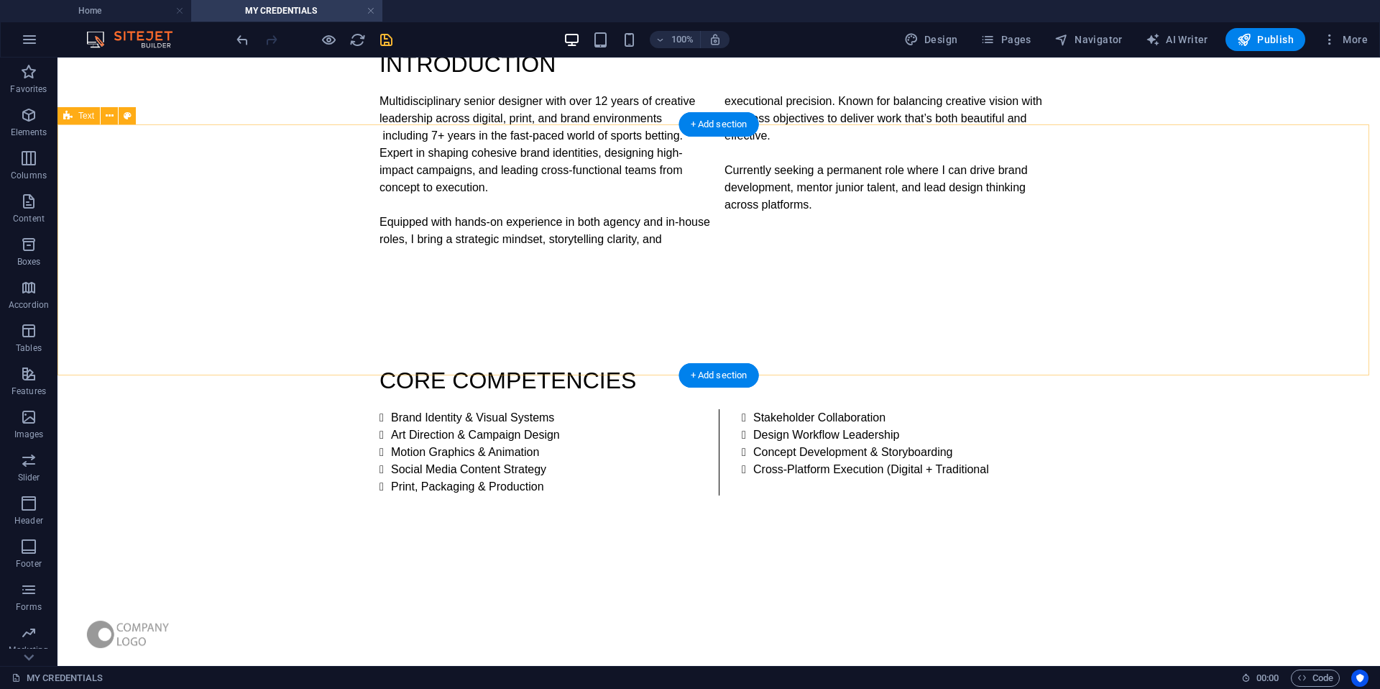
scroll to position [58, 0]
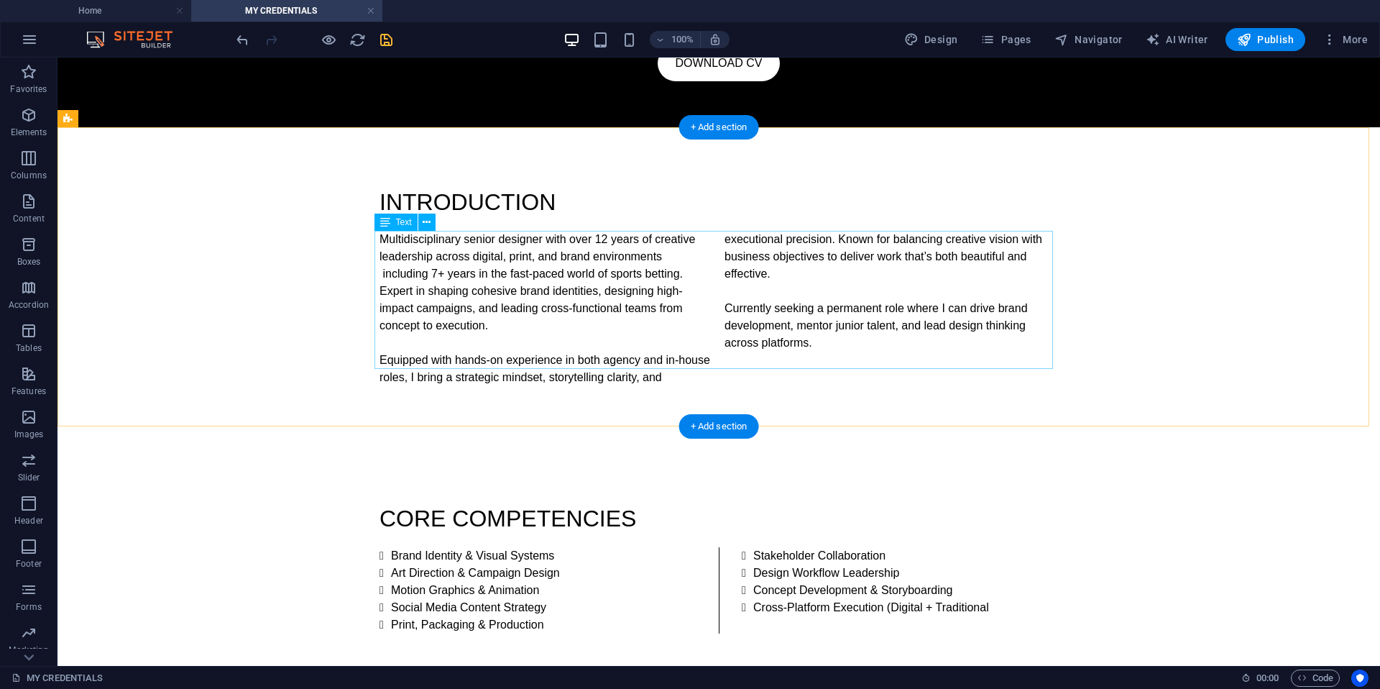
click at [702, 360] on div "Multidisciplinary senior designer with over 12 years of creative leadership acr…" at bounding box center [719, 308] width 679 height 155
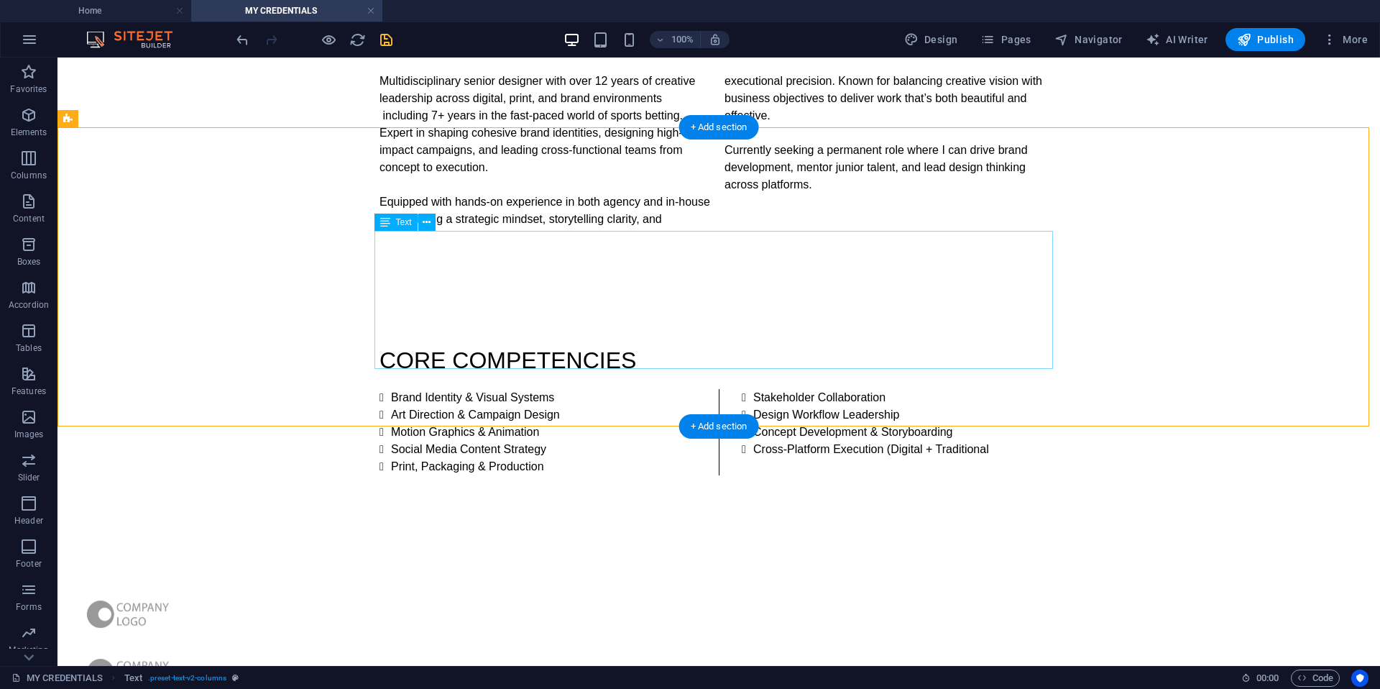
scroll to position [364, 0]
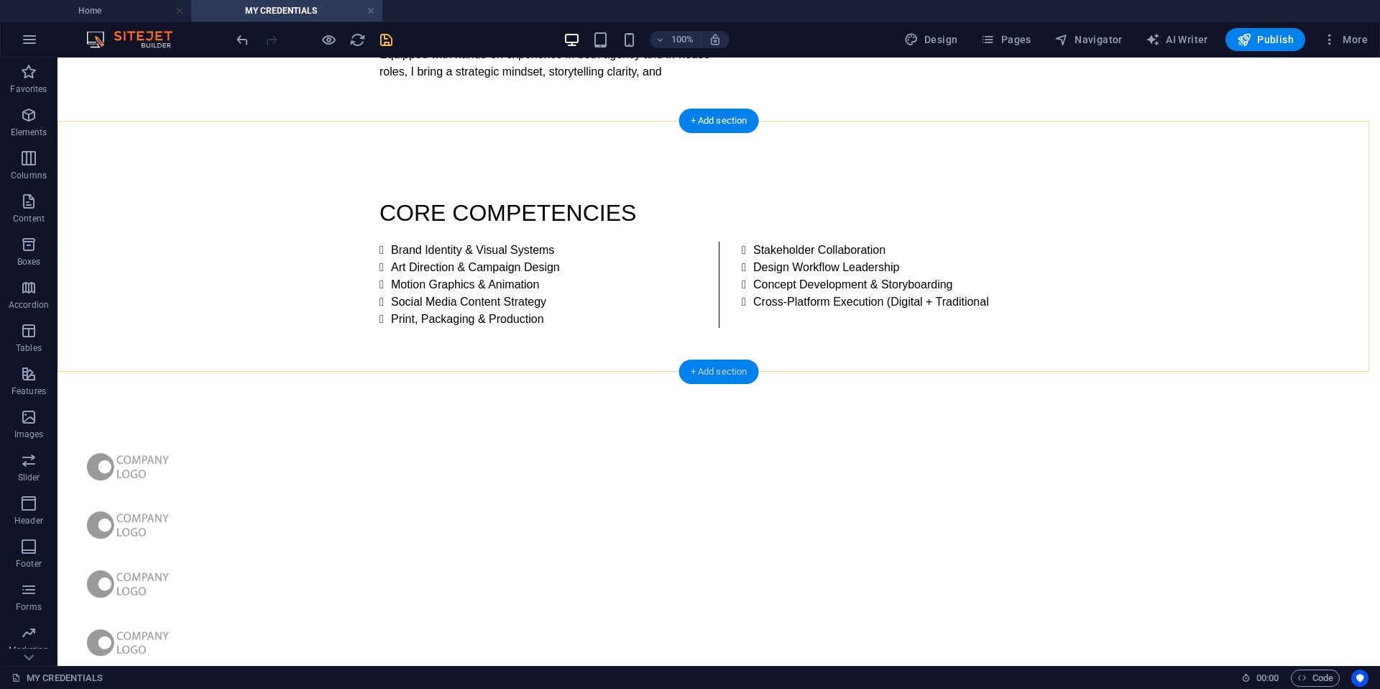
click at [724, 367] on div "+ Add section" at bounding box center [719, 371] width 80 height 24
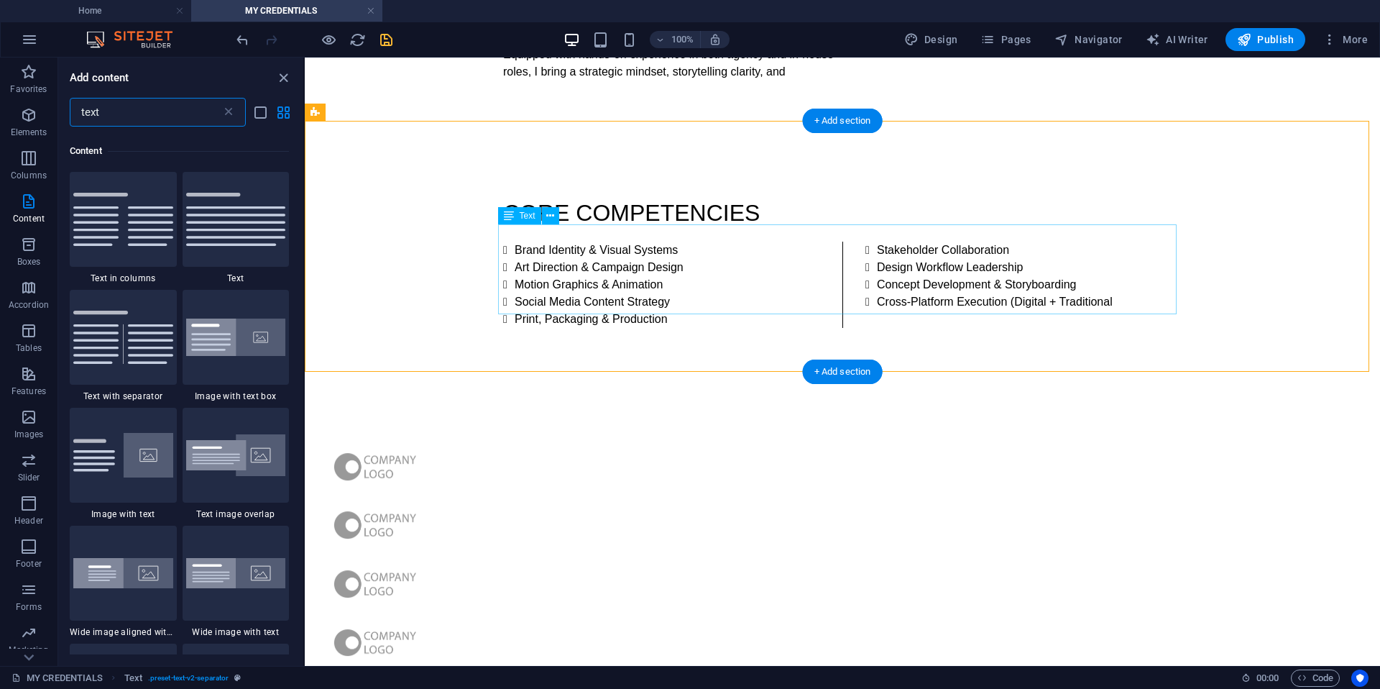
scroll to position [110, 0]
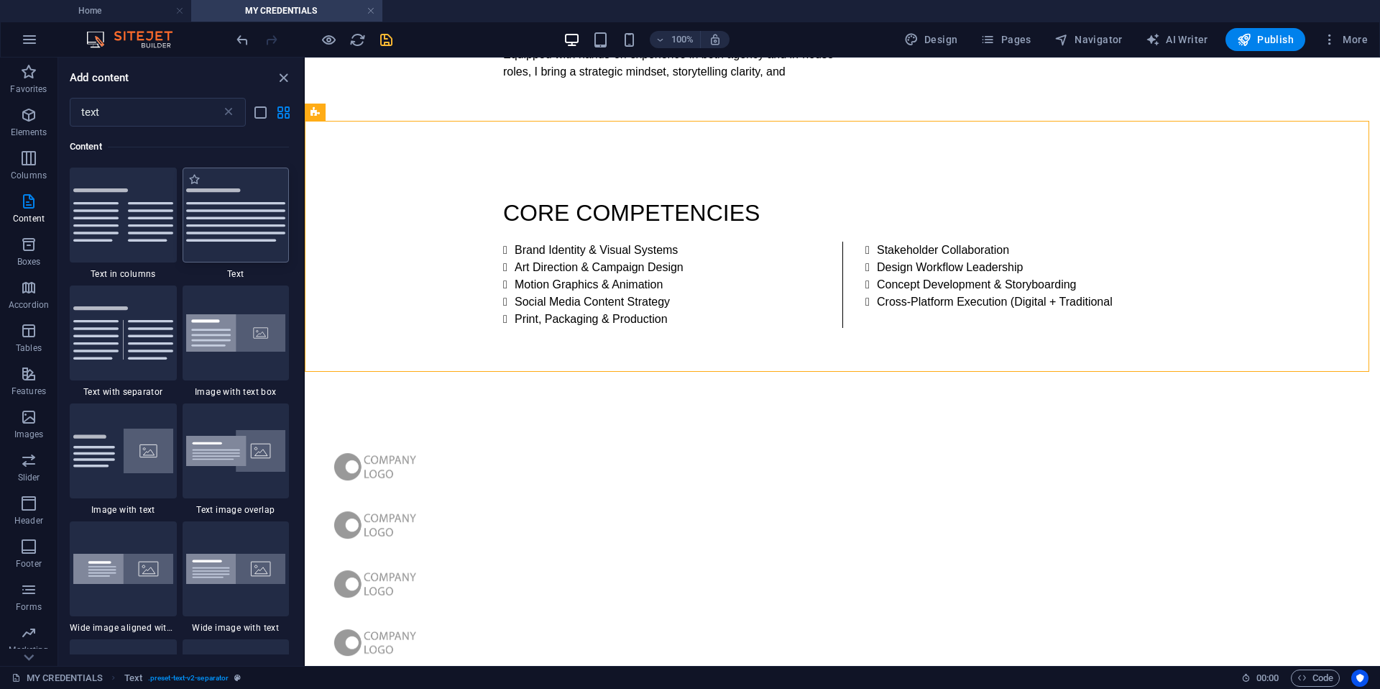
drag, startPoint x: 255, startPoint y: 241, endPoint x: 609, endPoint y: 247, distance: 353.8
click at [255, 241] on img at bounding box center [236, 214] width 100 height 53
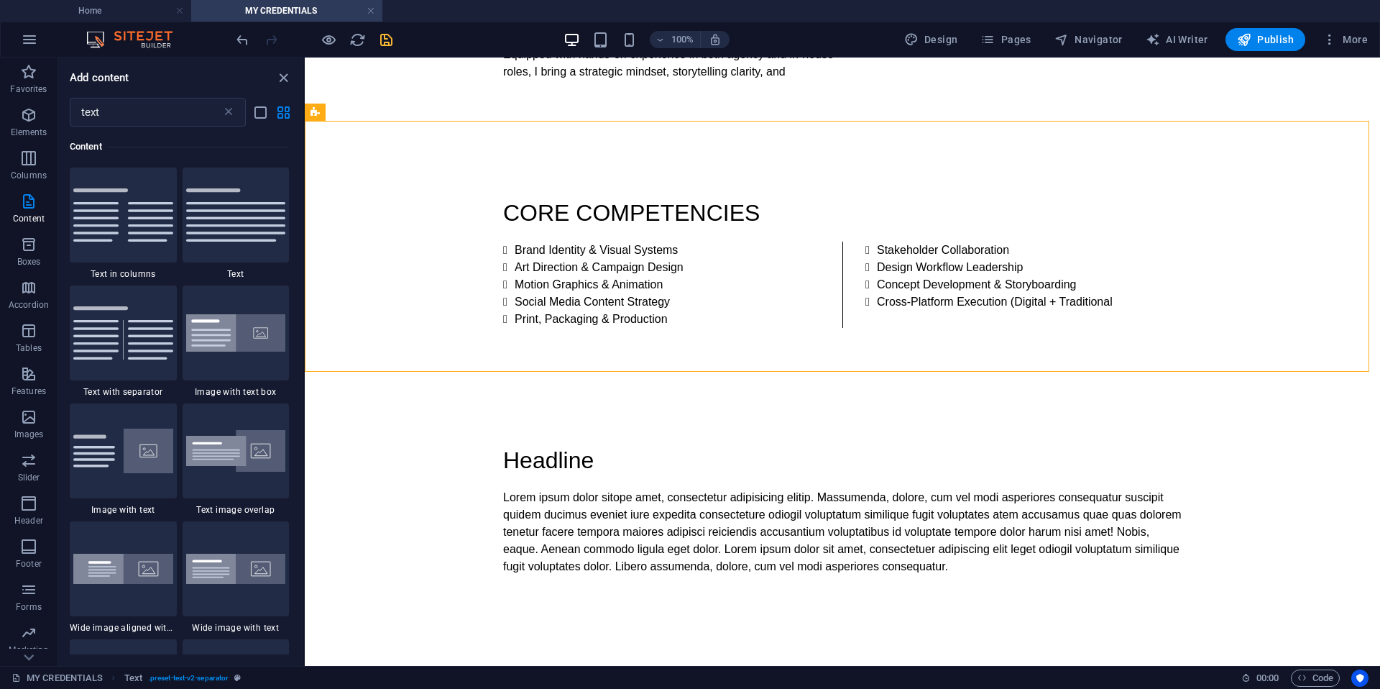
select select "preset-text-v2-default"
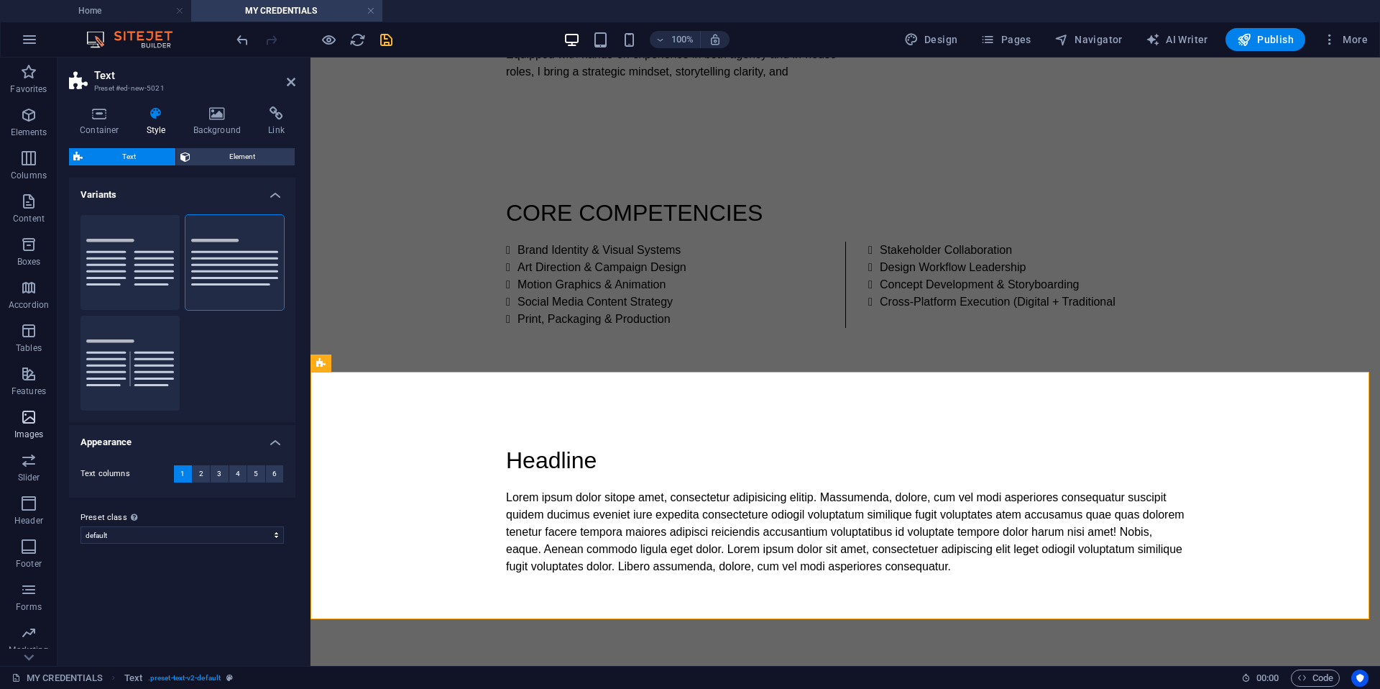
click at [577, 449] on div "Headline" at bounding box center [845, 460] width 679 height 35
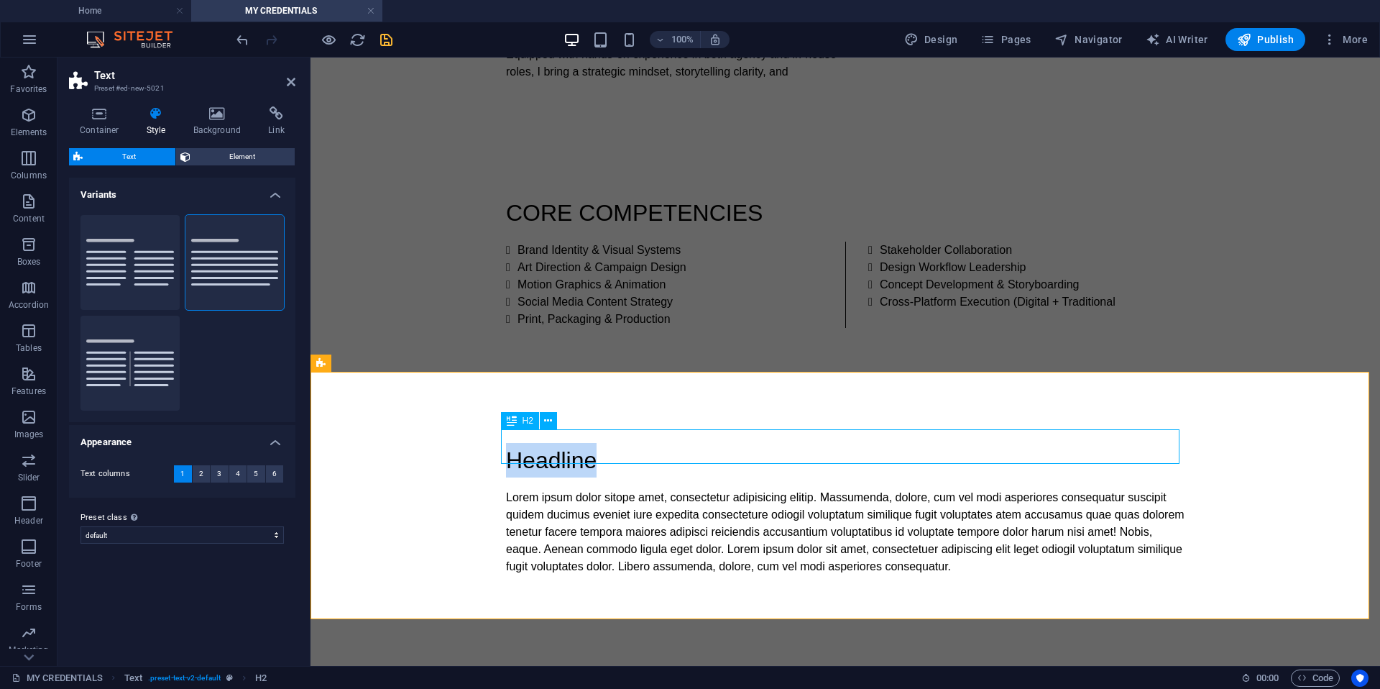
click at [577, 449] on h2 "Headline" at bounding box center [845, 460] width 679 height 35
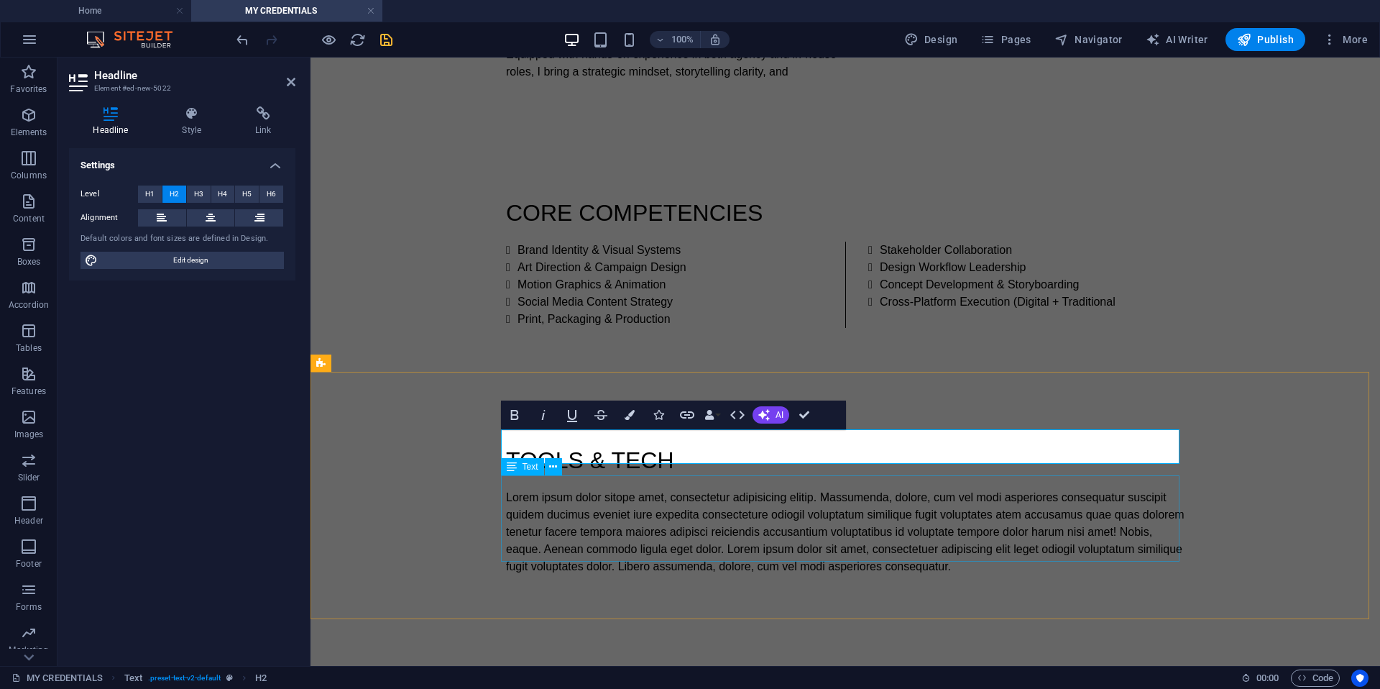
click at [899, 547] on div "Lorem ipsum dolor sitope amet, consectetur adipisicing elitip. Massumenda, dolo…" at bounding box center [845, 532] width 679 height 86
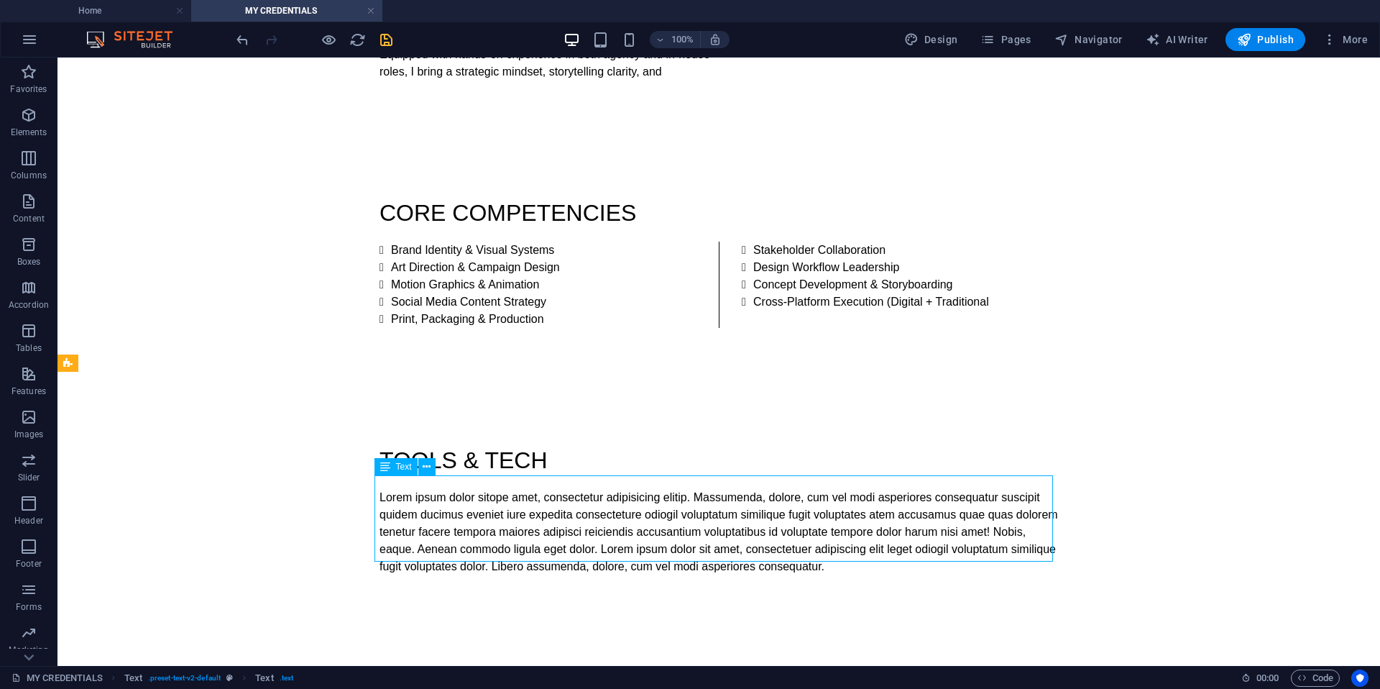
click at [782, 551] on div "Lorem ipsum dolor sitope amet, consectetur adipisicing elitip. Massumenda, dolo…" at bounding box center [719, 532] width 679 height 86
click at [780, 555] on div "Lorem ipsum dolor sitope amet, consectetur adipisicing elitip. Massumenda, dolo…" at bounding box center [719, 532] width 679 height 86
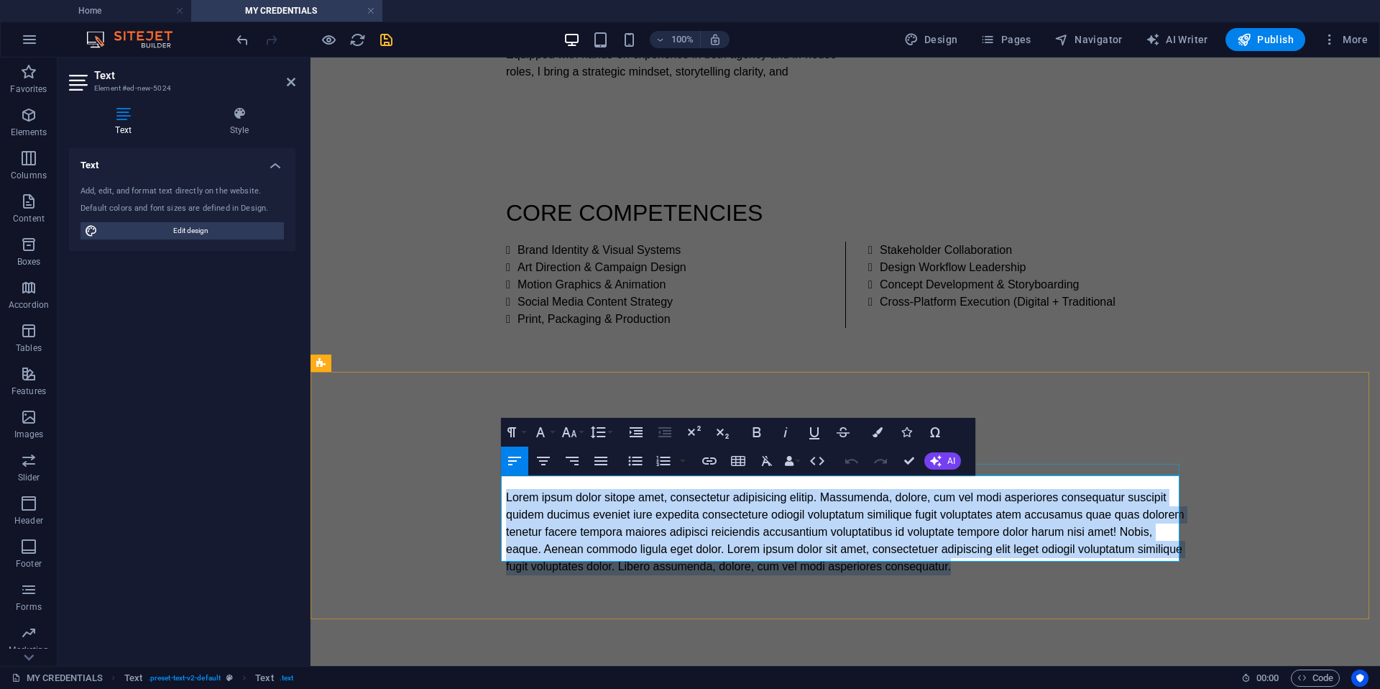
drag, startPoint x: 914, startPoint y: 553, endPoint x: 510, endPoint y: 472, distance: 411.3
click at [510, 472] on div "TOOLS & TECH Lorem ipsum dolor sitope amet, consectetur adipisicing elitip. [PE…" at bounding box center [846, 508] width 702 height 247
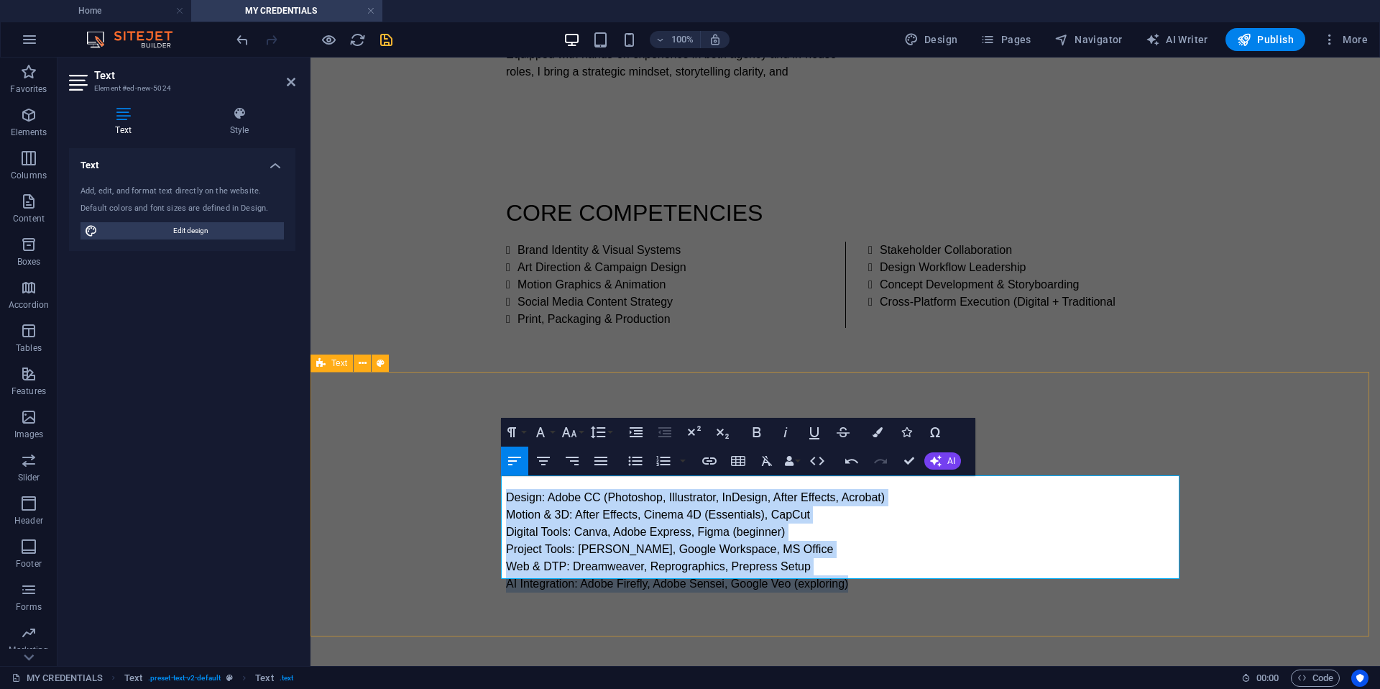
drag, startPoint x: 830, startPoint y: 569, endPoint x: 486, endPoint y: 480, distance: 355.6
click at [485, 480] on div "TOOLS & TECH Design: Adobe CC (Photoshop, Illustrator, InDesign, After Effects,…" at bounding box center [846, 517] width 1070 height 265
click at [639, 464] on icon "button" at bounding box center [635, 461] width 14 height 9
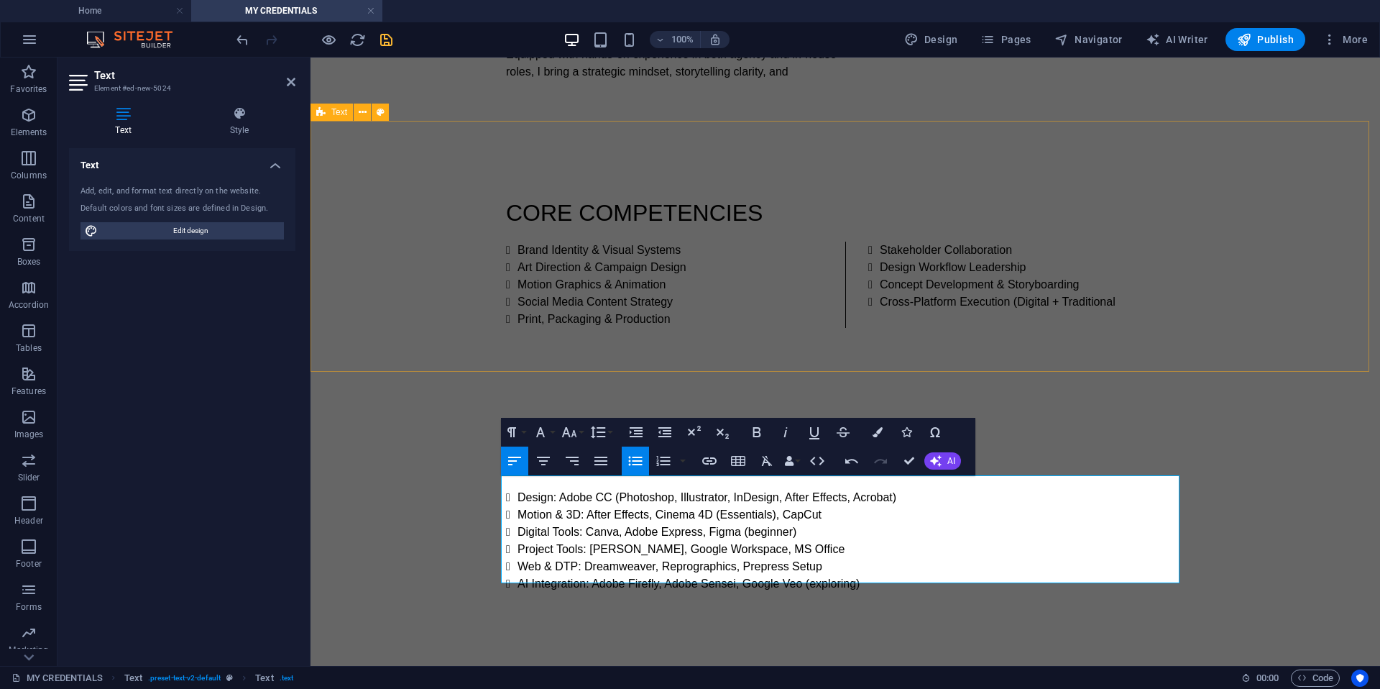
click at [1163, 329] on div "CORE COMPETENCIES Brand Identity & Visual Systems Art Direction & Campaign Desi…" at bounding box center [846, 261] width 1070 height 247
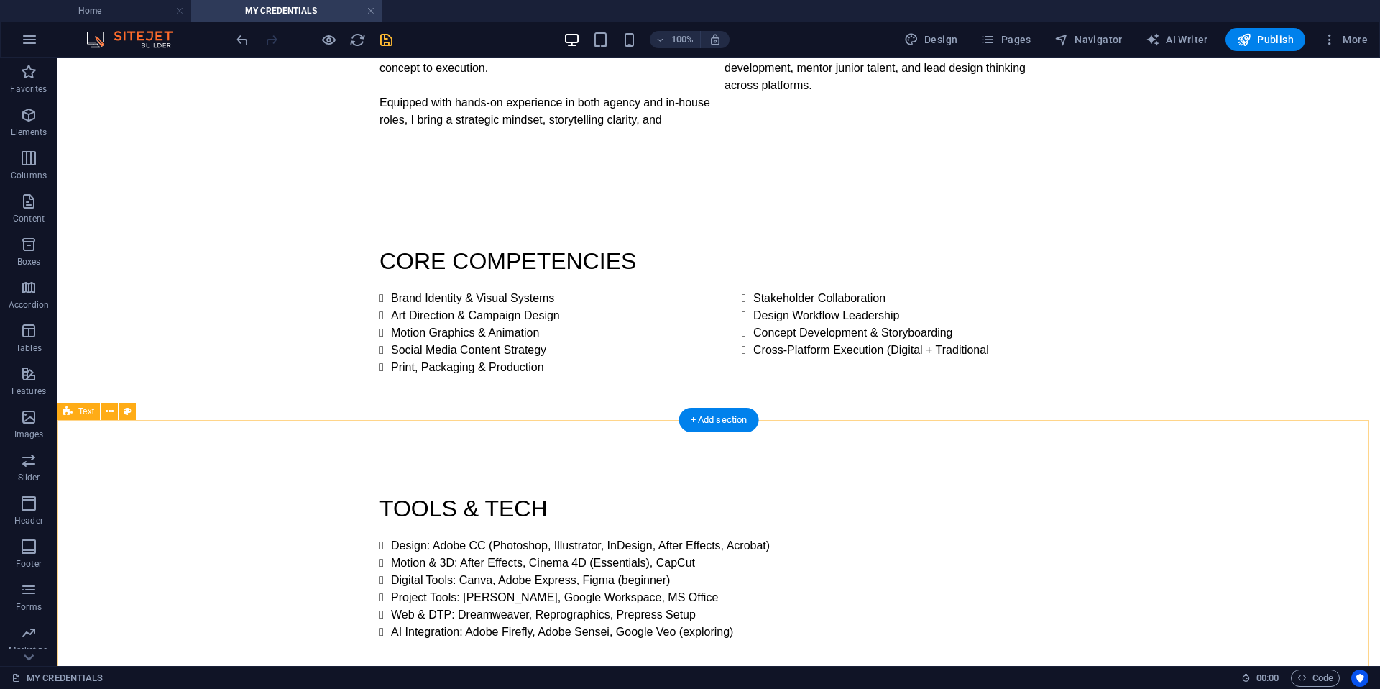
scroll to position [464, 0]
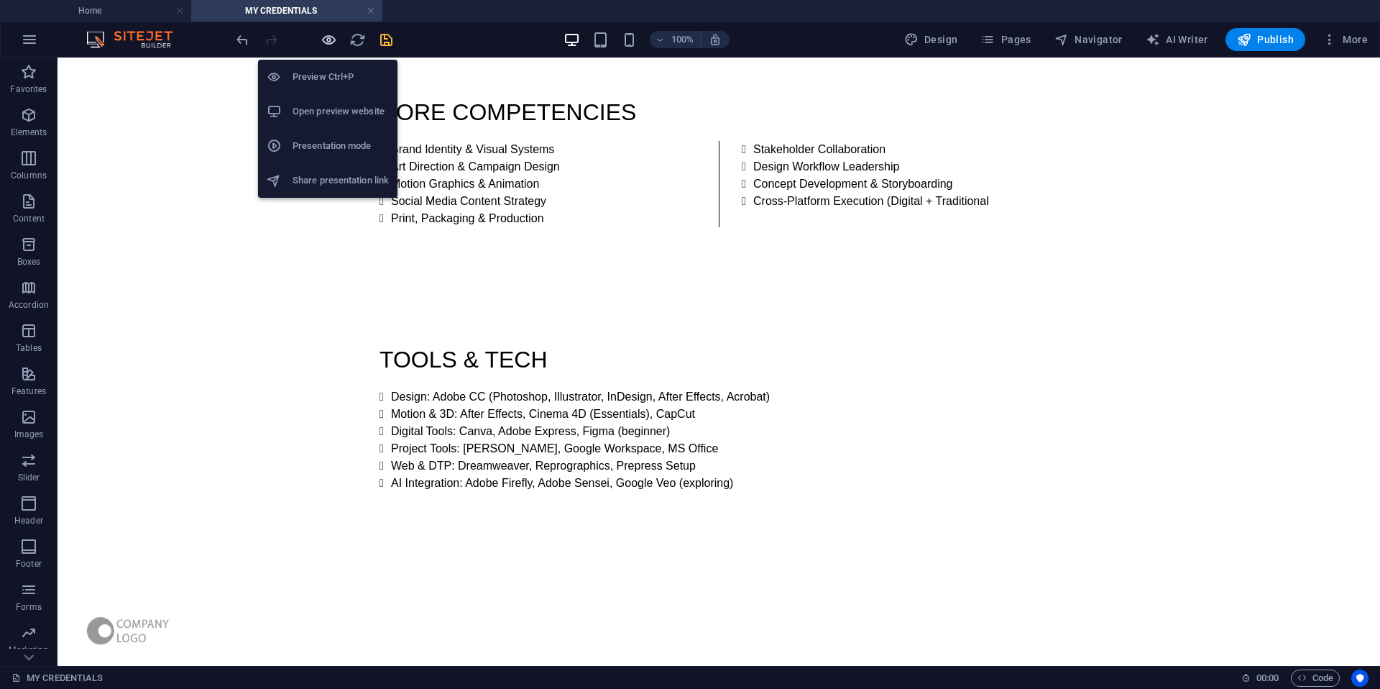
click at [331, 39] on icon "button" at bounding box center [329, 40] width 17 height 17
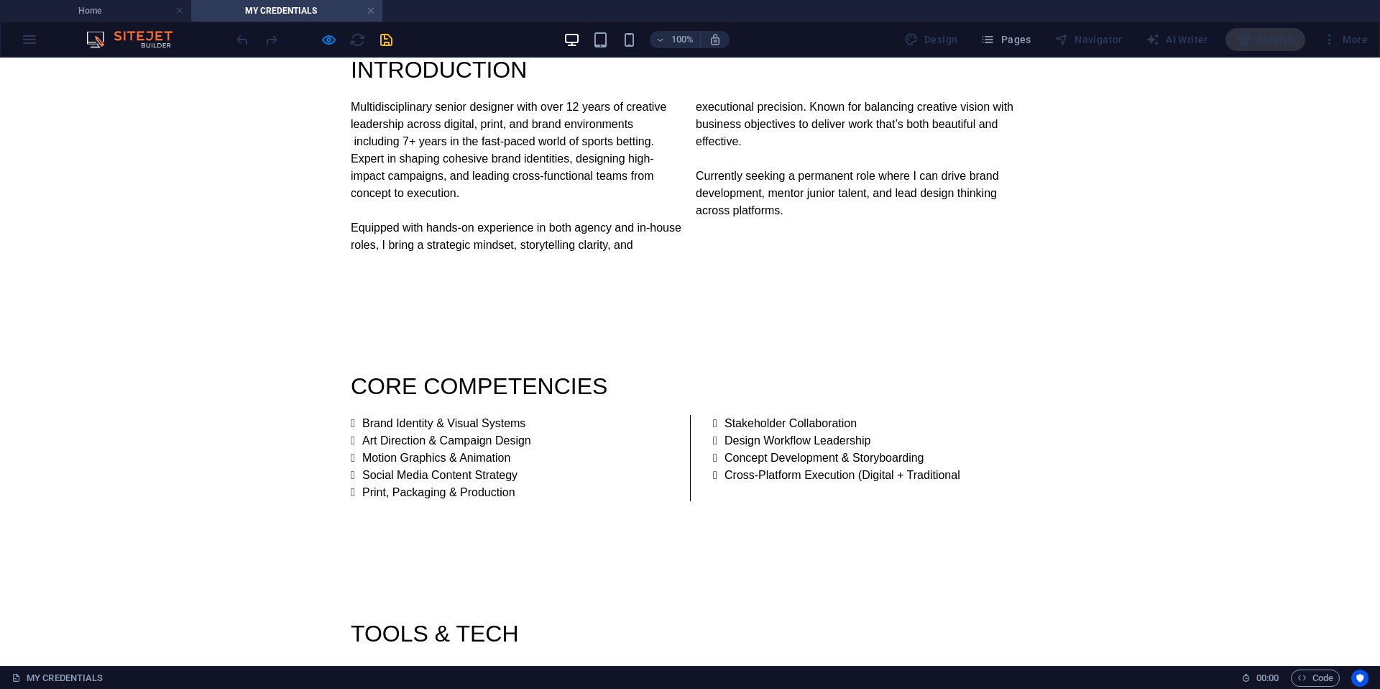
scroll to position [86, 0]
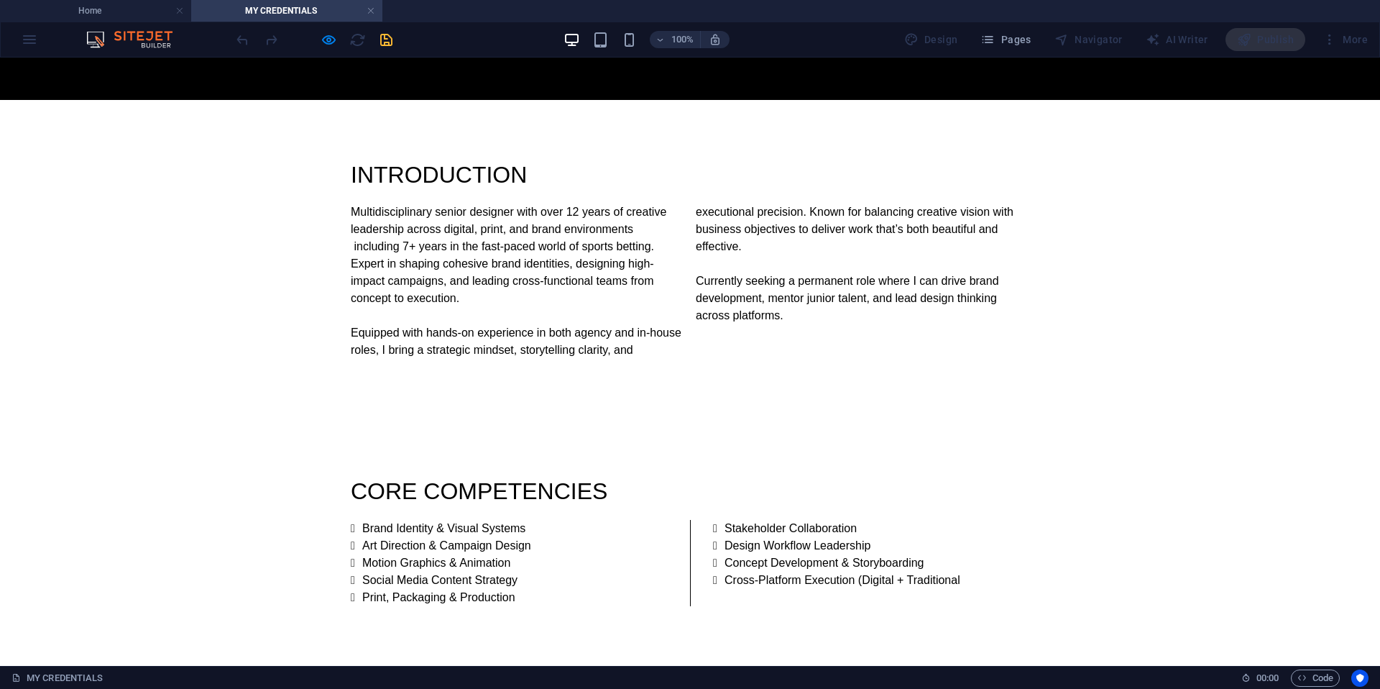
click at [487, 592] on div "CORE COMPETENCIES Brand Identity & Visual Systems Art Direction & Campaign Desi…" at bounding box center [690, 539] width 1380 height 247
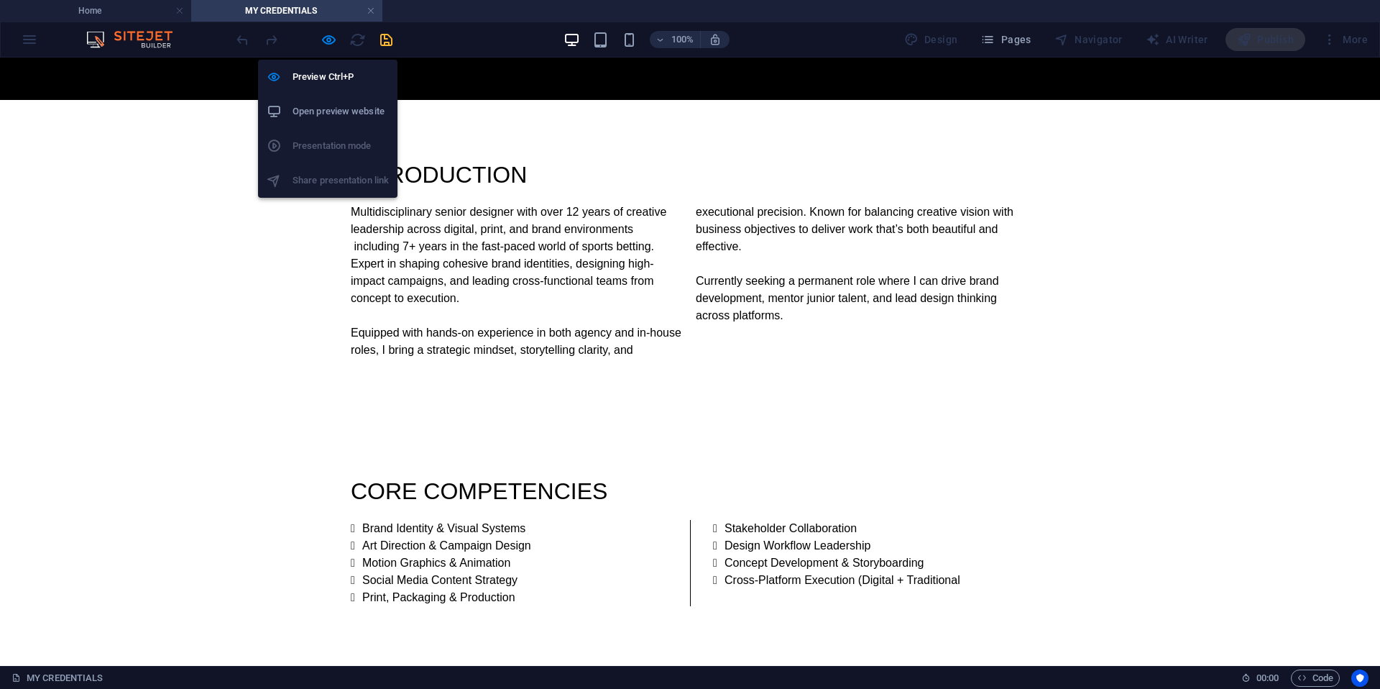
drag, startPoint x: 327, startPoint y: 43, endPoint x: 339, endPoint y: 51, distance: 14.0
click at [327, 43] on icon "button" at bounding box center [329, 40] width 17 height 17
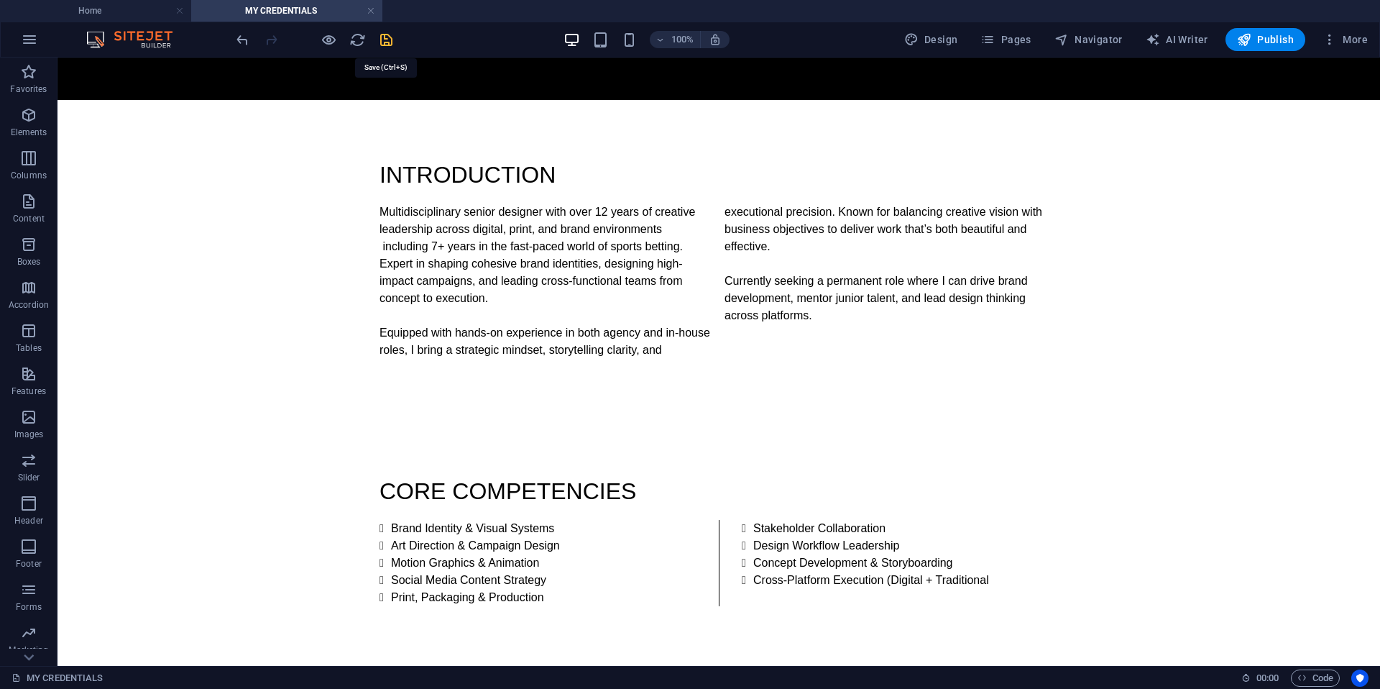
click at [390, 45] on icon "save" at bounding box center [386, 40] width 17 height 17
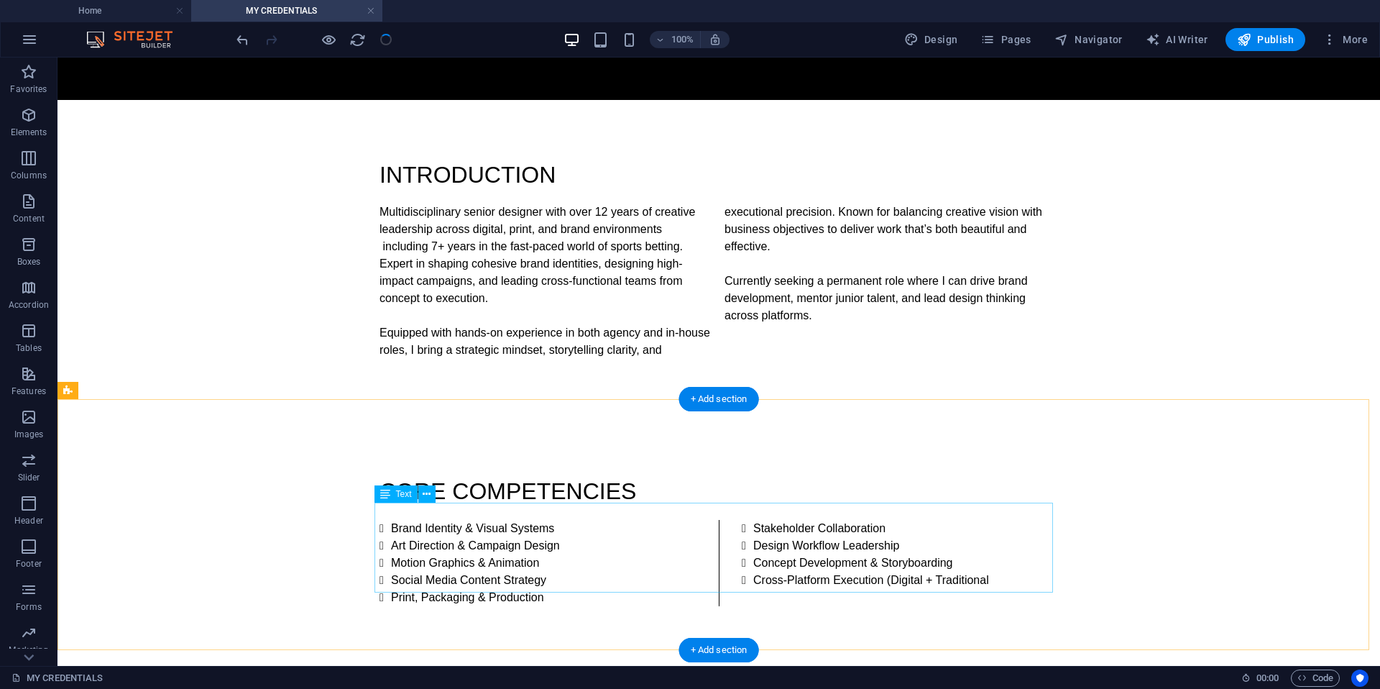
click at [528, 587] on div "Brand Identity & Visual Systems Art Direction & Campaign Design Motion Graphics…" at bounding box center [719, 563] width 679 height 86
click at [533, 585] on div "Brand Identity & Visual Systems Art Direction & Campaign Design Motion Graphics…" at bounding box center [719, 563] width 679 height 86
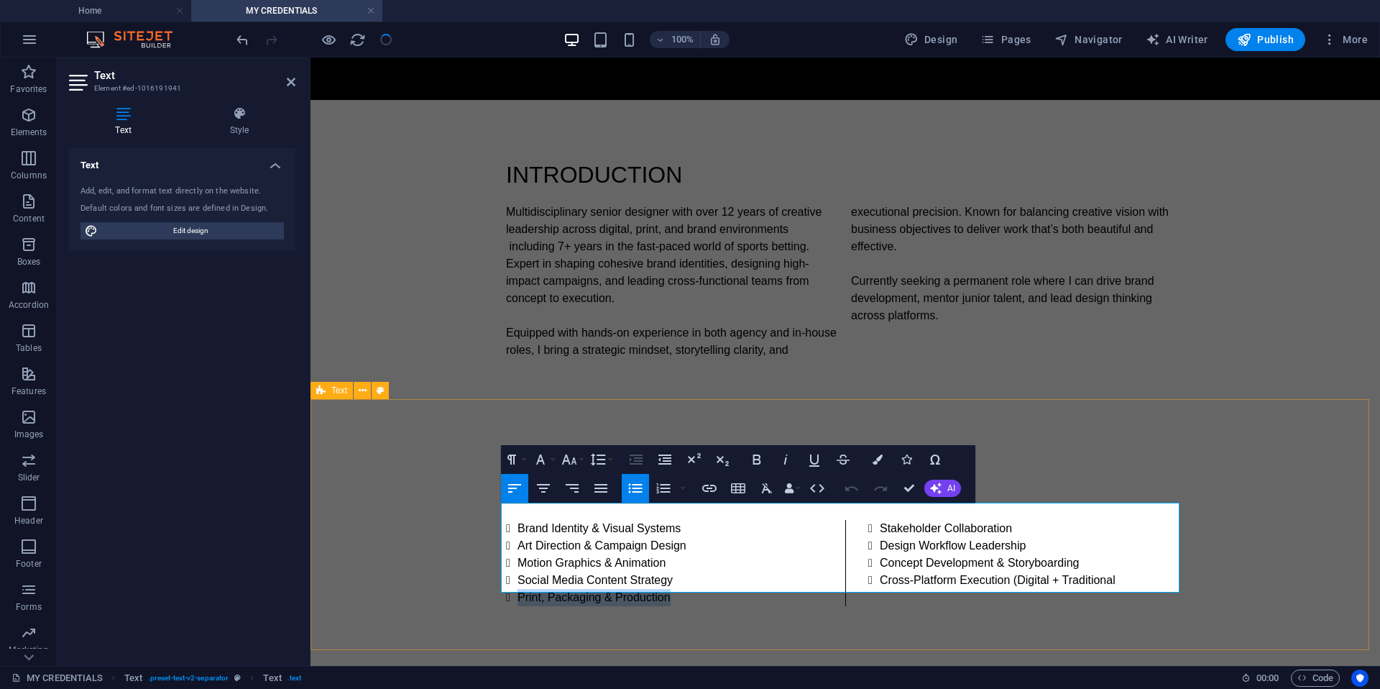
drag, startPoint x: 648, startPoint y: 583, endPoint x: 508, endPoint y: 574, distance: 139.8
click at [518, 589] on li "Print, Packaging & Production" at bounding box center [670, 597] width 305 height 17
copy li "Print, Packaging & Production"
drag, startPoint x: 996, startPoint y: 513, endPoint x: 878, endPoint y: 512, distance: 117.9
click at [880, 520] on li "Stakeholder Collaboration" at bounding box center [1032, 528] width 305 height 17
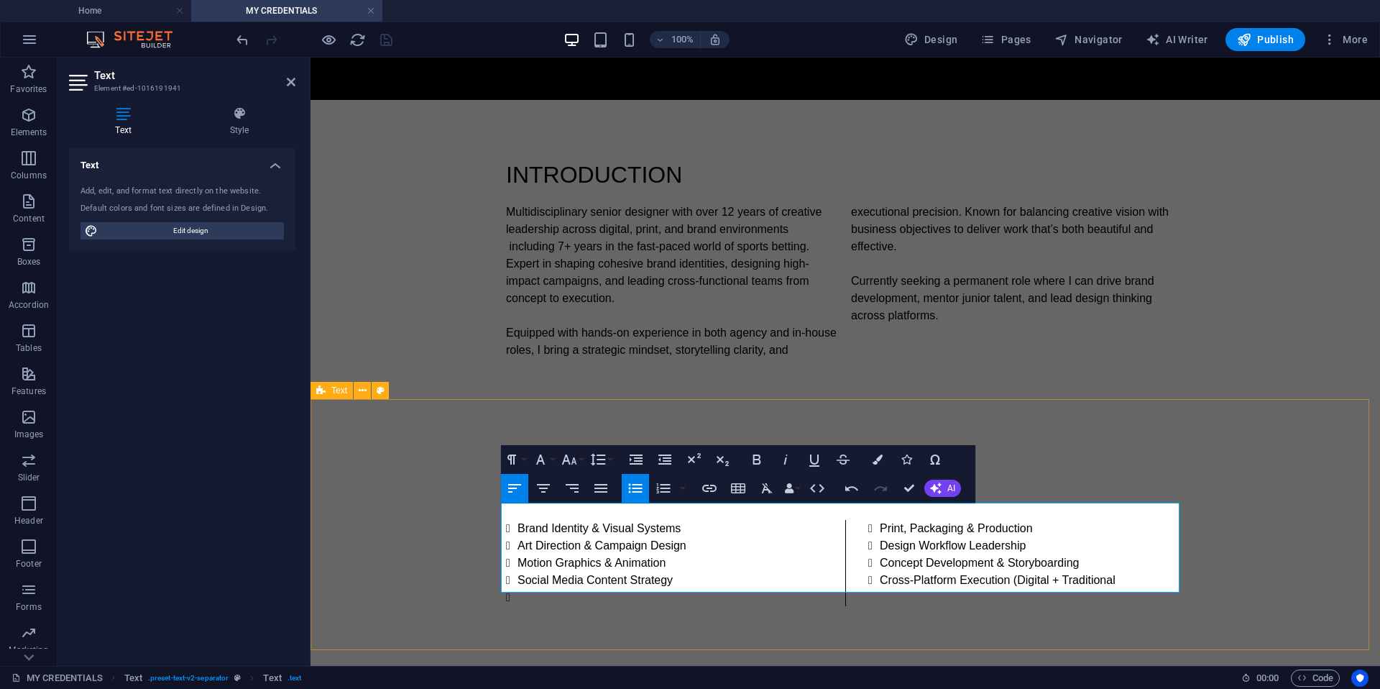
click at [518, 589] on li at bounding box center [670, 597] width 305 height 17
click at [1099, 429] on div "CORE COMPETENCIES Brand Identity & Visual Systems Art Direction & Campaign Desi…" at bounding box center [846, 539] width 1070 height 247
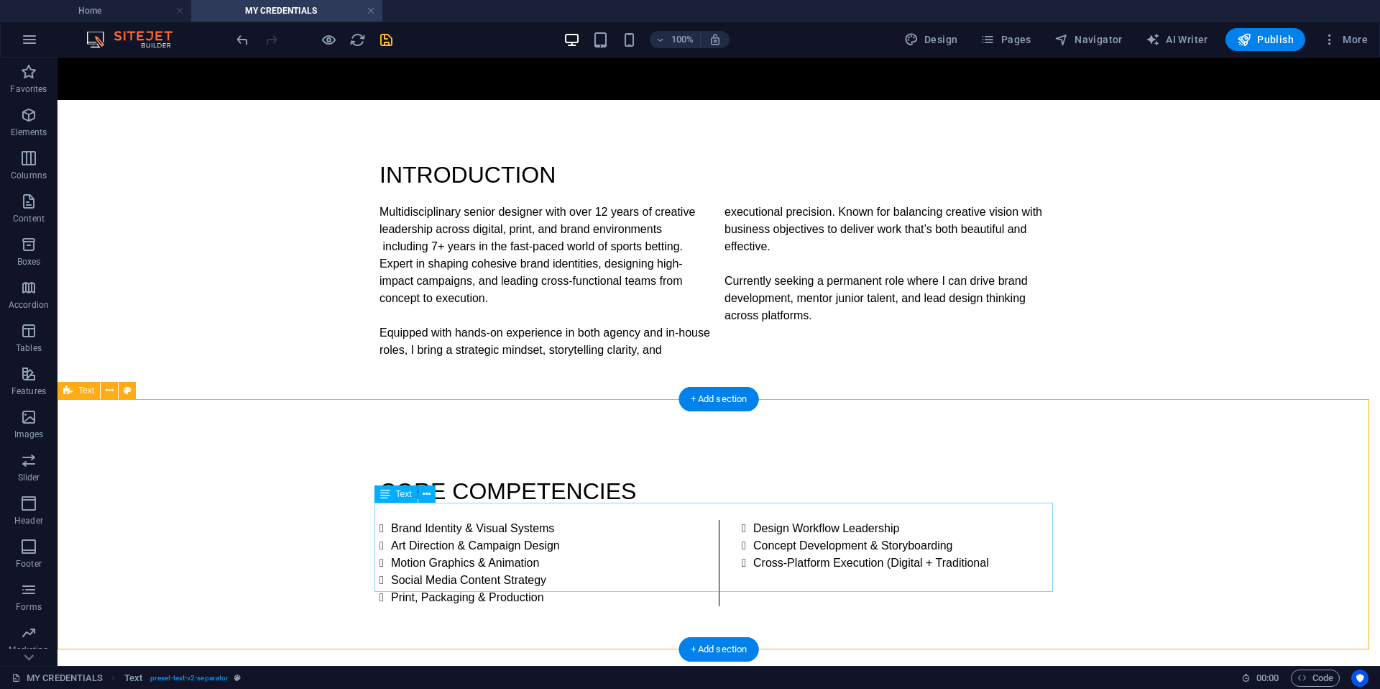
click at [801, 576] on div "Brand Identity & Visual Systems Art Direction & Campaign Design Motion Graphics…" at bounding box center [719, 563] width 679 height 86
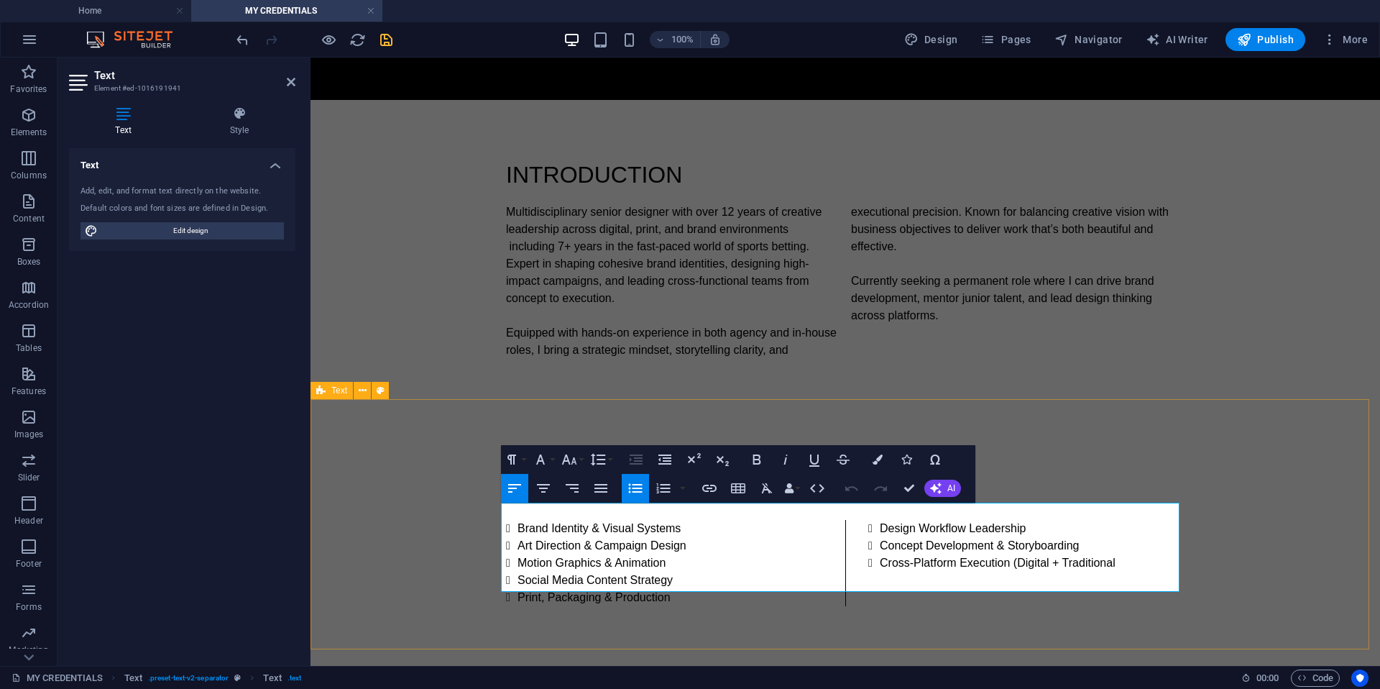
click at [841, 538] on div "Brand Identity & Visual Systems Art Direction & Campaign Design Motion Graphics…" at bounding box center [845, 563] width 679 height 86
click at [124, 110] on icon at bounding box center [123, 113] width 109 height 14
click at [163, 239] on div "Add, edit, and format text directly on the website. Default colors and font siz…" at bounding box center [182, 212] width 226 height 77
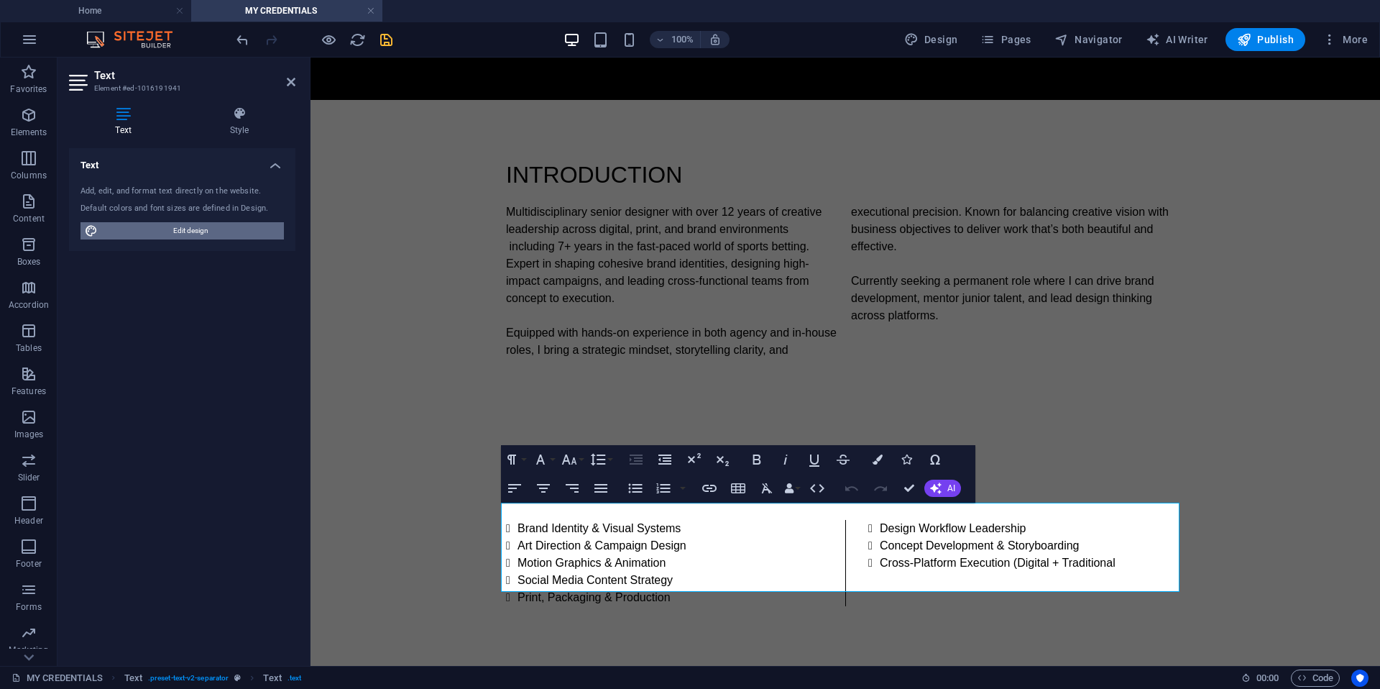
click at [158, 229] on span "Edit design" at bounding box center [191, 230] width 178 height 17
select select "px"
select select "300"
select select "px"
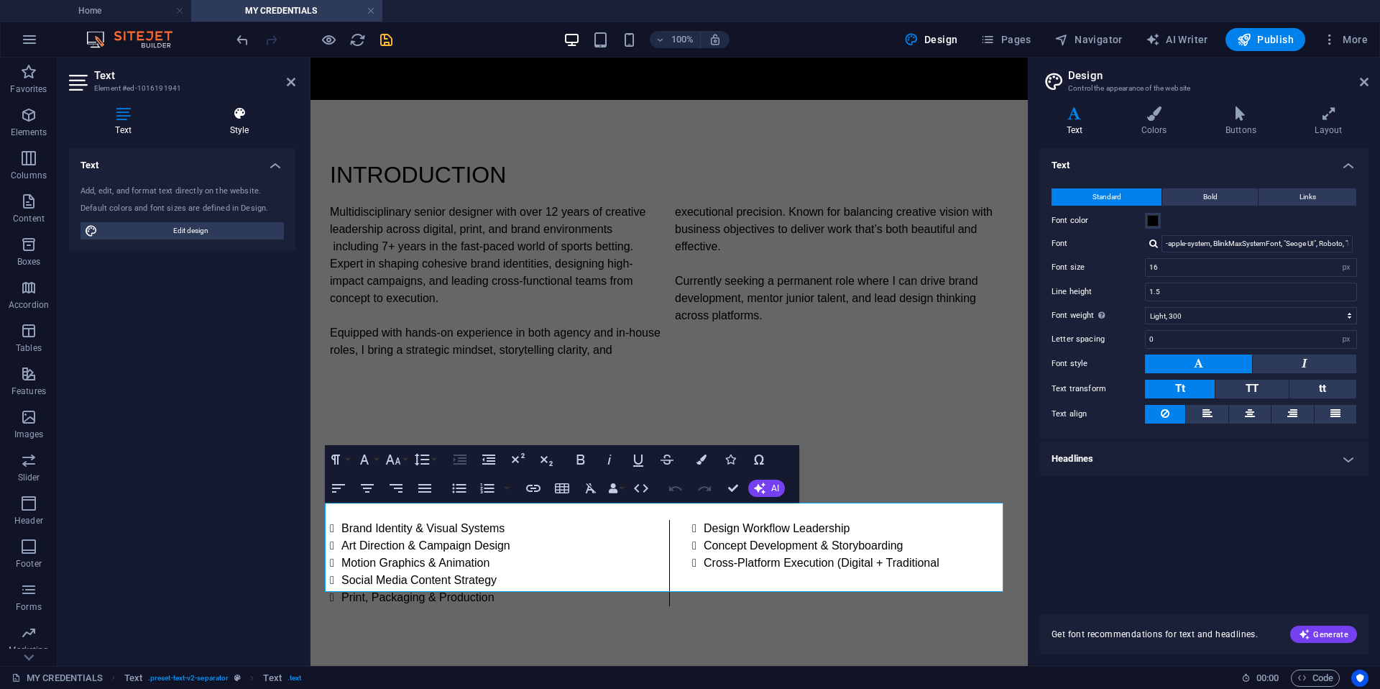
click at [246, 108] on icon at bounding box center [239, 113] width 112 height 14
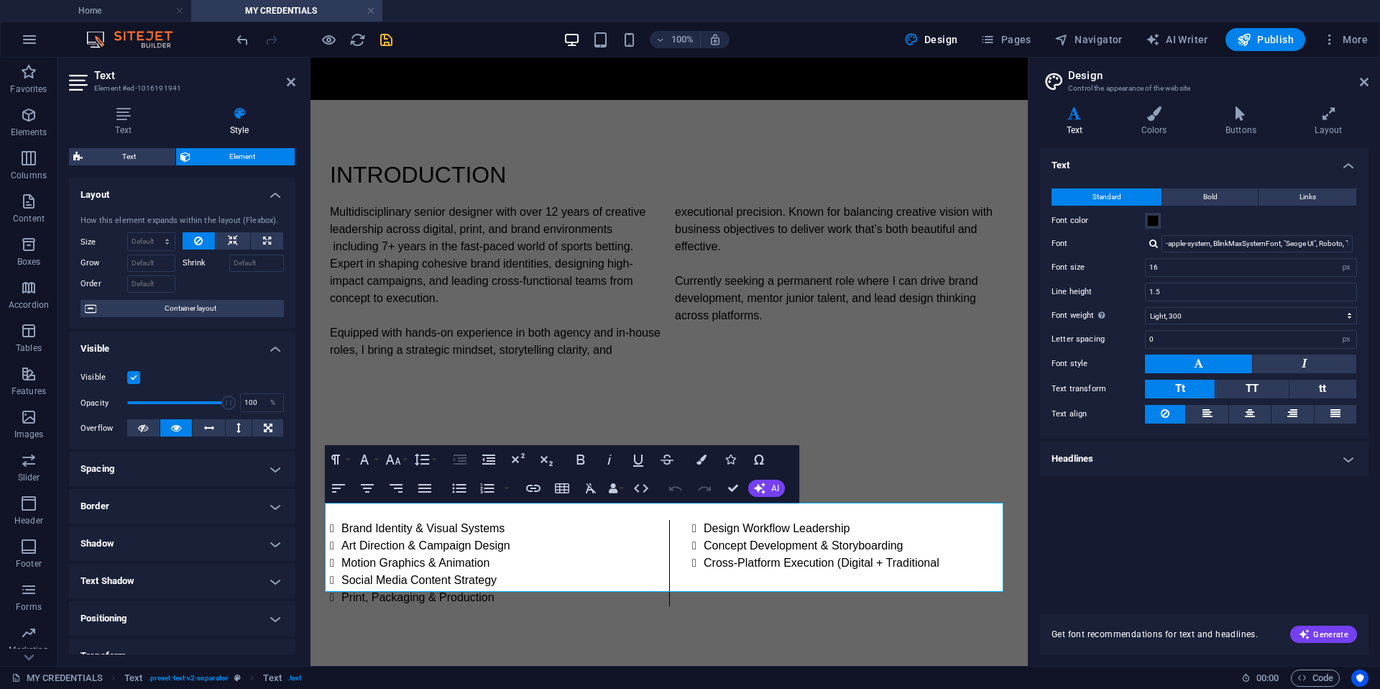
click at [151, 472] on h4 "Spacing" at bounding box center [182, 469] width 226 height 35
click at [114, 553] on h4 "Border" at bounding box center [182, 563] width 226 height 35
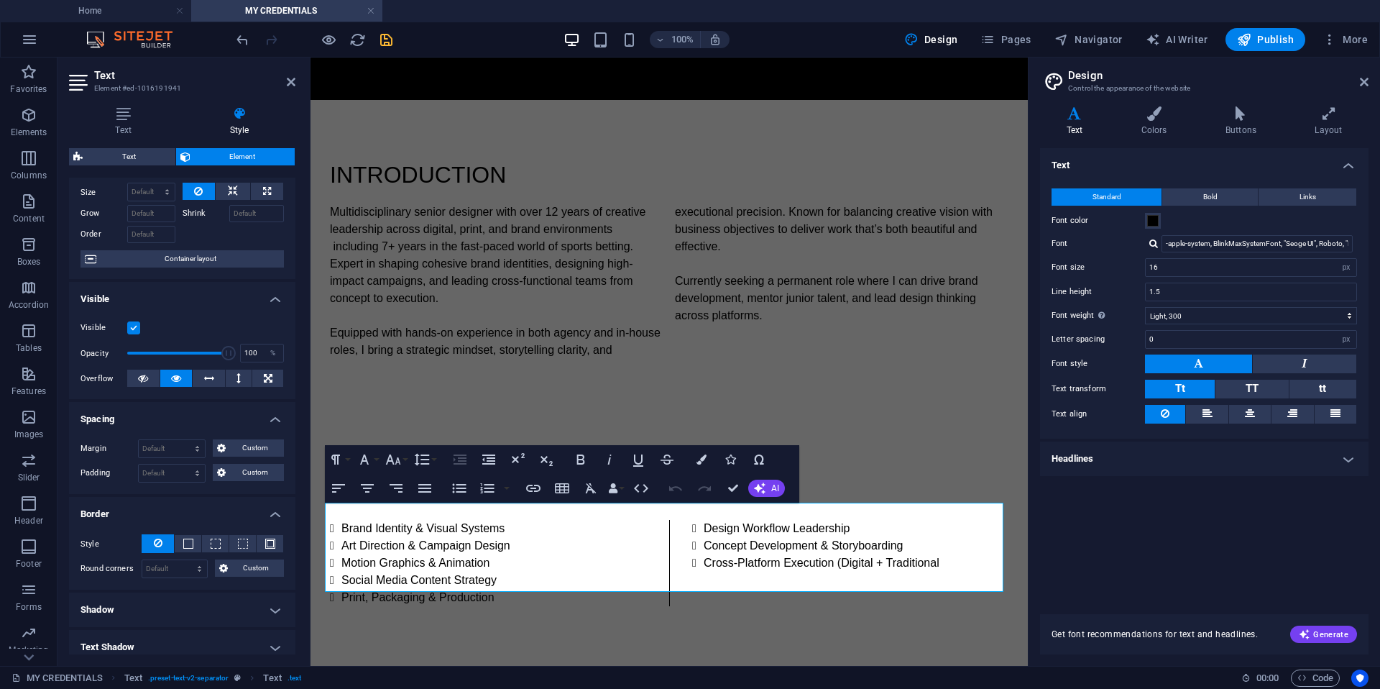
scroll to position [143, 0]
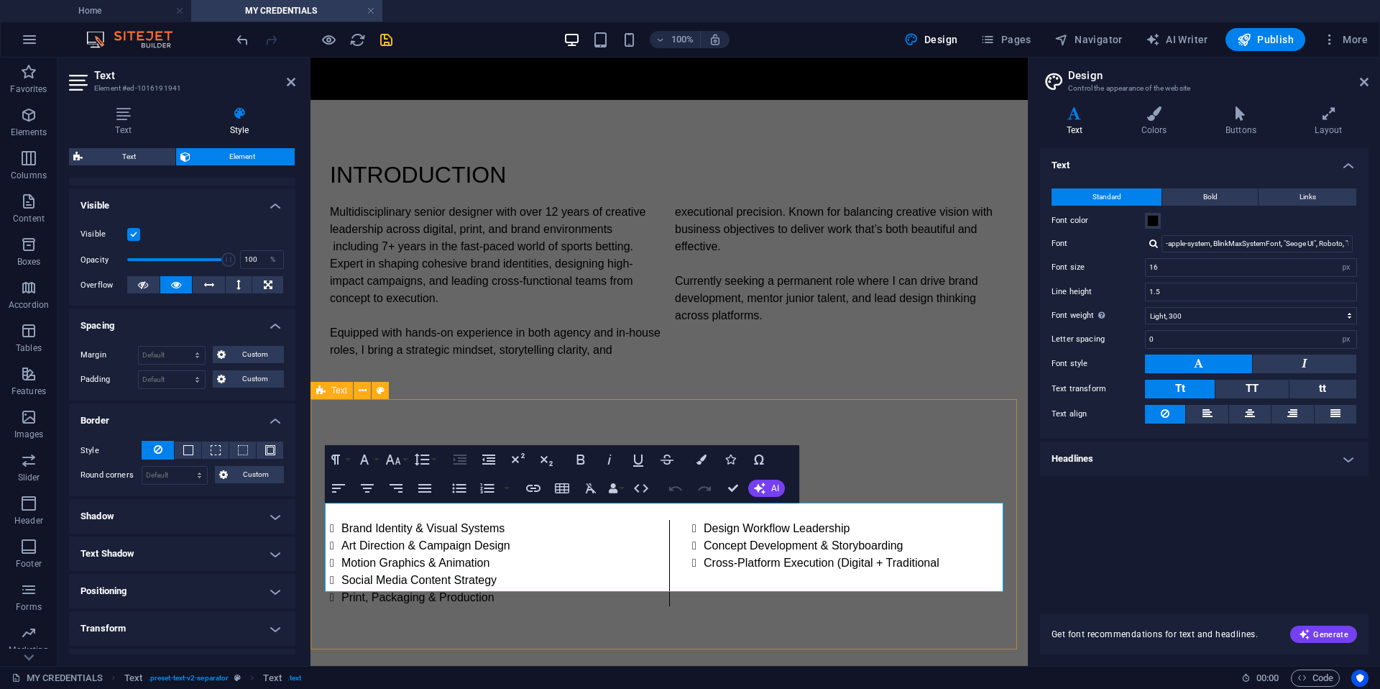
click at [851, 416] on div "CORE COMPETENCIES Brand Identity & Visual Systems Art Direction & Campaign Desi…" at bounding box center [670, 539] width 718 height 247
select select "rem"
select select "px"
select select "preset-text-v2-separator"
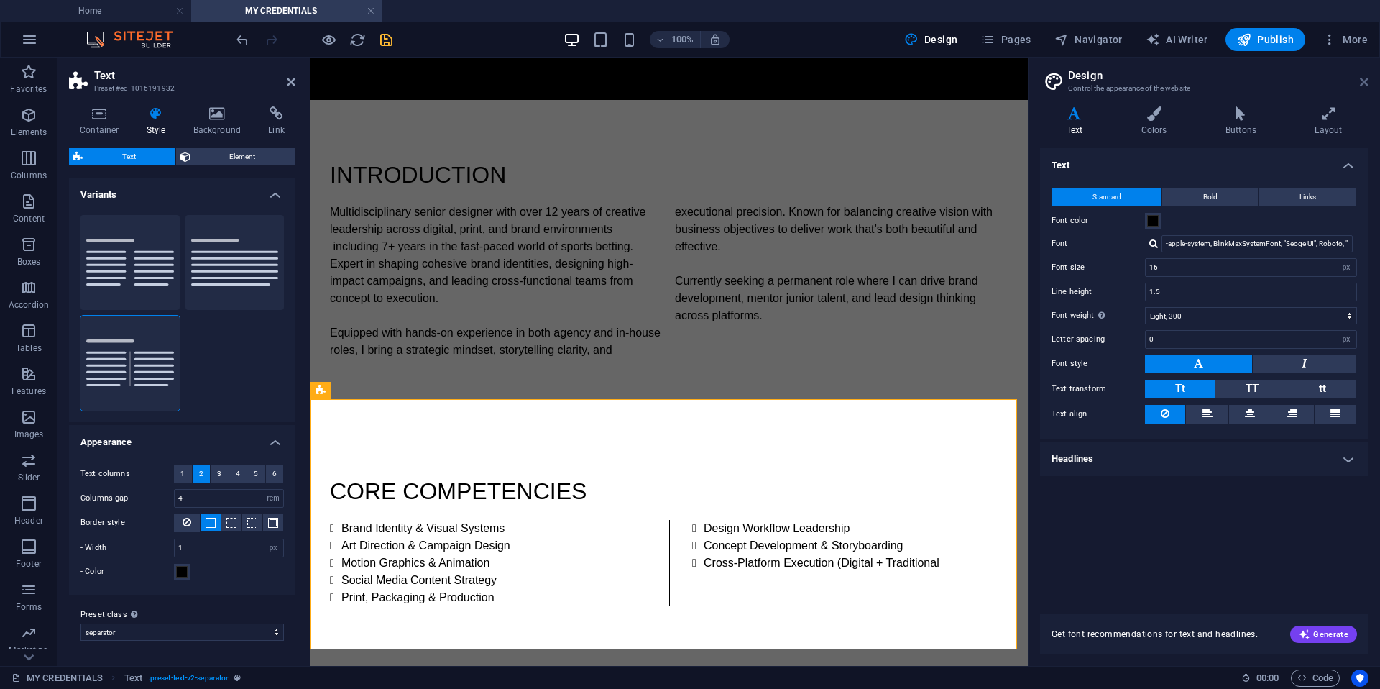
click at [1242, 83] on icon at bounding box center [1364, 82] width 9 height 12
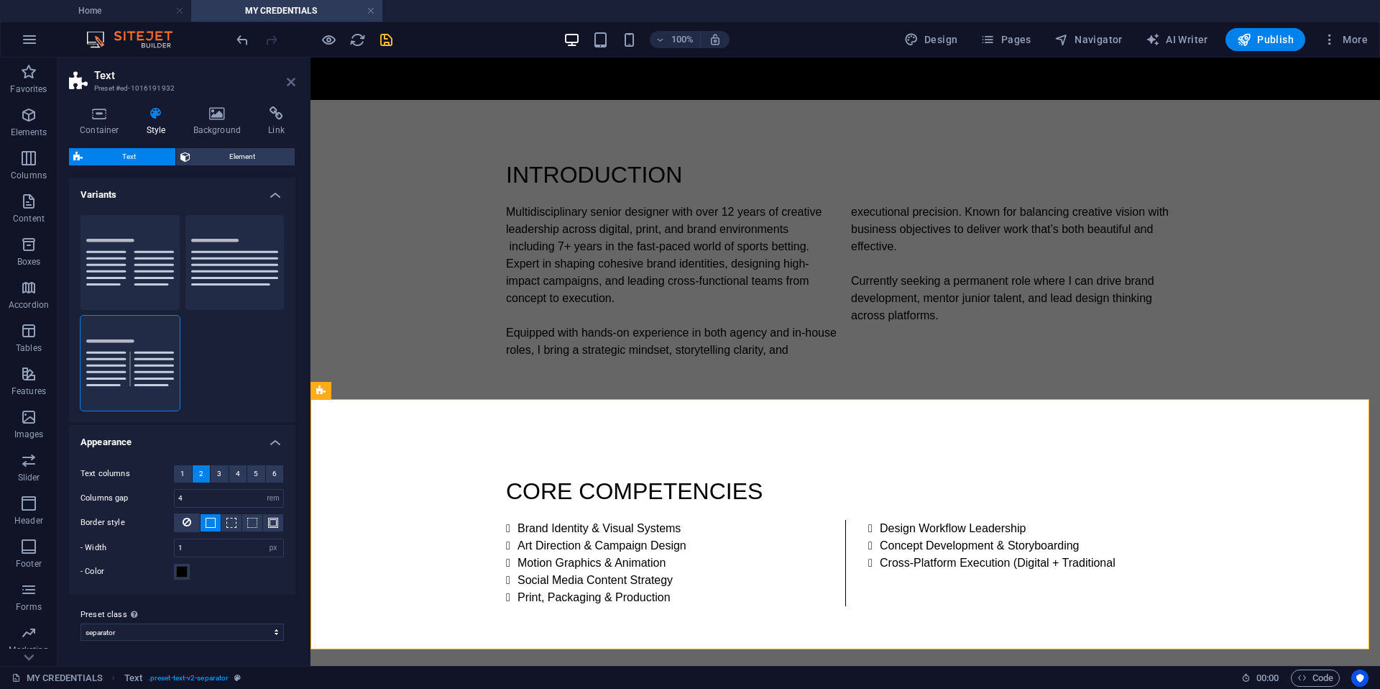
click at [287, 81] on icon at bounding box center [291, 82] width 9 height 12
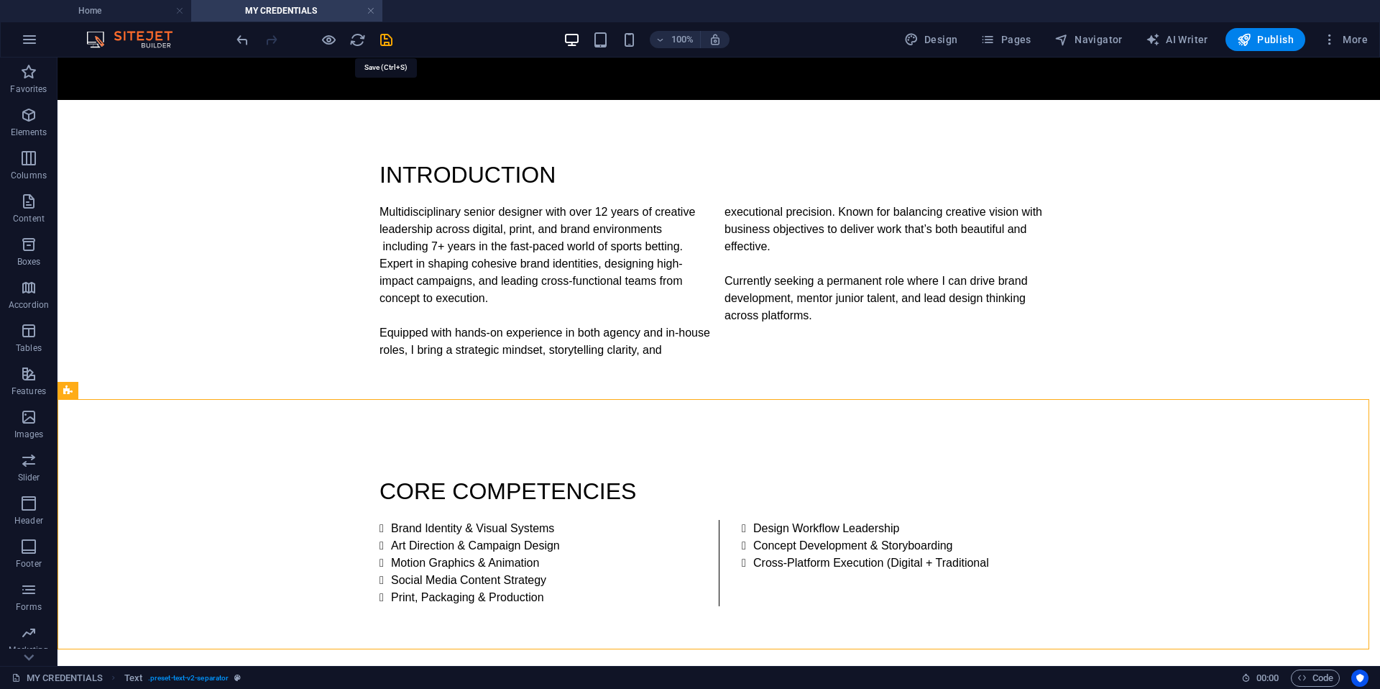
drag, startPoint x: 388, startPoint y: 41, endPoint x: 423, endPoint y: 53, distance: 36.6
click at [388, 41] on icon "save" at bounding box center [386, 40] width 17 height 17
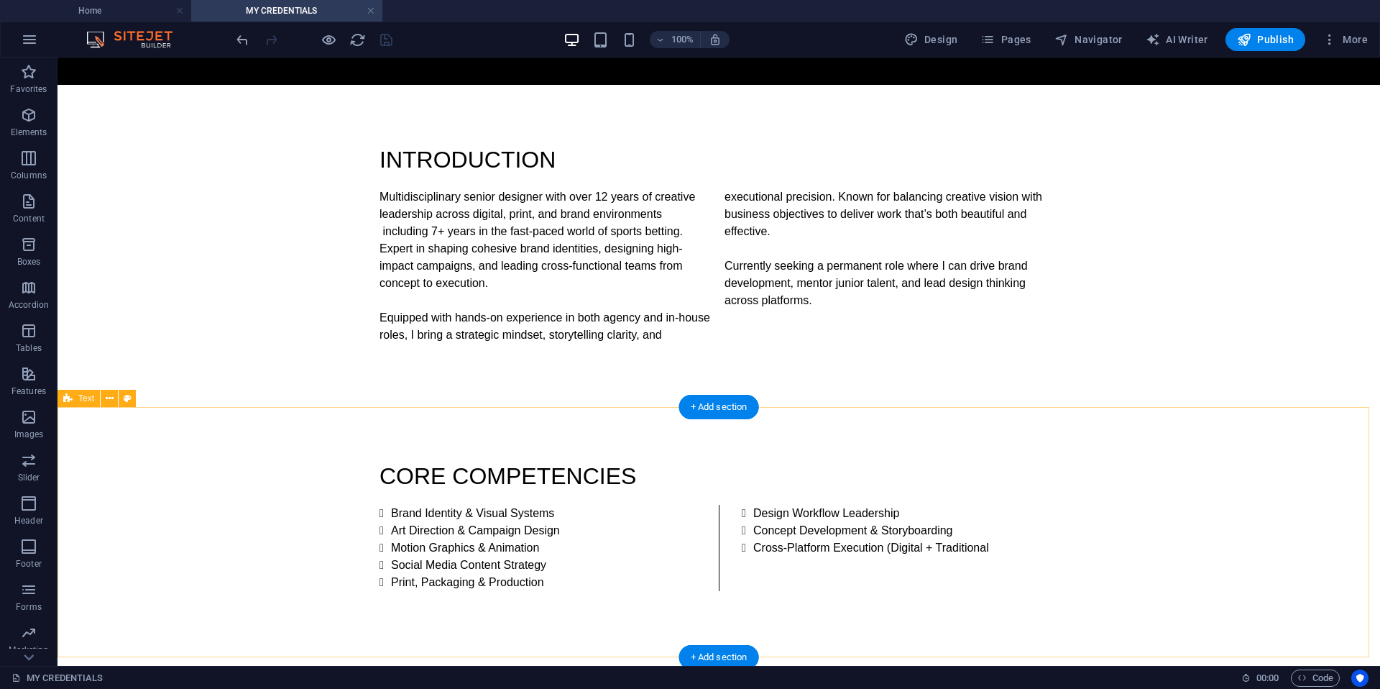
scroll to position [0, 0]
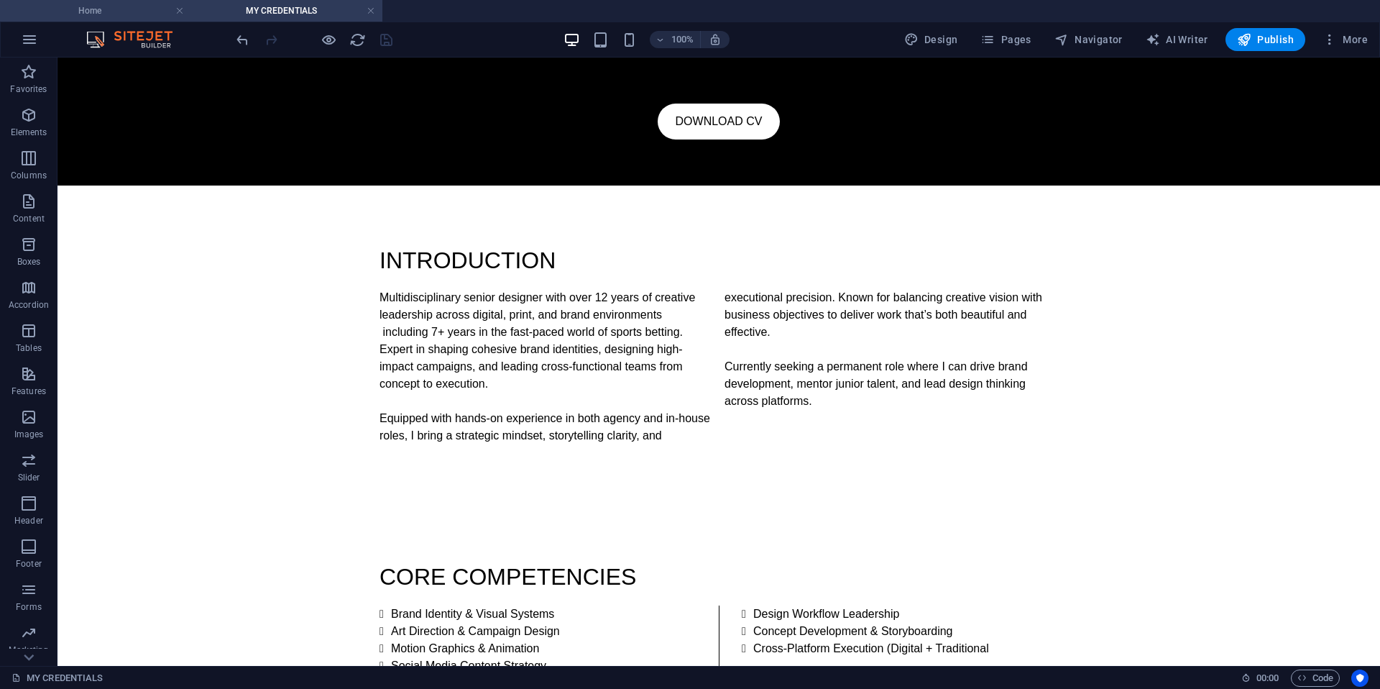
click at [157, 11] on h4 "Home" at bounding box center [95, 11] width 191 height 16
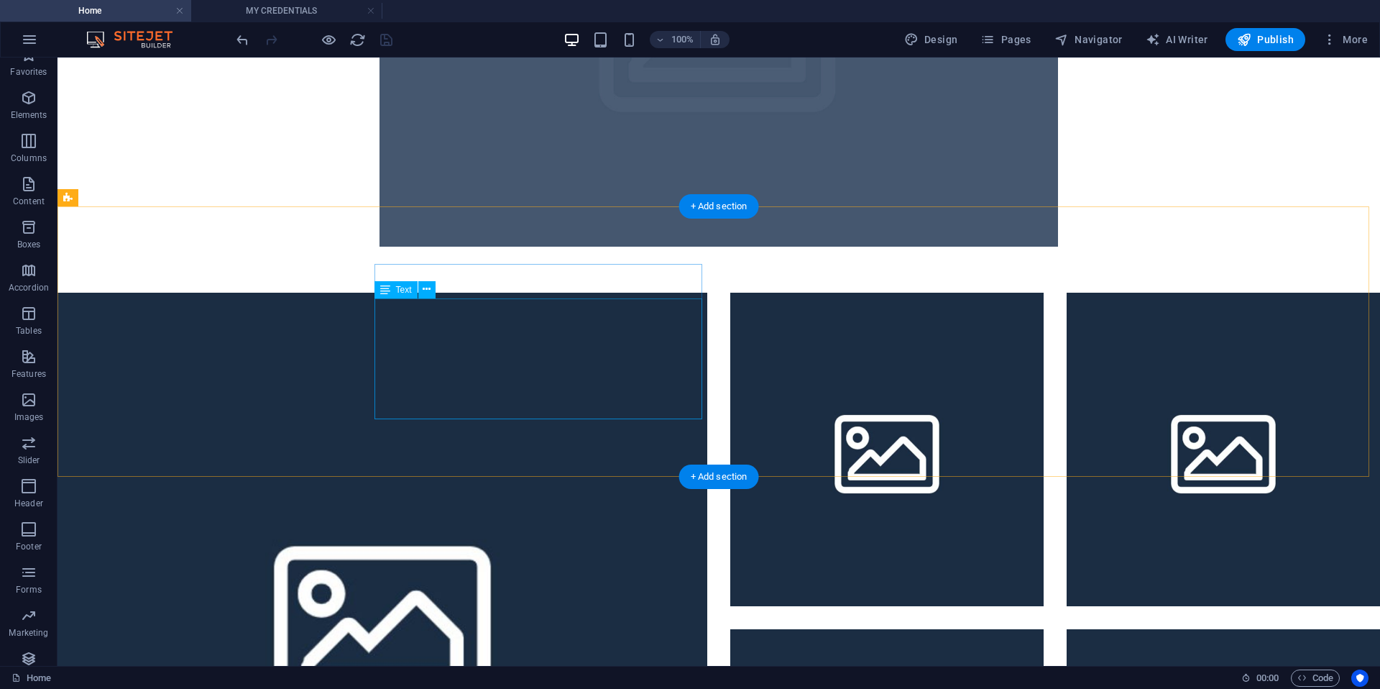
scroll to position [2580, 0]
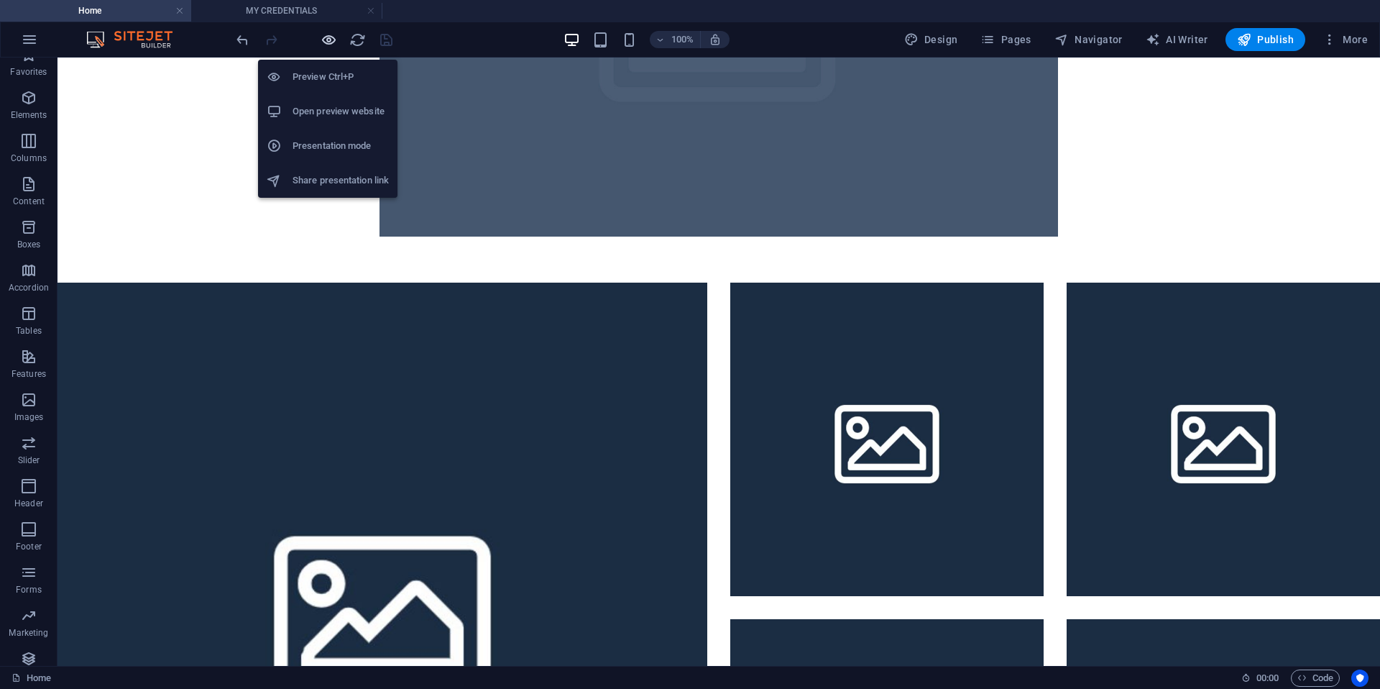
click at [326, 39] on icon "button" at bounding box center [329, 40] width 17 height 17
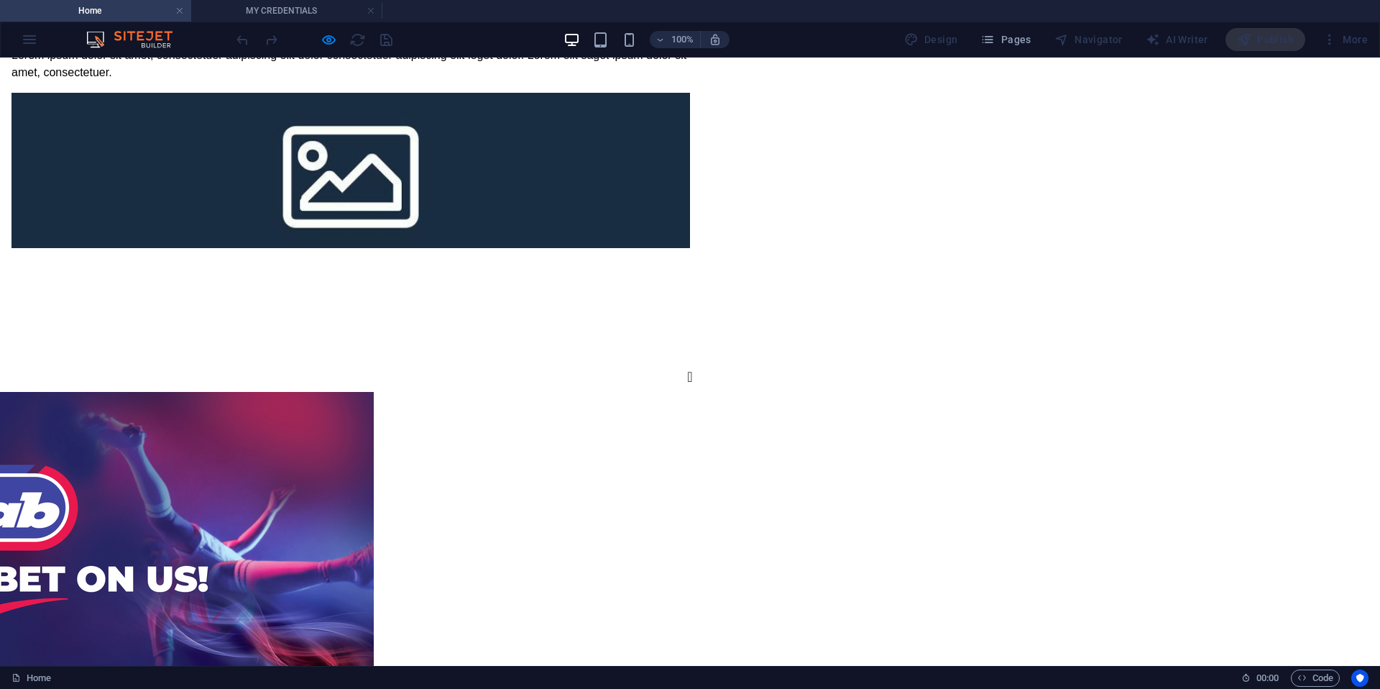
scroll to position [3753, 0]
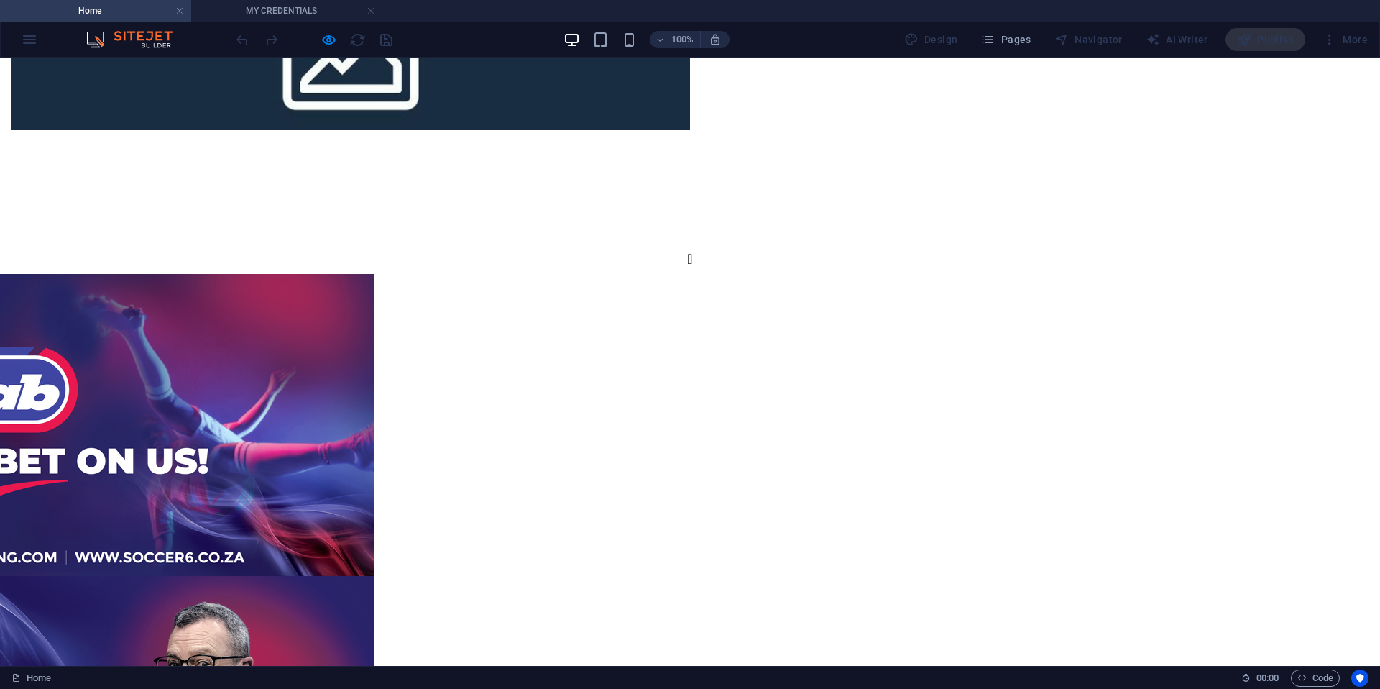
type input "100"
drag, startPoint x: 1020, startPoint y: 583, endPoint x: 1111, endPoint y: 559, distance: 94.3
drag, startPoint x: 1111, startPoint y: 559, endPoint x: 237, endPoint y: 570, distance: 874.4
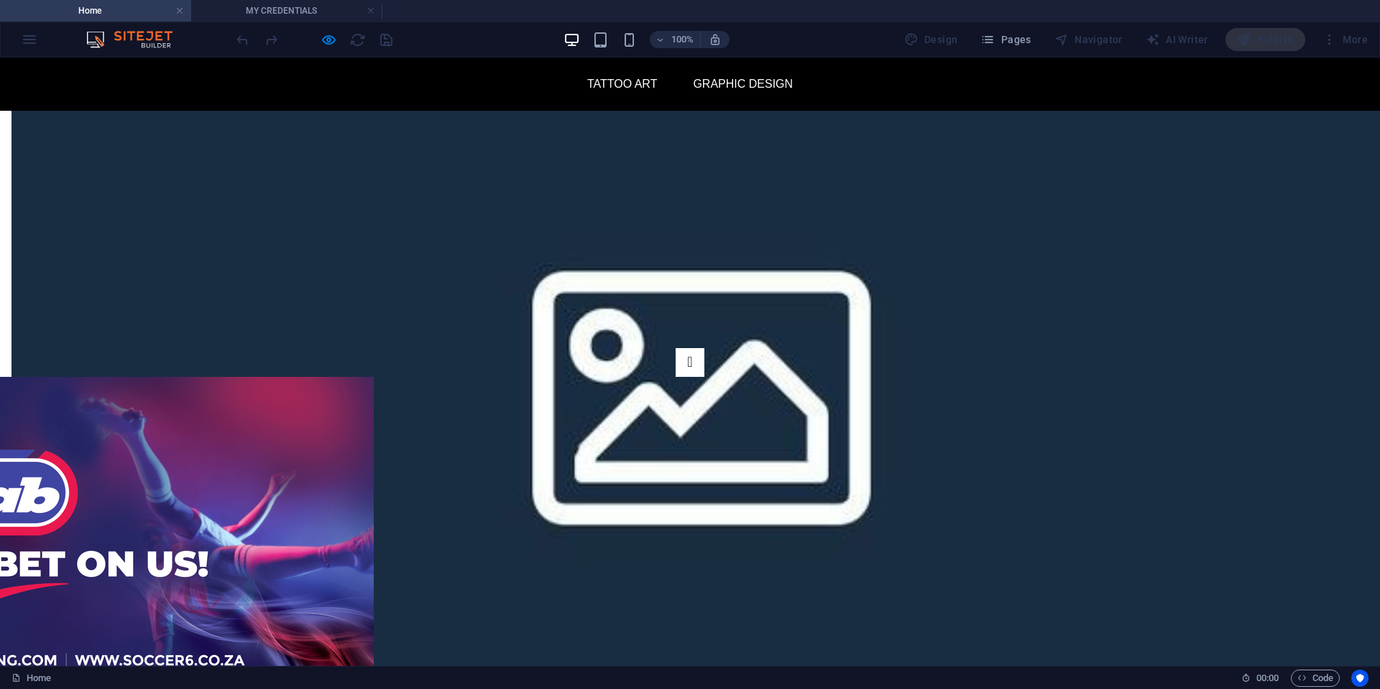
scroll to position [3586, 0]
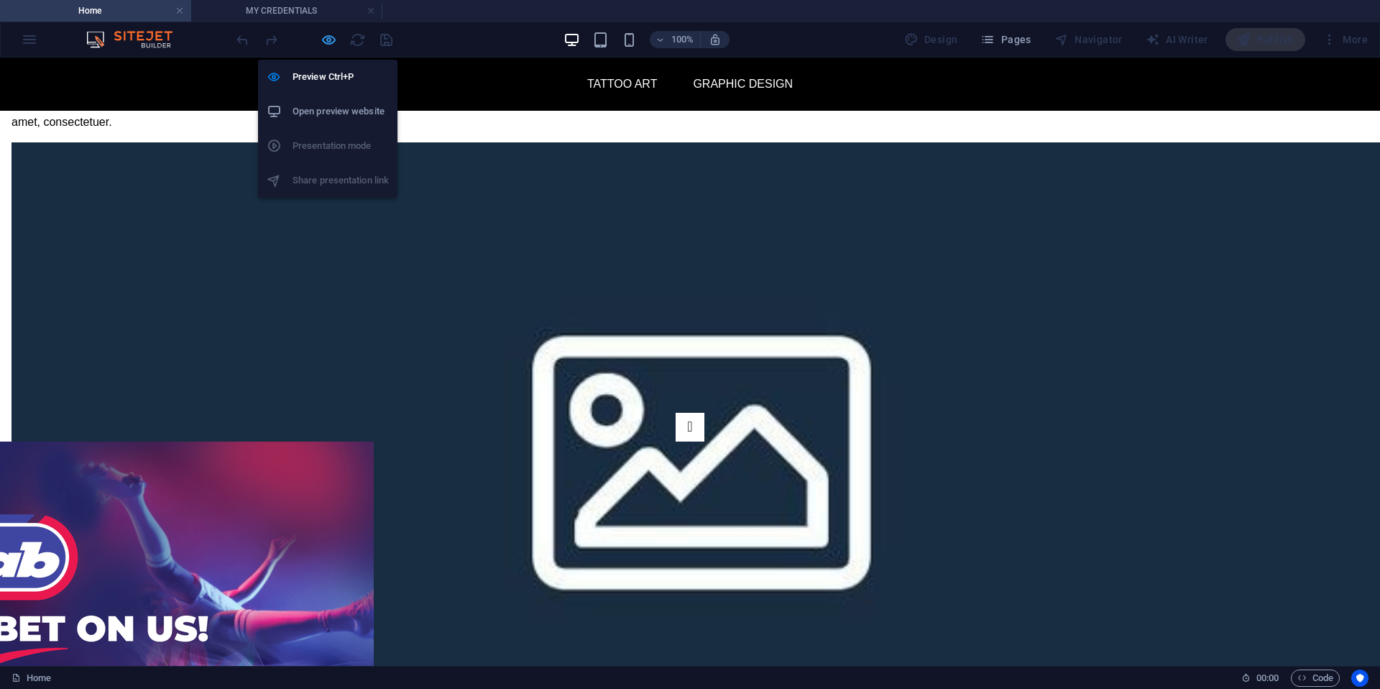
click at [332, 35] on icon "button" at bounding box center [329, 40] width 17 height 17
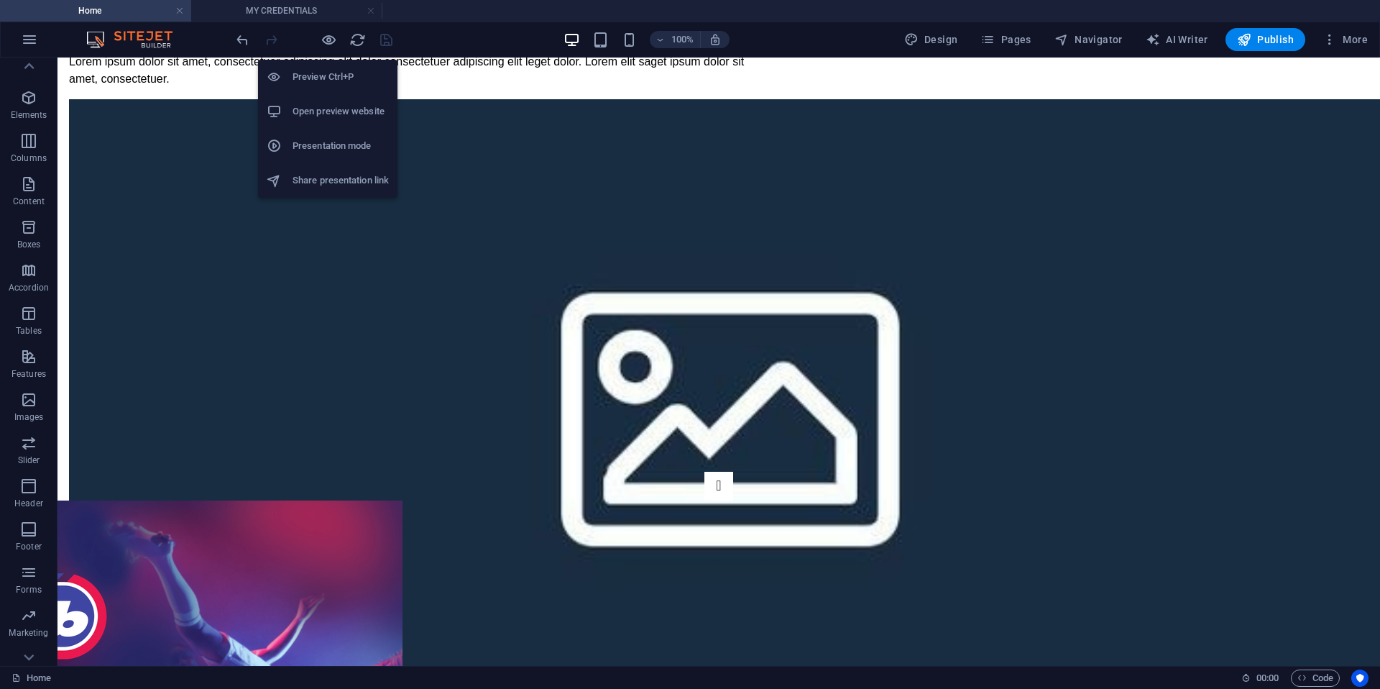
scroll to position [3542, 0]
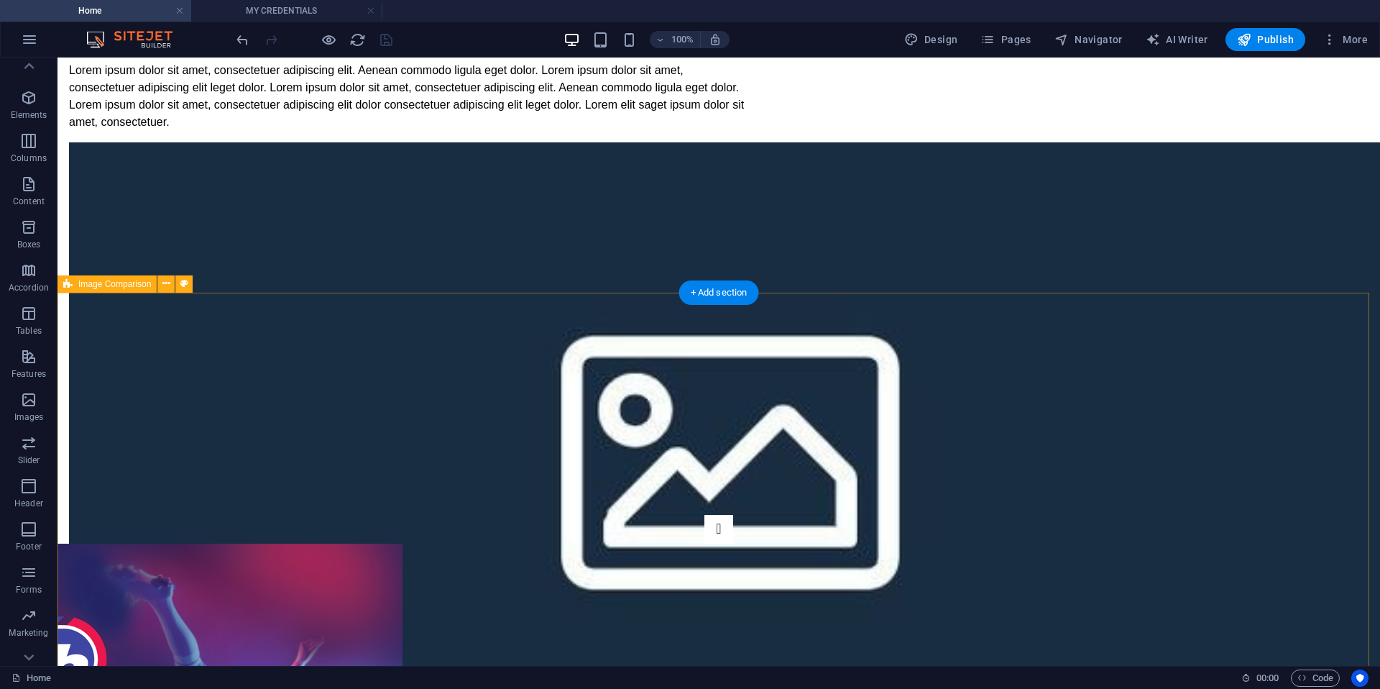
click at [165, 283] on icon at bounding box center [166, 283] width 8 height 15
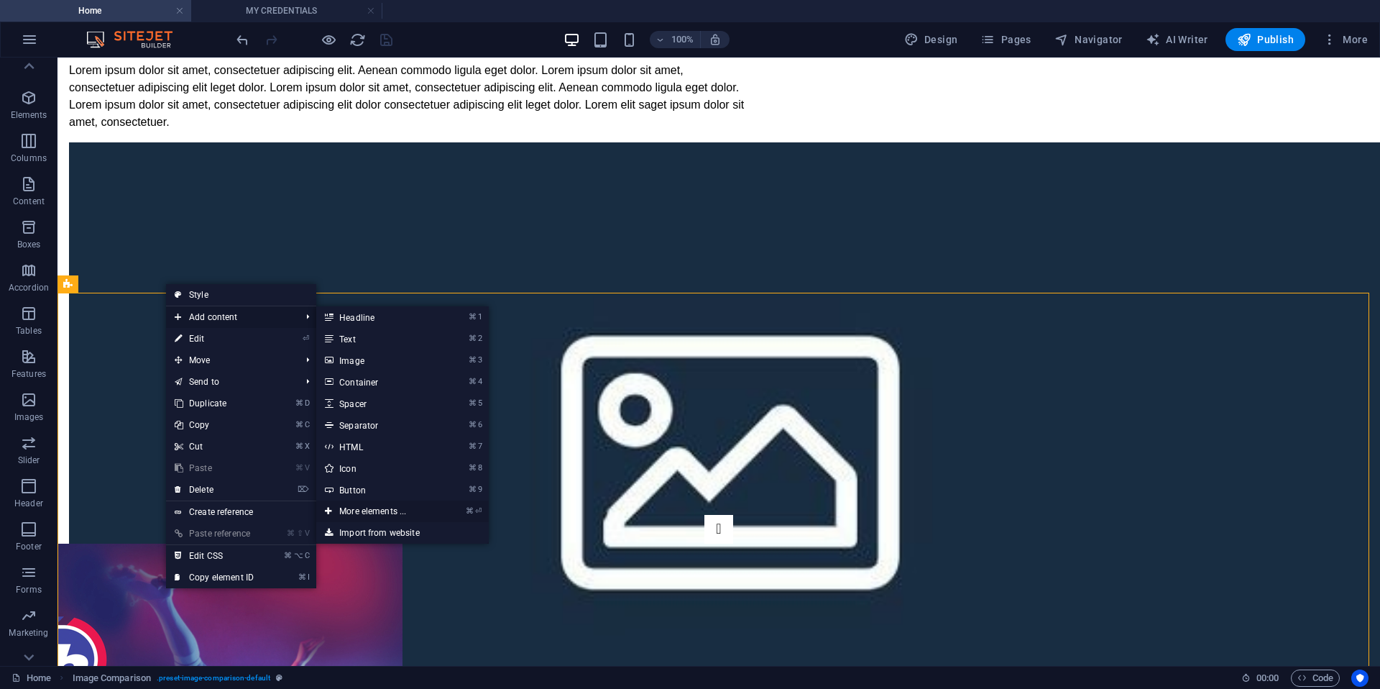
click at [355, 511] on link "⌘ ⏎ More elements ..." at bounding box center [375, 511] width 119 height 22
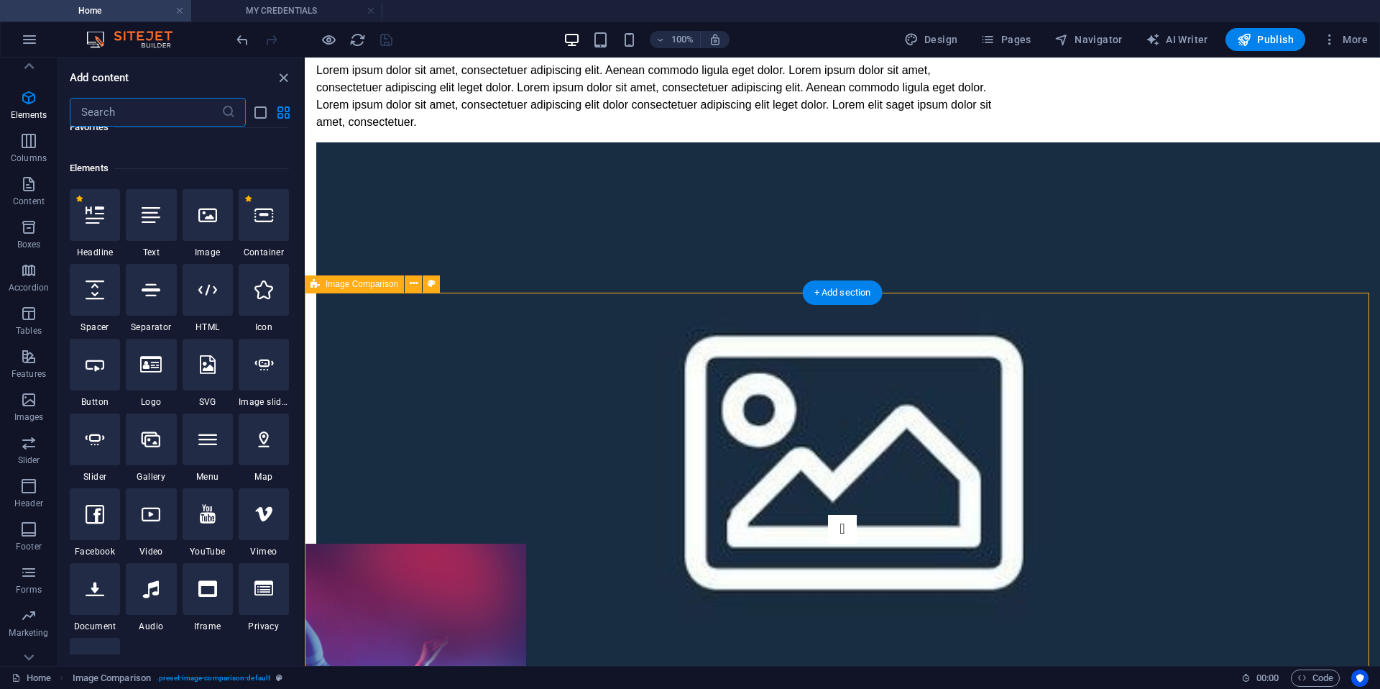
scroll to position [153, 0]
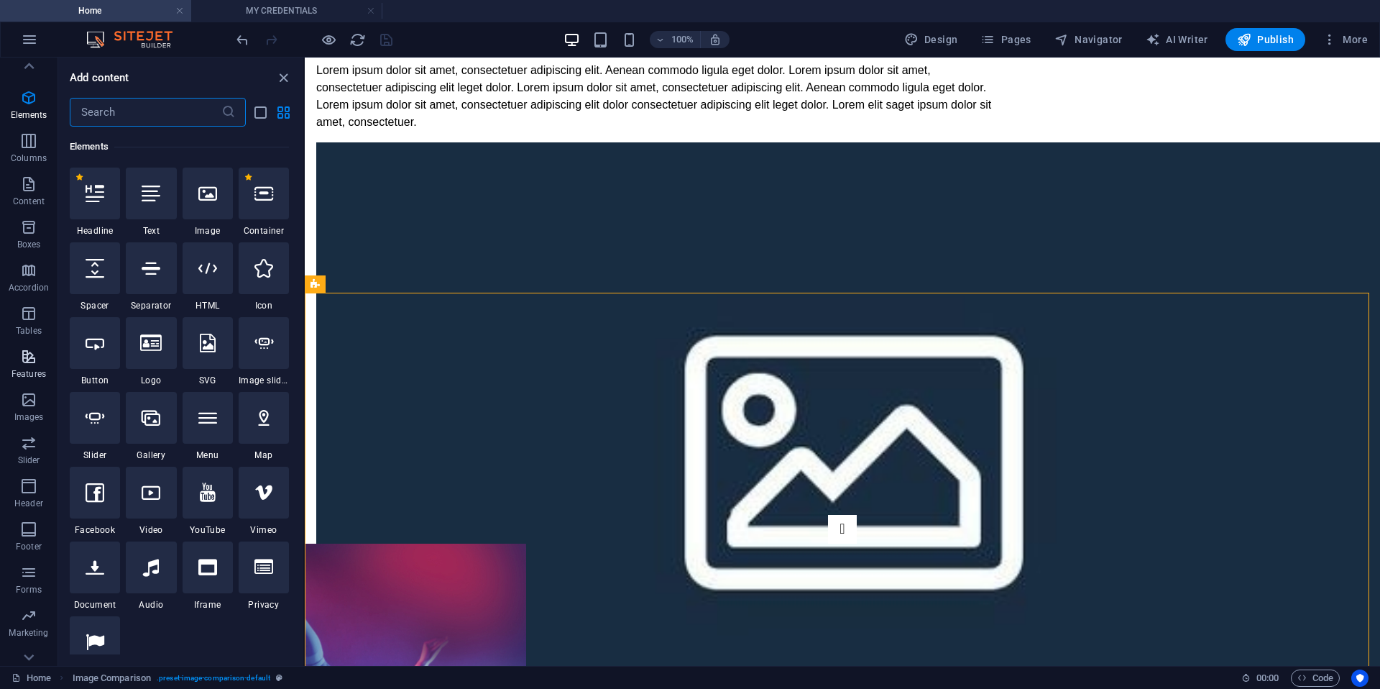
click at [34, 371] on p "Features" at bounding box center [29, 374] width 35 height 12
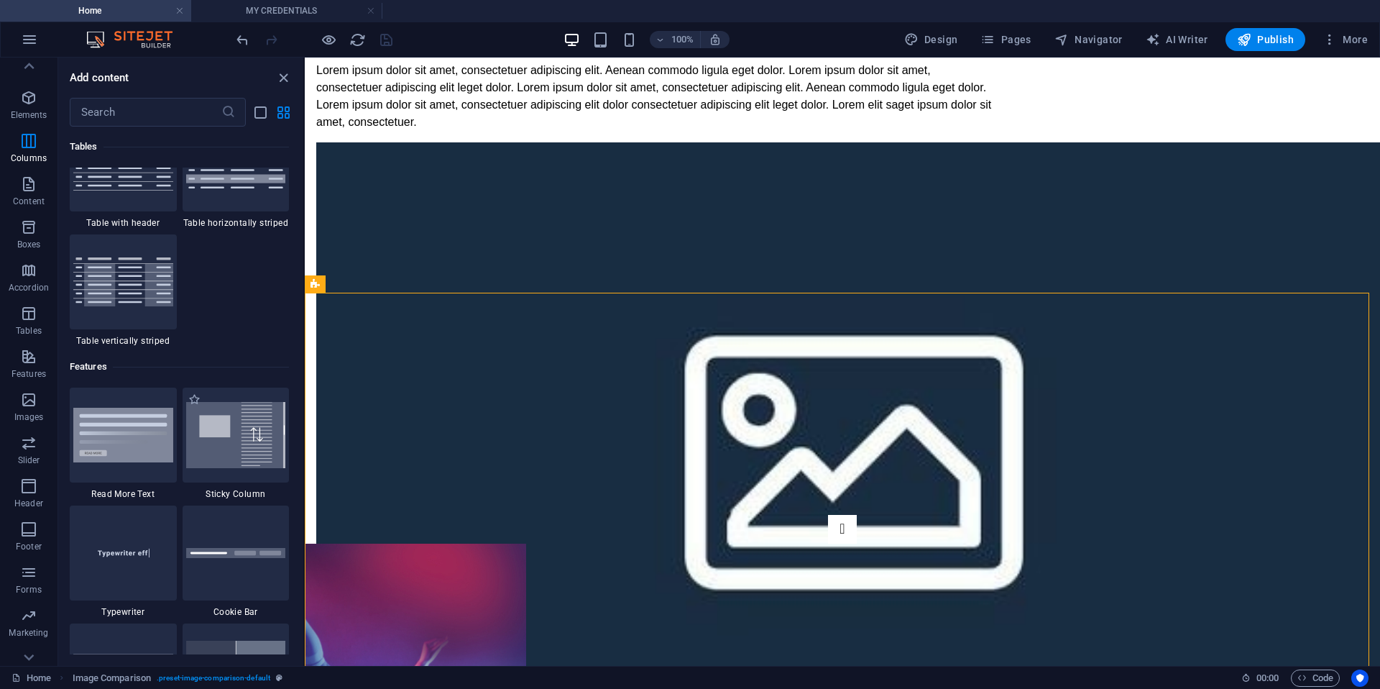
scroll to position [5605, 0]
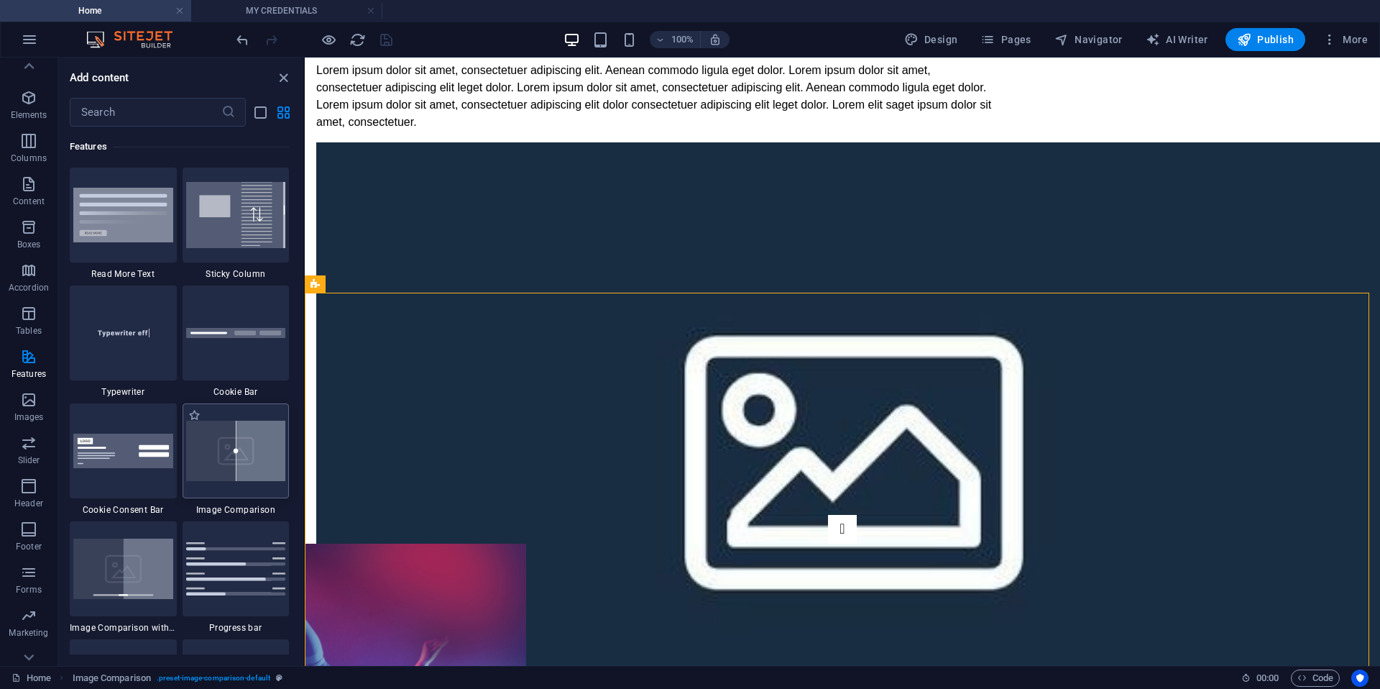
click at [249, 455] on img at bounding box center [236, 451] width 100 height 60
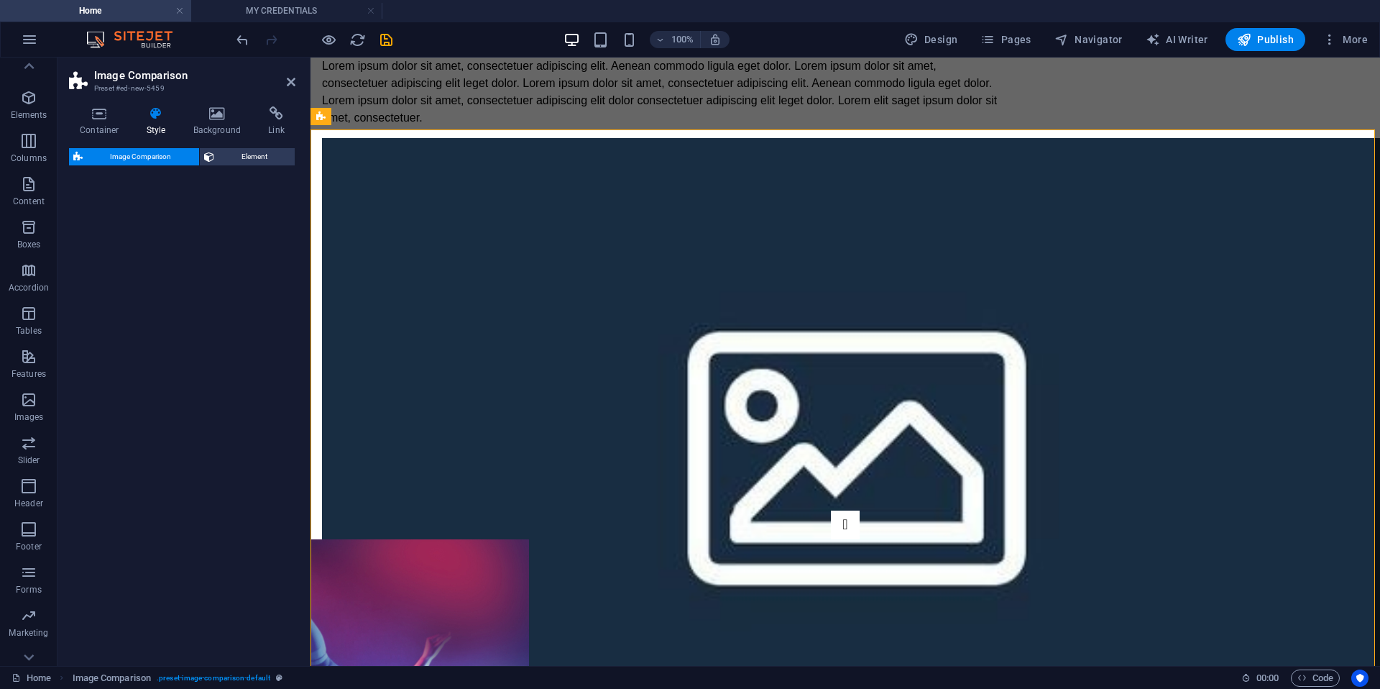
scroll to position [4061, 0]
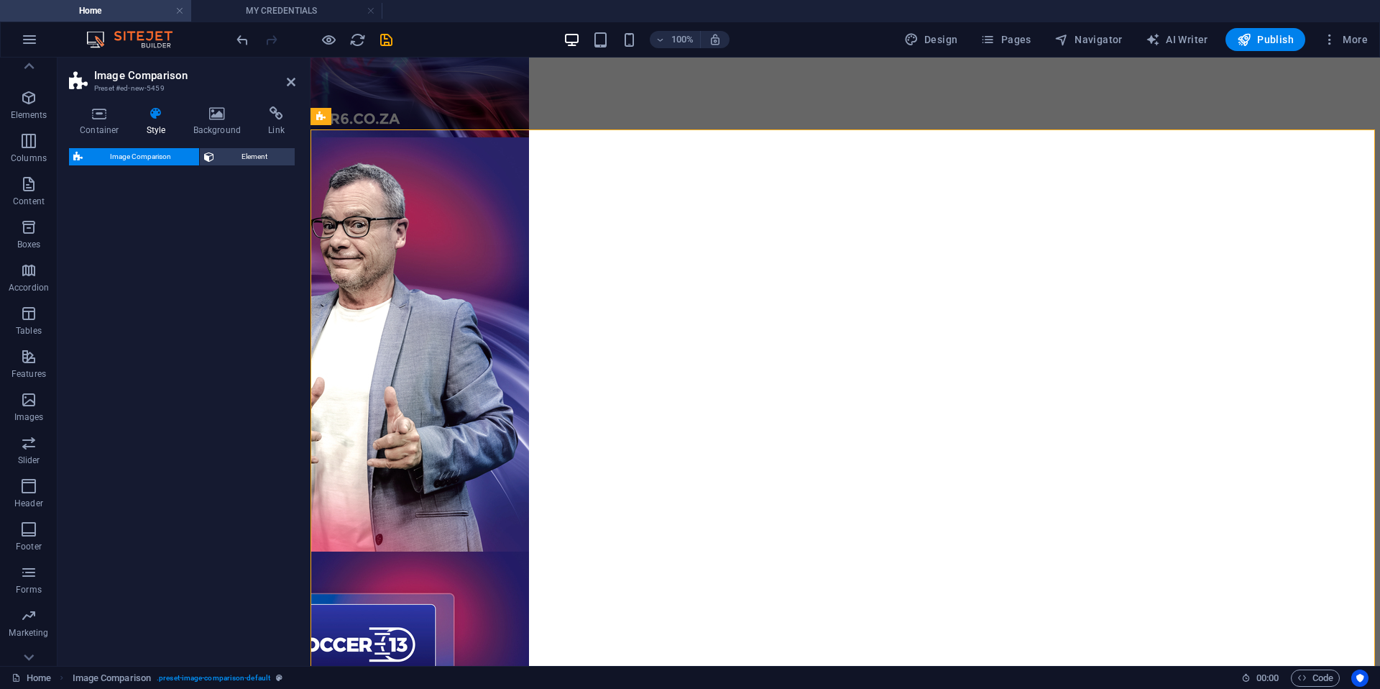
select select "rem"
select select "preset-image-comparison-default"
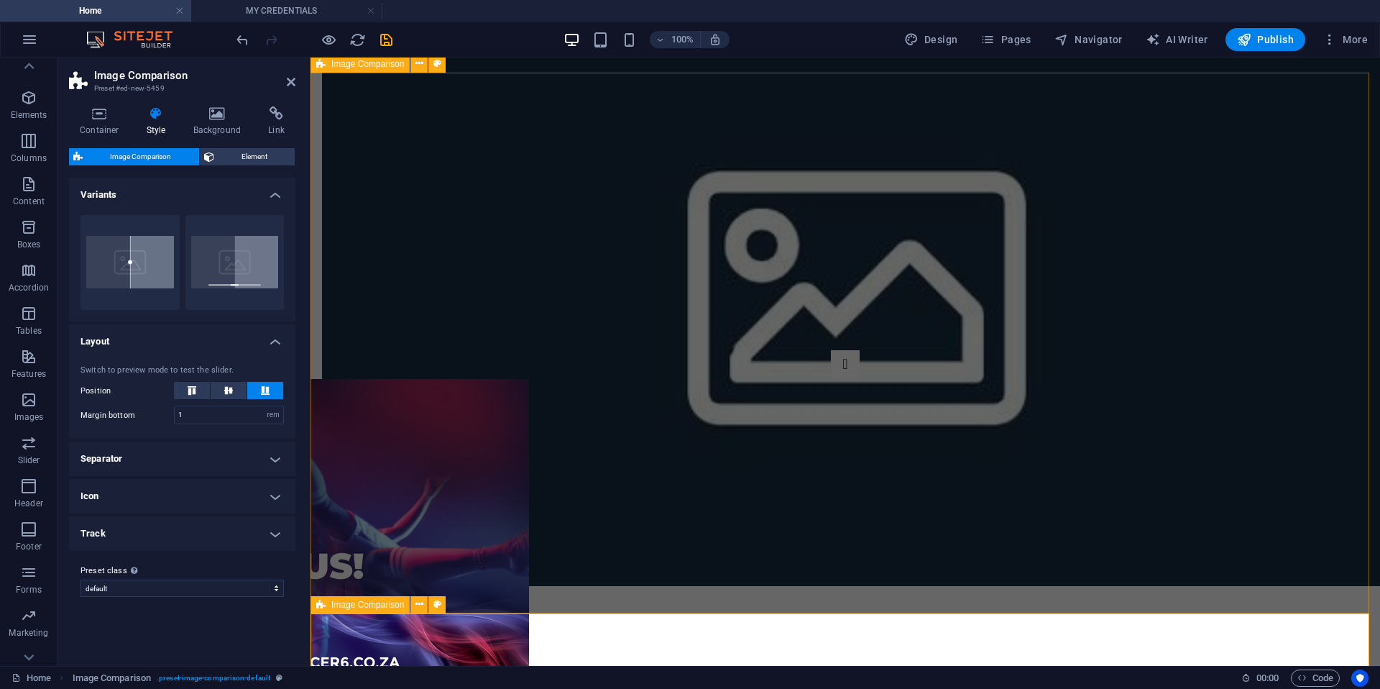
scroll to position [3810, 0]
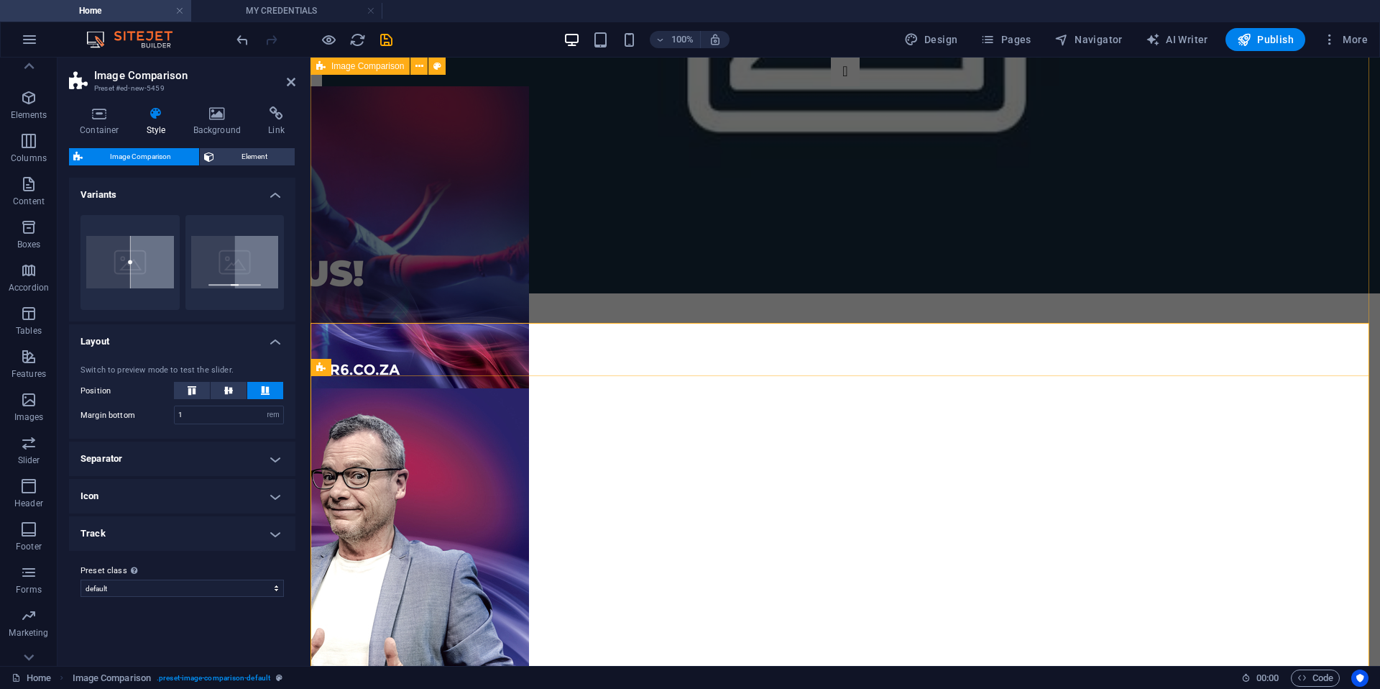
drag, startPoint x: 787, startPoint y: 480, endPoint x: 1267, endPoint y: 209, distance: 551.5
click at [1242, 209] on div "Menu TATTOO ART GRAPHIC DESIGN CHECK OUT MY CREDENTIALS ABOUT MY WORK I’m a mul…" at bounding box center [846, 125] width 1070 height 7755
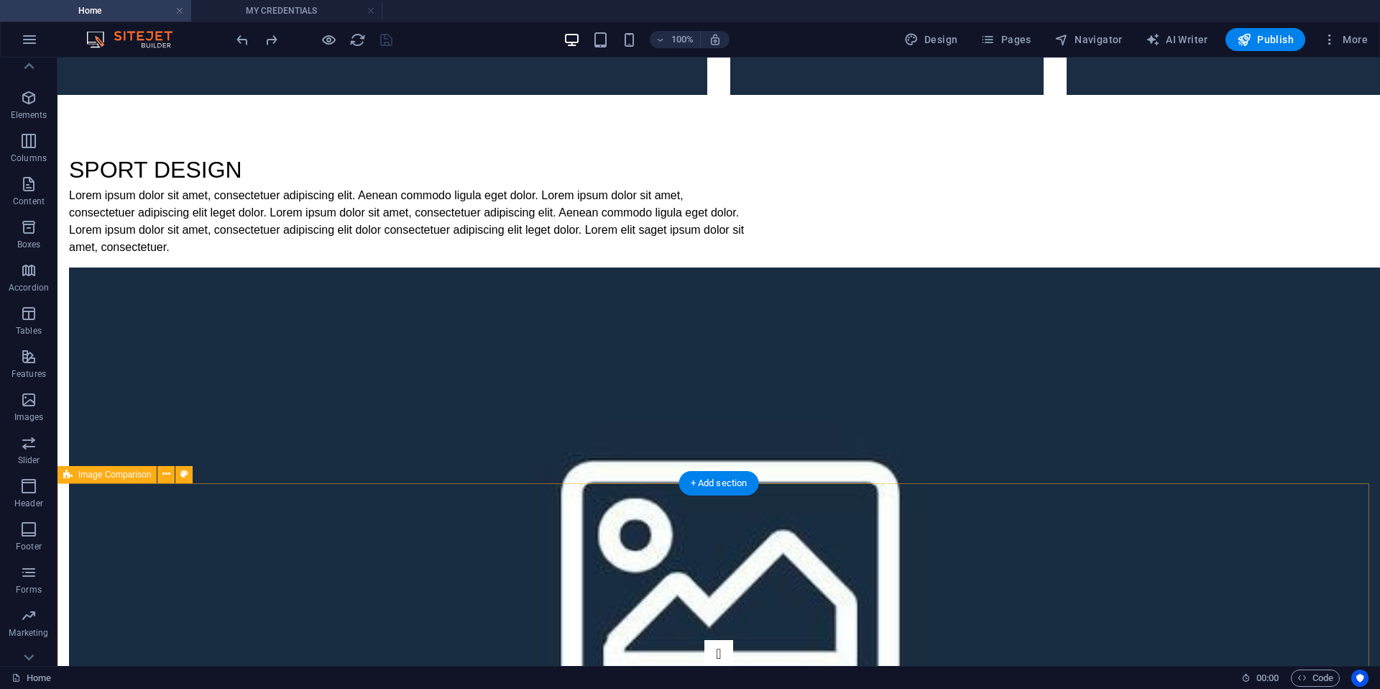
scroll to position [3710, 0]
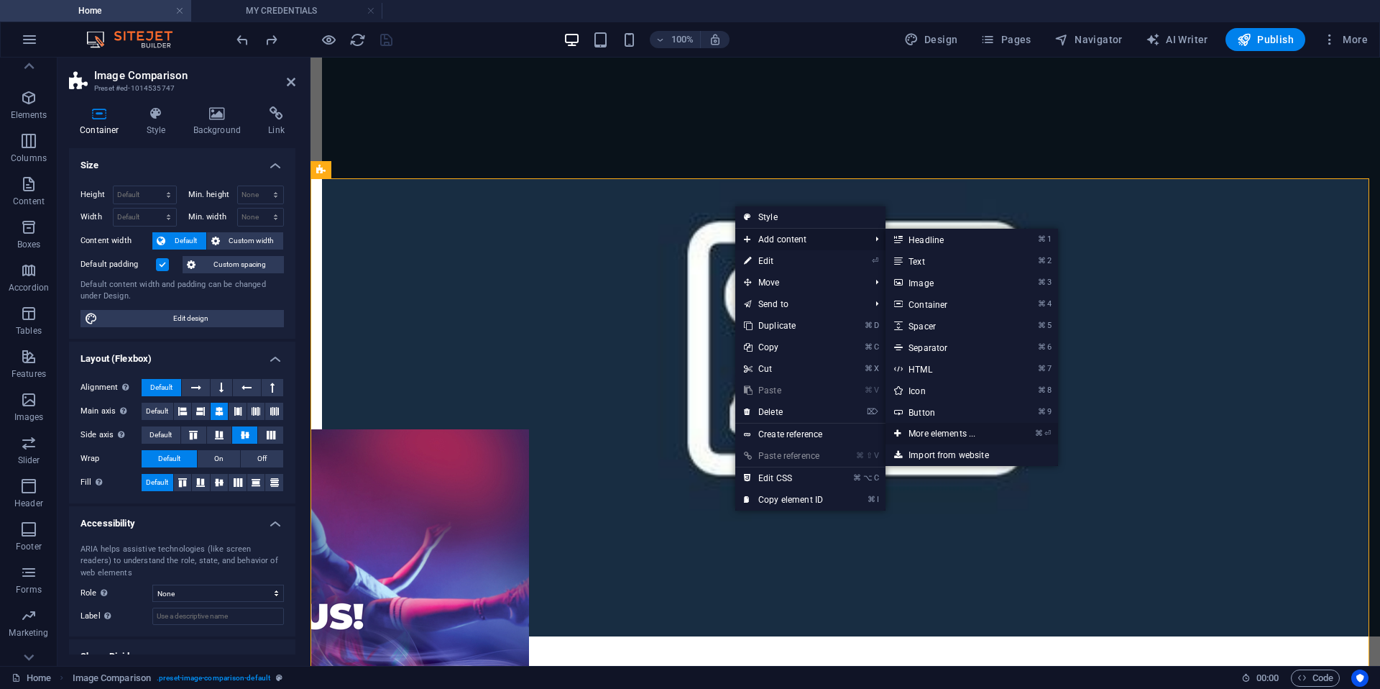
click at [953, 431] on link "⌘ ⏎ More elements ..." at bounding box center [945, 434] width 119 height 22
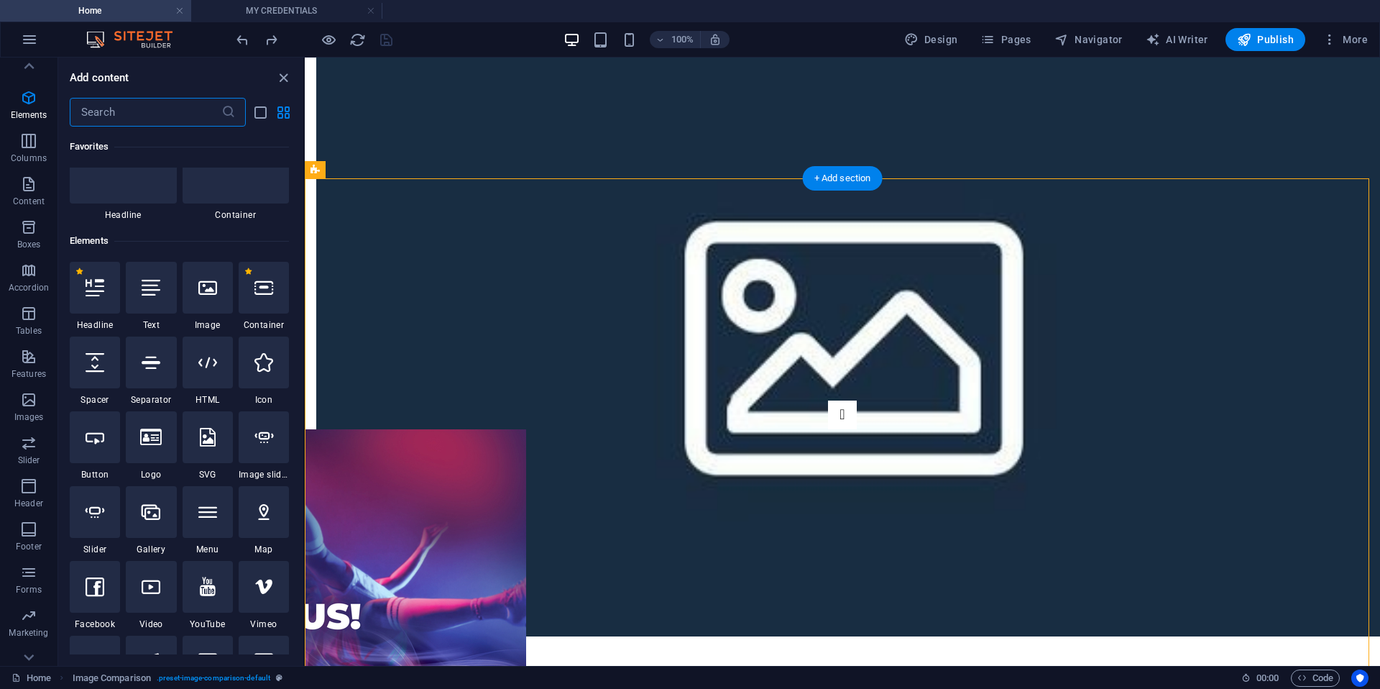
scroll to position [153, 0]
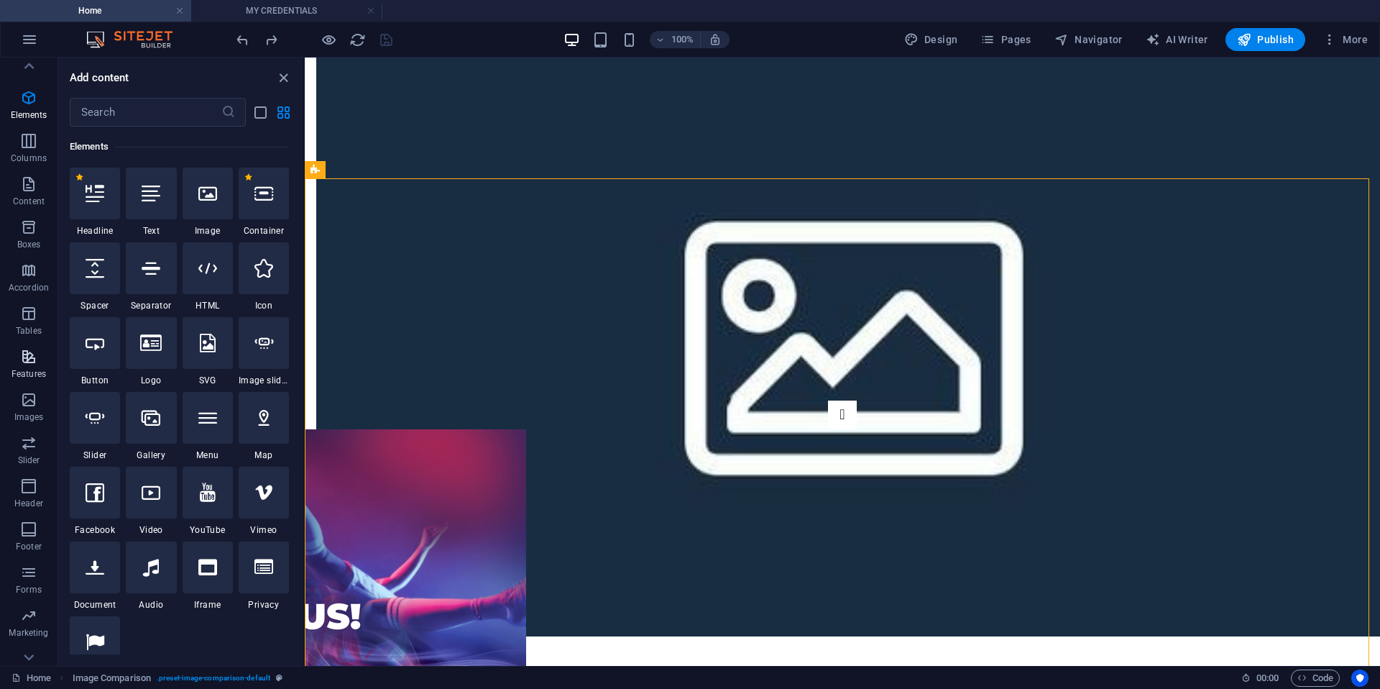
click at [29, 371] on p "Features" at bounding box center [29, 374] width 35 height 12
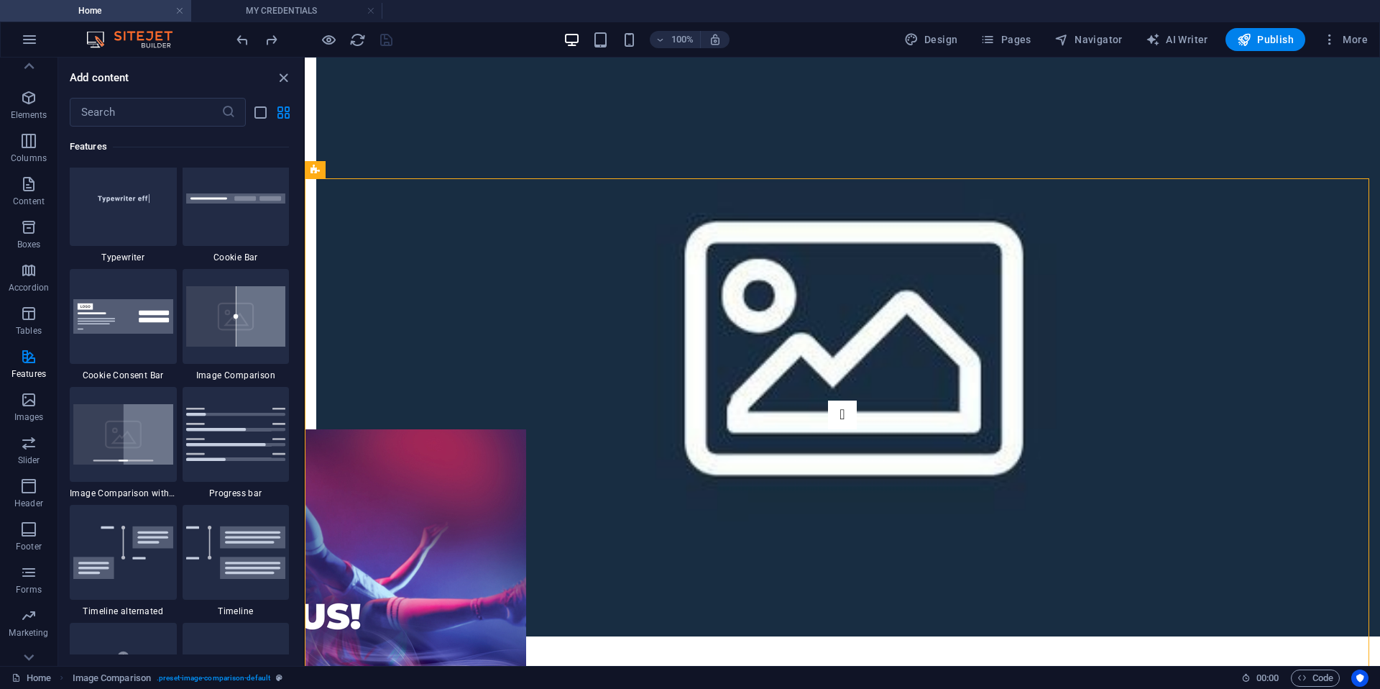
scroll to position [5759, 0]
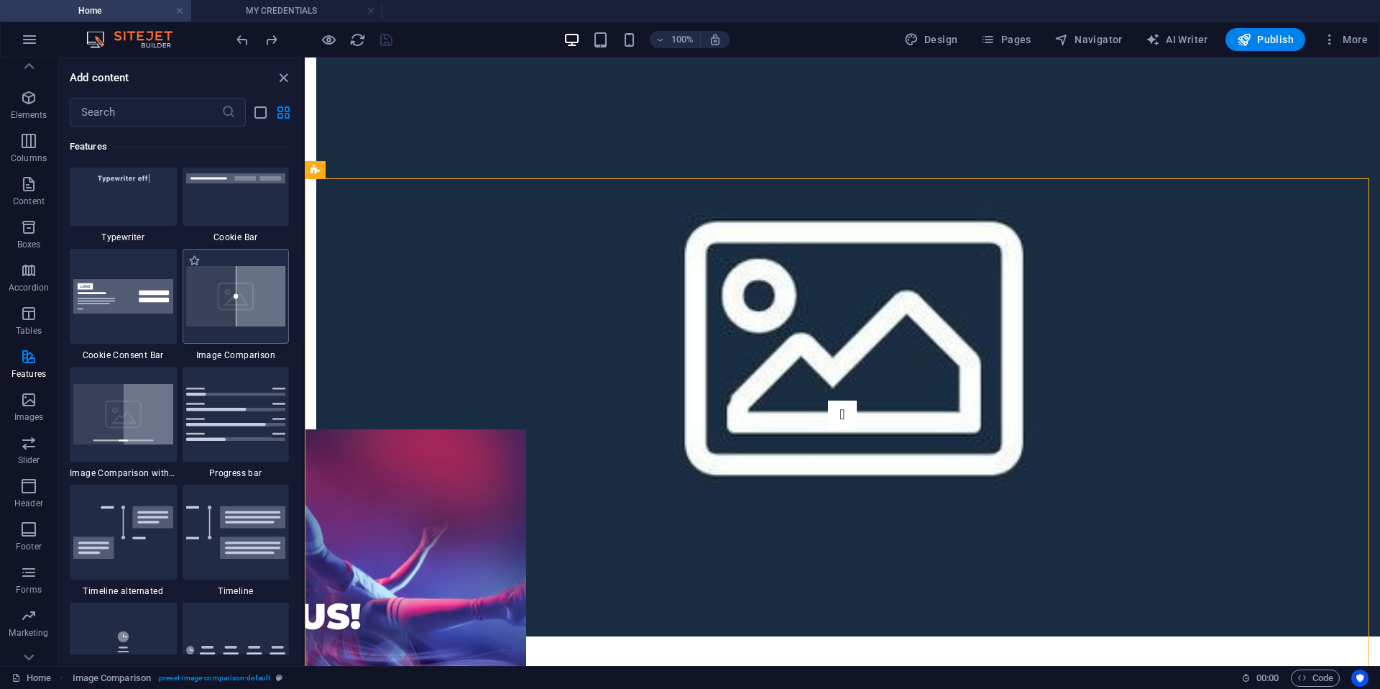
click at [270, 329] on div at bounding box center [236, 296] width 107 height 95
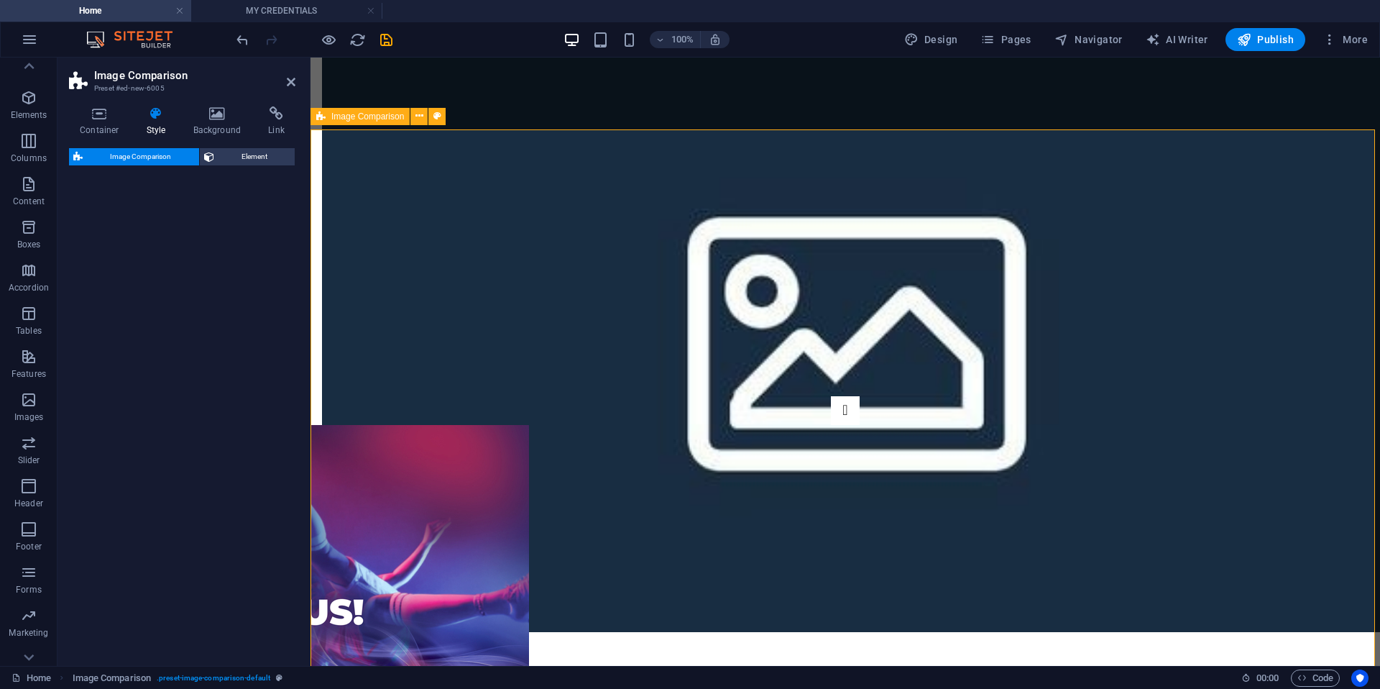
select select "rem"
select select "preset-image-comparison-default"
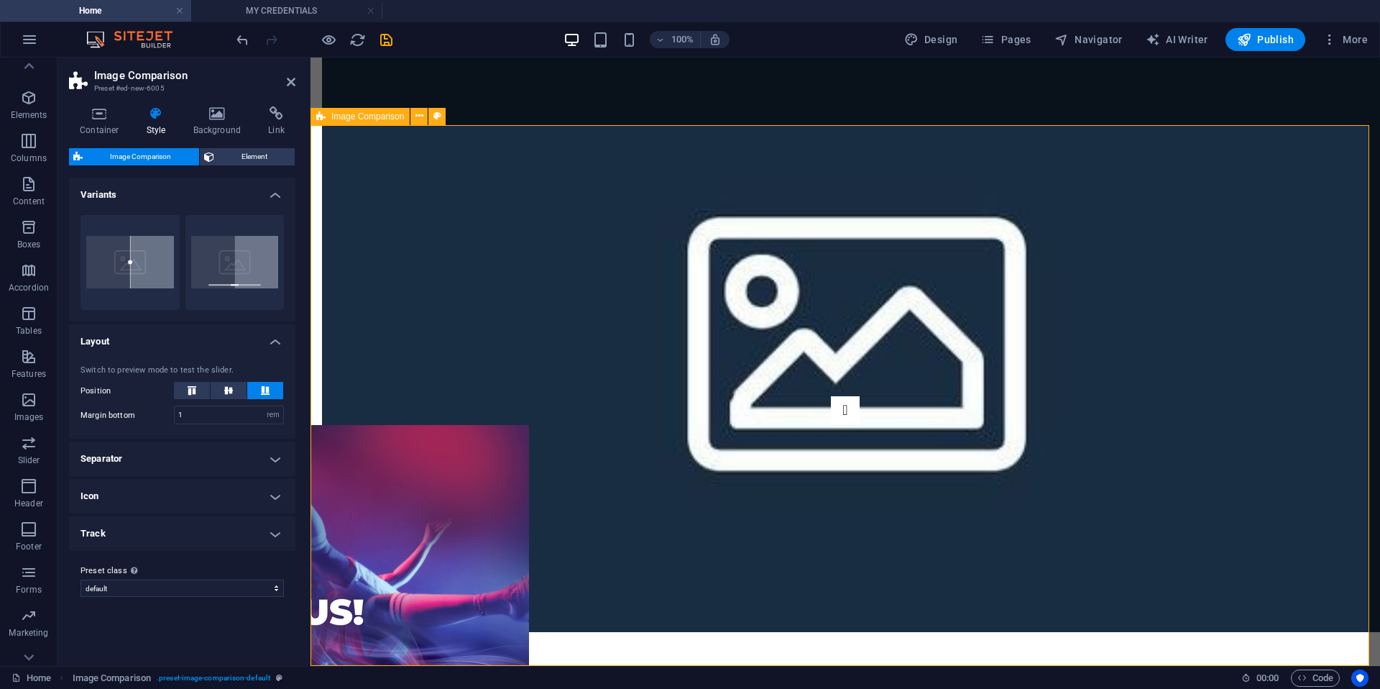
scroll to position [4061, 0]
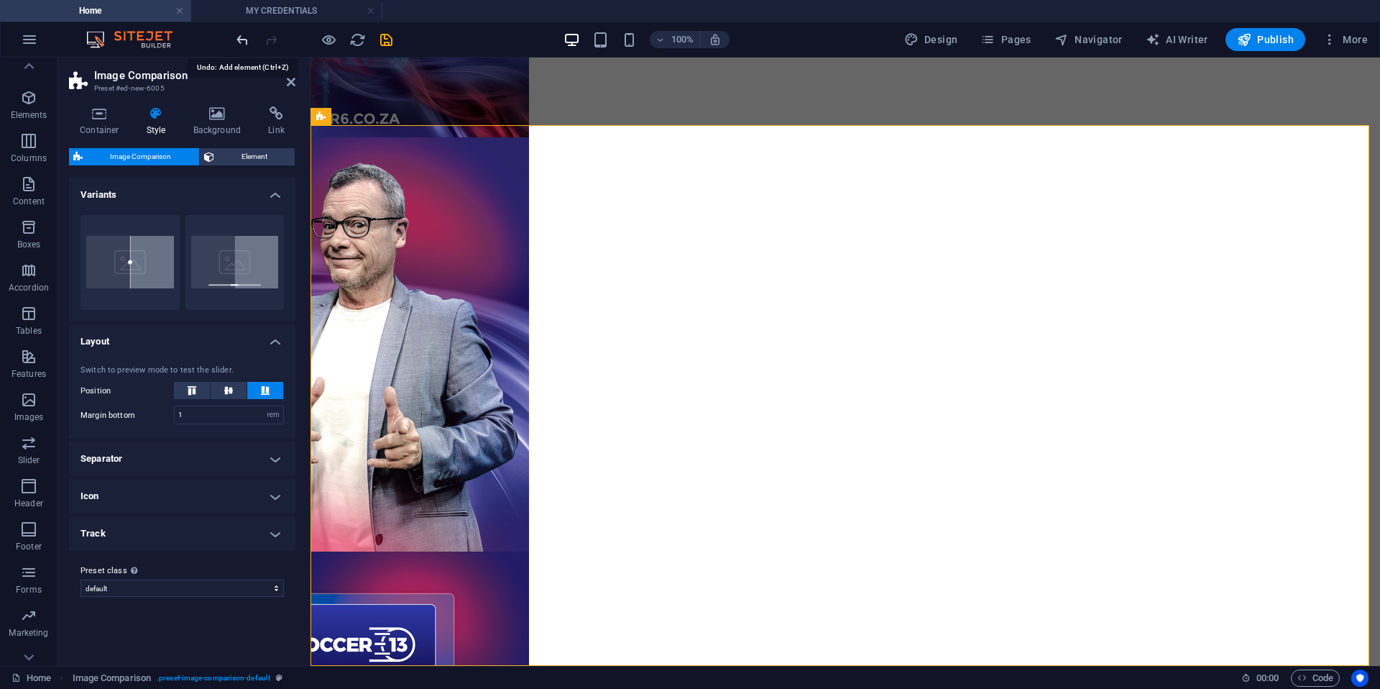
click at [245, 40] on icon "undo" at bounding box center [242, 40] width 17 height 17
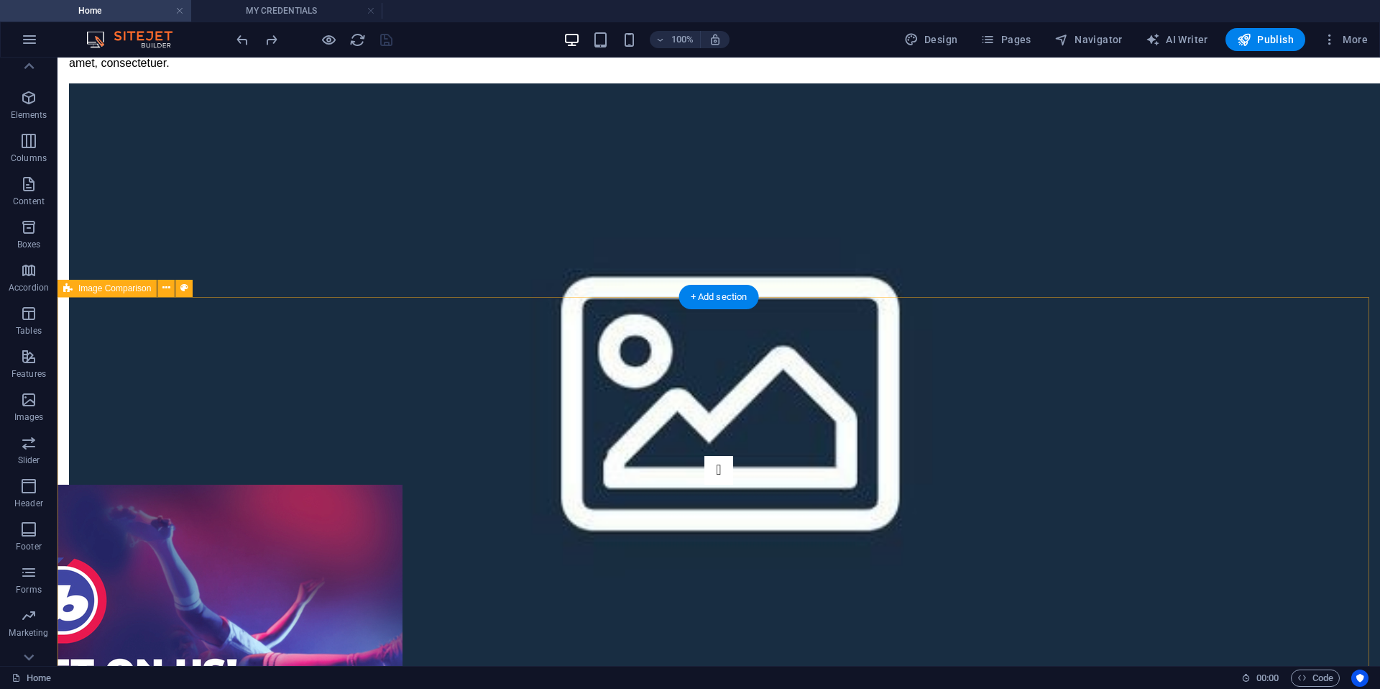
scroll to position [3710, 0]
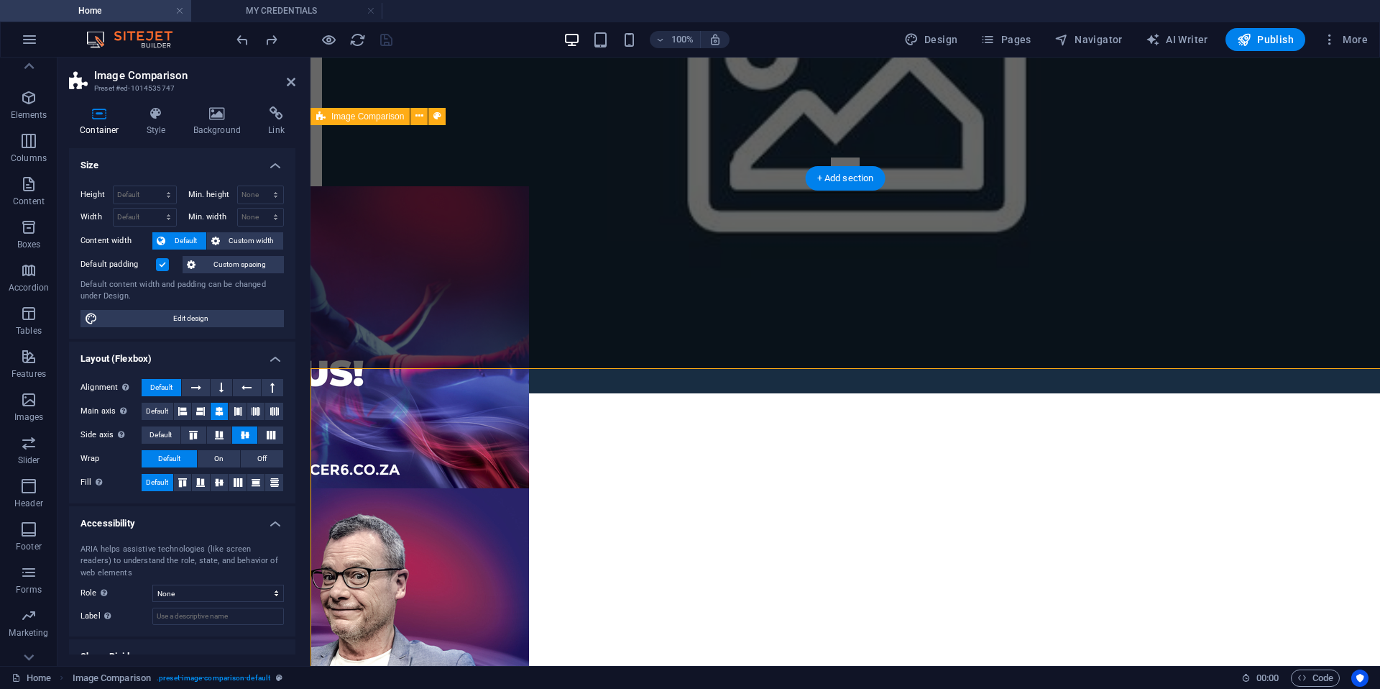
scroll to position [3467, 0]
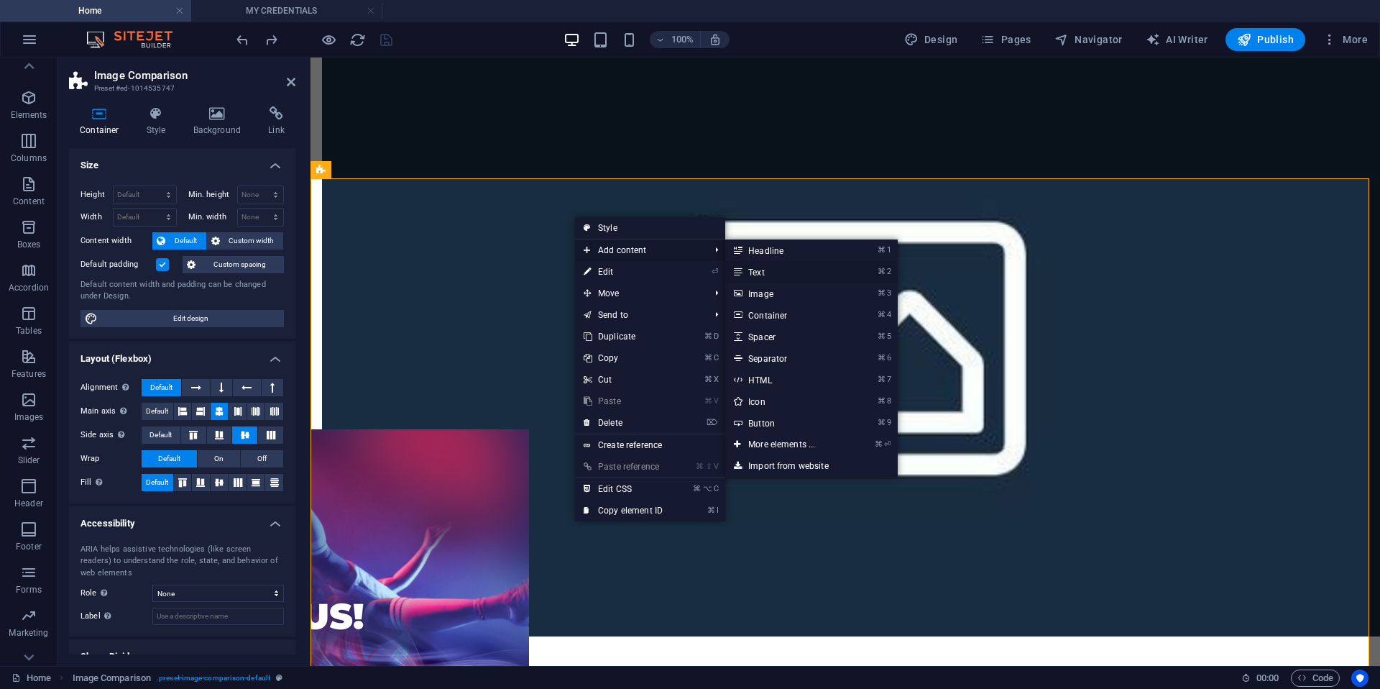
click at [799, 270] on link "⌘ 2 Text" at bounding box center [784, 272] width 119 height 22
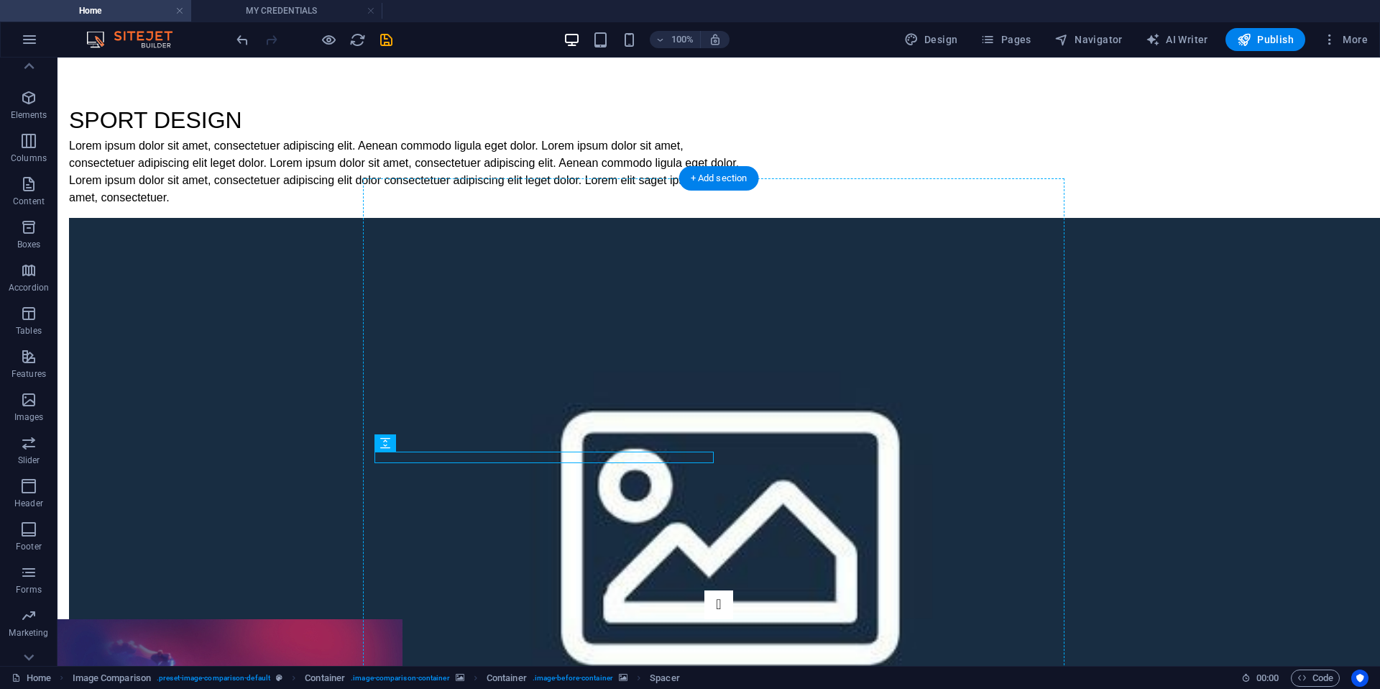
scroll to position [3657, 0]
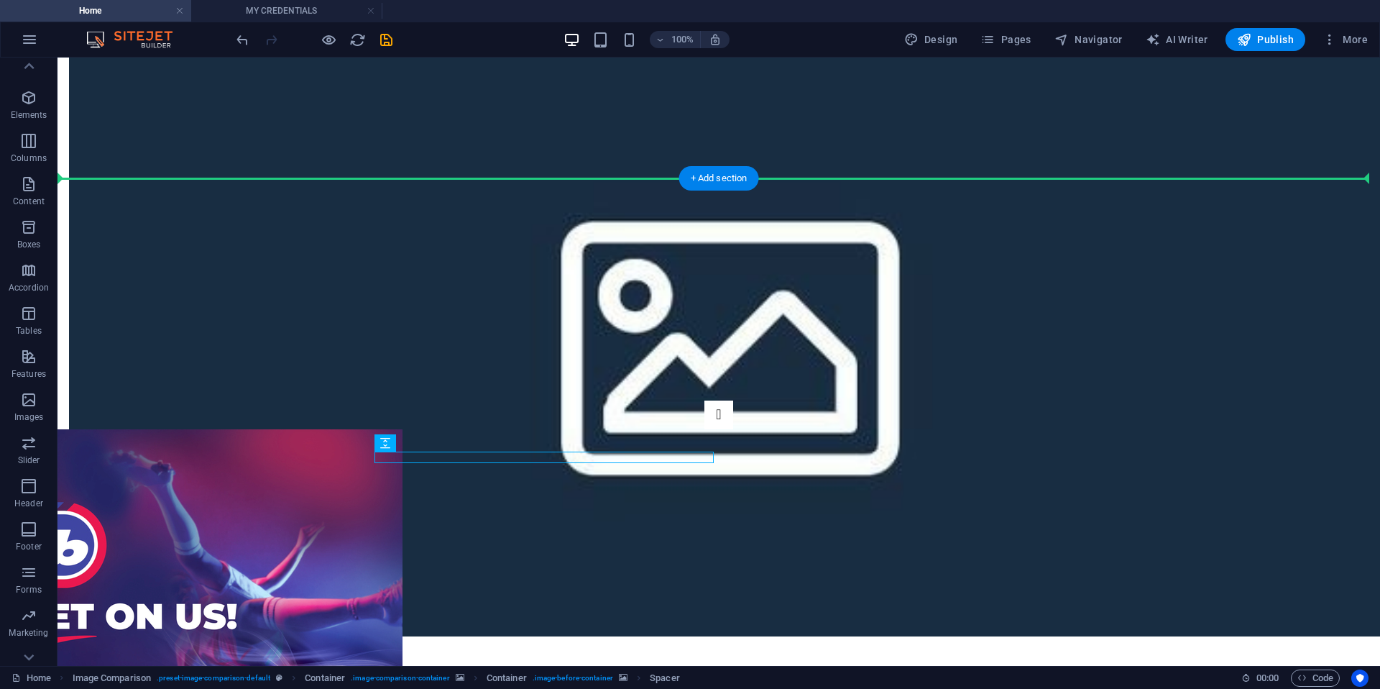
drag, startPoint x: 582, startPoint y: 453, endPoint x: 201, endPoint y: 283, distance: 416.5
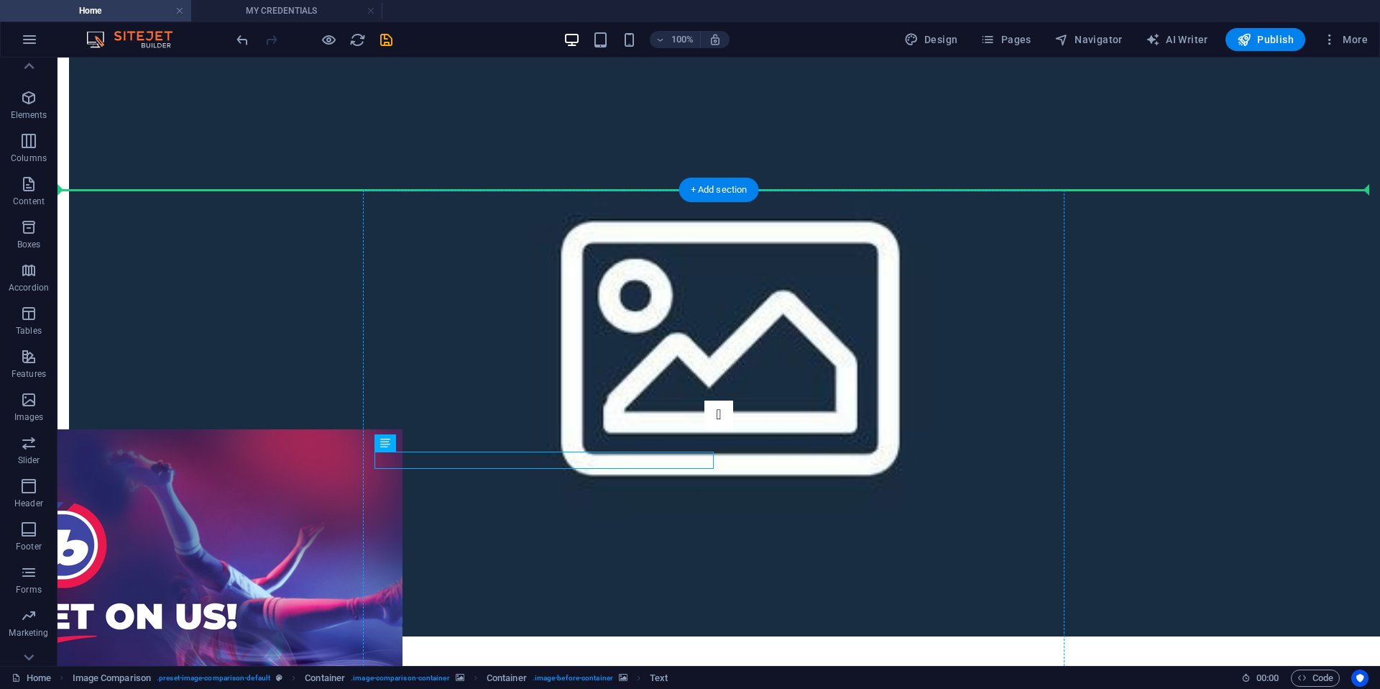
drag, startPoint x: 415, startPoint y: 461, endPoint x: 1032, endPoint y: 350, distance: 627.5
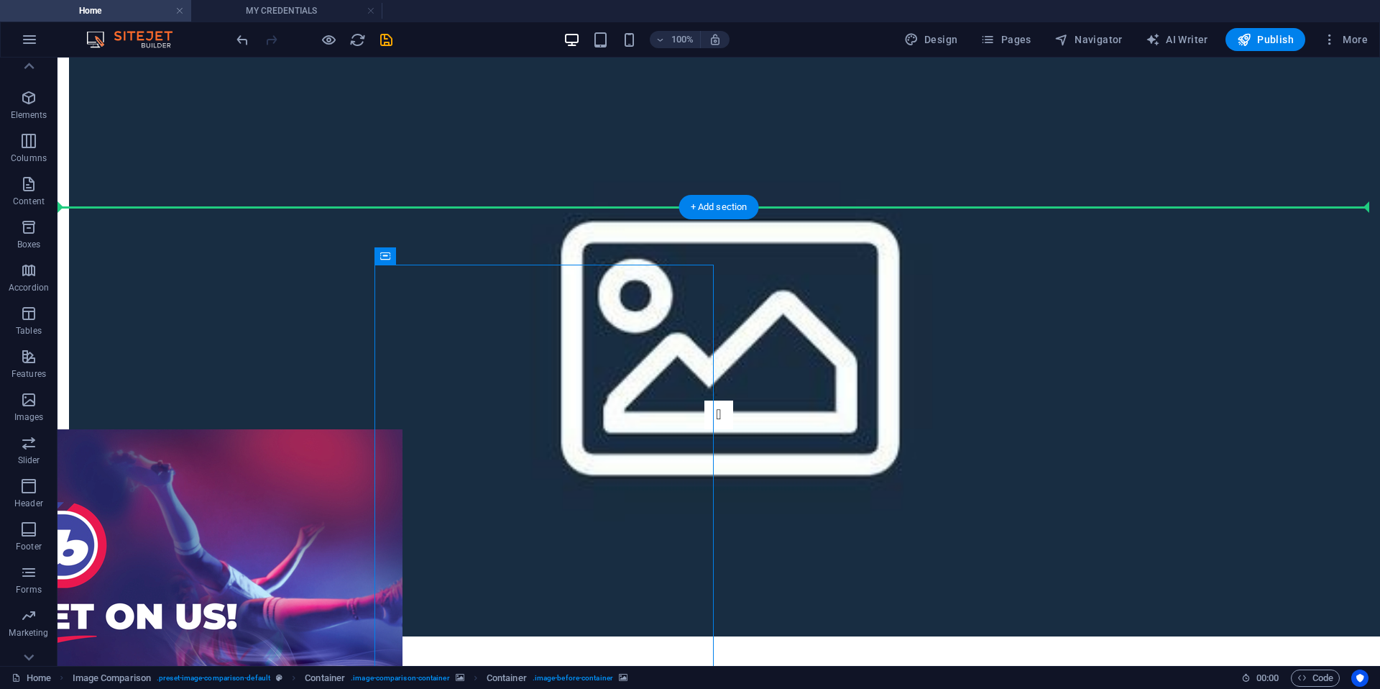
drag, startPoint x: 569, startPoint y: 446, endPoint x: 1112, endPoint y: 342, distance: 552.8
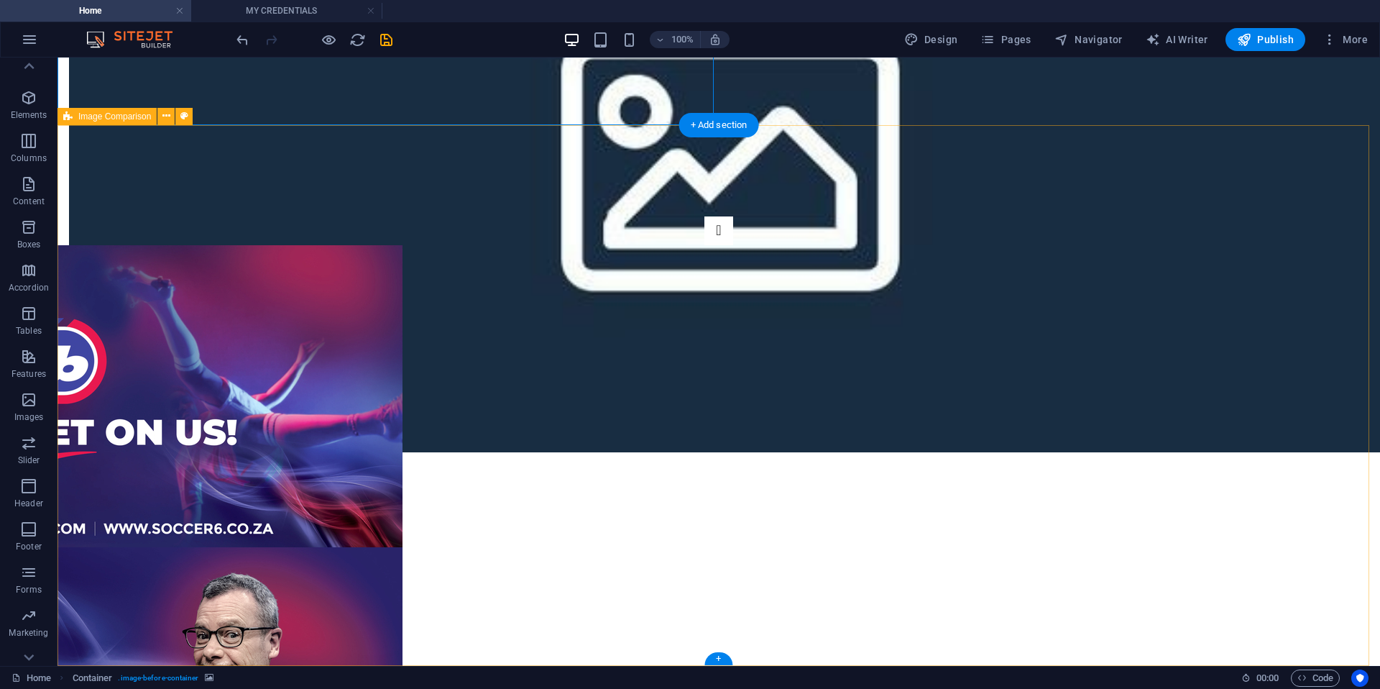
scroll to position [3686, 0]
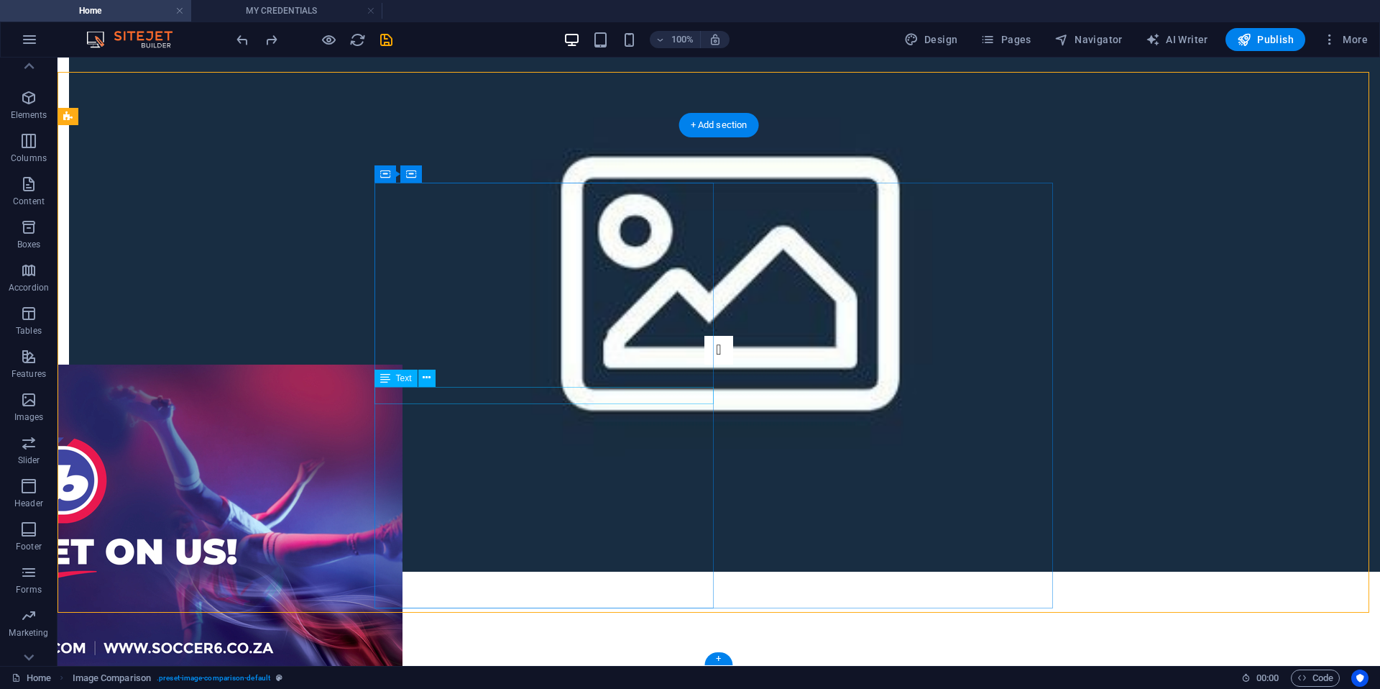
scroll to position [3657, 0]
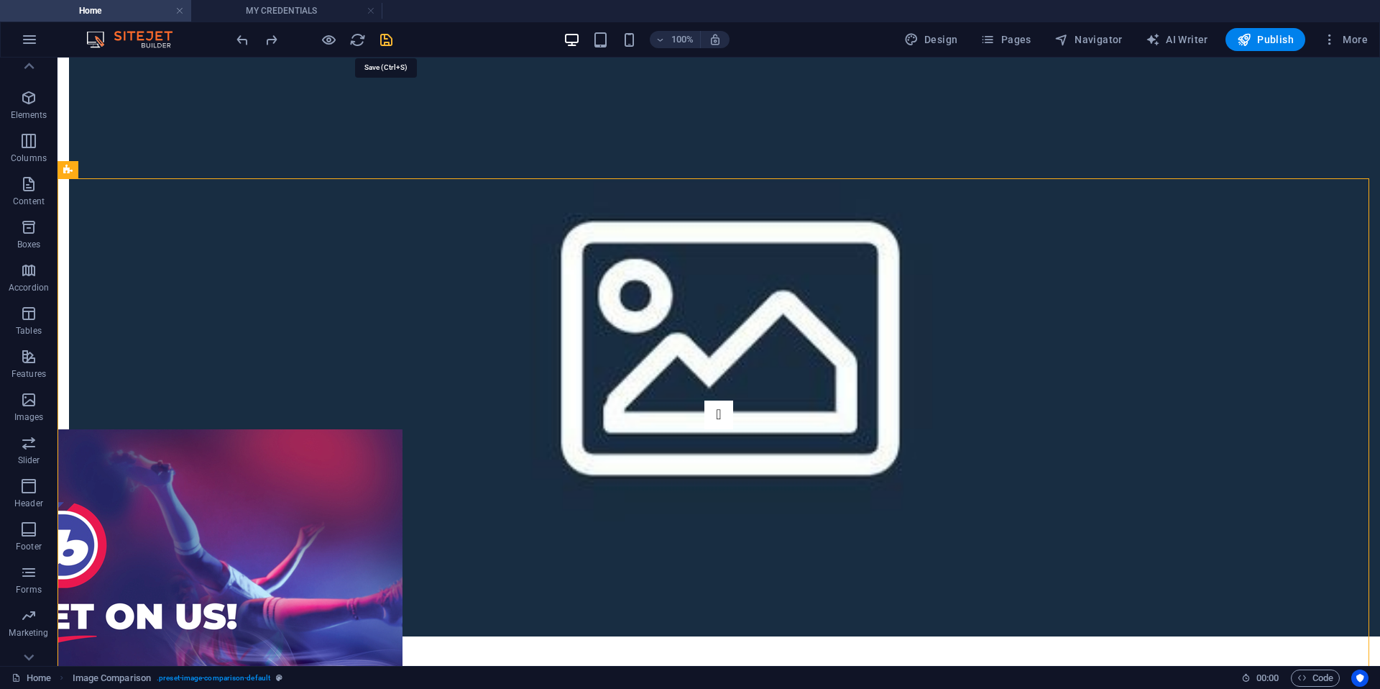
click at [384, 36] on icon "save" at bounding box center [386, 40] width 17 height 17
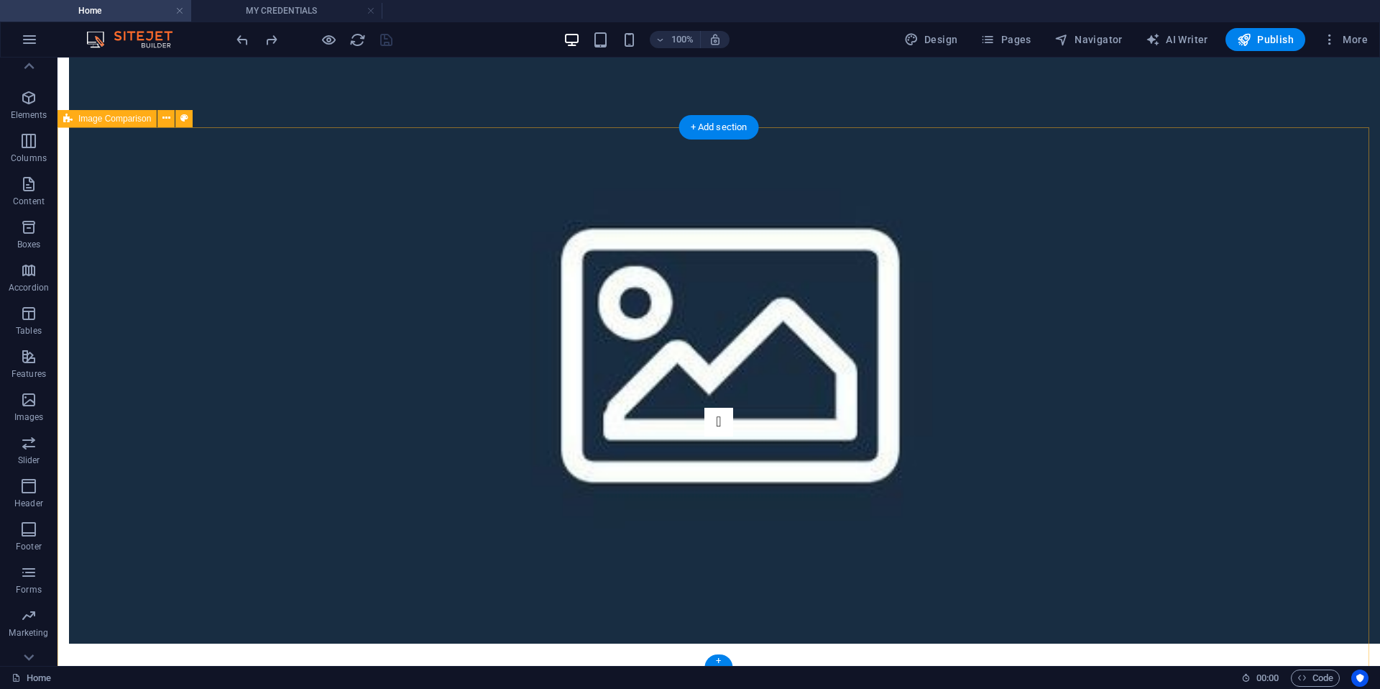
scroll to position [3710, 0]
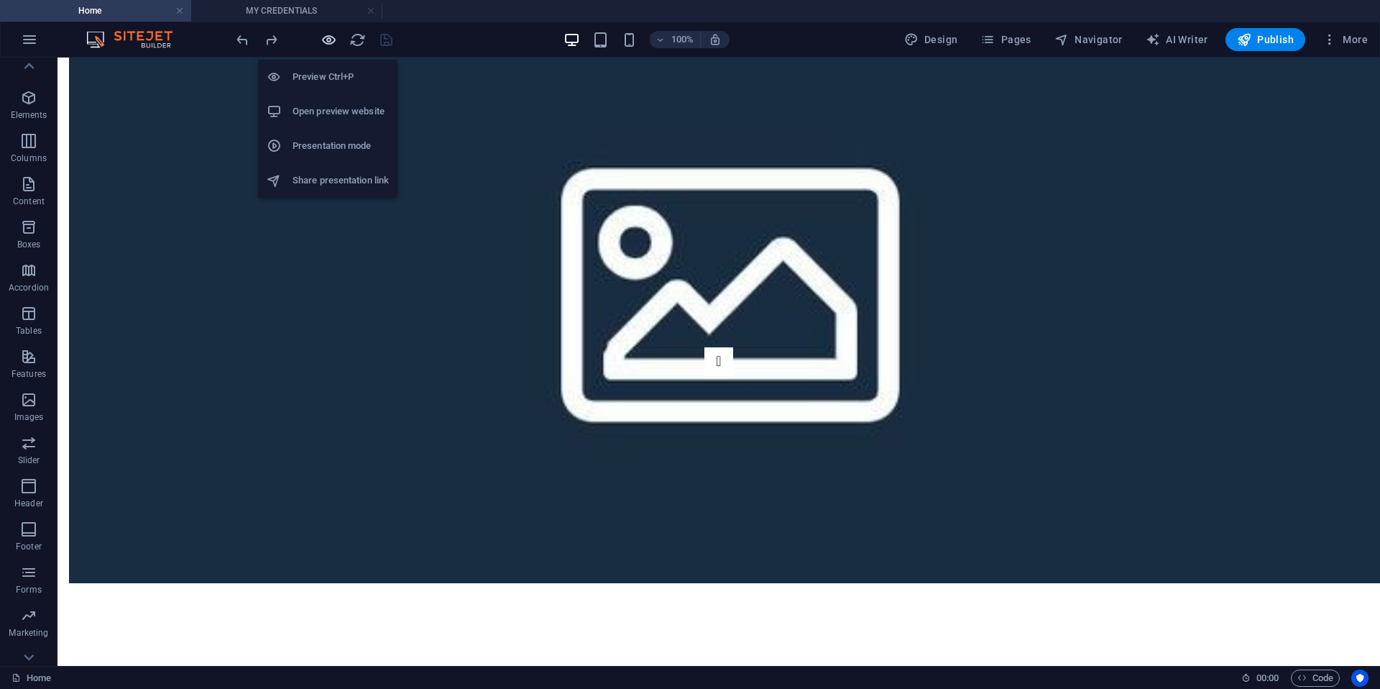
click at [329, 43] on icon "button" at bounding box center [329, 40] width 17 height 17
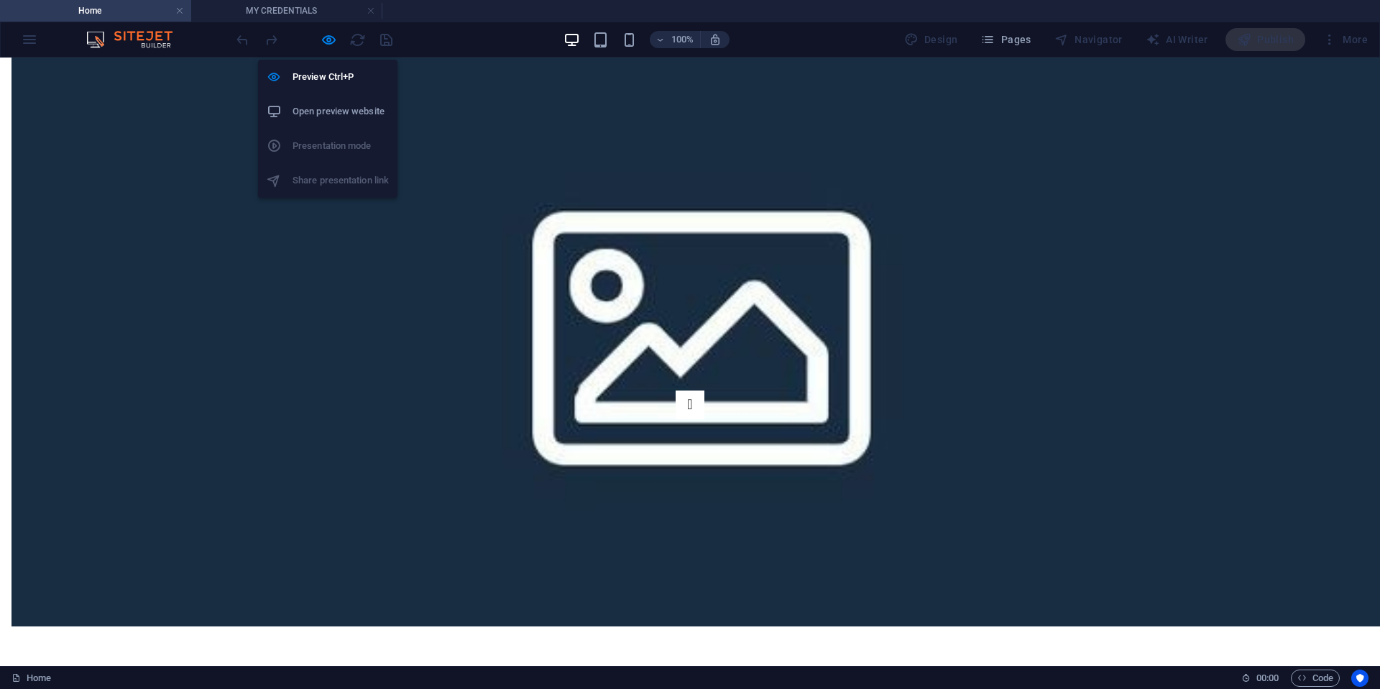
scroll to position [3753, 0]
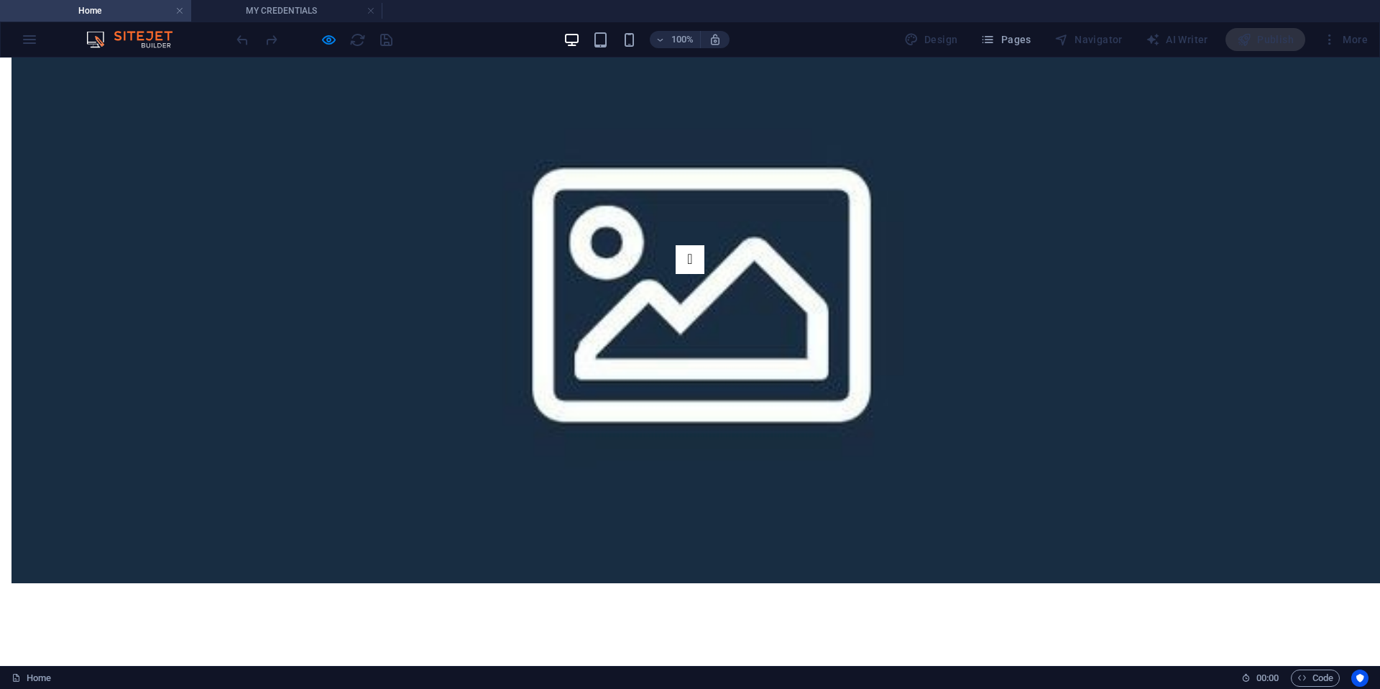
drag, startPoint x: 1025, startPoint y: 588, endPoint x: 772, endPoint y: 564, distance: 253.5
drag, startPoint x: 680, startPoint y: 564, endPoint x: 851, endPoint y: 534, distance: 173.8
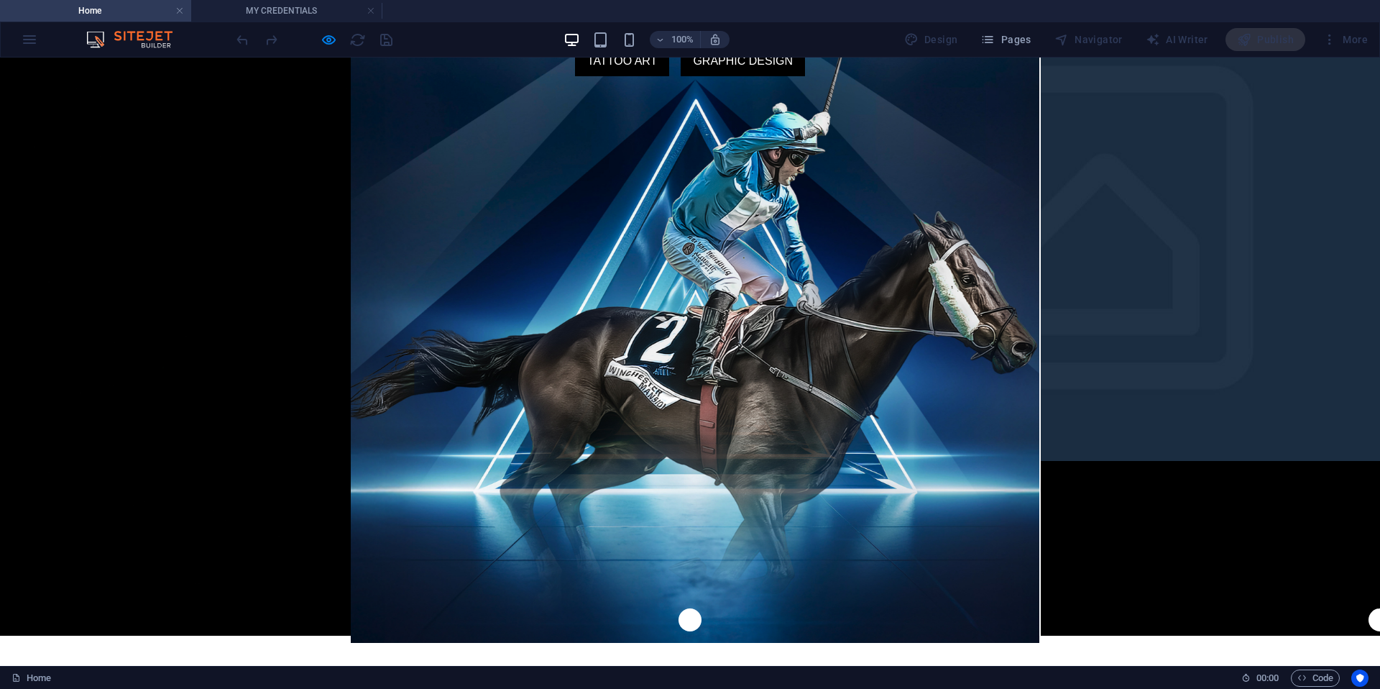
scroll to position [0, 0]
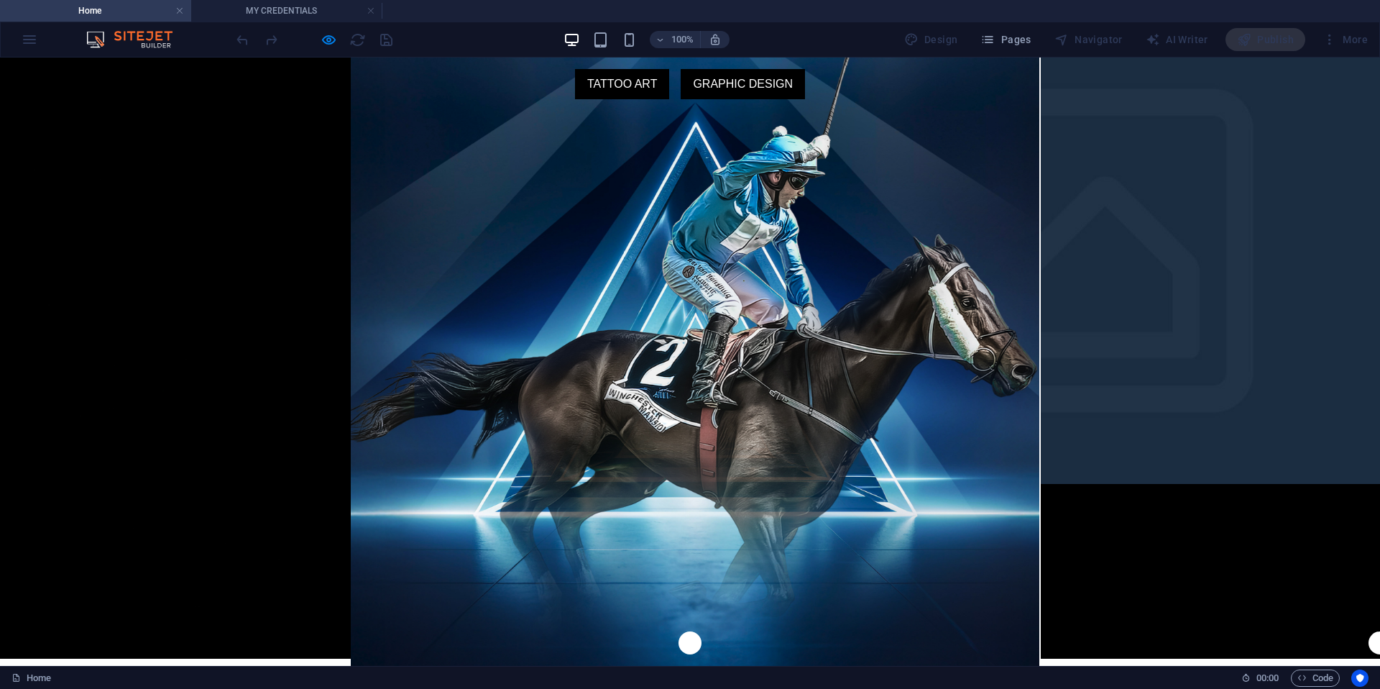
click at [628, 78] on link "TATTOO ART" at bounding box center [622, 84] width 95 height 30
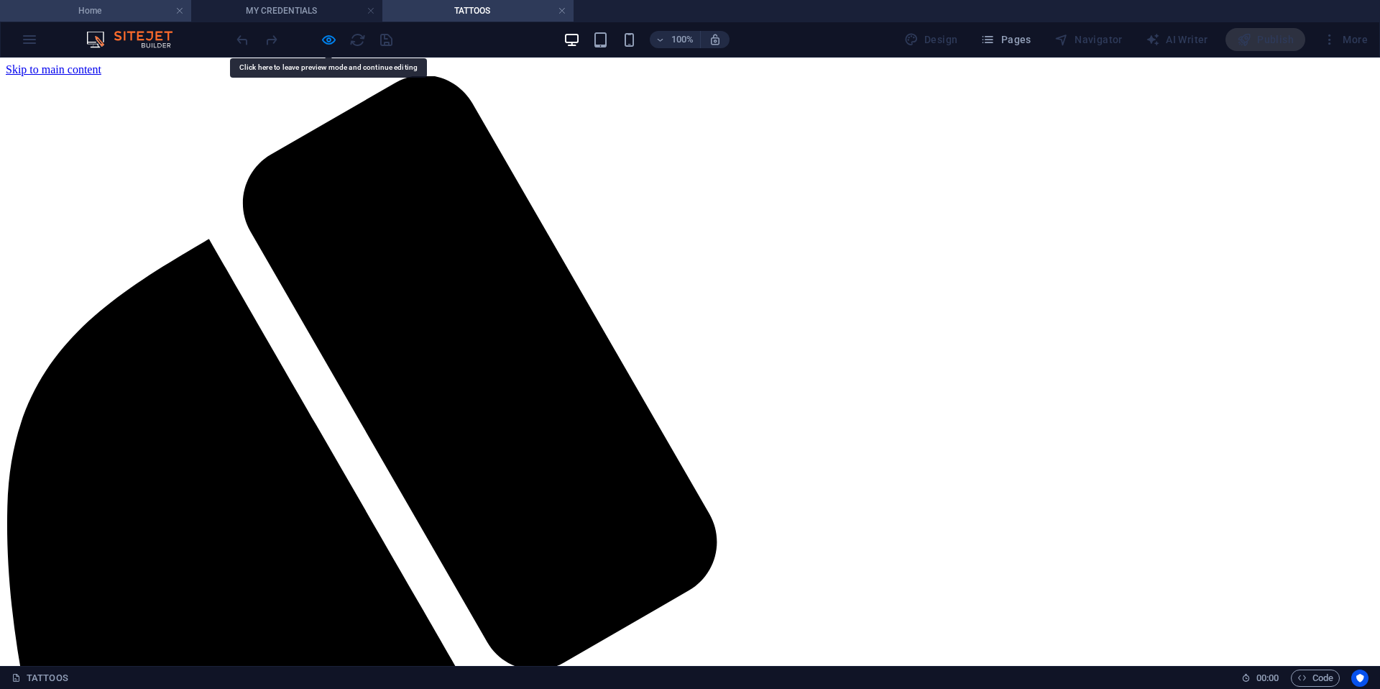
click at [124, 10] on h4 "Home" at bounding box center [95, 11] width 191 height 16
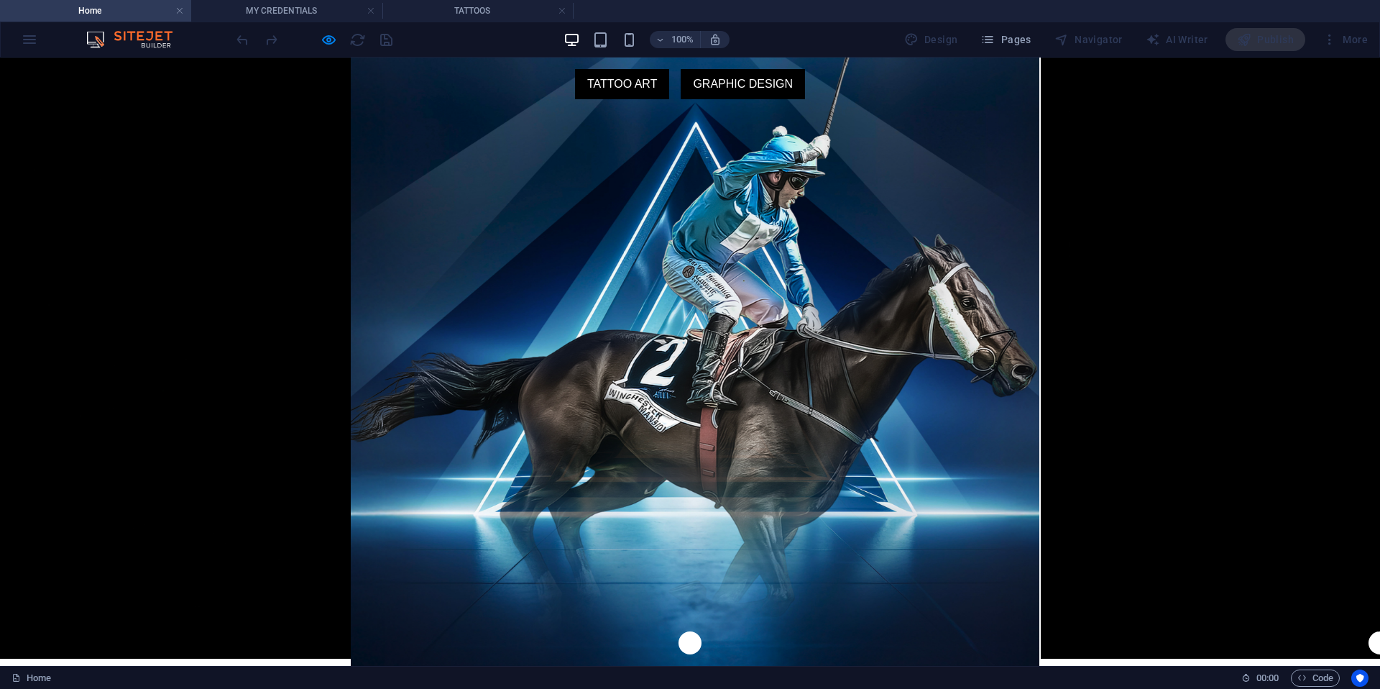
click at [642, 84] on link "TATTOO ART" at bounding box center [622, 84] width 95 height 30
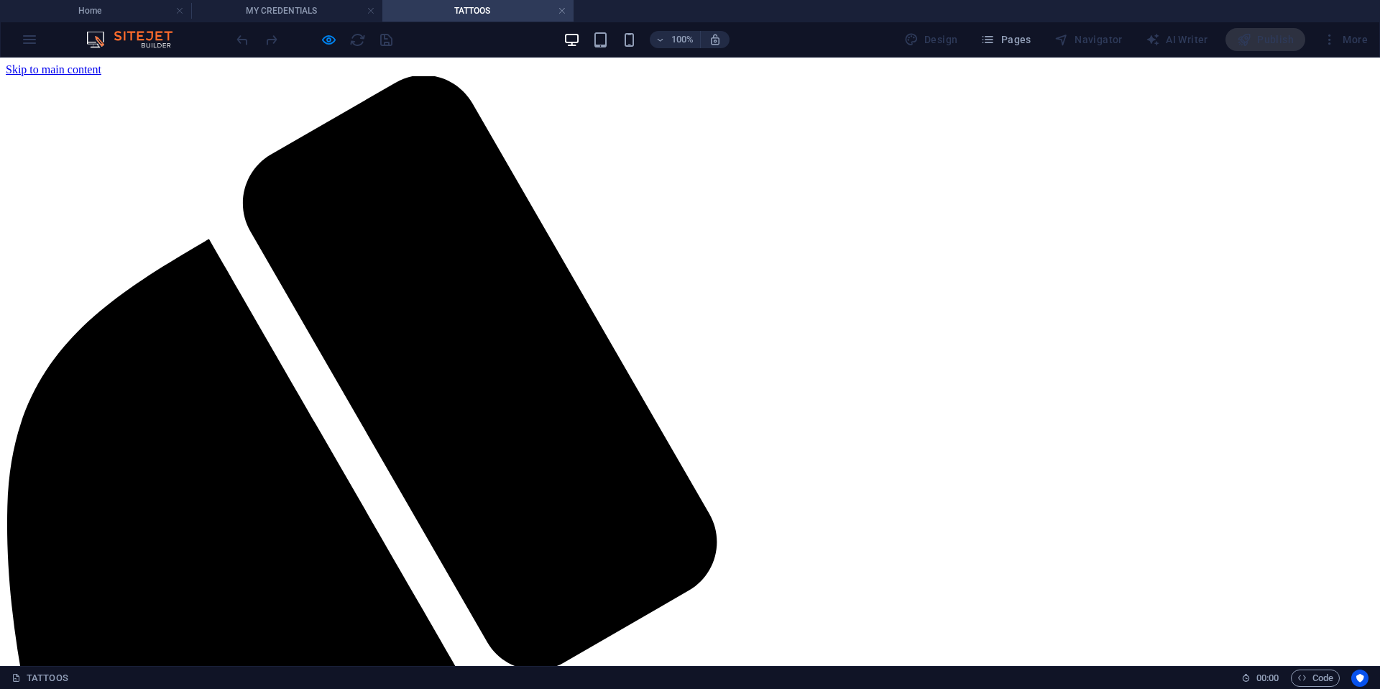
click at [115, 14] on h4 "Home" at bounding box center [95, 11] width 191 height 16
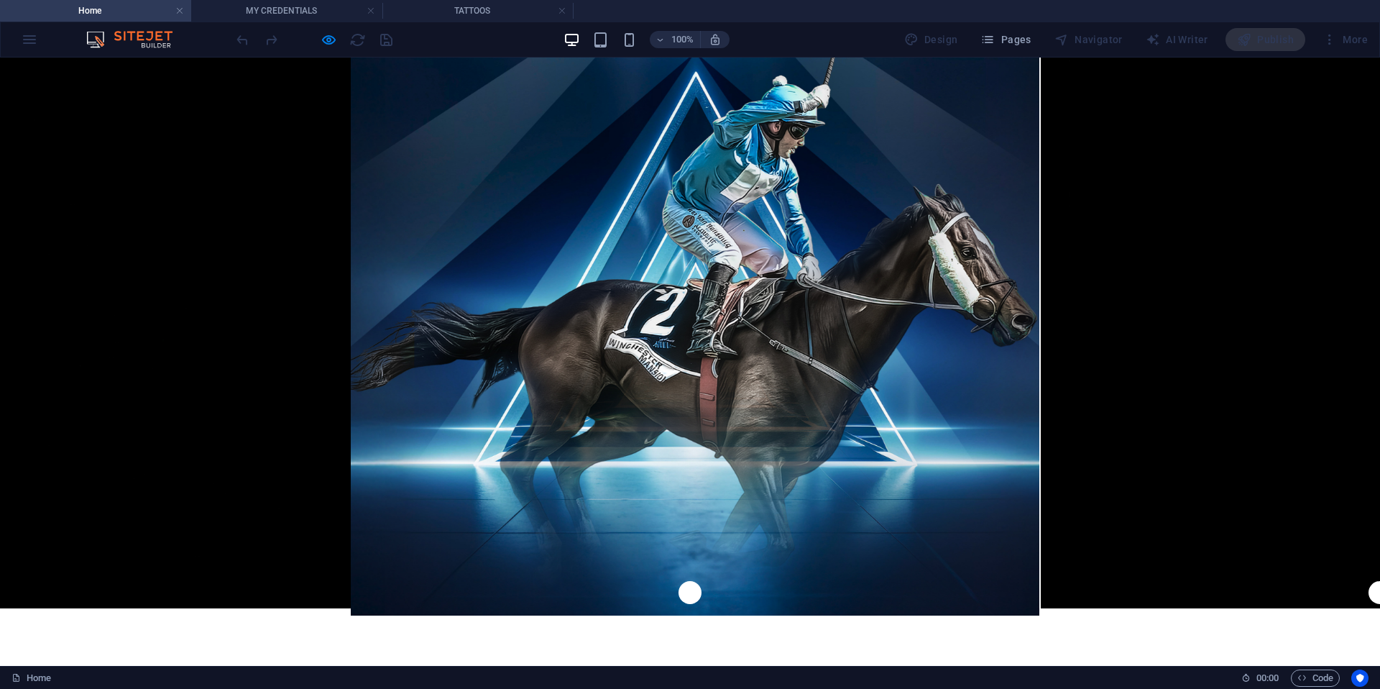
scroll to position [59, 0]
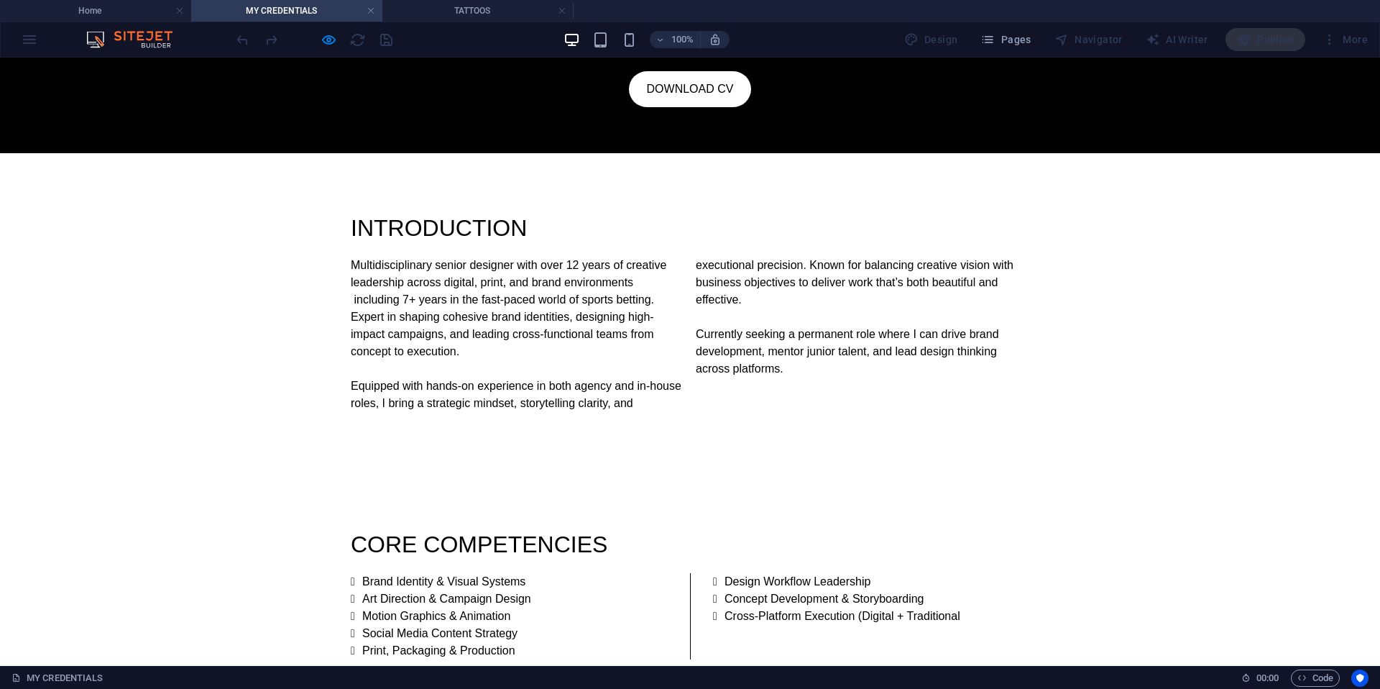
scroll to position [0, 0]
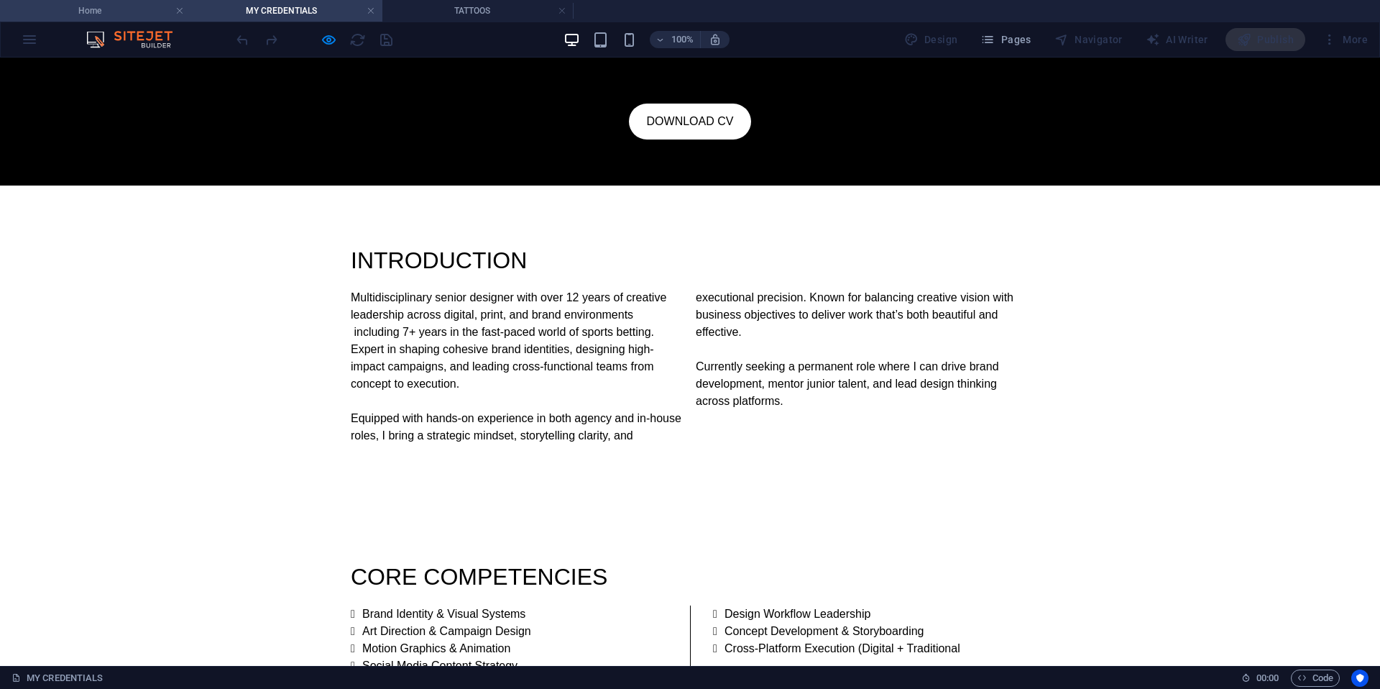
click at [119, 15] on h4 "Home" at bounding box center [95, 11] width 191 height 16
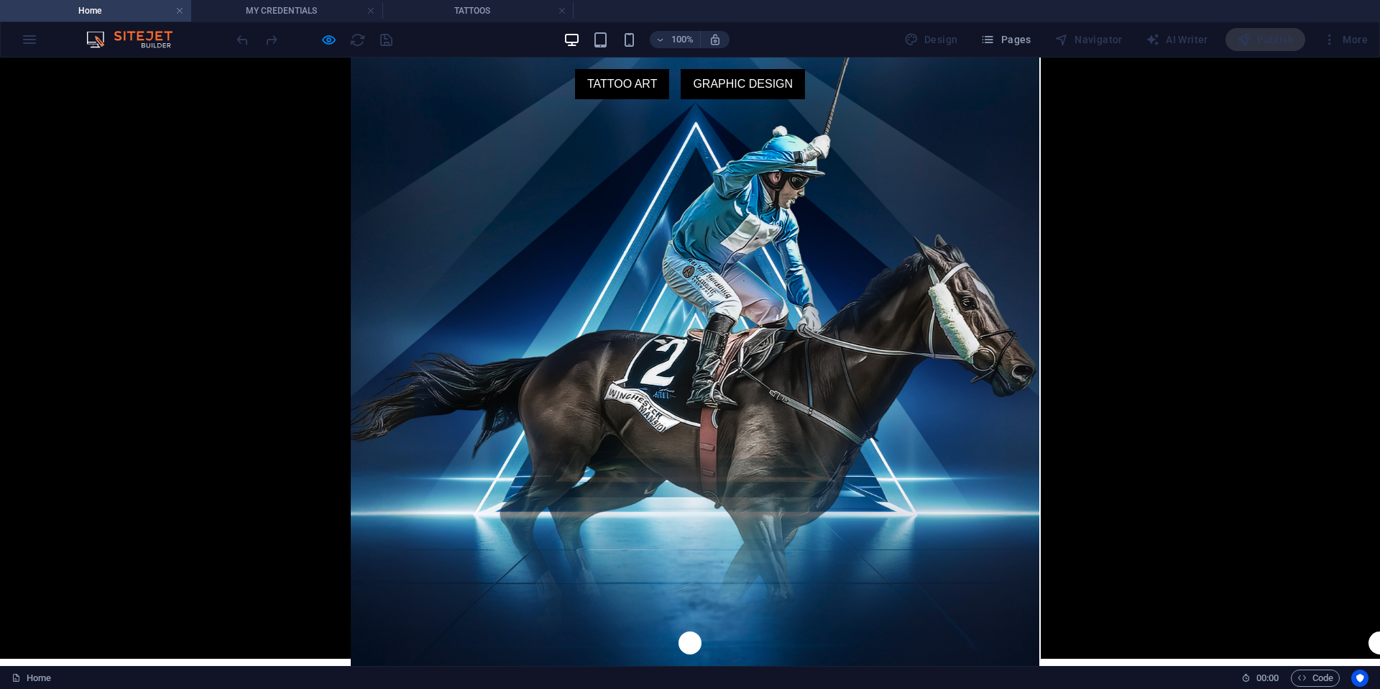
scroll to position [59, 0]
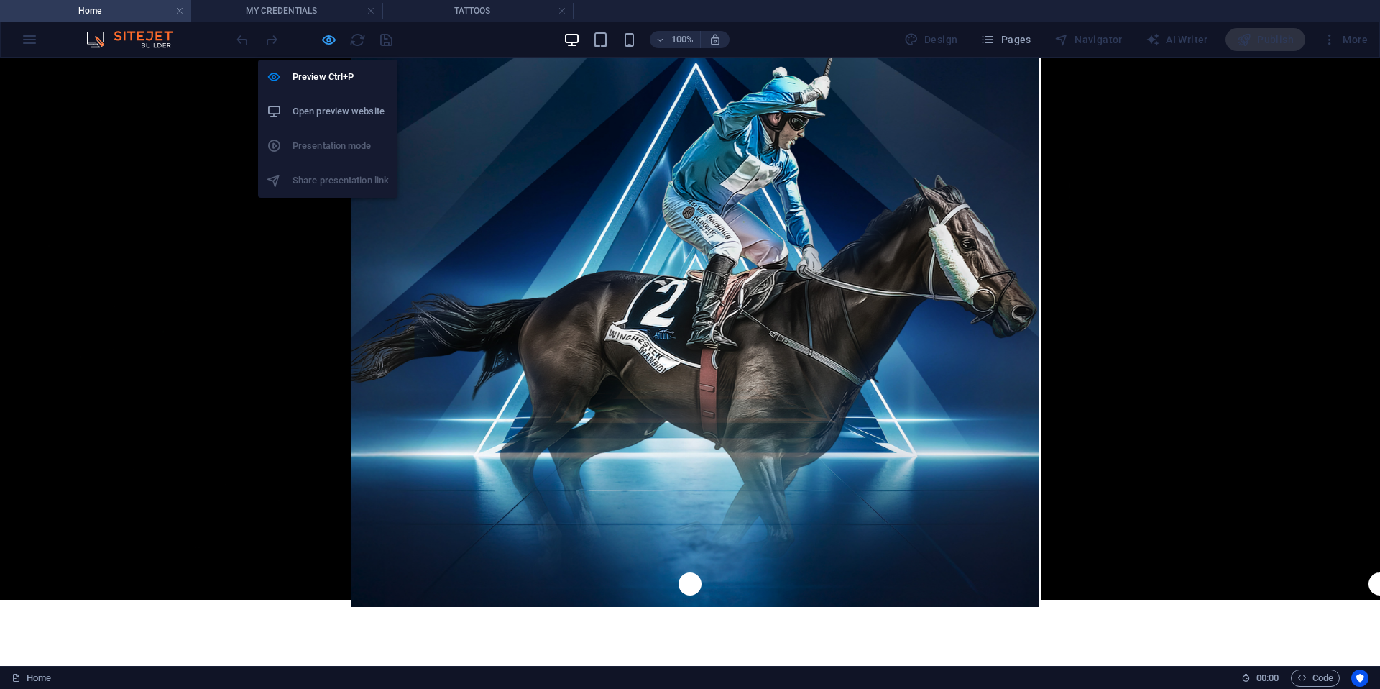
click at [328, 36] on icon "button" at bounding box center [329, 40] width 17 height 17
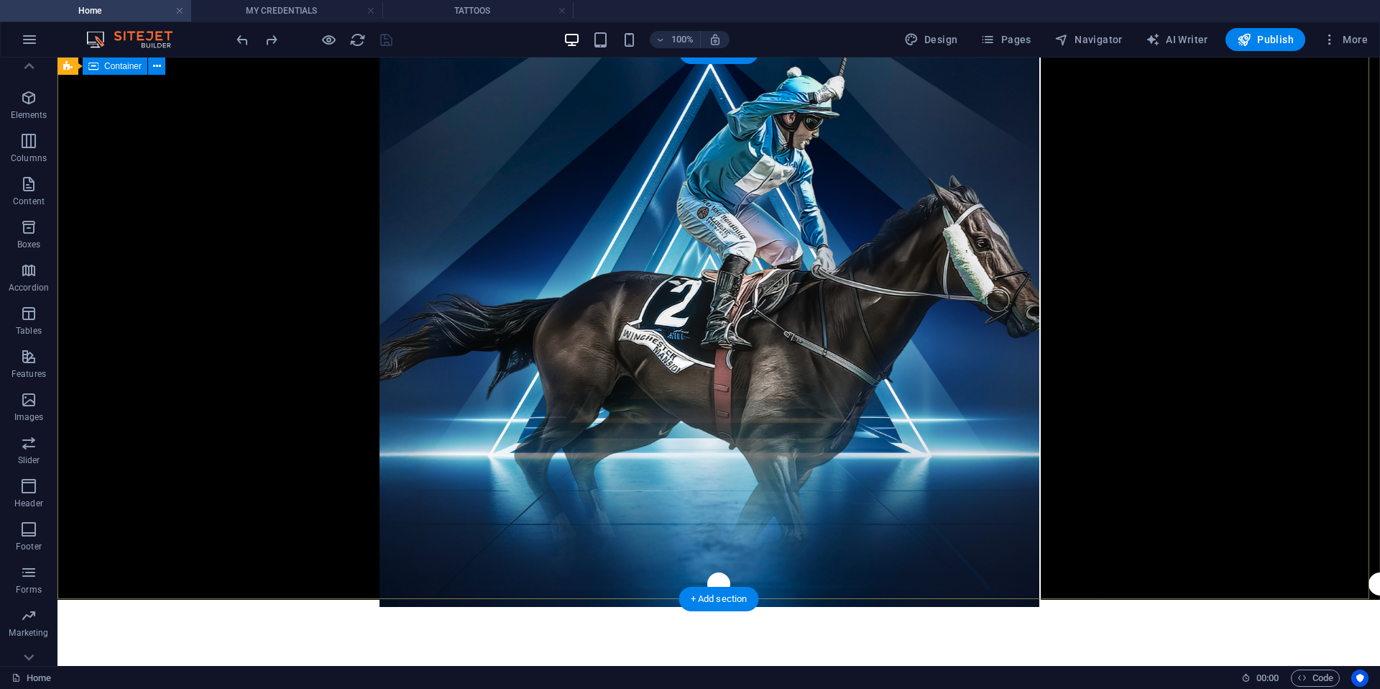
drag, startPoint x: 747, startPoint y: 170, endPoint x: 494, endPoint y: 170, distance: 253.1
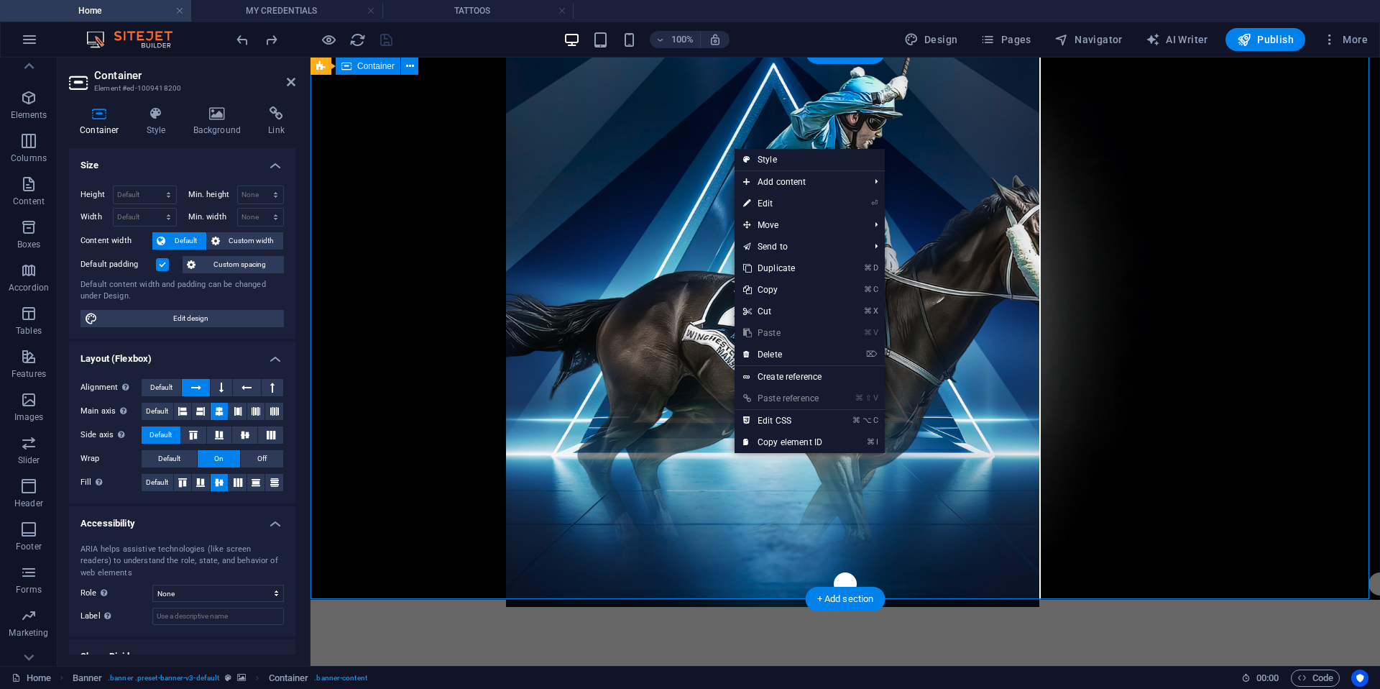
drag, startPoint x: 733, startPoint y: 147, endPoint x: 1052, endPoint y: 209, distance: 324.3
click at [748, 155] on icon at bounding box center [746, 160] width 7 height 22
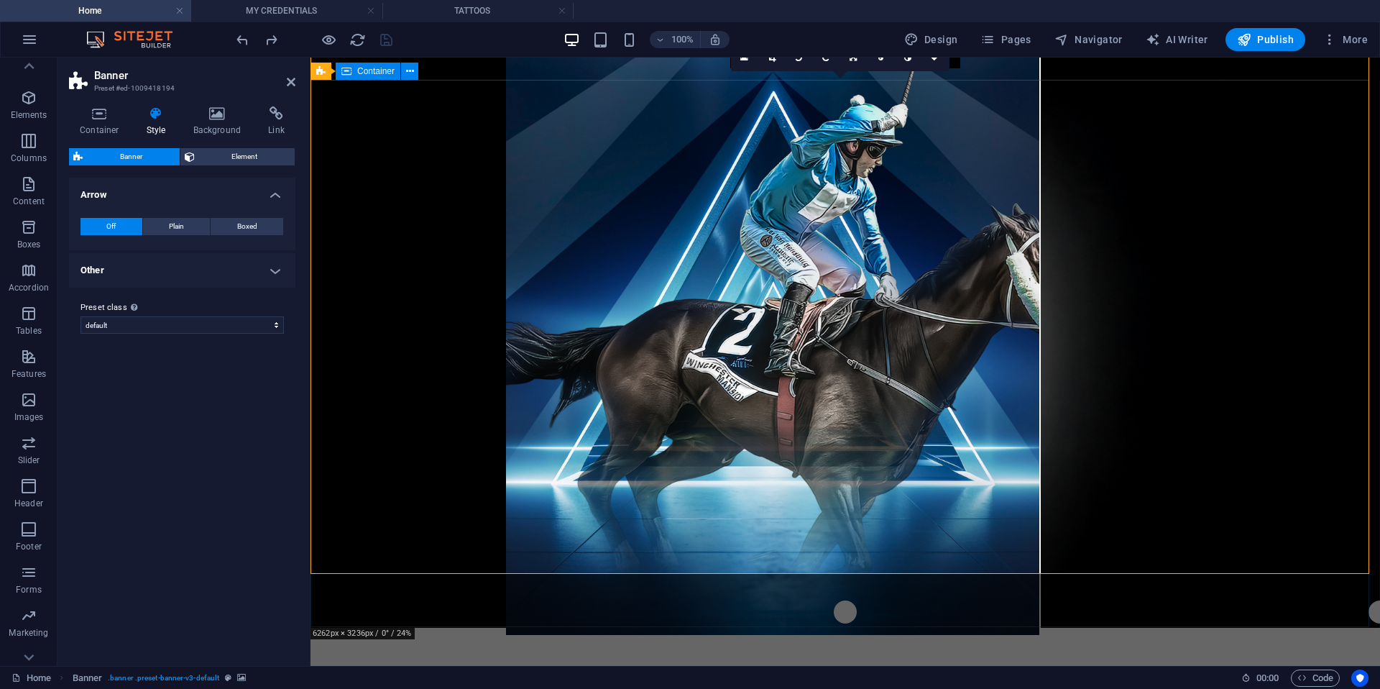
scroll to position [28, 0]
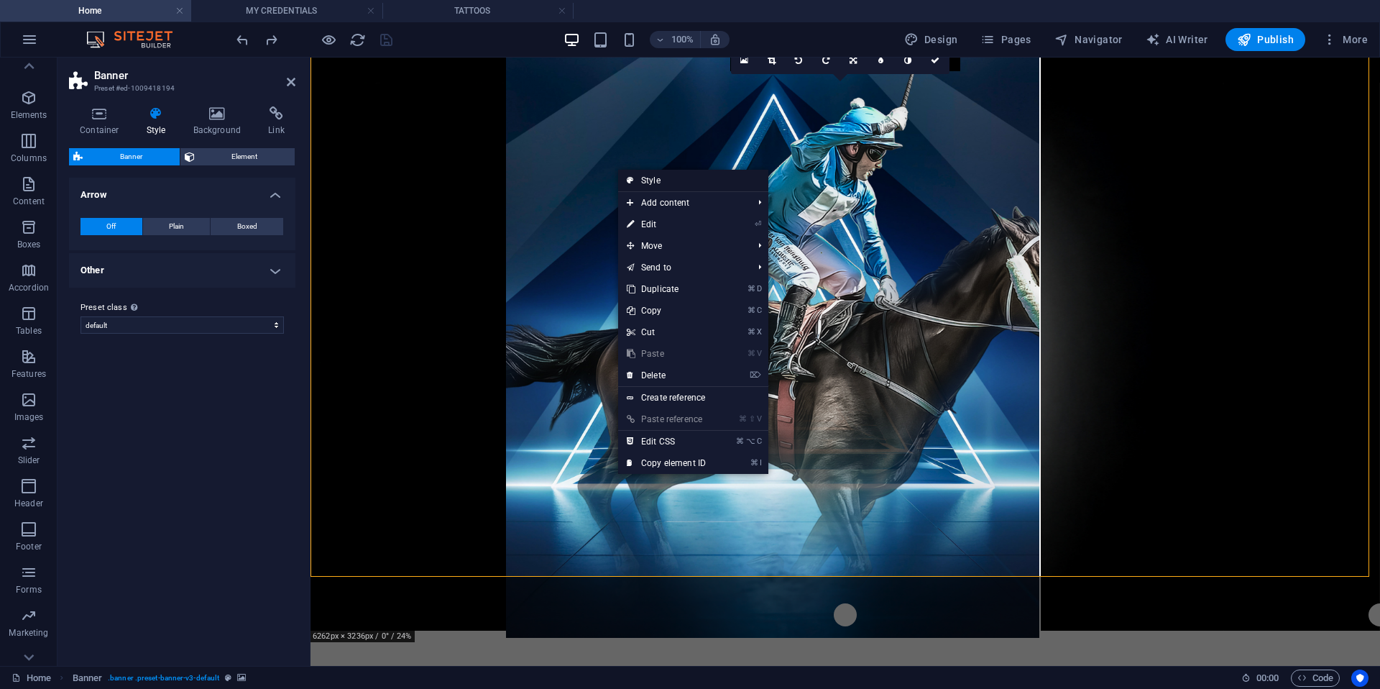
click at [635, 181] on link "Style" at bounding box center [693, 181] width 150 height 22
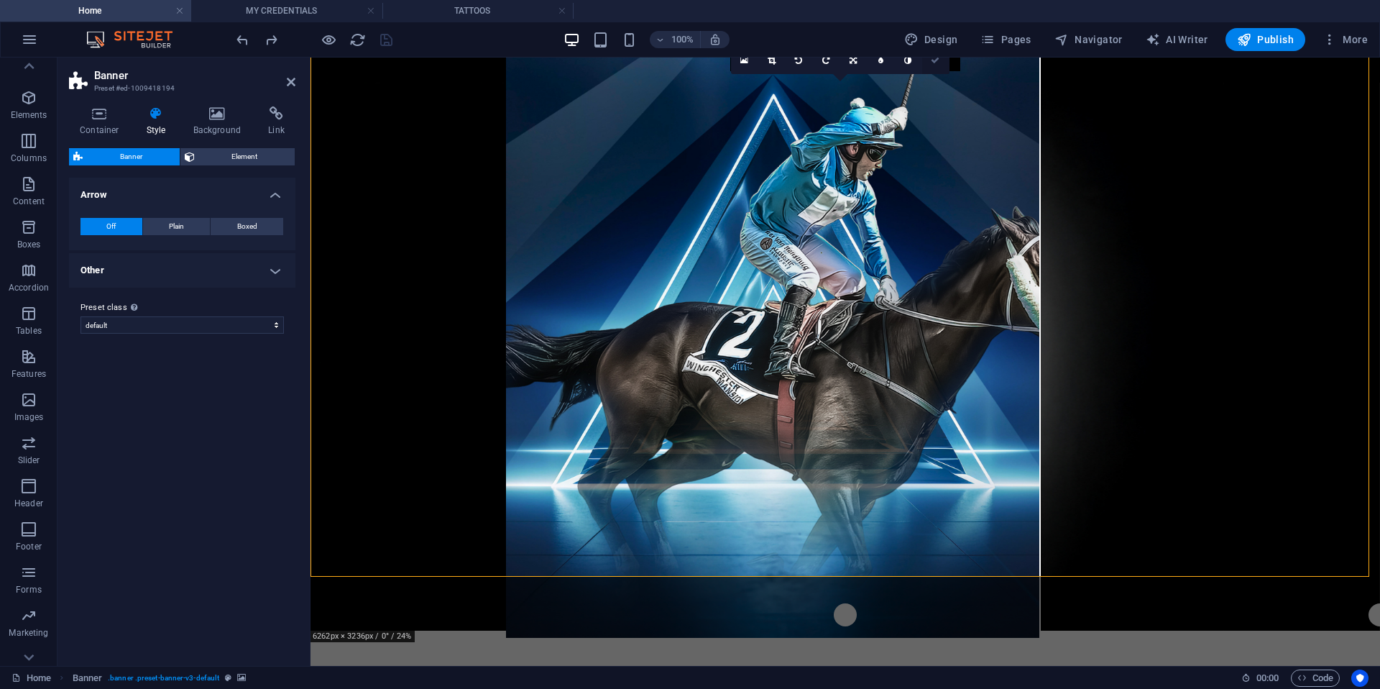
click at [748, 63] on link at bounding box center [744, 60] width 27 height 27
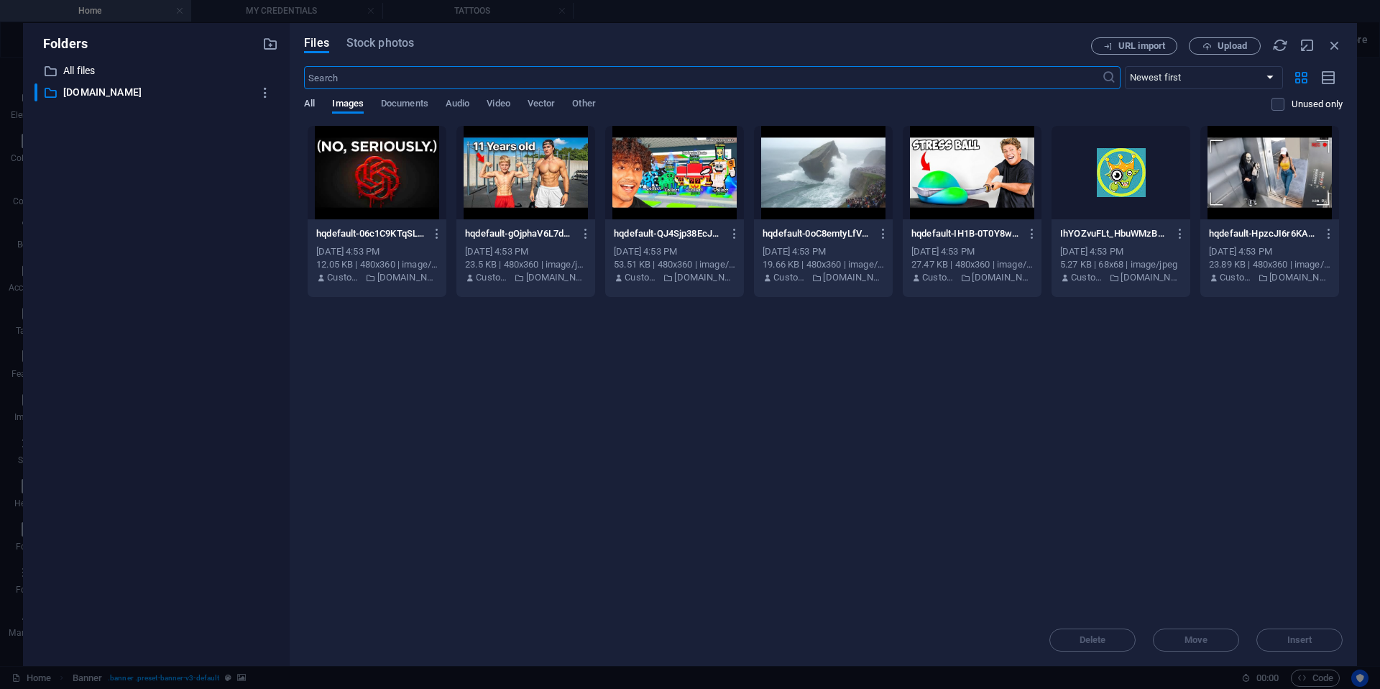
click at [312, 106] on span "All" at bounding box center [309, 105] width 11 height 20
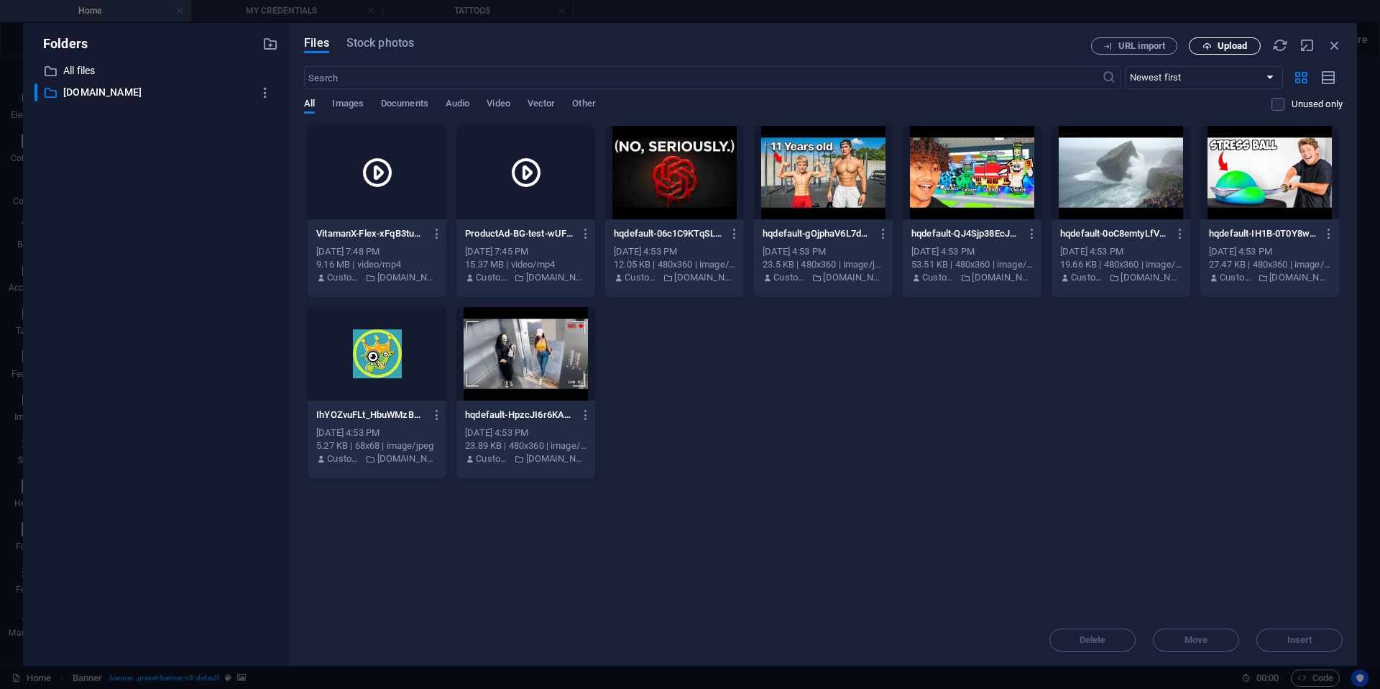
click at [1242, 43] on span "Upload" at bounding box center [1232, 46] width 29 height 9
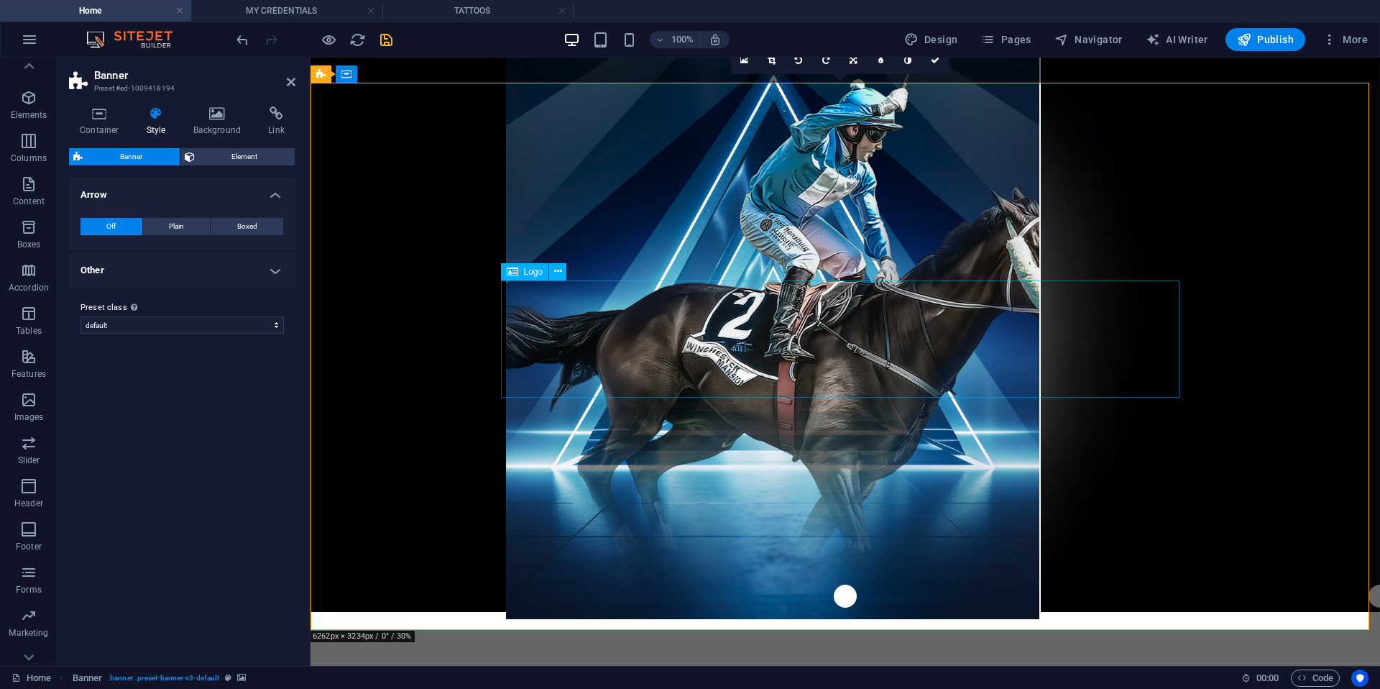
scroll to position [60, 0]
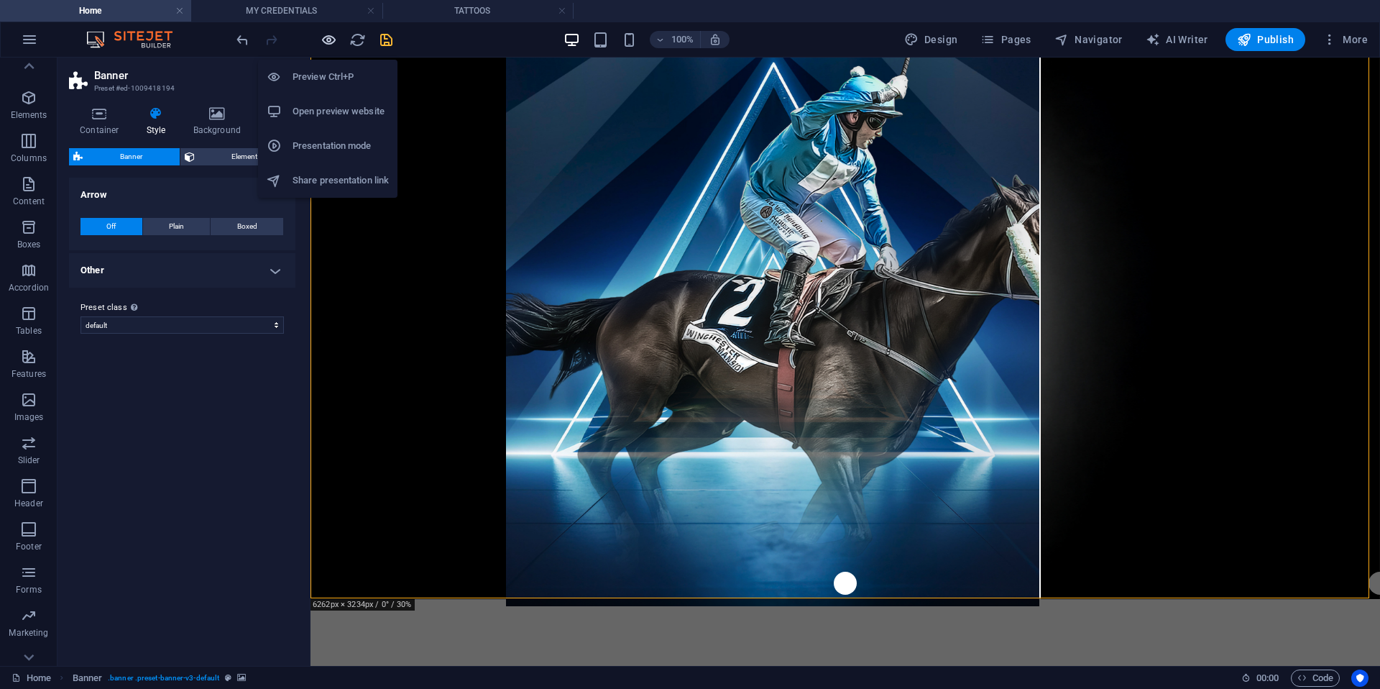
click at [331, 40] on icon "button" at bounding box center [329, 40] width 17 height 17
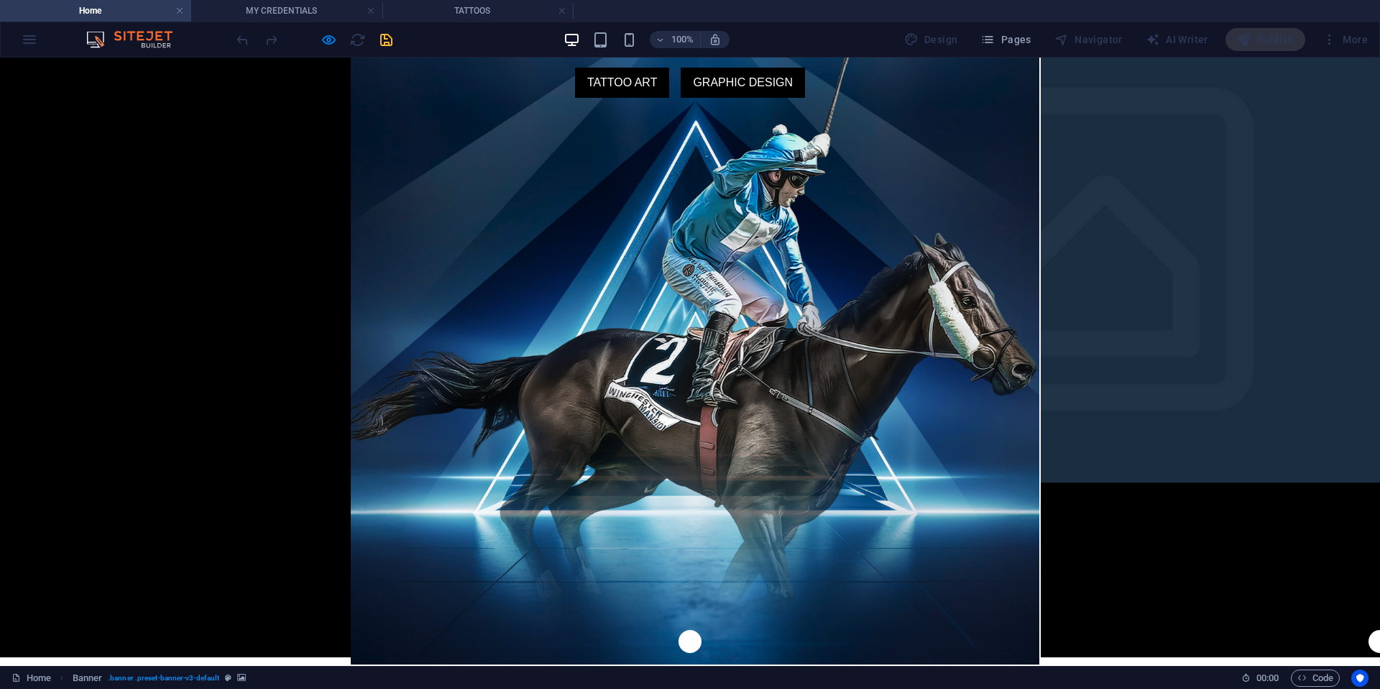
scroll to position [0, 0]
